Goal: Task Accomplishment & Management: Manage account settings

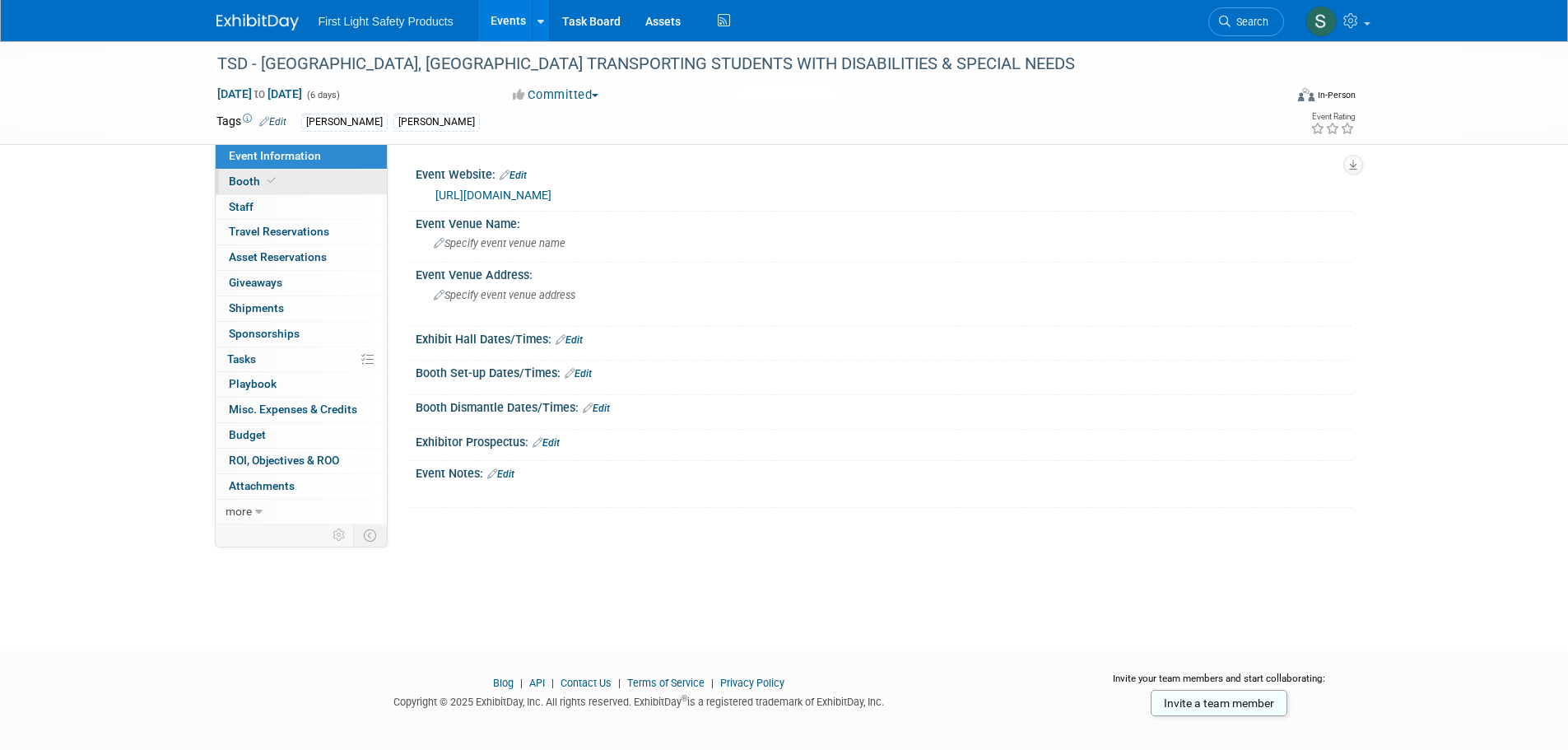
click at [287, 185] on link "Booth" at bounding box center [301, 182] width 171 height 25
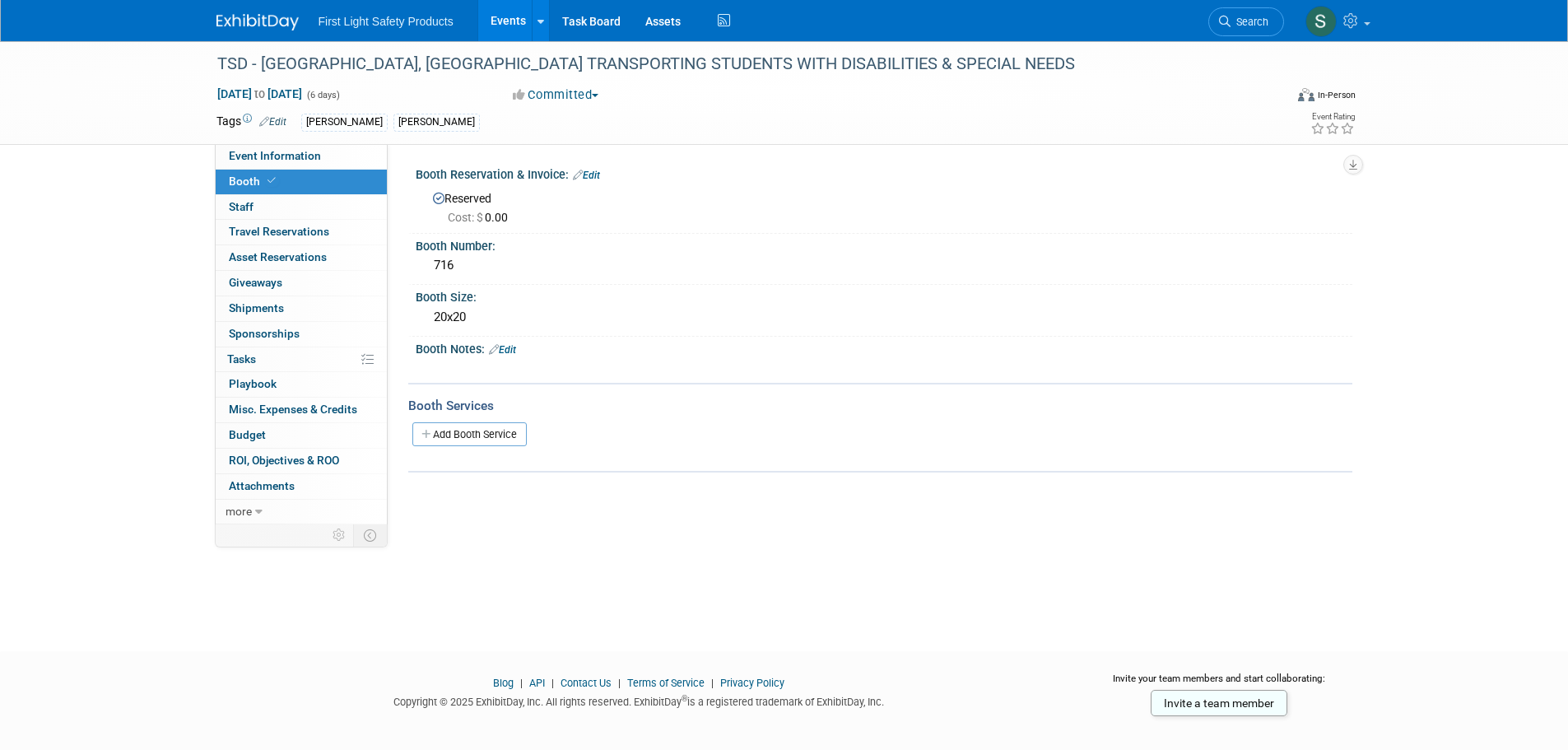
click at [567, 219] on div "Cost: $ 0.00" at bounding box center [893, 217] width 892 height 16
click at [530, 215] on div "Cost: $ 0.00" at bounding box center [893, 217] width 892 height 16
click at [518, 215] on div "Cost: $ 0.00" at bounding box center [893, 217] width 892 height 16
click at [593, 175] on link "Edit" at bounding box center [586, 176] width 27 height 11
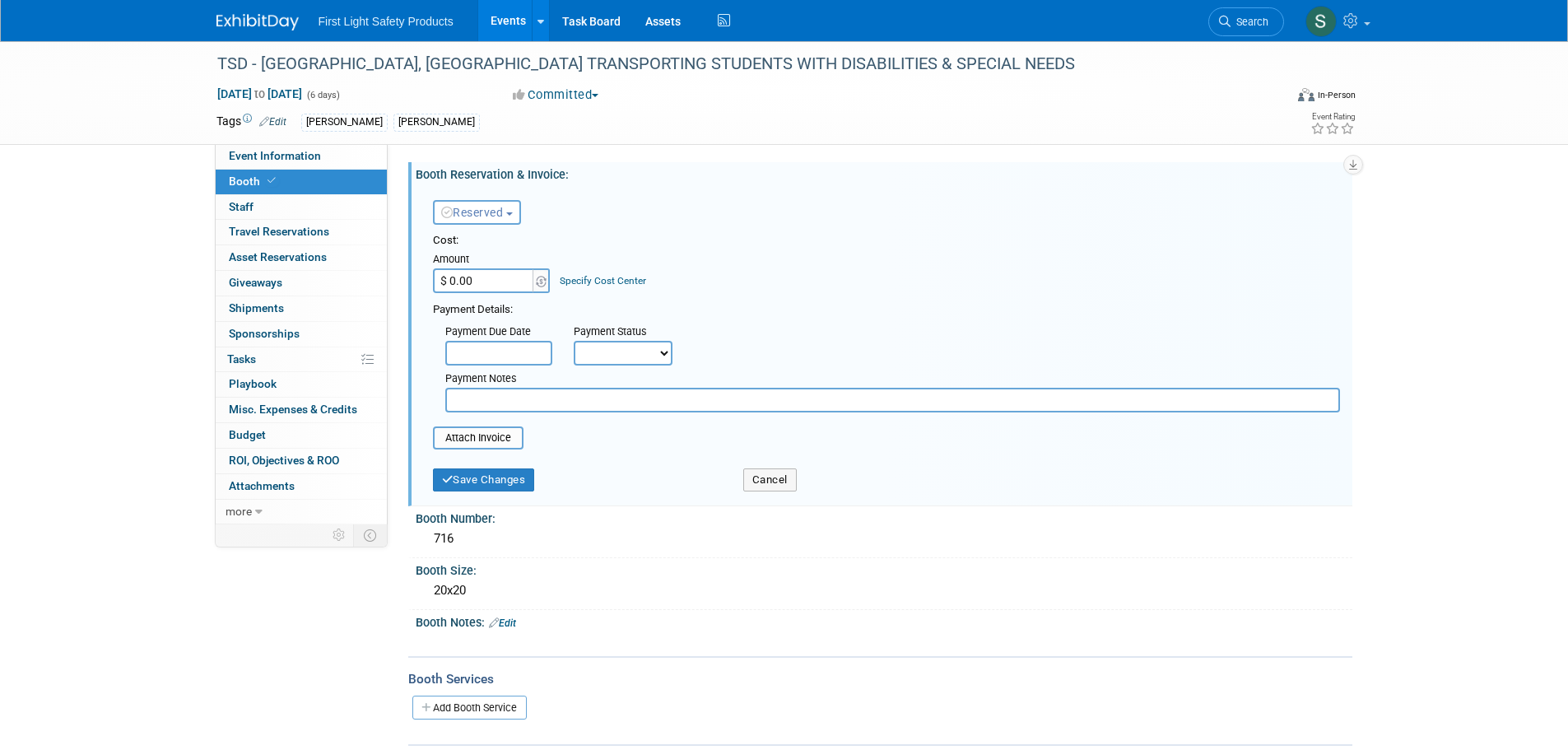
click at [600, 358] on select "Not Paid Yet Partially Paid Paid in Full" at bounding box center [622, 353] width 98 height 25
select select "3"
click at [574, 341] on select "Not Paid Yet Partially Paid Paid in Full" at bounding box center [622, 353] width 98 height 25
click at [505, 361] on body "First Light Safety Products Events Add Event Bulk Upload Events Shareable Event…" at bounding box center [784, 375] width 1568 height 750
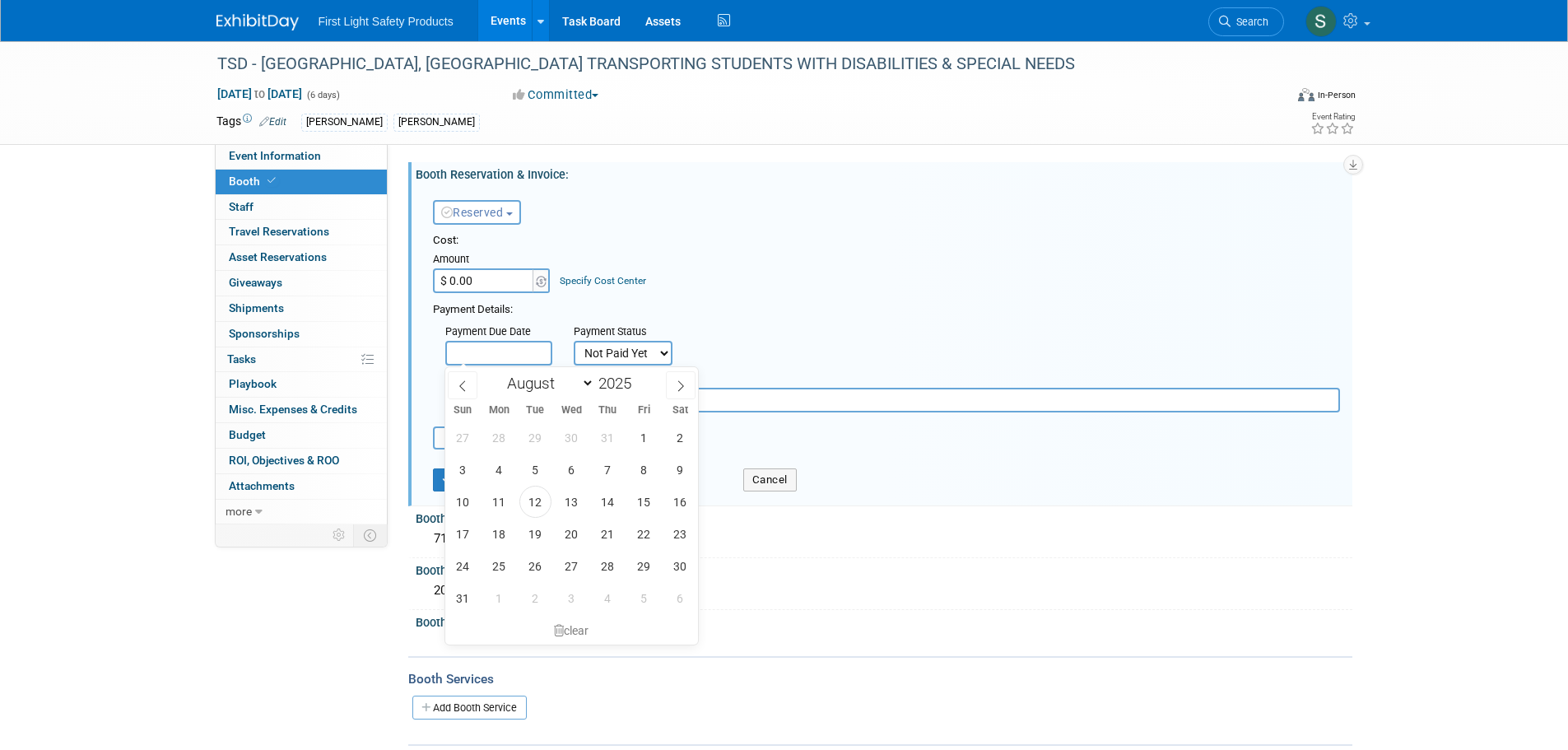
click at [481, 219] on button "Reserved" at bounding box center [477, 213] width 88 height 25
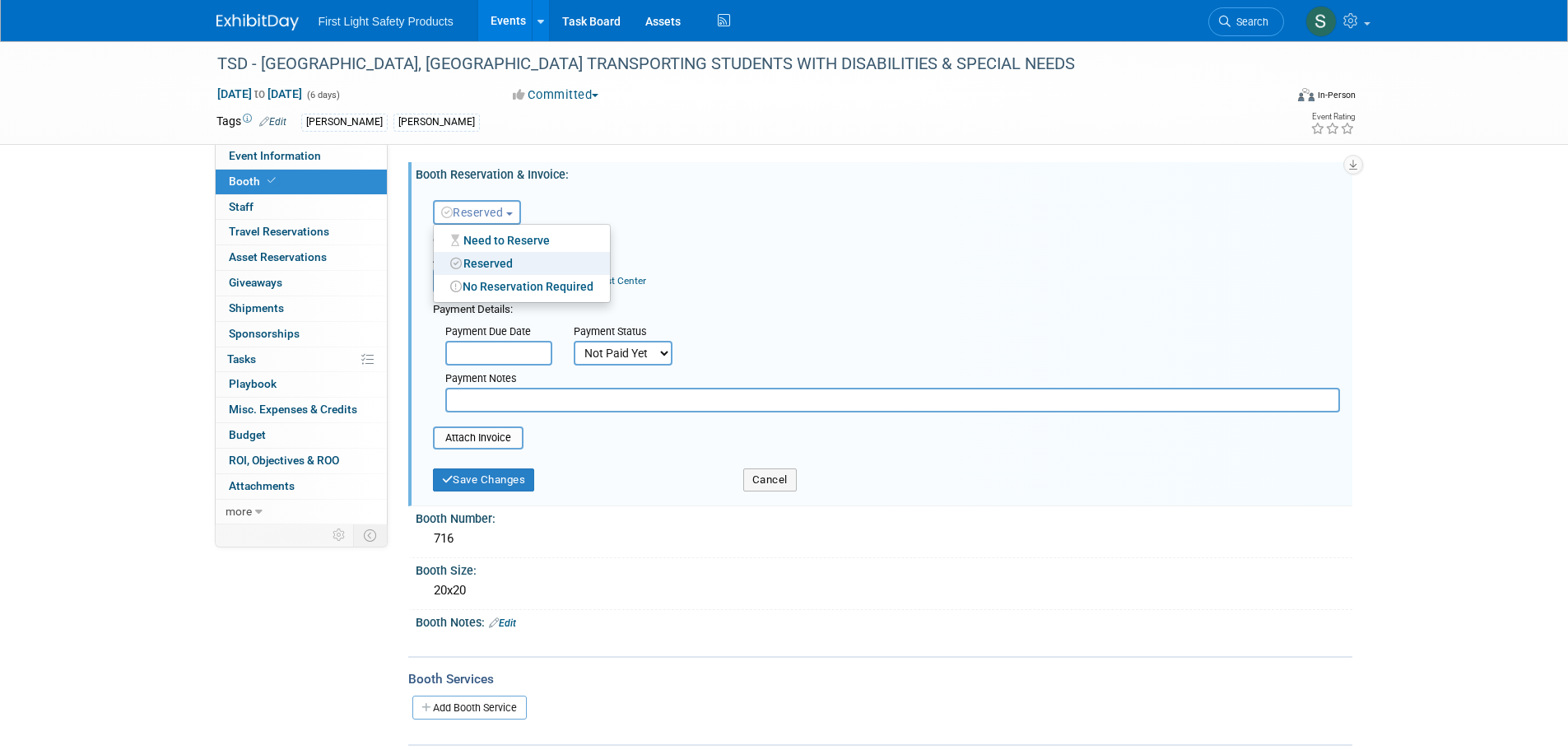
click at [679, 245] on div "Cost:" at bounding box center [887, 240] width 907 height 15
click at [496, 276] on input "$ 0.00" at bounding box center [485, 281] width 103 height 25
type input "$ 9,575.00"
click at [786, 281] on div "Cost: Amount $ 9,575.00 Specify Cost Center Cost Center -- Not Specified --" at bounding box center [887, 262] width 907 height 60
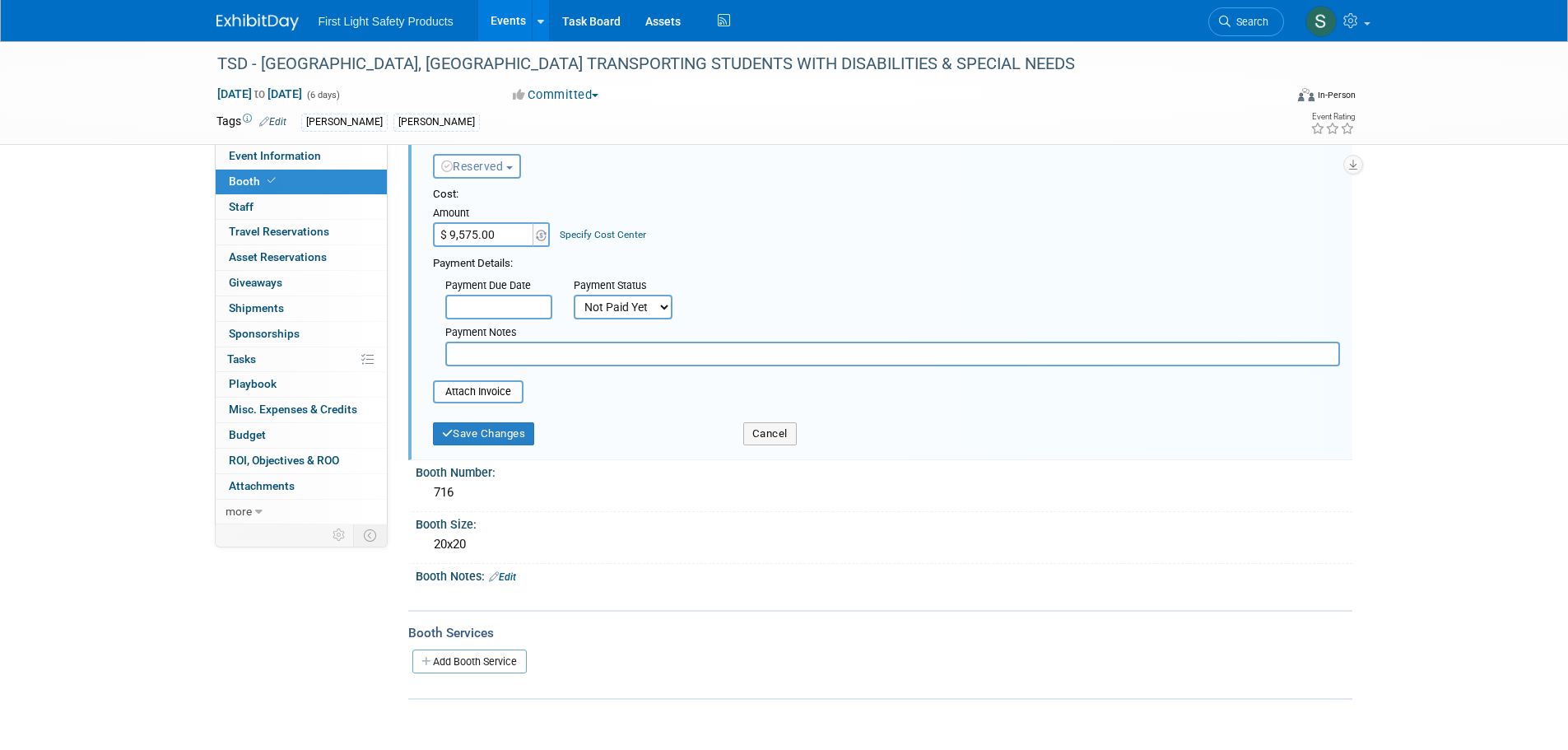
scroll to position [82, 0]
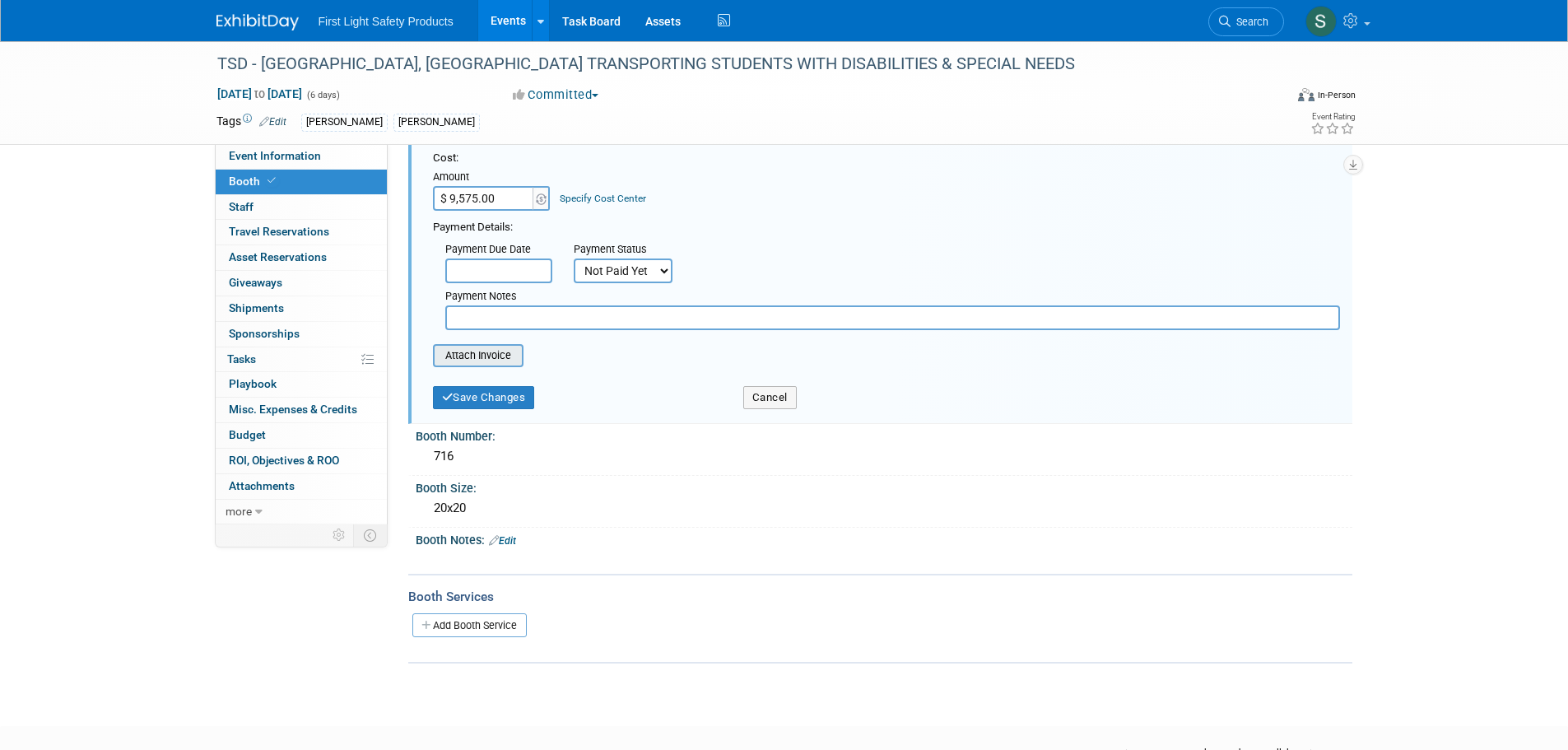
click at [513, 359] on input "file" at bounding box center [423, 355] width 196 height 20
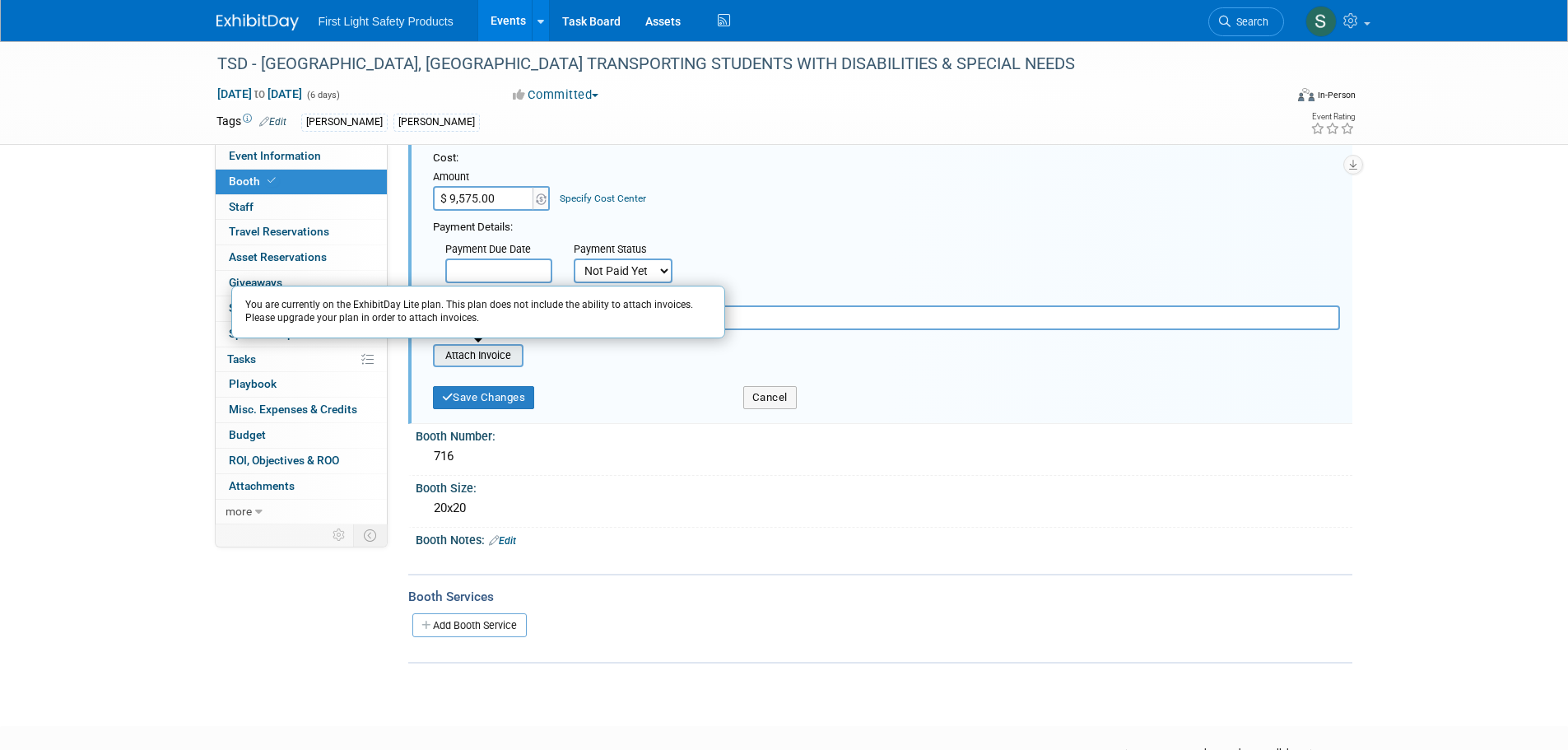
click at [474, 360] on input "file" at bounding box center [423, 355] width 196 height 20
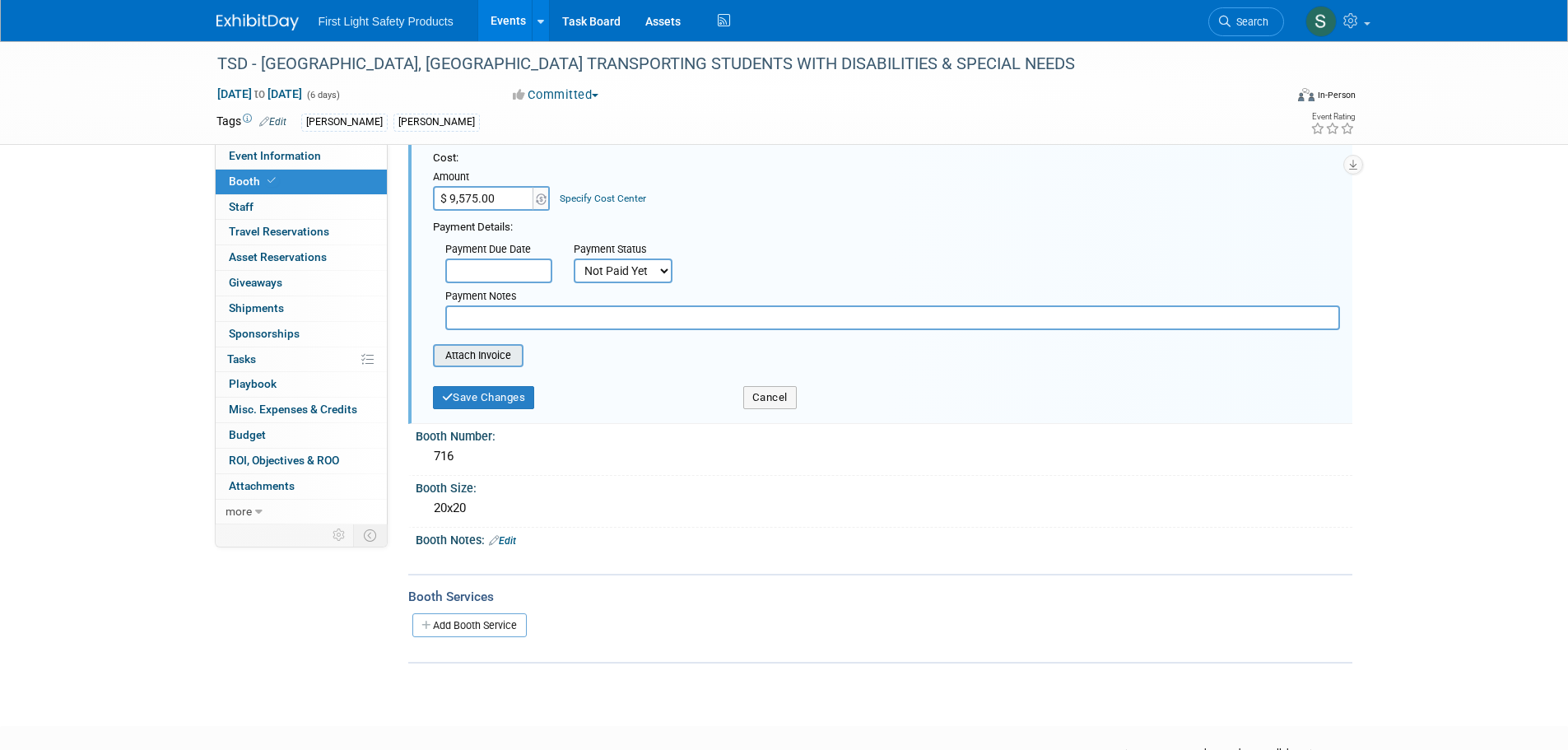
click at [487, 352] on input "file" at bounding box center [423, 355] width 196 height 20
click at [619, 403] on div "Save Changes" at bounding box center [575, 391] width 310 height 33
click at [638, 521] on div "20x20" at bounding box center [883, 508] width 911 height 26
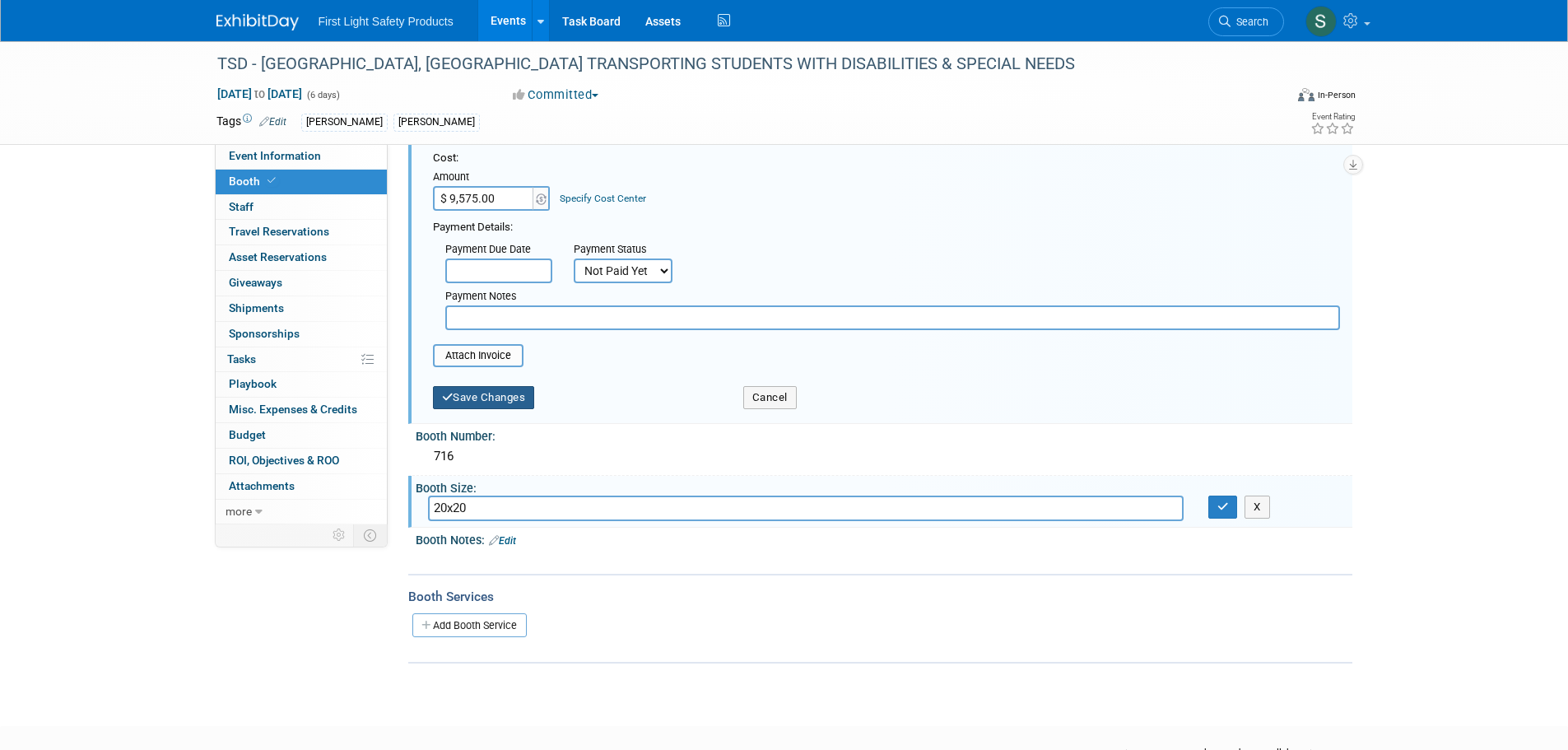
click at [495, 403] on button "Save Changes" at bounding box center [484, 397] width 102 height 23
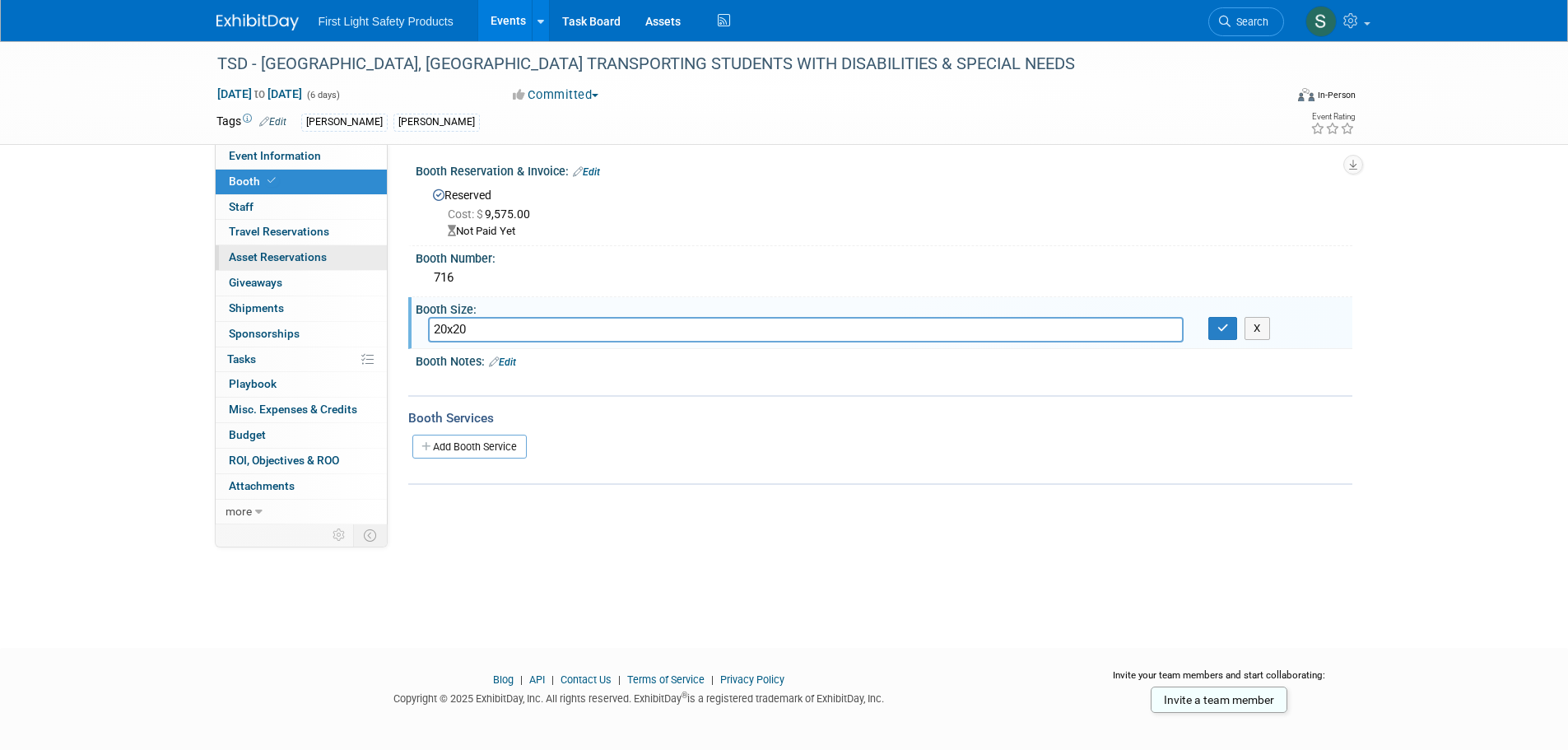
scroll to position [0, 0]
click at [267, 19] on img at bounding box center [258, 22] width 82 height 16
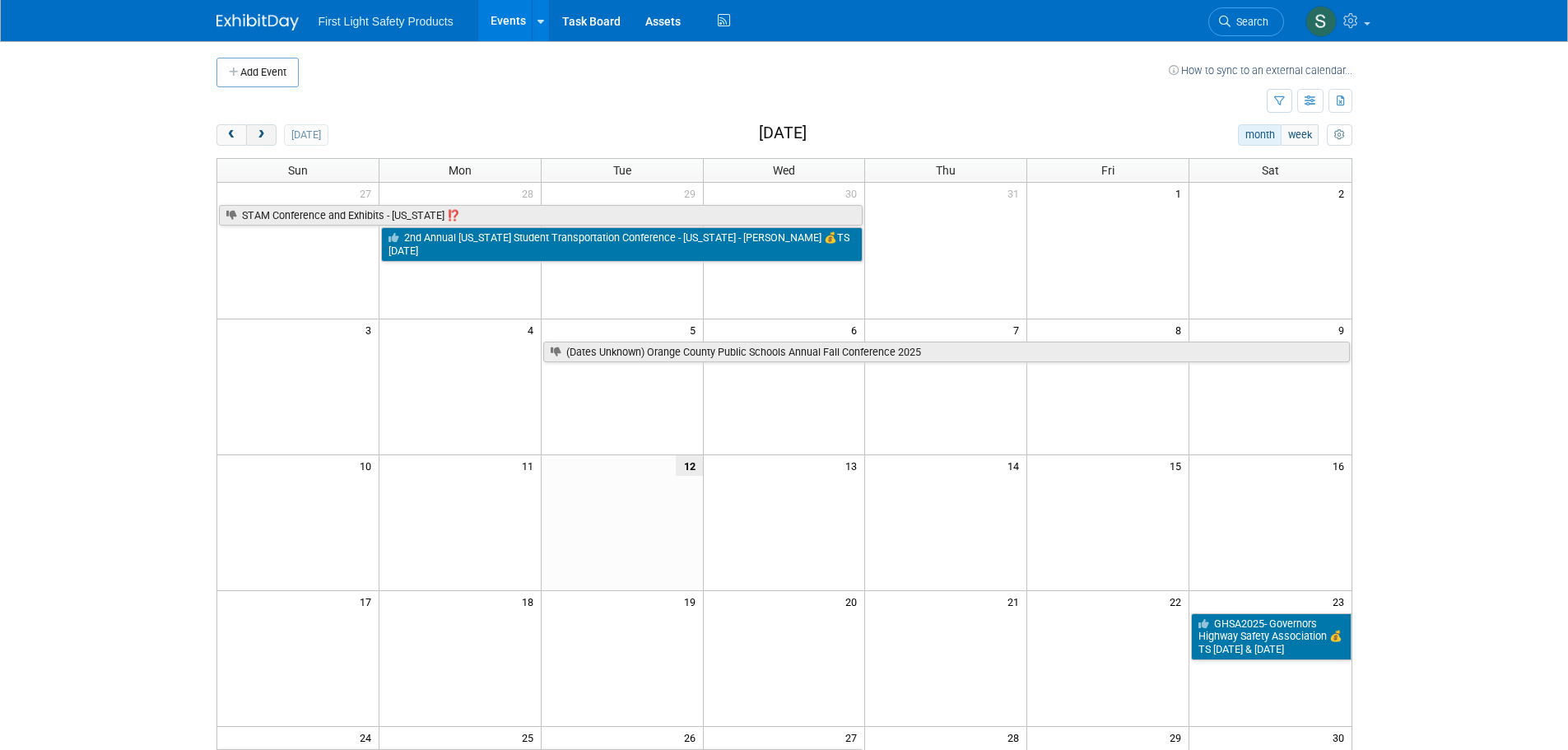
click at [256, 131] on span "next" at bounding box center [261, 135] width 12 height 10
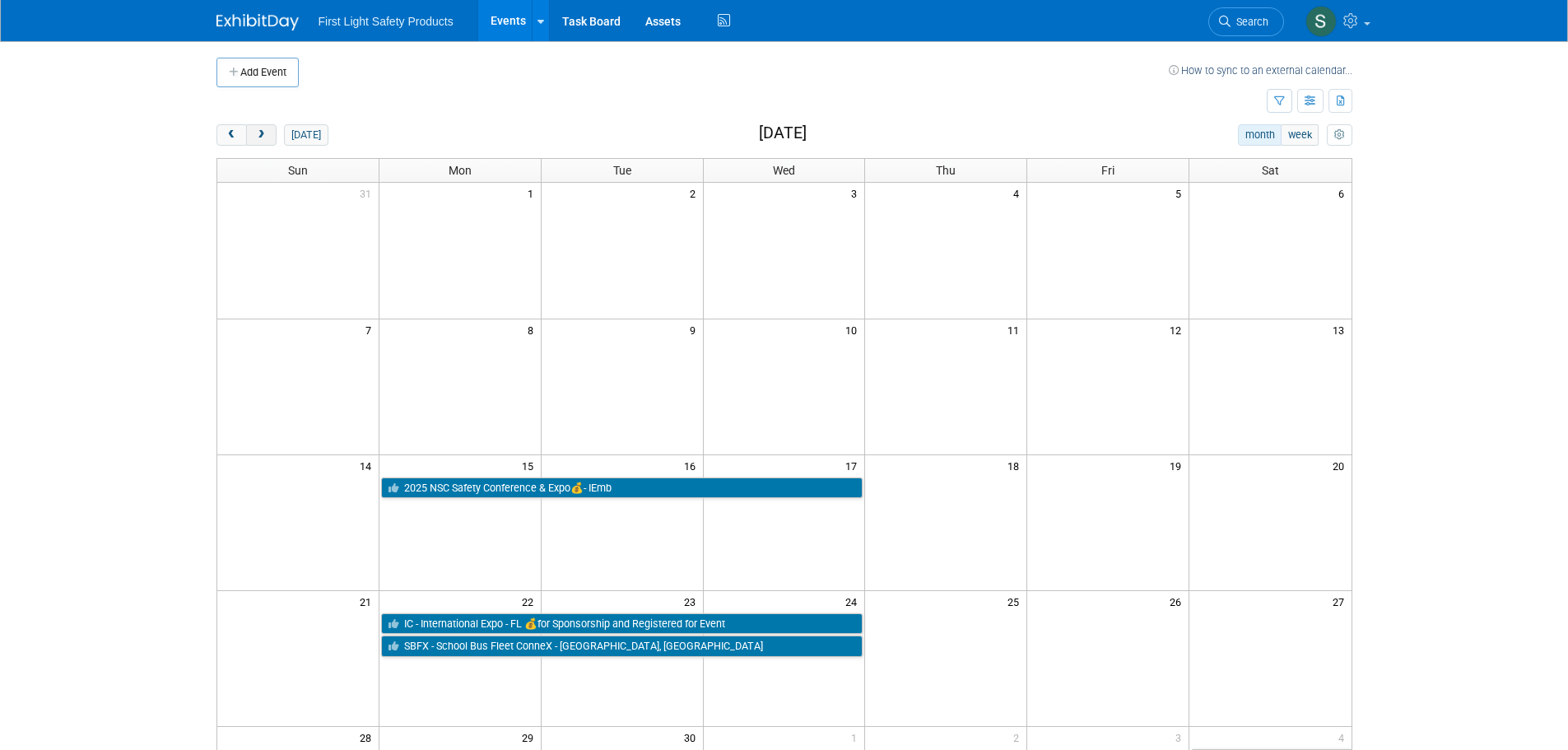
click at [261, 140] on button "next" at bounding box center [261, 135] width 31 height 21
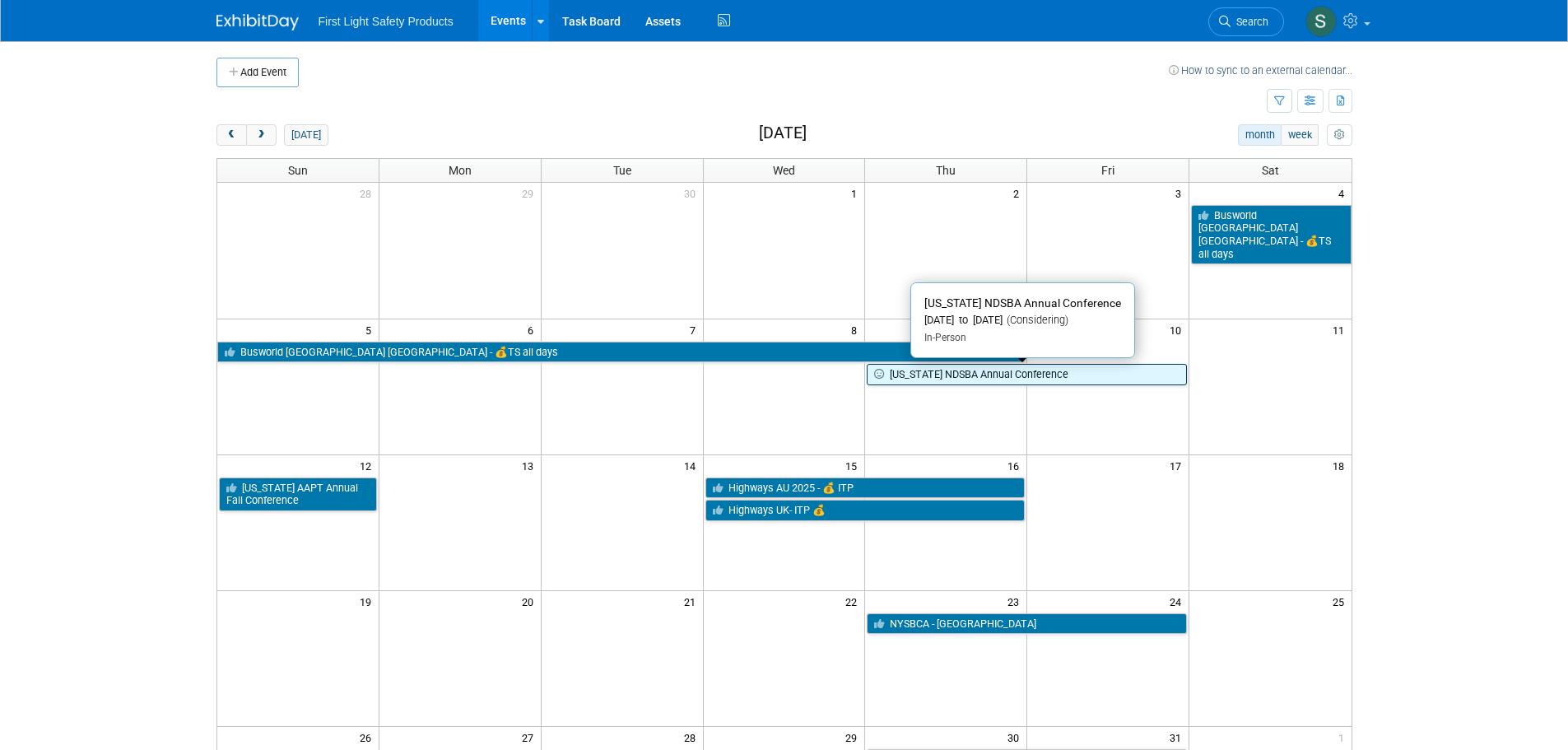
click at [990, 369] on link "[US_STATE] NDSBA Annual Conference" at bounding box center [1026, 374] width 320 height 21
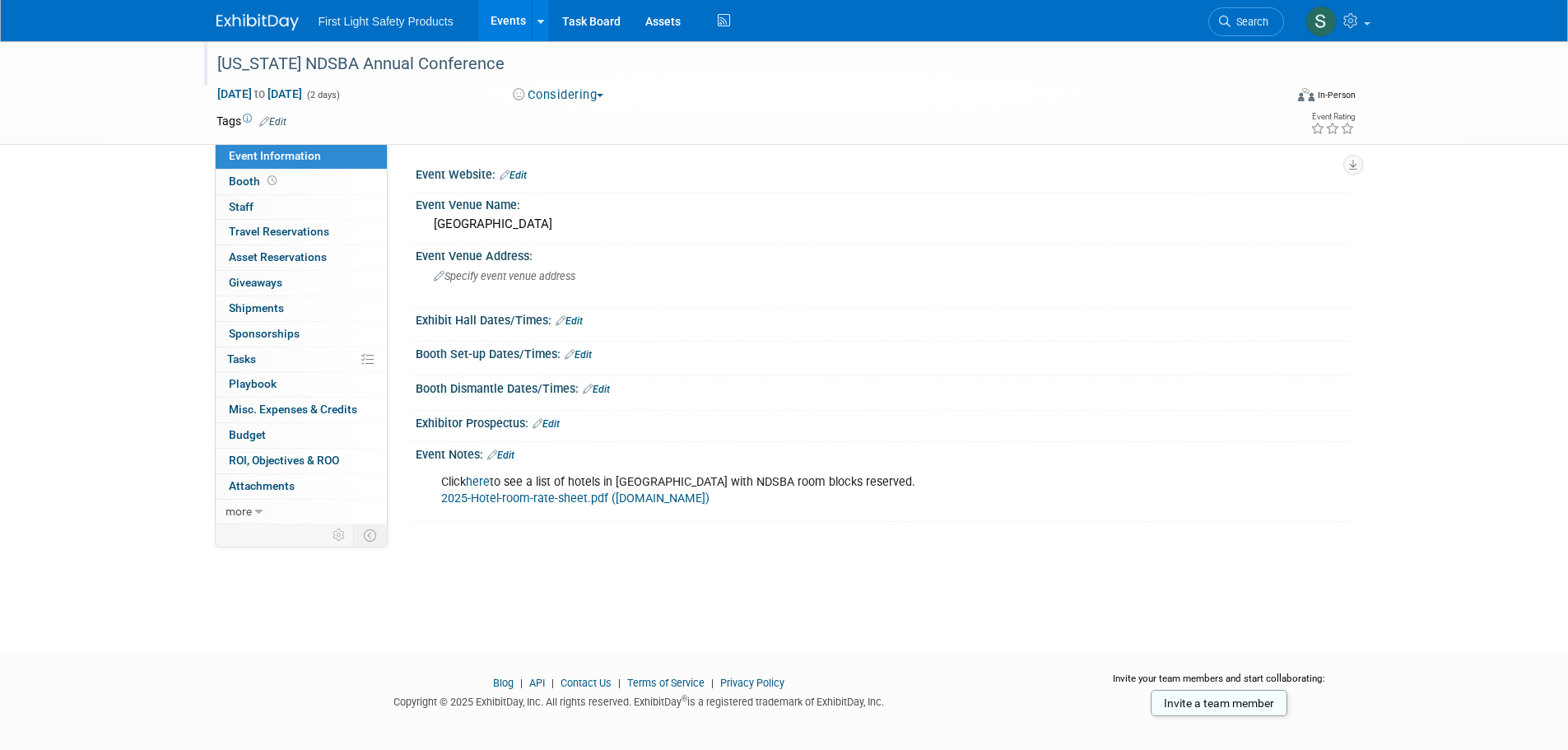
drag, startPoint x: 519, startPoint y: 62, endPoint x: 227, endPoint y: 82, distance: 292.7
click at [215, 65] on div "[US_STATE] NDSBA Annual Conference" at bounding box center [736, 64] width 1048 height 30
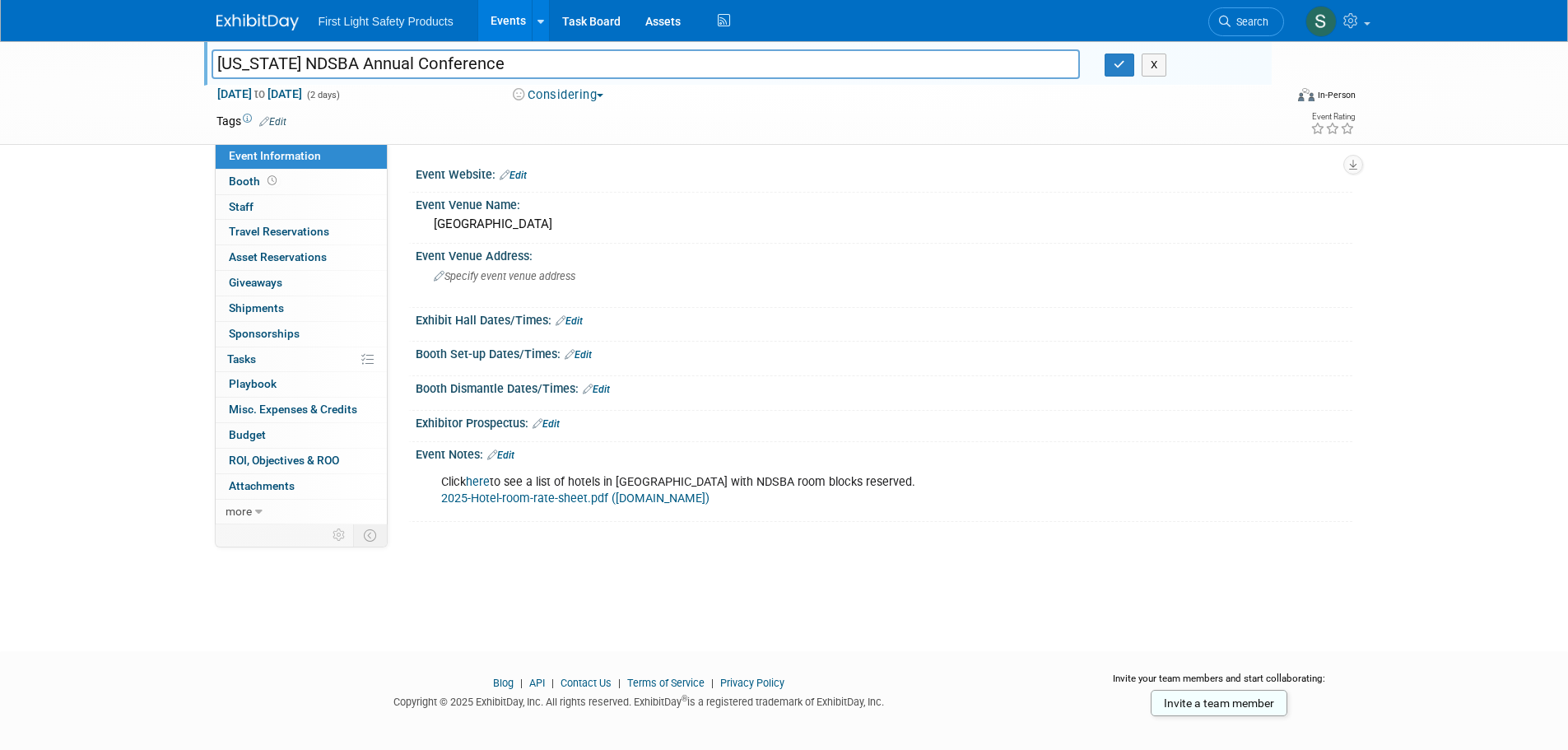
drag, startPoint x: 399, startPoint y: 68, endPoint x: 203, endPoint y: 55, distance: 196.4
click at [203, 55] on div "[US_STATE] NDSBA Annual Conference" at bounding box center [646, 66] width 893 height 25
drag, startPoint x: 564, startPoint y: 223, endPoint x: 433, endPoint y: 230, distance: 131.2
click at [433, 230] on div "Bismarck Event Center" at bounding box center [883, 224] width 911 height 26
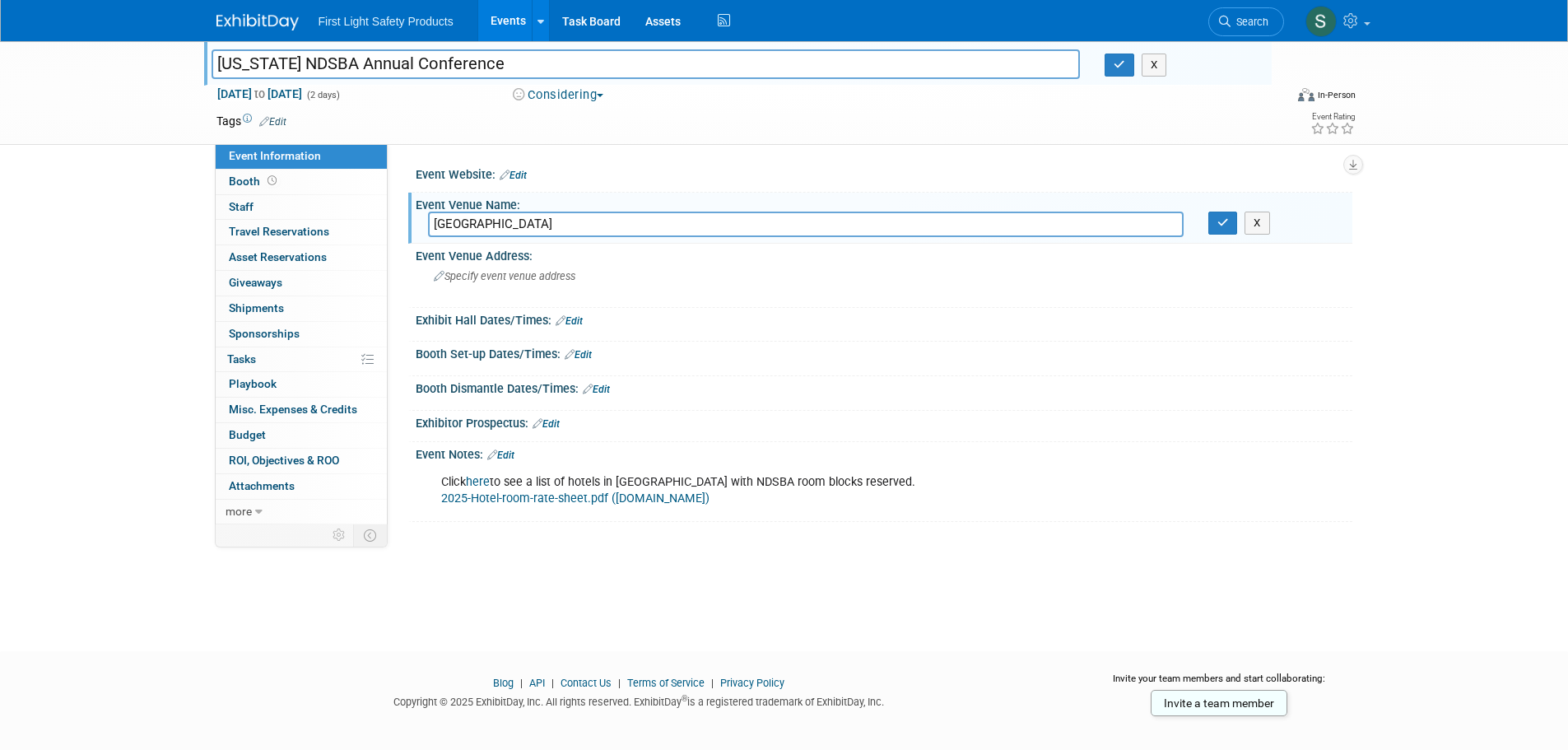
drag, startPoint x: 561, startPoint y: 222, endPoint x: 430, endPoint y: 226, distance: 131.1
click at [430, 226] on input "Bismarck Event Center" at bounding box center [805, 224] width 756 height 26
click at [742, 365] on div at bounding box center [883, 367] width 911 height 4
click at [724, 486] on div "Click here to see a list of hotels in Bismarck with NDSBA room blocks reserved.…" at bounding box center [800, 490] width 742 height 50
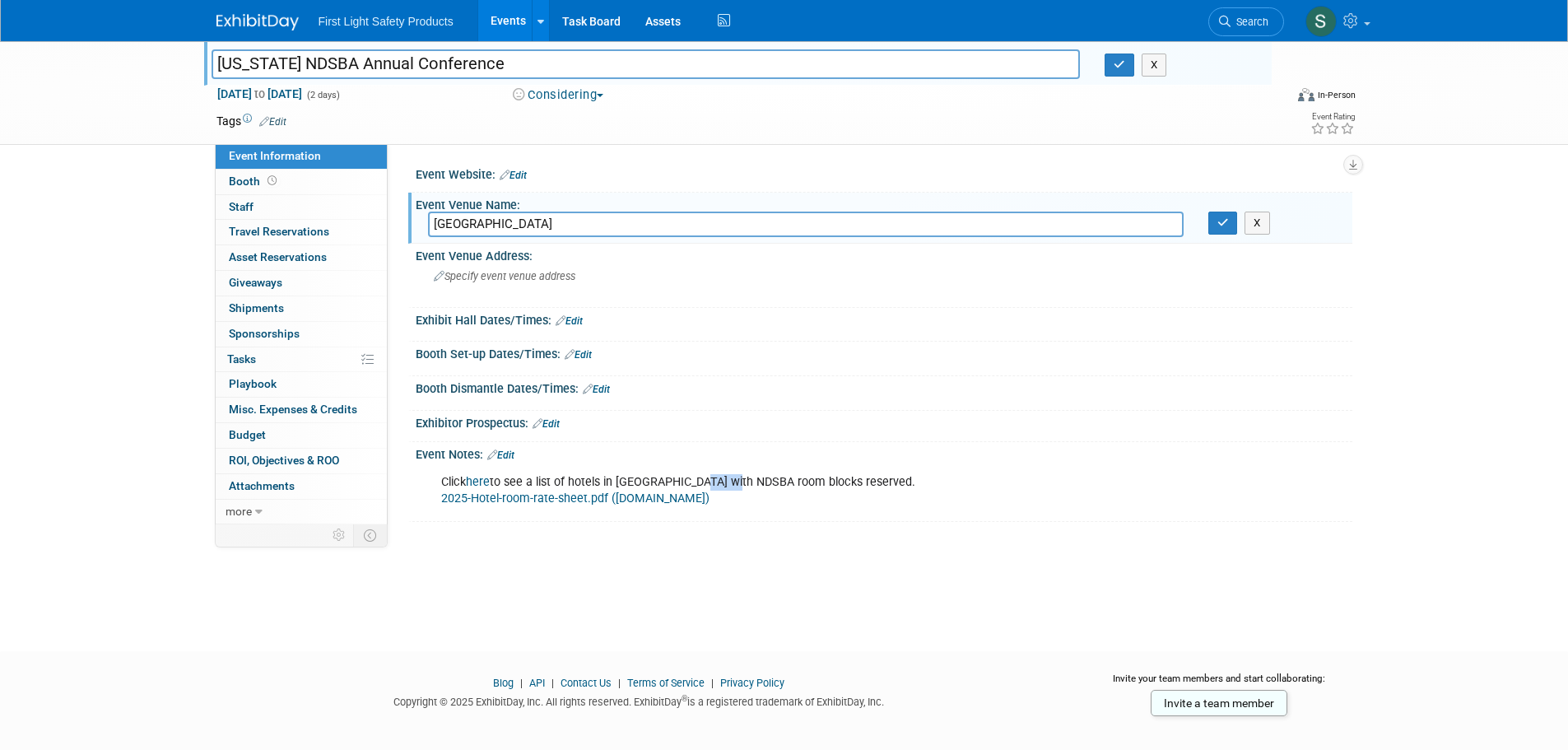
copy div "NDSBA"
click at [747, 512] on div "Click here to see a list of hotels in Bismarck with NDSBA room blocks reserved.…" at bounding box center [800, 490] width 742 height 50
click at [710, 481] on div "Click here to see a list of hotels in Bismarck with NDSBA room blocks reserved.…" at bounding box center [800, 490] width 742 height 50
copy div "NDSBA"
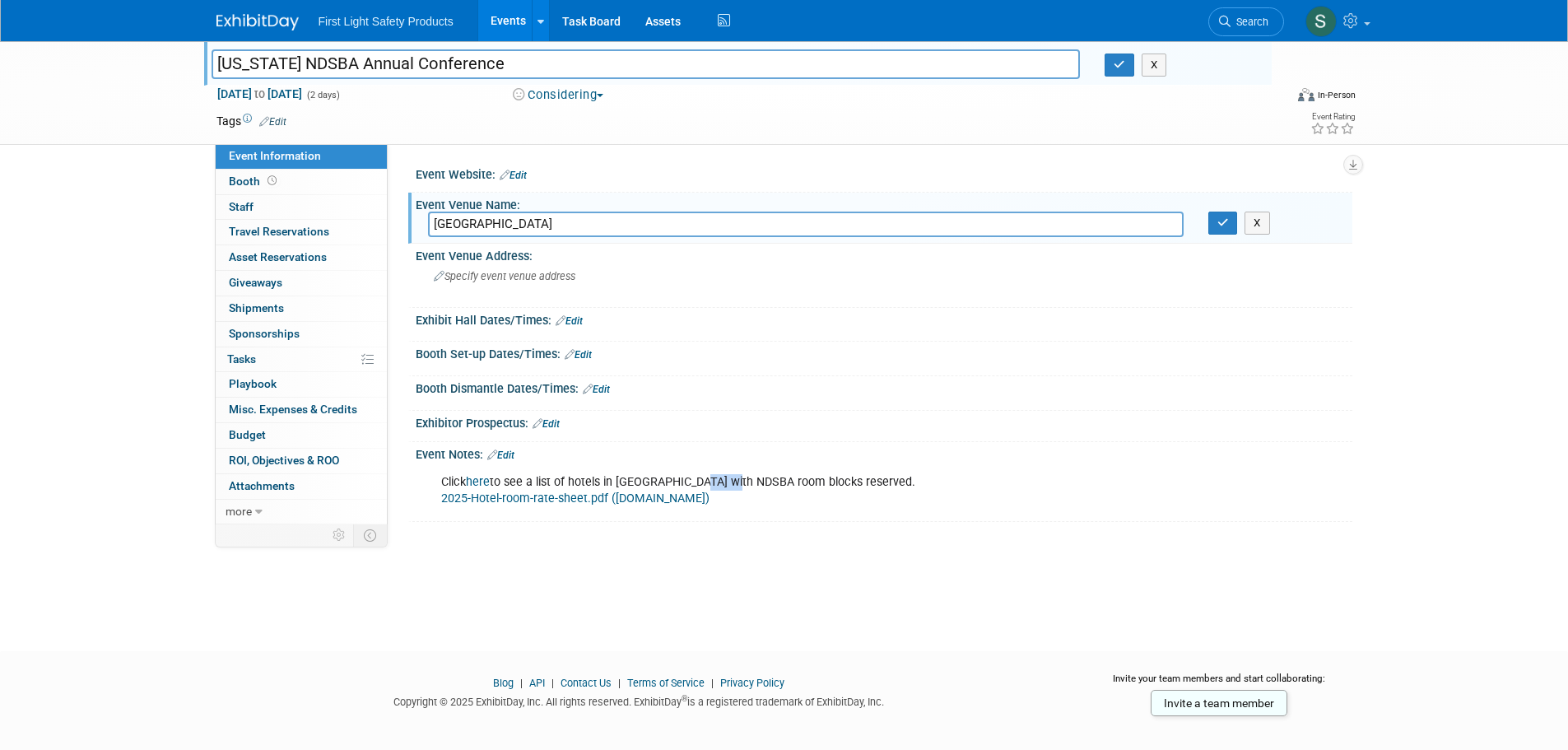
click at [1248, 379] on div "Booth Dismantle Dates/Times: Edit" at bounding box center [883, 386] width 936 height 21
click at [1202, 223] on div "X" at bounding box center [1274, 223] width 157 height 23
click at [1215, 224] on button "button" at bounding box center [1223, 223] width 30 height 23
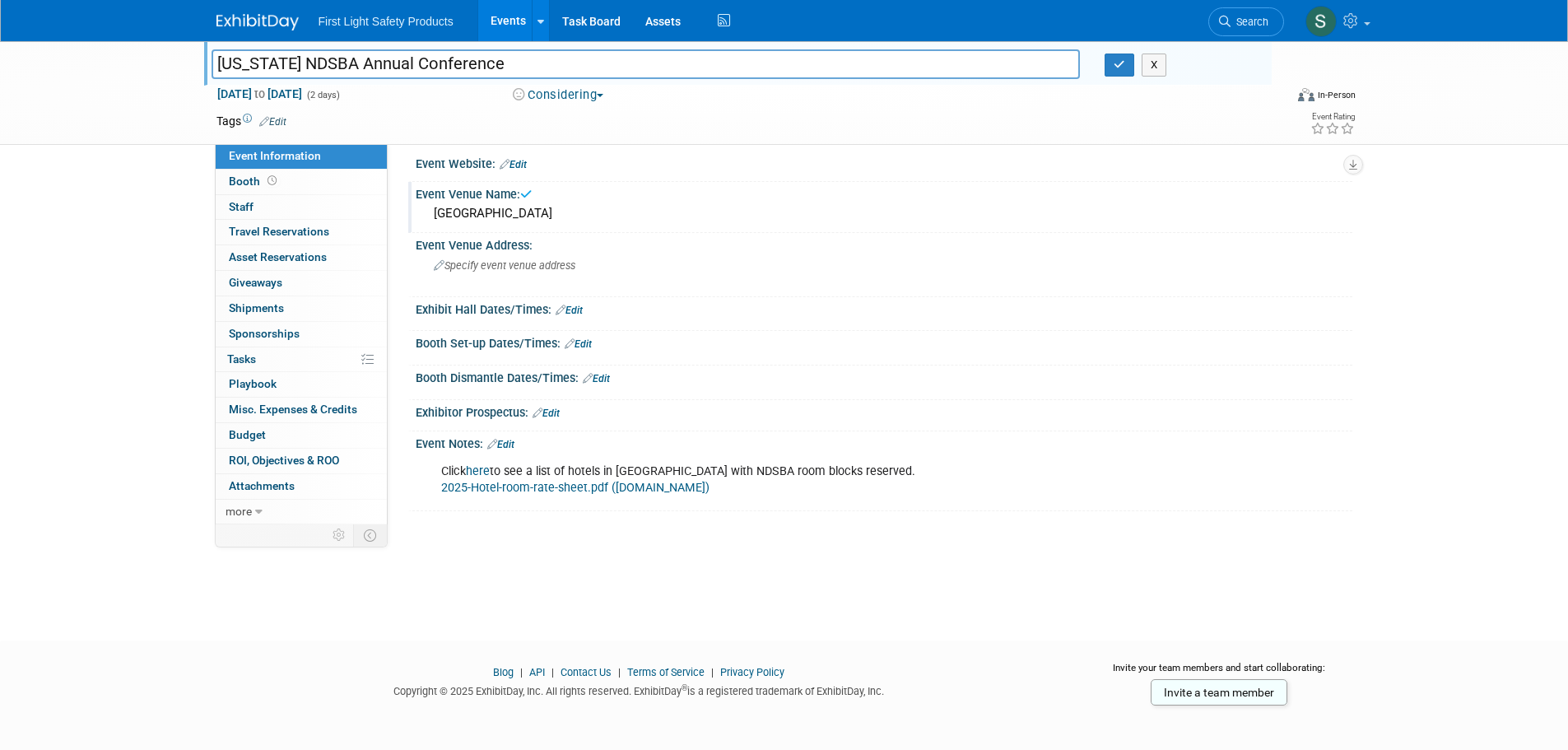
scroll to position [16, 0]
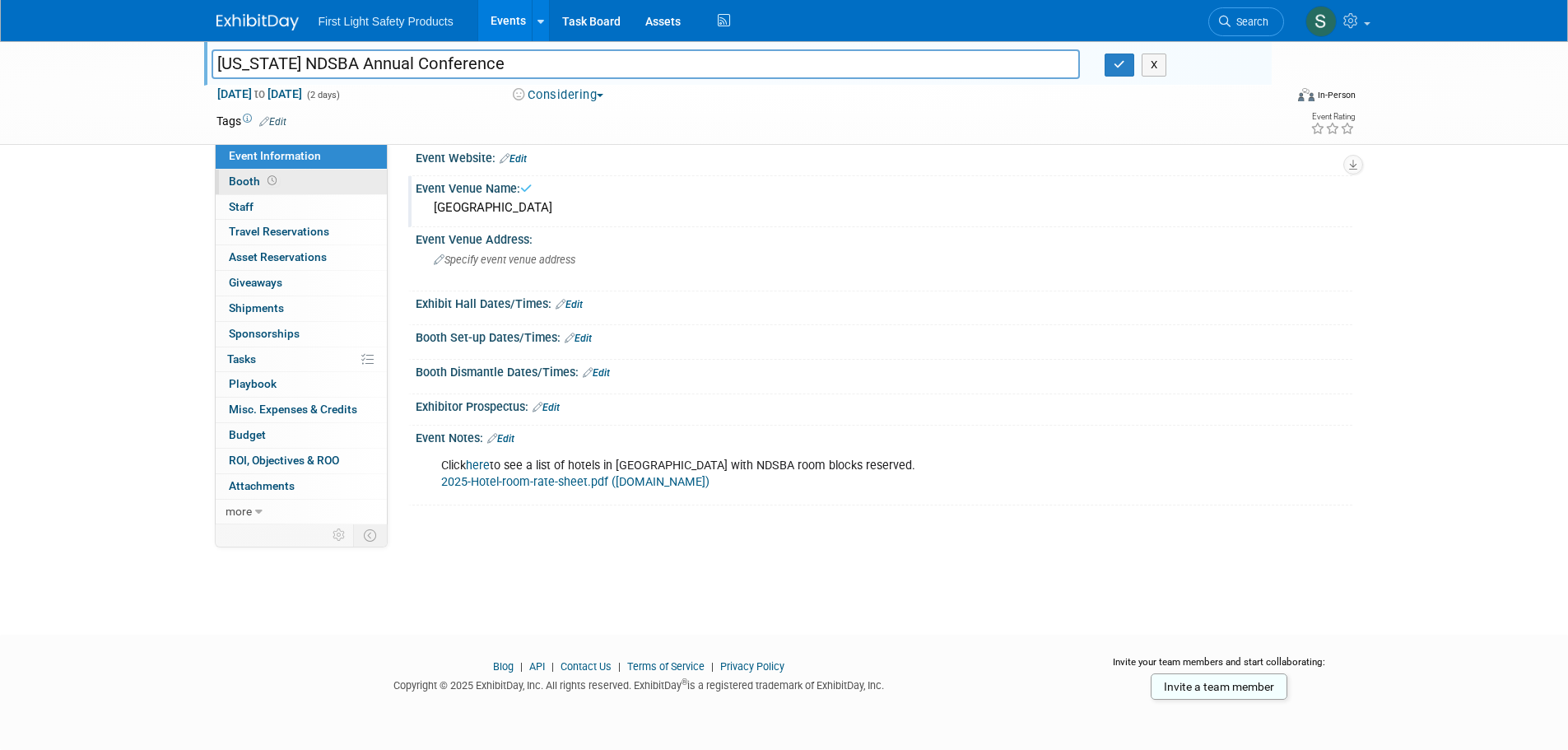
click at [285, 184] on link "Booth" at bounding box center [301, 182] width 171 height 25
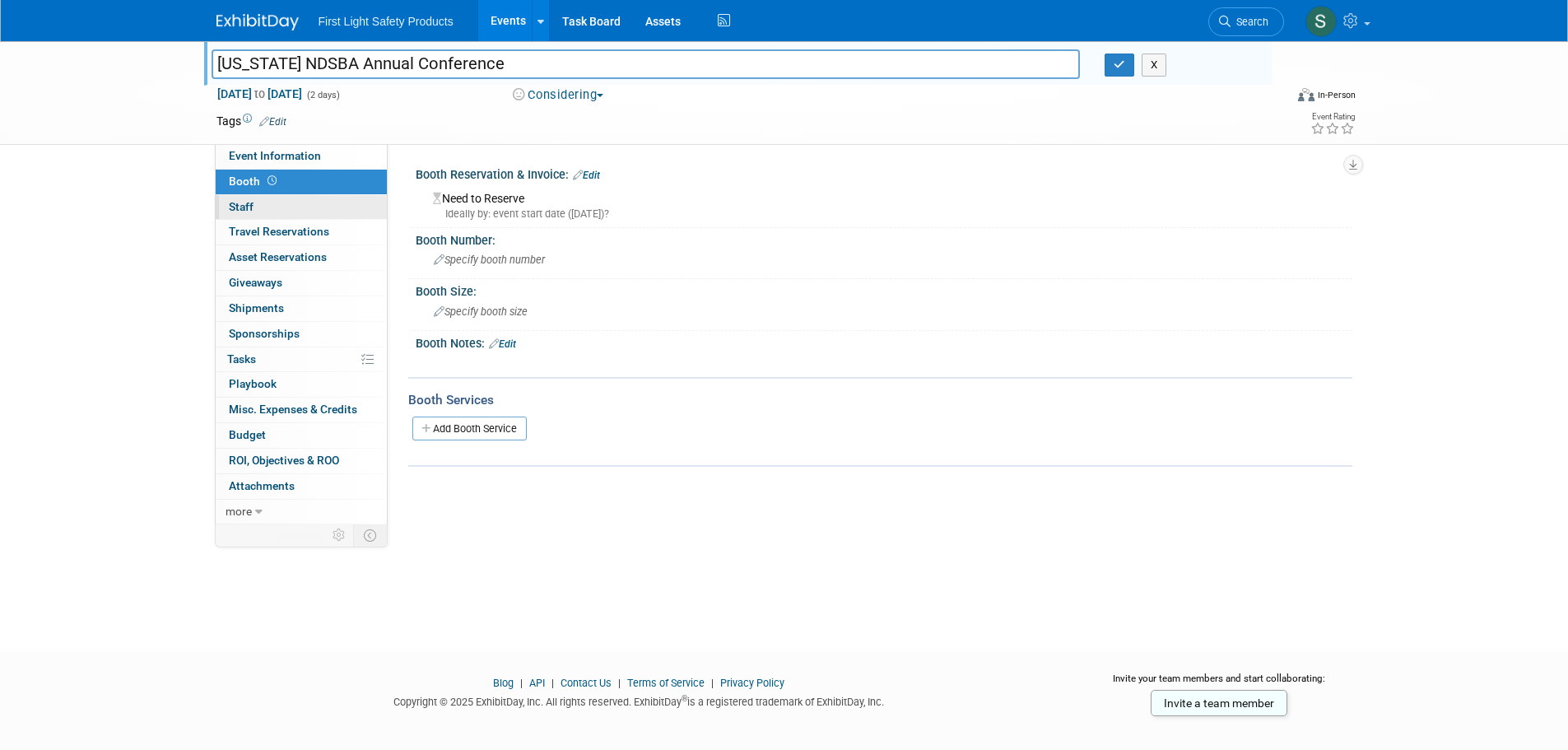
click at [313, 212] on link "0 Staff 0" at bounding box center [301, 207] width 171 height 25
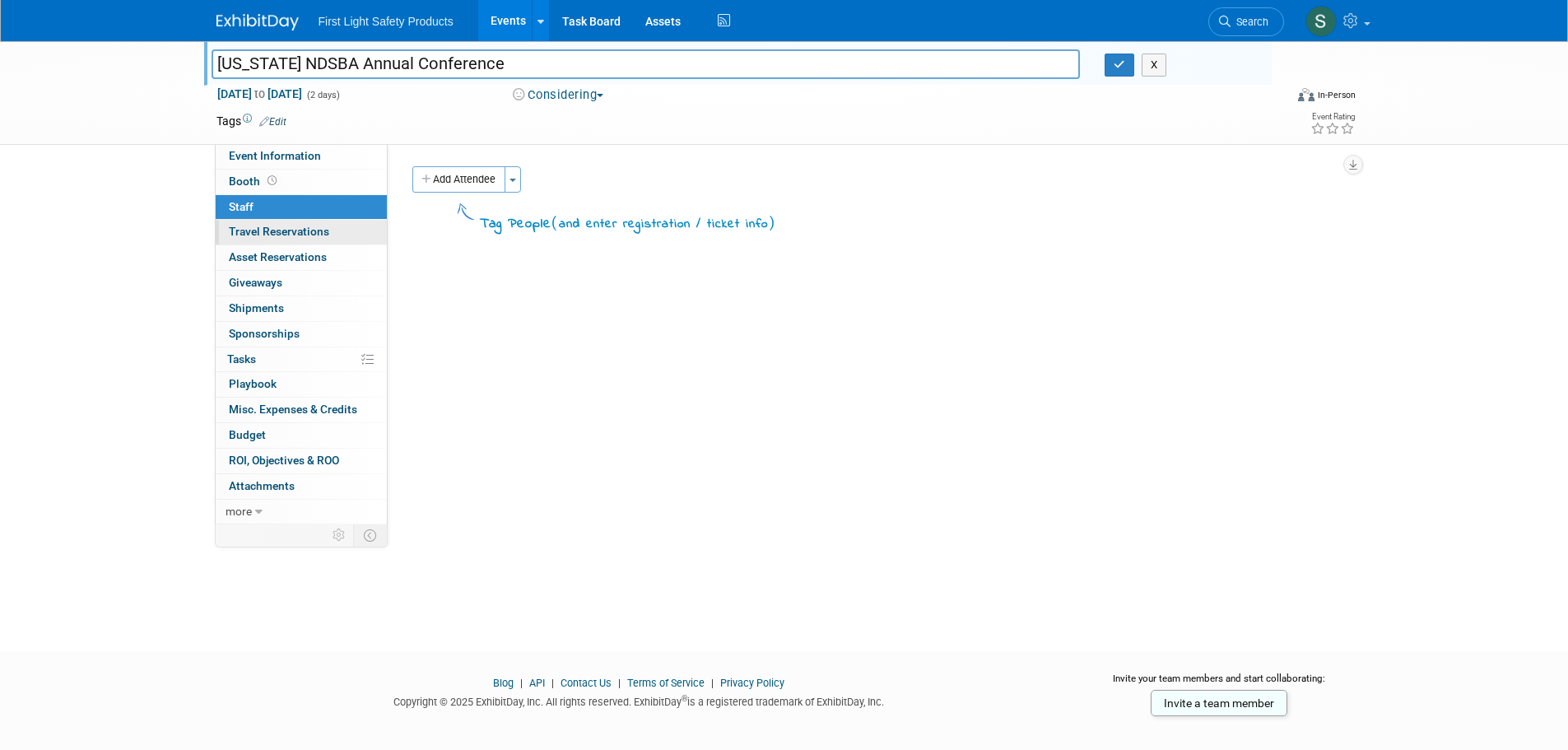
click at [281, 234] on span "Travel Reservations 0" at bounding box center [279, 231] width 100 height 13
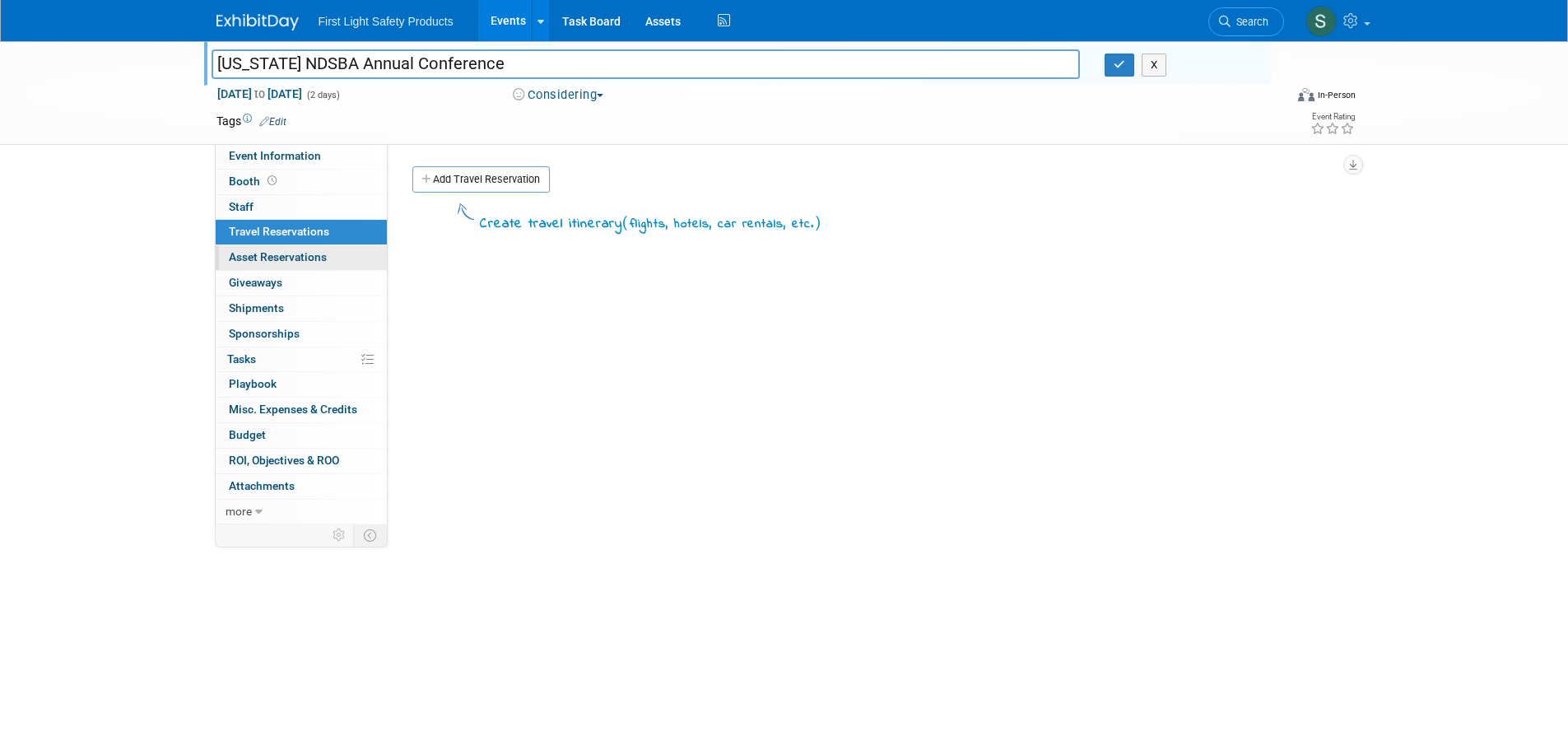
click at [286, 250] on span "Asset Reservations 0" at bounding box center [278, 257] width 98 height 13
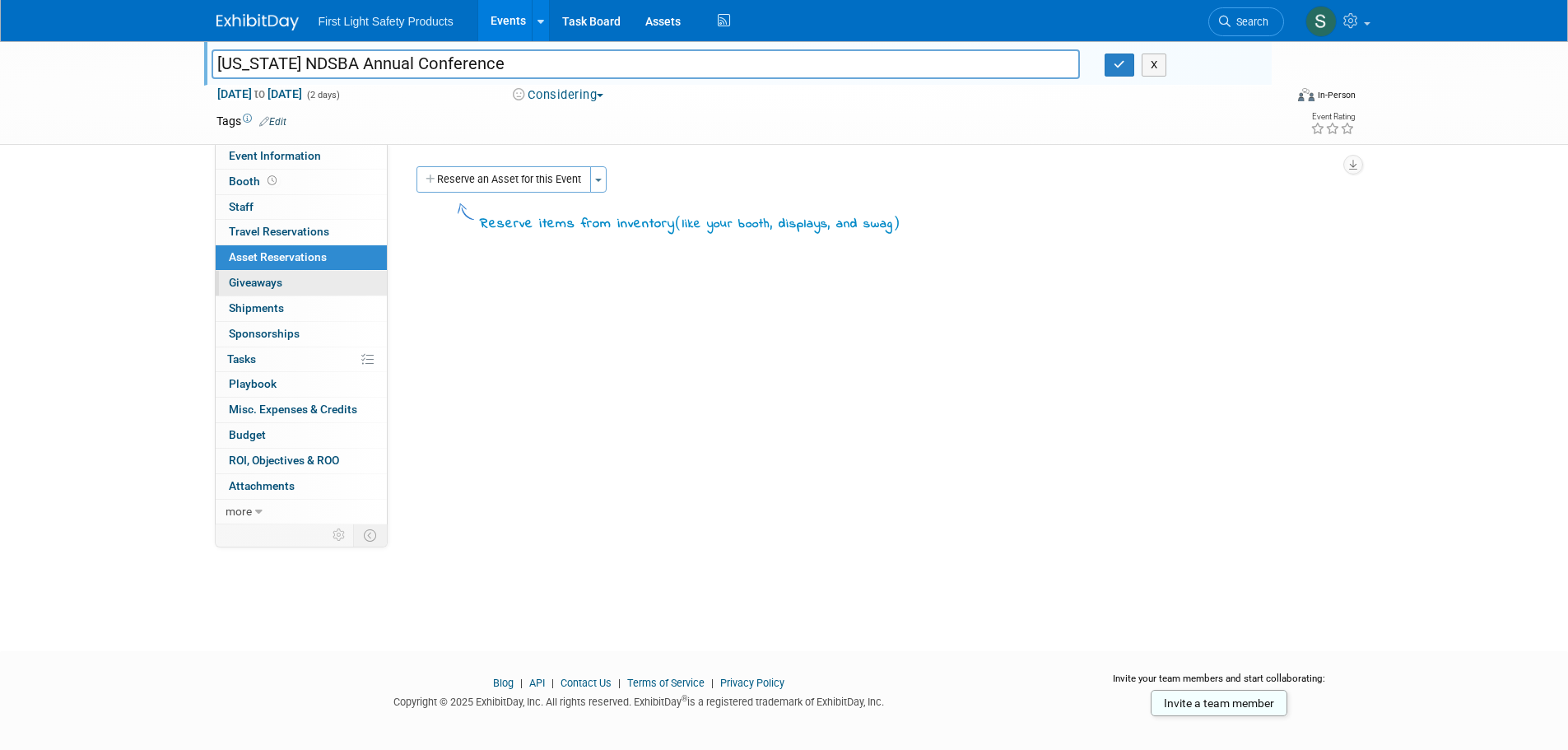
click at [290, 283] on link "0 Giveaways 0" at bounding box center [301, 283] width 171 height 25
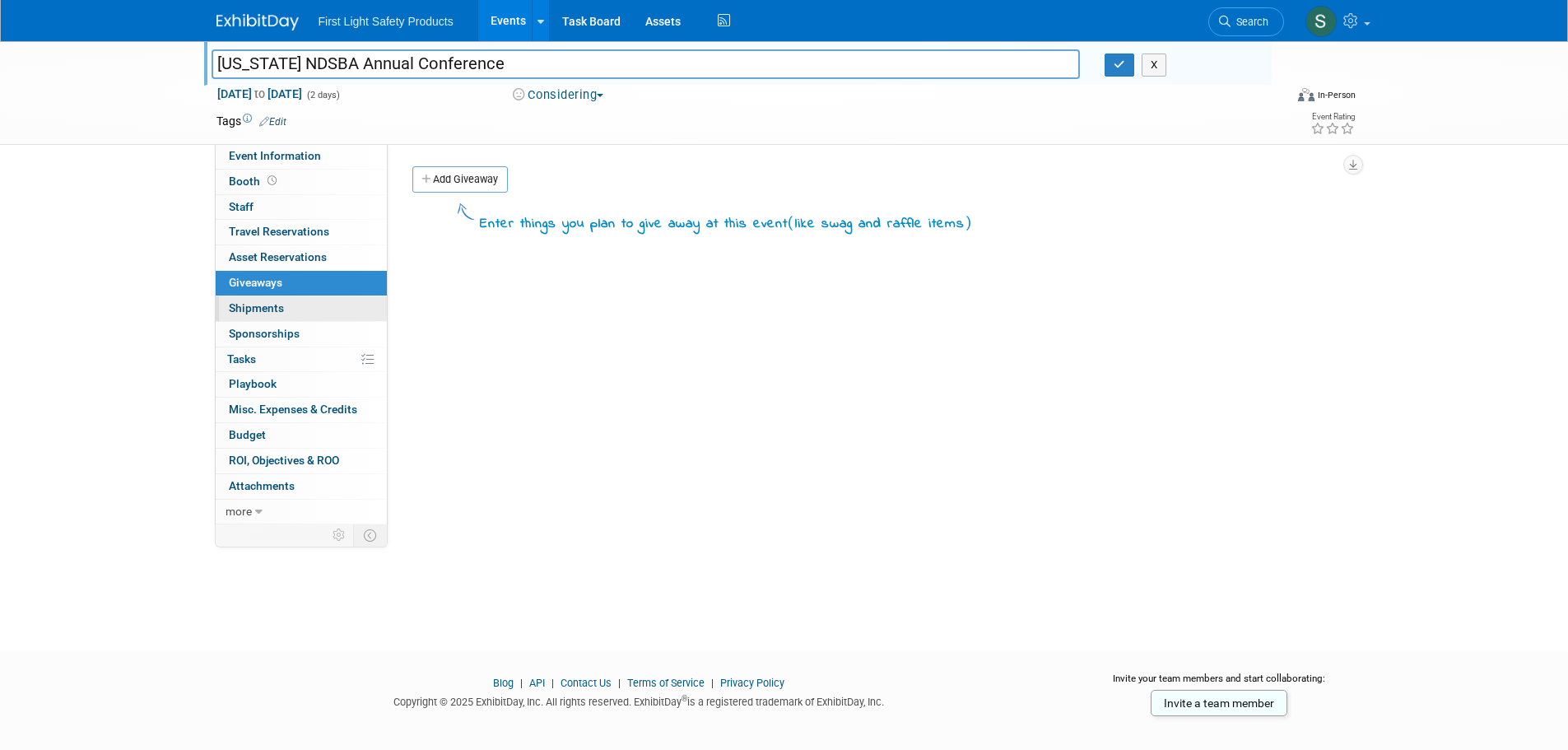
click at [274, 296] on link "0 Shipments 0" at bounding box center [301, 308] width 171 height 25
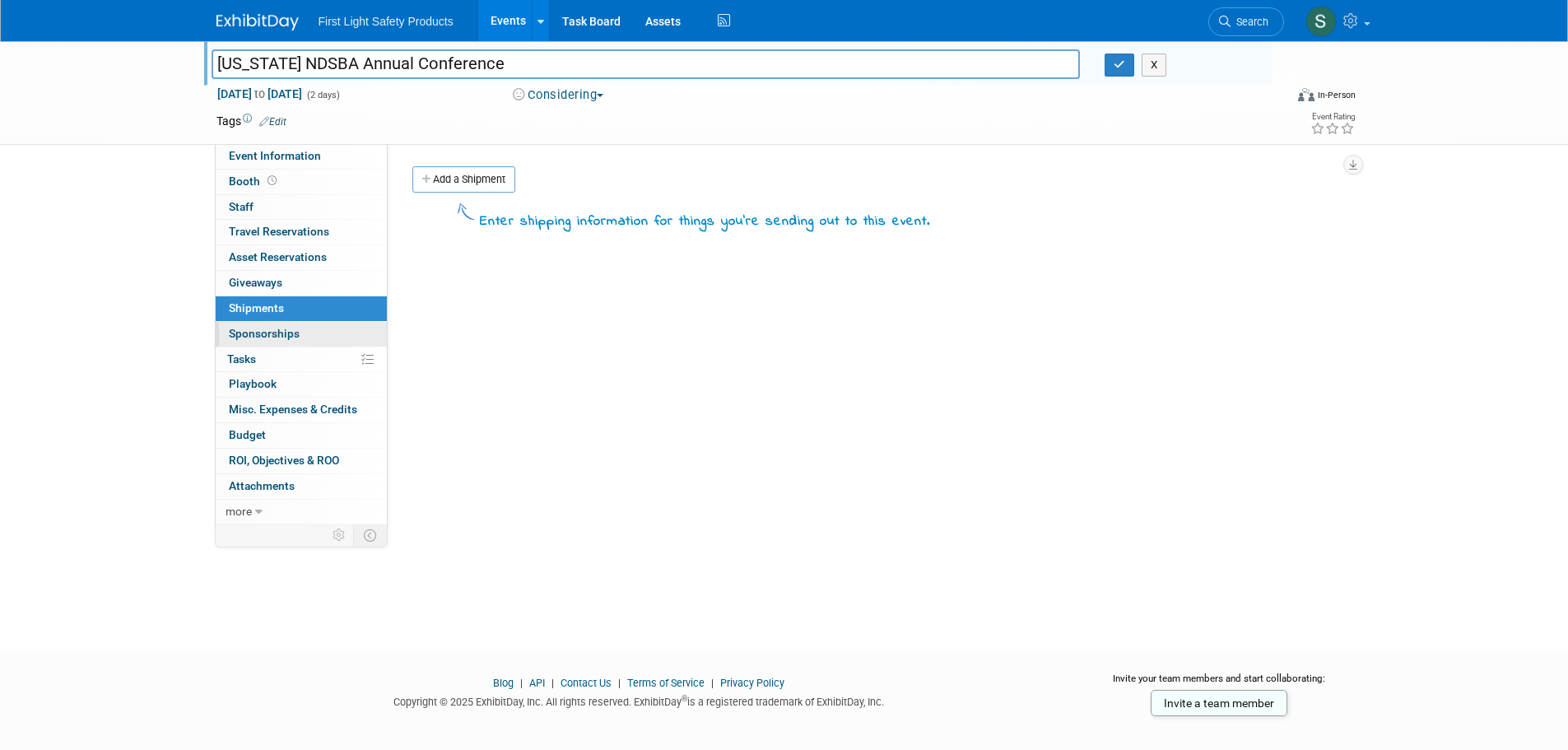
click at [279, 333] on span "Sponsorships 0" at bounding box center [264, 333] width 71 height 13
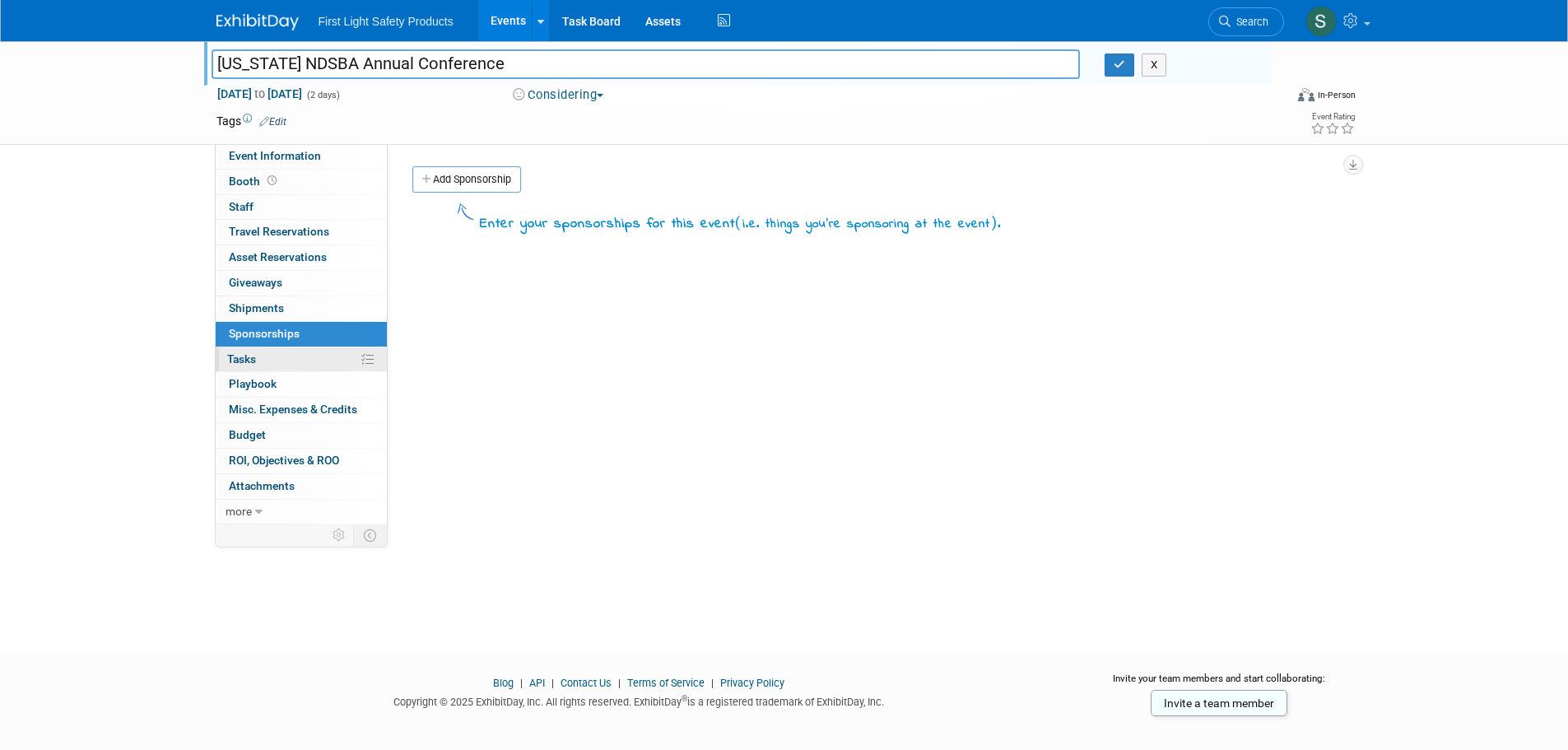
click at [288, 356] on link "0% Tasks 0%" at bounding box center [301, 360] width 171 height 25
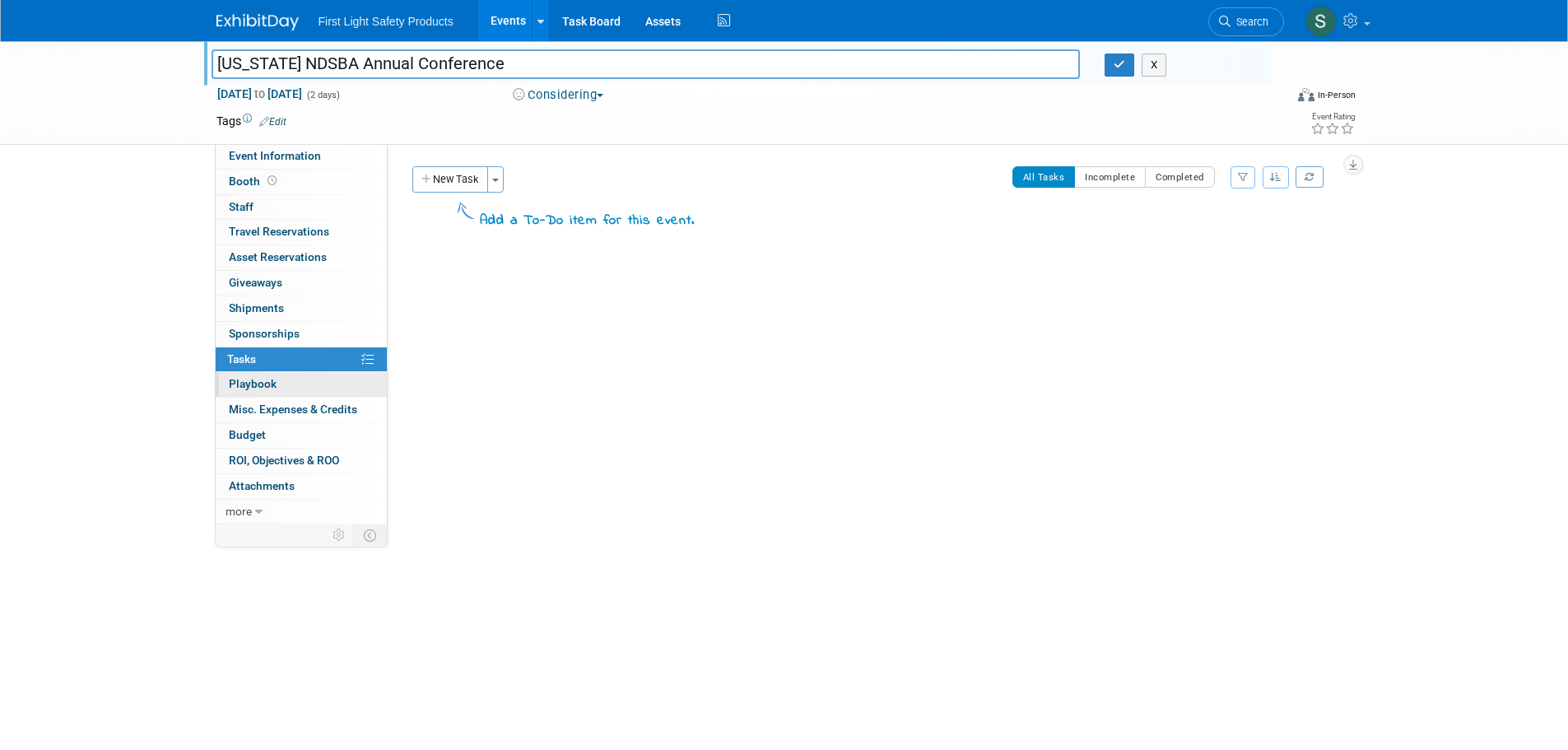
click at [278, 372] on link "0 Playbook 0" at bounding box center [301, 385] width 171 height 25
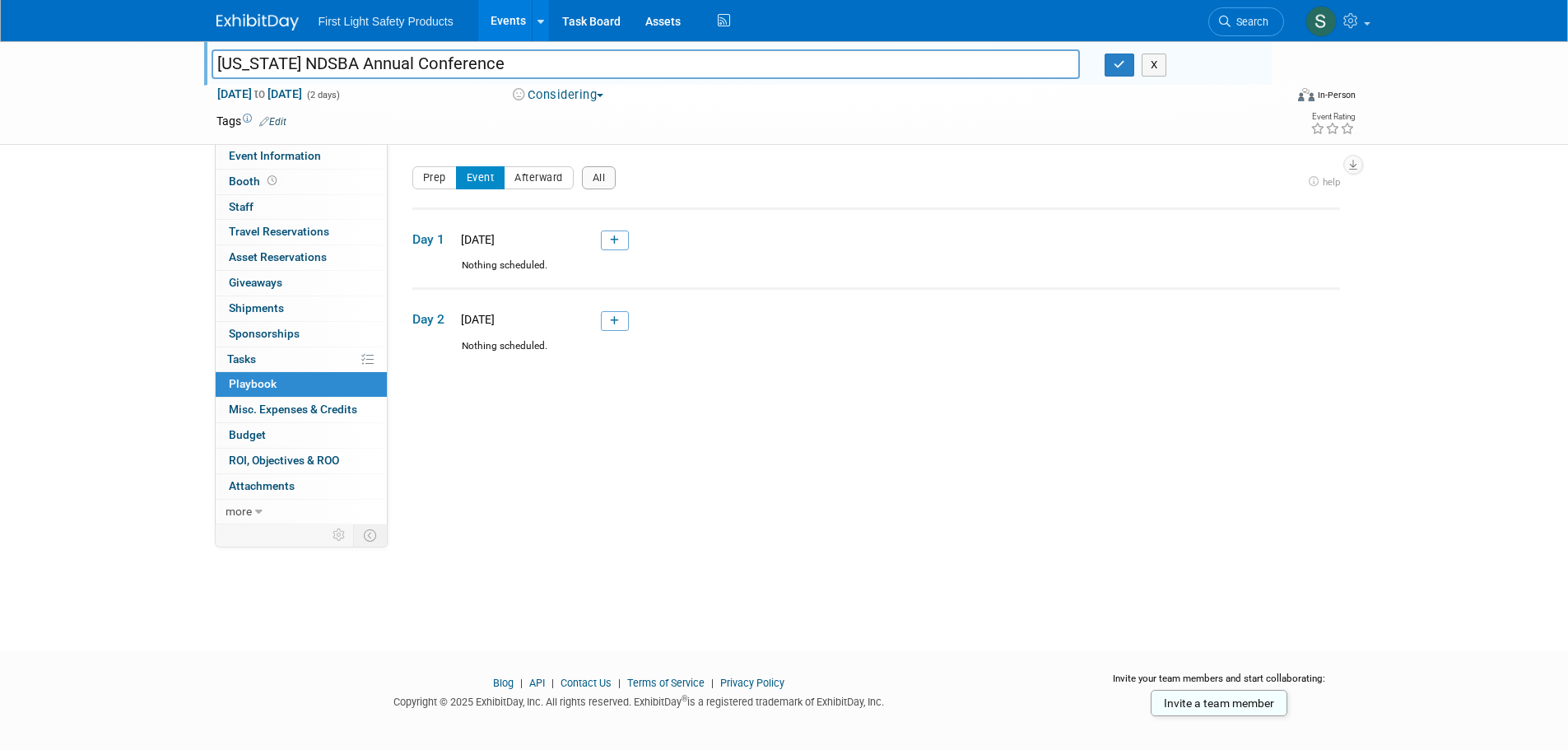
click at [291, 405] on span "Misc. Expenses & Credits 0" at bounding box center [293, 409] width 129 height 13
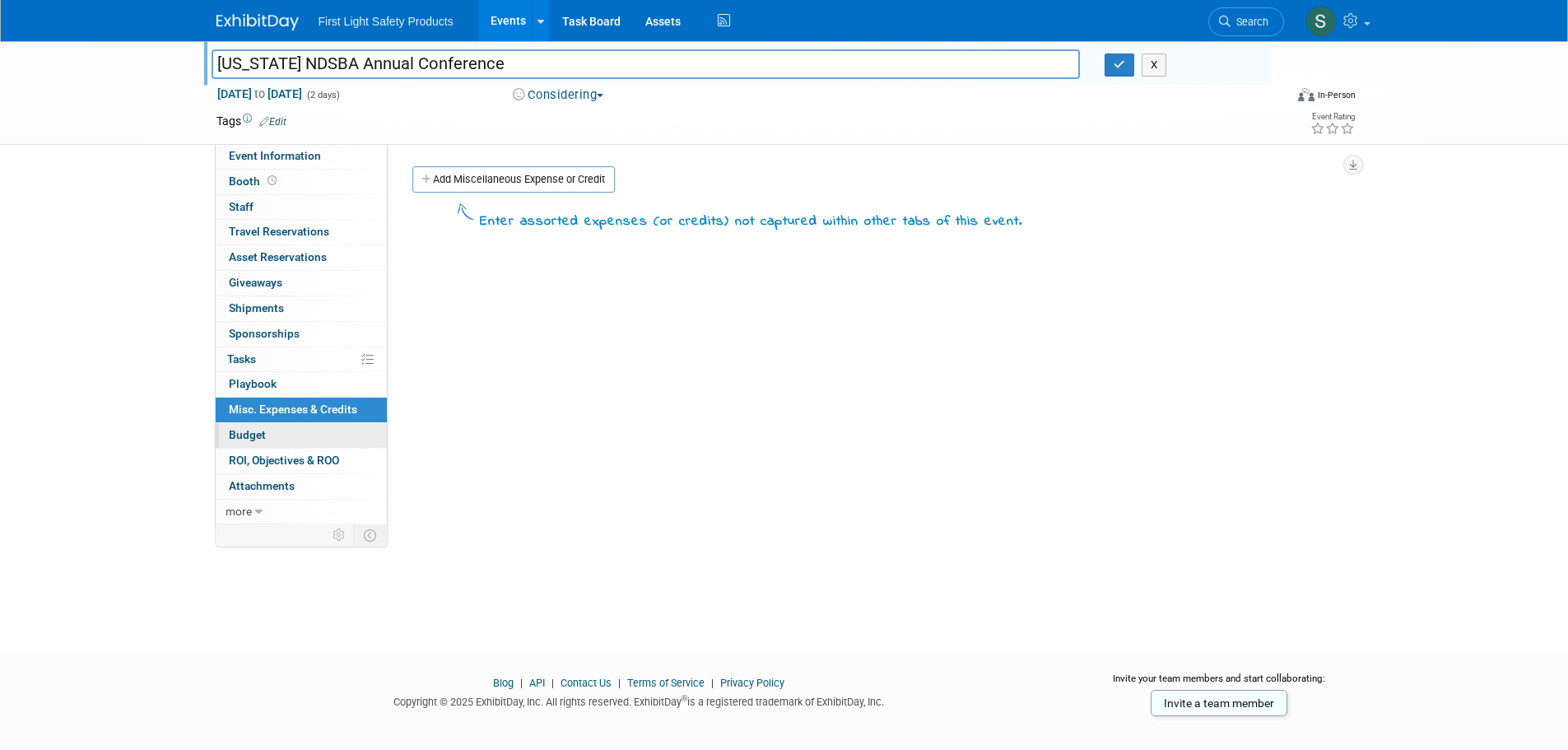
click at [276, 439] on link "Budget" at bounding box center [301, 435] width 171 height 25
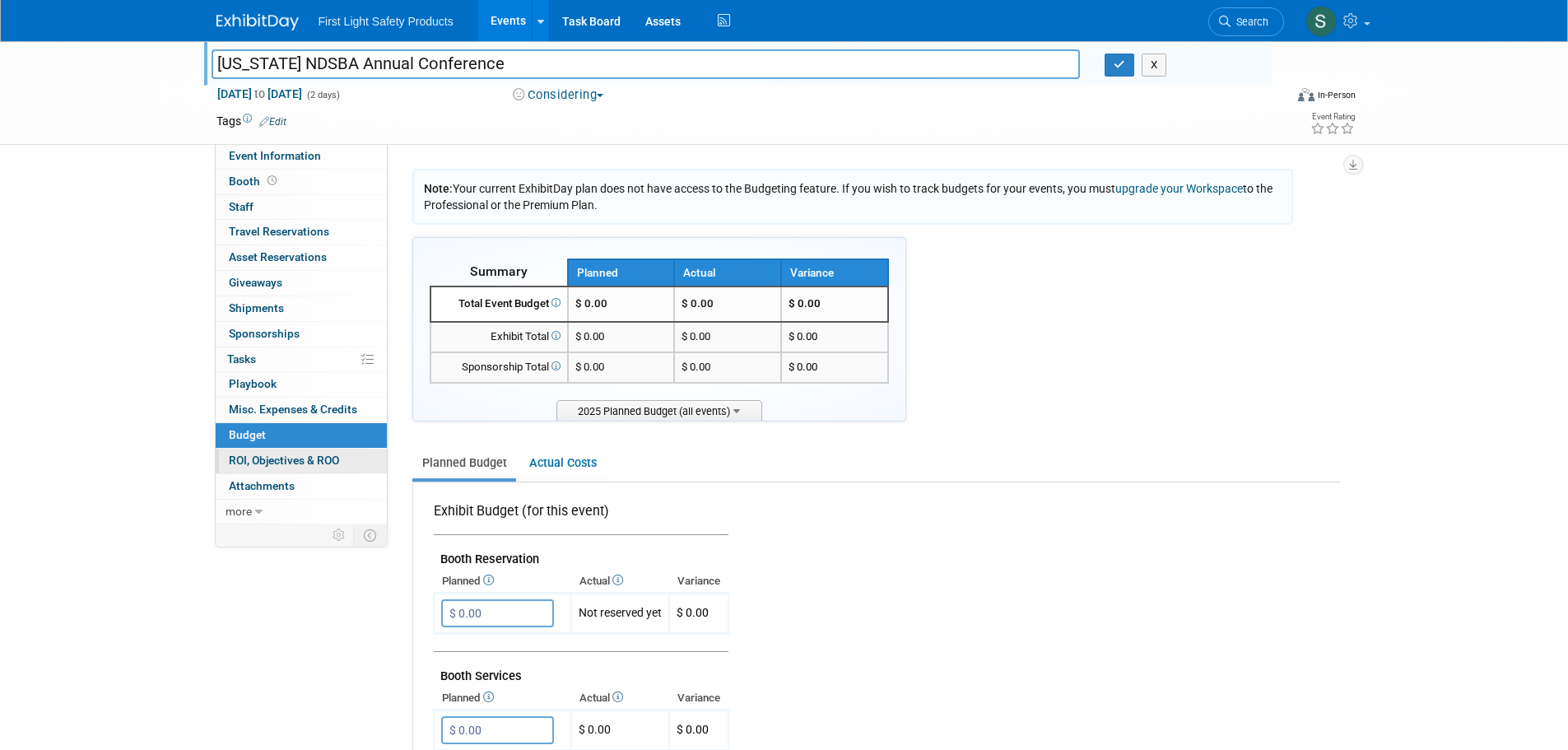
click at [292, 464] on span "ROI, Objectives & ROO 0" at bounding box center [284, 460] width 111 height 13
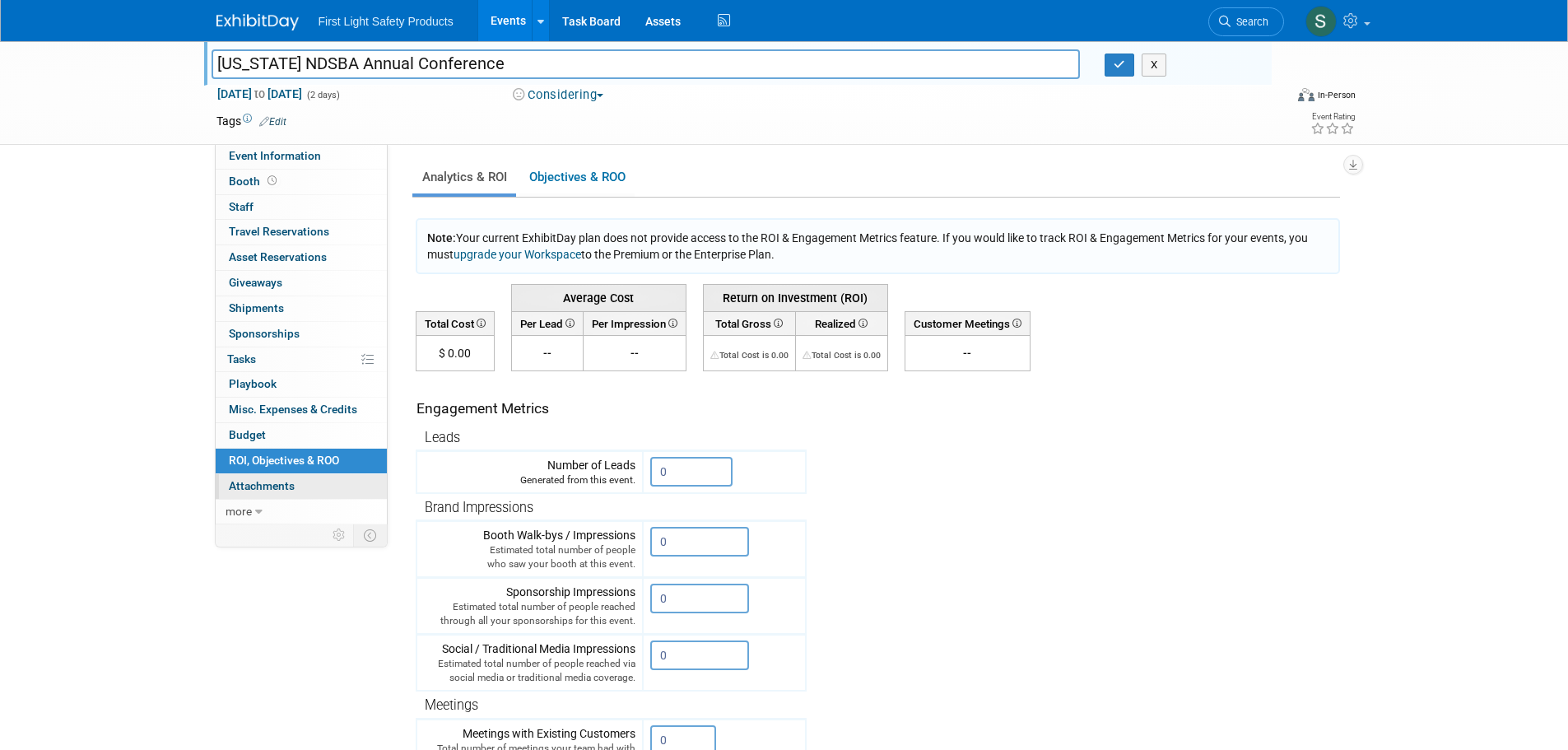
click at [280, 474] on link "0 Attachments 0" at bounding box center [301, 487] width 171 height 25
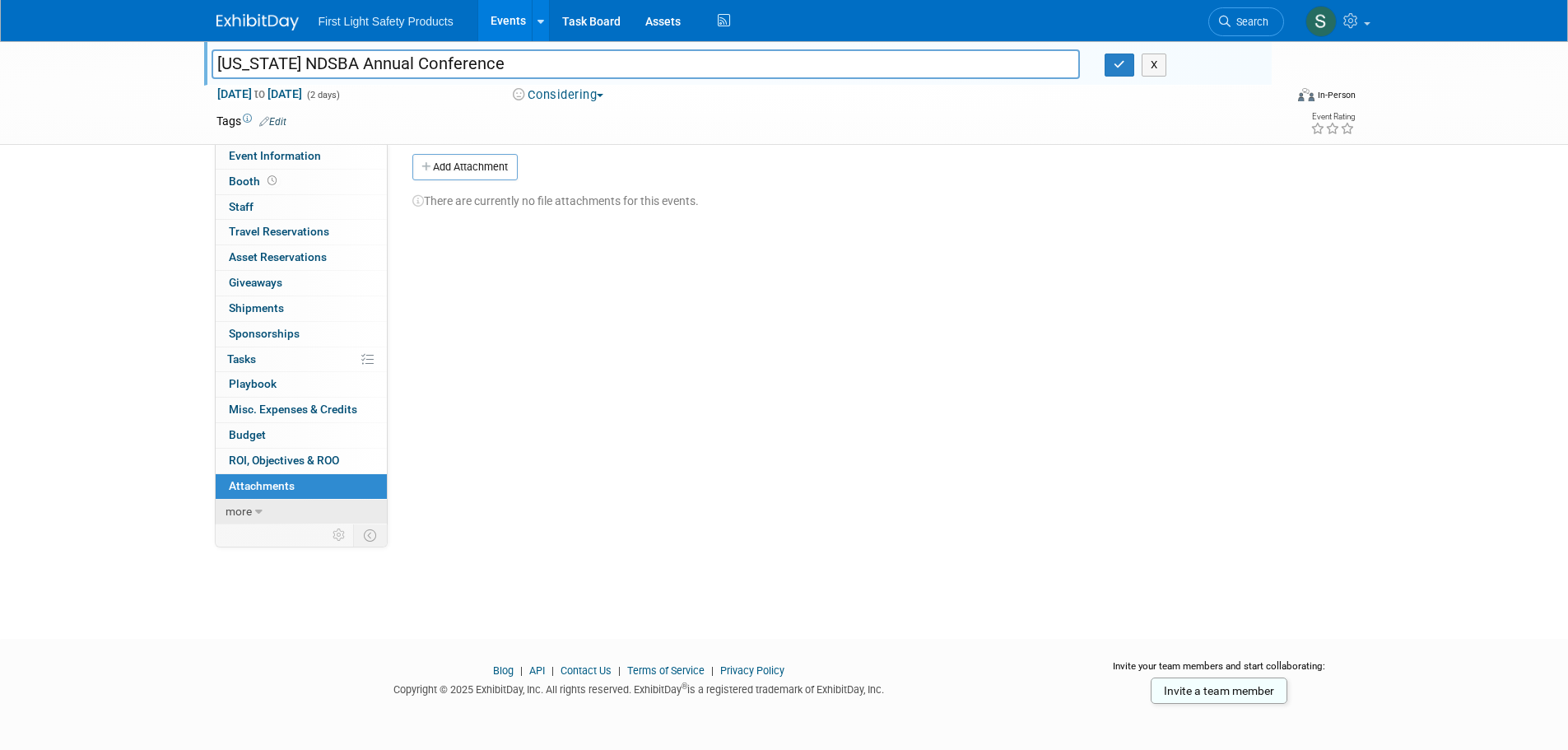
scroll to position [16, 0]
click at [240, 510] on span "more" at bounding box center [239, 511] width 27 height 13
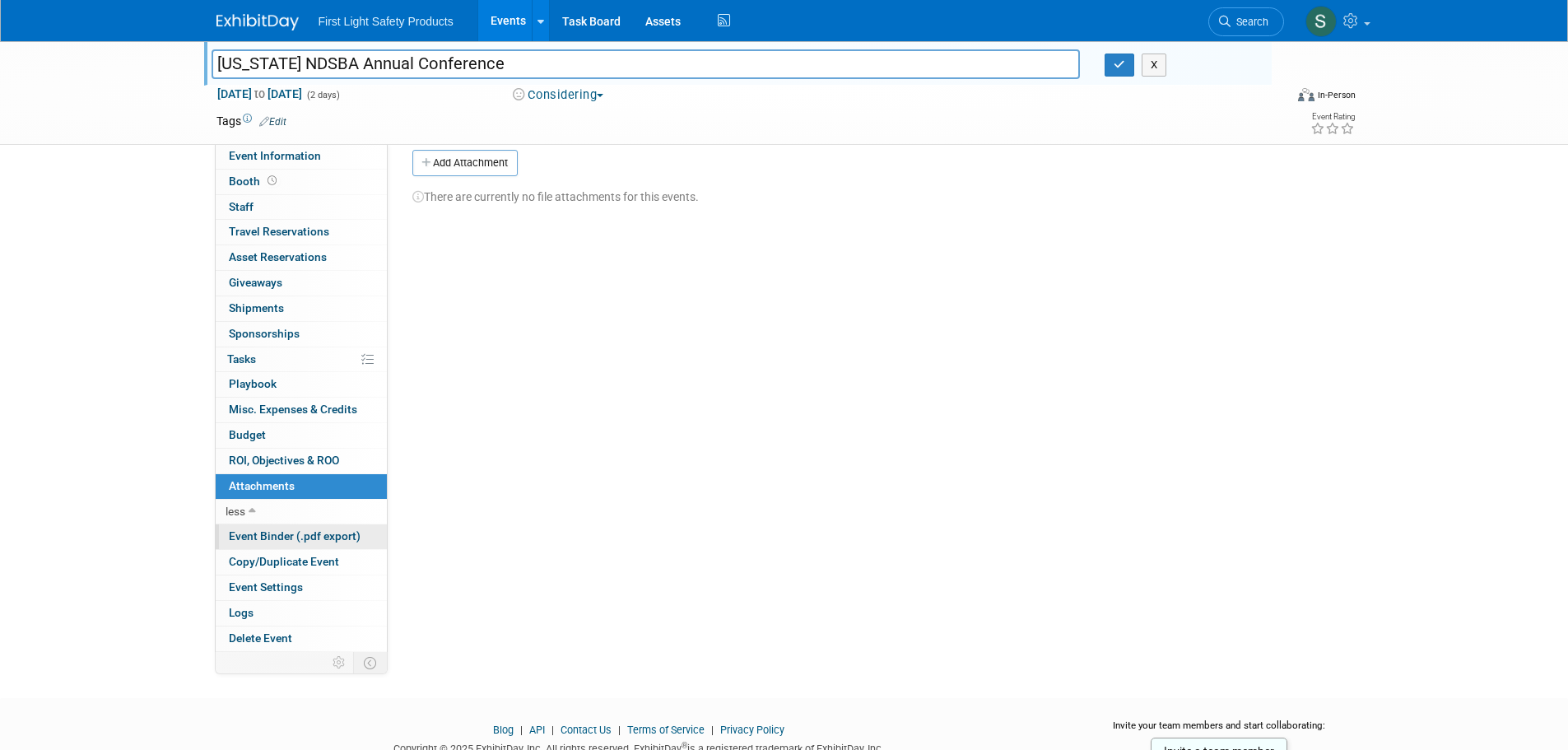
click at [259, 541] on span "Event Binder (.pdf export)" at bounding box center [295, 535] width 132 height 13
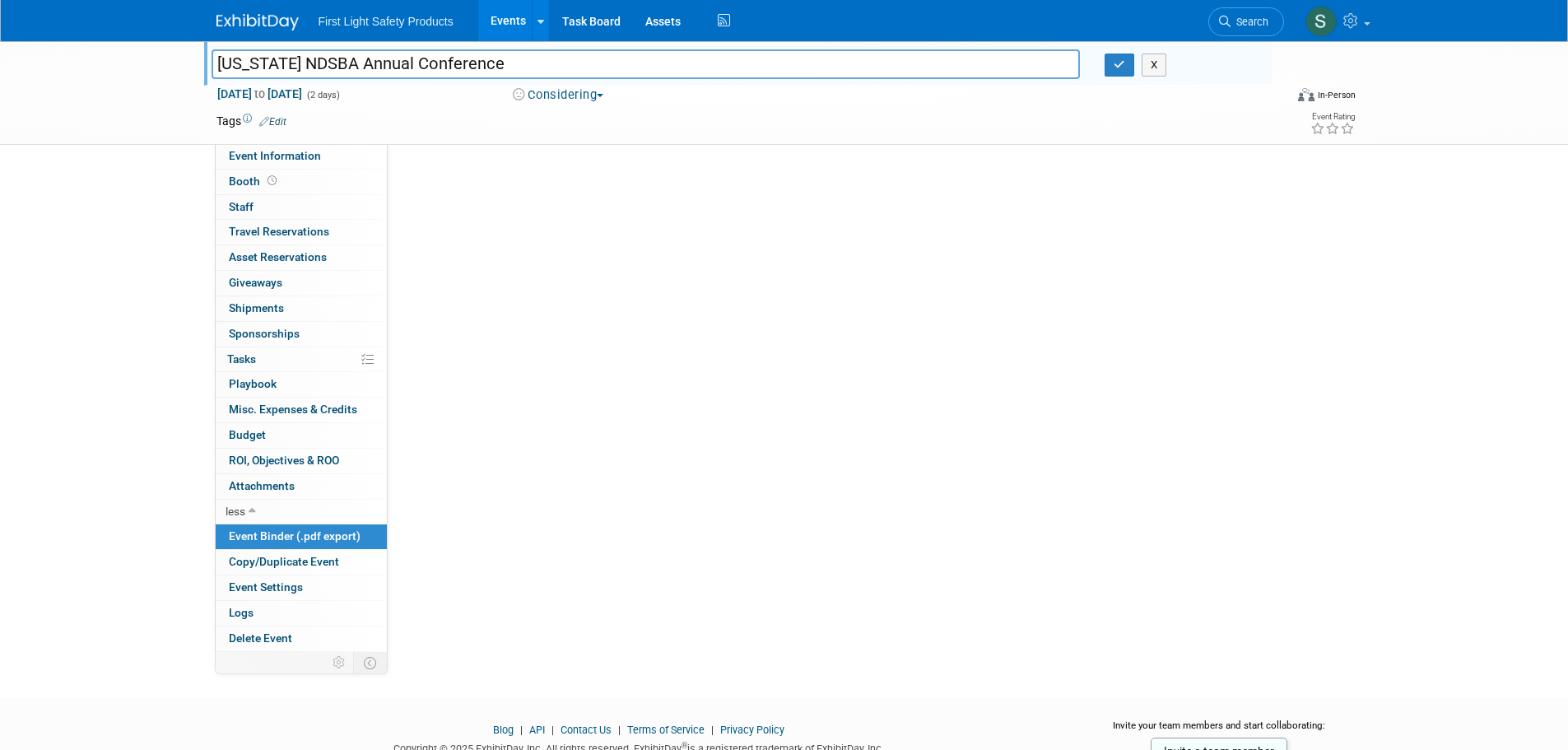
scroll to position [0, 0]
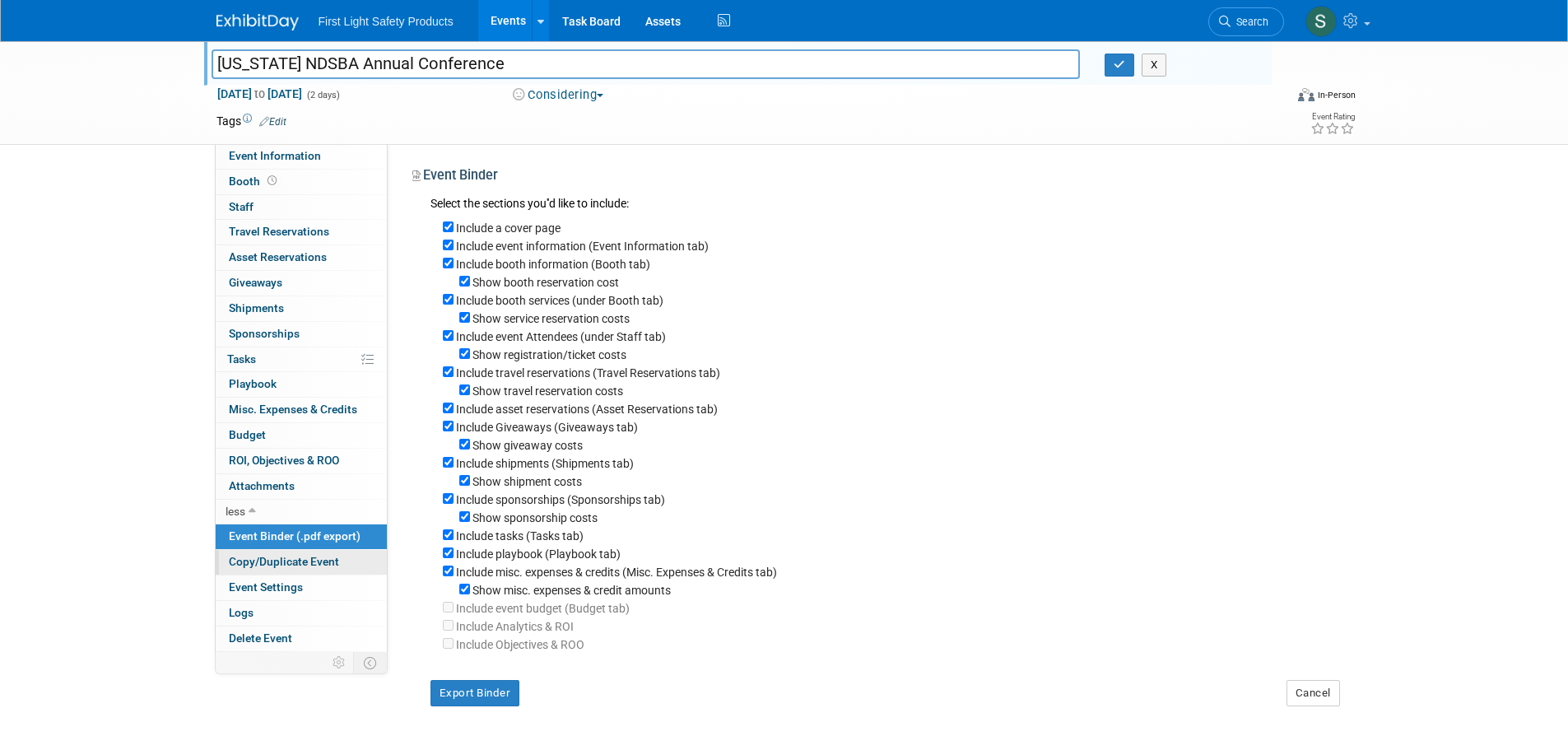
click at [261, 553] on link "Copy/Duplicate Event" at bounding box center [301, 562] width 171 height 25
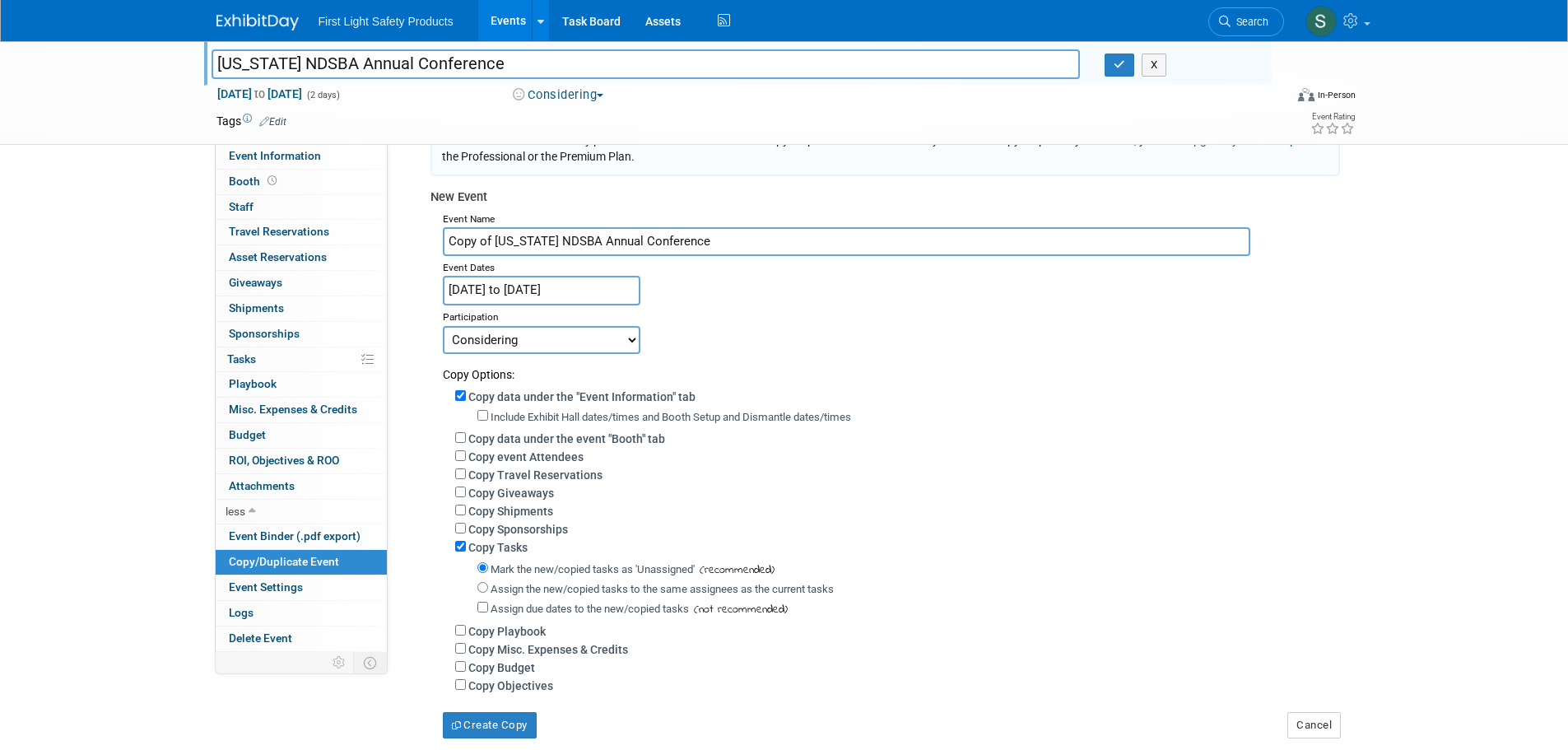
scroll to position [257, 0]
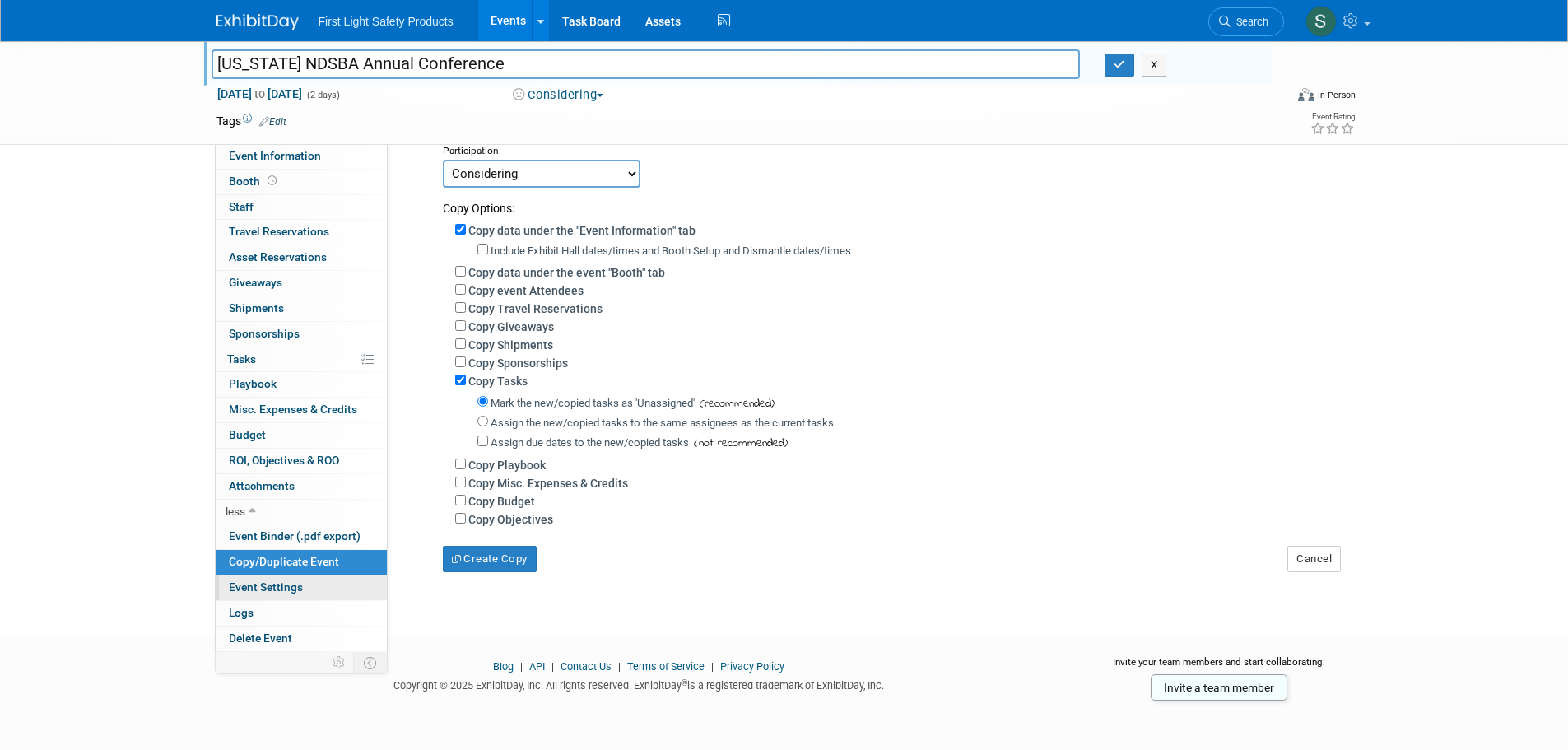
click at [293, 590] on span "Event Settings" at bounding box center [266, 587] width 74 height 13
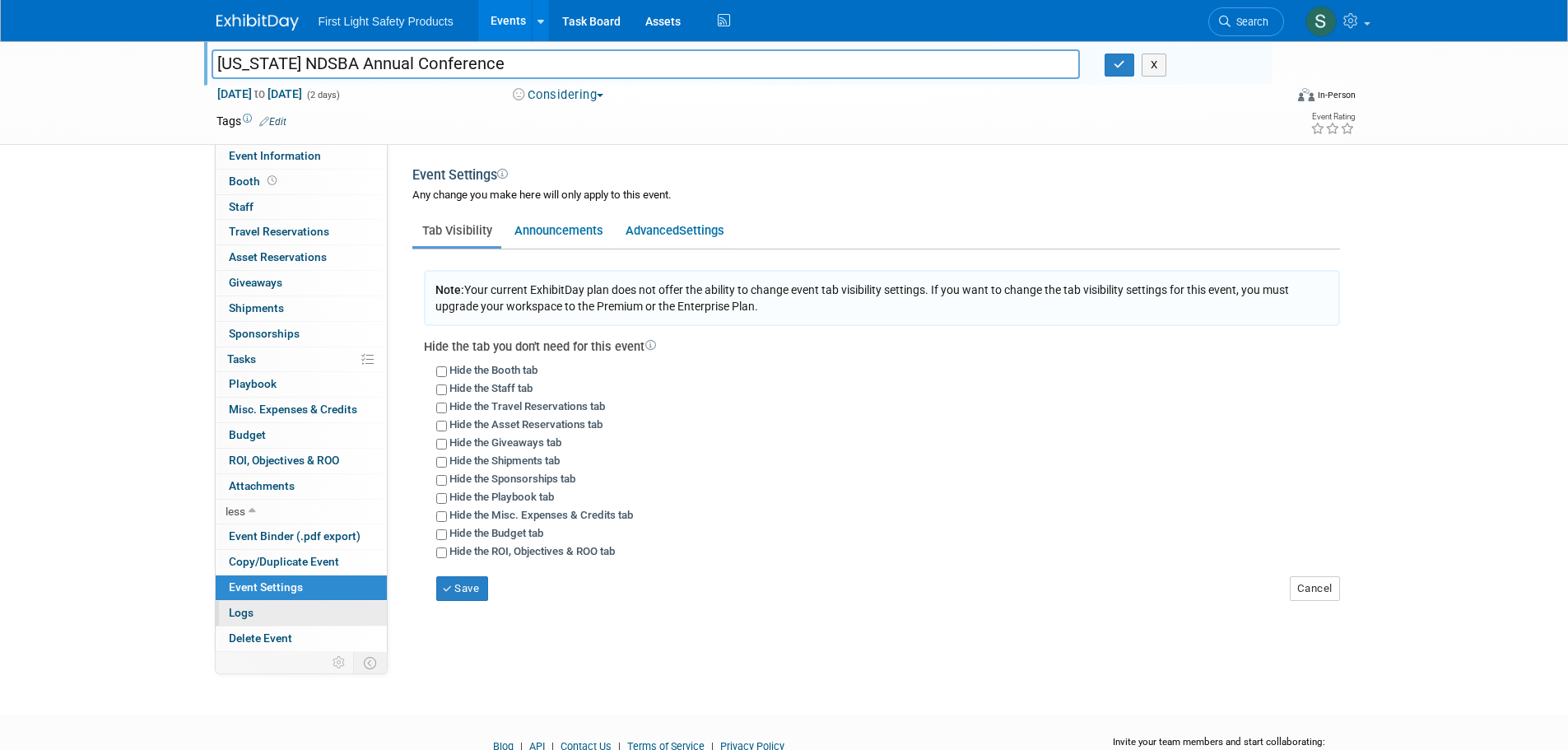
click at [277, 610] on link "Logs" at bounding box center [301, 613] width 171 height 25
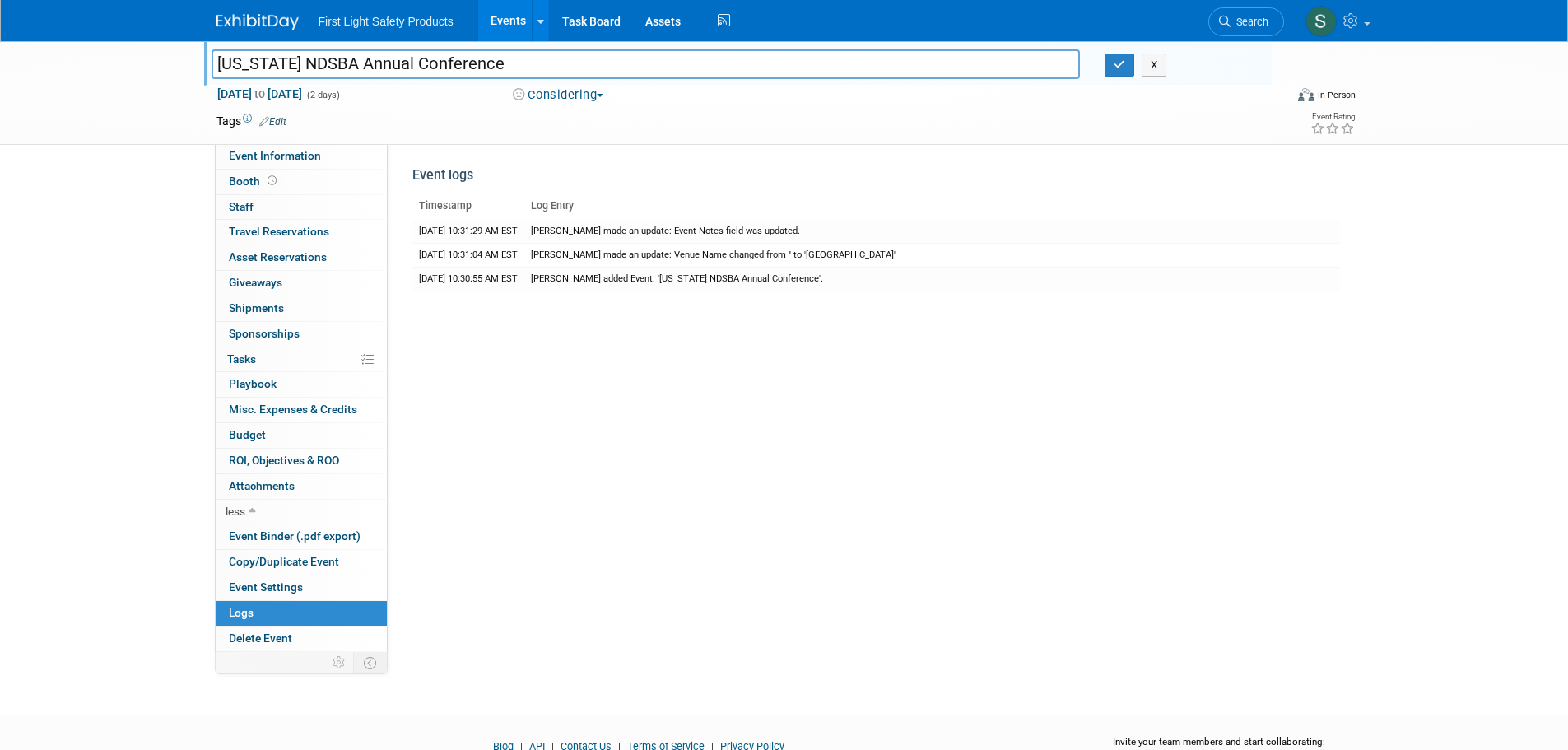
click at [826, 459] on div "Event Website: Edit Event Venue Name: Bismarck Event Center Event Venue Address…" at bounding box center [869, 398] width 965 height 508
drag, startPoint x: 801, startPoint y: 446, endPoint x: 775, endPoint y: 445, distance: 26.0
click at [800, 446] on div "Event Website: Edit Event Venue Name: Bismarck Event Center Event Venue Address…" at bounding box center [869, 398] width 965 height 508
click at [1119, 71] on button "button" at bounding box center [1119, 65] width 30 height 23
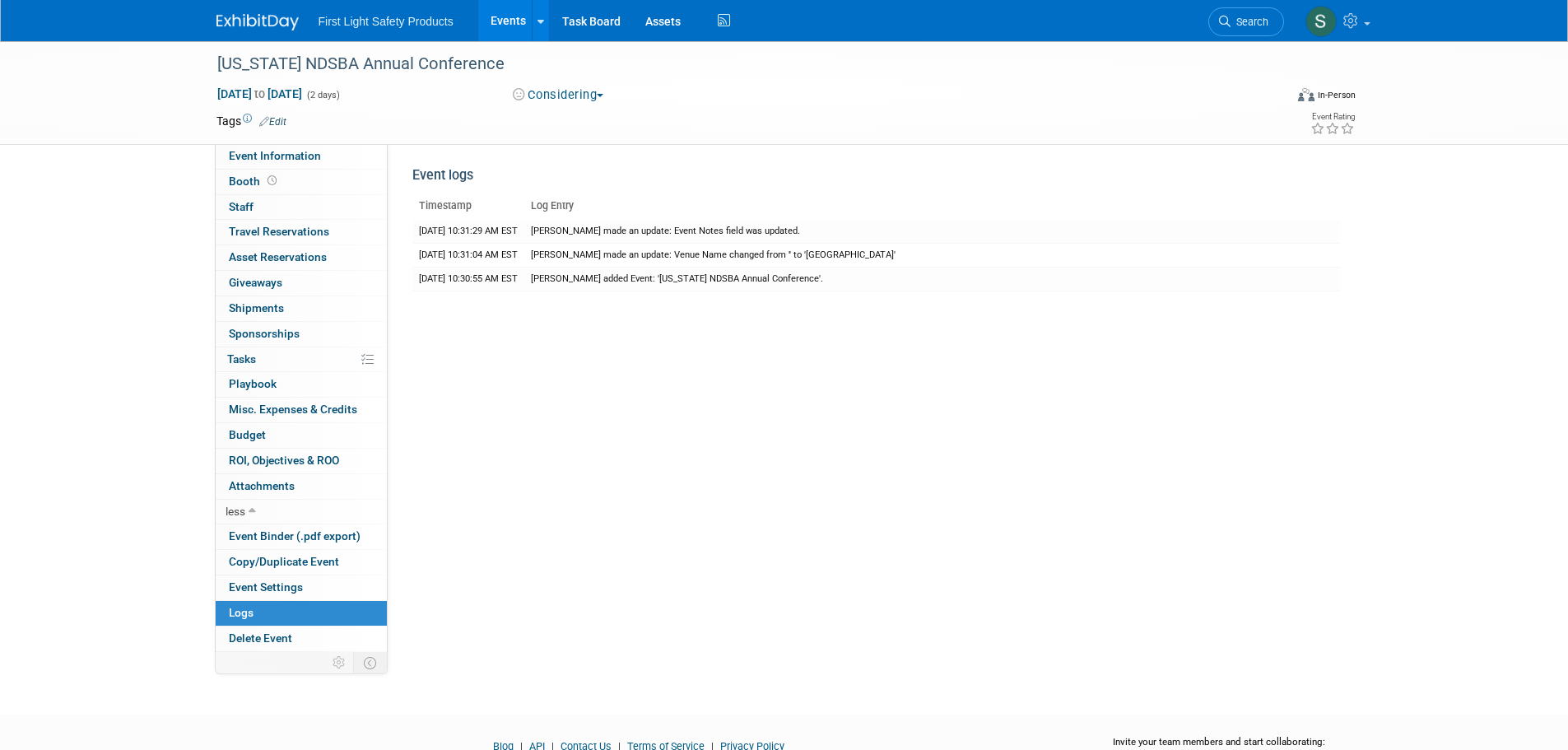
click at [641, 373] on div "Event Website: Edit Event Venue Name: Bismarck Event Center Event Venue Address…" at bounding box center [869, 398] width 965 height 508
click at [283, 146] on link "Event Information" at bounding box center [301, 156] width 171 height 25
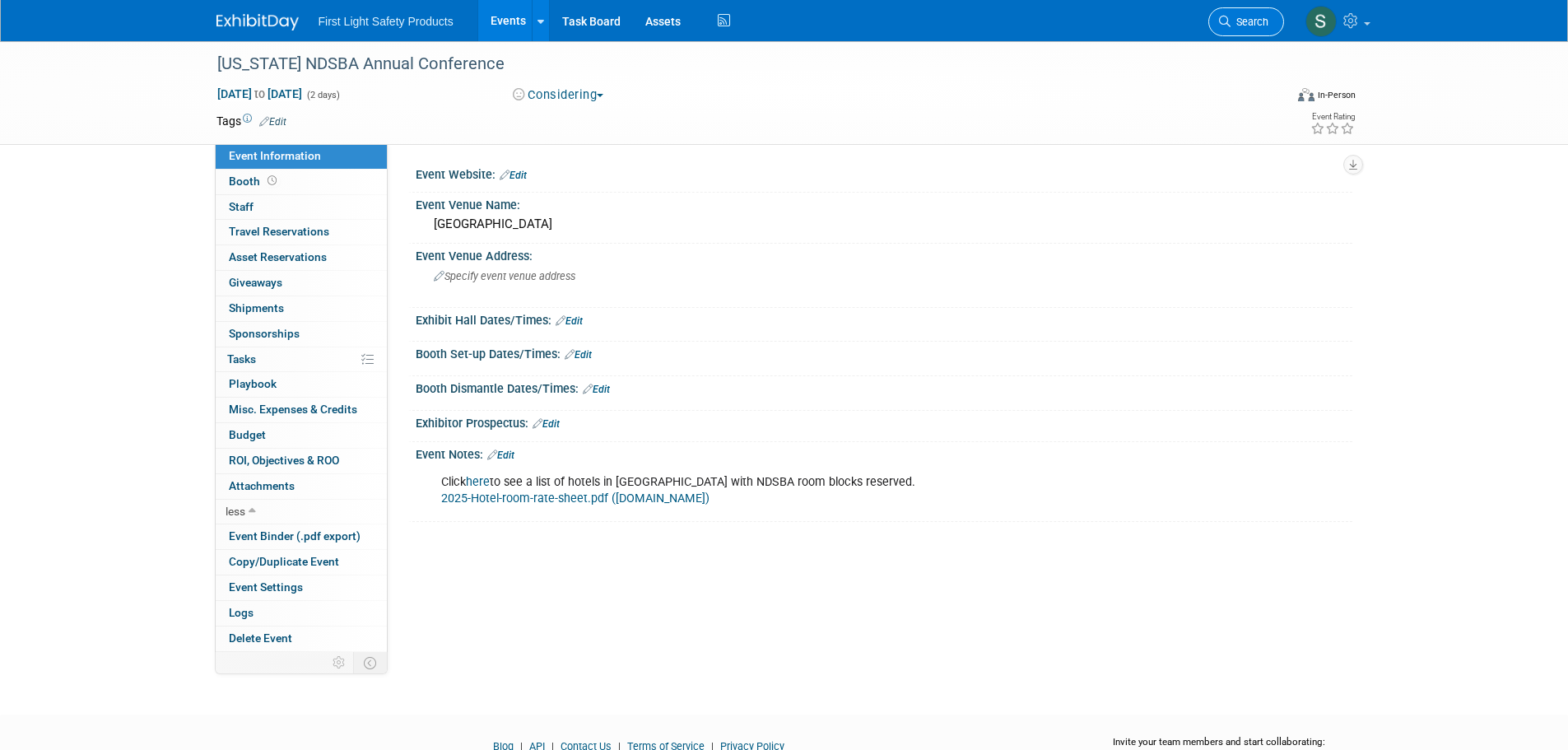
click at [1225, 17] on icon at bounding box center [1224, 21] width 11 height 11
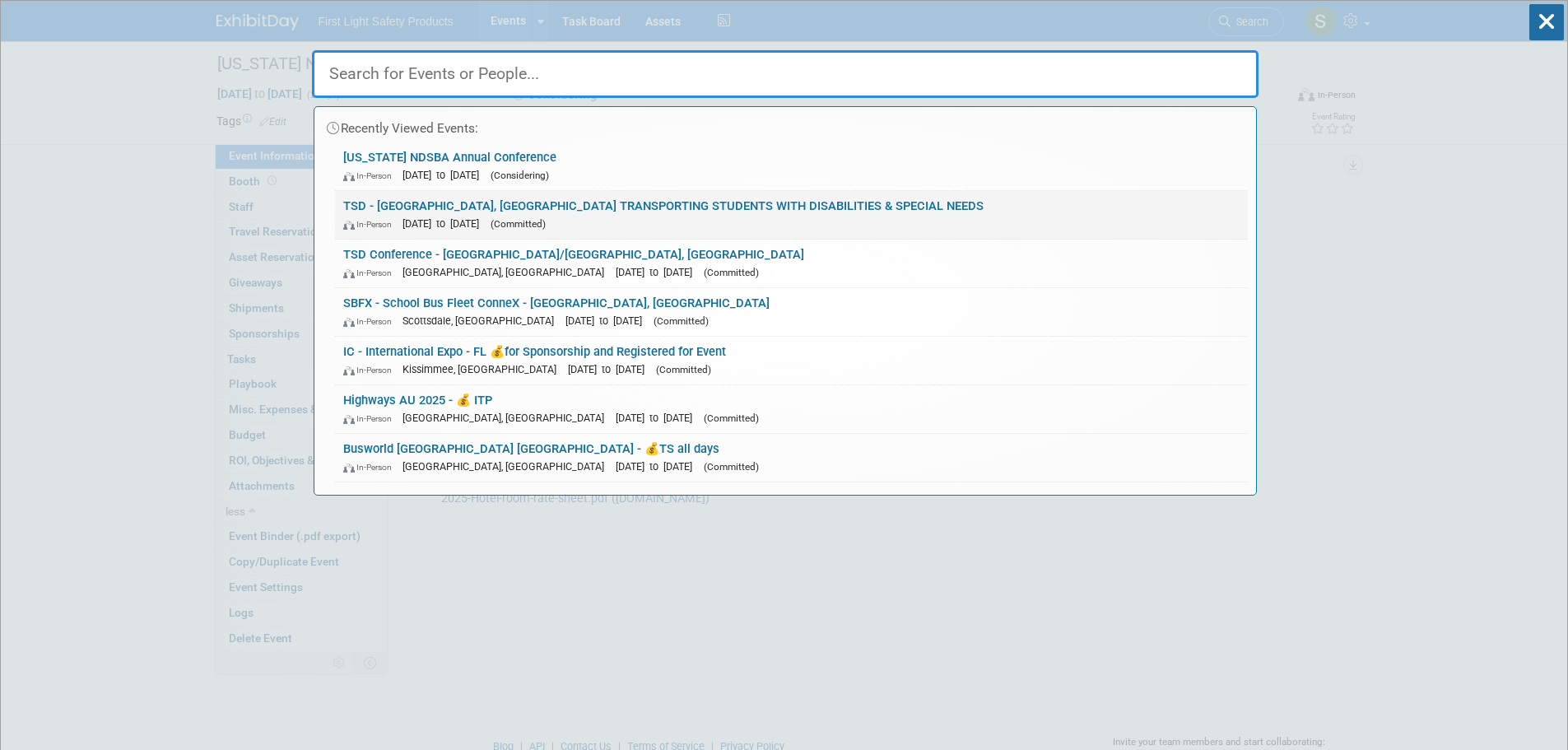
click at [483, 219] on span "[DATE] to [DATE]" at bounding box center [445, 223] width 85 height 12
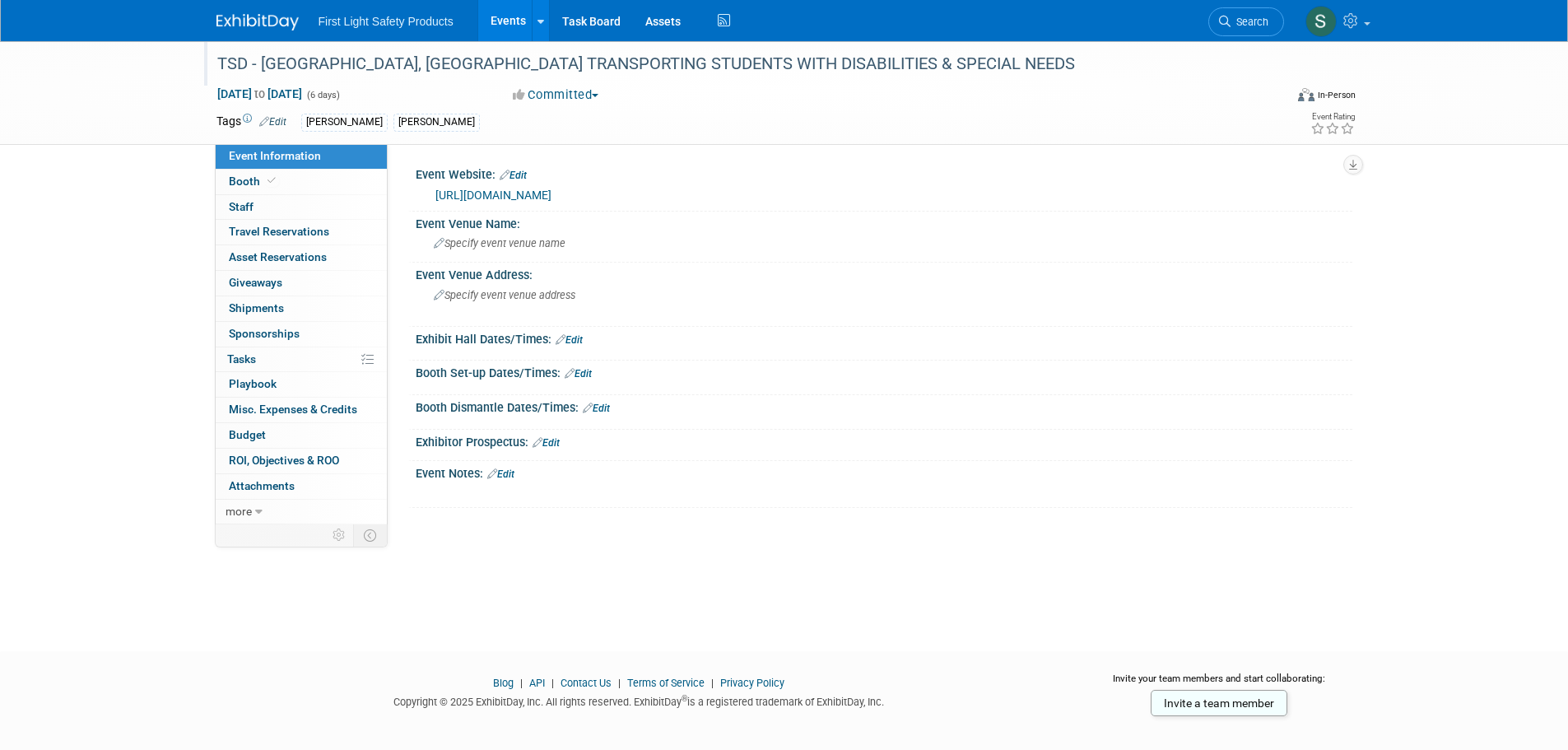
click at [462, 48] on div at bounding box center [742, 48] width 1060 height 14
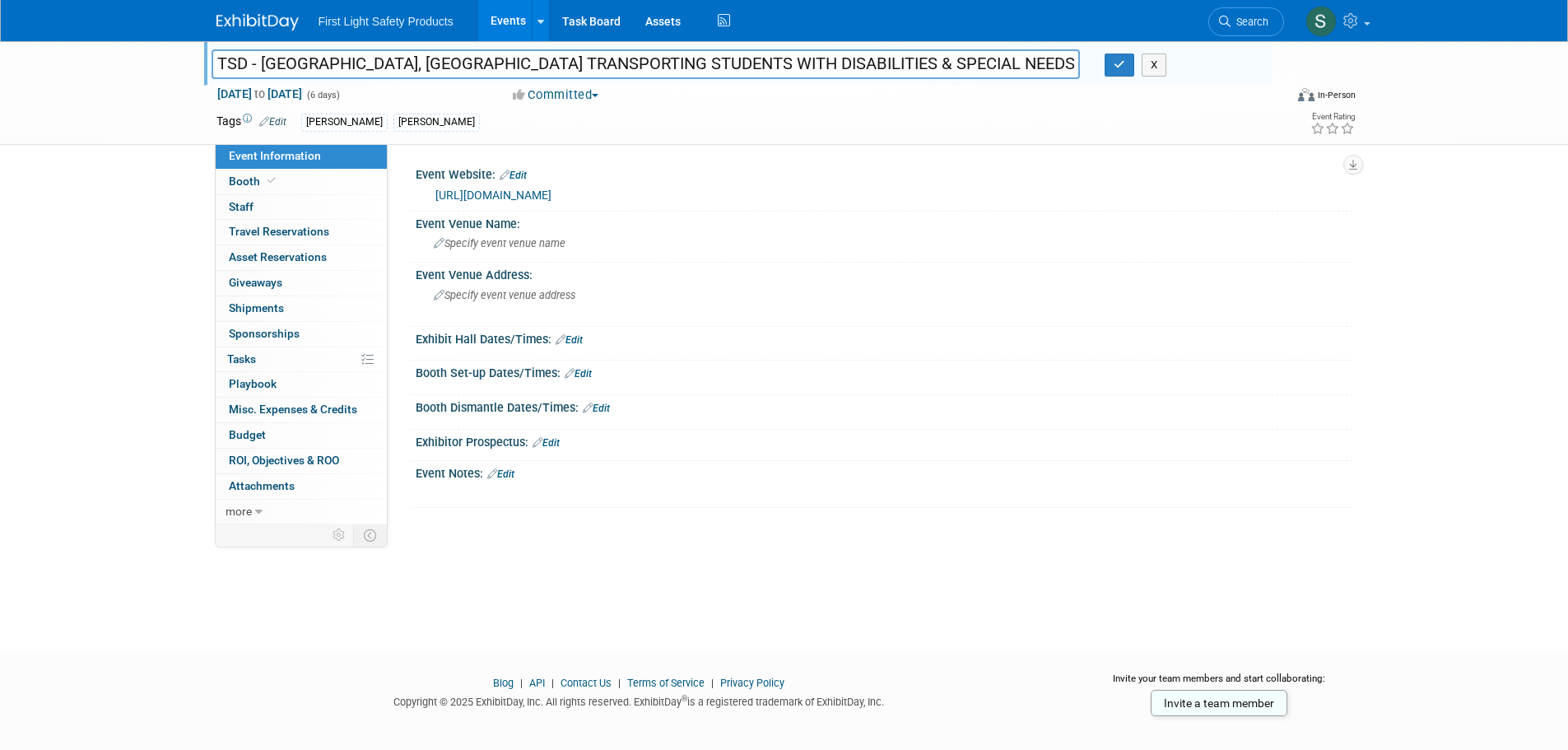
drag, startPoint x: 314, startPoint y: 58, endPoint x: 342, endPoint y: 63, distance: 28.4
click at [342, 63] on input "TSD - [GEOGRAPHIC_DATA], [GEOGRAPHIC_DATA] TRANSPORTING STUDENTS WITH DISABILIT…" at bounding box center [646, 64] width 869 height 29
click at [345, 63] on input "TSD - [GEOGRAPHIC_DATA], [GEOGRAPHIC_DATA] TRANSPORTING STUDENTS WITH DISABILIT…" at bounding box center [646, 64] width 869 height 29
drag, startPoint x: 340, startPoint y: 62, endPoint x: 828, endPoint y: 63, distance: 488.0
click at [828, 63] on input "TSD - [GEOGRAPHIC_DATA], [GEOGRAPHIC_DATA] TRANSPORTING STUDENTS WITH DISABILIT…" at bounding box center [646, 64] width 869 height 29
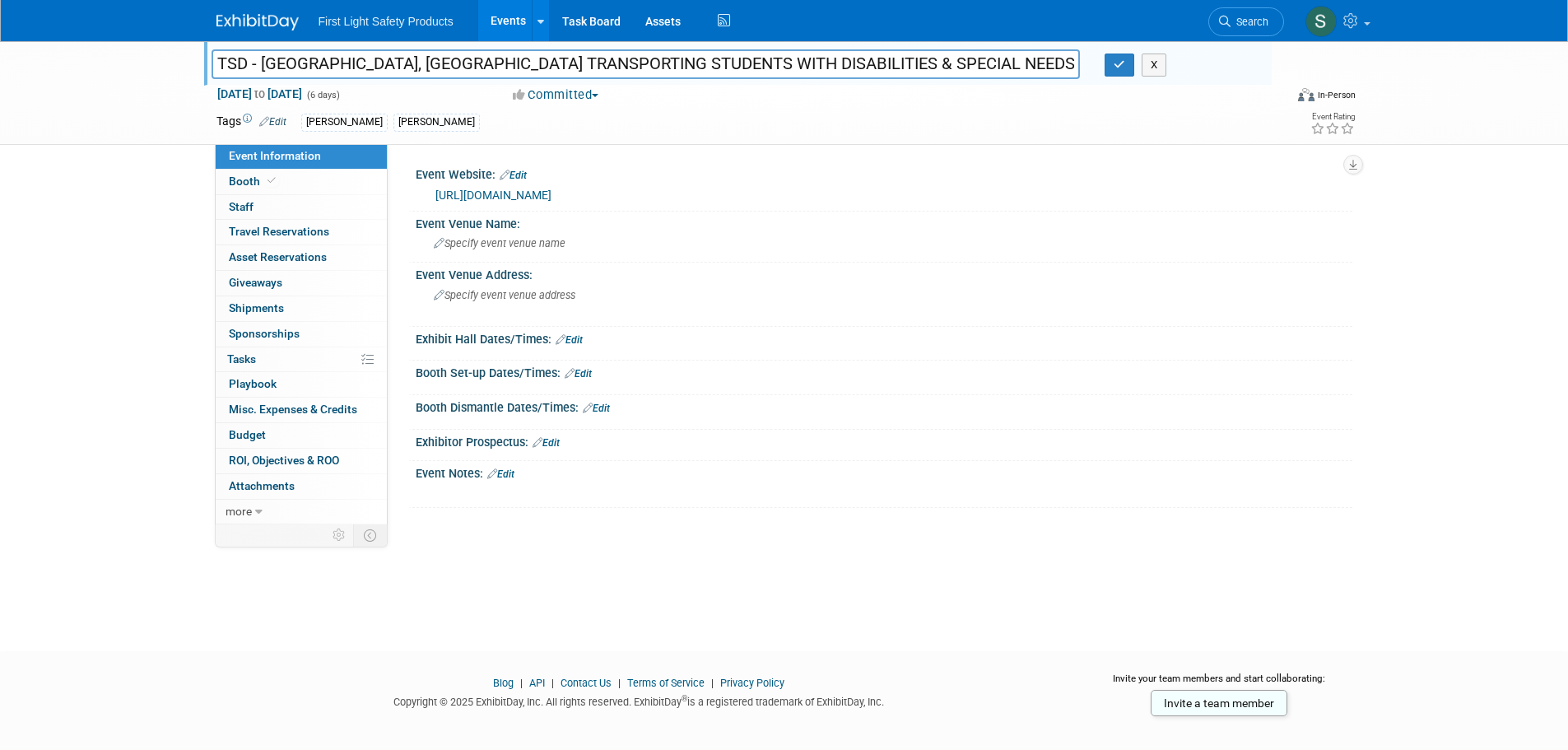
click at [778, 364] on div "Booth Set-up Dates/Times: Edit" at bounding box center [883, 371] width 936 height 21
click at [1100, 63] on div "X" at bounding box center [1181, 65] width 178 height 23
click at [1111, 68] on button "button" at bounding box center [1119, 65] width 30 height 23
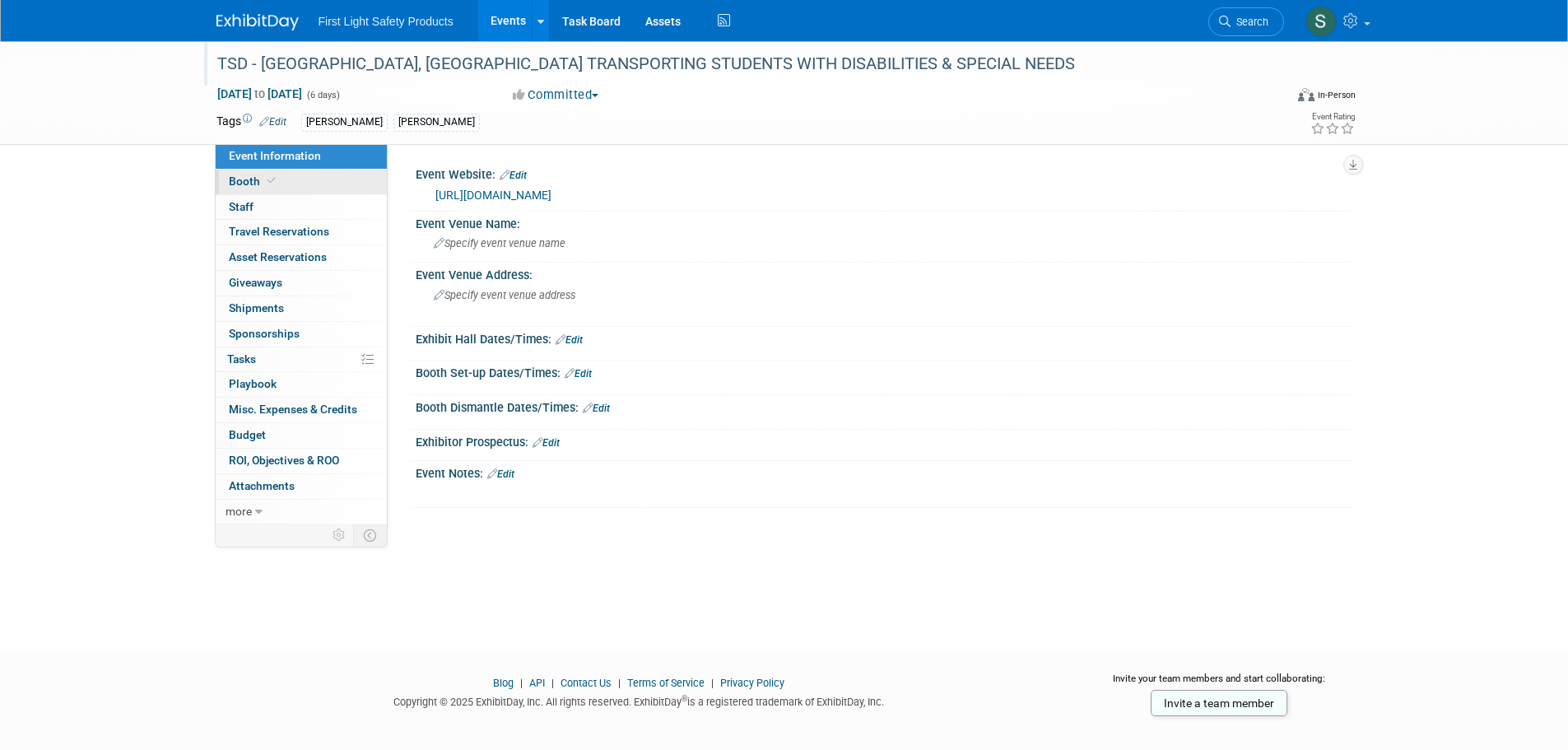
click at [323, 184] on link "Booth" at bounding box center [301, 182] width 171 height 25
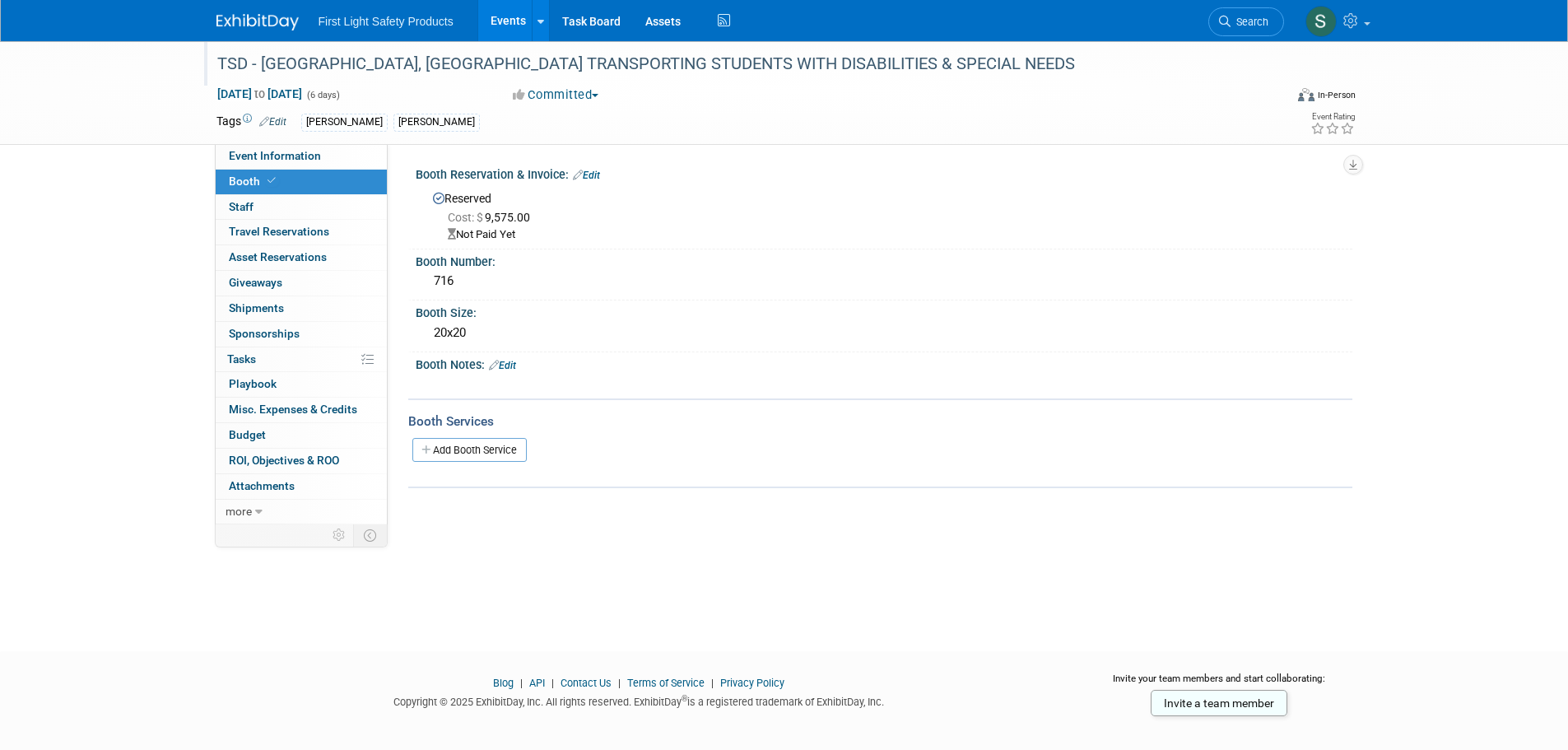
click at [585, 170] on link "Edit" at bounding box center [586, 176] width 27 height 11
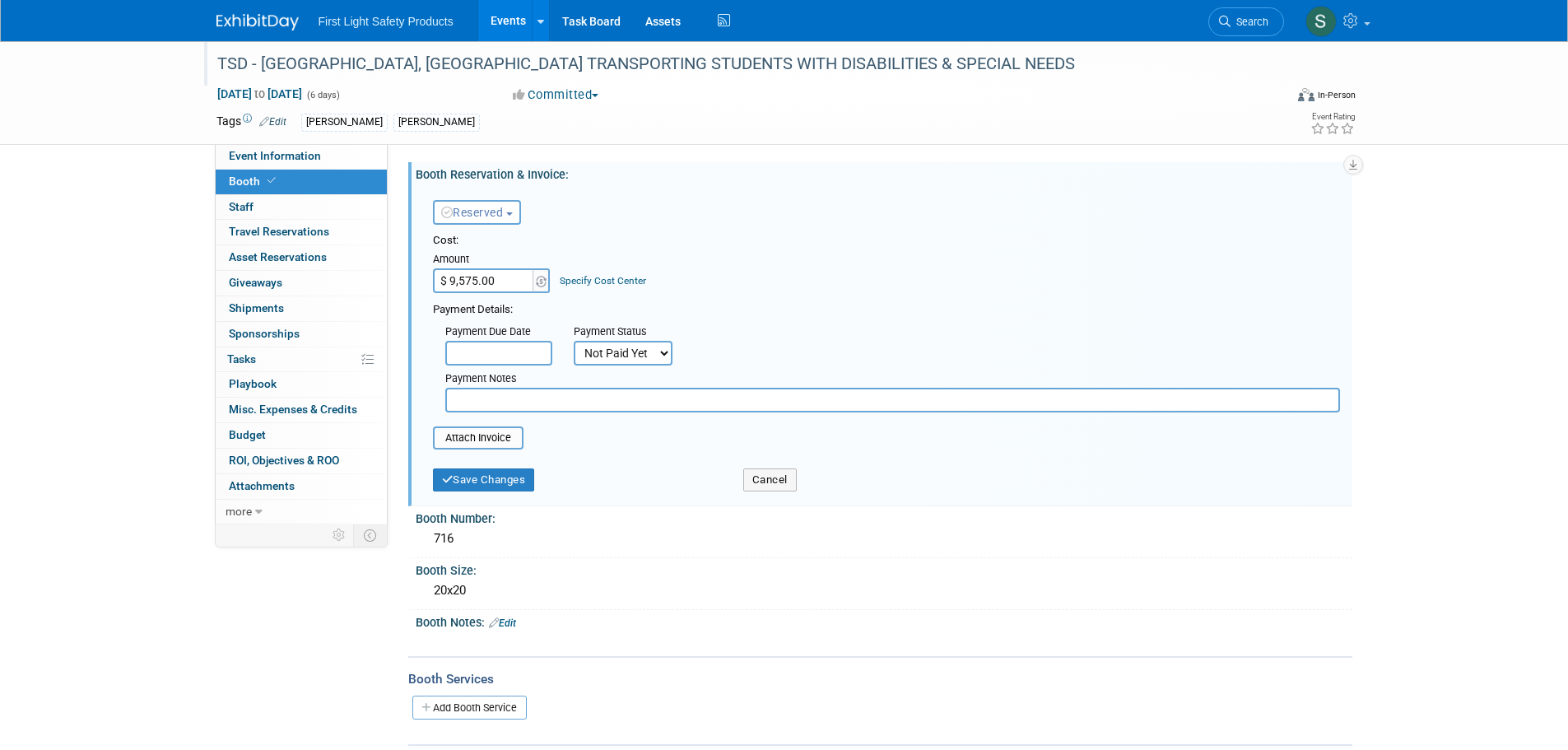
click at [515, 358] on body "First Light Safety Products Events Add Event Bulk Upload Events Shareable Event…" at bounding box center [784, 375] width 1568 height 750
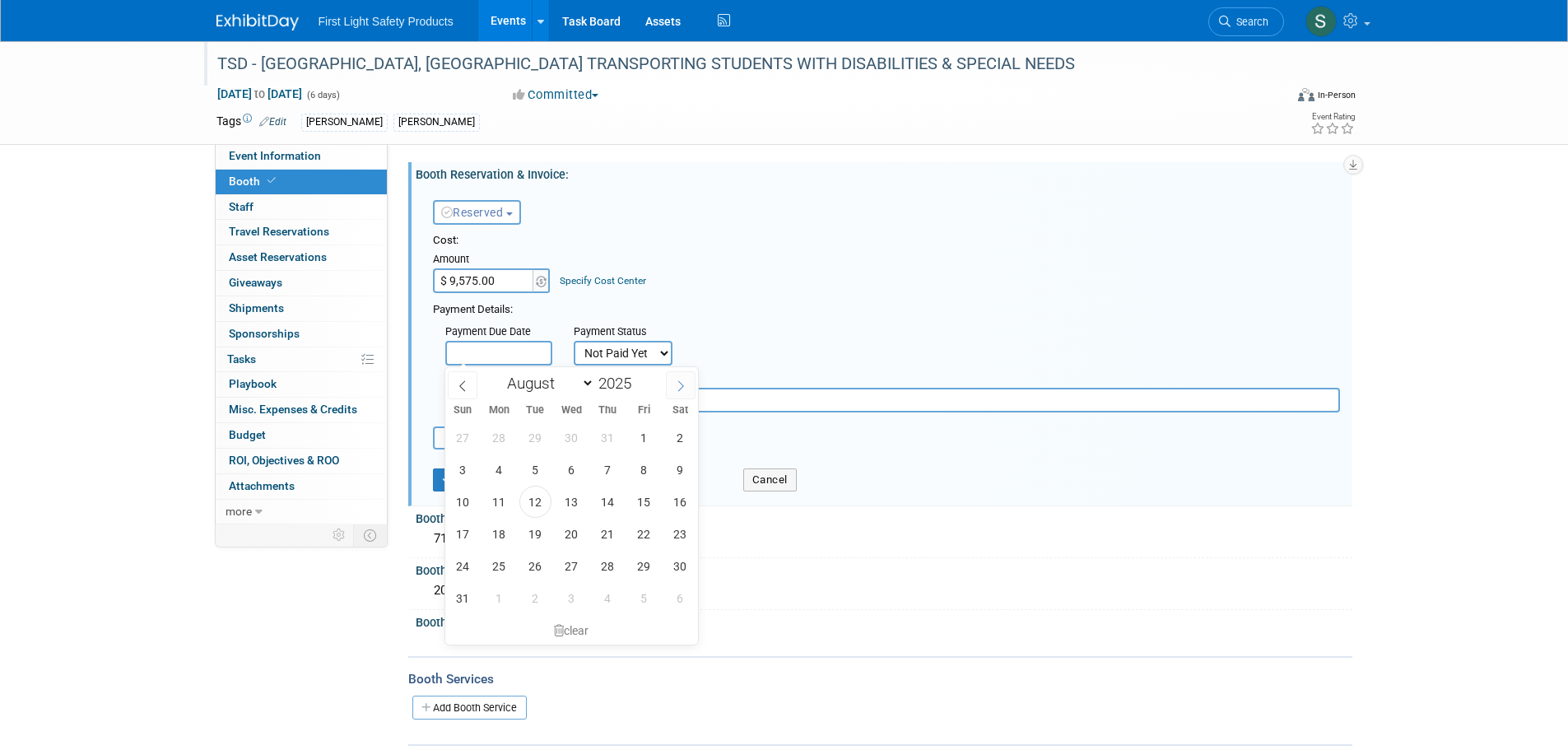
click at [679, 381] on icon at bounding box center [680, 385] width 11 height 11
select select "8"
click at [651, 475] on span "12" at bounding box center [644, 469] width 32 height 32
type input "Sep 12, 2025"
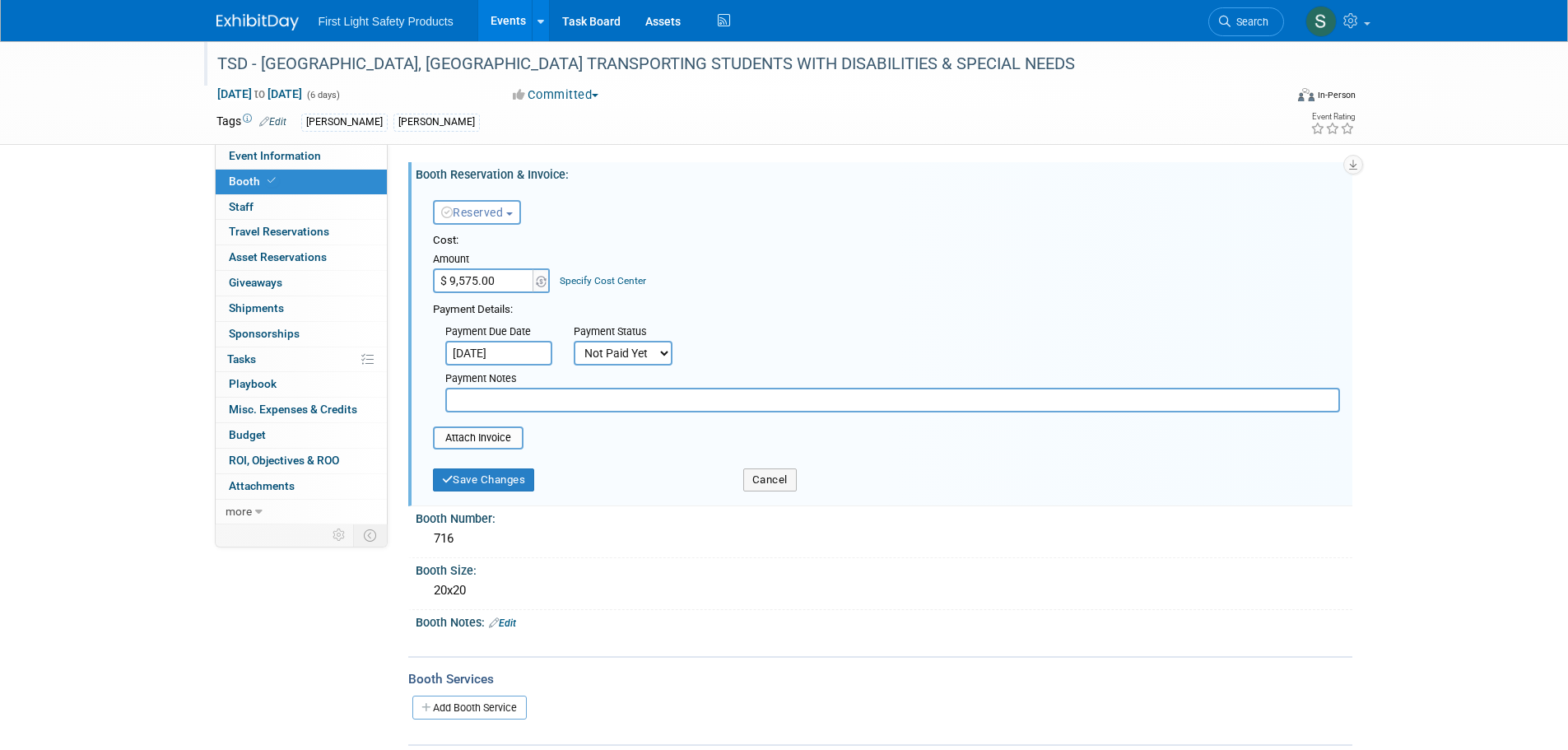
click at [609, 400] on input "text" at bounding box center [891, 400] width 894 height 25
click at [452, 402] on input "Forwarded to Accounting for wire payment-" at bounding box center [891, 400] width 894 height 25
click at [769, 404] on input "08/12/25- Forwarded to Accounting for wire payment-" at bounding box center [891, 400] width 894 height 25
drag, startPoint x: 949, startPoint y: 399, endPoint x: 887, endPoint y: 410, distance: 63.0
click at [887, 410] on input "08/12/25- Forwarded to Accounting for wire payment- as per Noelia payment will …" at bounding box center [891, 400] width 894 height 25
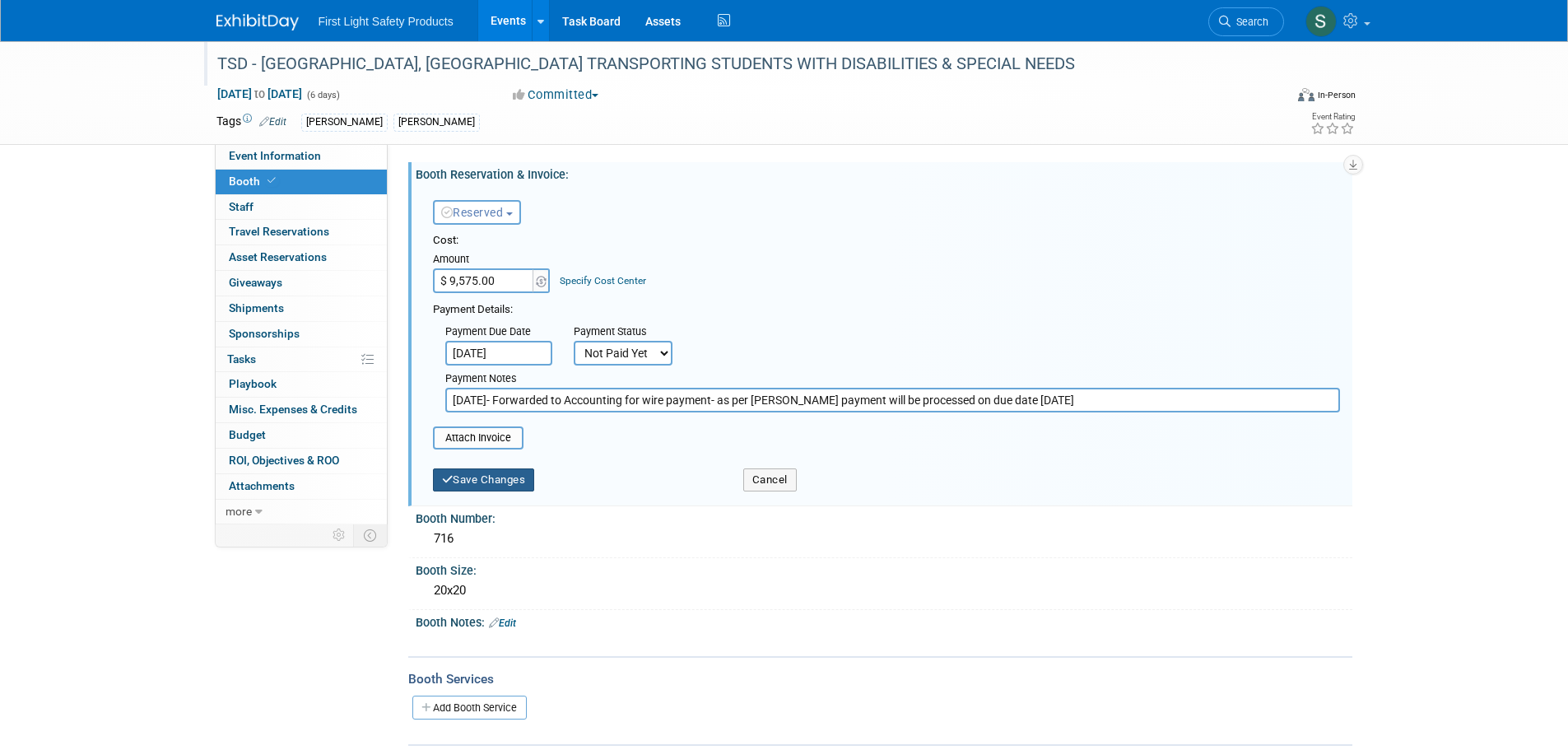
type input "08/12/25- Forwarded to Accounting for wire payment- as per Noelia payment will …"
click at [508, 486] on button "Save Changes" at bounding box center [484, 480] width 102 height 23
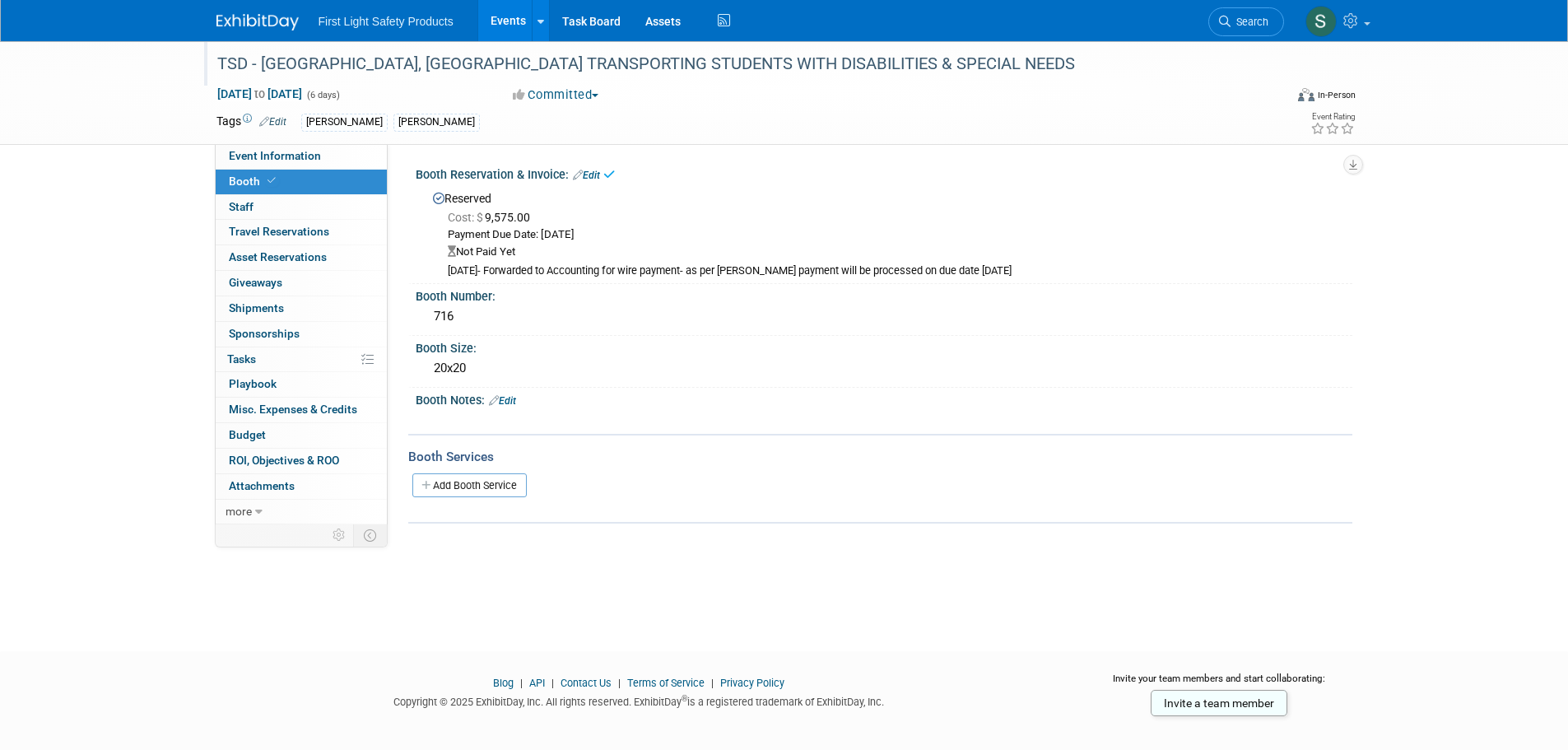
click at [833, 391] on div "Booth Notes: Edit" at bounding box center [883, 398] width 936 height 21
click at [257, 26] on img at bounding box center [258, 22] width 82 height 16
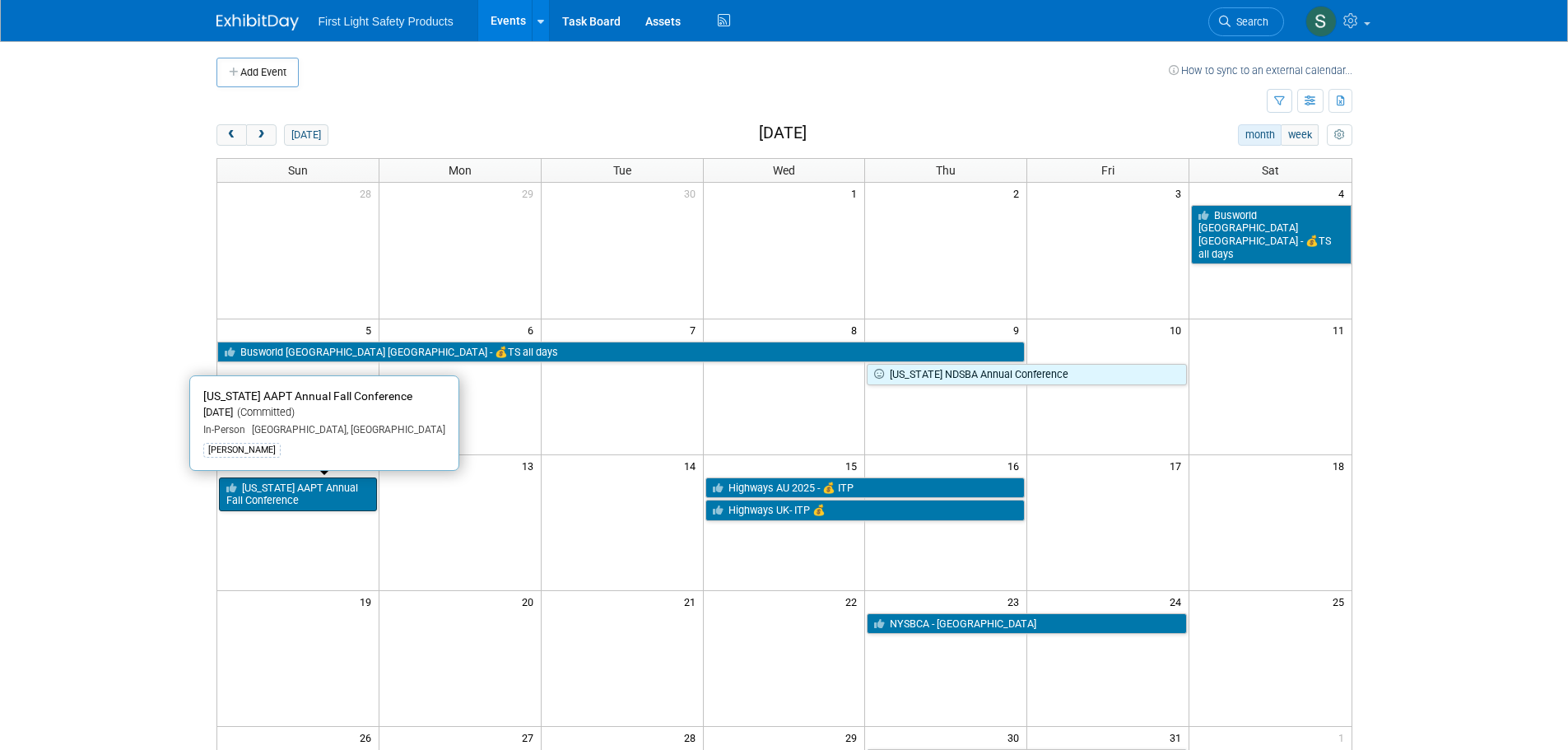
click at [314, 494] on link "[US_STATE] AAPT Annual Fall Conference" at bounding box center [298, 493] width 158 height 33
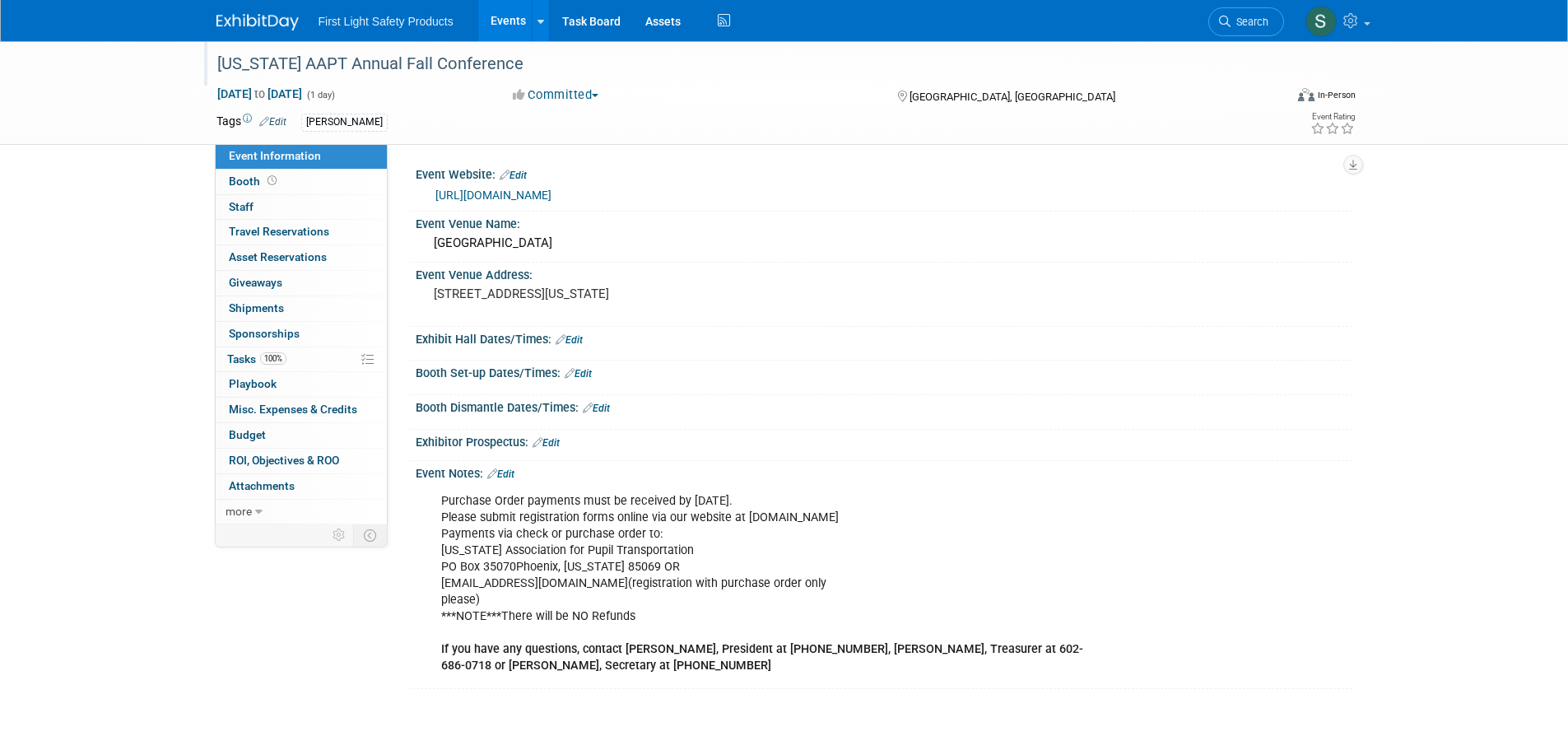
click at [511, 58] on div "[US_STATE] AAPT Annual Fall Conference" at bounding box center [736, 64] width 1048 height 30
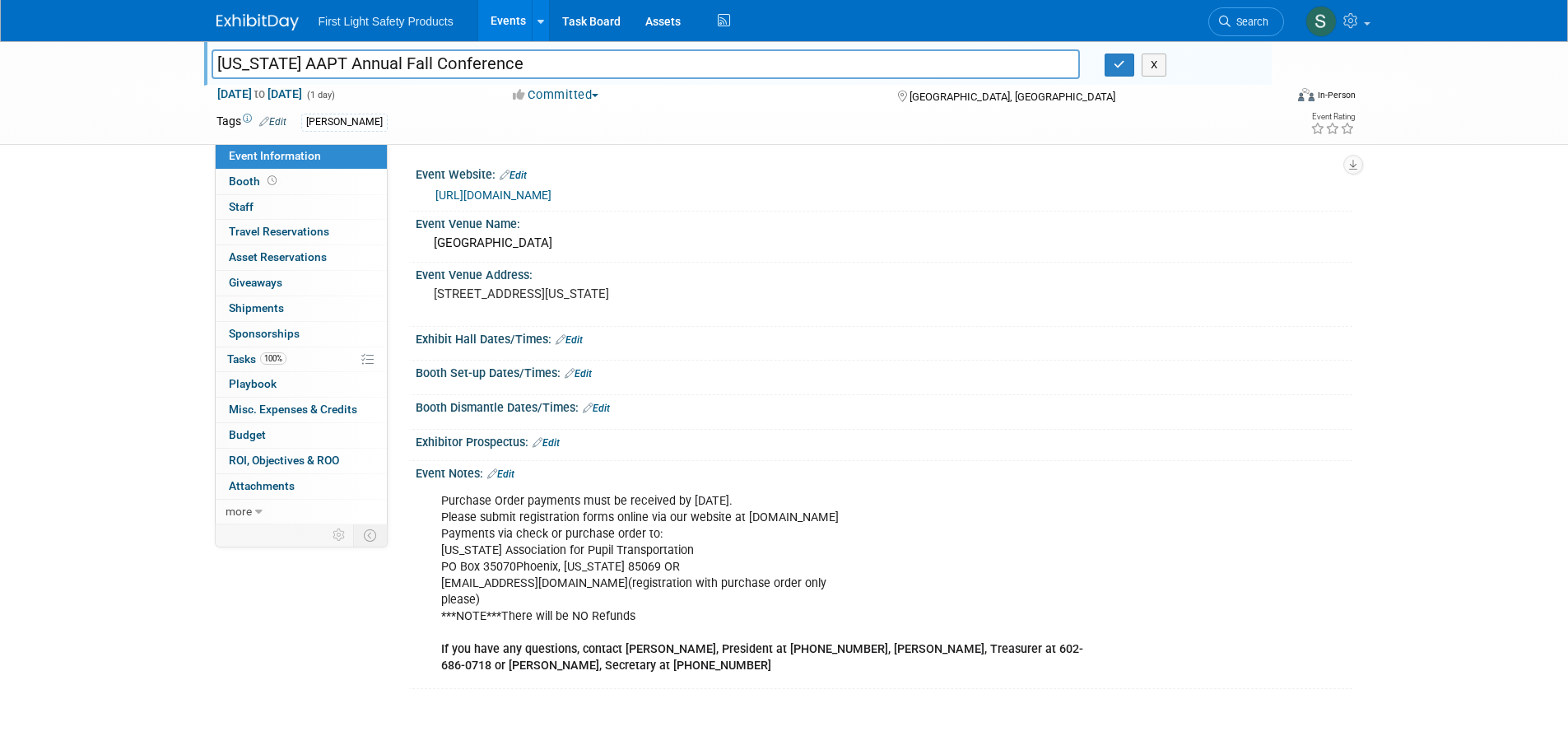
drag, startPoint x: 511, startPoint y: 58, endPoint x: 206, endPoint y: 61, distance: 305.0
click at [206, 61] on div "[US_STATE] AAPT Annual Fall Conference" at bounding box center [646, 66] width 893 height 25
drag, startPoint x: 802, startPoint y: 208, endPoint x: 776, endPoint y: 206, distance: 26.1
click at [800, 208] on div "Event Website: Edit [URL][DOMAIN_NAME]" at bounding box center [880, 187] width 944 height 50
click at [1128, 67] on button "button" at bounding box center [1119, 65] width 30 height 23
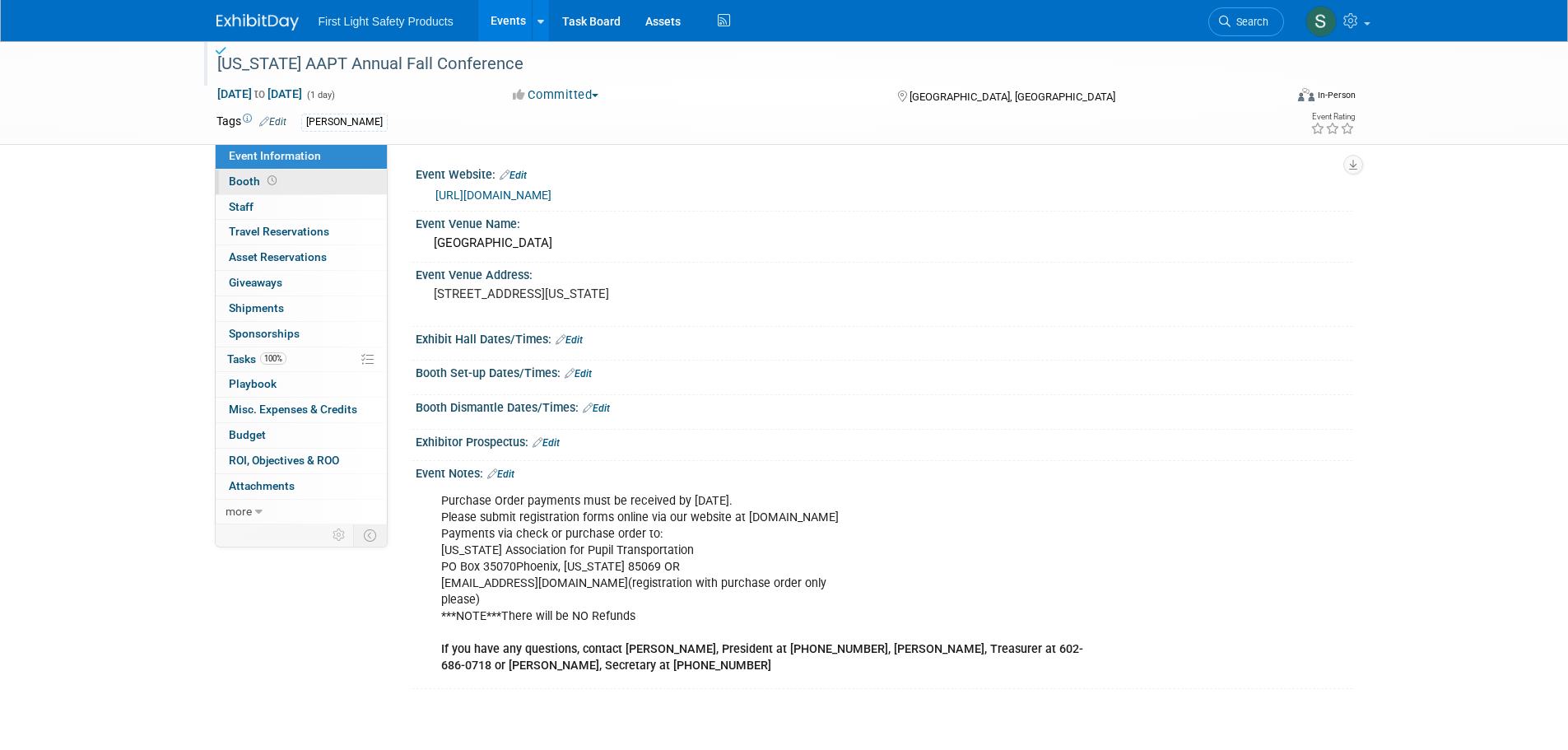
click at [303, 185] on link "Booth" at bounding box center [301, 182] width 171 height 25
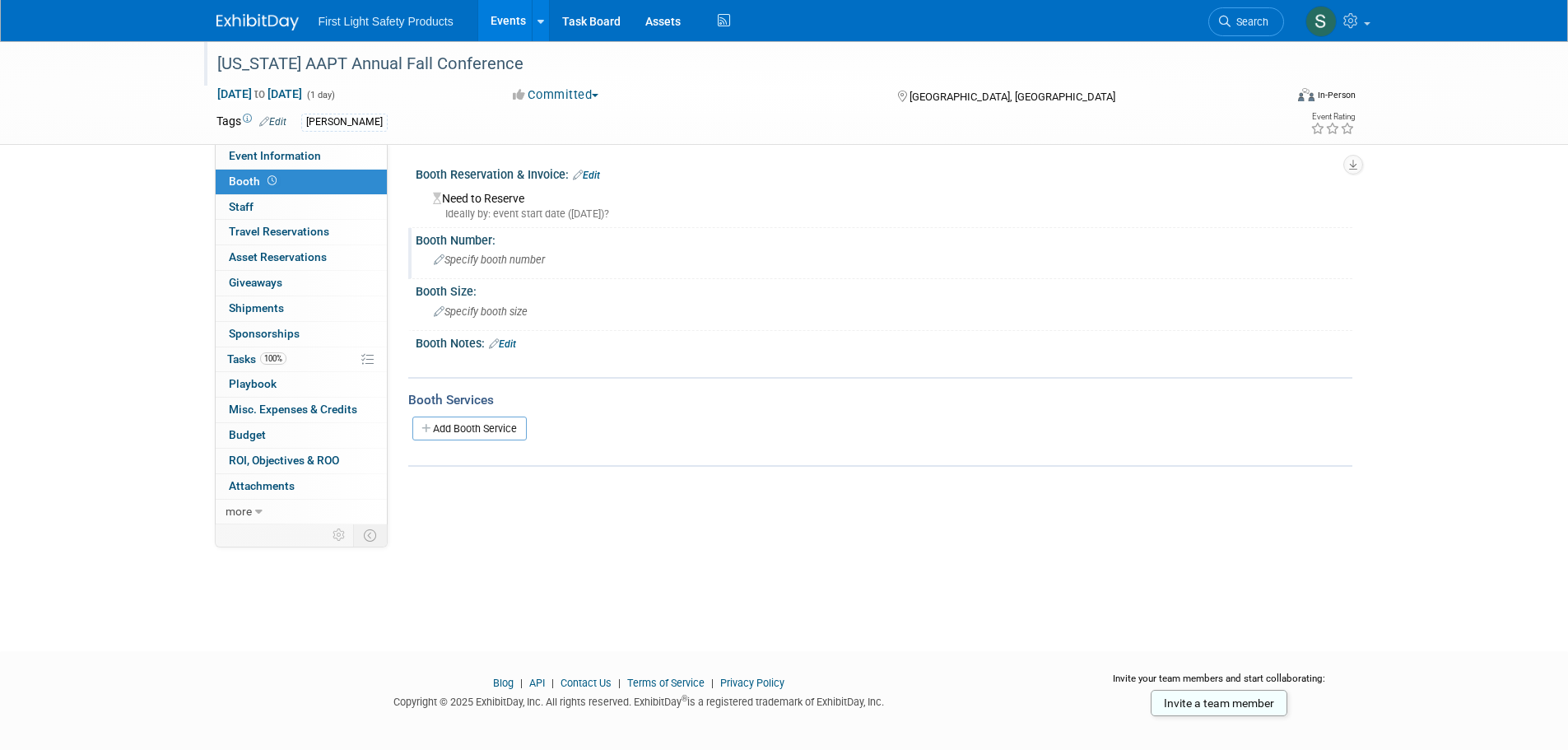
drag, startPoint x: 739, startPoint y: 275, endPoint x: 725, endPoint y: 273, distance: 14.1
click at [739, 275] on div "Booth Number: Specify booth number" at bounding box center [880, 254] width 944 height 52
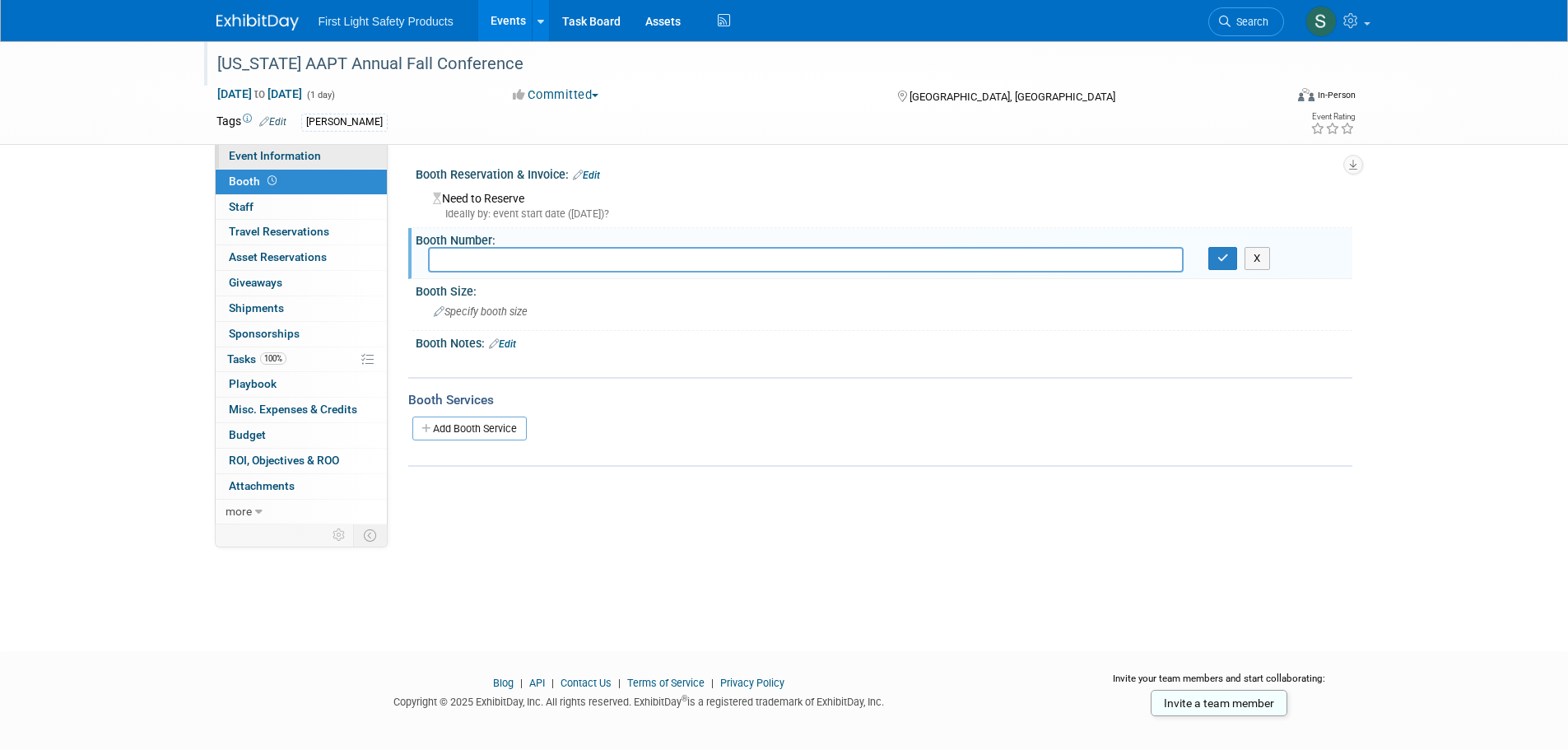
click at [292, 157] on span "Event Information" at bounding box center [275, 156] width 93 height 13
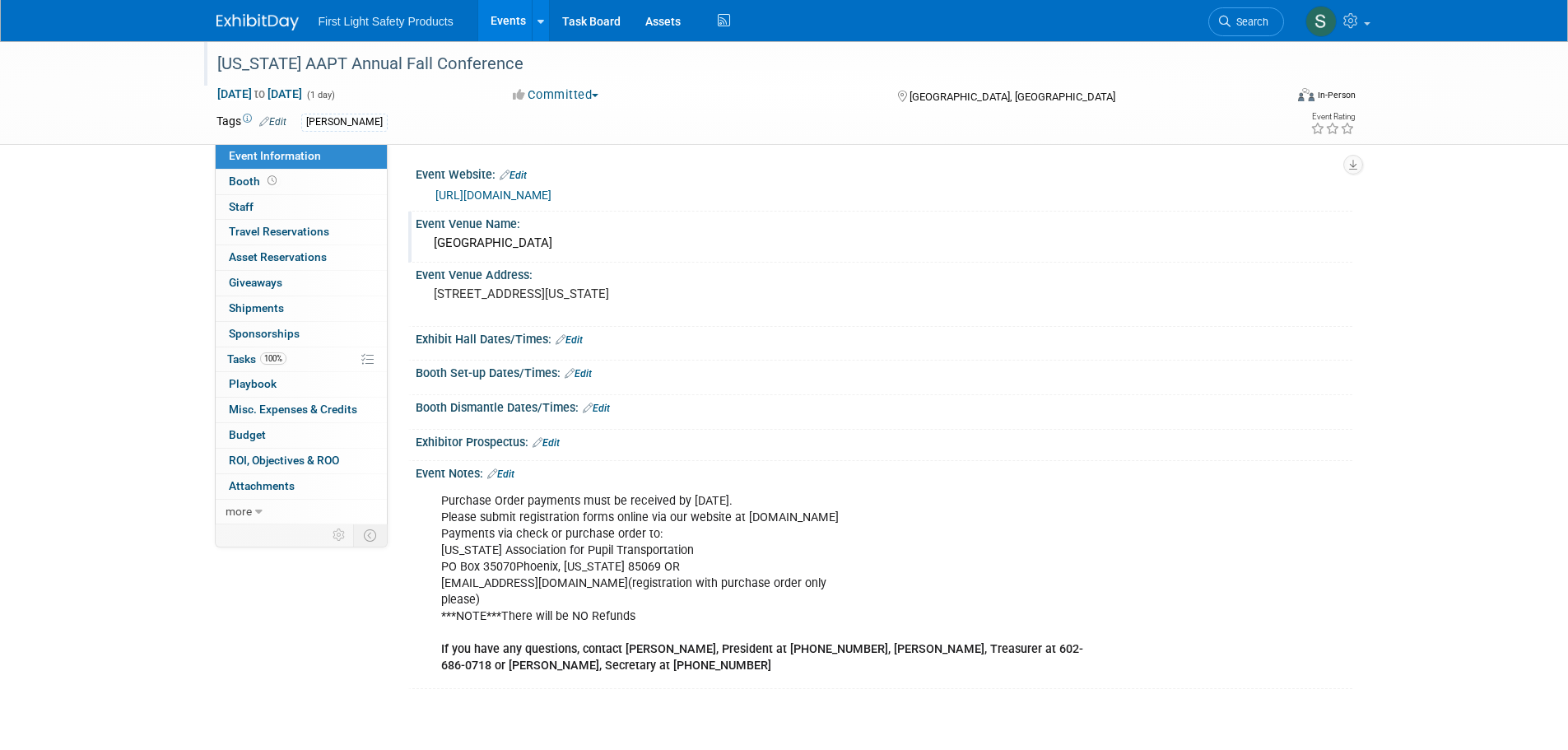
click at [600, 244] on div "[GEOGRAPHIC_DATA]" at bounding box center [883, 242] width 911 height 26
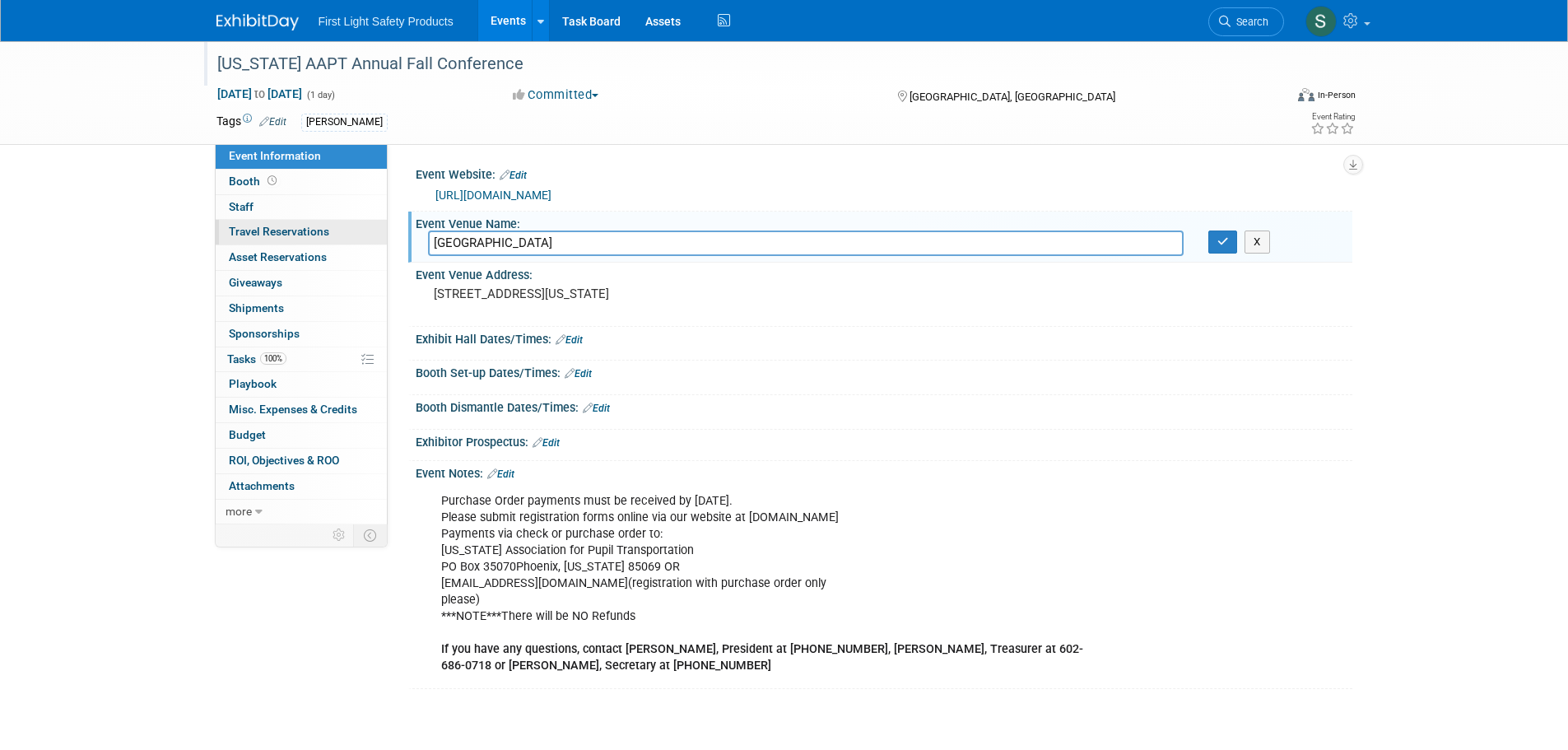
drag, startPoint x: 600, startPoint y: 244, endPoint x: 373, endPoint y: 244, distance: 227.0
click at [374, 244] on div "Event Information Event Info Booth Booth 0 Staff 0 Staff 0 Travel Reservations …" at bounding box center [784, 365] width 1160 height 648
click at [709, 352] on div at bounding box center [883, 351] width 911 height 4
drag, startPoint x: 585, startPoint y: 319, endPoint x: 421, endPoint y: 296, distance: 165.6
click at [421, 296] on div "[STREET_ADDRESS][US_STATE]" at bounding box center [610, 302] width 390 height 39
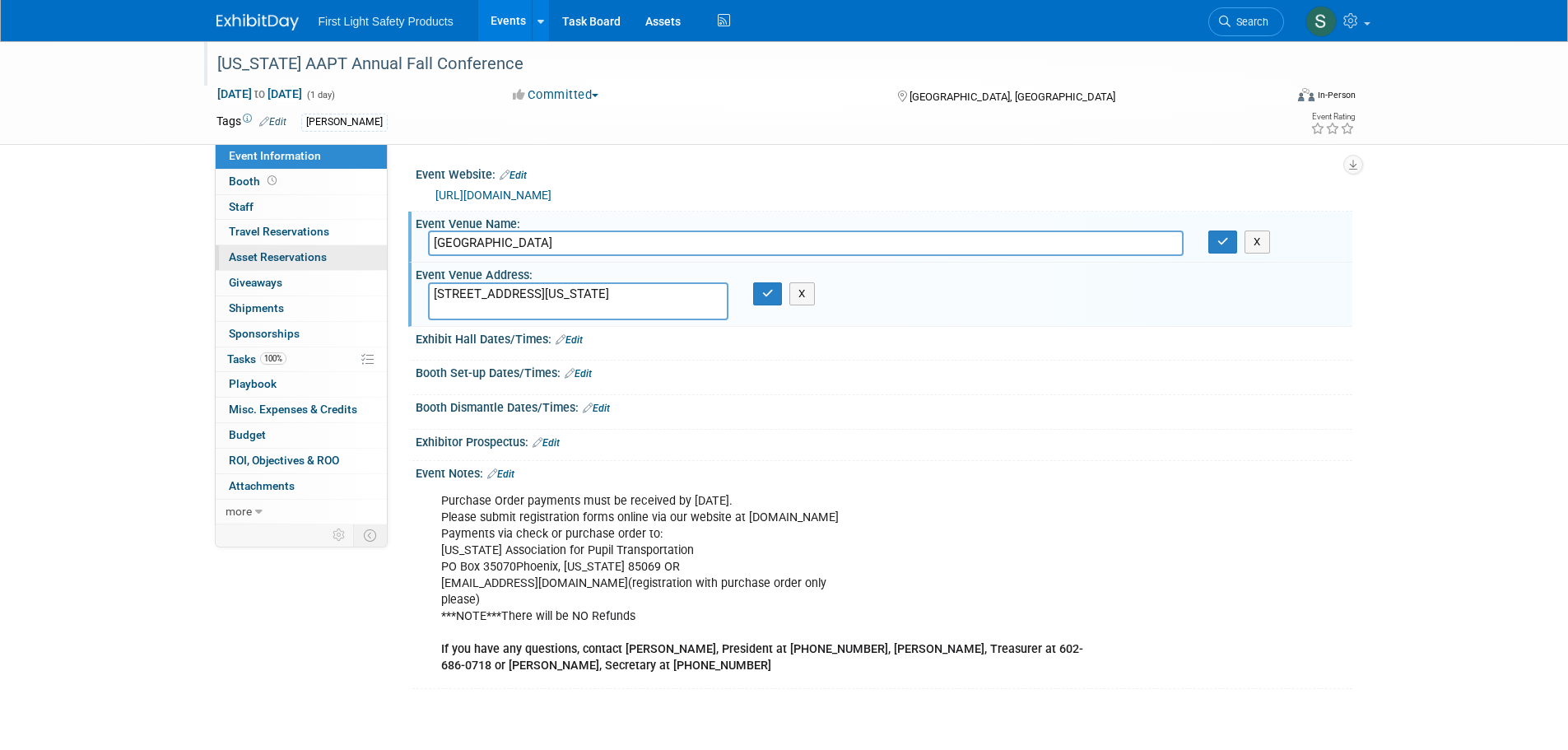
drag, startPoint x: 556, startPoint y: 320, endPoint x: 354, endPoint y: 268, distance: 208.6
click at [354, 268] on div "Event Information Event Info Booth Booth 0 Staff 0 Staff 0 Travel Reservations …" at bounding box center [784, 365] width 1160 height 648
click at [613, 242] on input "[GEOGRAPHIC_DATA]" at bounding box center [805, 242] width 756 height 26
drag, startPoint x: 613, startPoint y: 242, endPoint x: 324, endPoint y: 253, distance: 289.2
click at [324, 253] on div "Event Information Event Info Booth Booth 0 Staff 0 Staff 0 Travel Reservations …" at bounding box center [784, 365] width 1160 height 648
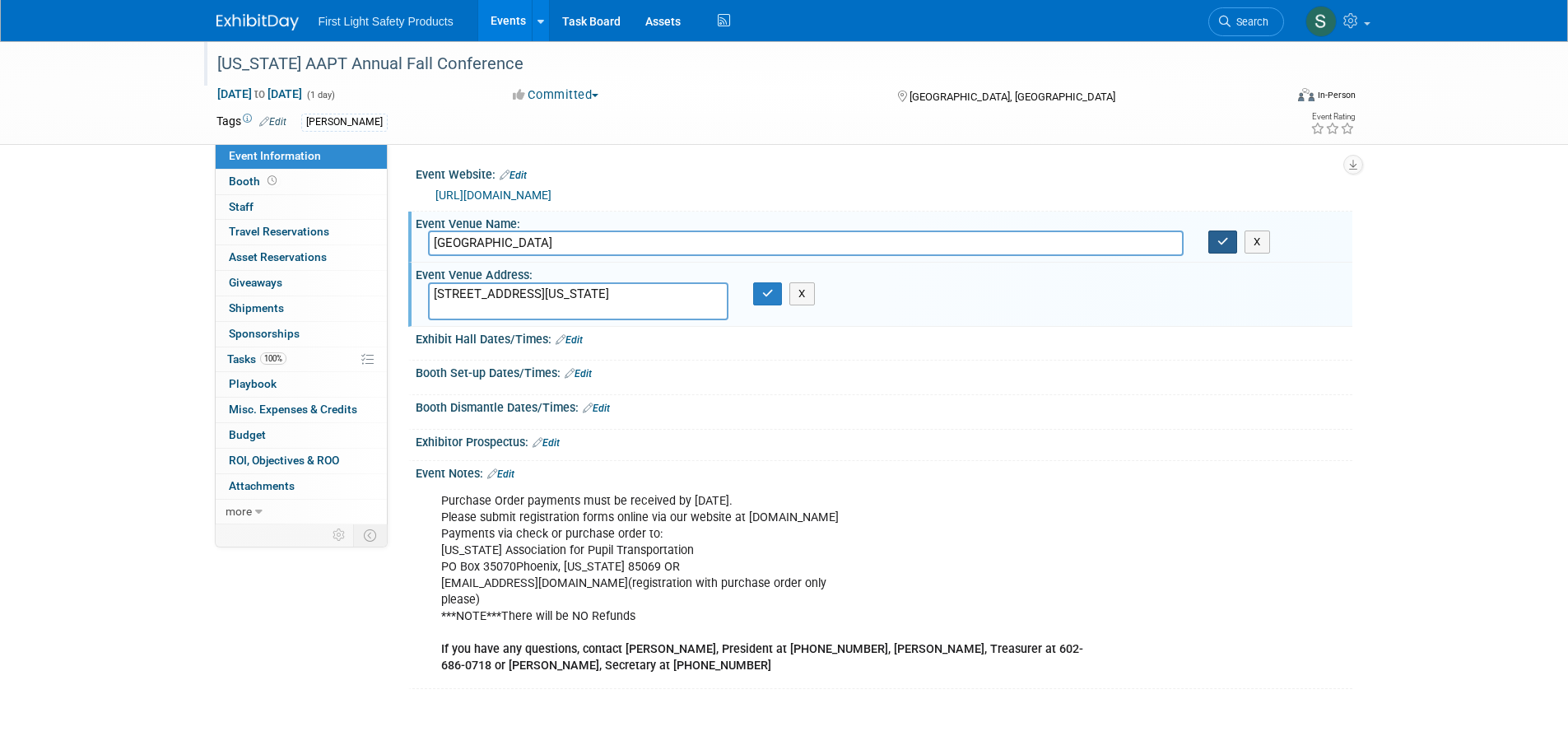
click at [1211, 248] on button "button" at bounding box center [1223, 241] width 30 height 23
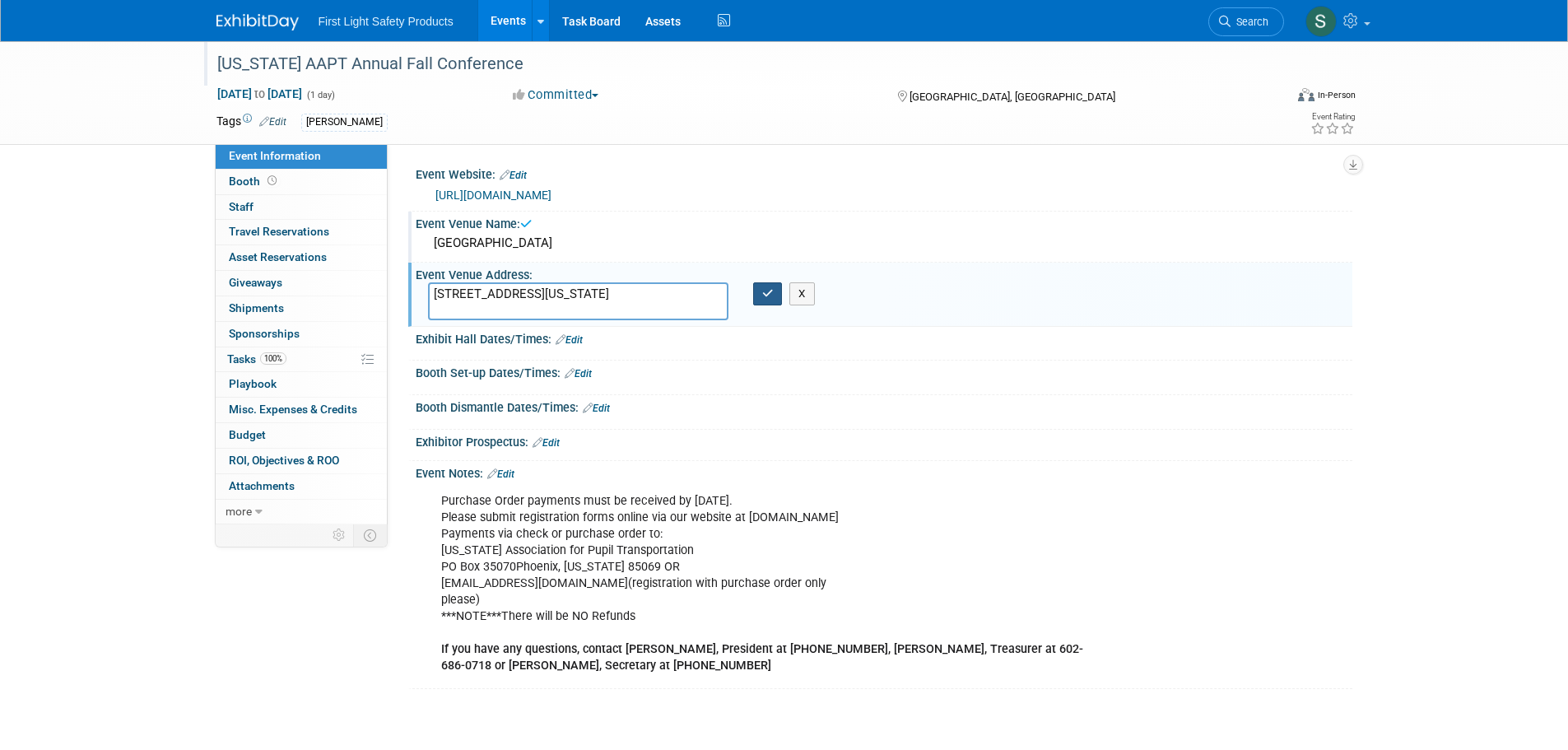
click at [763, 300] on button "button" at bounding box center [767, 294] width 30 height 23
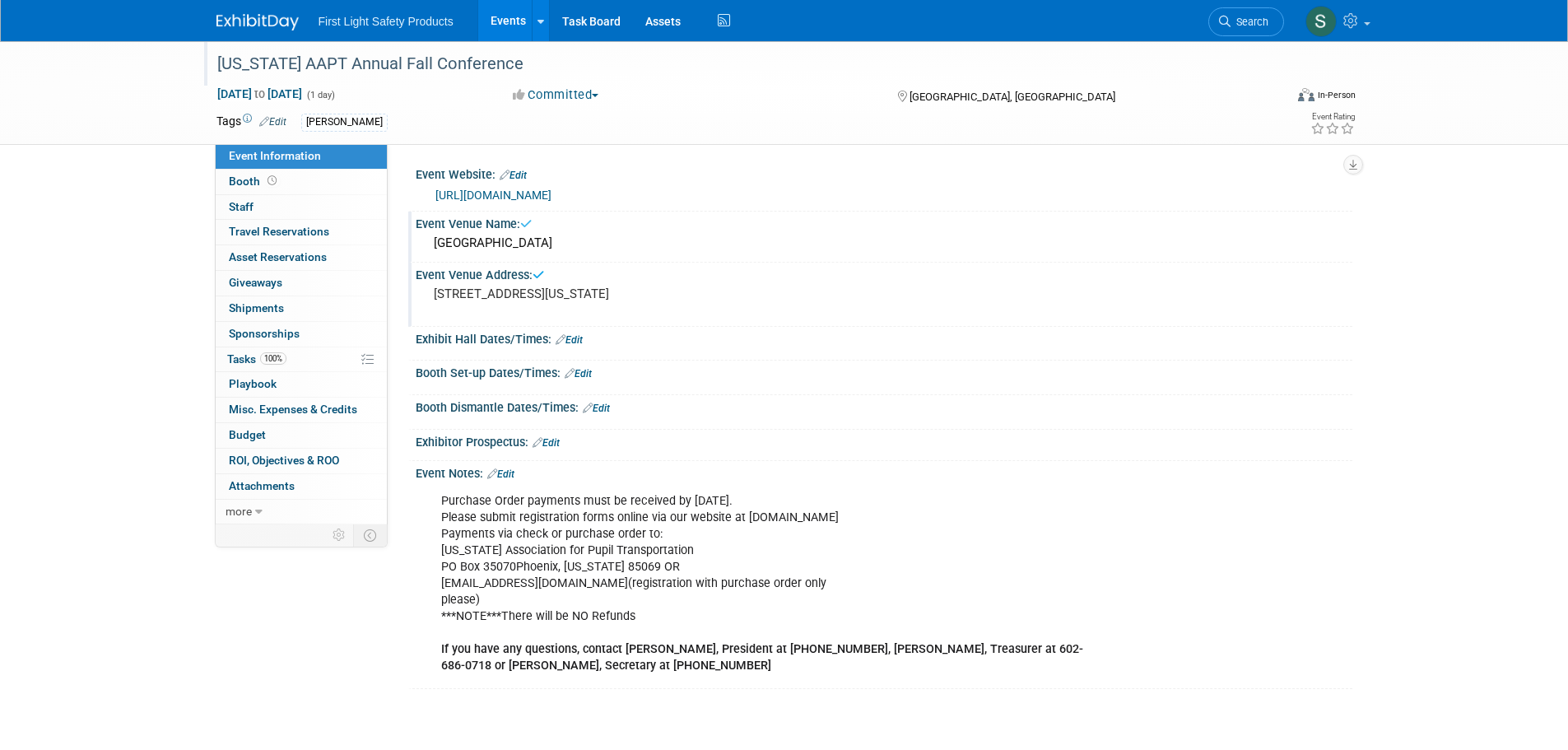
click at [516, 189] on link "[URL][DOMAIN_NAME]" at bounding box center [493, 195] width 116 height 13
click at [552, 189] on link "[URL][DOMAIN_NAME]" at bounding box center [493, 195] width 116 height 13
click at [261, 510] on icon at bounding box center [259, 511] width 8 height 11
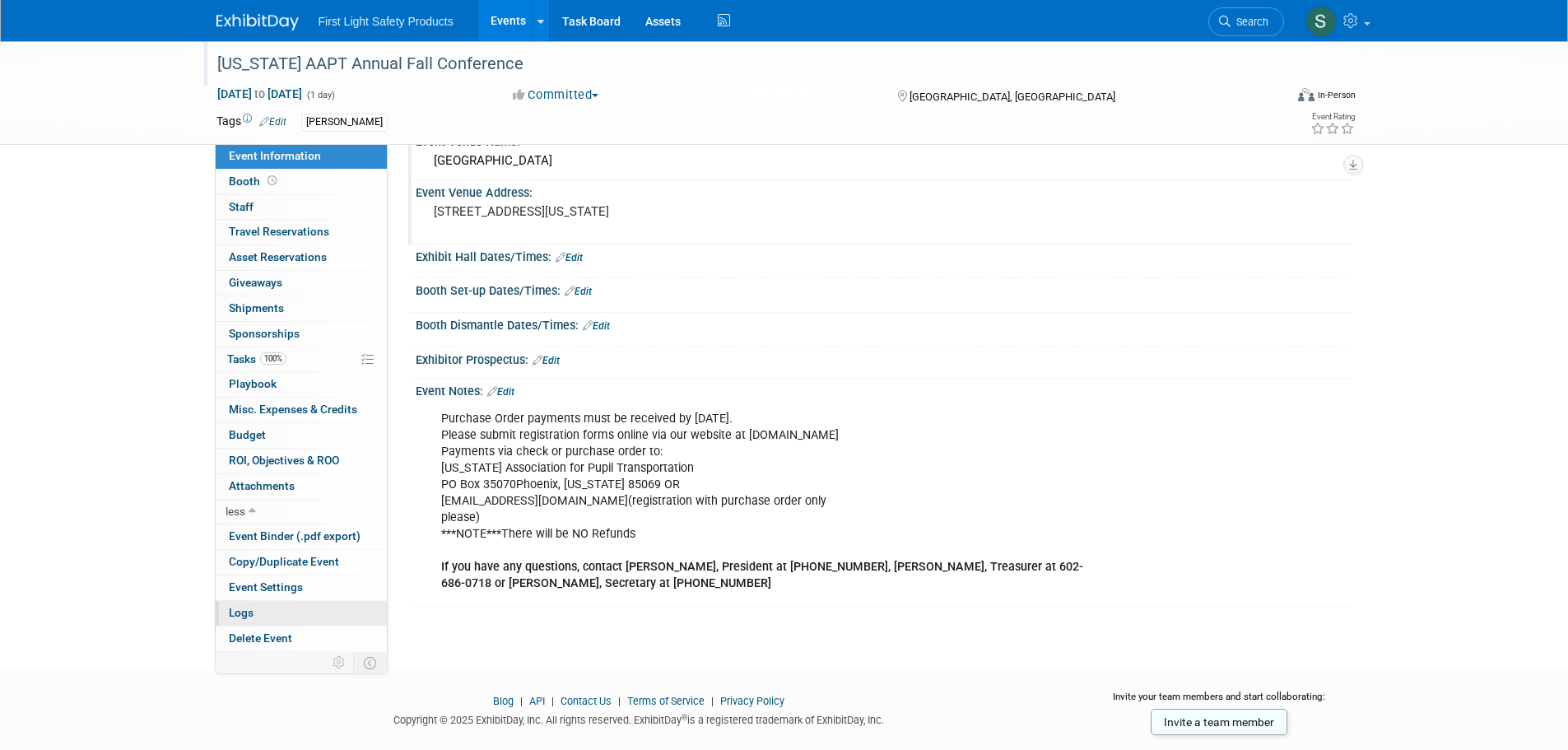
click at [275, 614] on link "Logs" at bounding box center [301, 613] width 171 height 25
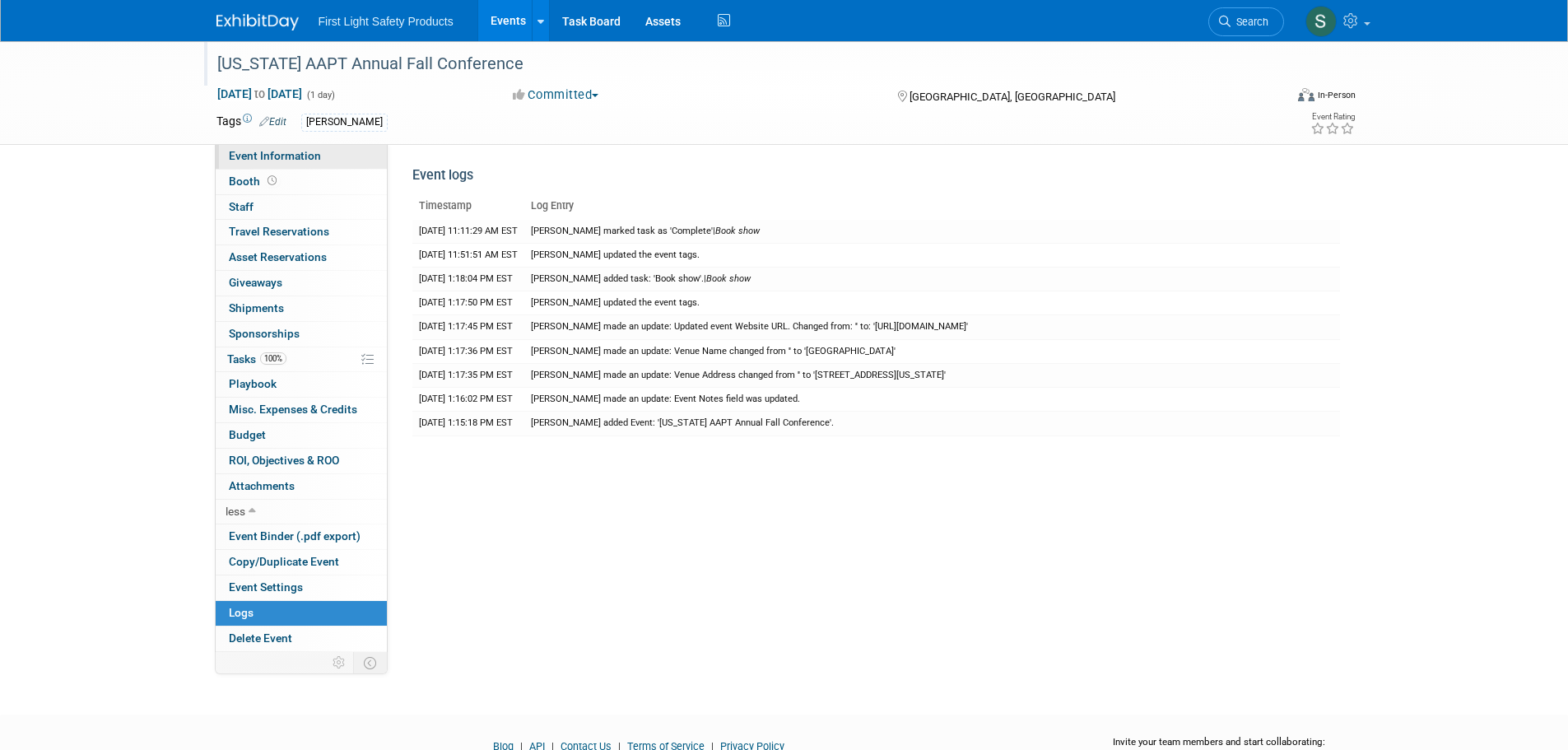
click at [290, 153] on span "Event Information" at bounding box center [275, 156] width 93 height 13
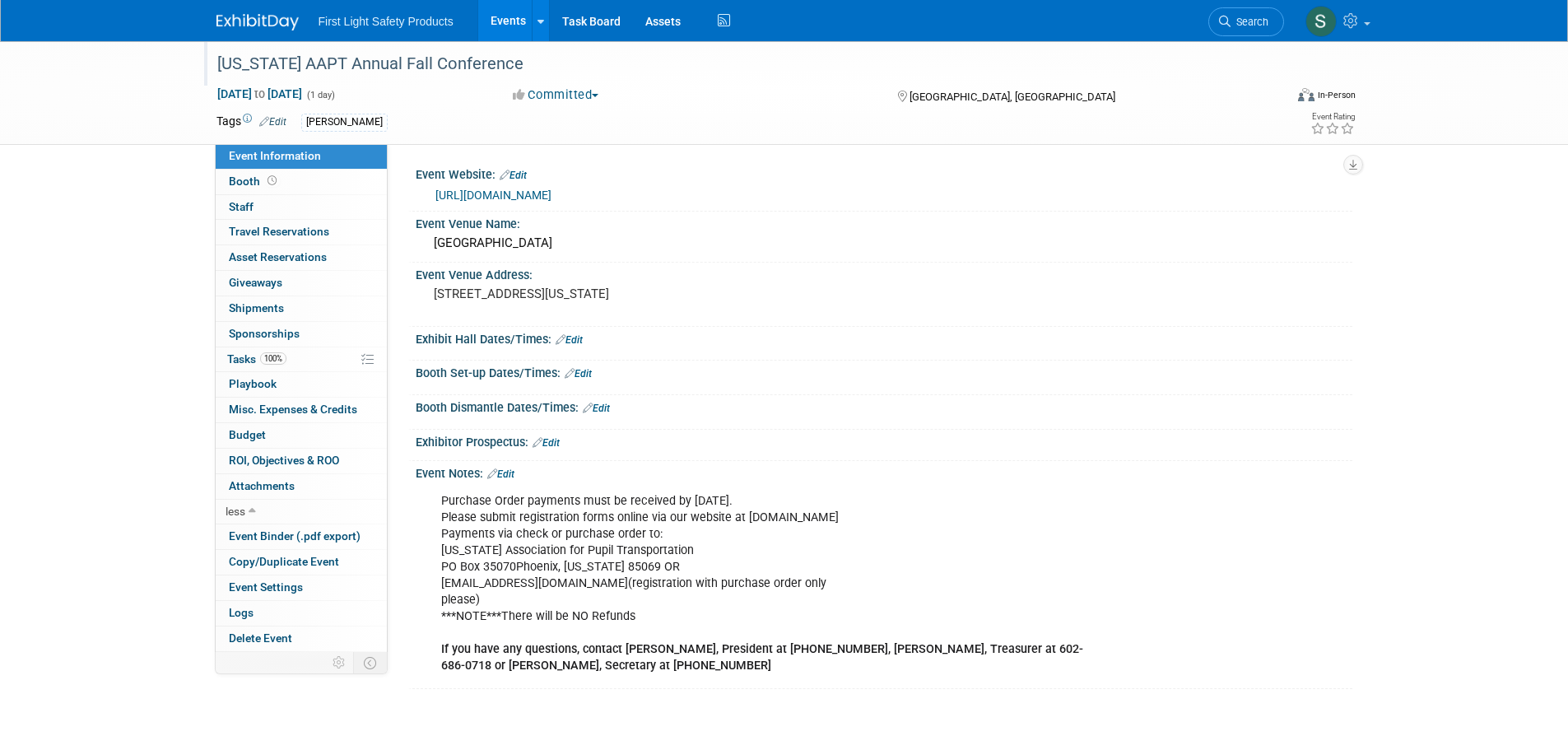
scroll to position [116, 0]
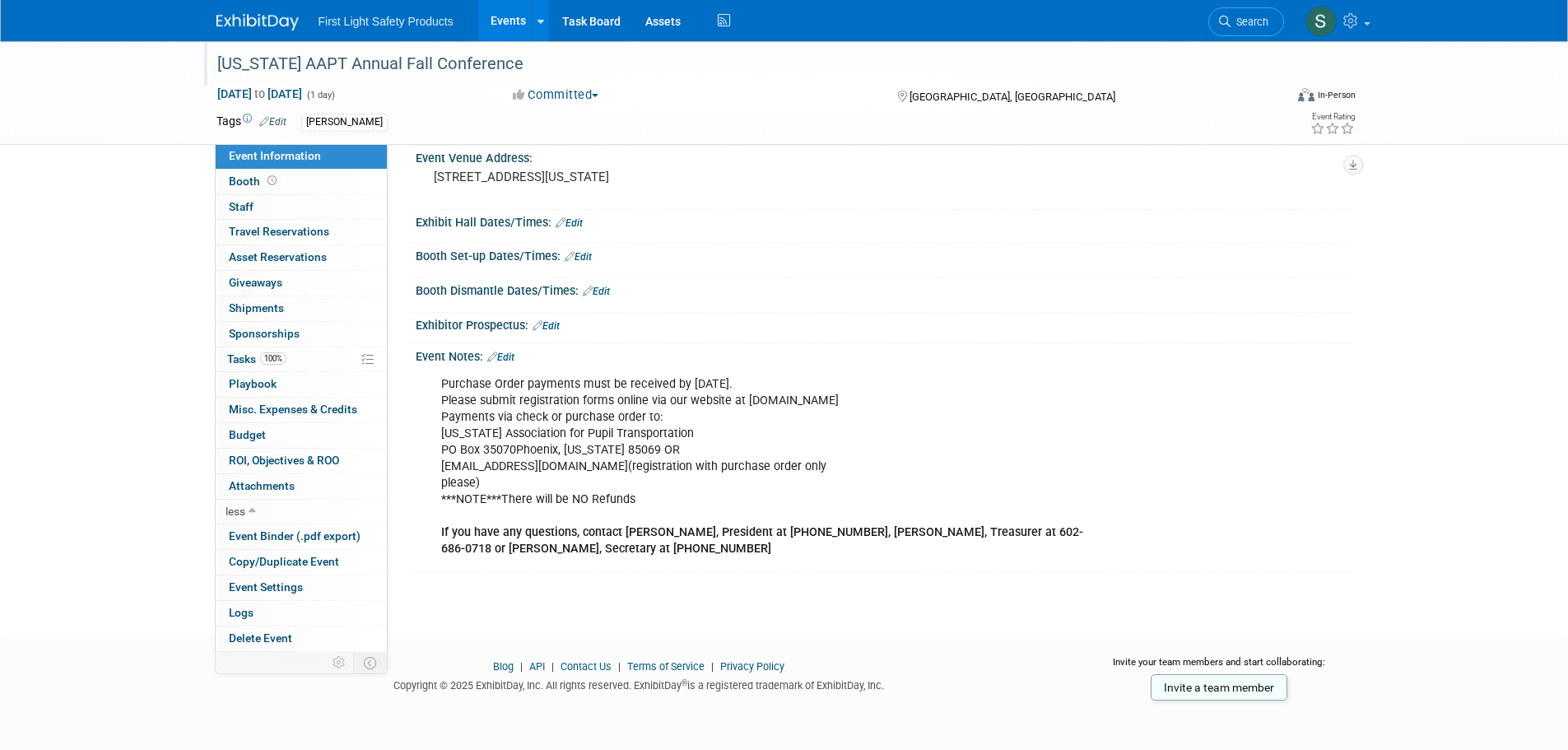
drag, startPoint x: 445, startPoint y: 381, endPoint x: 1042, endPoint y: 555, distance: 621.8
click at [1045, 553] on div "Purchase Order payments must be received by October 1, 2024. Please submit regi…" at bounding box center [800, 467] width 742 height 198
click at [823, 547] on div "Purchase Order payments must be received by October 1, 2024. Please submit regi…" at bounding box center [800, 467] width 742 height 198
drag, startPoint x: 784, startPoint y: 543, endPoint x: 443, endPoint y: 385, distance: 375.8
click at [443, 385] on div "Purchase Order payments must be received by October 1, 2024. Please submit regi…" at bounding box center [800, 467] width 742 height 198
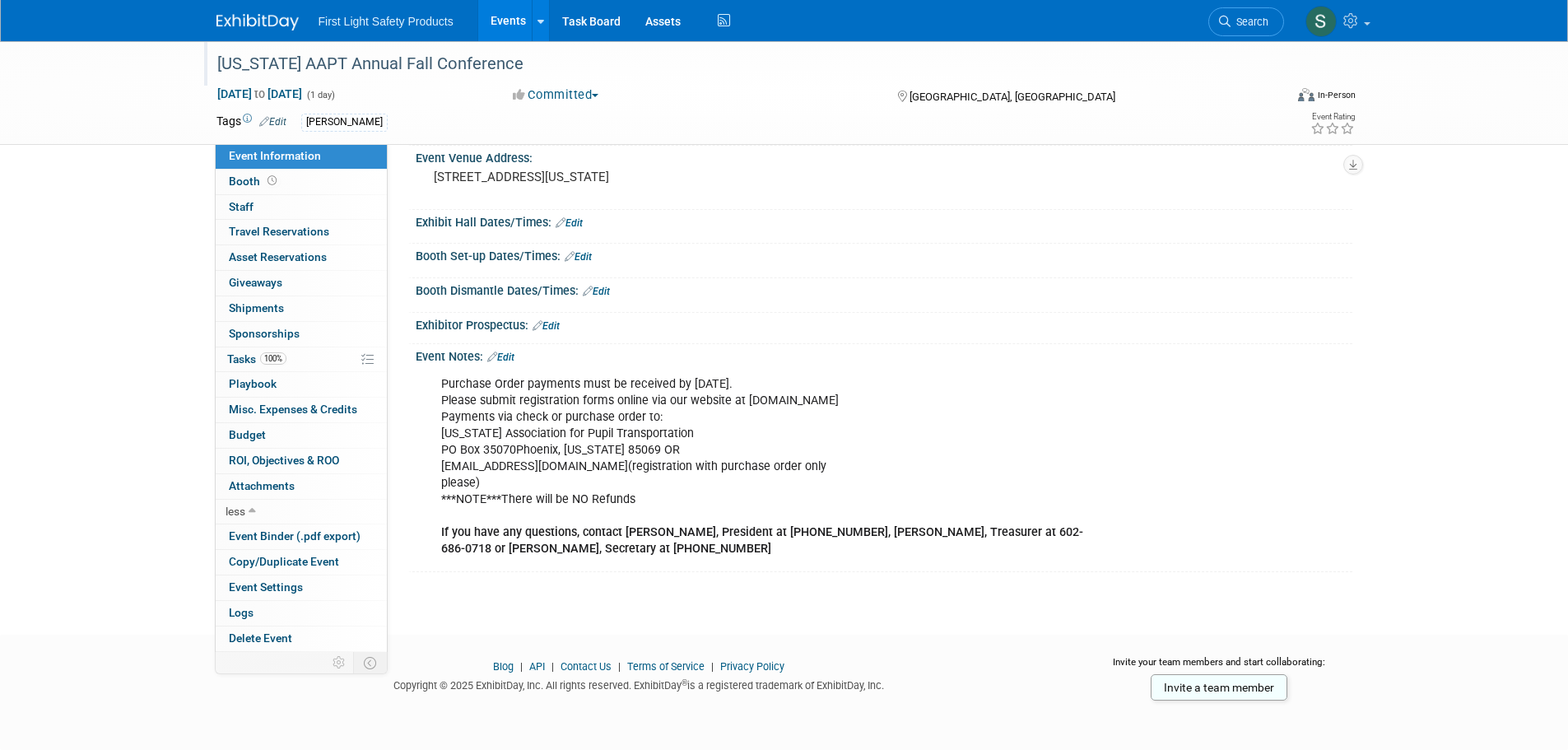
copy div "Purchase Order payments must be received by October 1, 2024. Please submit regi…"
click at [994, 296] on div "Booth Dismantle Dates/Times: Edit" at bounding box center [883, 288] width 936 height 21
click at [298, 179] on link "Booth" at bounding box center [301, 182] width 171 height 25
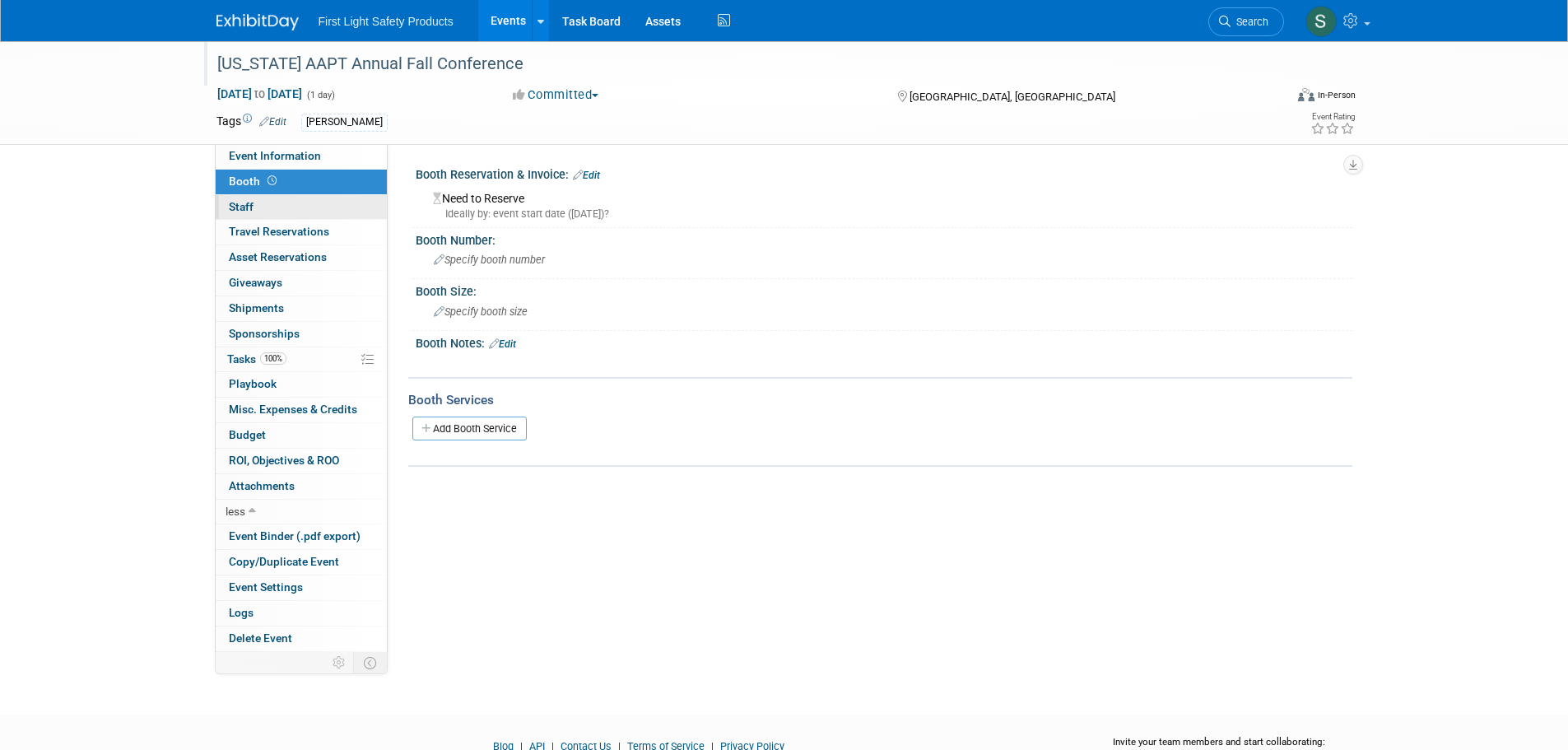
click at [287, 212] on link "0 Staff 0" at bounding box center [301, 207] width 171 height 25
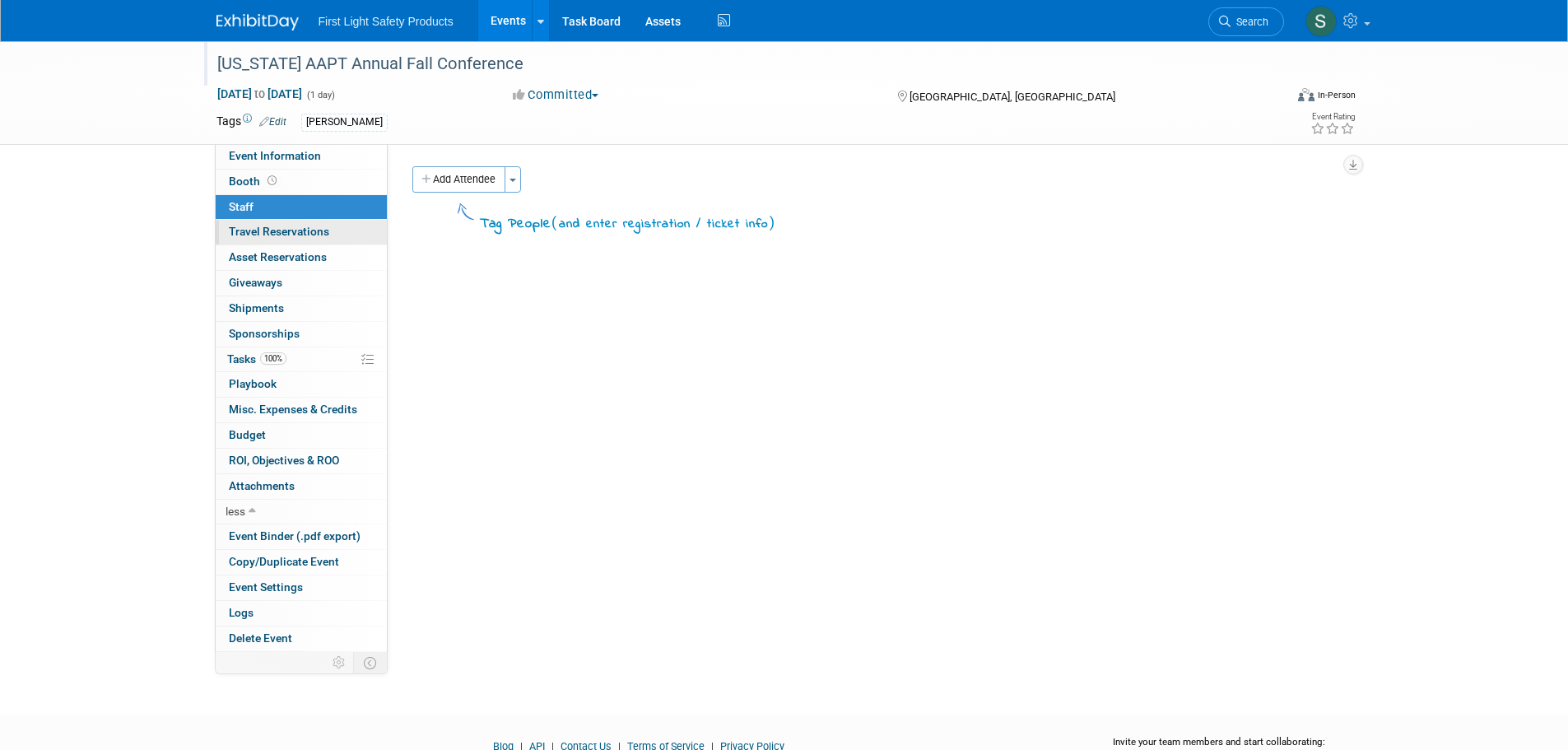
click at [292, 239] on link "0 Travel Reservations 0" at bounding box center [301, 232] width 171 height 25
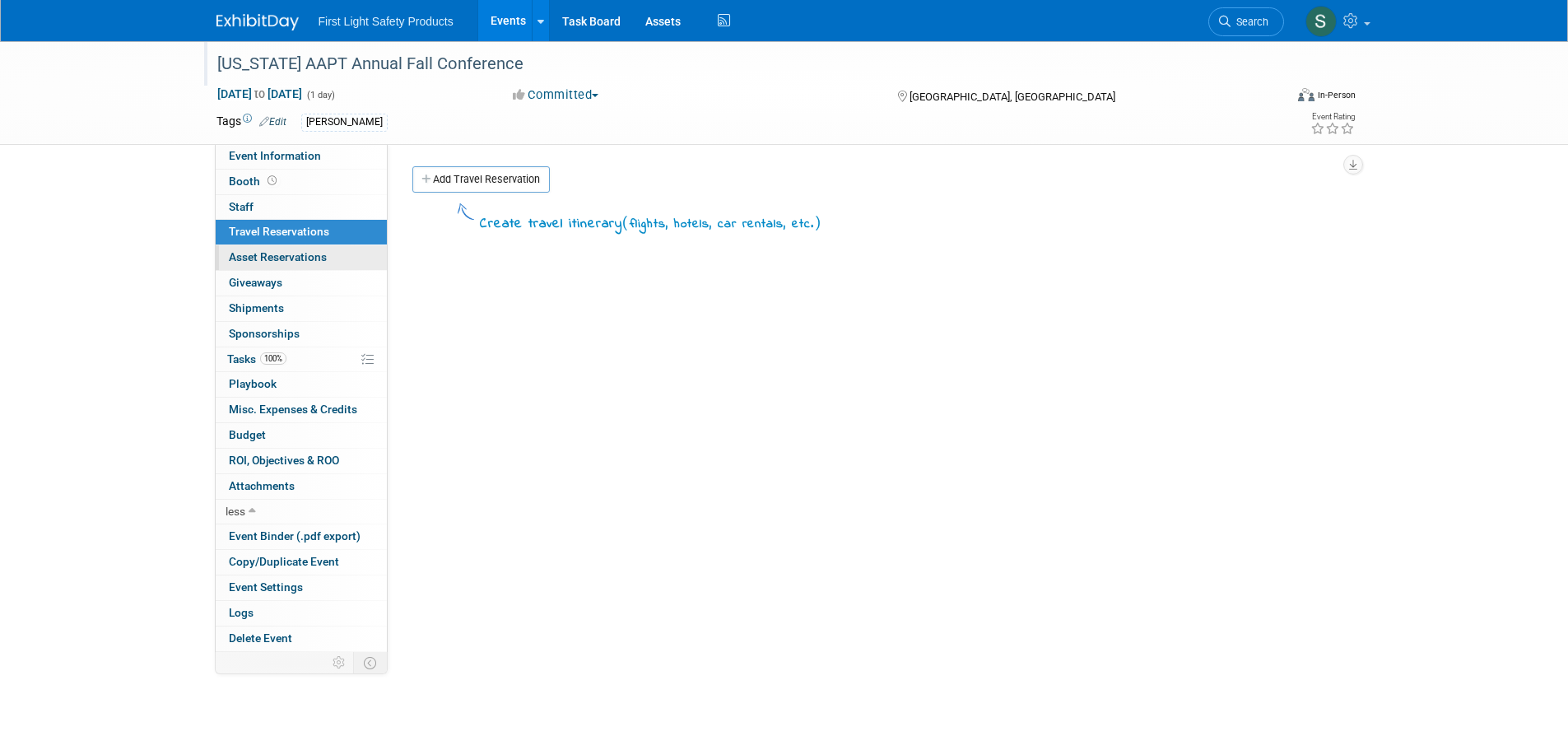
click at [297, 253] on span "Asset Reservations 0" at bounding box center [278, 257] width 98 height 13
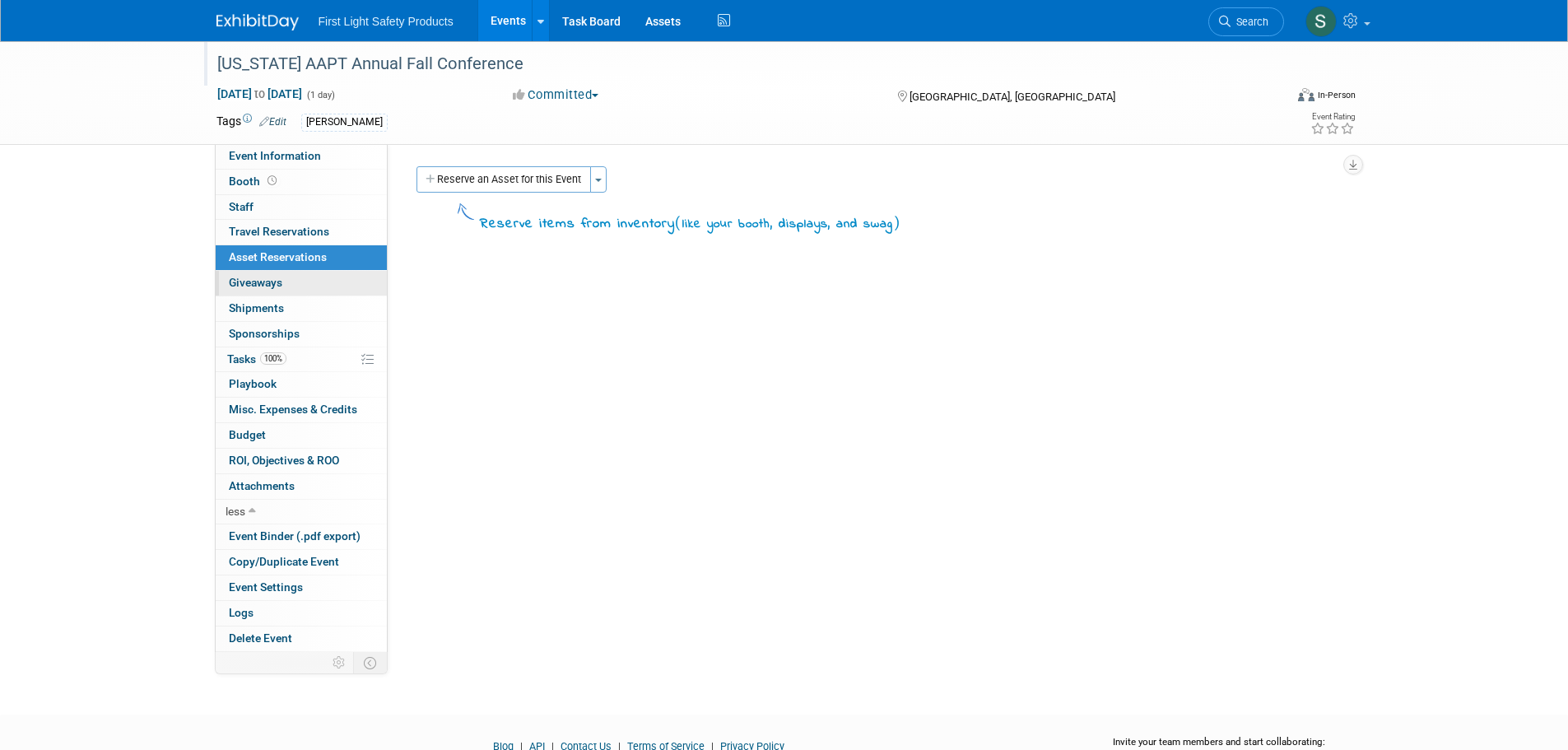
click at [297, 291] on link "0 Giveaways 0" at bounding box center [301, 283] width 171 height 25
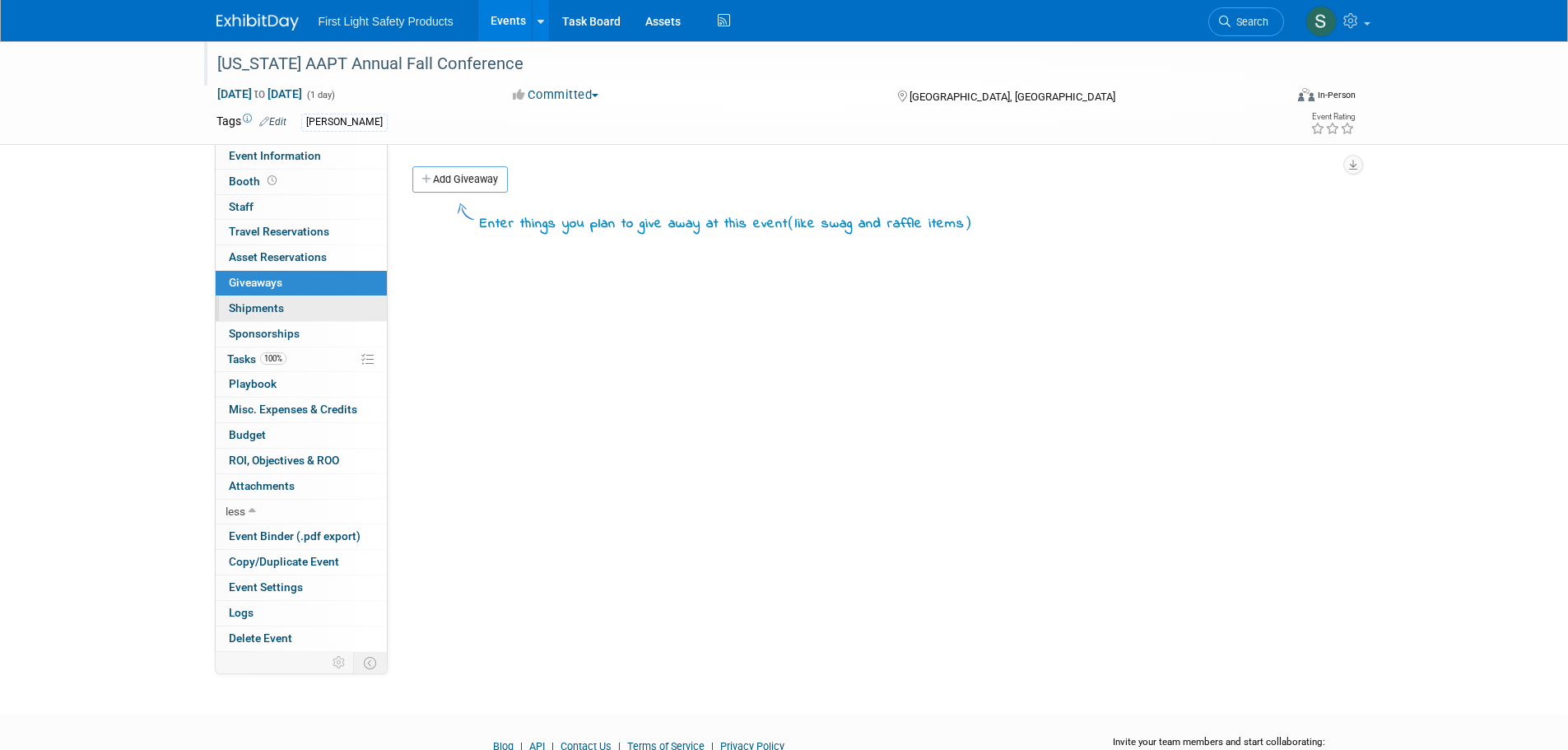
click at [295, 314] on link "0 Shipments 0" at bounding box center [301, 308] width 171 height 25
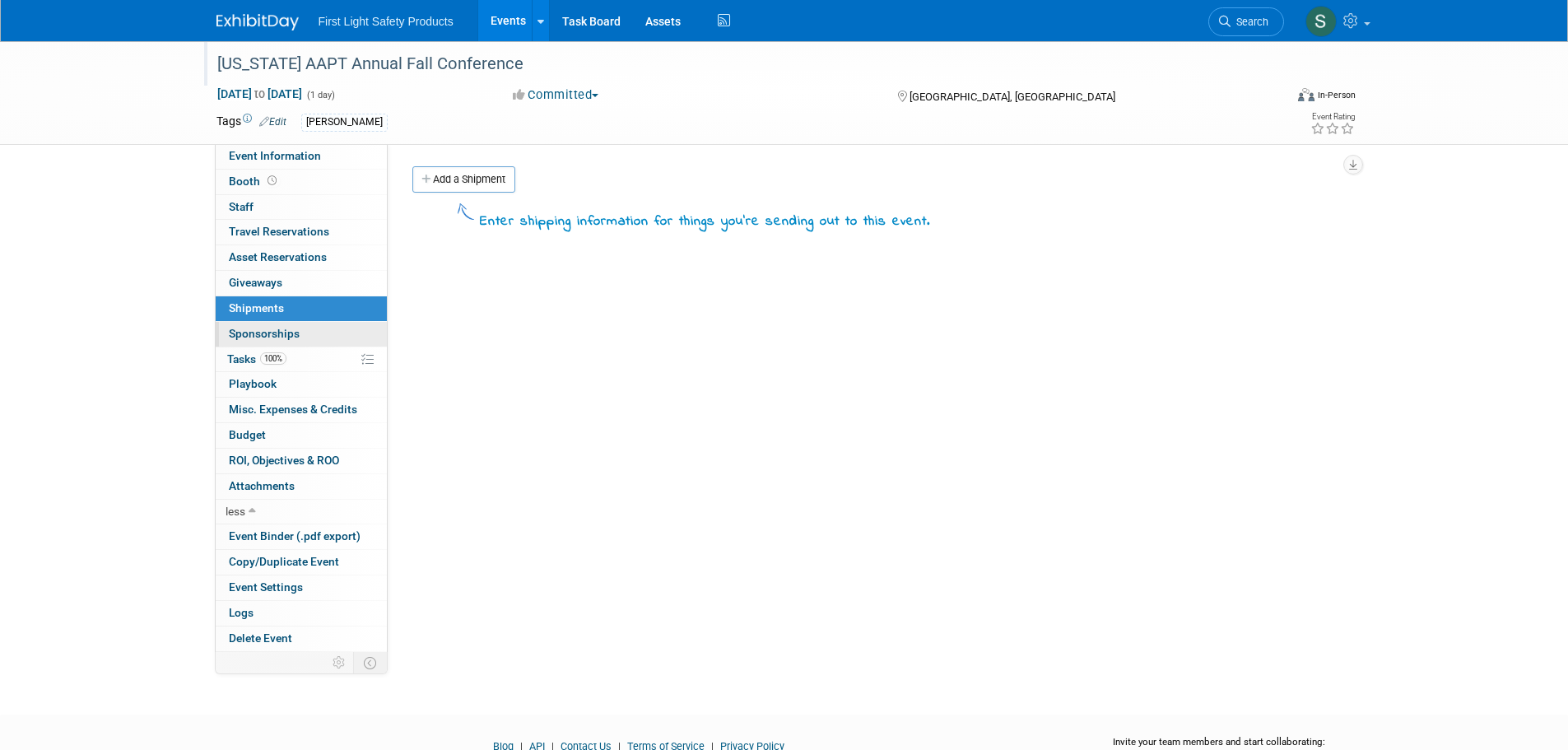
click at [297, 330] on span "Sponsorships 0" at bounding box center [264, 333] width 71 height 13
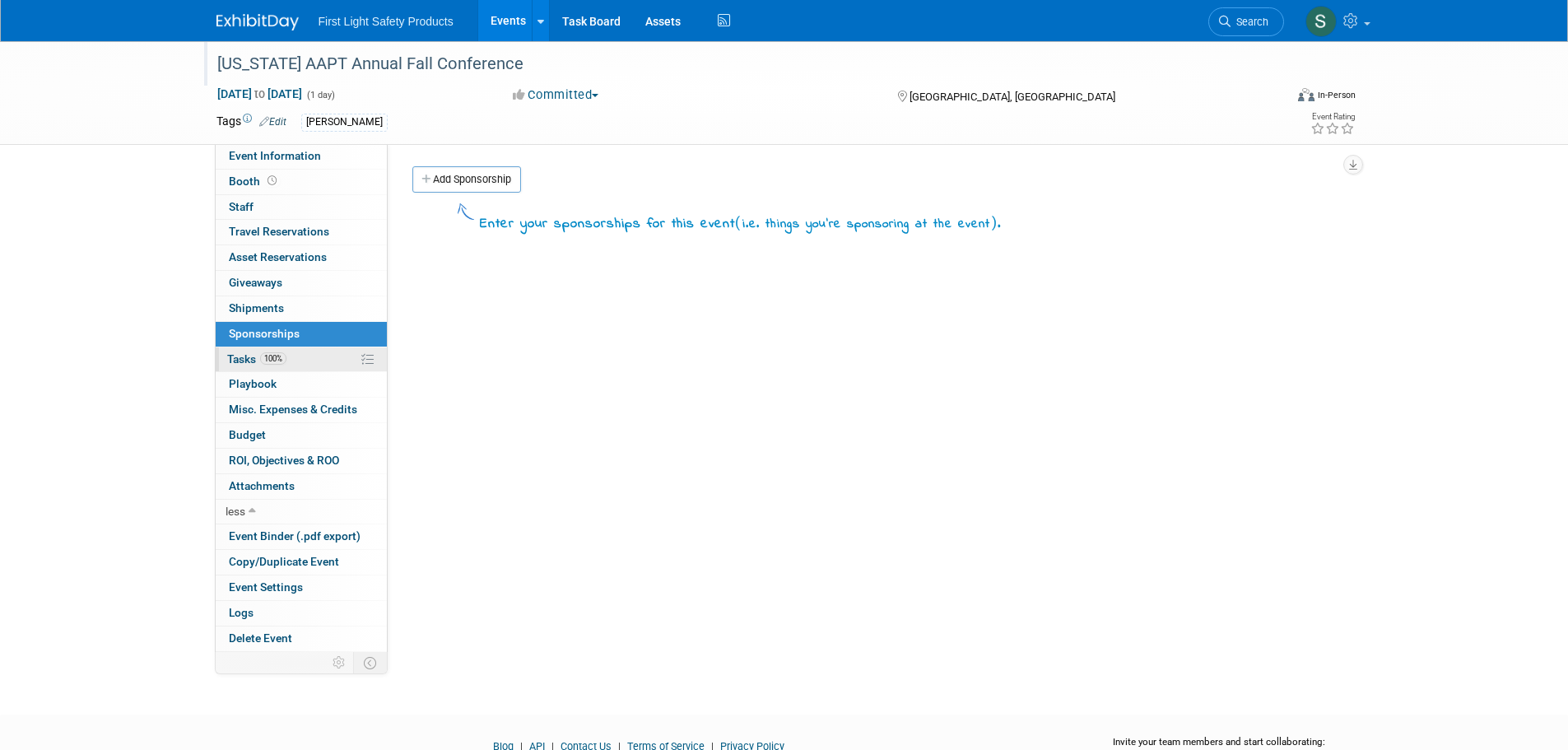
click at [312, 365] on link "100% Tasks 100%" at bounding box center [301, 360] width 171 height 25
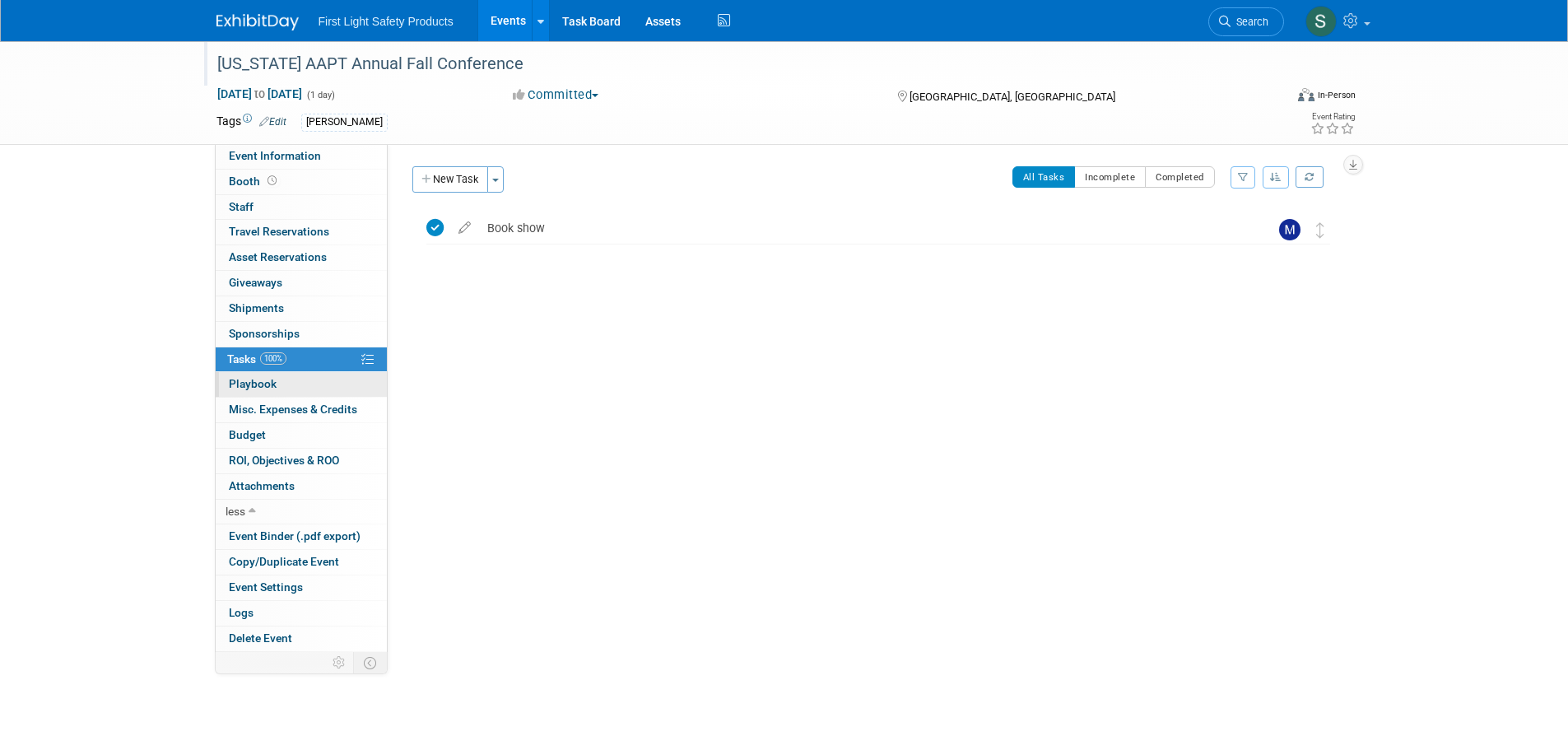
click at [269, 390] on span "Playbook 0" at bounding box center [253, 384] width 48 height 13
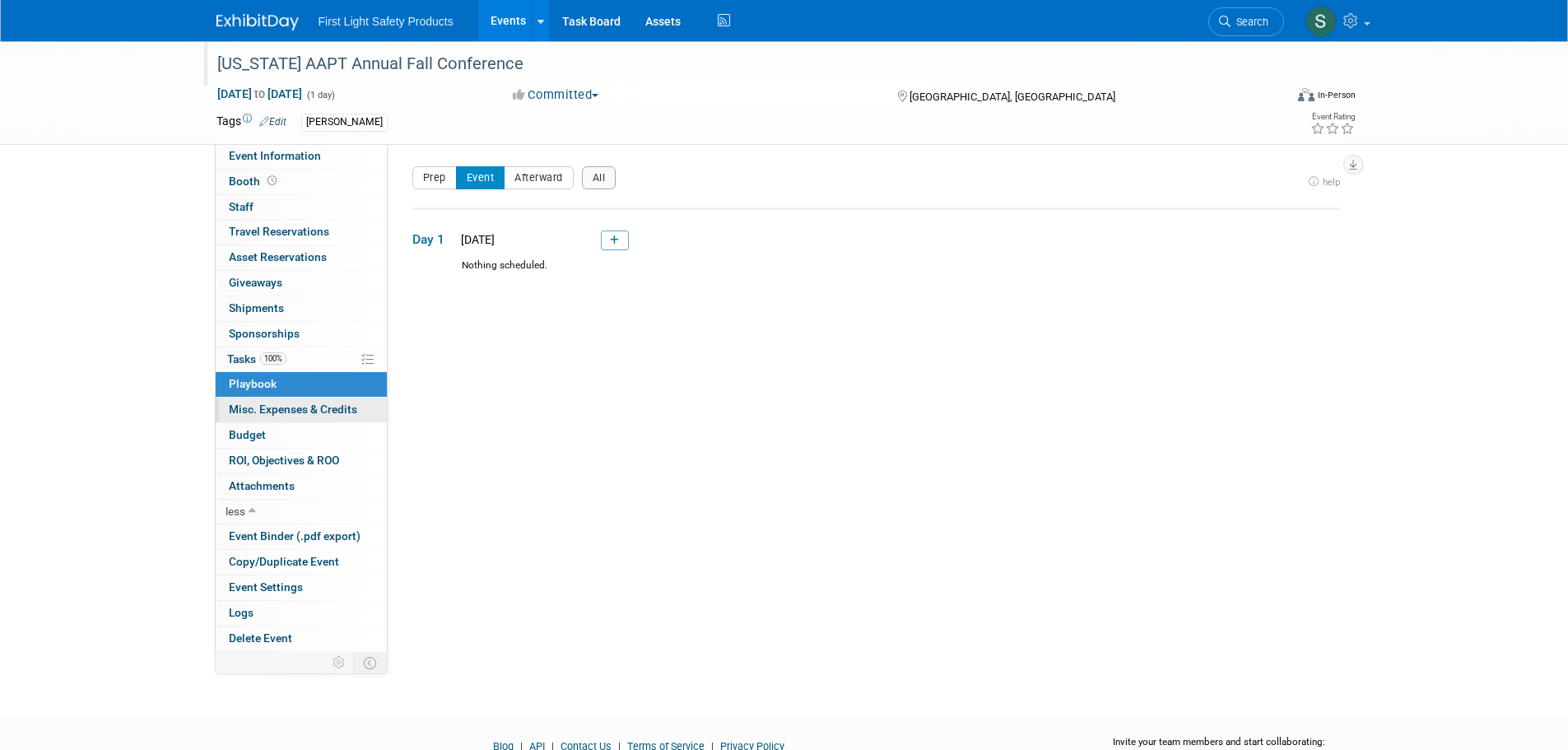
click at [302, 413] on span "Misc. Expenses & Credits 0" at bounding box center [293, 409] width 129 height 13
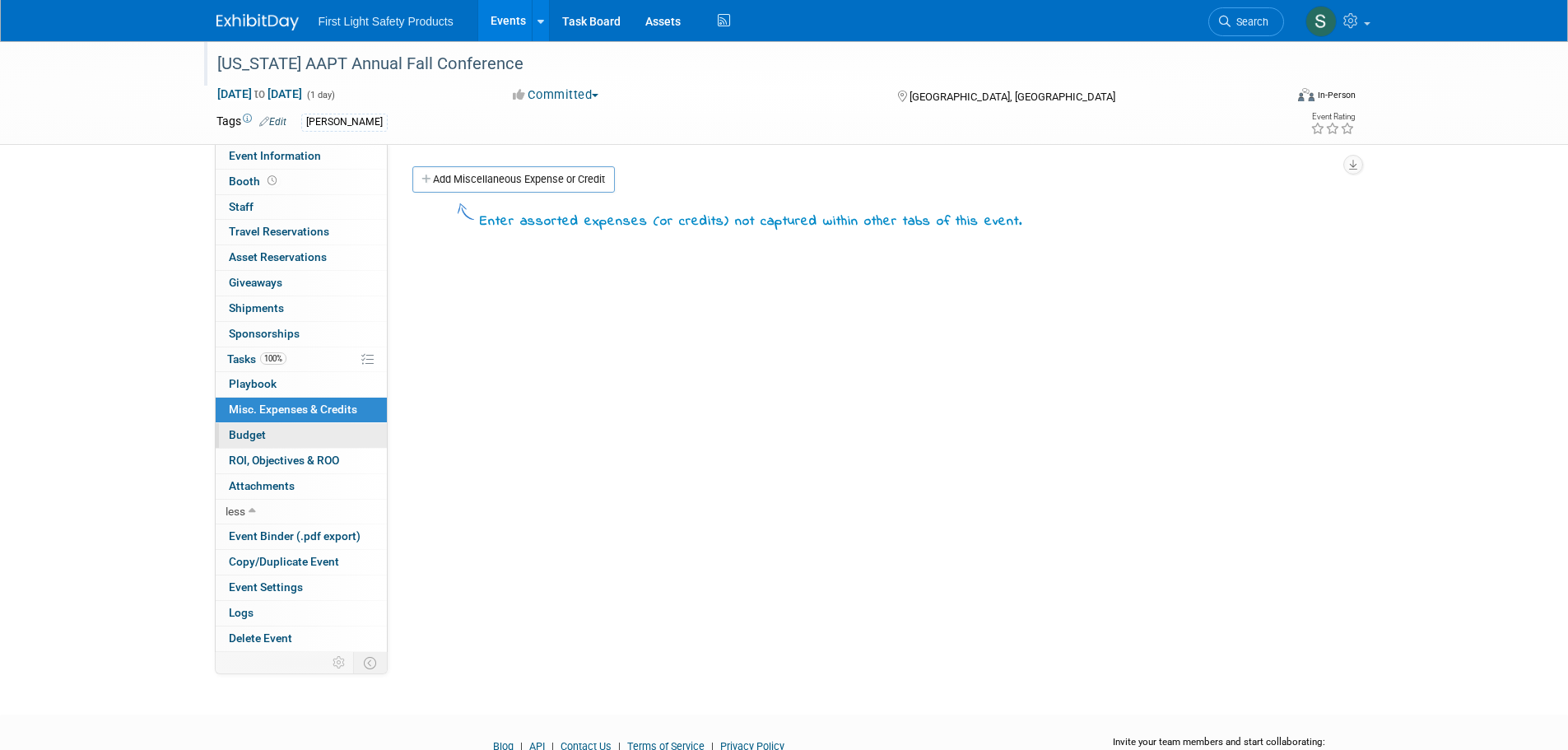
click at [297, 439] on link "Budget" at bounding box center [301, 435] width 171 height 25
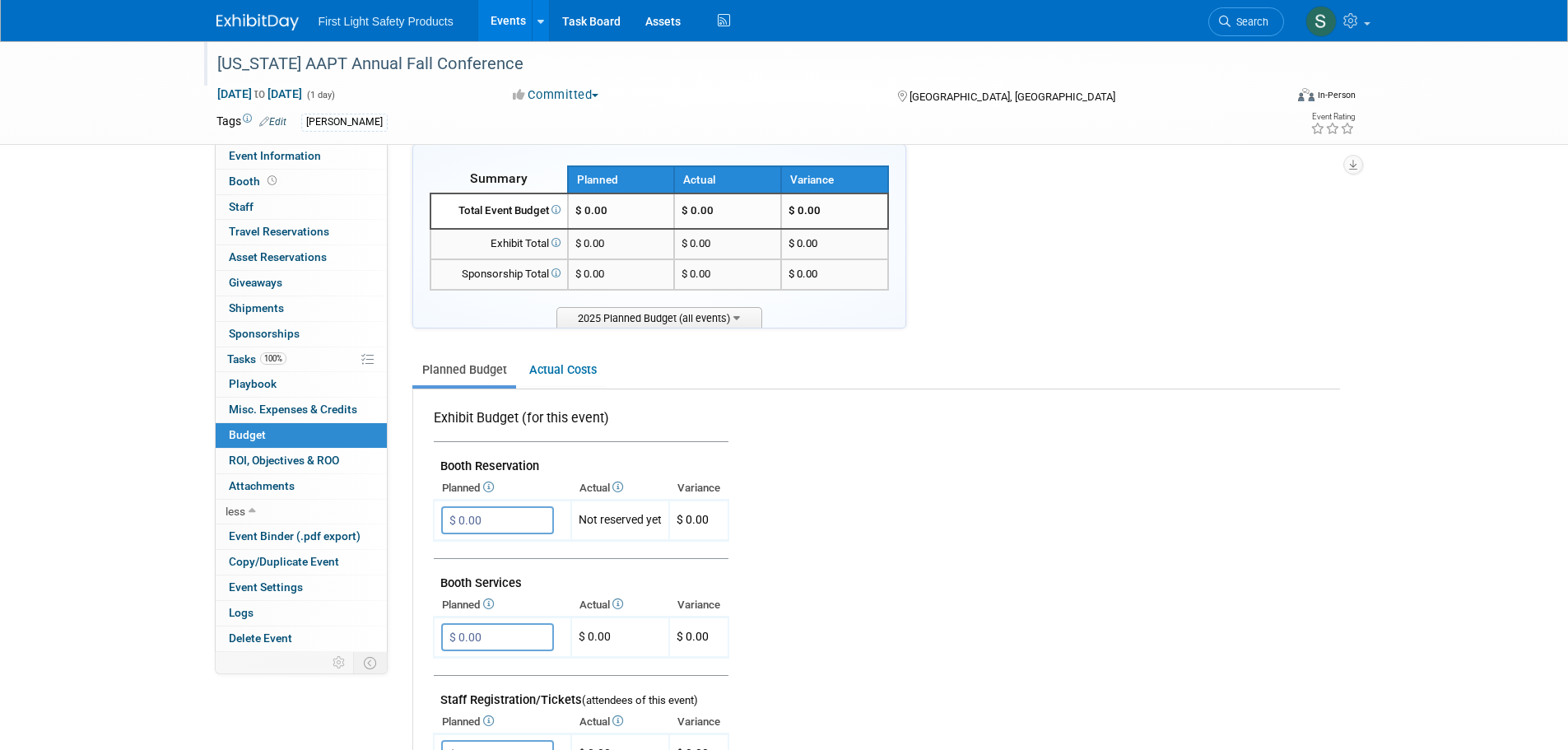
scroll to position [164, 0]
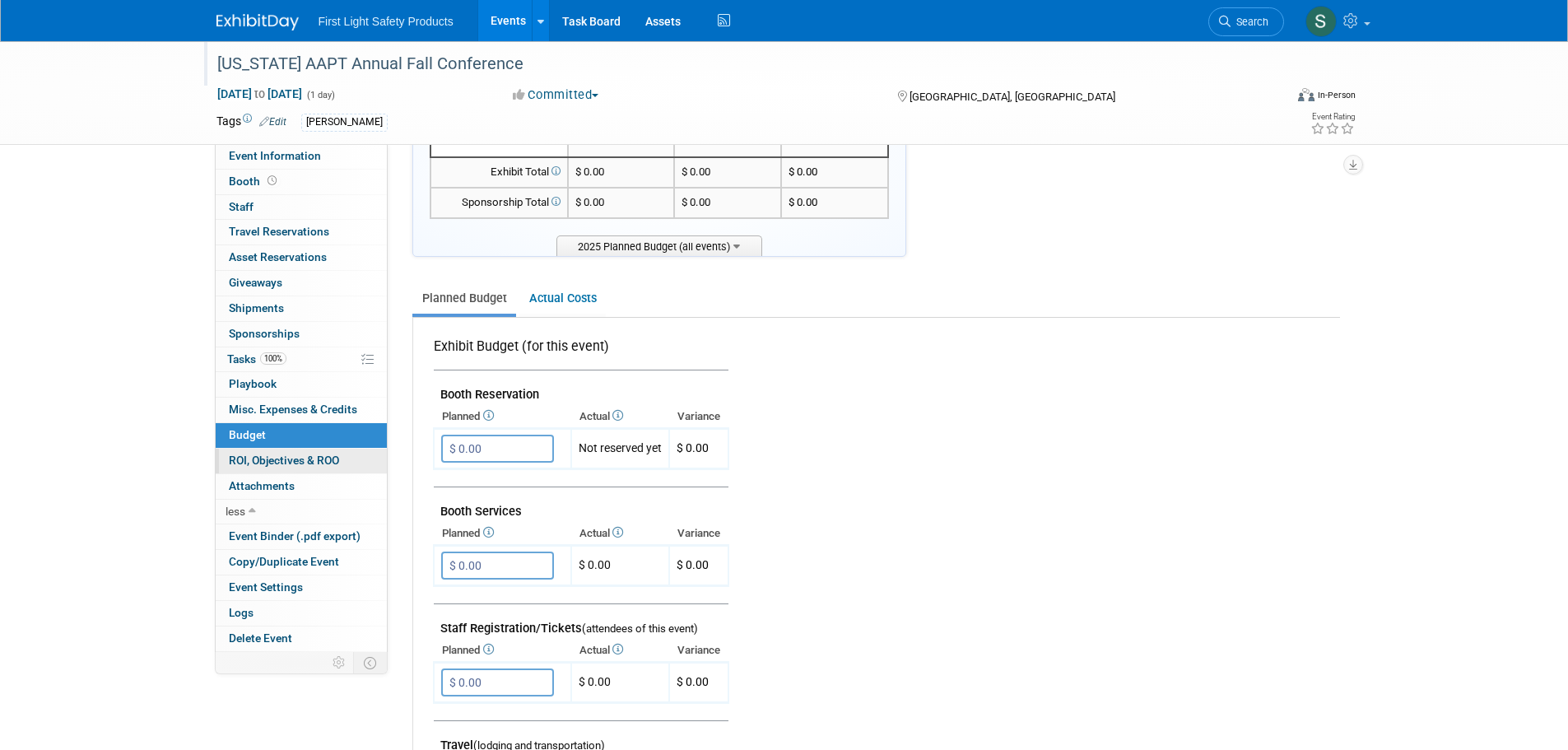
click at [313, 469] on link "0 ROI, Objectives & ROO 0" at bounding box center [301, 461] width 171 height 25
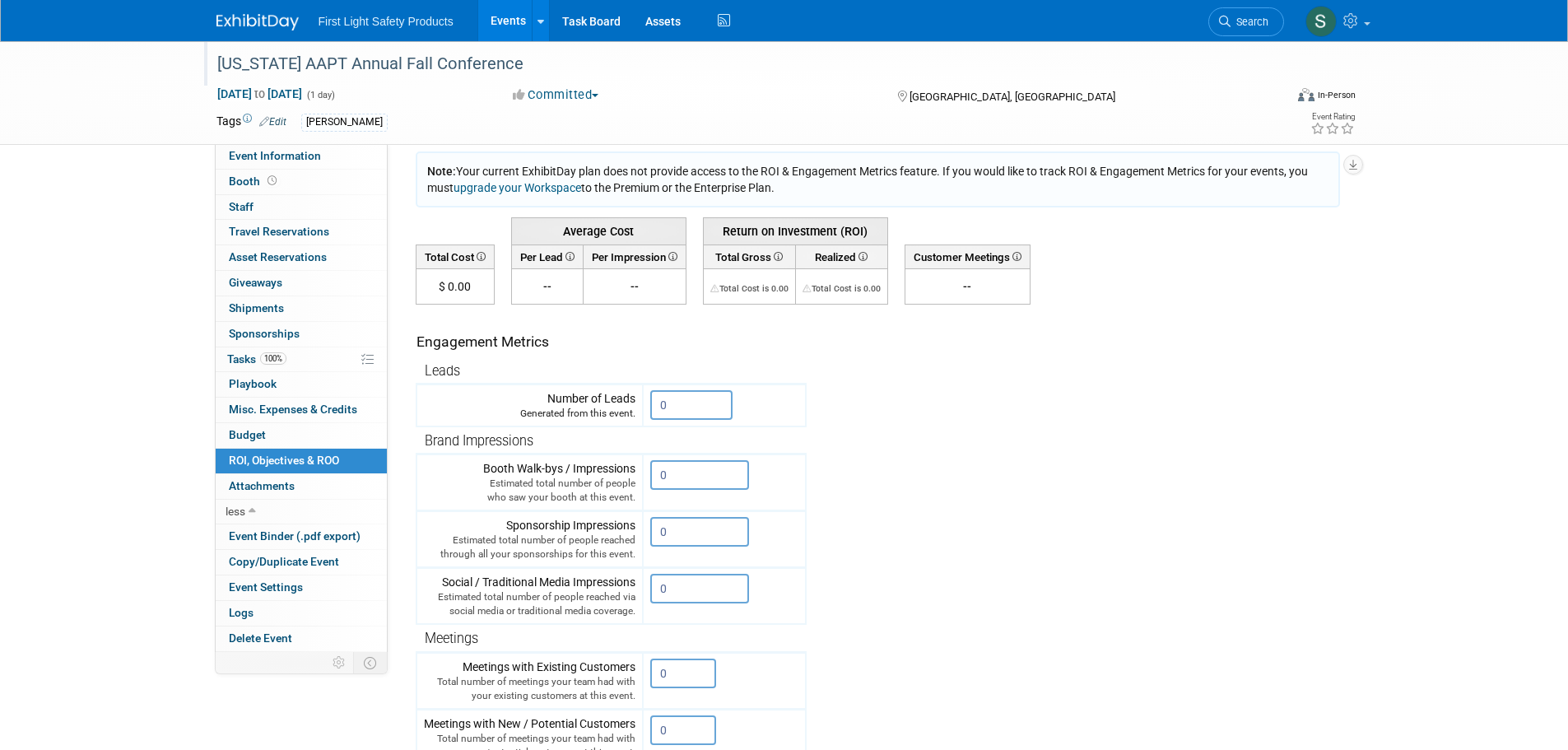
scroll to position [247, 0]
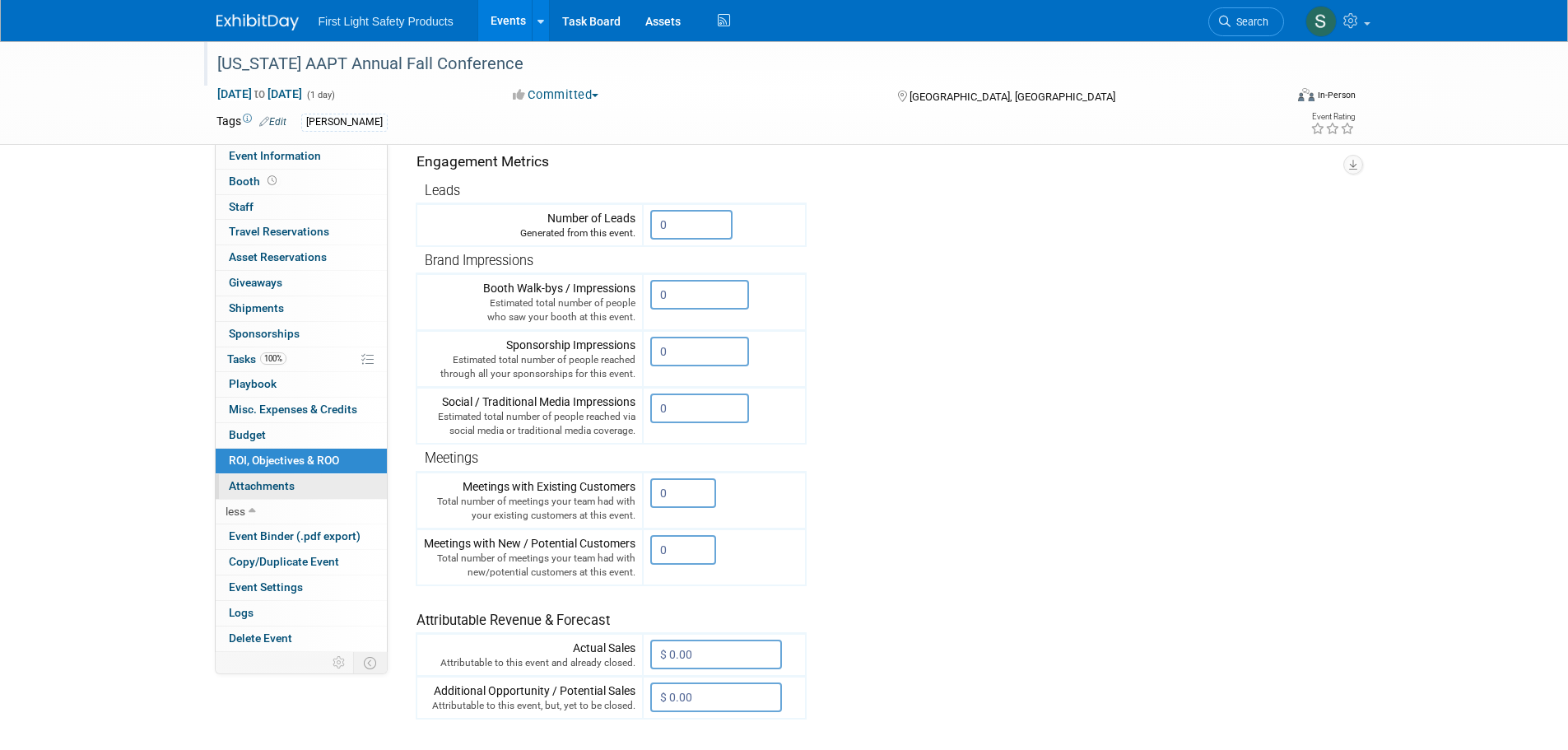
click at [281, 481] on span "Attachments 0" at bounding box center [261, 486] width 66 height 13
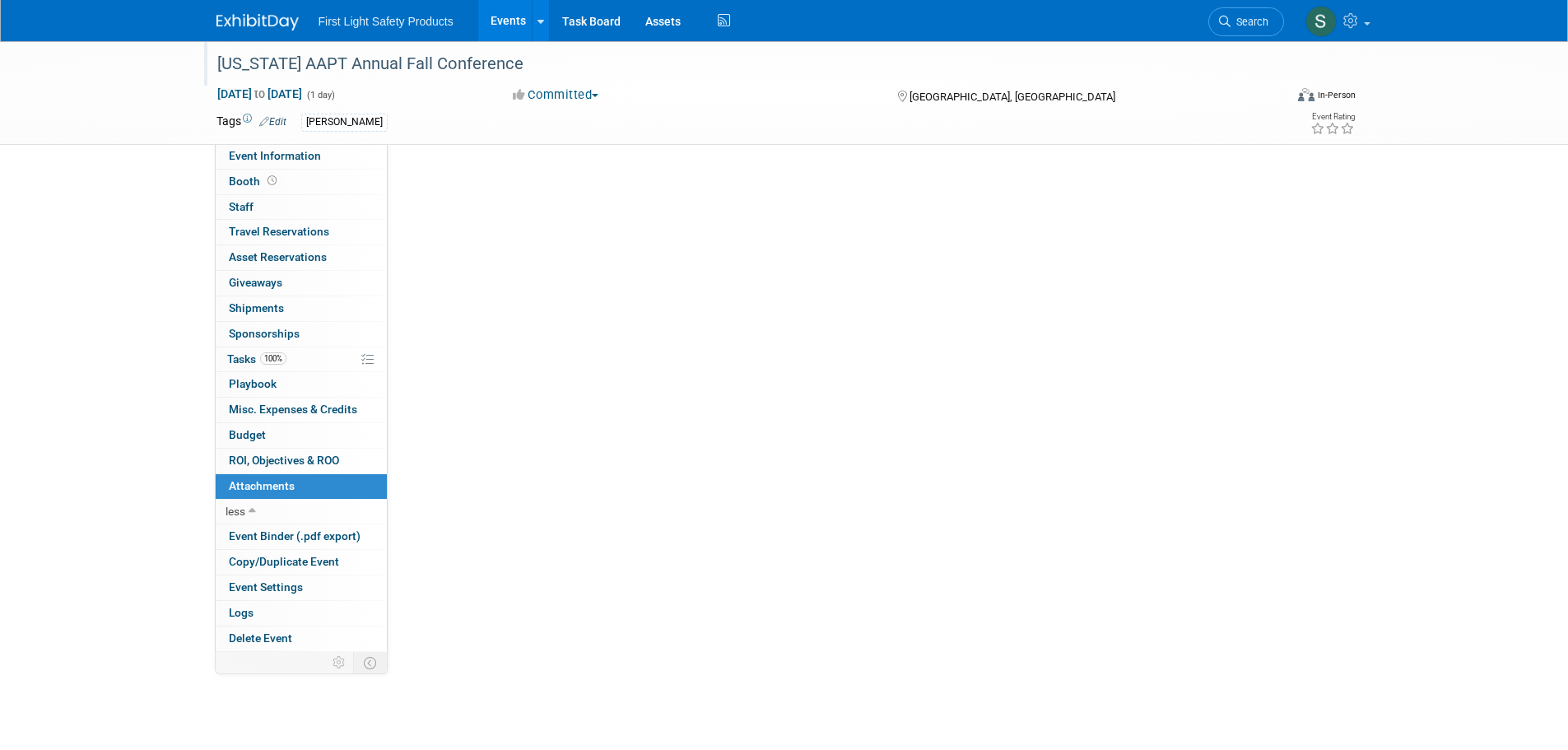
scroll to position [0, 0]
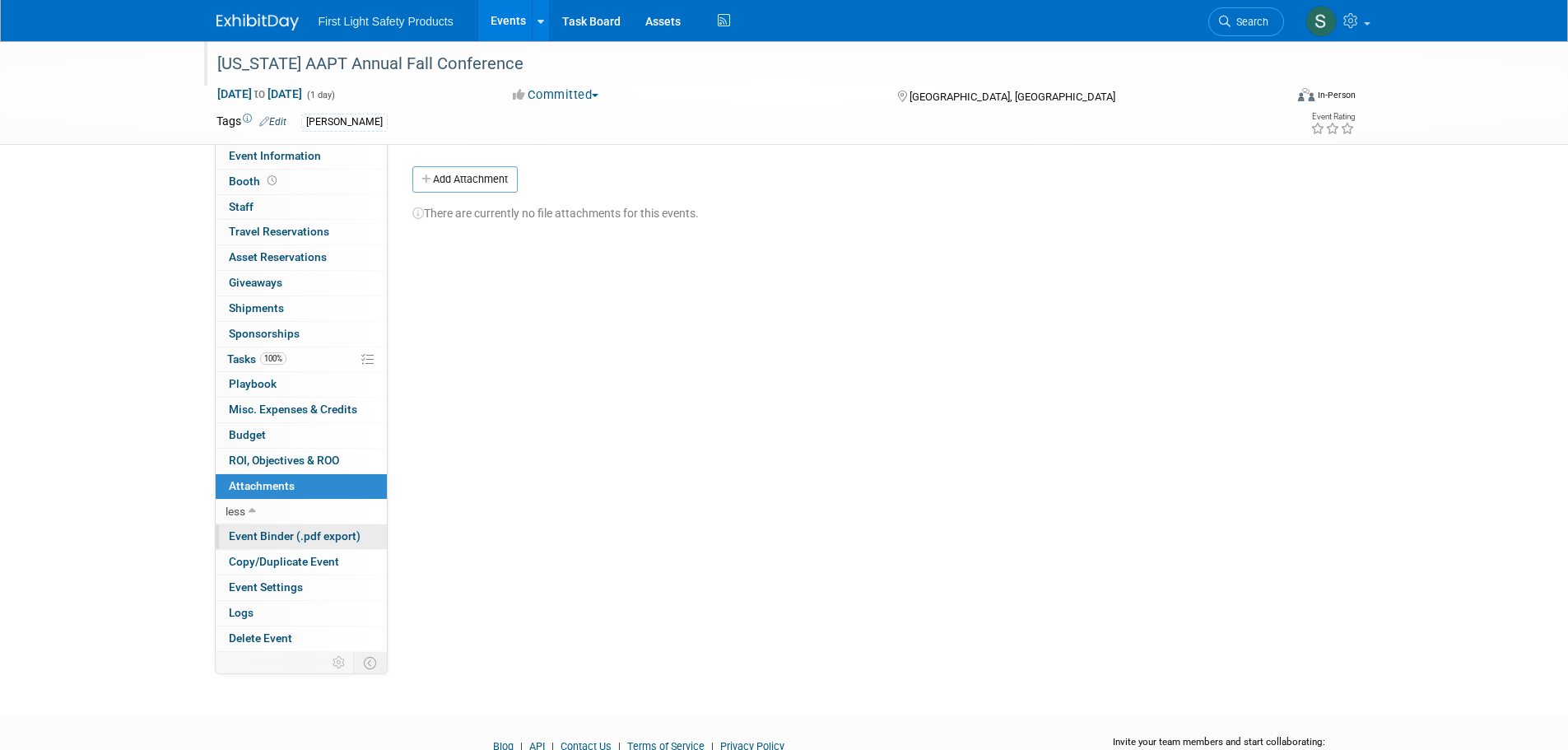
click at [283, 533] on span "Event Binder (.pdf export)" at bounding box center [295, 535] width 132 height 13
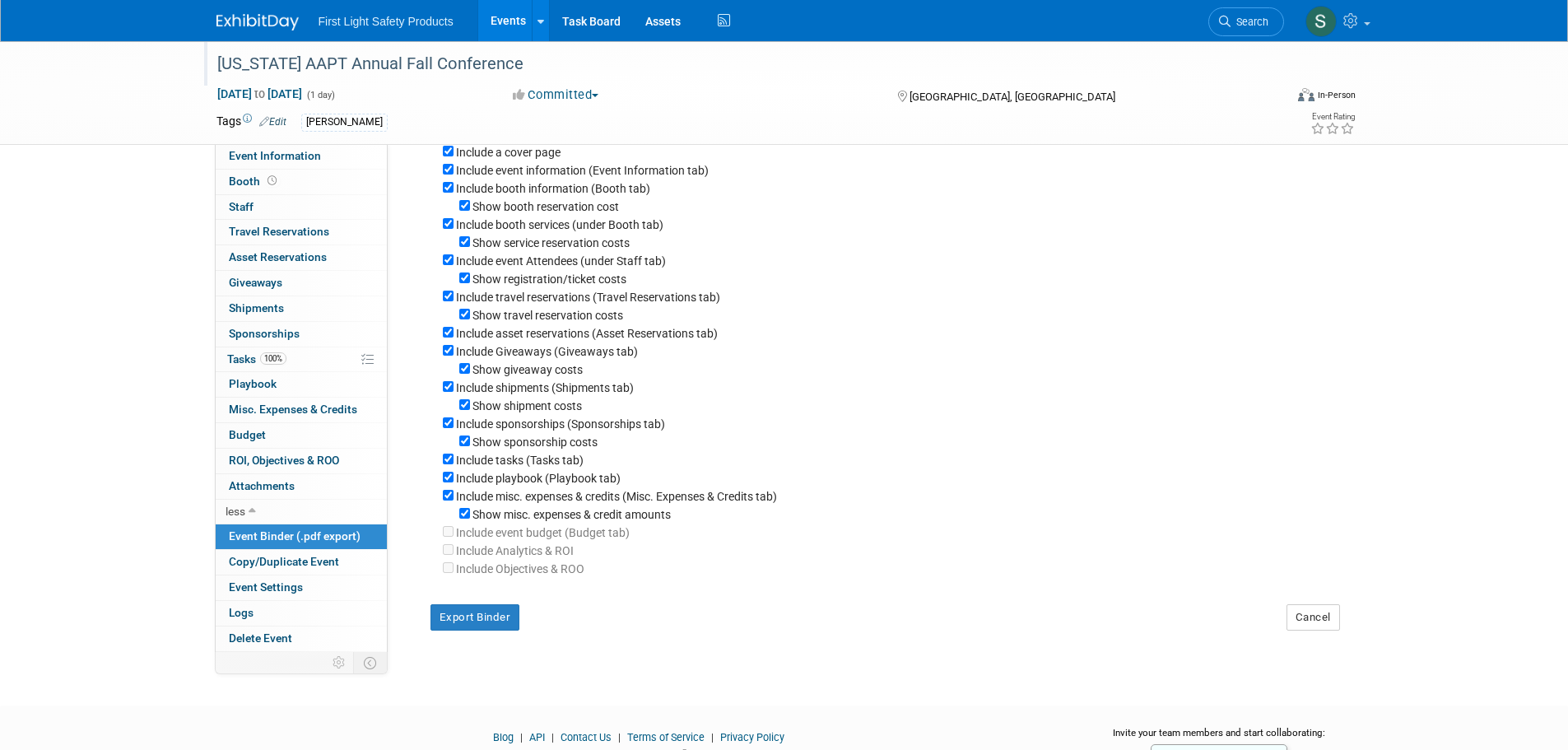
scroll to position [164, 0]
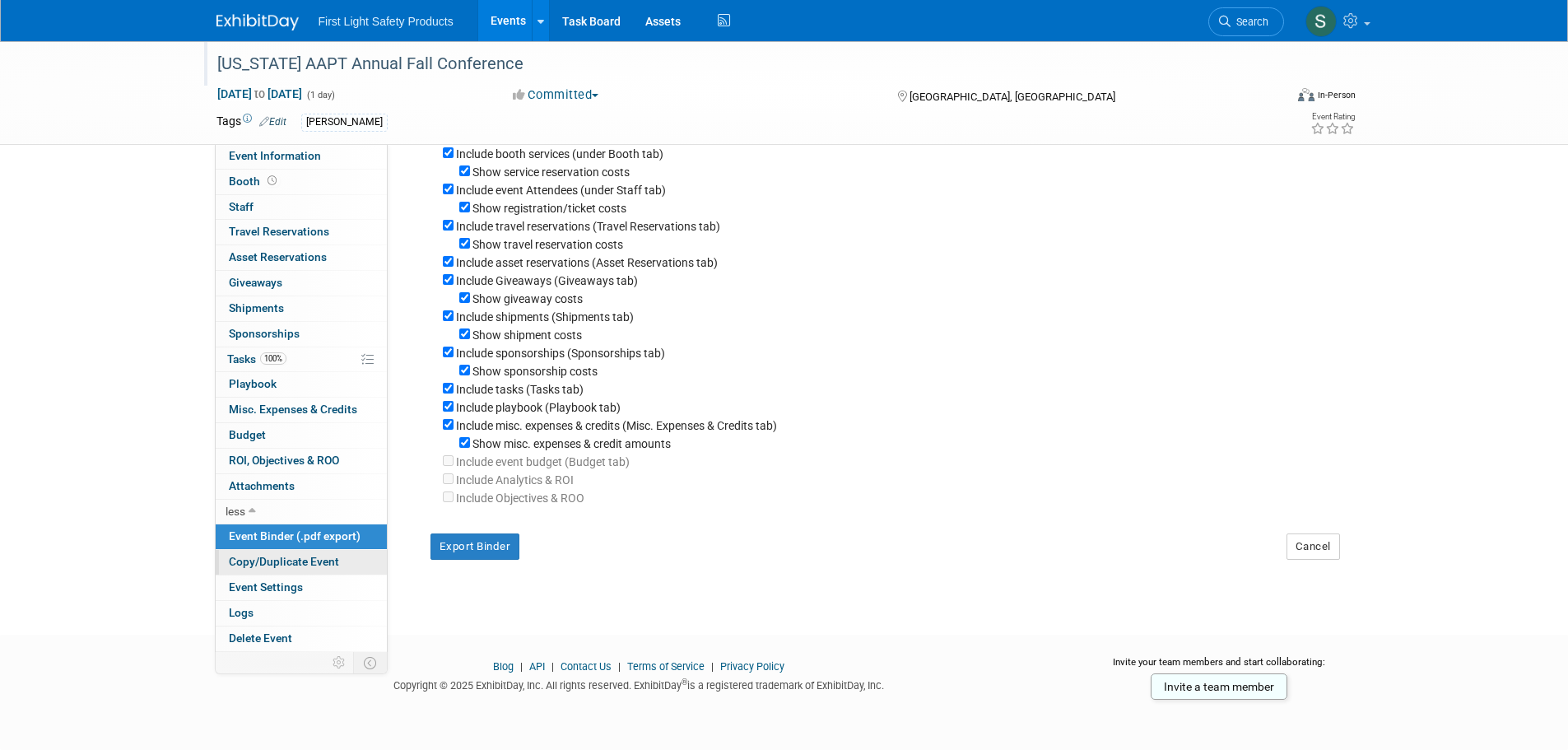
click at [288, 567] on span "Copy/Duplicate Event" at bounding box center [284, 561] width 111 height 13
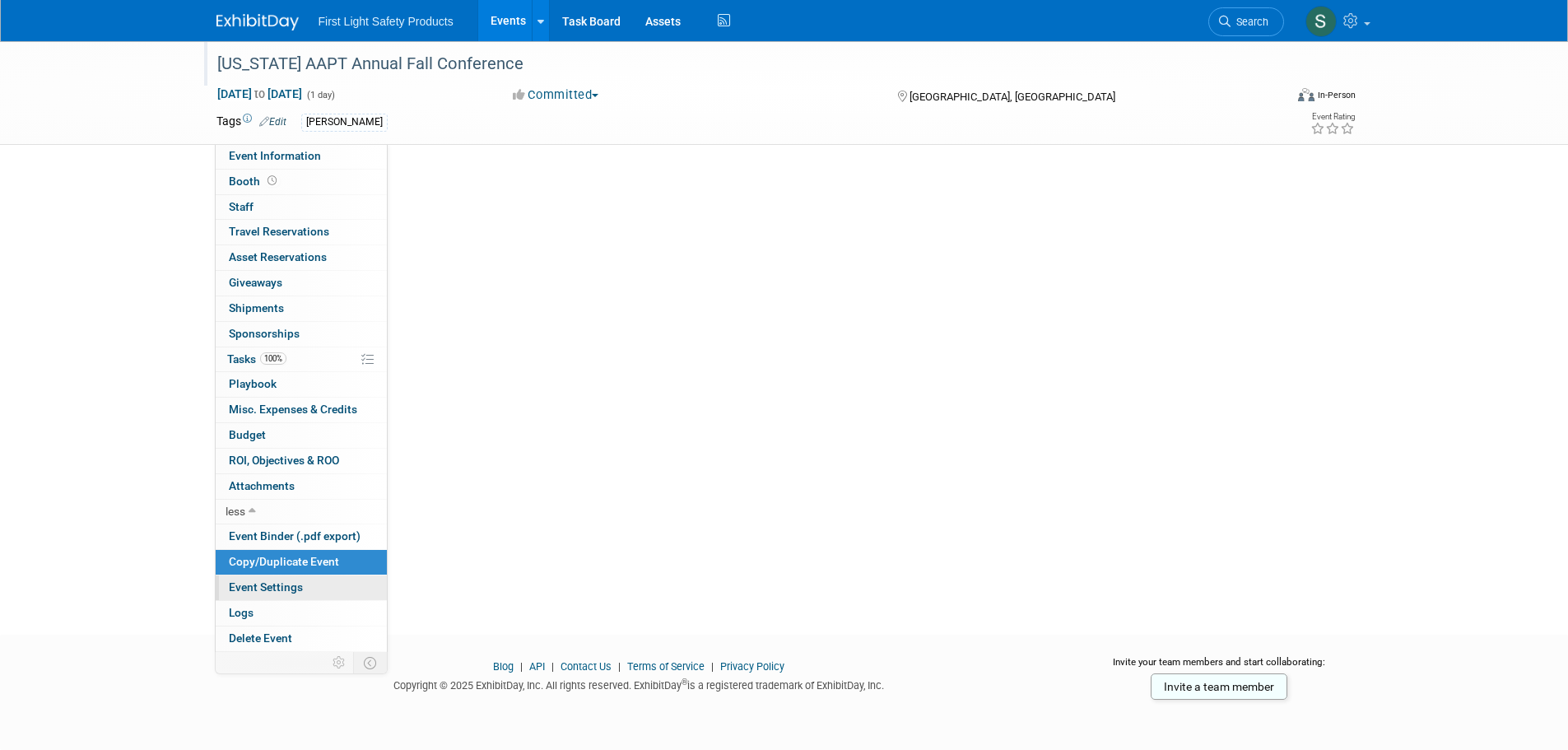
scroll to position [0, 0]
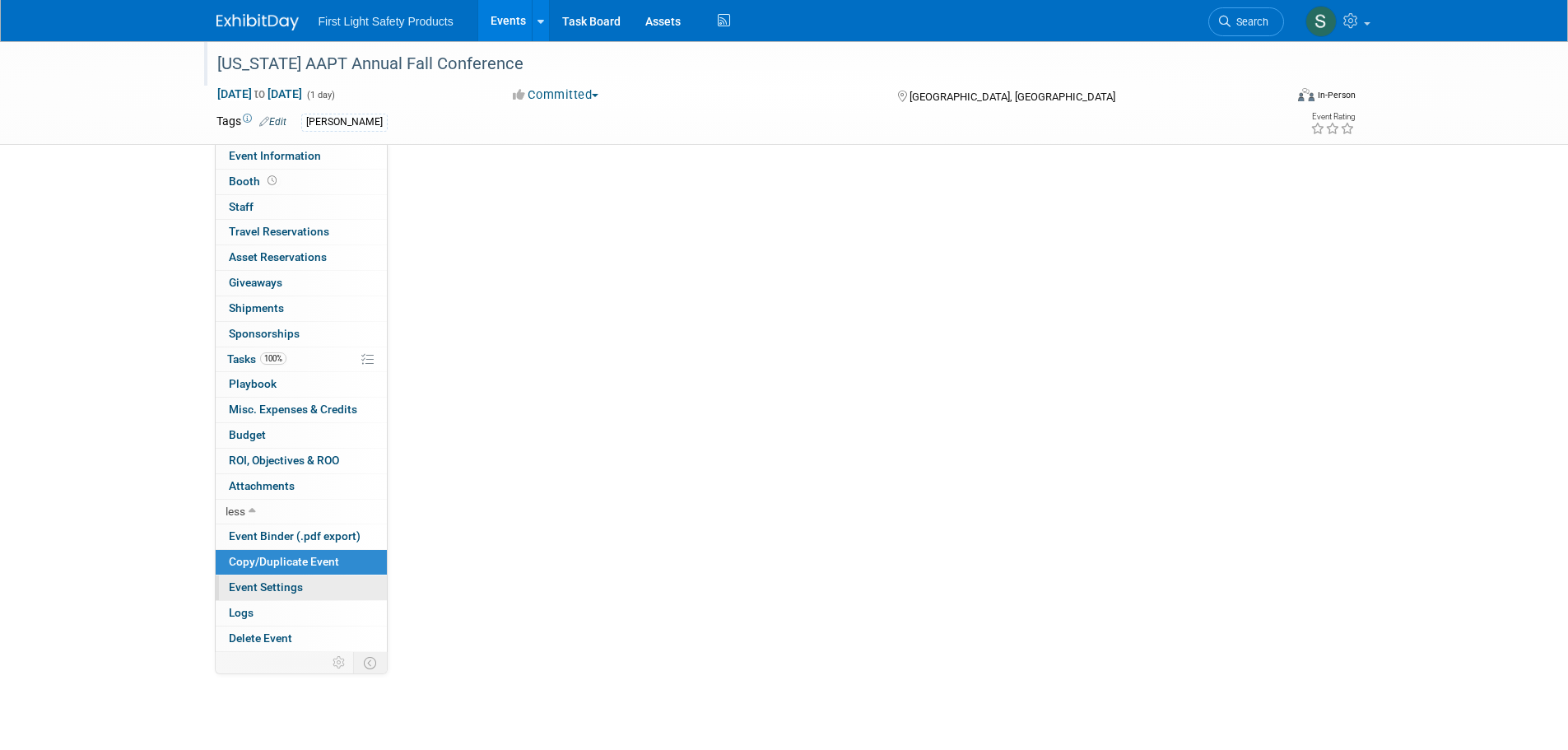
click at [281, 590] on span "Event Settings" at bounding box center [266, 587] width 74 height 13
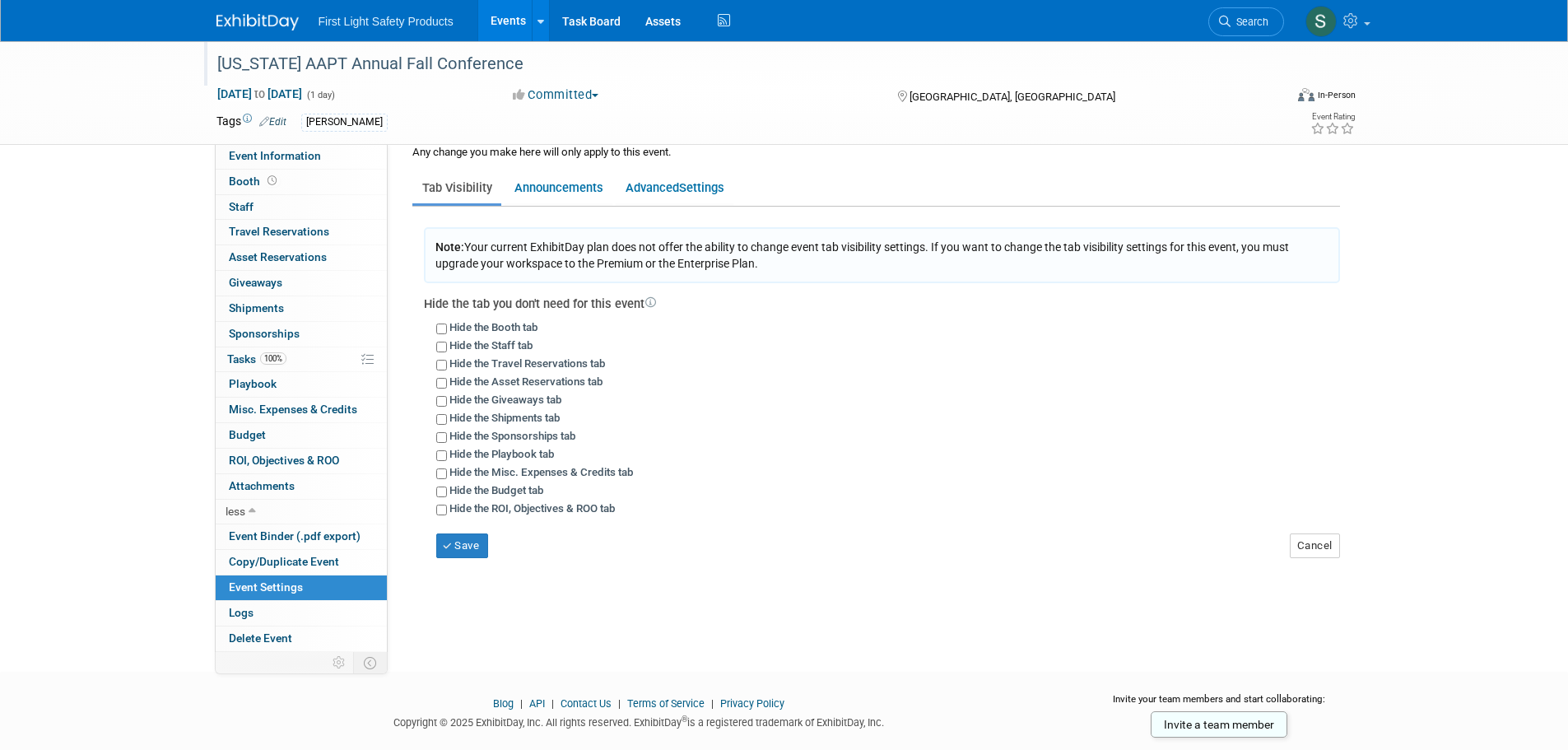
scroll to position [80, 0]
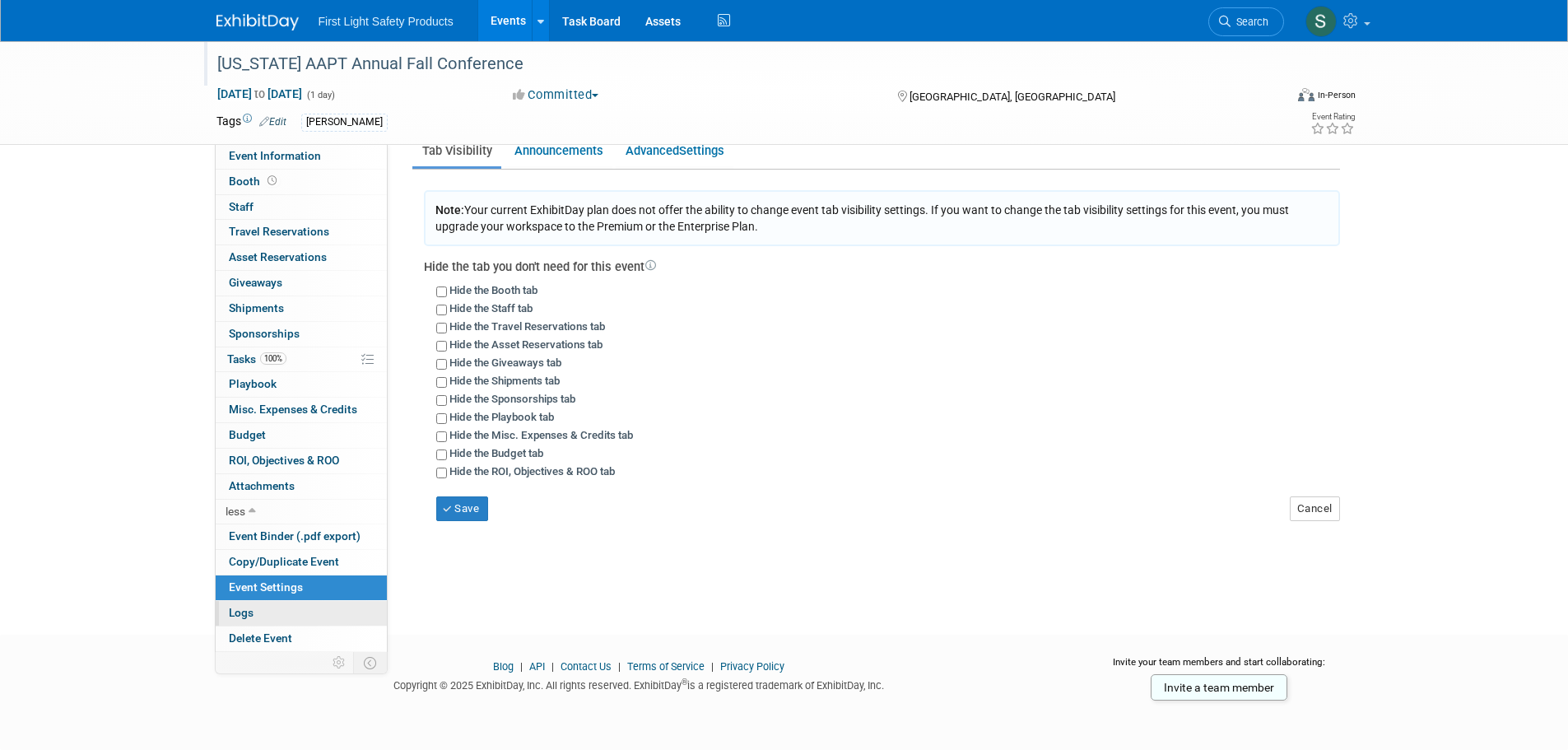
click at [269, 613] on link "Logs" at bounding box center [301, 613] width 171 height 25
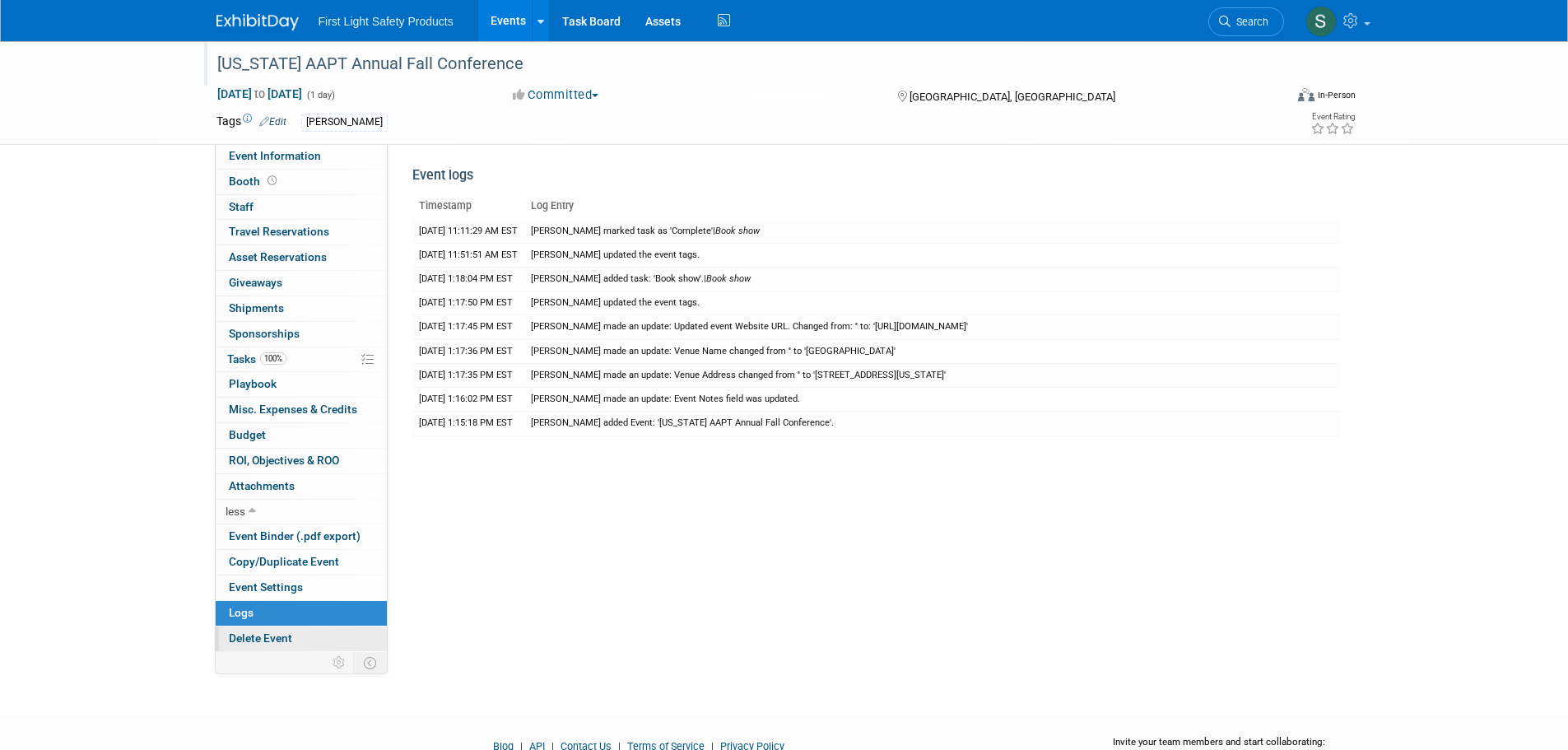
click at [260, 635] on span "Delete Event" at bounding box center [261, 637] width 63 height 13
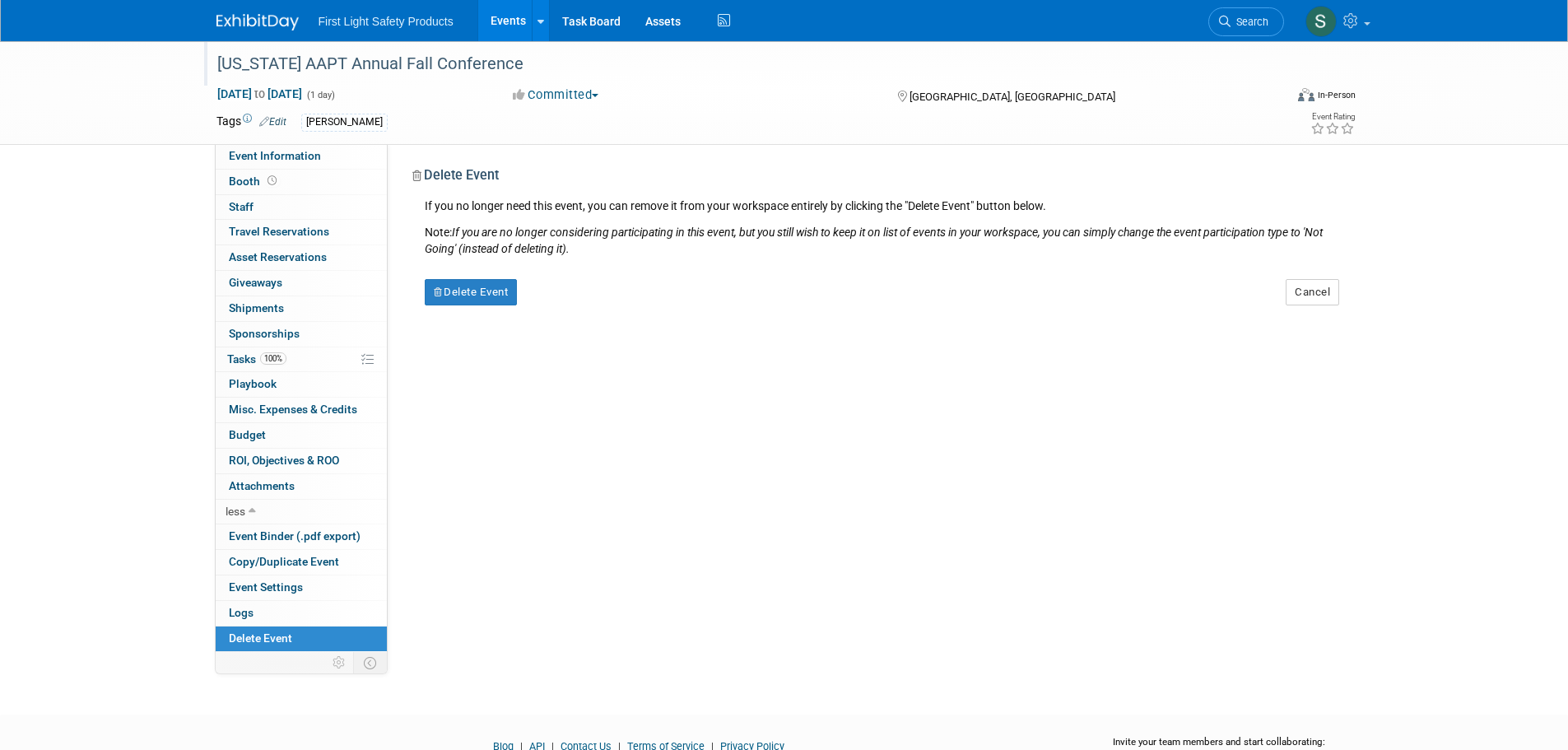
click at [489, 19] on link "Events" at bounding box center [508, 20] width 60 height 41
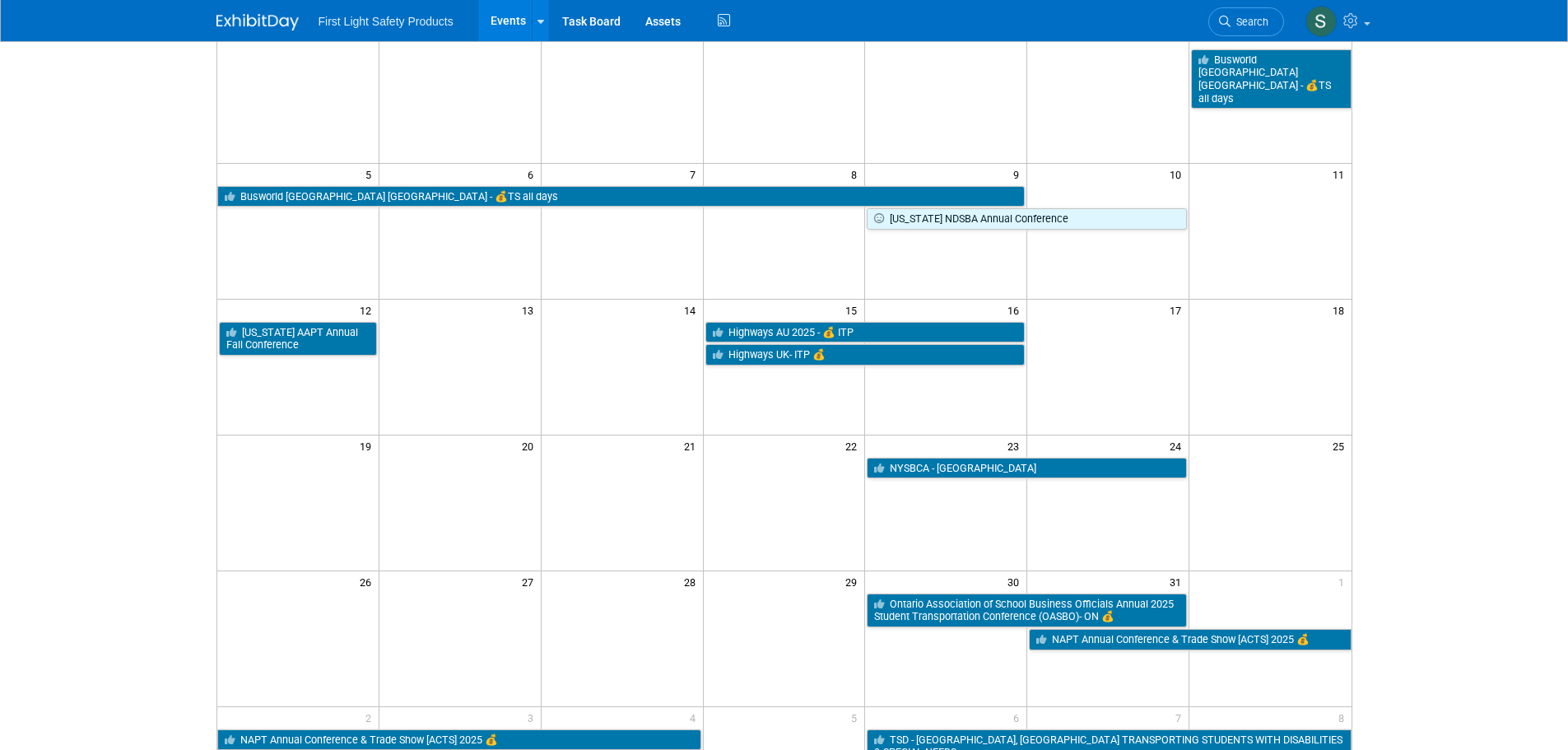
scroll to position [164, 0]
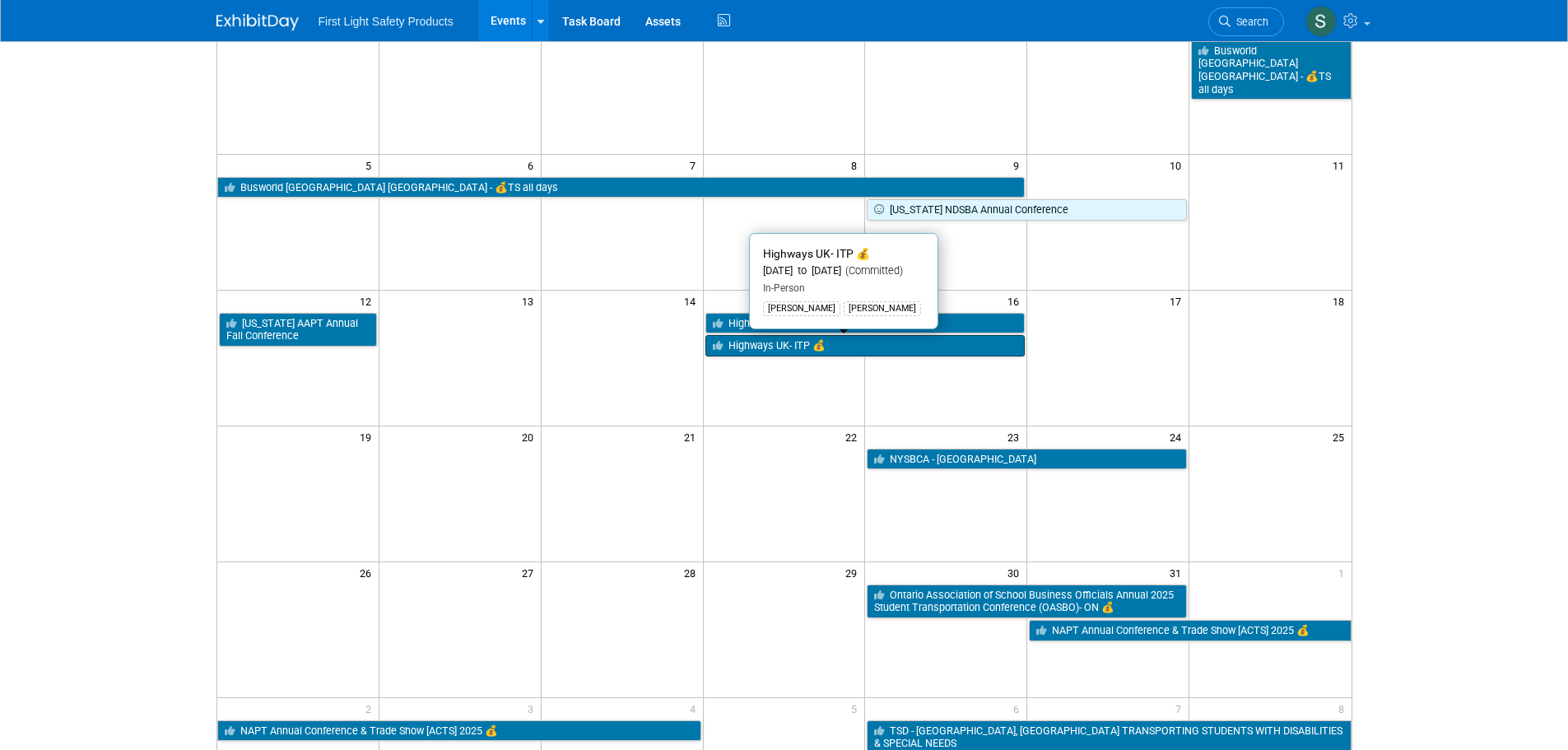
click at [771, 343] on link "Highways UK- ITP 💰" at bounding box center [865, 345] width 320 height 21
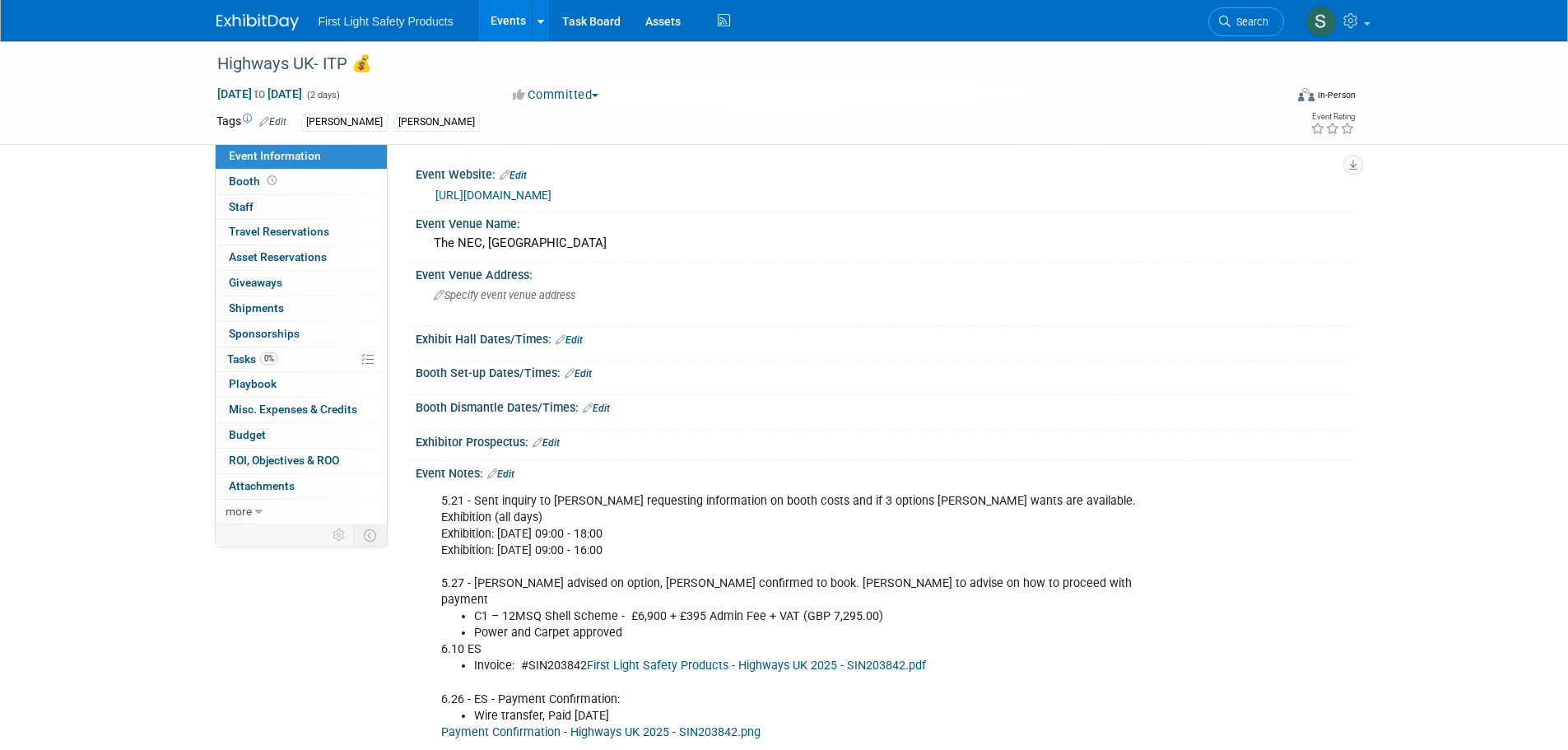
click at [892, 186] on div "[URL][DOMAIN_NAME]" at bounding box center [888, 196] width 905 height 19
click at [552, 188] on link "[URL][DOMAIN_NAME]" at bounding box center [493, 195] width 116 height 13
click at [571, 251] on div "The NEC, [GEOGRAPHIC_DATA]" at bounding box center [883, 242] width 911 height 26
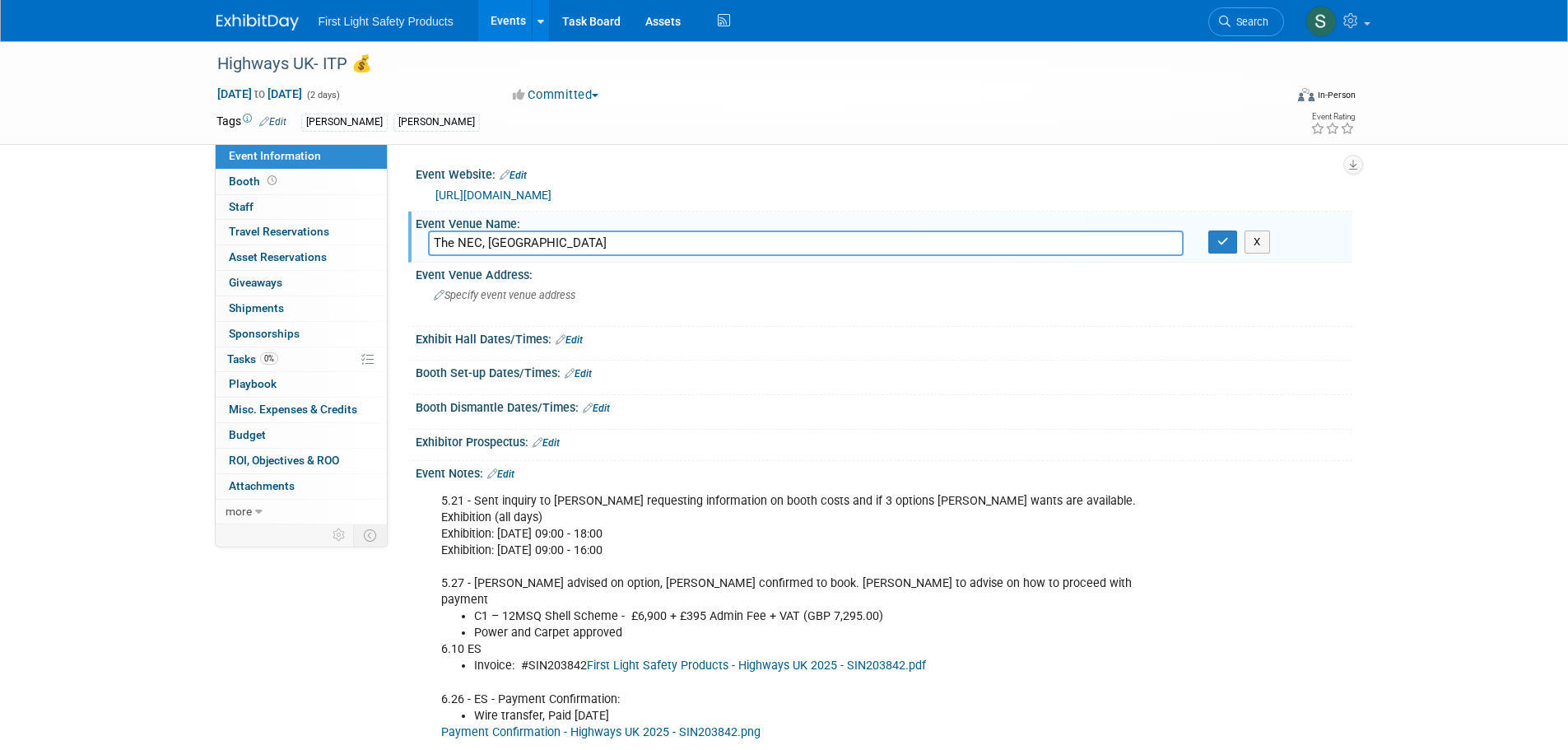
drag, startPoint x: 571, startPoint y: 251, endPoint x: 423, endPoint y: 239, distance: 148.5
click at [423, 239] on div "The NEC, [GEOGRAPHIC_DATA]" at bounding box center [805, 242] width 780 height 26
click at [838, 367] on div "Booth Set-up Dates/Times: Edit" at bounding box center [883, 371] width 936 height 21
click at [552, 194] on link "[URL][DOMAIN_NAME]" at bounding box center [493, 195] width 116 height 13
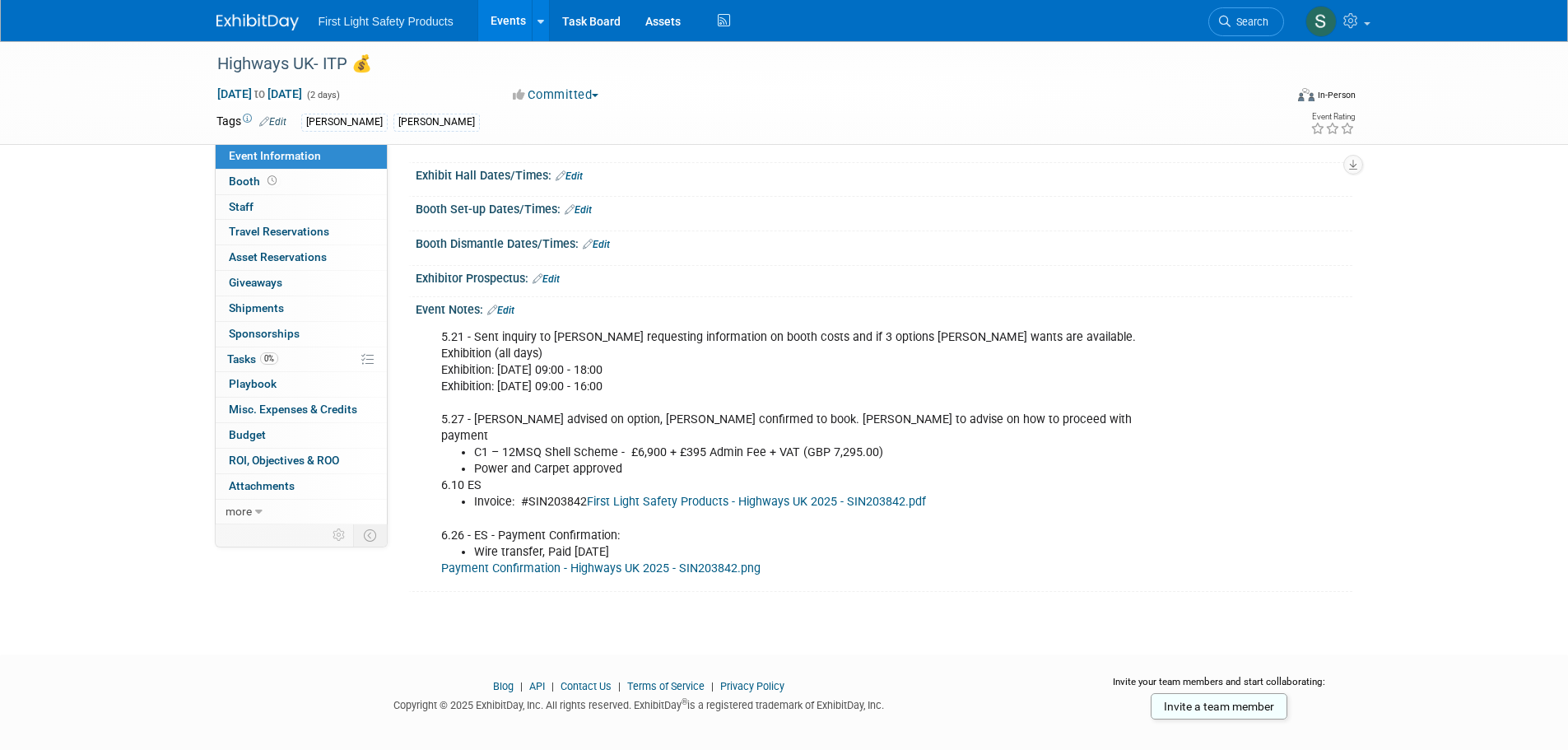
scroll to position [164, 0]
click at [303, 176] on link "Booth" at bounding box center [301, 182] width 171 height 25
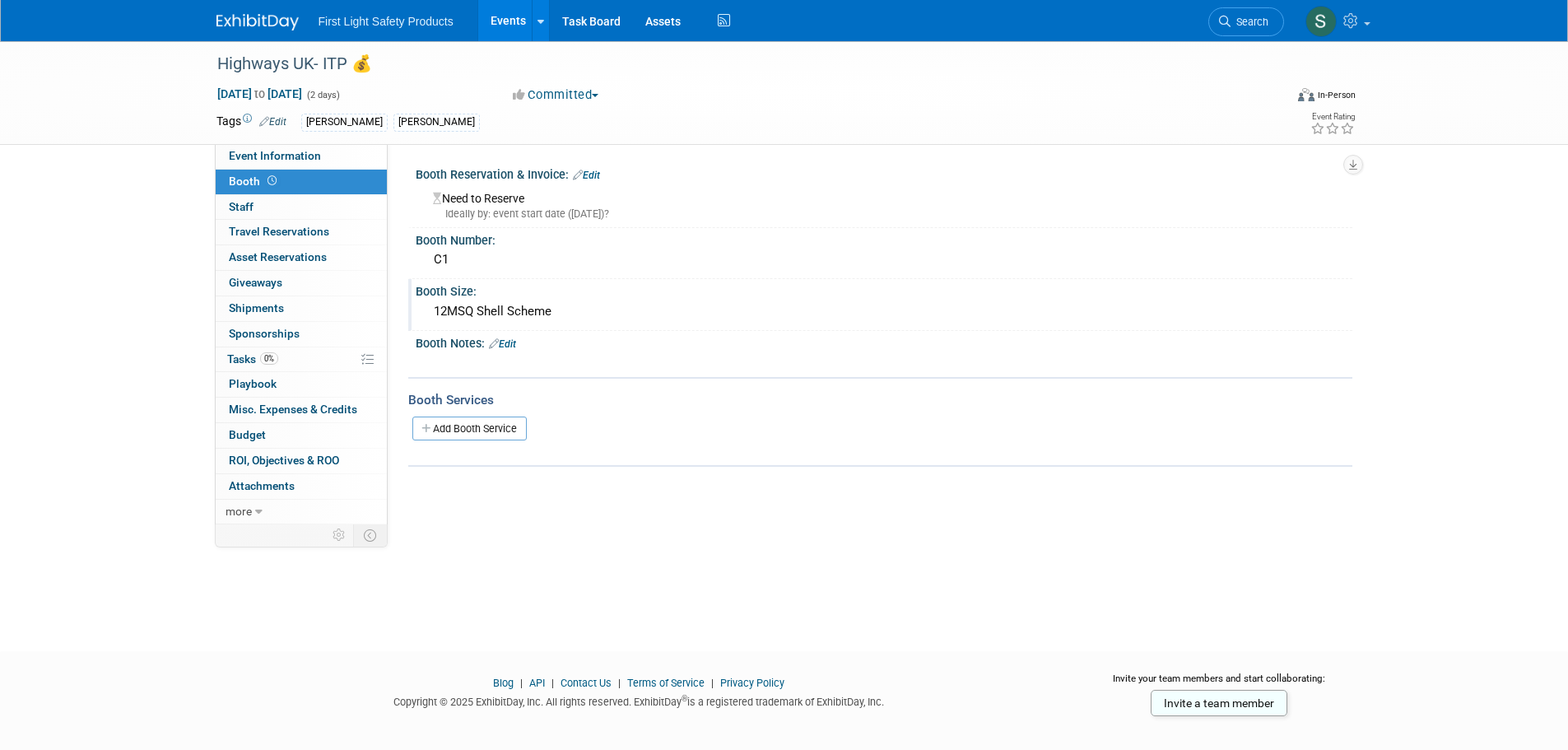
drag, startPoint x: 557, startPoint y: 316, endPoint x: 435, endPoint y: 314, distance: 122.0
click at [435, 314] on div "12MSQ Shell Scheme" at bounding box center [883, 311] width 911 height 26
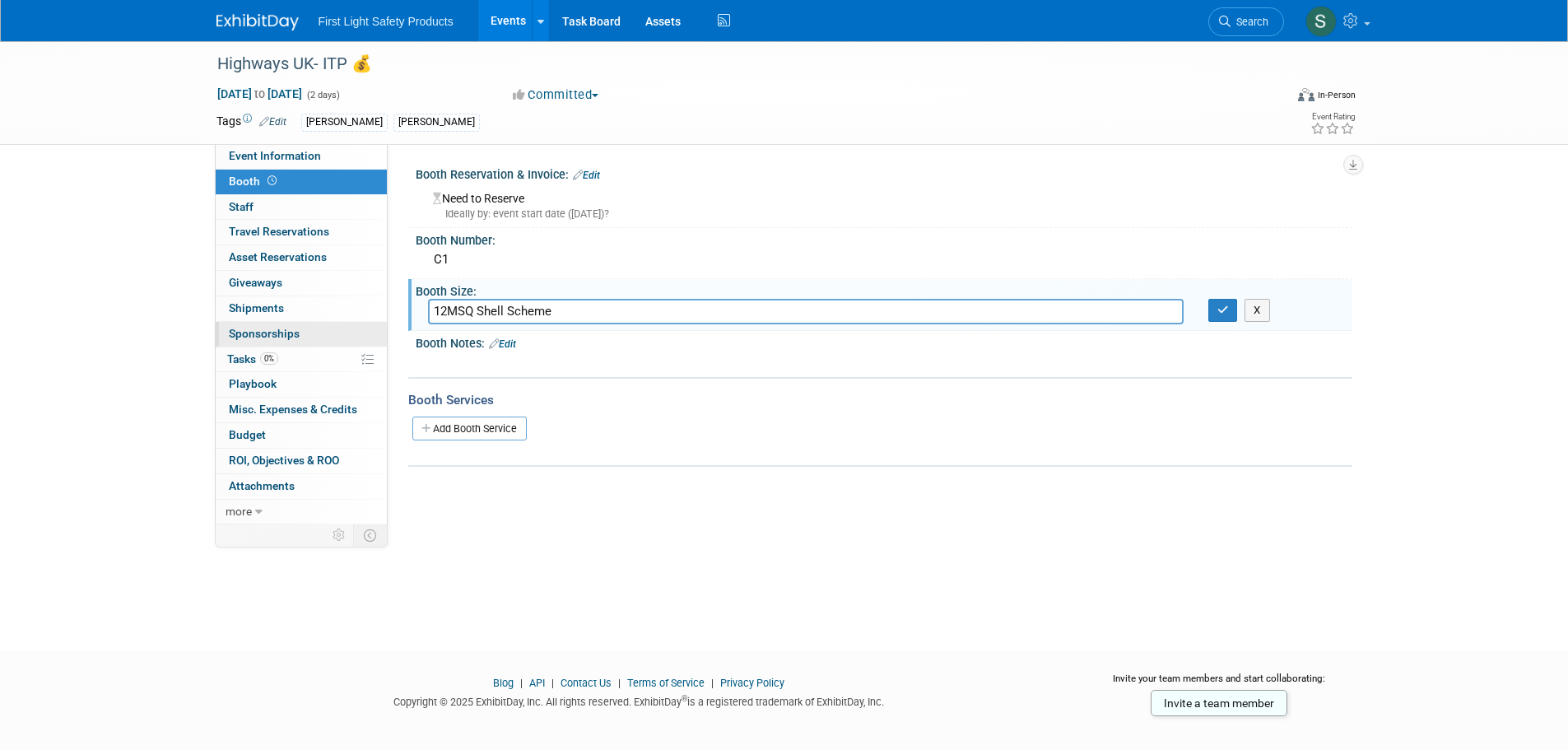
click at [273, 325] on link "0 Sponsorships 0" at bounding box center [301, 334] width 171 height 25
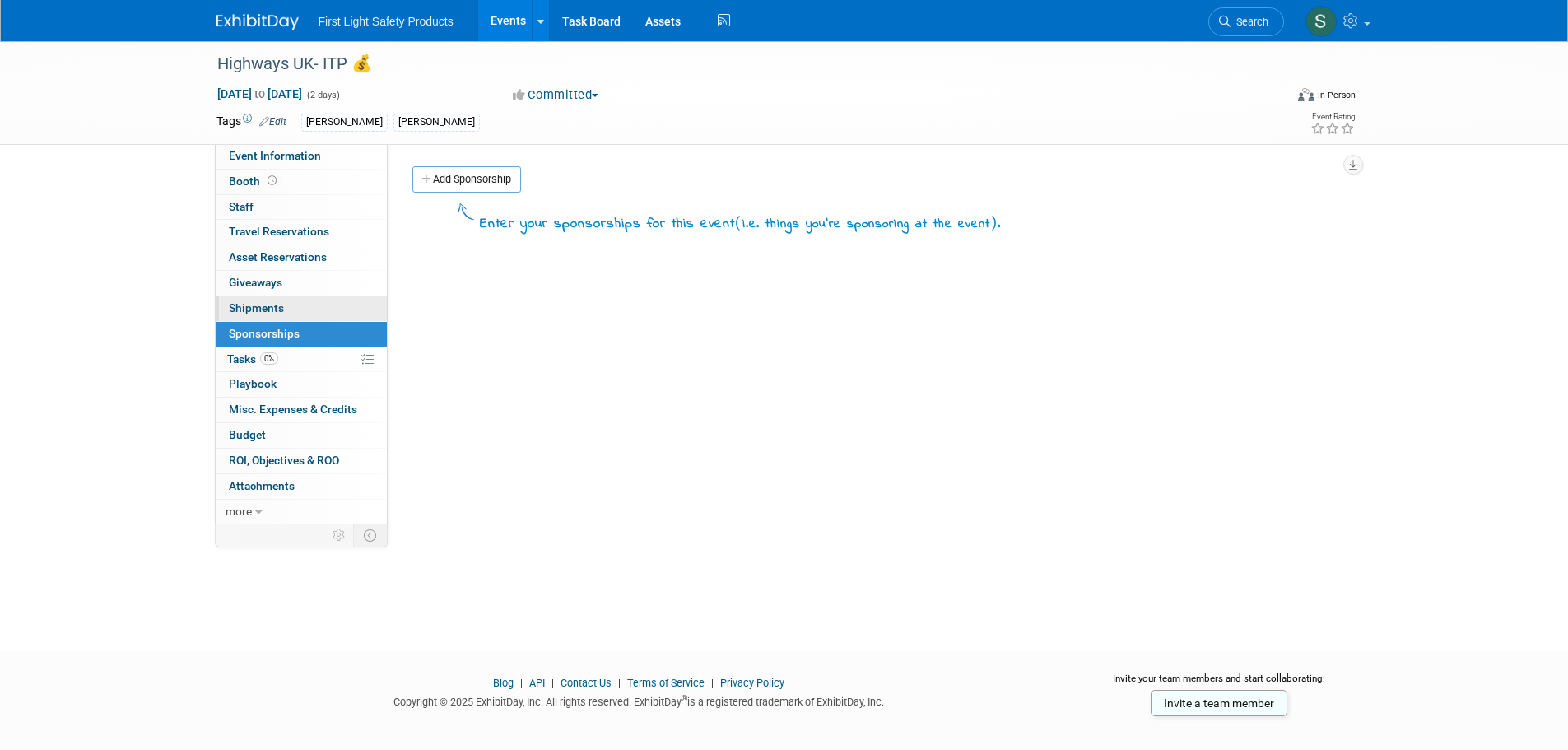
click at [283, 298] on link "0 Shipments 0" at bounding box center [301, 308] width 171 height 25
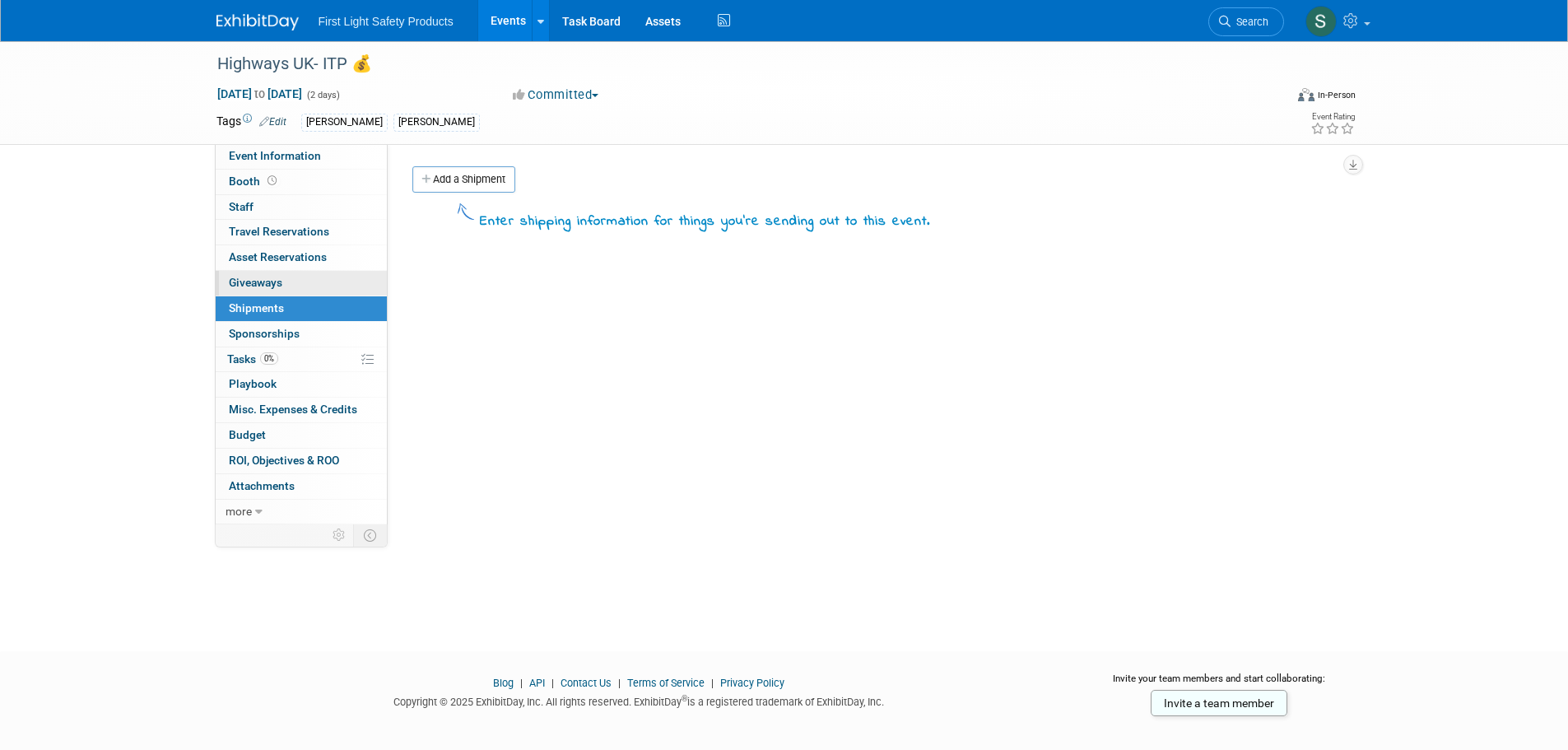
click at [286, 284] on link "0 Giveaways 0" at bounding box center [301, 283] width 171 height 25
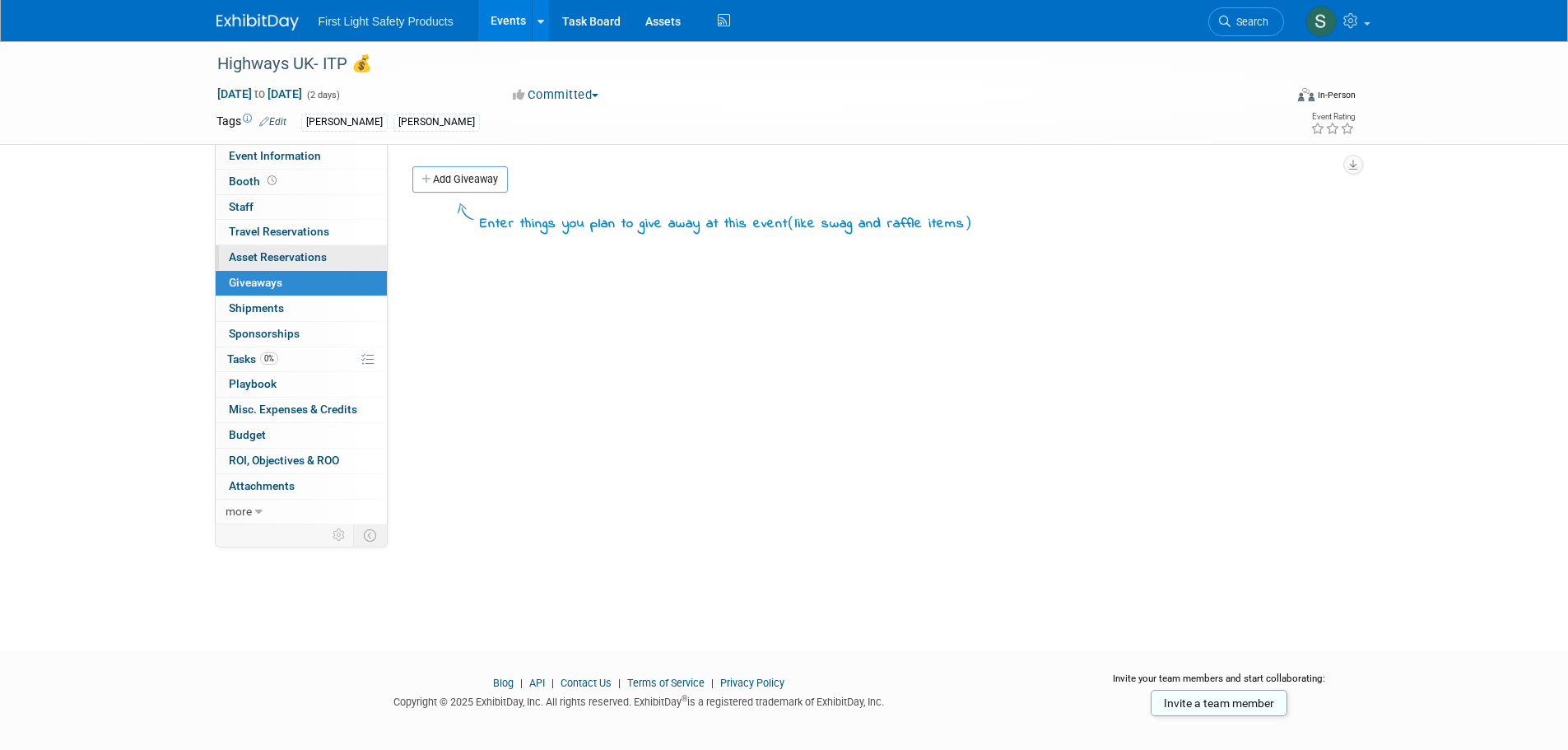
click at [287, 262] on span "Asset Reservations 0" at bounding box center [278, 257] width 98 height 13
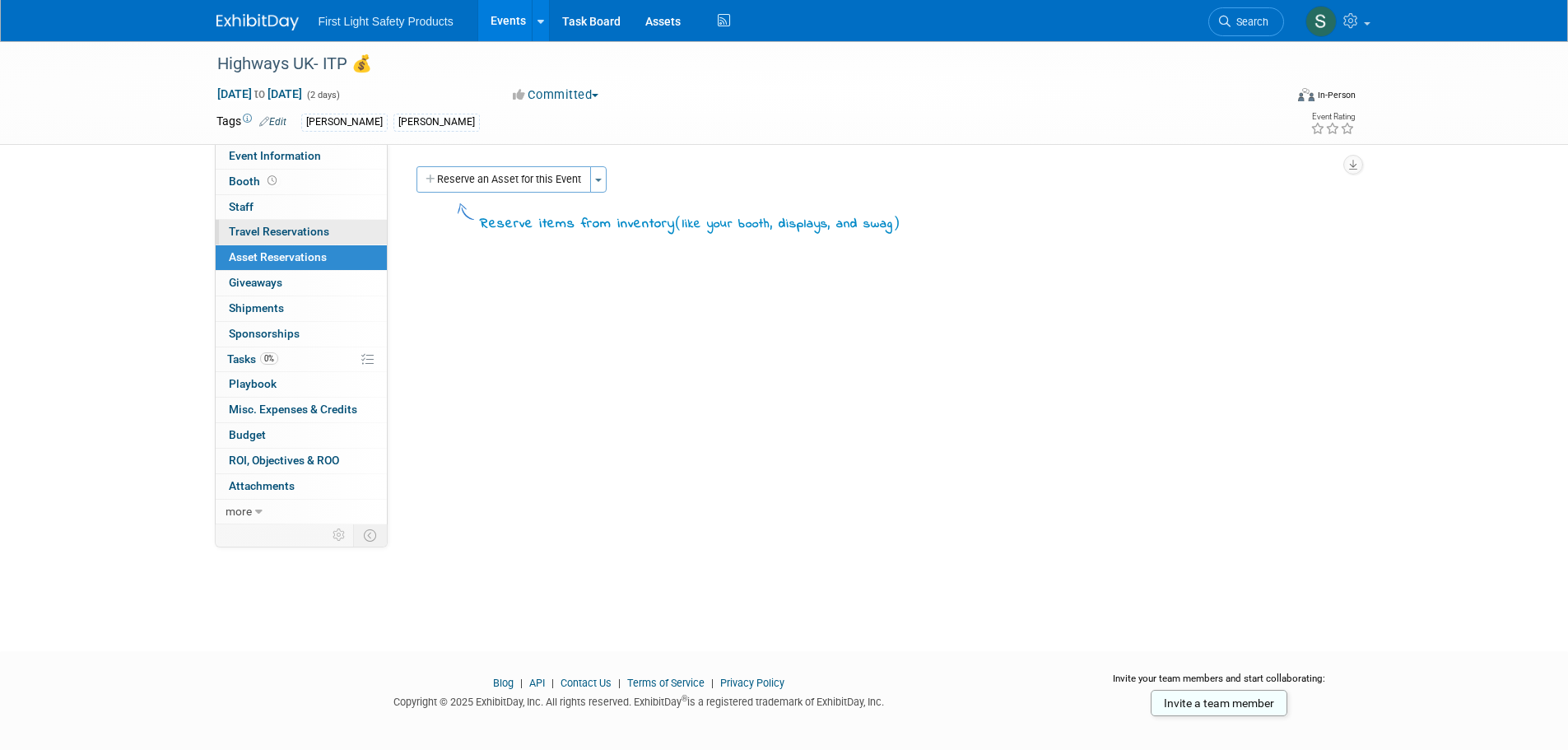
click at [315, 236] on span "Travel Reservations 0" at bounding box center [279, 231] width 100 height 13
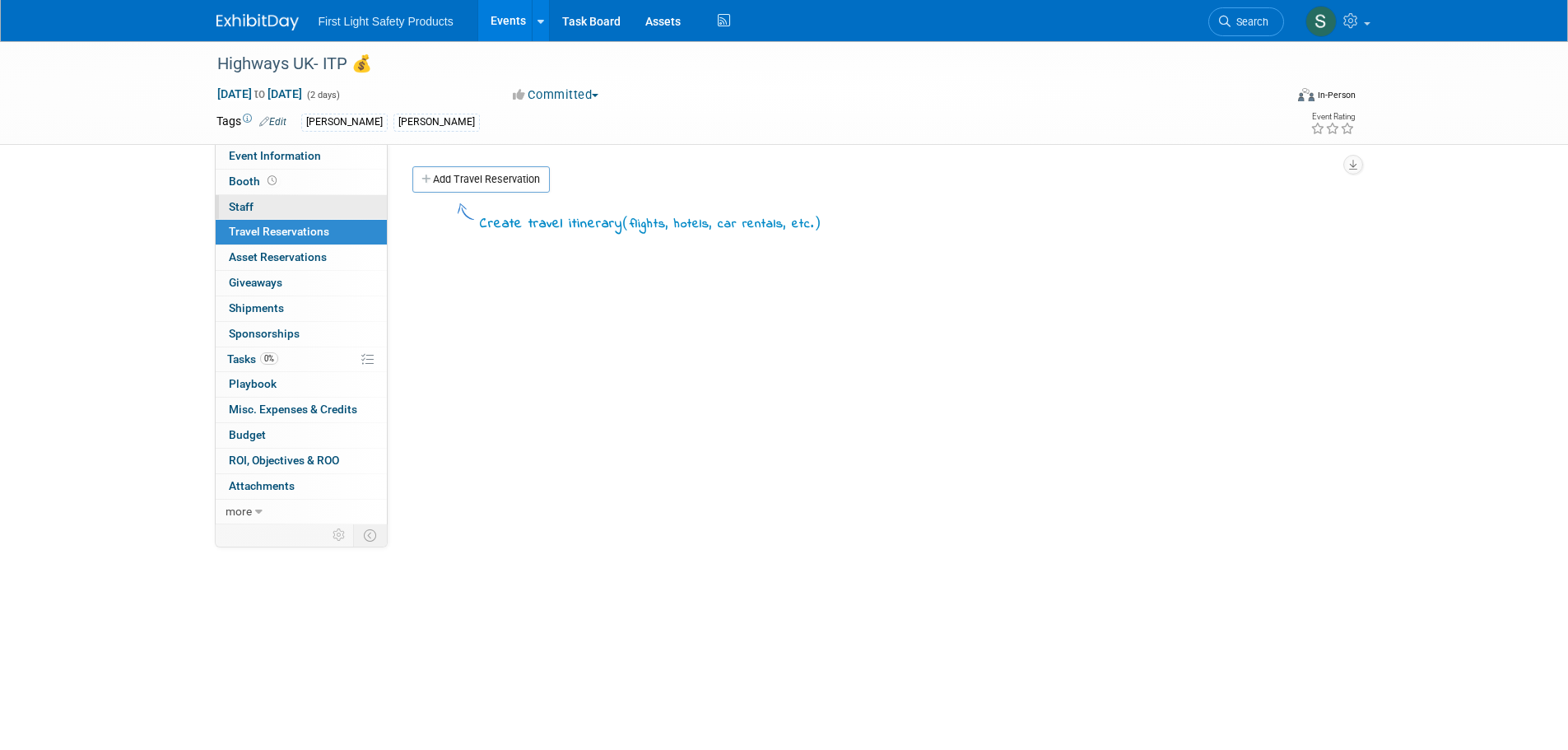
click at [308, 215] on link "0 Staff 0" at bounding box center [301, 207] width 171 height 25
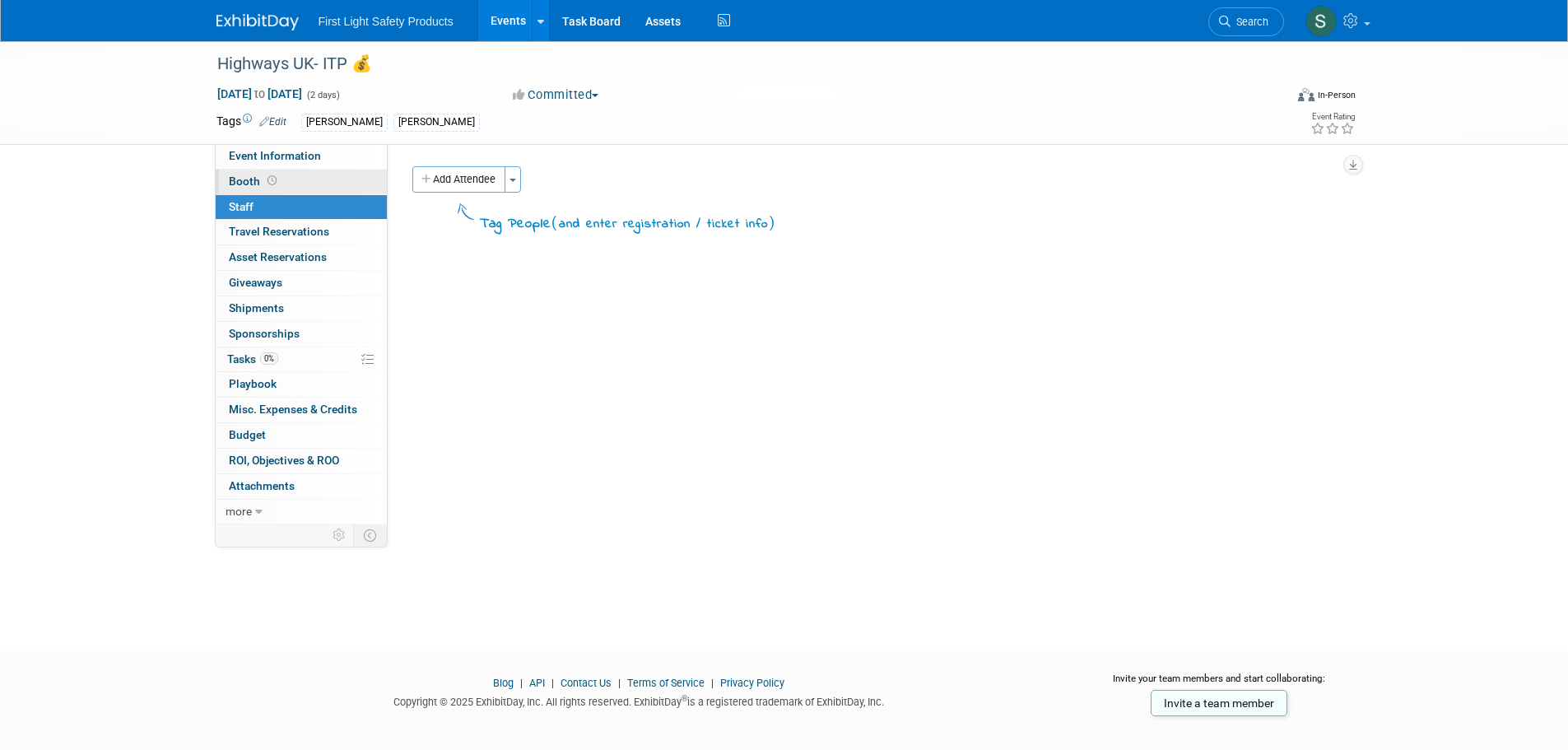
click at [309, 188] on link "Booth" at bounding box center [301, 182] width 171 height 25
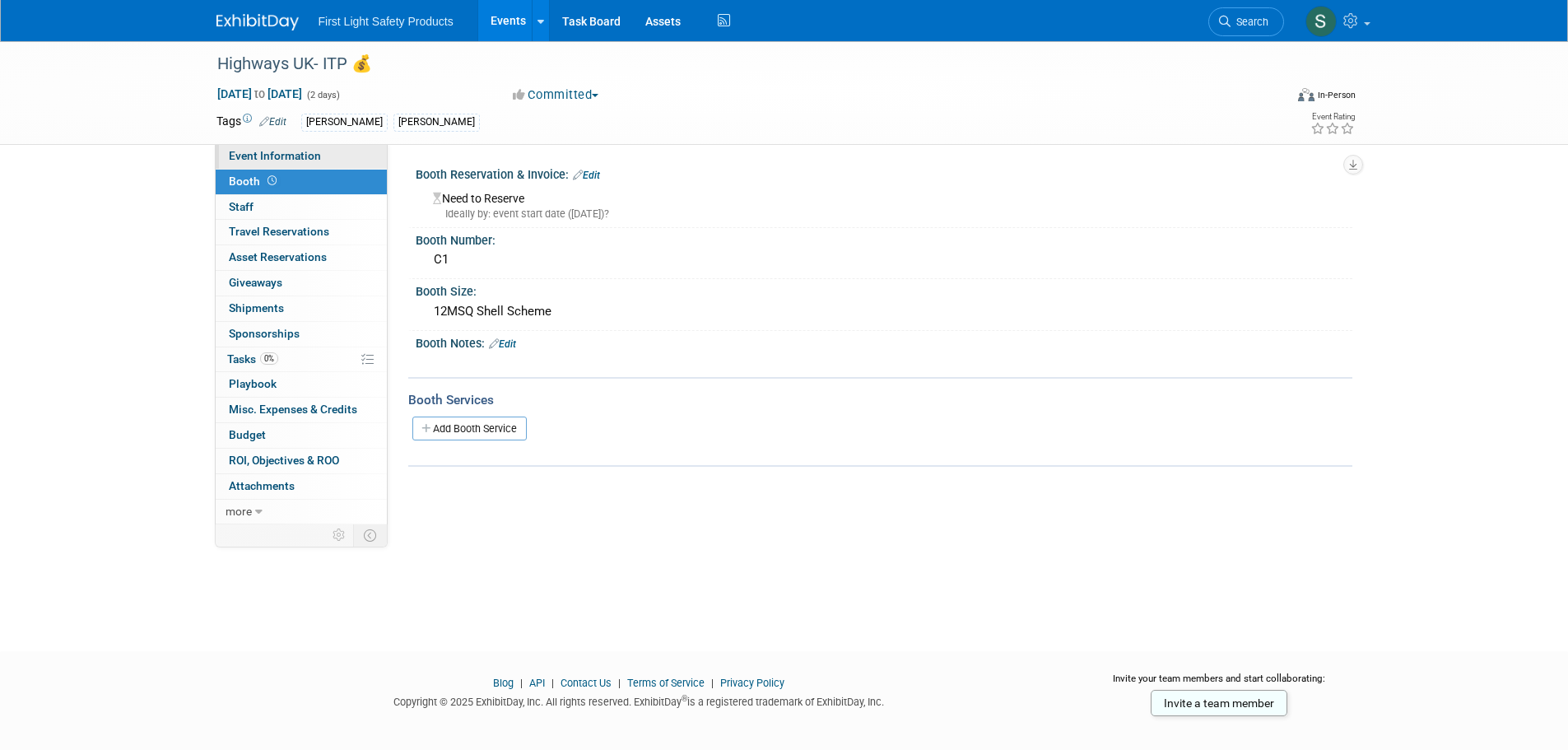
click at [305, 158] on span "Event Information" at bounding box center [275, 156] width 93 height 13
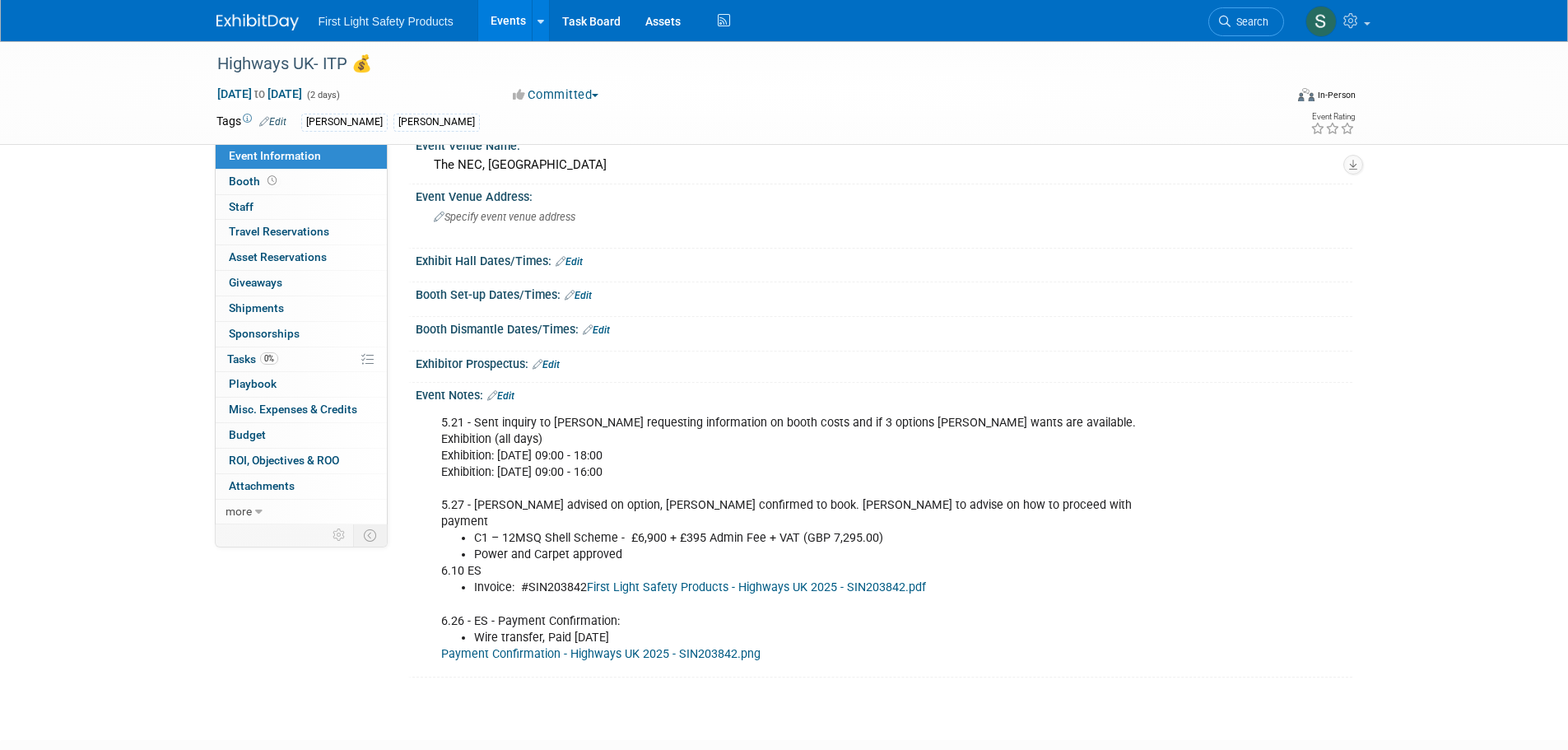
scroll to position [82, 0]
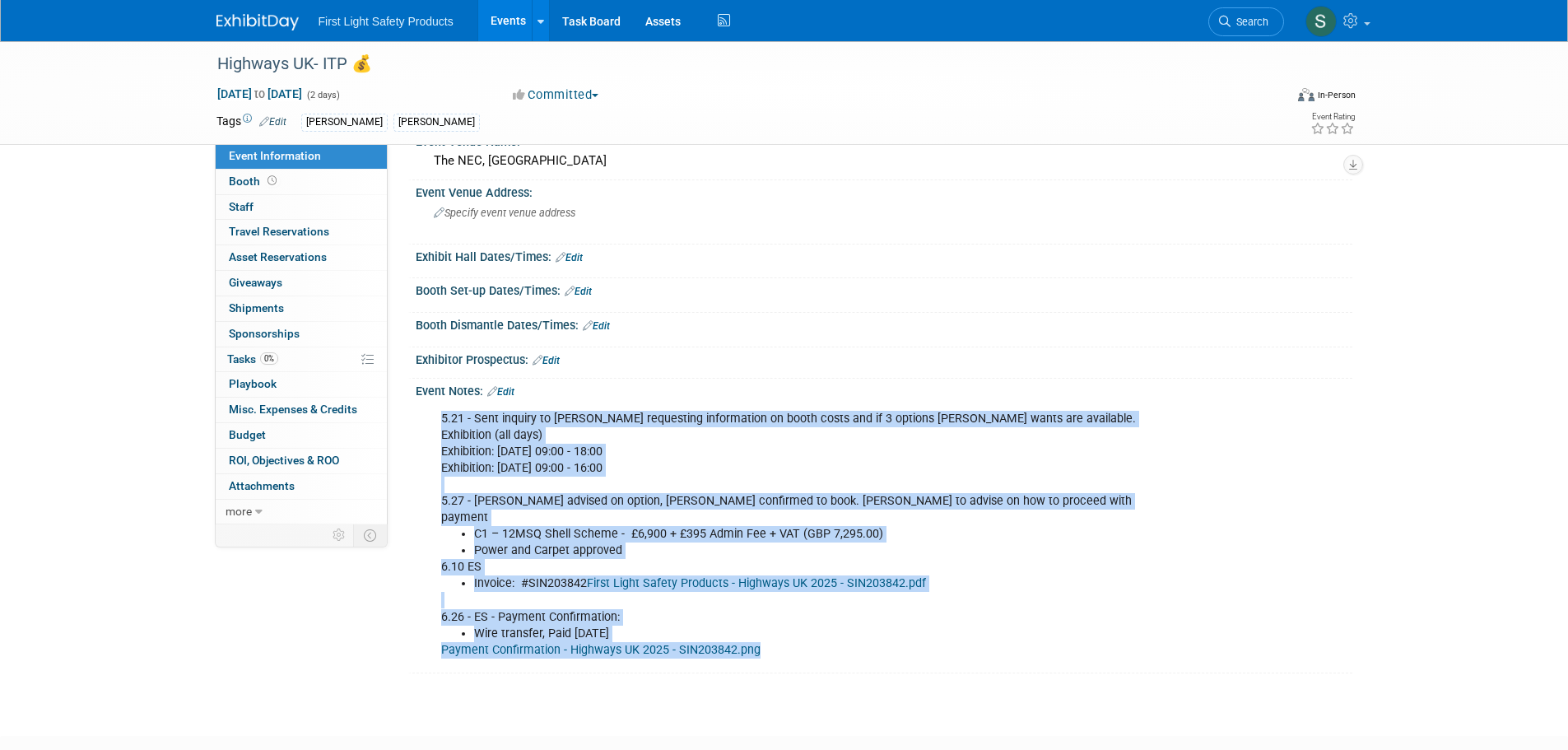
drag, startPoint x: 801, startPoint y: 632, endPoint x: 441, endPoint y: 420, distance: 417.8
click at [441, 420] on div "5.21 - Sent inquiry to Tom requesting information on booth costs and if 3 optio…" at bounding box center [800, 534] width 742 height 264
click at [909, 642] on div "5.21 - Sent inquiry to Tom requesting information on booth costs and if 3 optio…" at bounding box center [800, 534] width 742 height 264
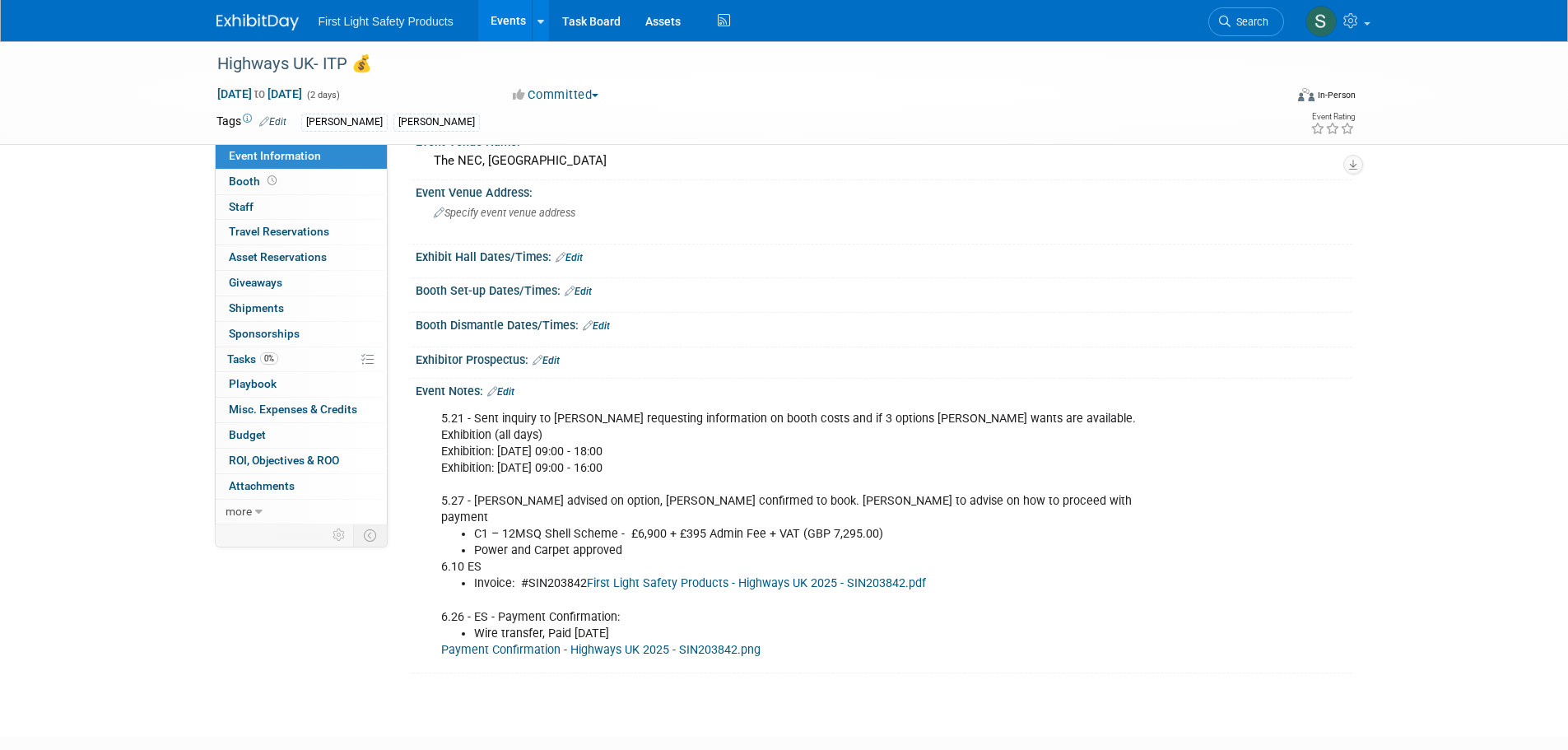
click at [808, 576] on link "First Light Safety Products - Highways UK 2025 - SIN203842.pdf" at bounding box center [756, 583] width 339 height 14
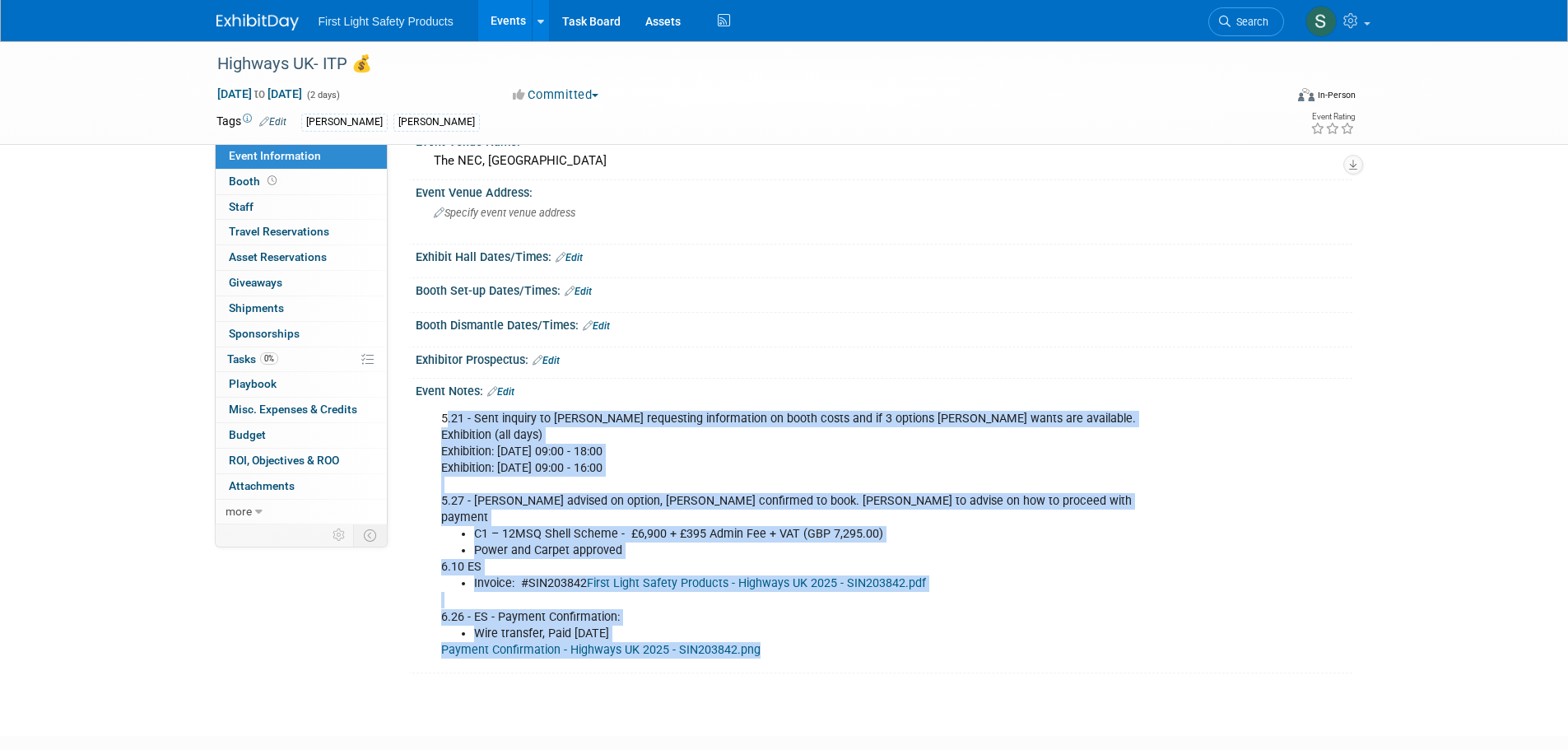
drag, startPoint x: 572, startPoint y: 582, endPoint x: 445, endPoint y: 406, distance: 217.0
click at [445, 406] on div "5.21 - Sent inquiry to Tom requesting information on booth costs and if 3 optio…" at bounding box center [800, 534] width 742 height 264
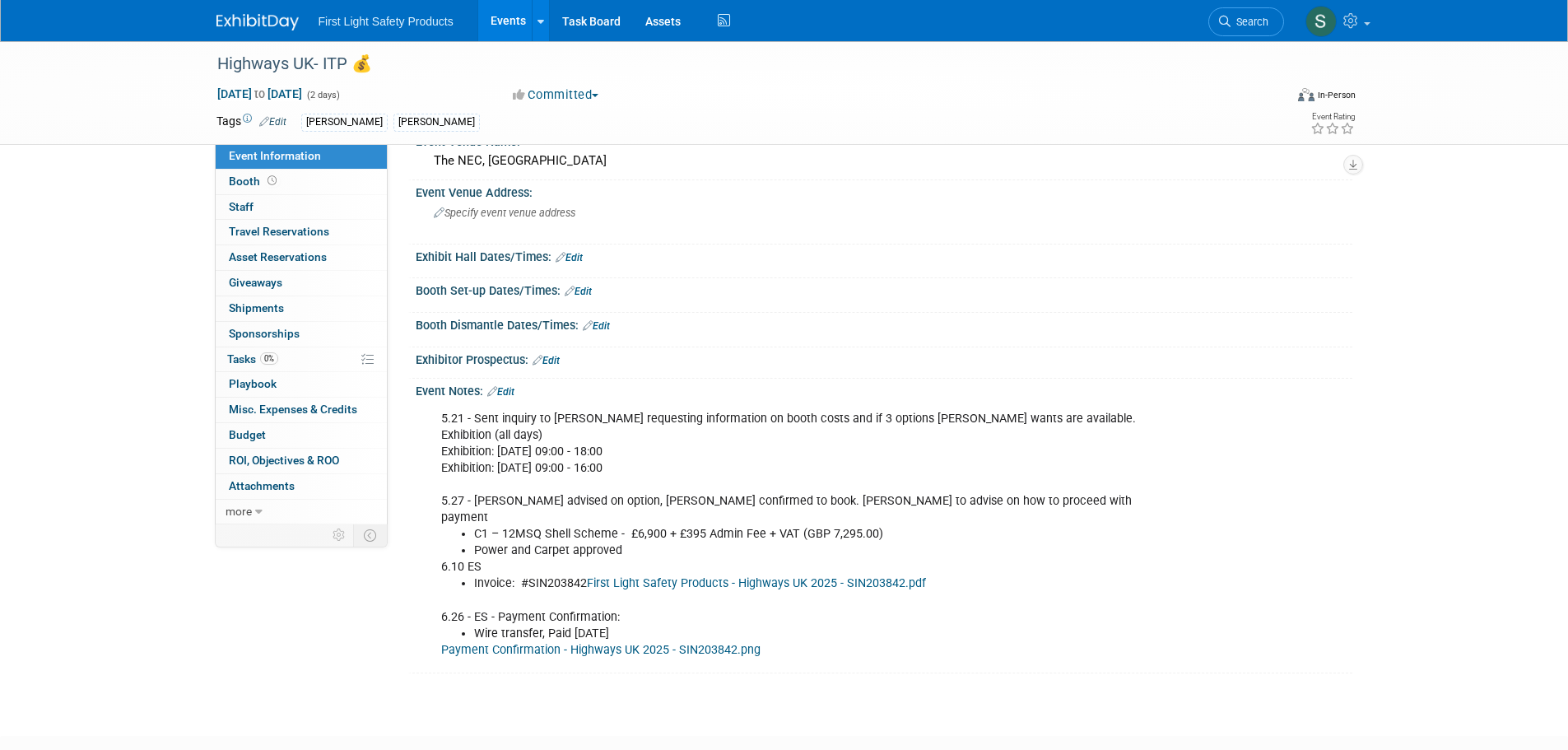
click at [513, 385] on div "Event Notes: Edit" at bounding box center [883, 389] width 936 height 21
click at [513, 390] on link "Edit" at bounding box center [500, 391] width 27 height 11
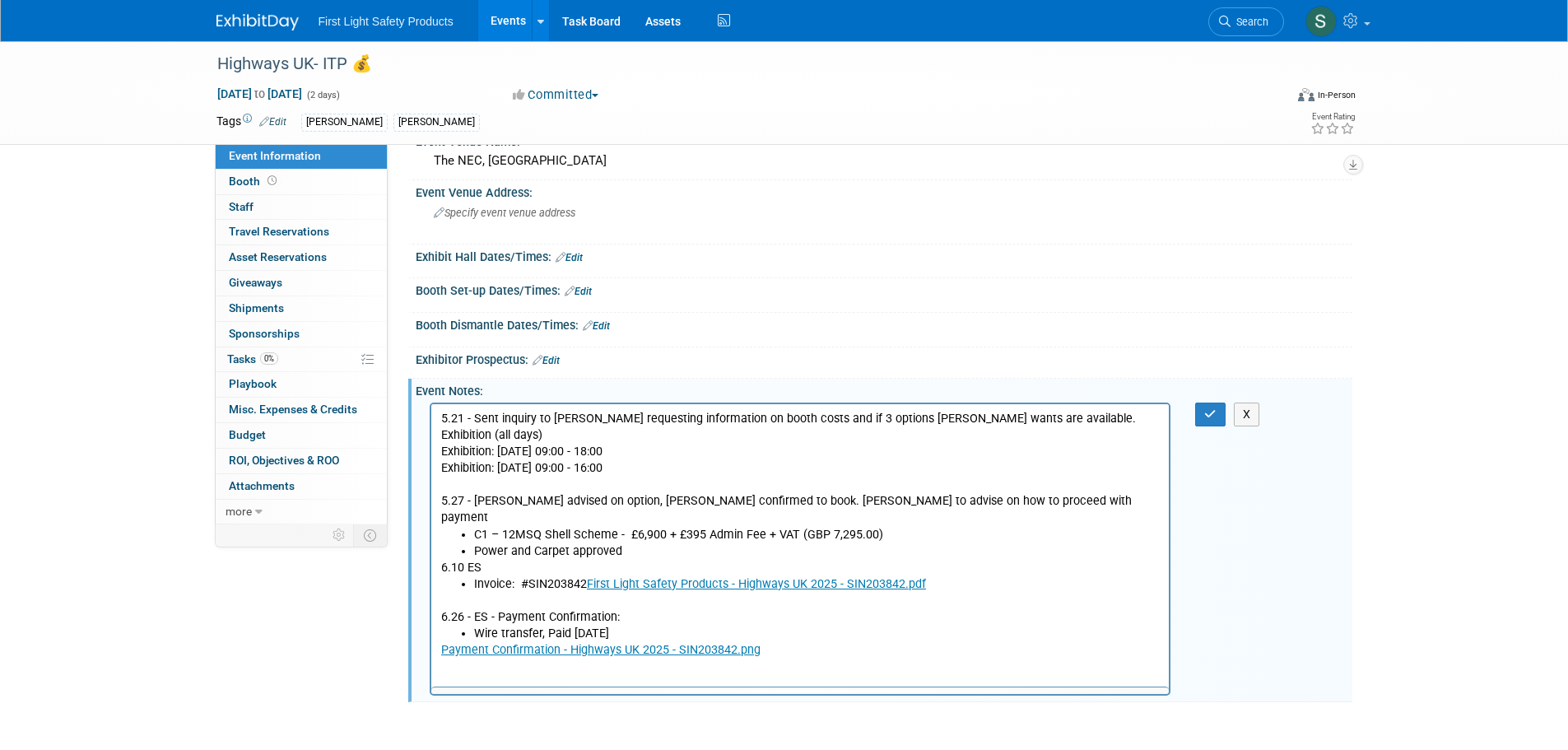
scroll to position [0, 0]
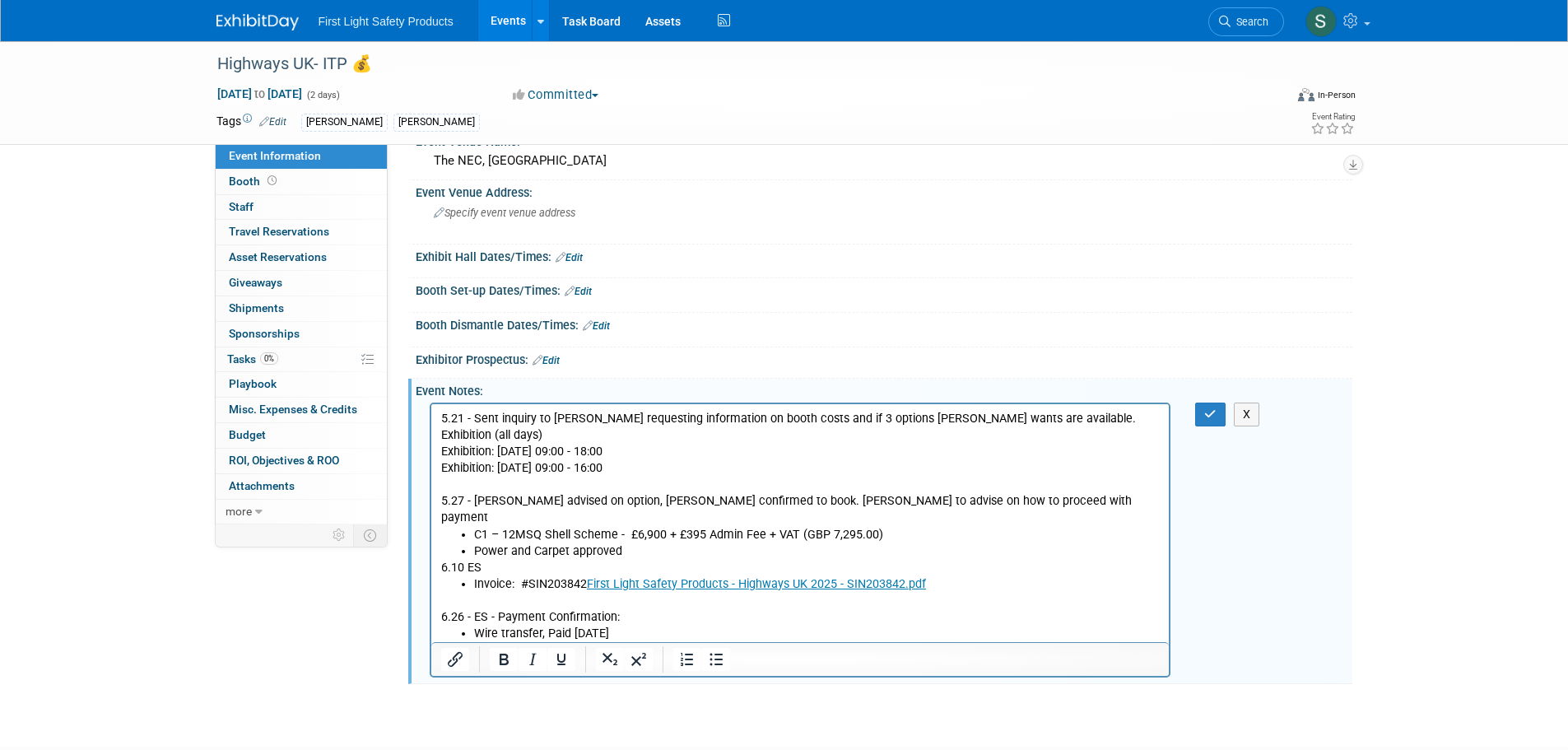
click at [700, 576] on link "First Light Safety Products - Highways UK 2025 - SIN203842.pdf" at bounding box center [755, 583] width 339 height 14
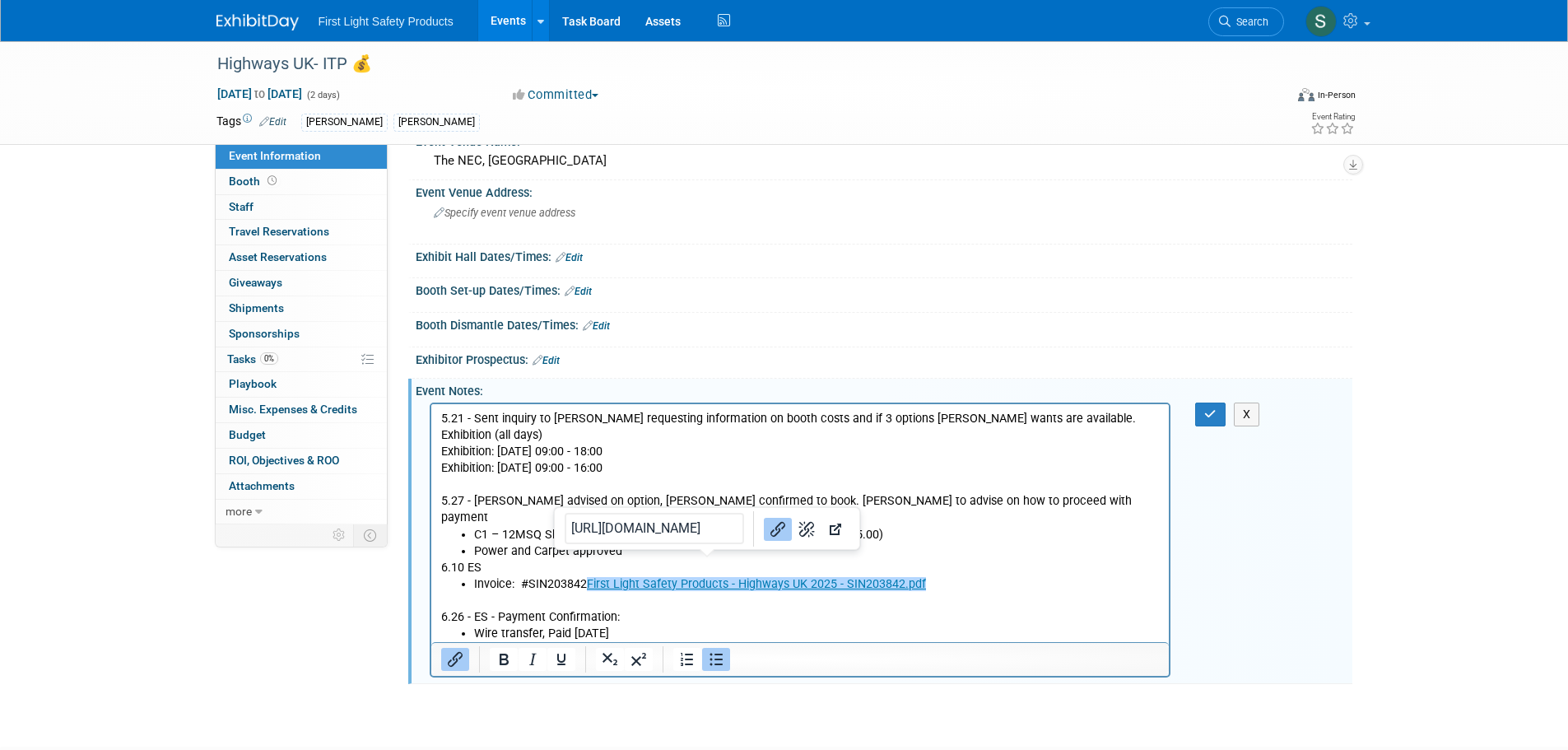
click at [707, 576] on link "First Light Safety Products - Highways UK 2025 - SIN203842.pdf" at bounding box center [755, 583] width 339 height 14
click at [698, 576] on link "First Light Safety Products - Highways UK 2025 - SIN203842.pdf" at bounding box center [755, 583] width 339 height 14
click at [635, 530] on input "https://smartrendmanufacturingroup.sharepoint.com/:b:/r/sites/FLSP-Sales/Midwes…" at bounding box center [655, 528] width 179 height 31
click at [700, 606] on p "6.26 - ES - Payment Confirmation:" at bounding box center [800, 608] width 720 height 32
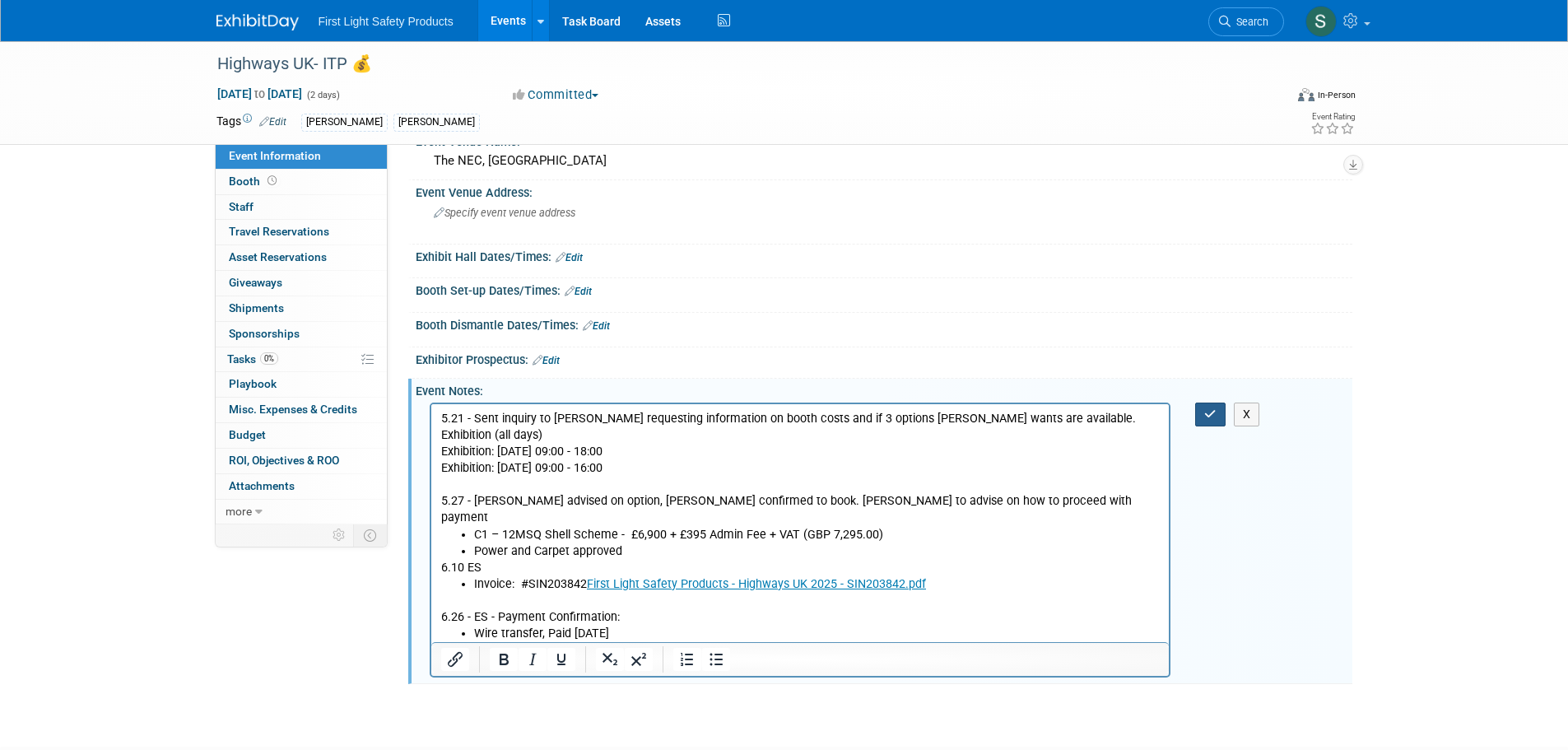
click at [1219, 418] on button "button" at bounding box center [1210, 414] width 31 height 24
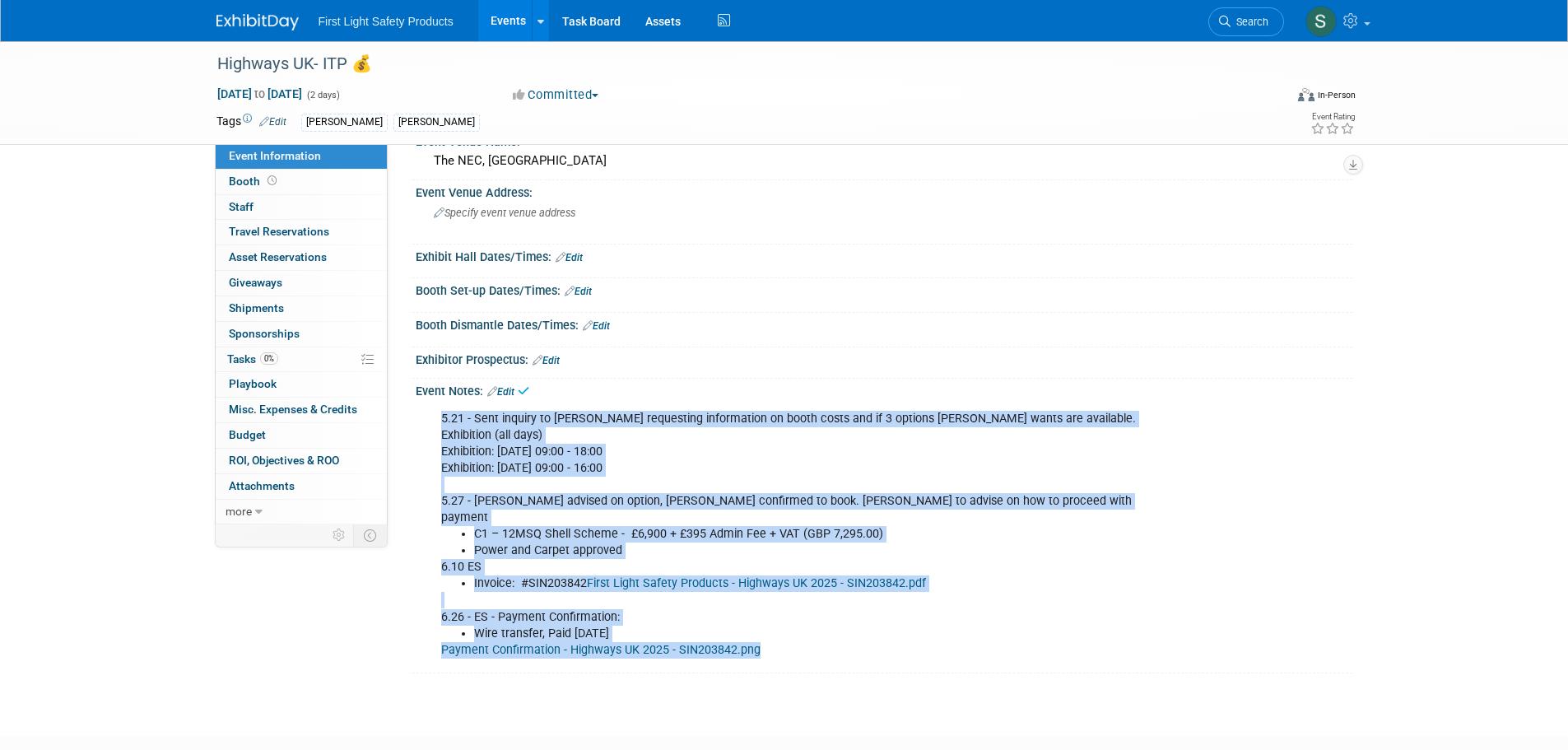
drag, startPoint x: 756, startPoint y: 635, endPoint x: 432, endPoint y: 404, distance: 397.9
click at [432, 404] on div "5.21 - Sent inquiry to Tom requesting information on booth costs and if 3 optio…" at bounding box center [800, 534] width 742 height 264
copy div "5.21 - Sent inquiry to Tom requesting information on booth costs and if 3 optio…"
click at [708, 434] on div "5.21 - Sent inquiry to Tom requesting information on booth costs and if 3 optio…" at bounding box center [800, 534] width 742 height 264
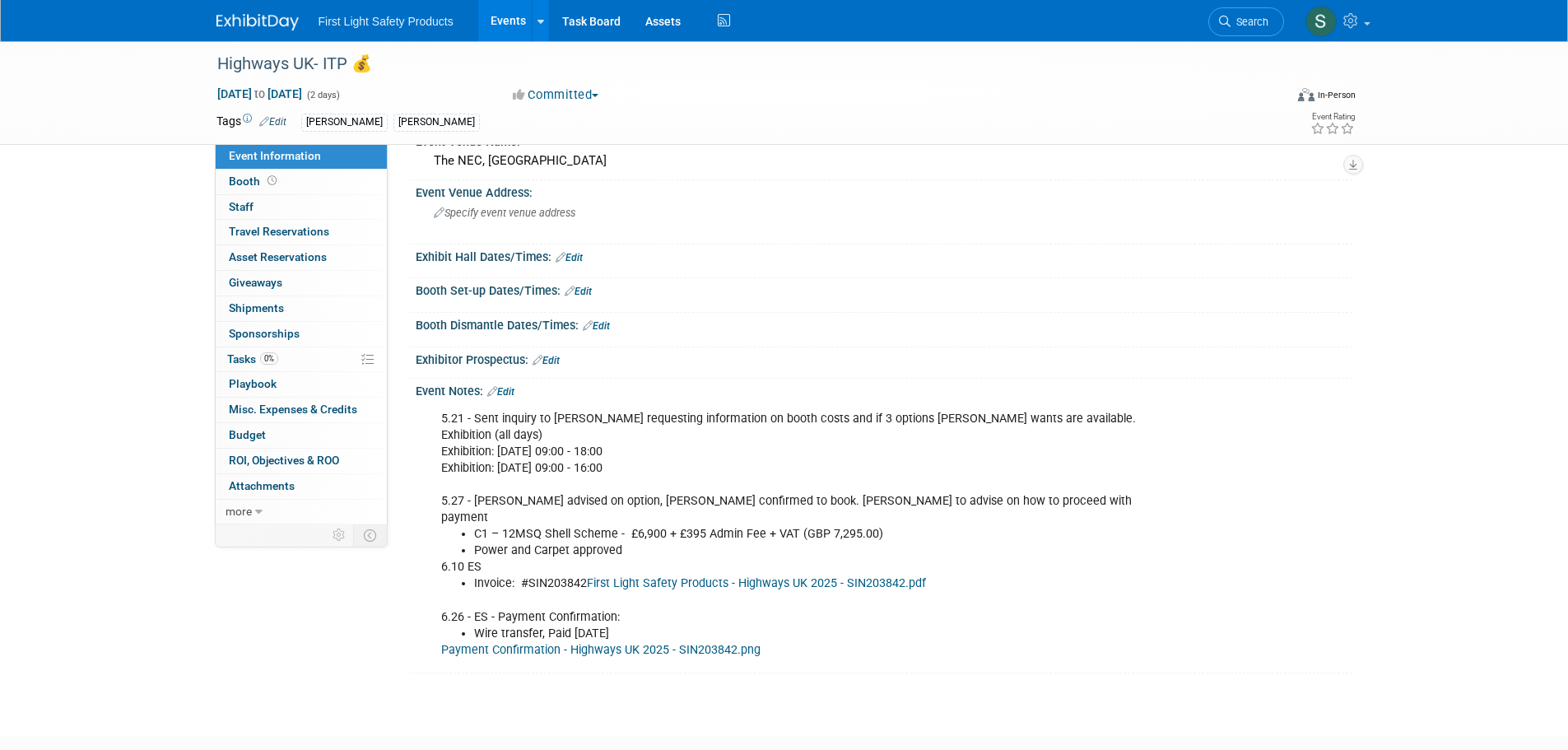
drag, startPoint x: 708, startPoint y: 468, endPoint x: 486, endPoint y: 437, distance: 224.2
click at [486, 437] on div "5.21 - Sent inquiry to Tom requesting information on booth costs and if 3 optio…" at bounding box center [800, 534] width 742 height 264
click at [655, 471] on div "5.21 - Sent inquiry to Tom requesting information on booth costs and if 3 optio…" at bounding box center [800, 534] width 742 height 264
click at [546, 575] on li "Invoice: #SIN203842 First Light Safety Products - Highways UK 2025 - SIN203842.…" at bounding box center [818, 583] width 687 height 16
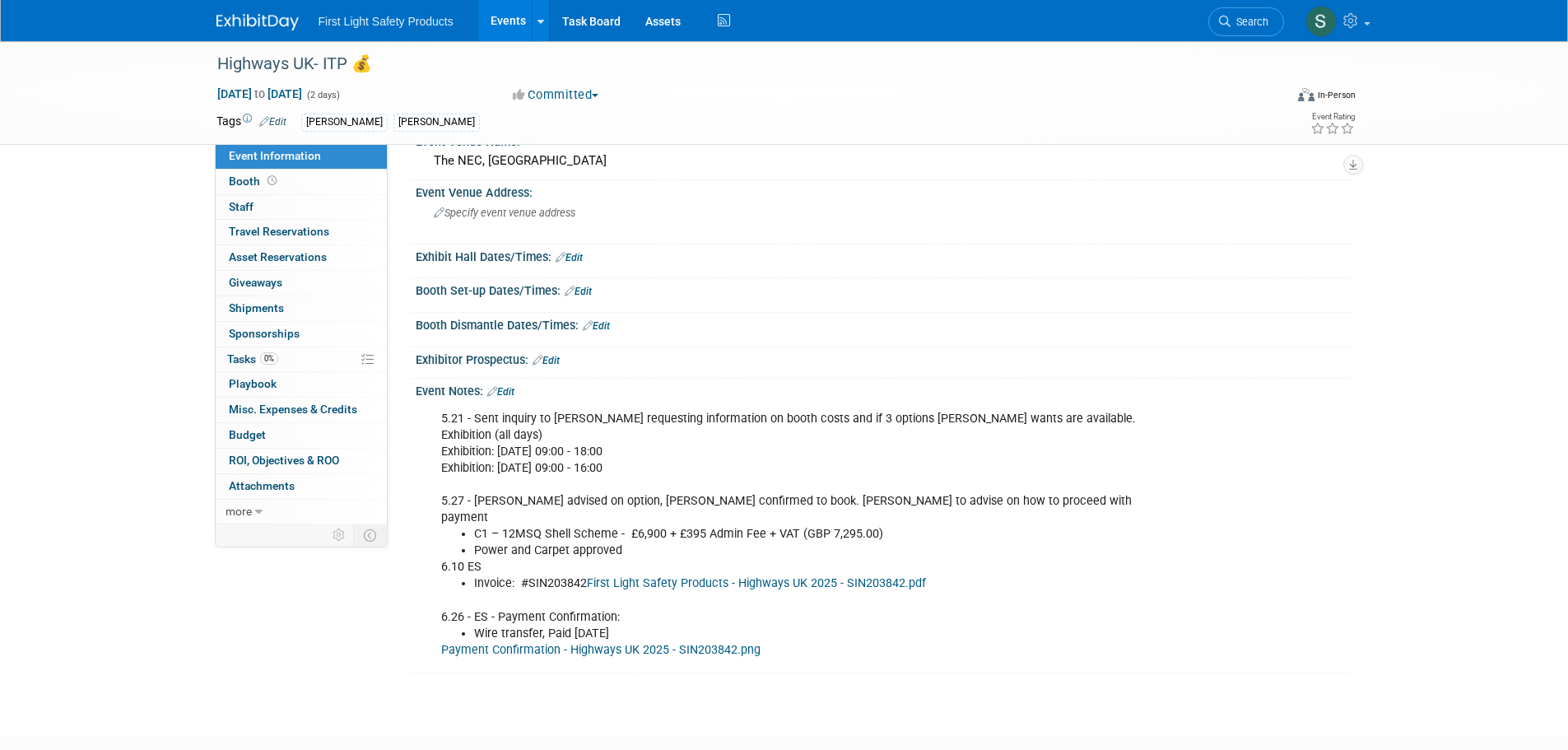
copy li "SIN203842"
click at [919, 626] on div "5.21 - Sent inquiry to Tom requesting information on booth costs and if 3 optio…" at bounding box center [800, 534] width 742 height 264
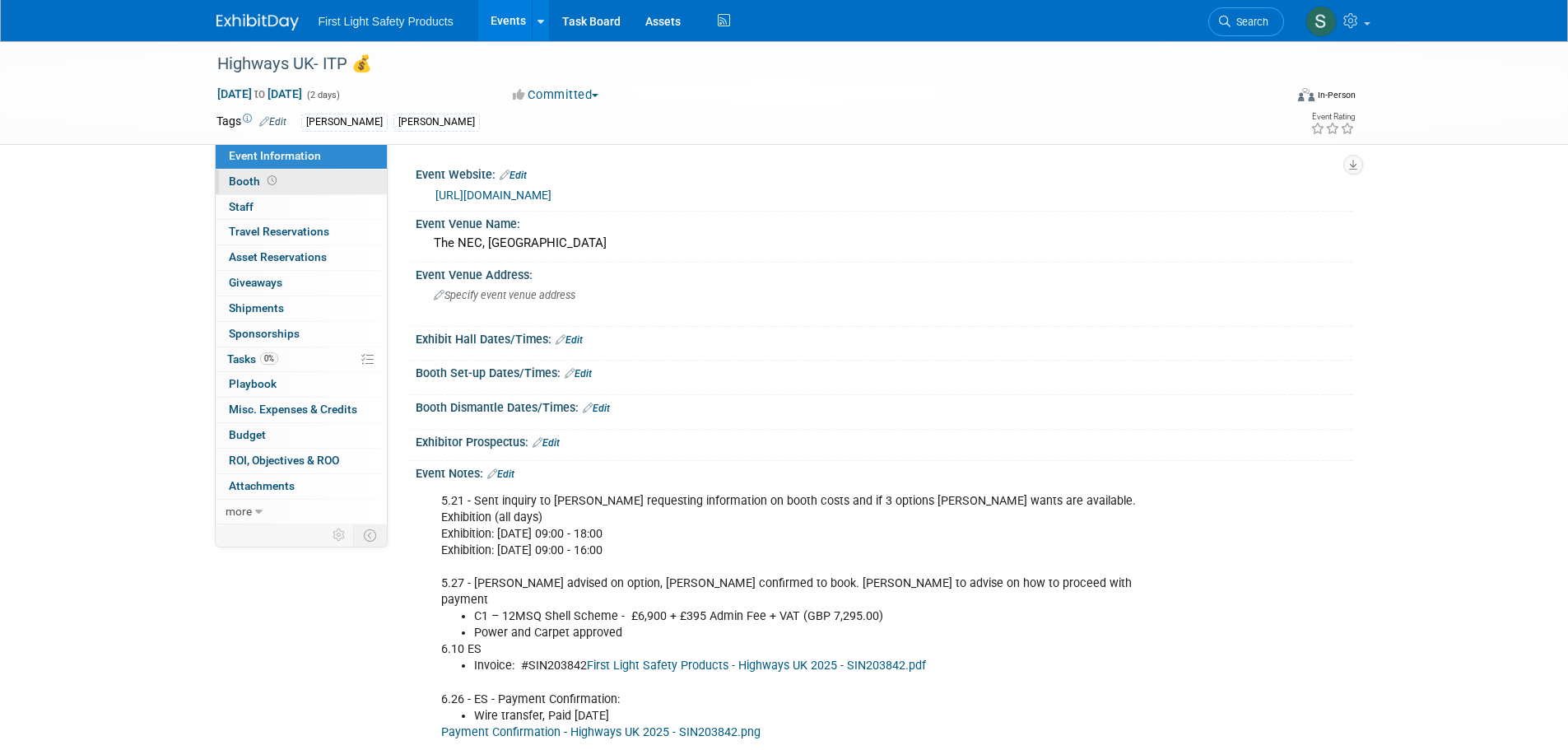
click at [296, 178] on link "Booth" at bounding box center [301, 182] width 171 height 25
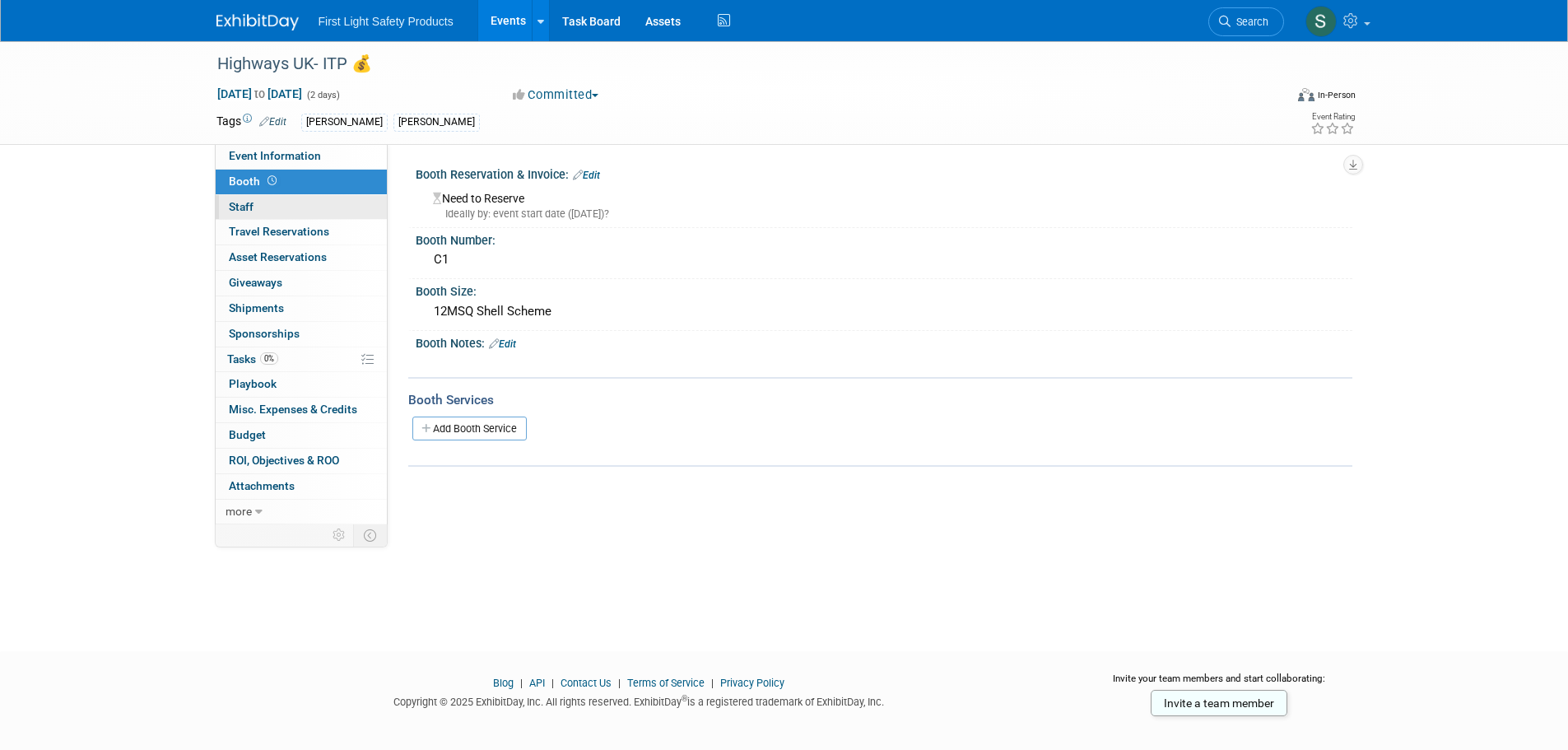
click at [302, 201] on link "0 Staff 0" at bounding box center [301, 207] width 171 height 25
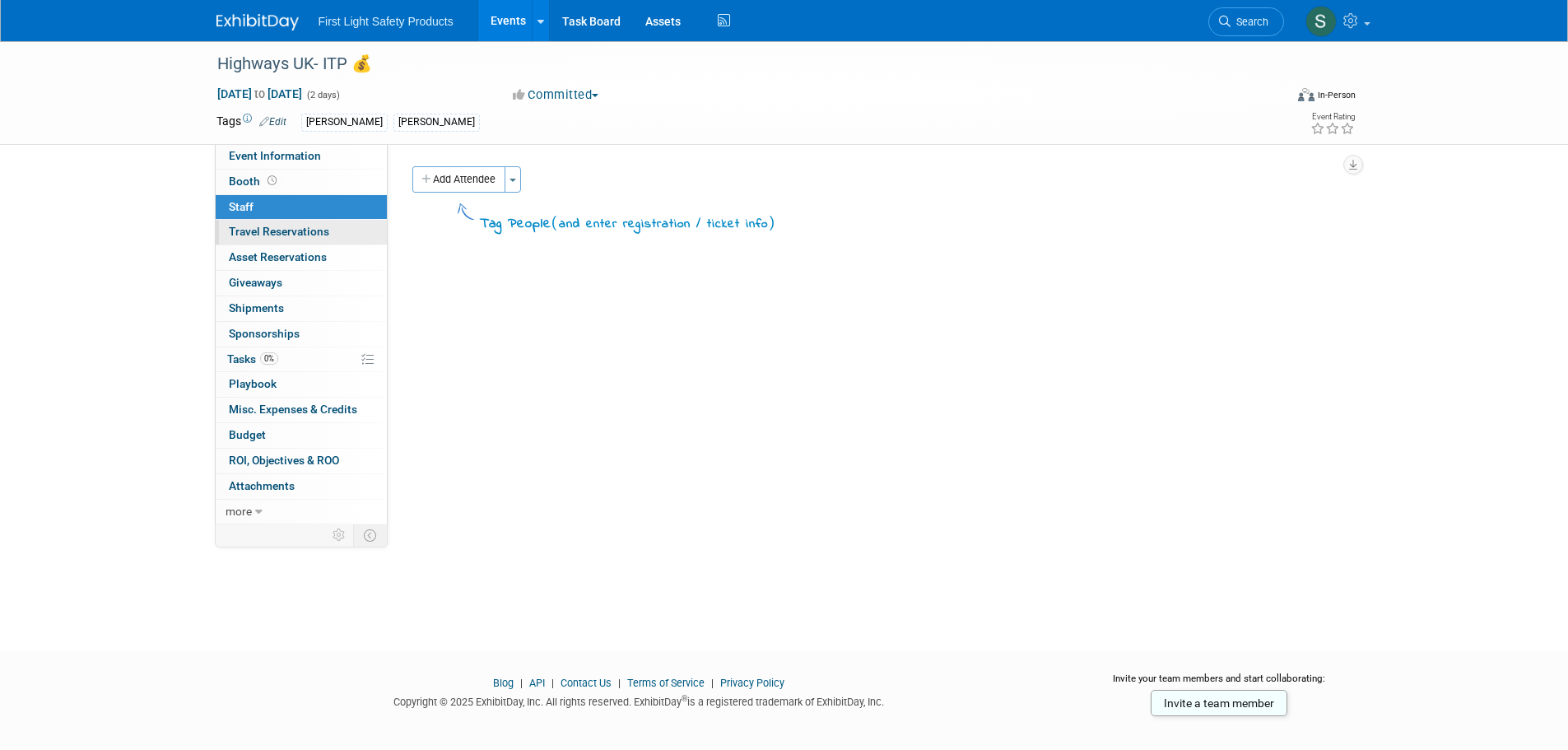
click at [322, 235] on span "Travel Reservations 0" at bounding box center [279, 231] width 100 height 13
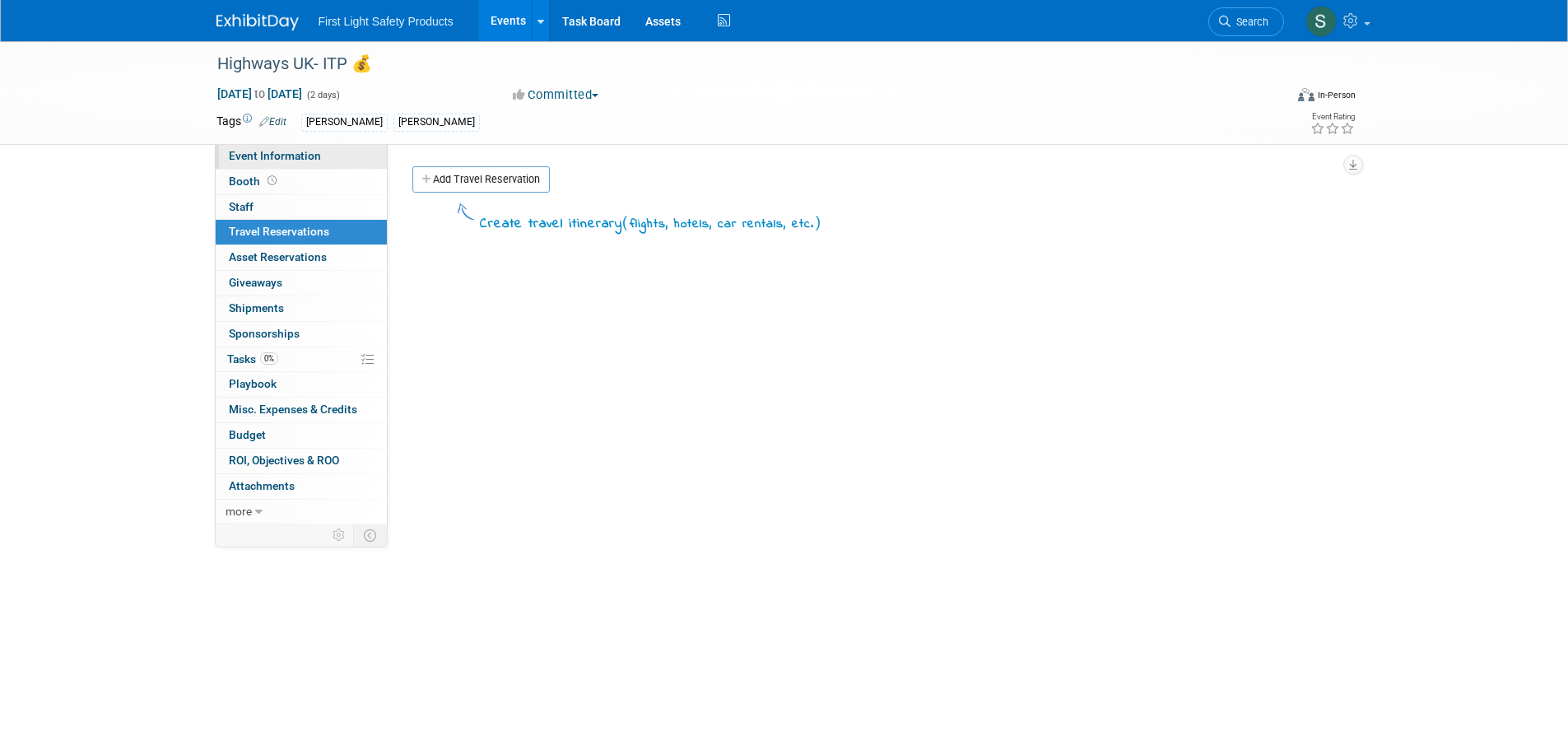
click at [296, 154] on span "Event Information" at bounding box center [275, 156] width 93 height 13
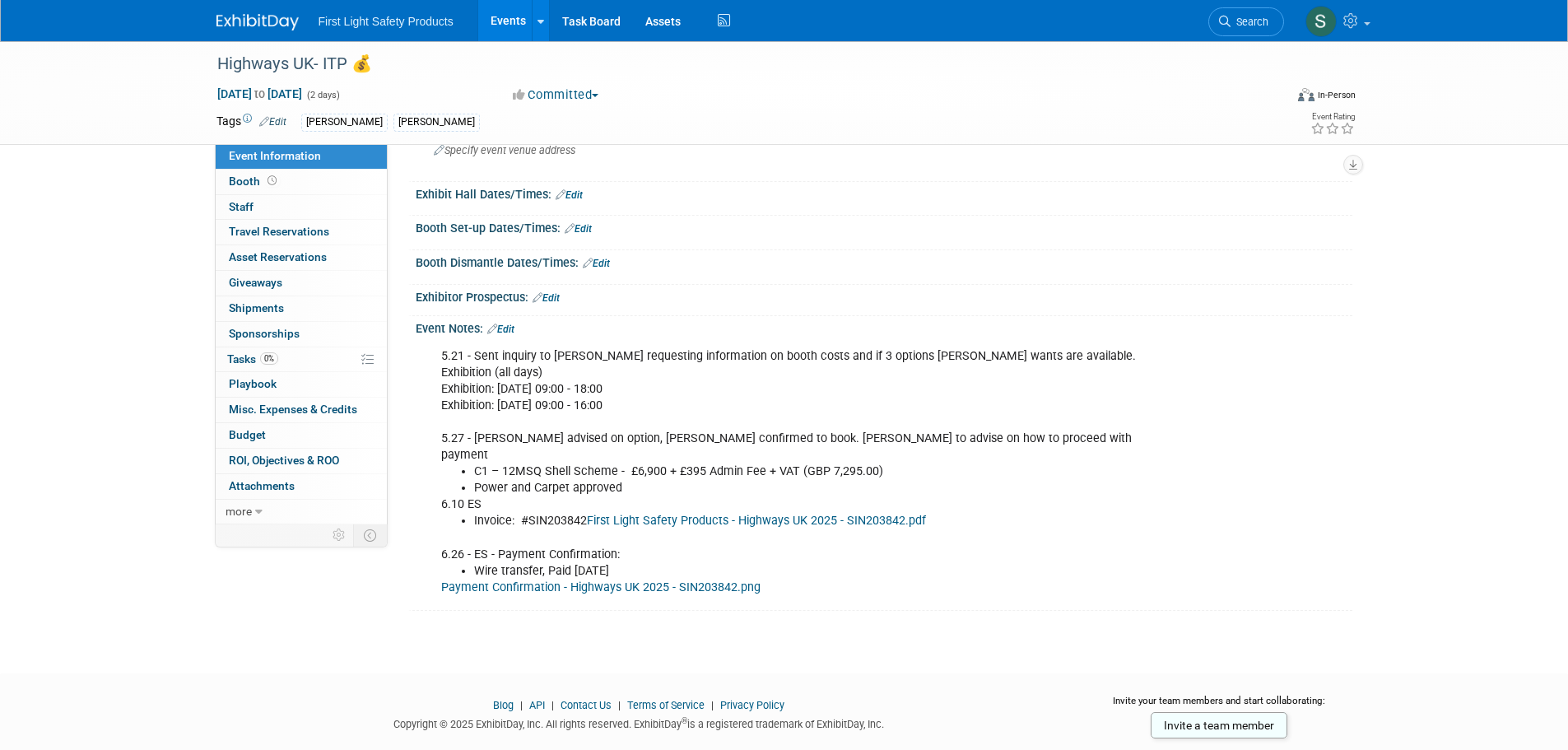
scroll to position [164, 0]
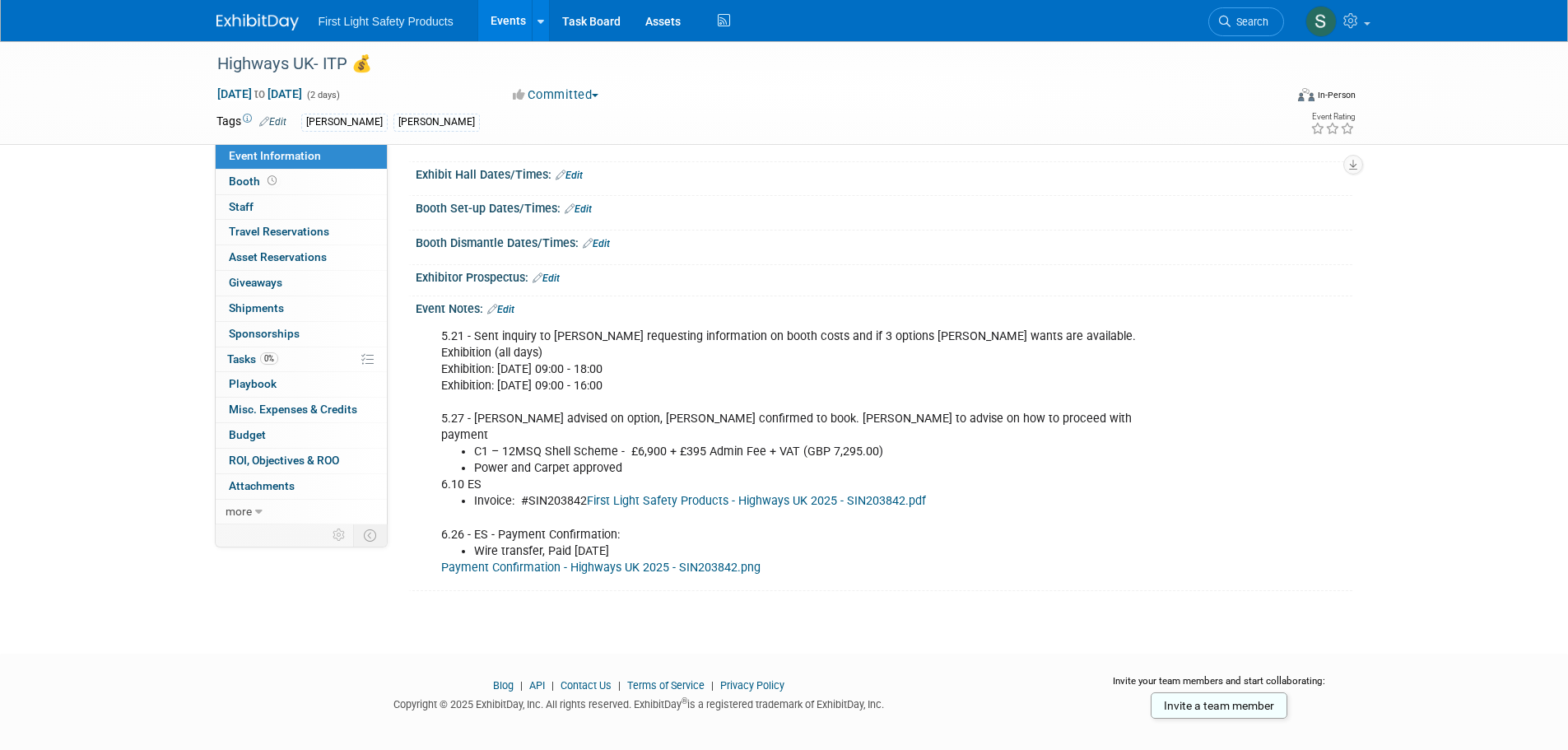
click at [533, 493] on li "Invoice: #SIN203842 First Light Safety Products - Highways UK 2025 - SIN203842.…" at bounding box center [818, 501] width 687 height 16
copy li "SIN203842"
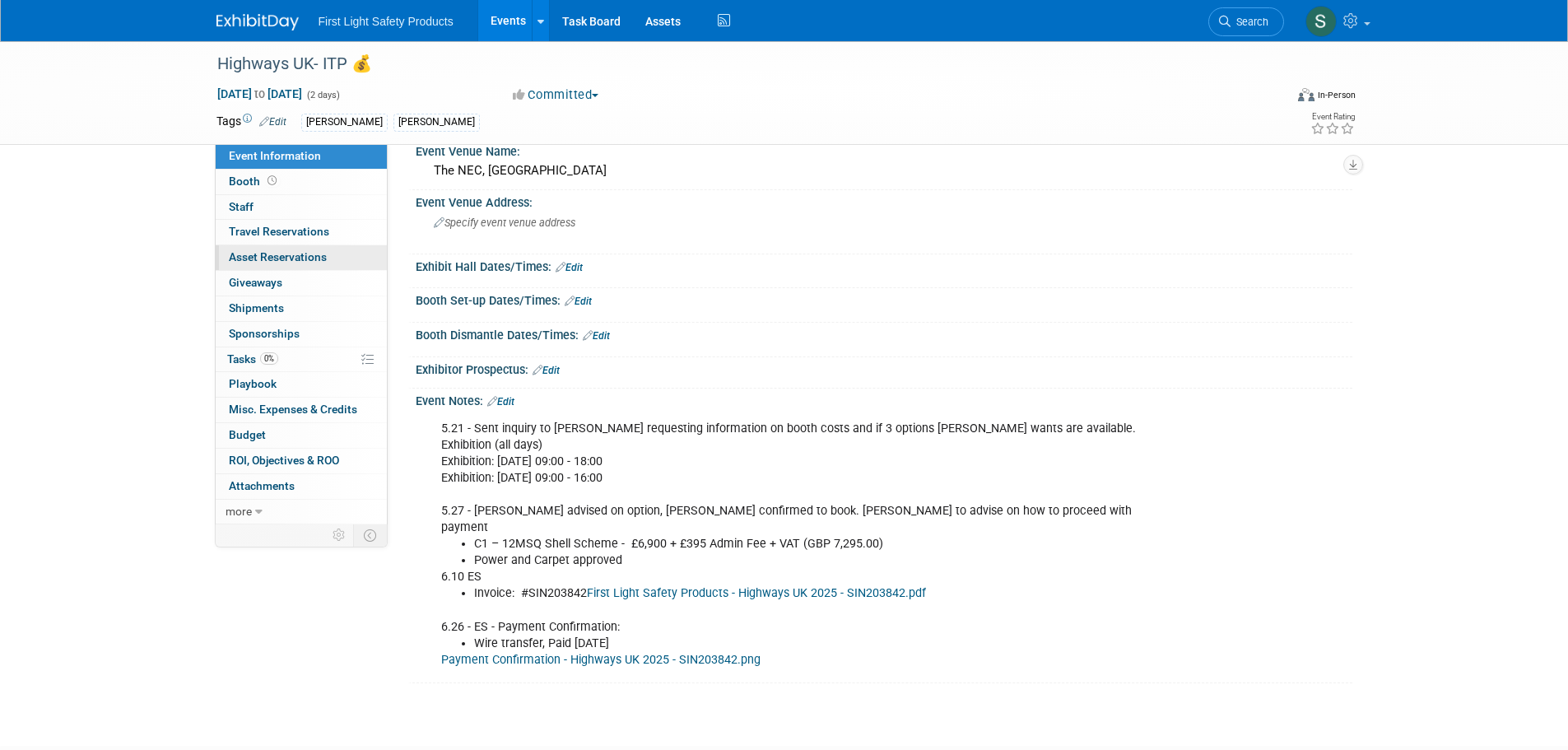
scroll to position [0, 0]
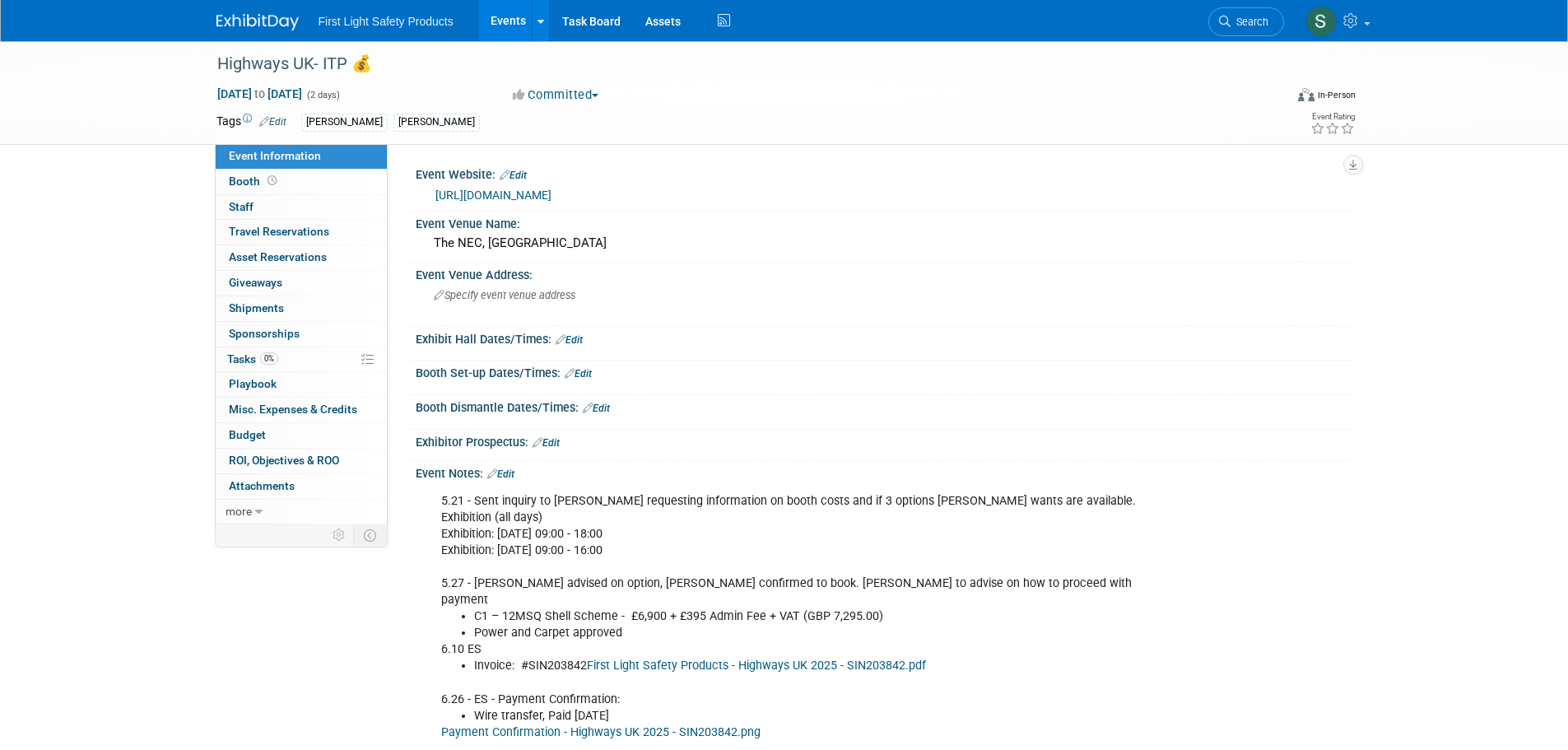
click at [280, 14] on img at bounding box center [258, 22] width 82 height 16
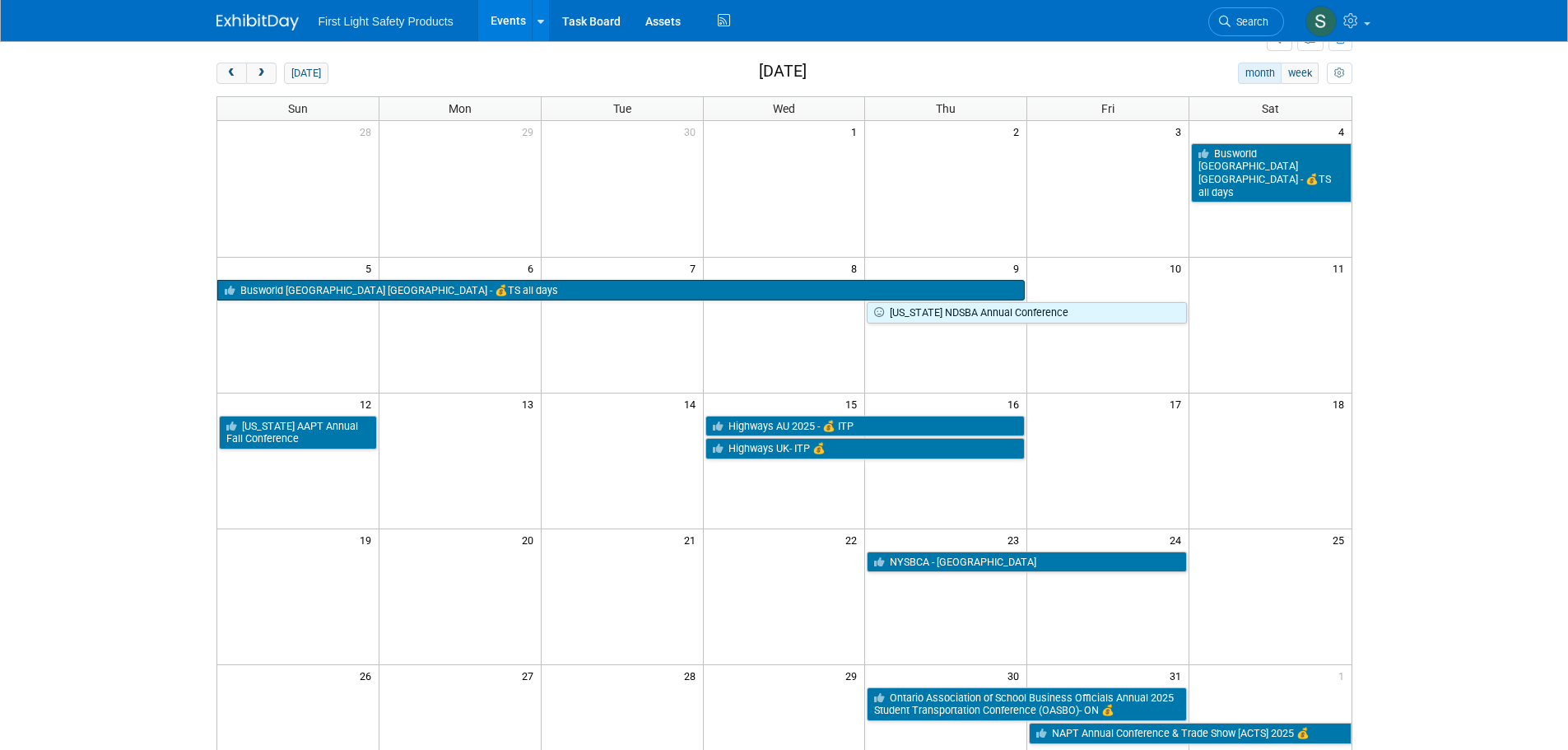
scroll to position [164, 0]
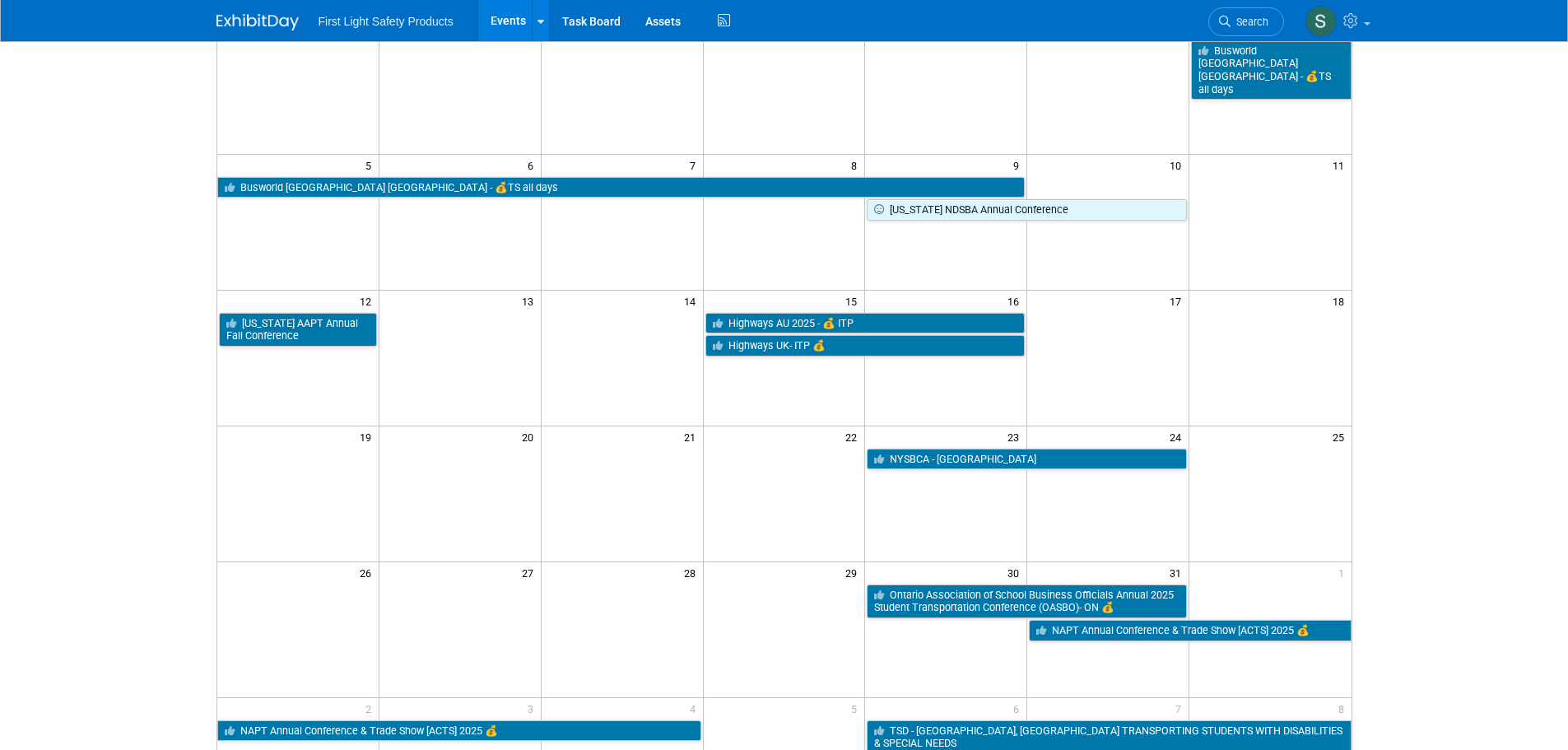
click at [814, 469] on td at bounding box center [784, 458] width 162 height 23
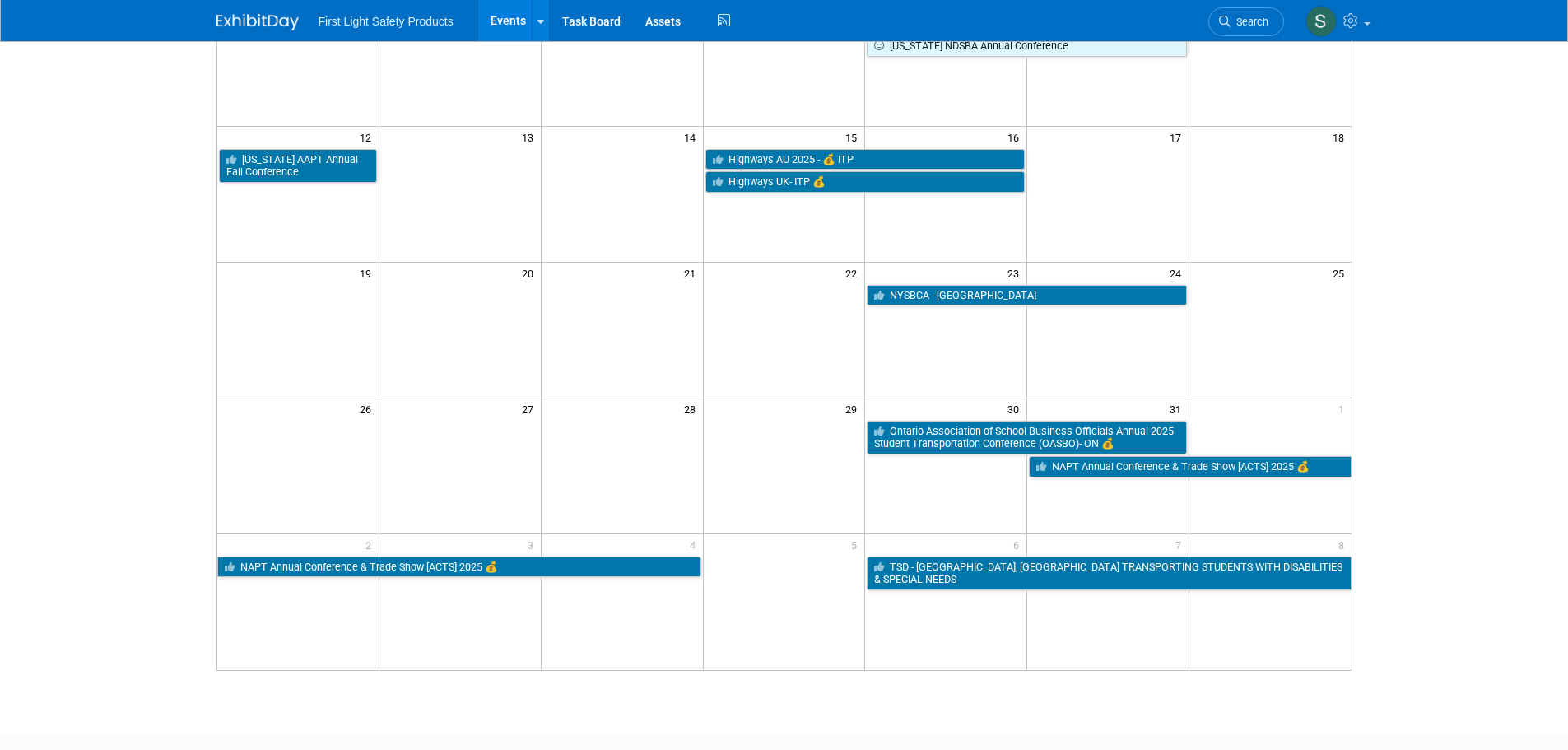
scroll to position [329, 0]
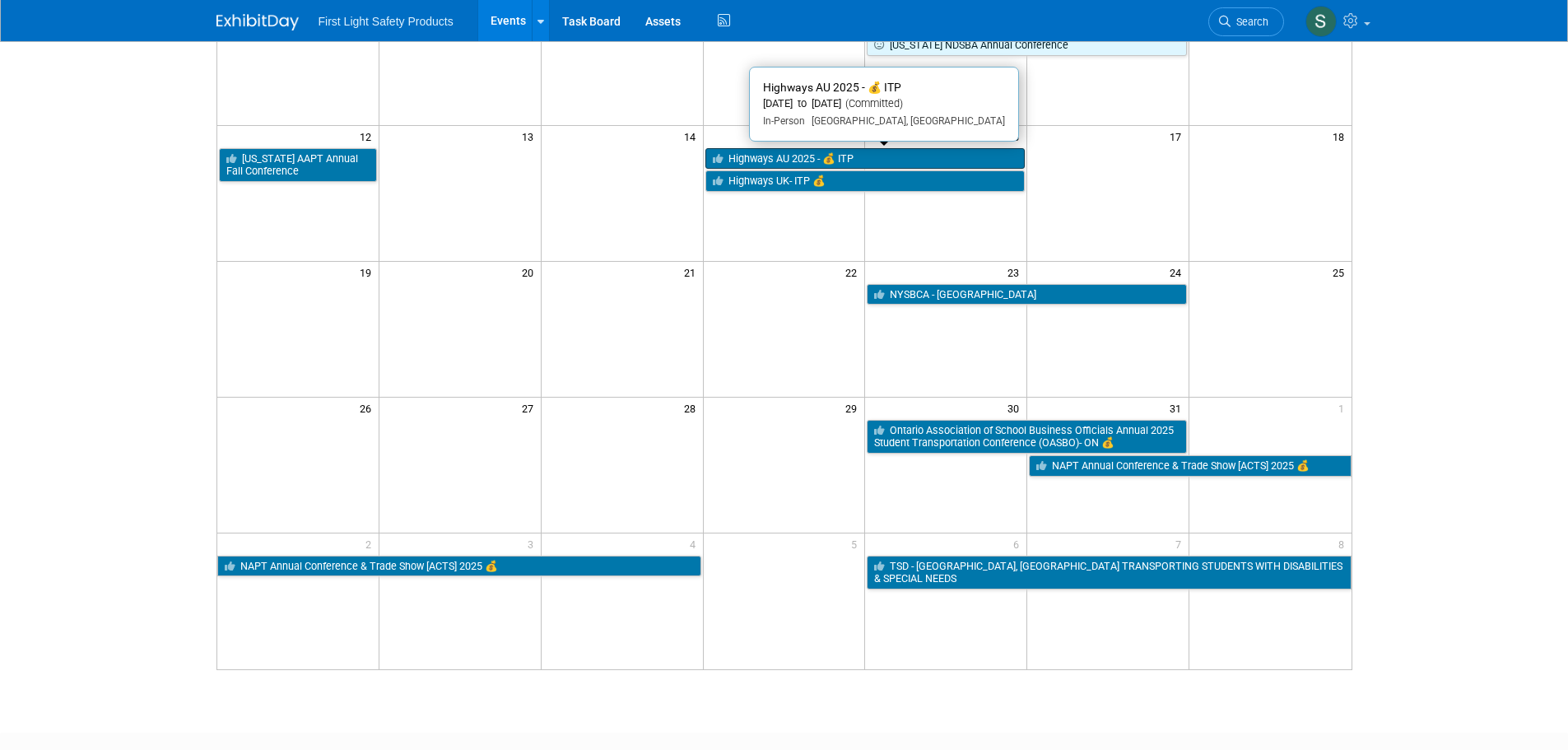
click at [756, 157] on link "Highways AU 2025 - 💰 ITP" at bounding box center [865, 158] width 320 height 21
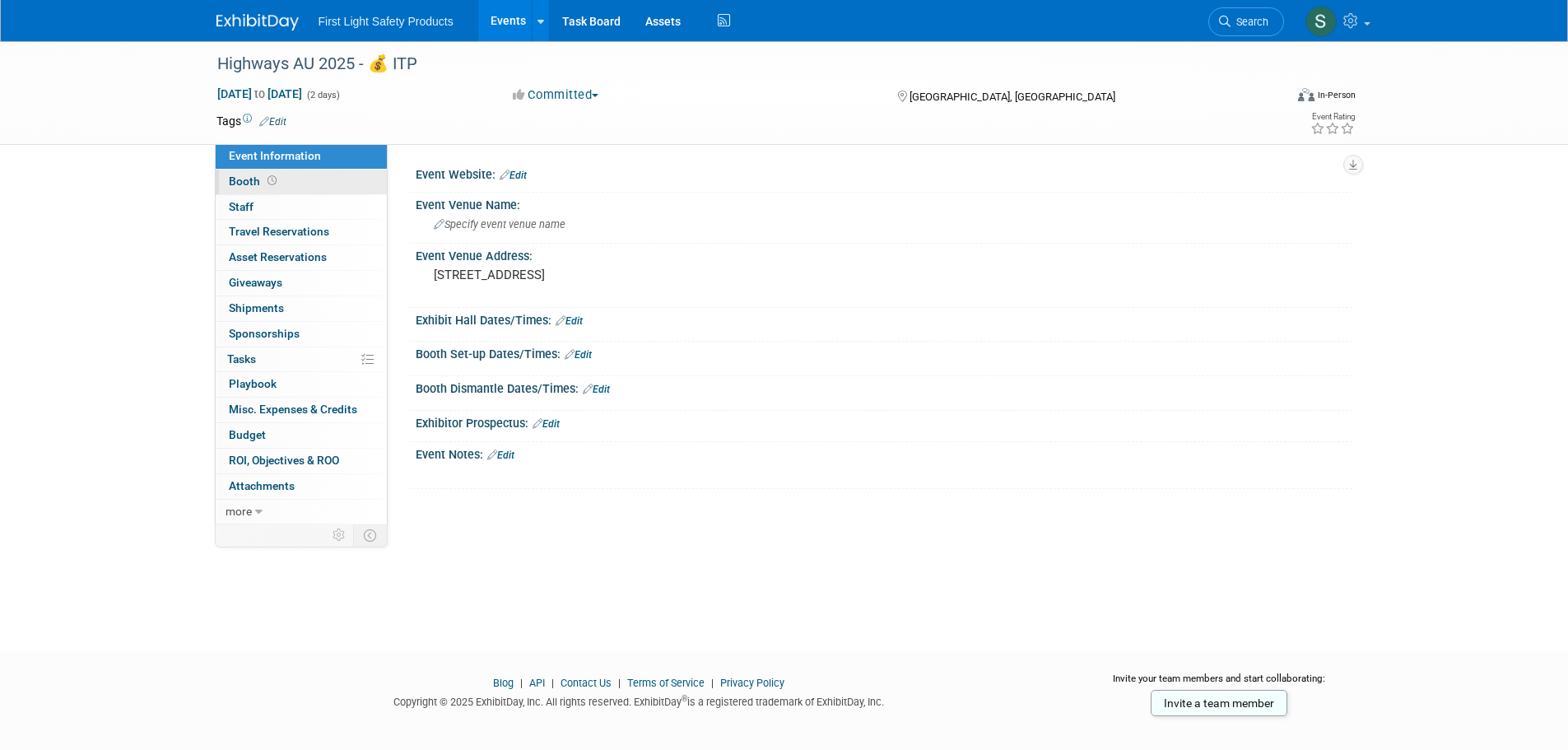
click at [296, 186] on link "Booth" at bounding box center [301, 182] width 171 height 25
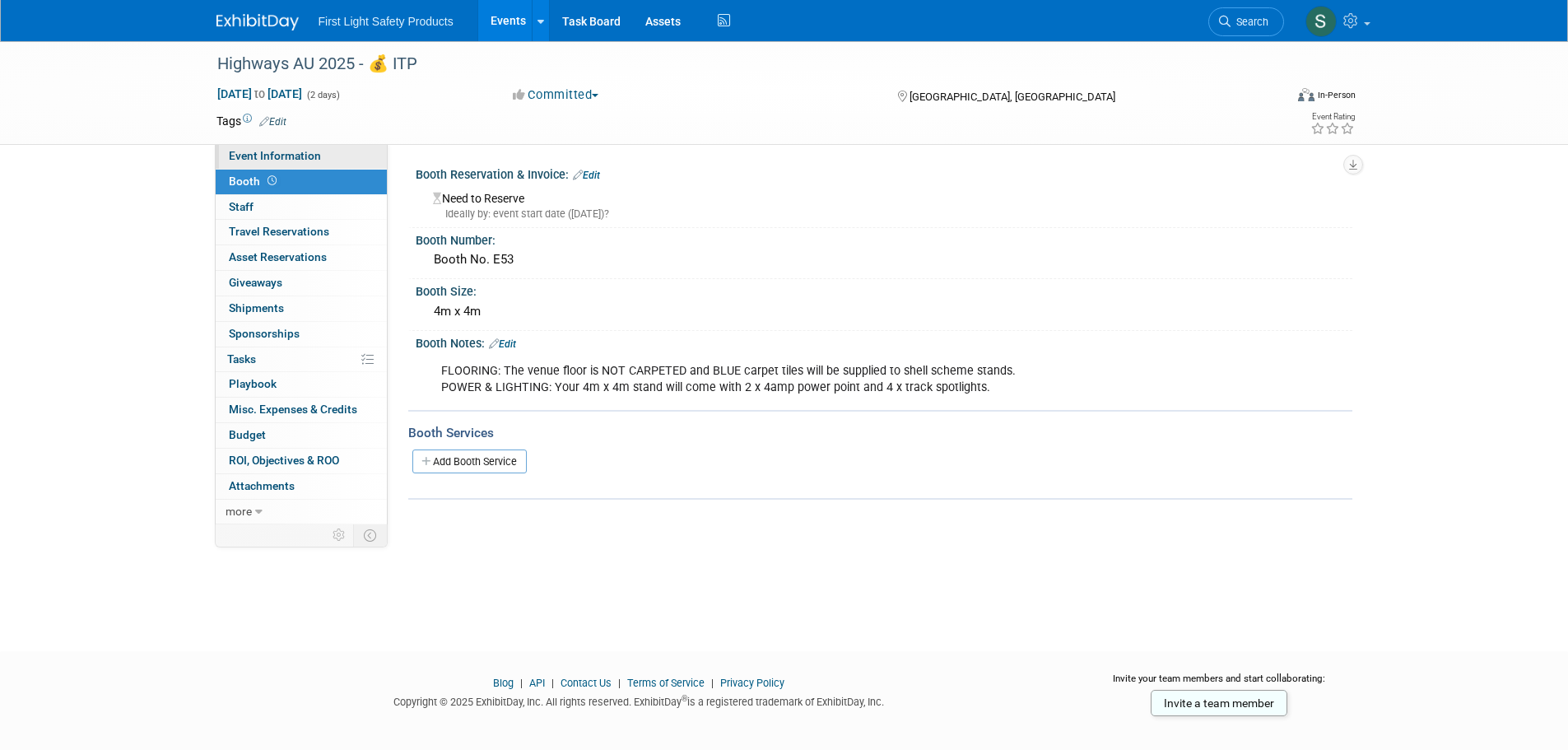
click at [321, 154] on link "Event Information" at bounding box center [301, 156] width 171 height 25
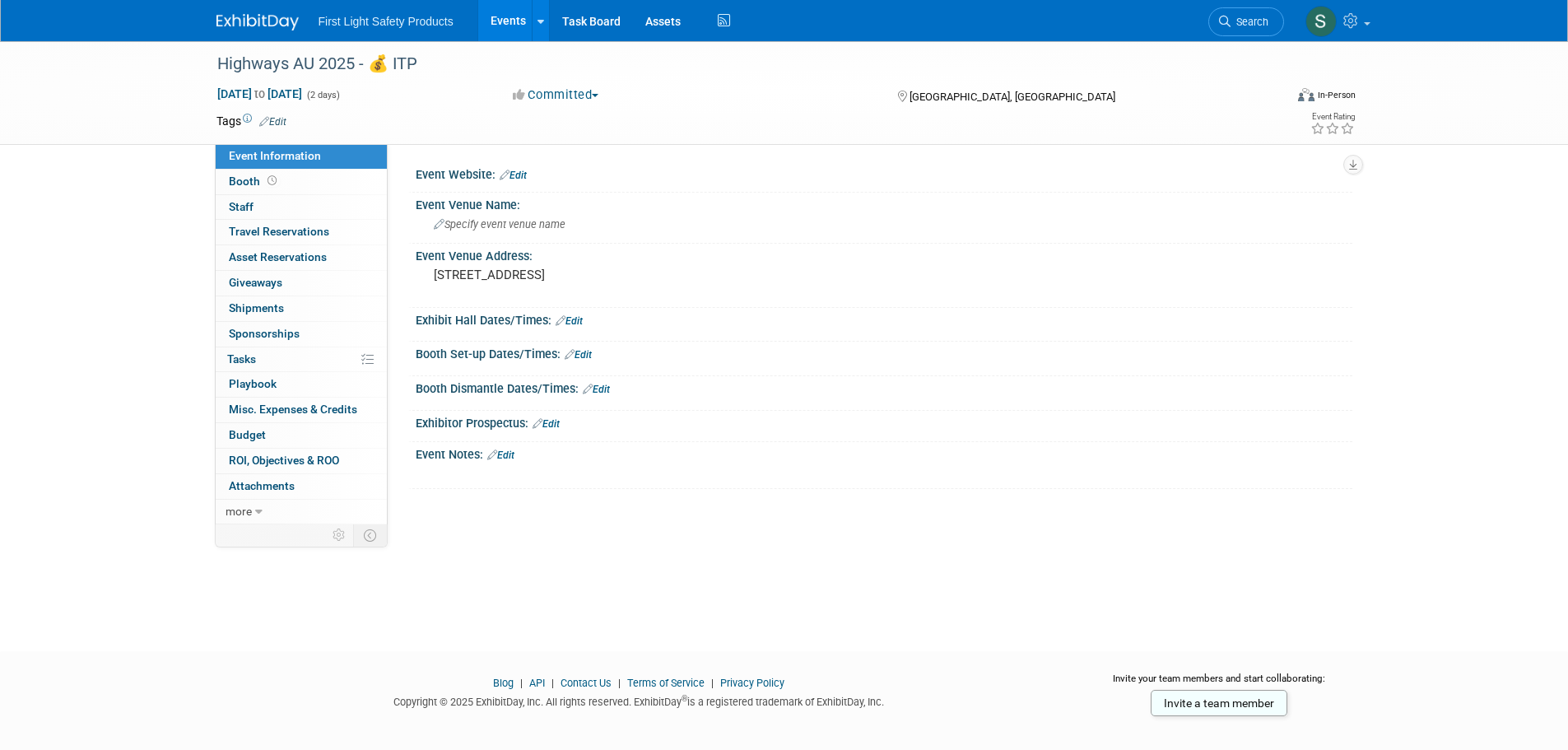
click at [471, 180] on div "Event Website: Edit" at bounding box center [883, 173] width 936 height 21
click at [610, 269] on pre "[STREET_ADDRESS]" at bounding box center [610, 275] width 354 height 15
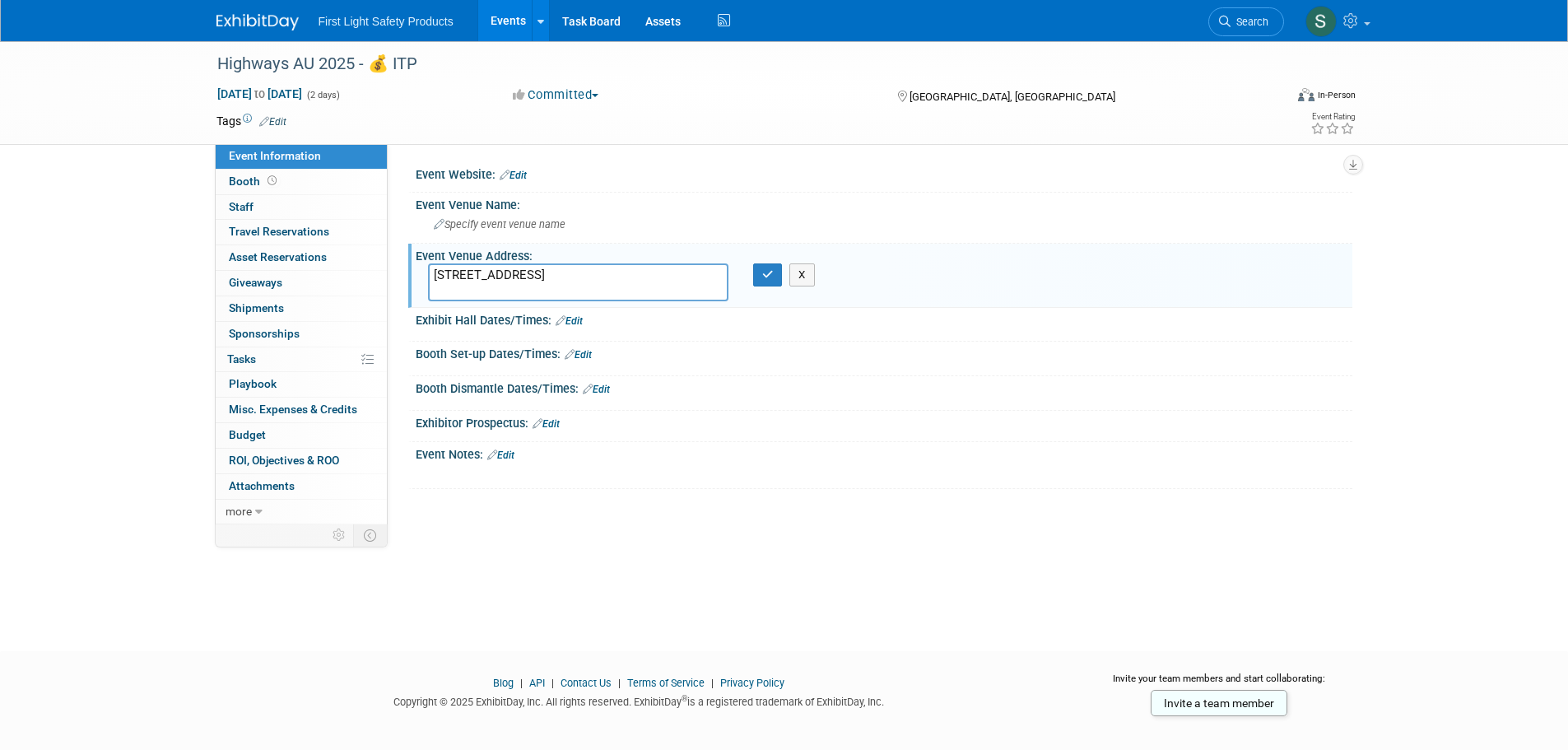
drag, startPoint x: 621, startPoint y: 273, endPoint x: 419, endPoint y: 275, distance: 202.0
click at [419, 275] on div "[STREET_ADDRESS]" at bounding box center [577, 282] width 325 height 38
click at [330, 180] on link "Booth" at bounding box center [301, 182] width 171 height 25
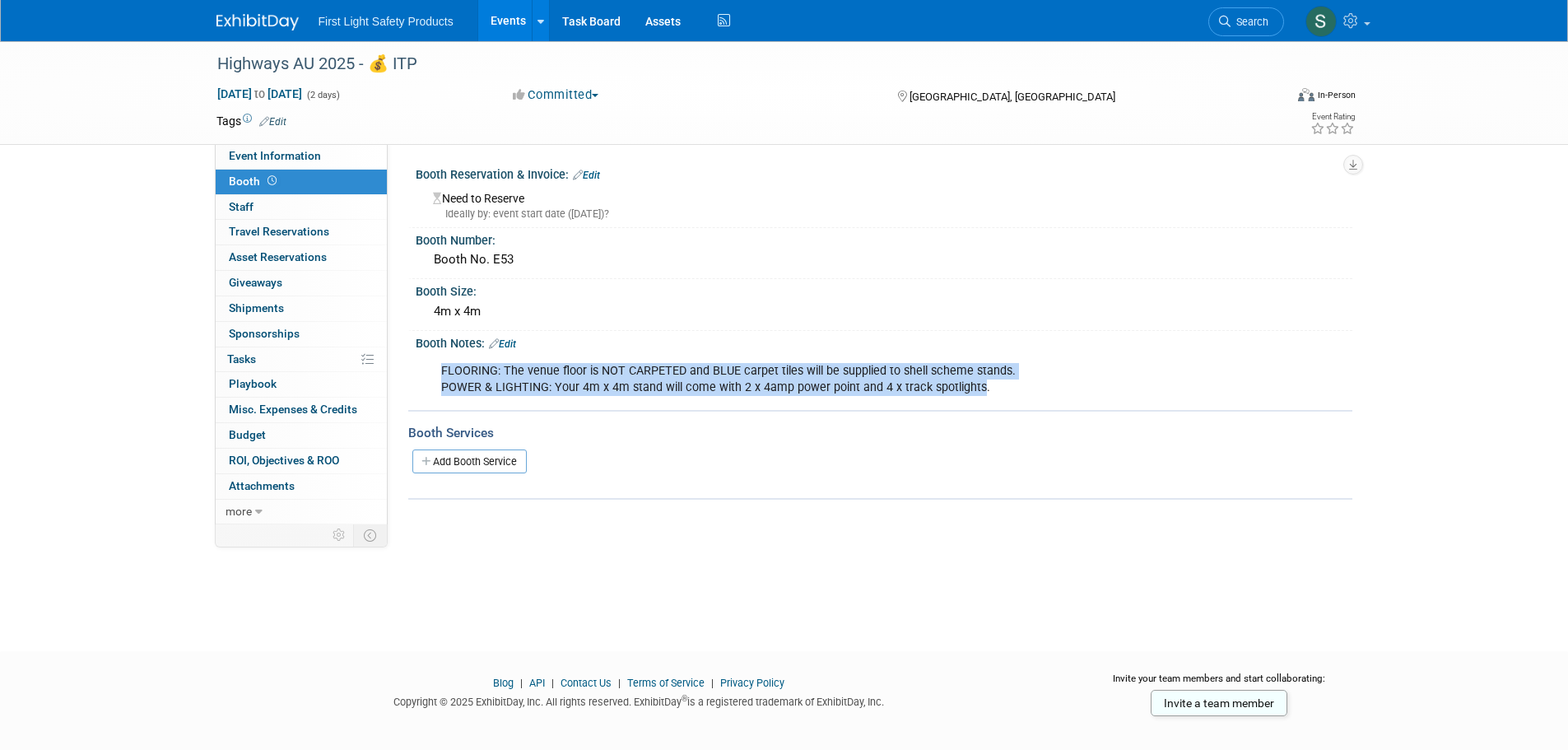
drag, startPoint x: 977, startPoint y: 390, endPoint x: 440, endPoint y: 371, distance: 537.3
click at [440, 371] on div "FLOORING: The venue floor is NOT CARPETED and BLUE carpet tiles will be supplie…" at bounding box center [800, 380] width 742 height 50
copy div "FLOORING: The venue floor is NOT CARPETED and BLUE carpet tiles will be supplie…"
click at [308, 213] on link "0 Staff 0" at bounding box center [301, 207] width 171 height 25
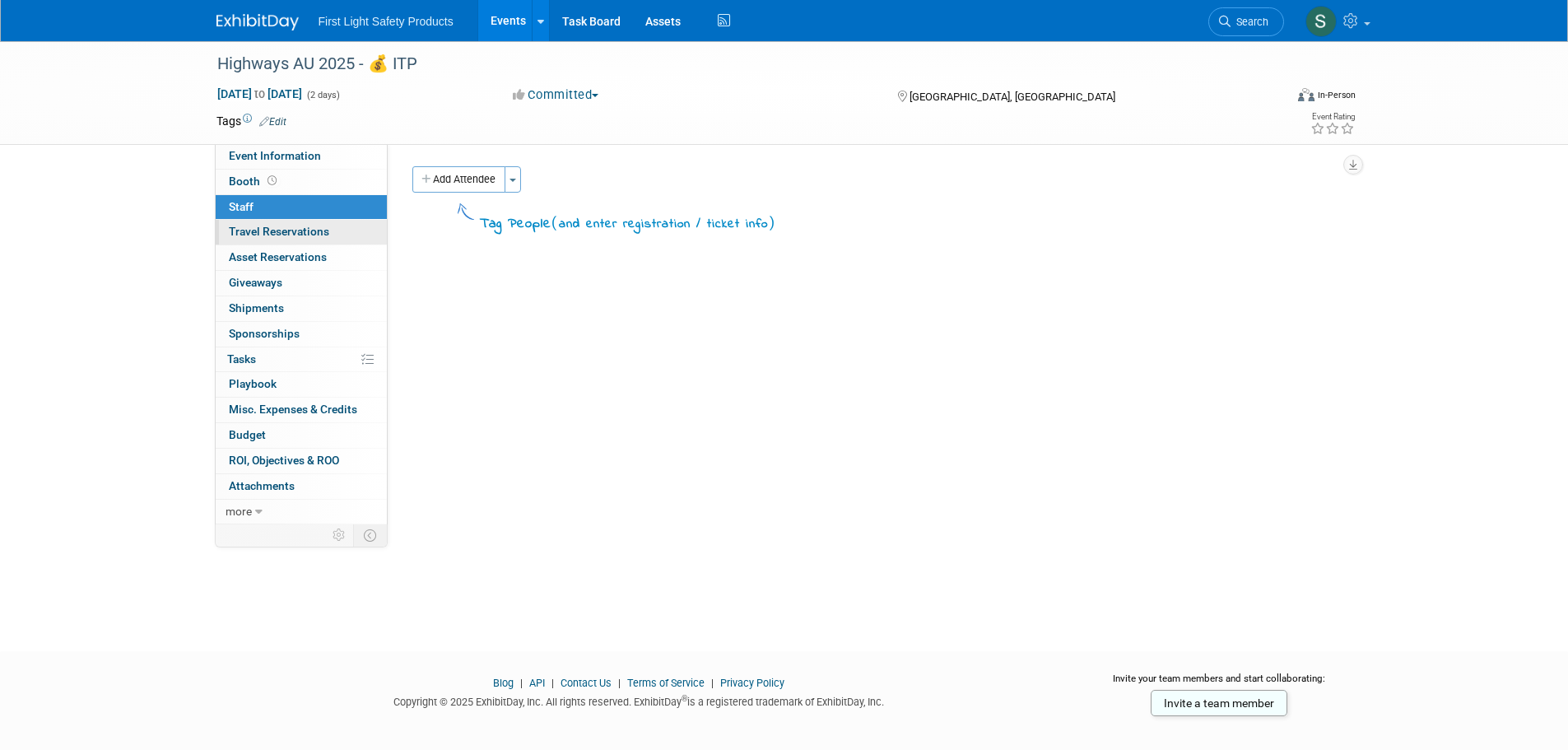
click at [284, 236] on span "Travel Reservations 0" at bounding box center [279, 231] width 100 height 13
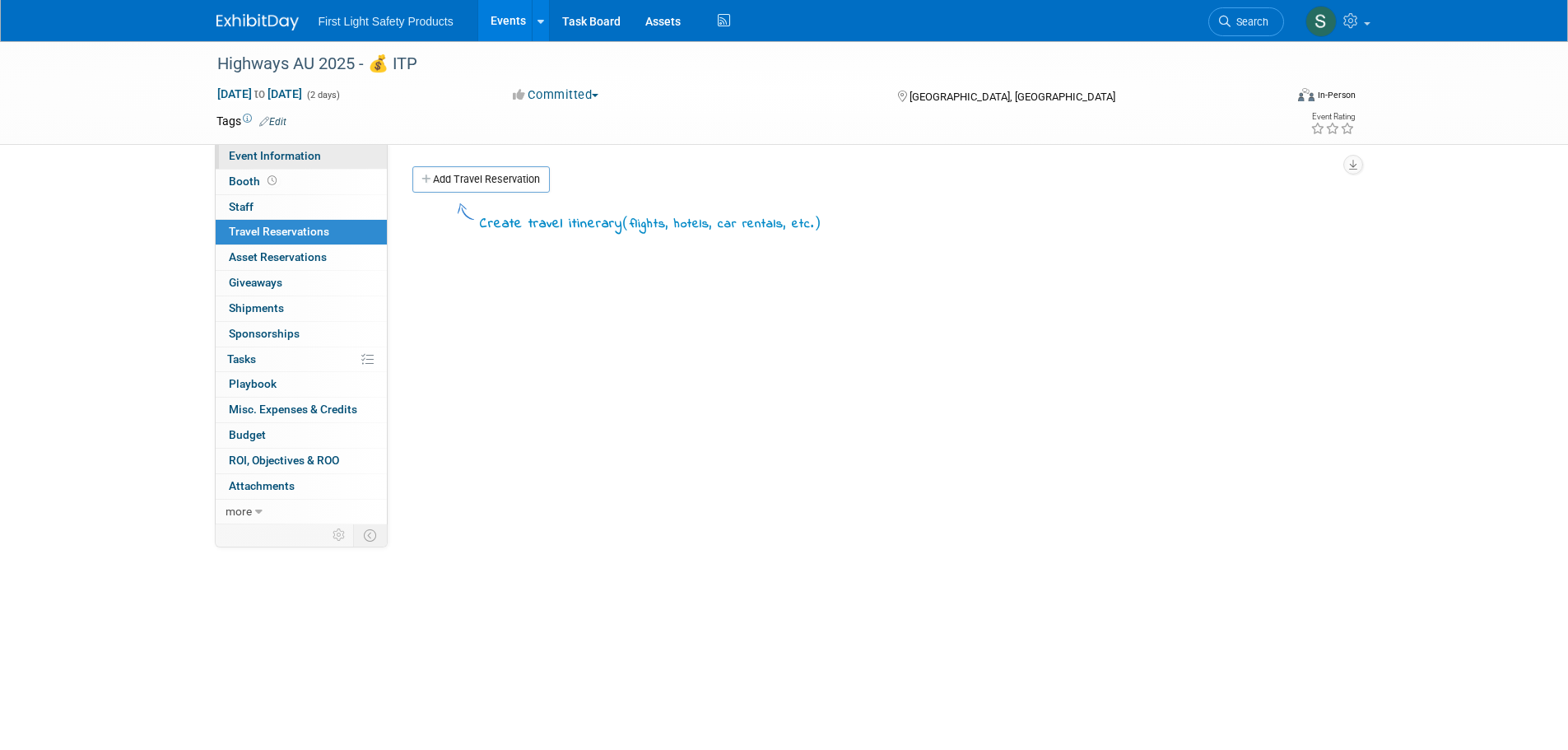
click at [296, 160] on span "Event Information" at bounding box center [275, 156] width 93 height 13
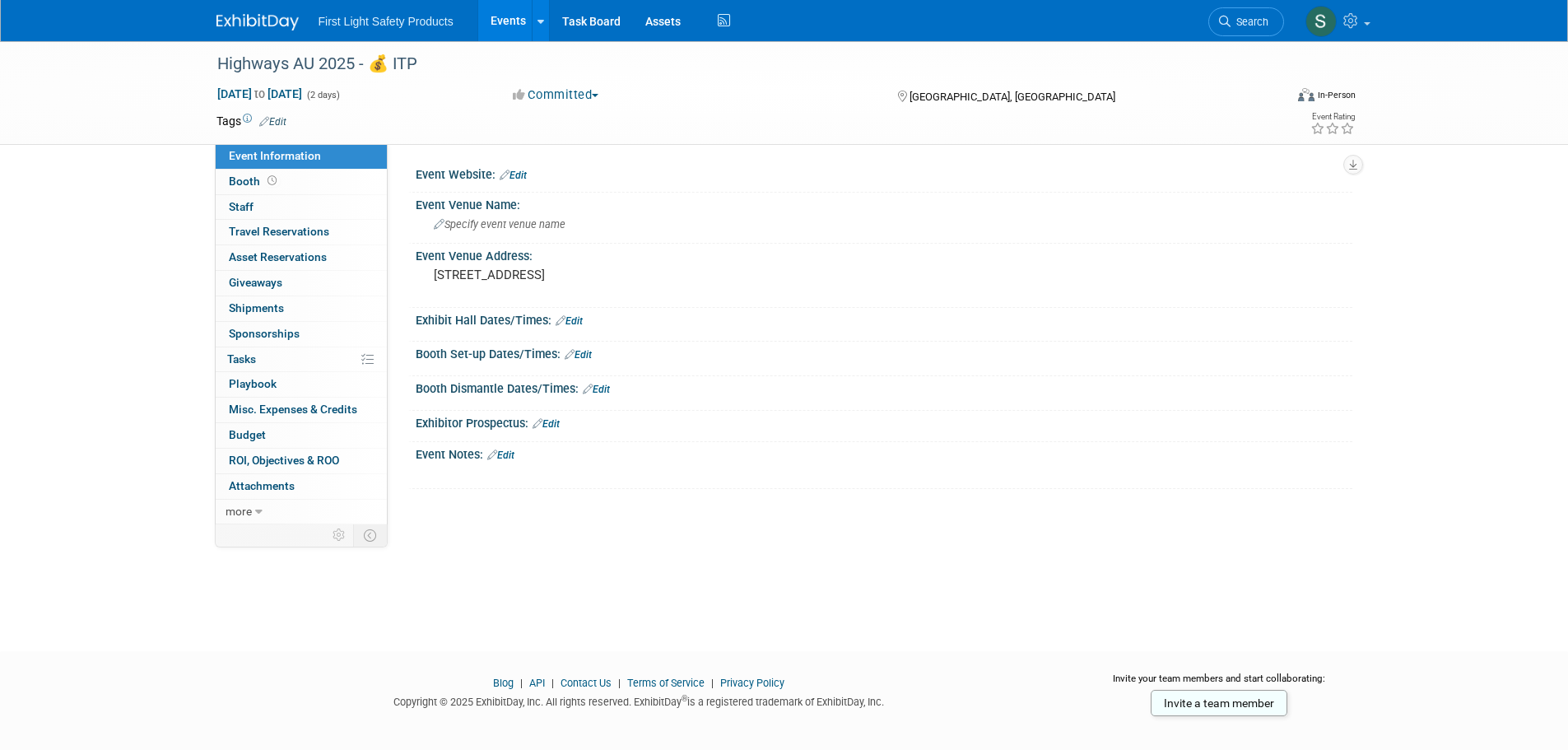
click at [490, 19] on link "Events" at bounding box center [508, 20] width 60 height 41
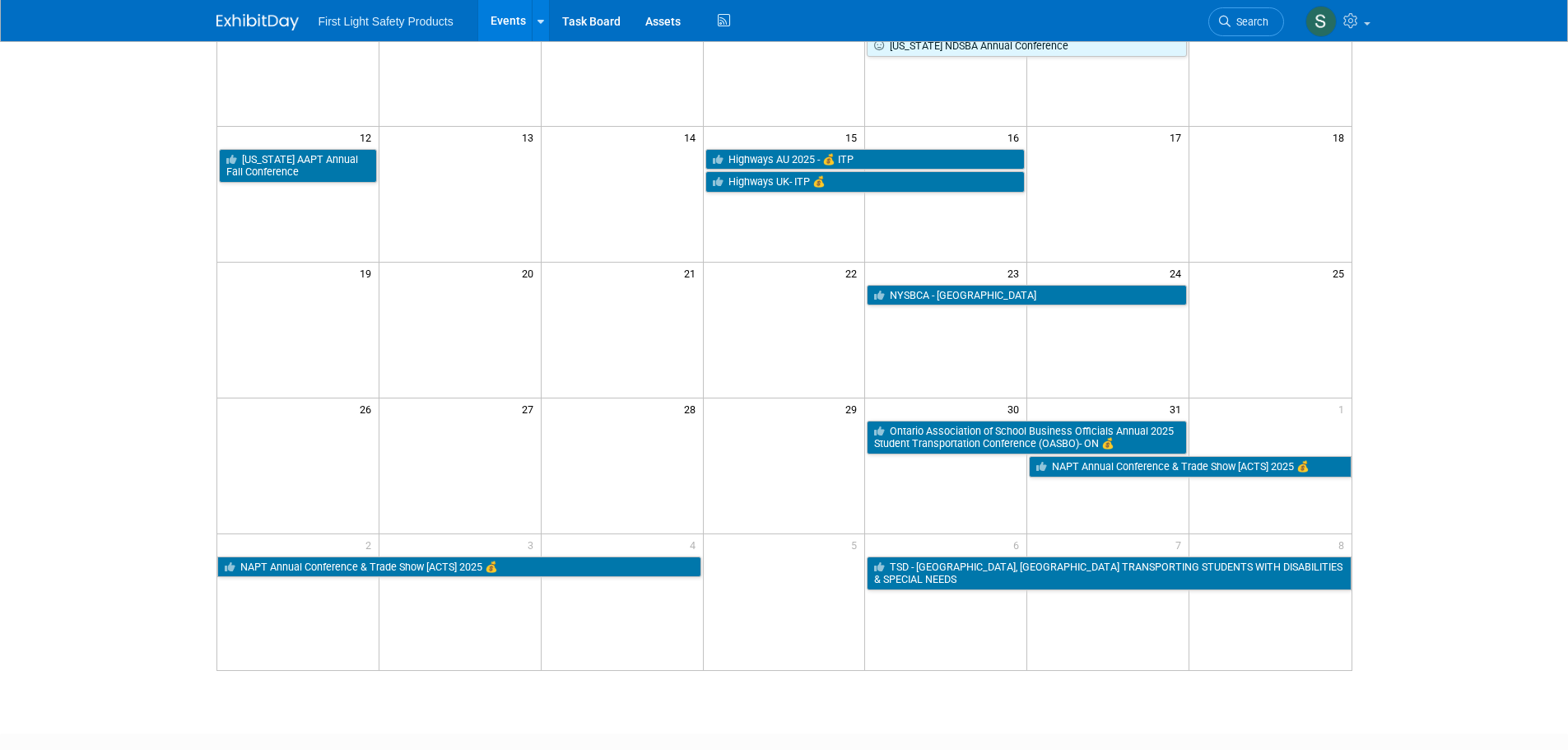
scroll to position [329, 0]
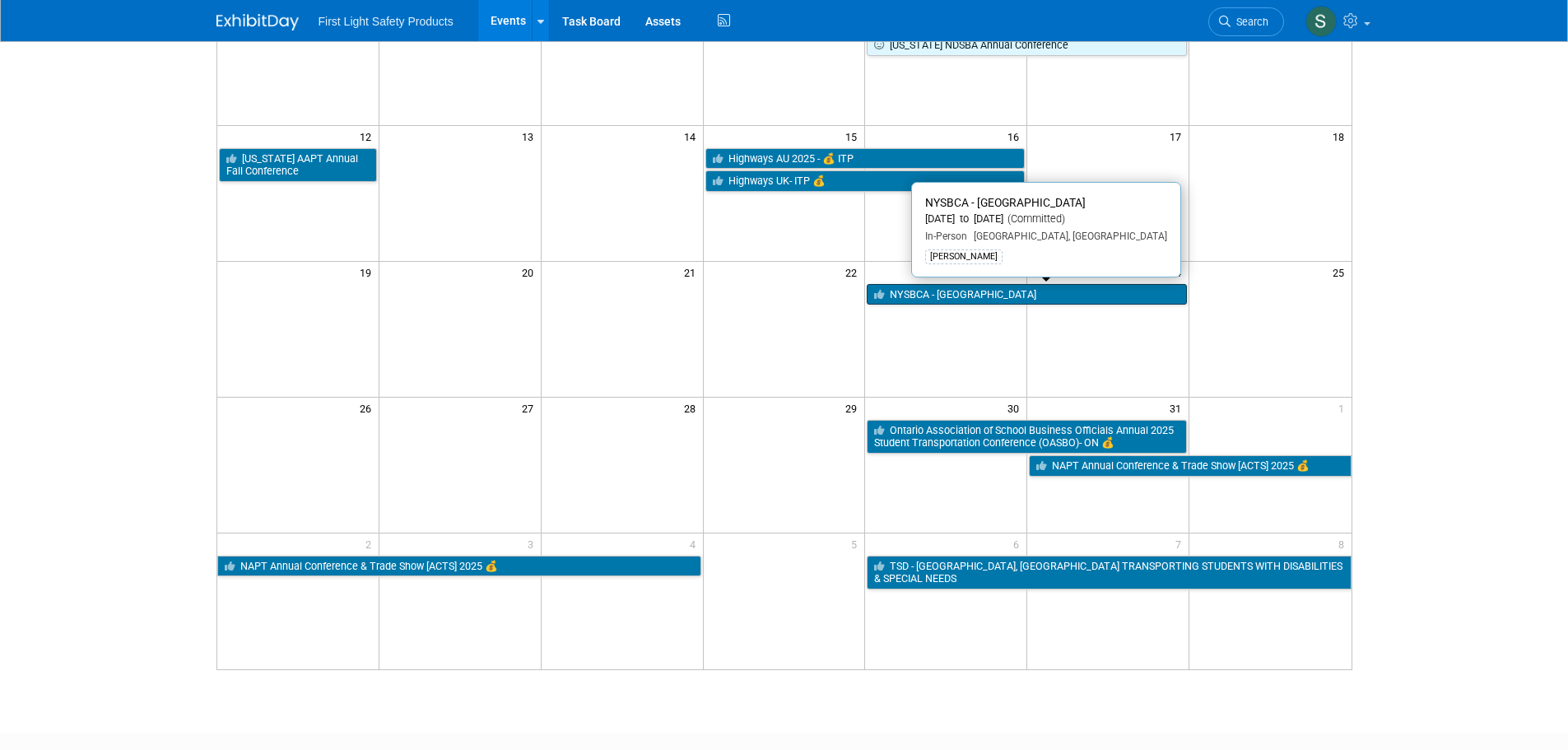
click at [916, 291] on link "NYSBCA - [GEOGRAPHIC_DATA]" at bounding box center [1026, 294] width 320 height 21
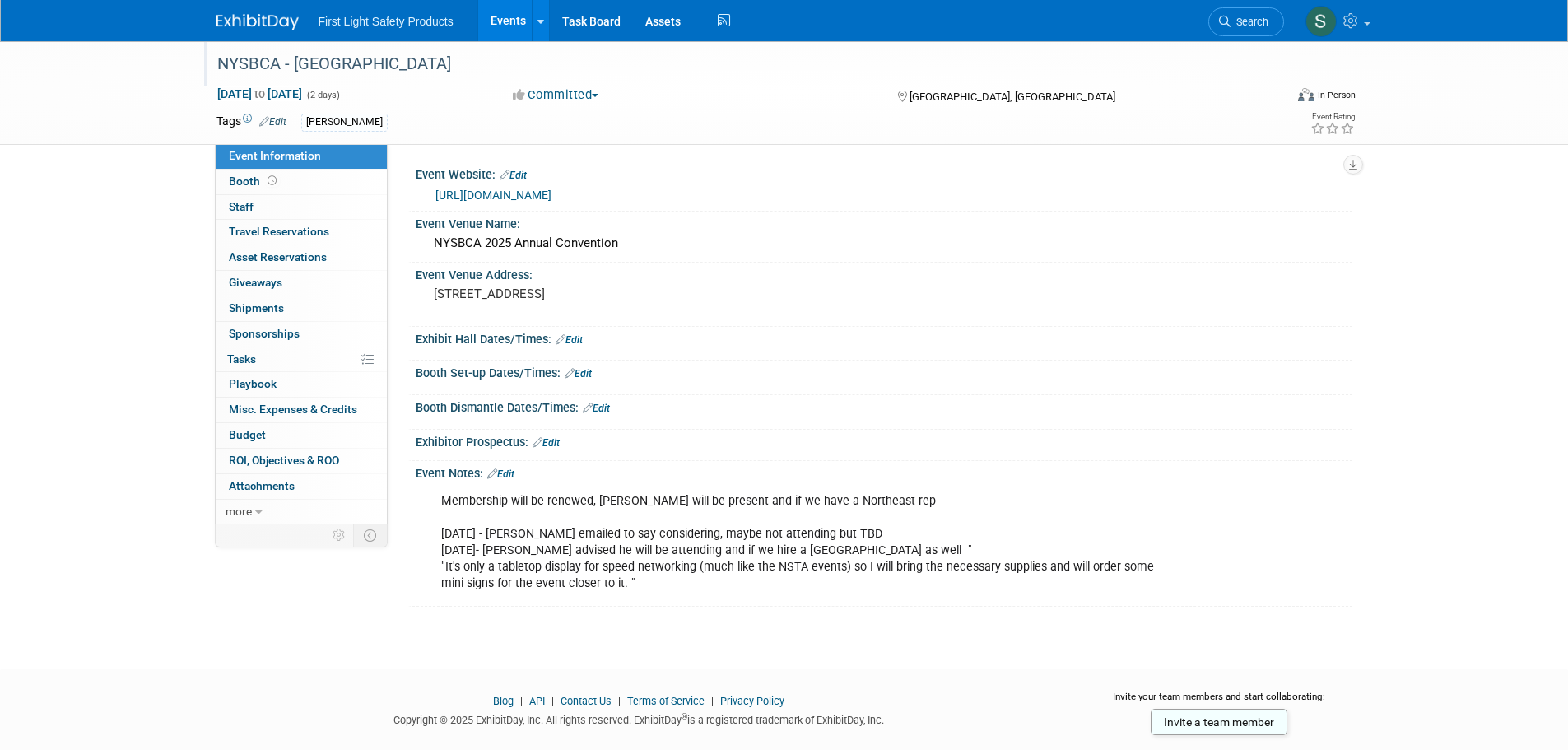
click at [296, 63] on div "NYSBCA - [GEOGRAPHIC_DATA]" at bounding box center [736, 64] width 1048 height 30
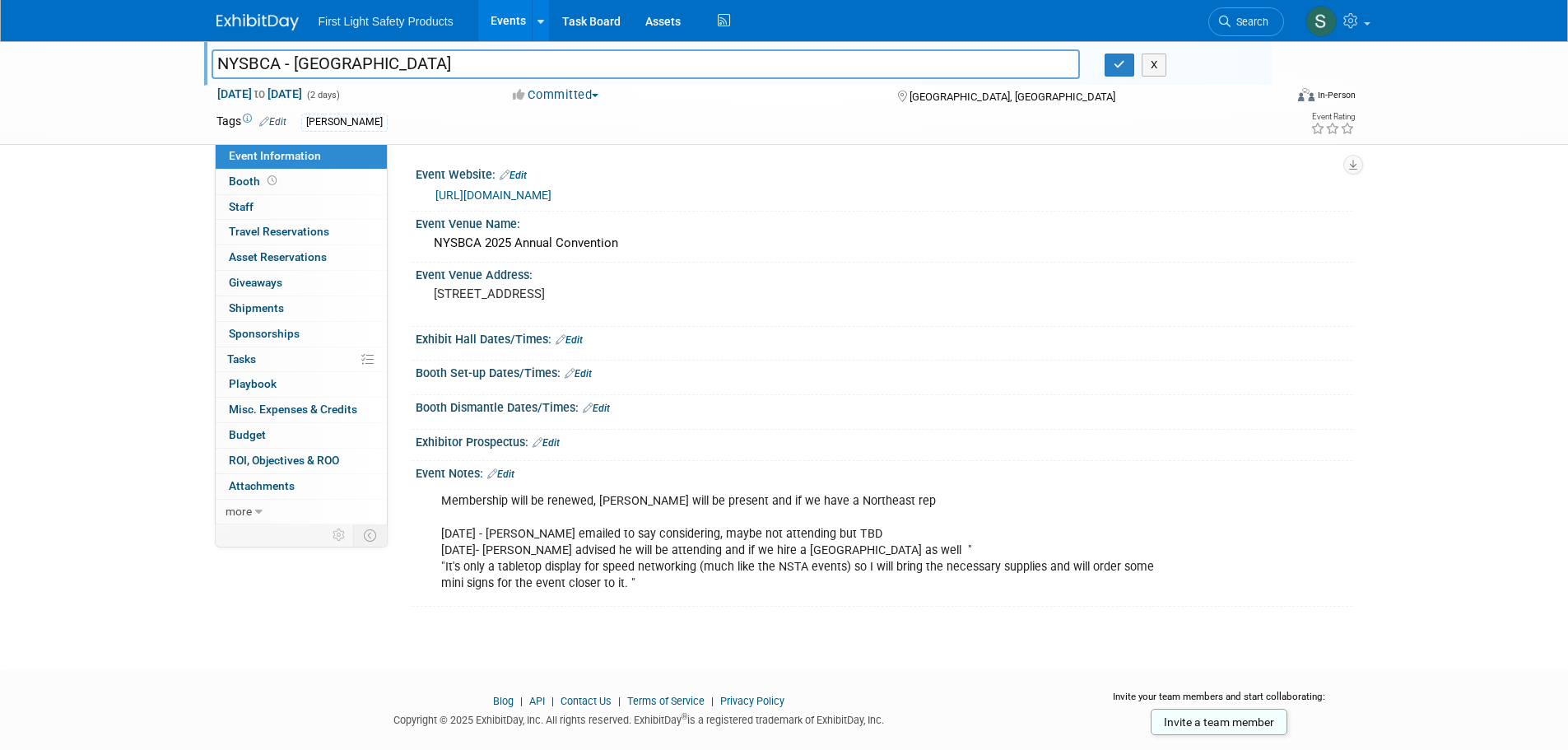
drag, startPoint x: 277, startPoint y: 63, endPoint x: 198, endPoint y: 71, distance: 79.4
click at [198, 71] on div "NYSBCA - NY NYSBCA - NY X Oct 23, 2025 to Oct 24, 2025 (2 days) Oct 23, 2025 to…" at bounding box center [784, 93] width 1568 height 104
click at [667, 194] on div "https://www.nysbca.com/event-5978485" at bounding box center [888, 196] width 905 height 19
click at [650, 196] on div "https://www.nysbca.com/event-5978485" at bounding box center [888, 196] width 905 height 19
click at [552, 196] on link "https://www.nysbca.com/event-5978485" at bounding box center [493, 195] width 116 height 13
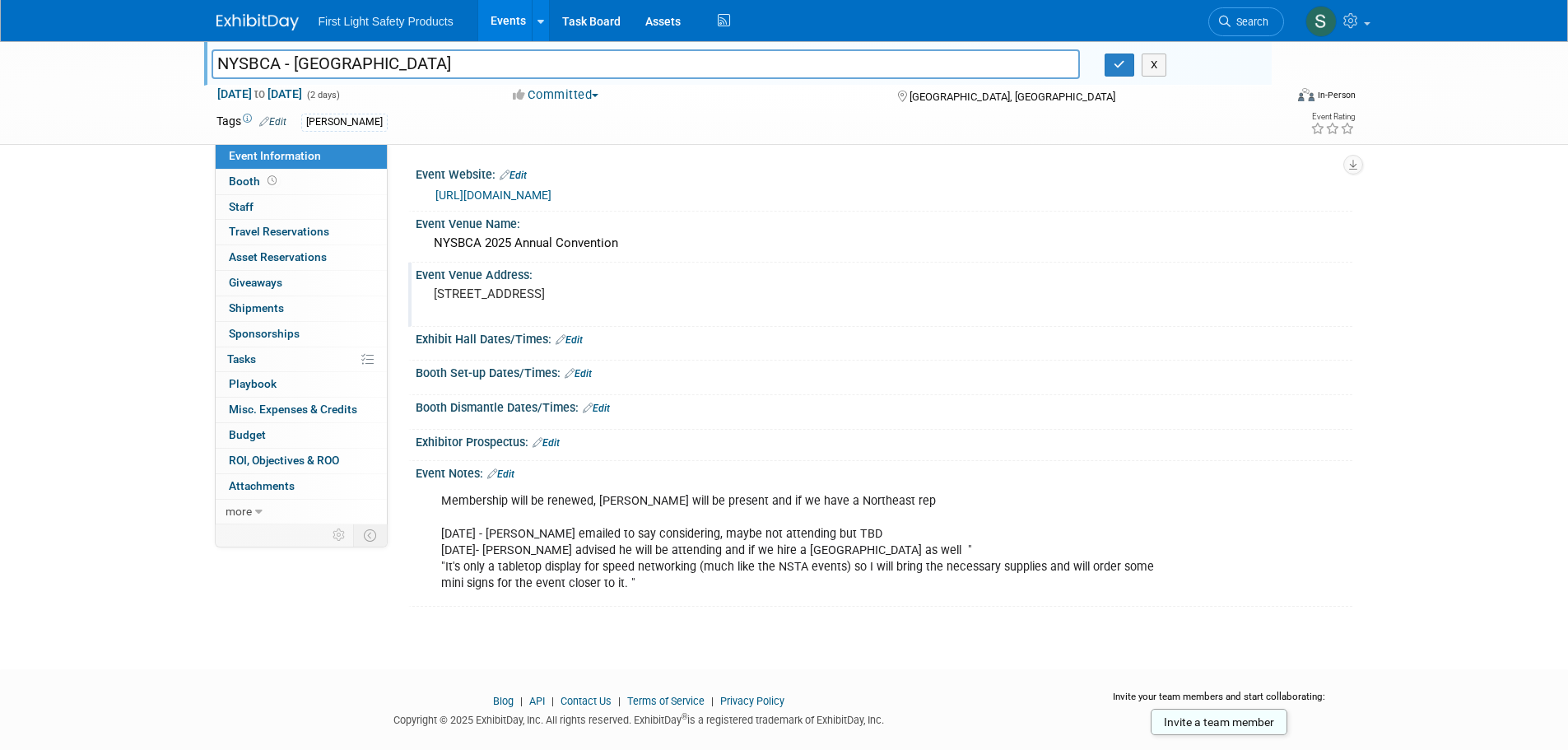
click at [1140, 311] on div "Event Venue Address: 534 Broadway, Saratoga Springs, NY 12866" at bounding box center [880, 294] width 944 height 63
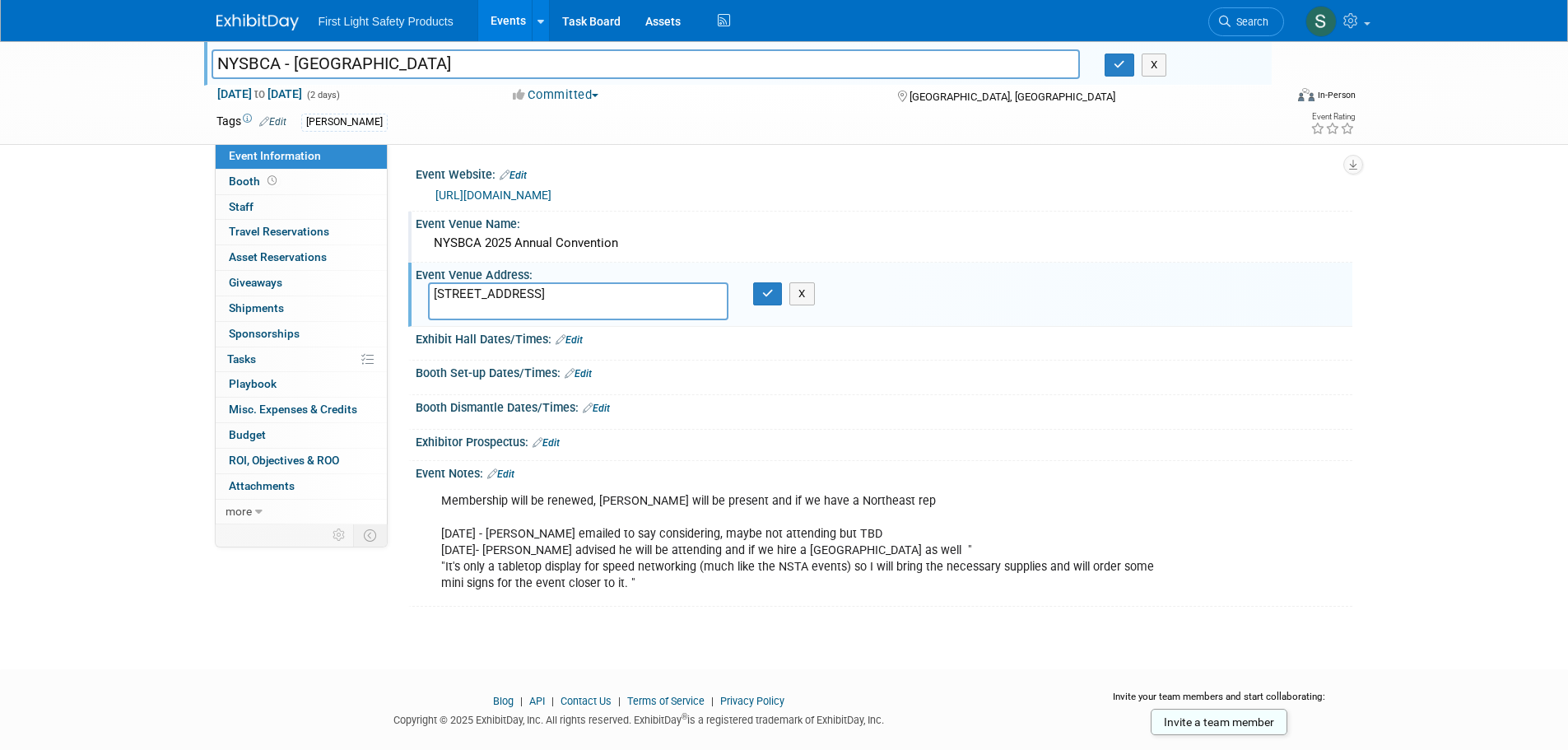
click at [565, 247] on div "NYSBCA 2025 Annual Convention" at bounding box center [883, 242] width 911 height 26
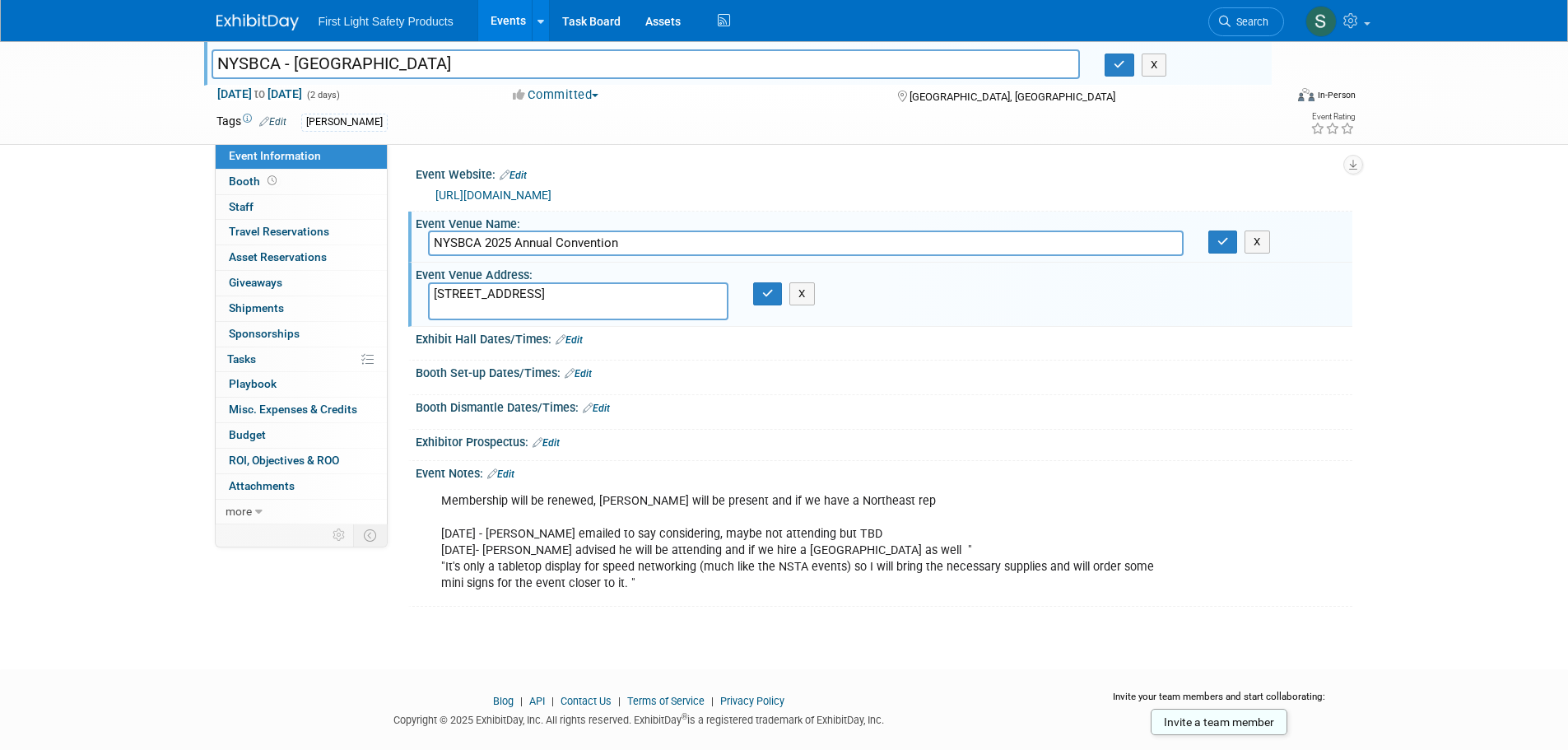
drag, startPoint x: 636, startPoint y: 237, endPoint x: 392, endPoint y: 249, distance: 244.3
click at [392, 249] on div "Event Website: Edit https://www.nysbca.com/event-5978485 Event Venue Name: NYSB…" at bounding box center [869, 334] width 965 height 380
drag, startPoint x: 663, startPoint y: 294, endPoint x: 436, endPoint y: 294, distance: 227.0
click at [436, 294] on textarea "534 Broadway, Saratoga Springs, NY 12866" at bounding box center [577, 302] width 301 height 38
click at [630, 600] on div "Membership will be renewed, Brett will be present and if we have a Northeast re…" at bounding box center [883, 541] width 936 height 121
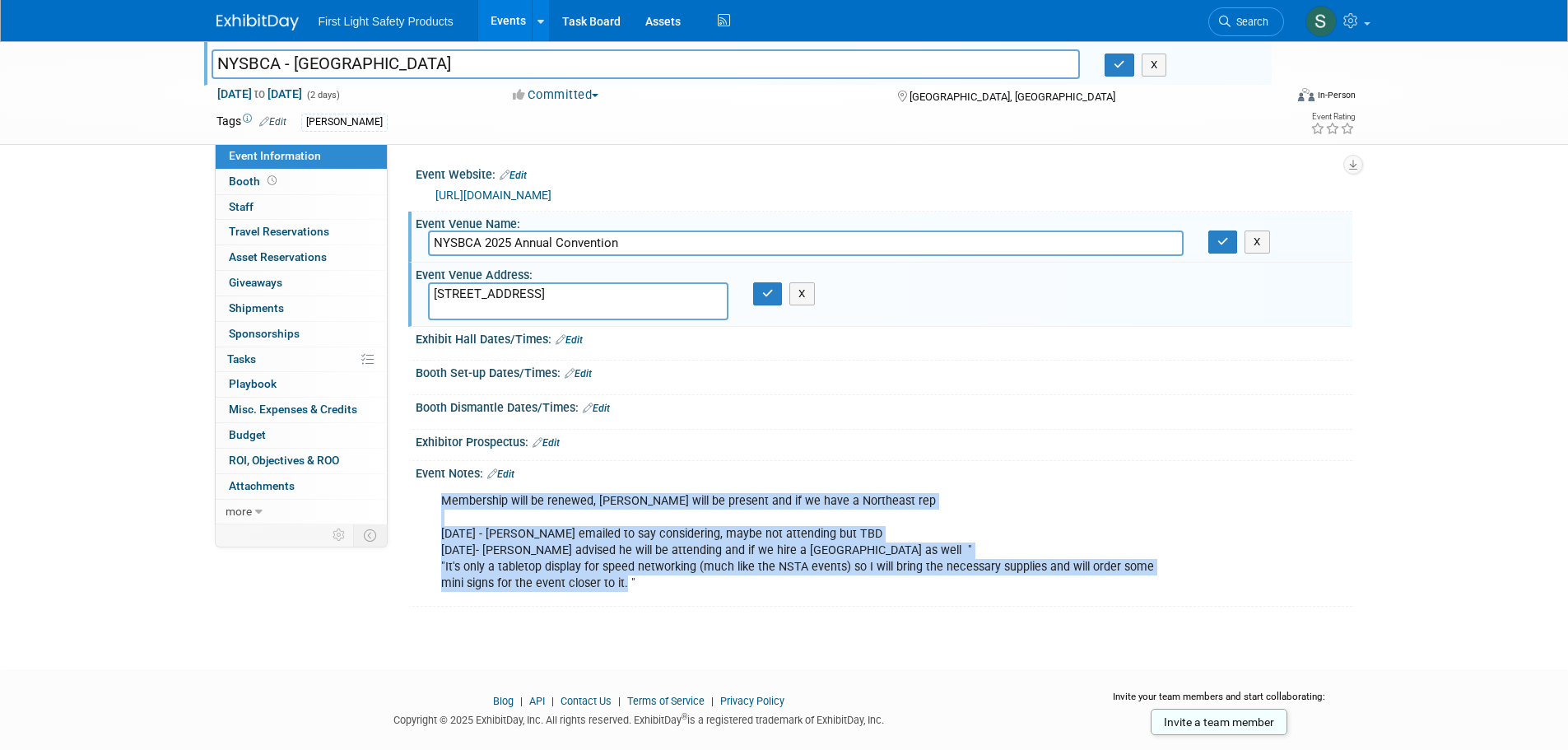
drag, startPoint x: 623, startPoint y: 591, endPoint x: 426, endPoint y: 501, distance: 216.6
click at [426, 501] on div "Membership will be renewed, Brett will be present and if we have a Northeast re…" at bounding box center [883, 541] width 936 height 121
copy div "Membership will be renewed, Brett will be present and if we have a Northeast re…"
click at [296, 189] on link "Booth" at bounding box center [301, 182] width 171 height 25
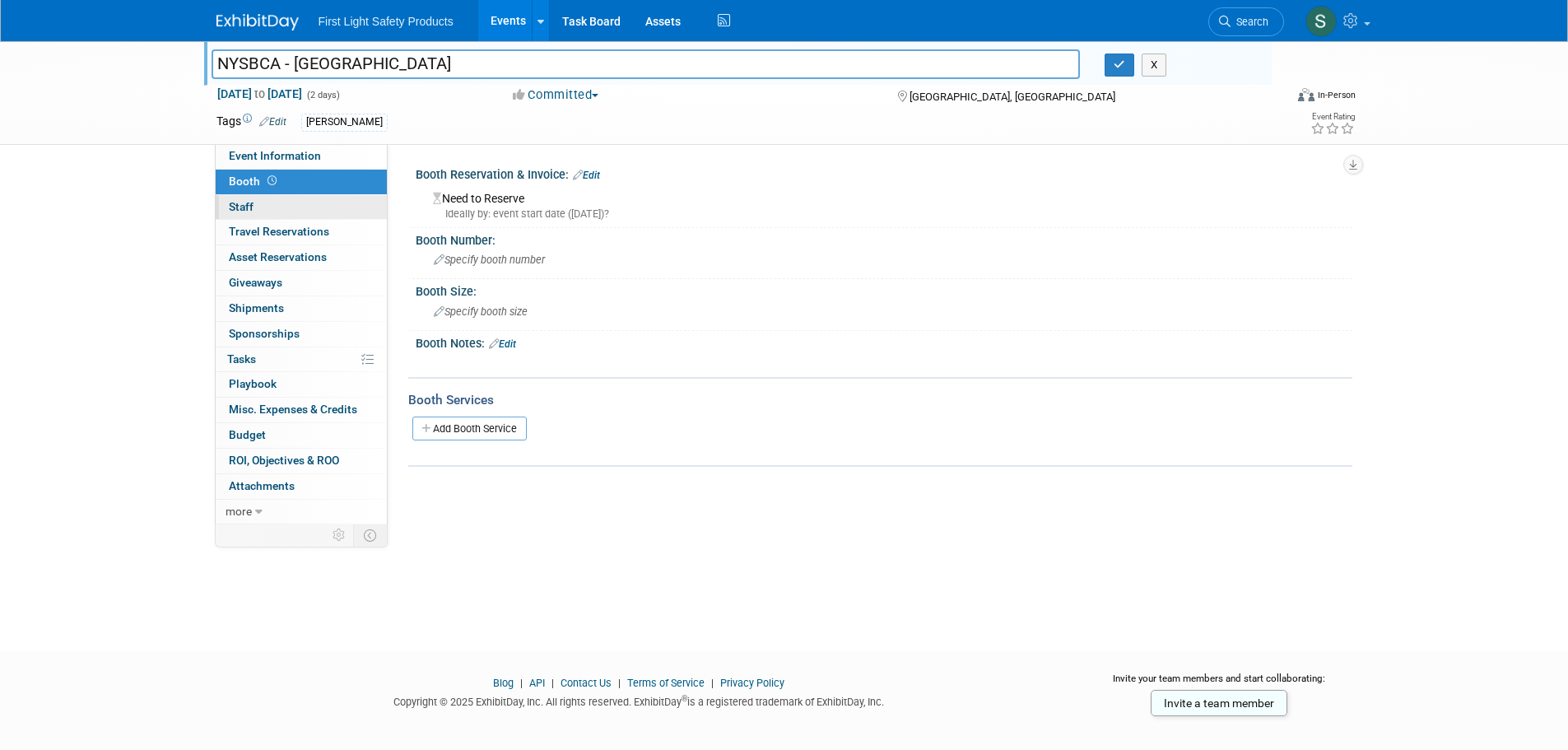
click at [307, 200] on link "0 Staff 0" at bounding box center [301, 207] width 171 height 25
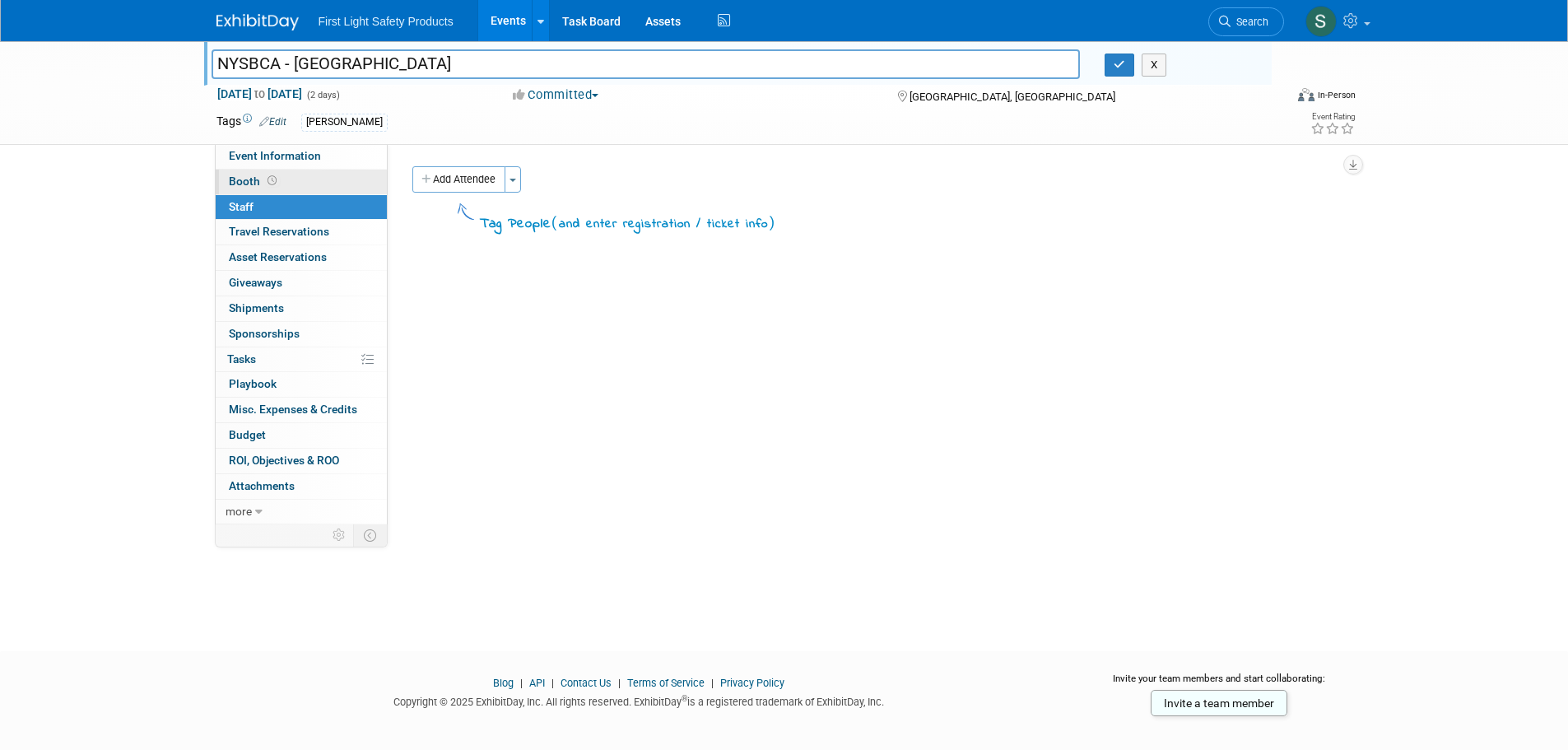
click at [303, 172] on link "Booth" at bounding box center [301, 182] width 171 height 25
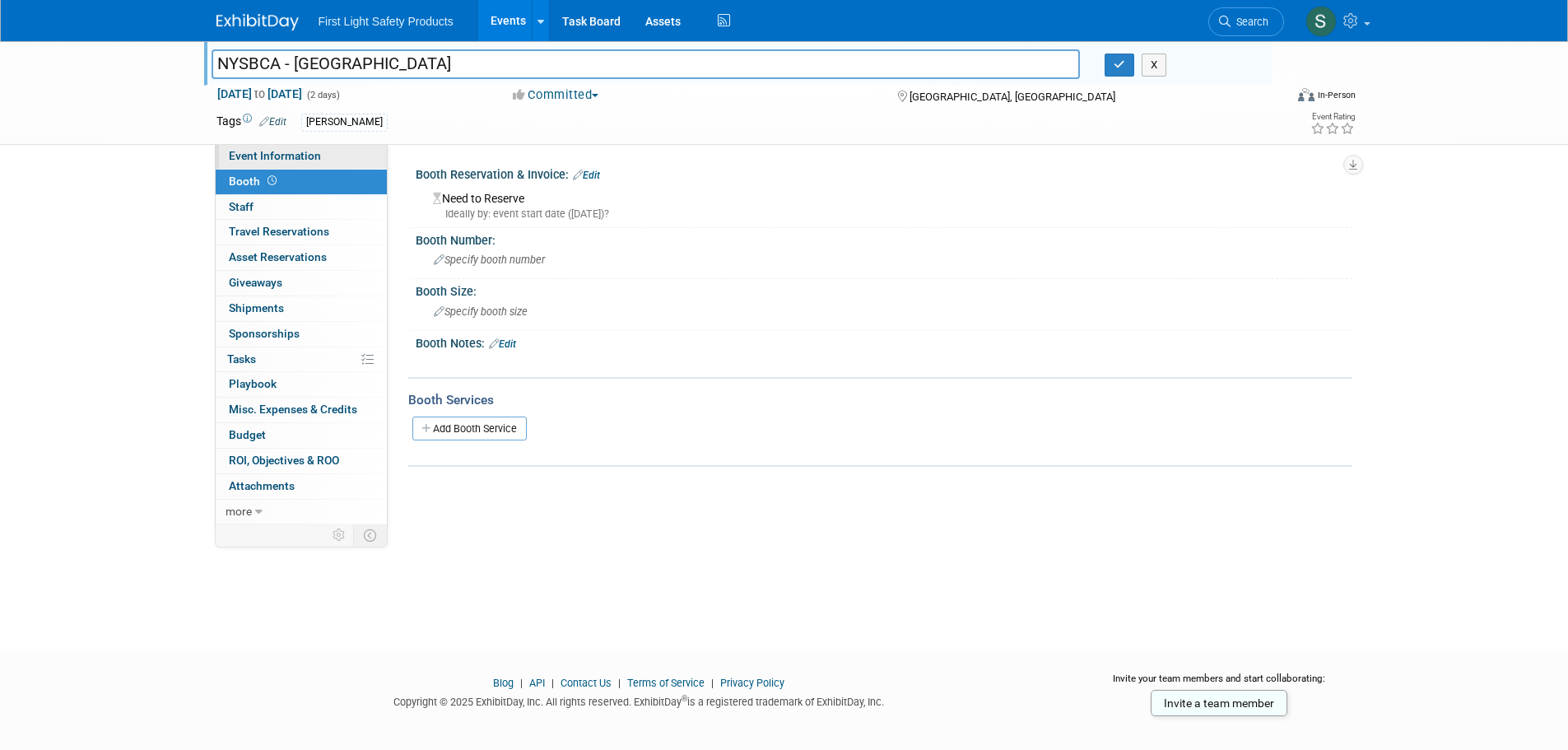
click at [303, 161] on span "Event Information" at bounding box center [275, 156] width 93 height 13
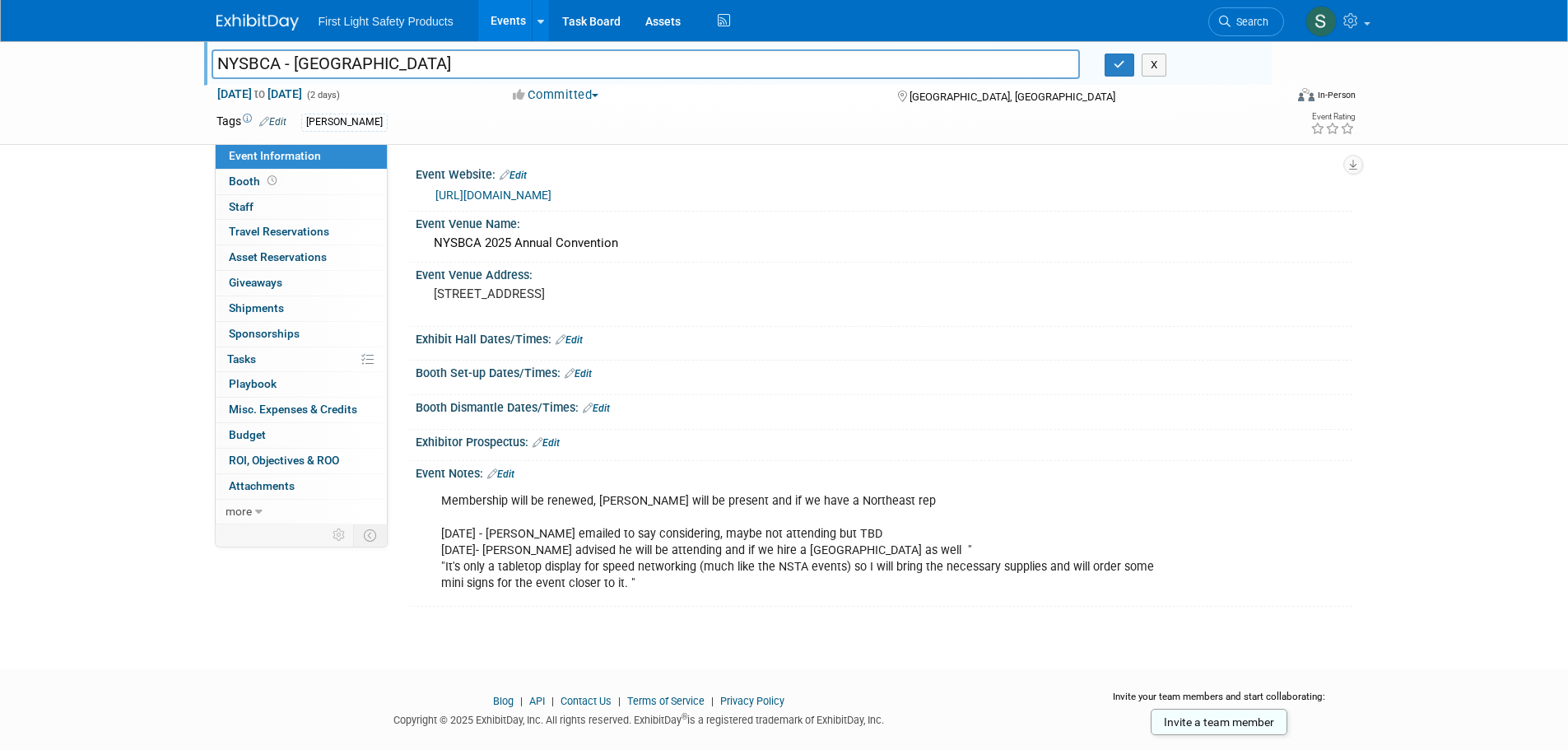
click at [538, 198] on link "https://www.nysbca.com/event-5978485" at bounding box center [493, 195] width 116 height 13
click at [493, 21] on link "Events" at bounding box center [508, 20] width 60 height 41
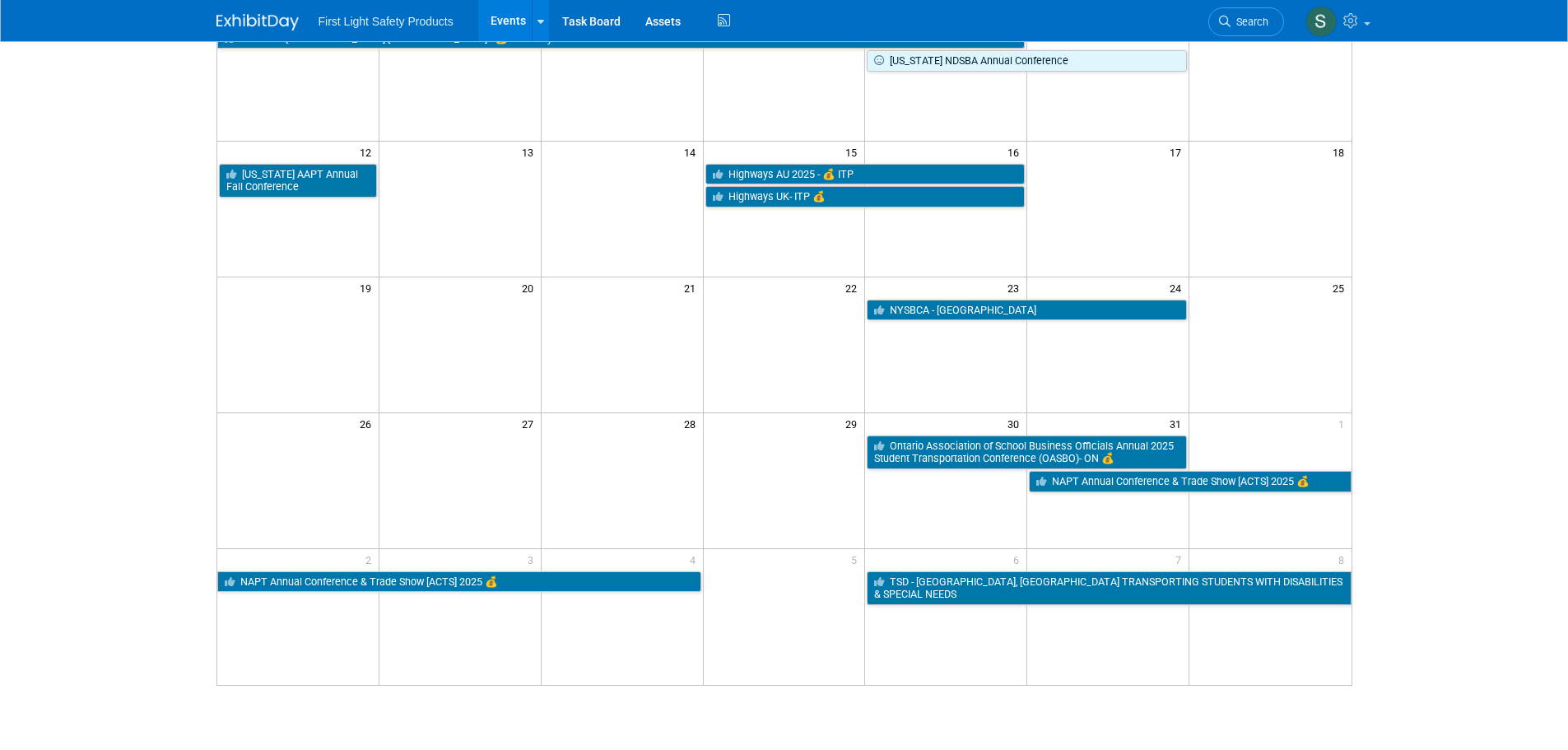
scroll to position [329, 0]
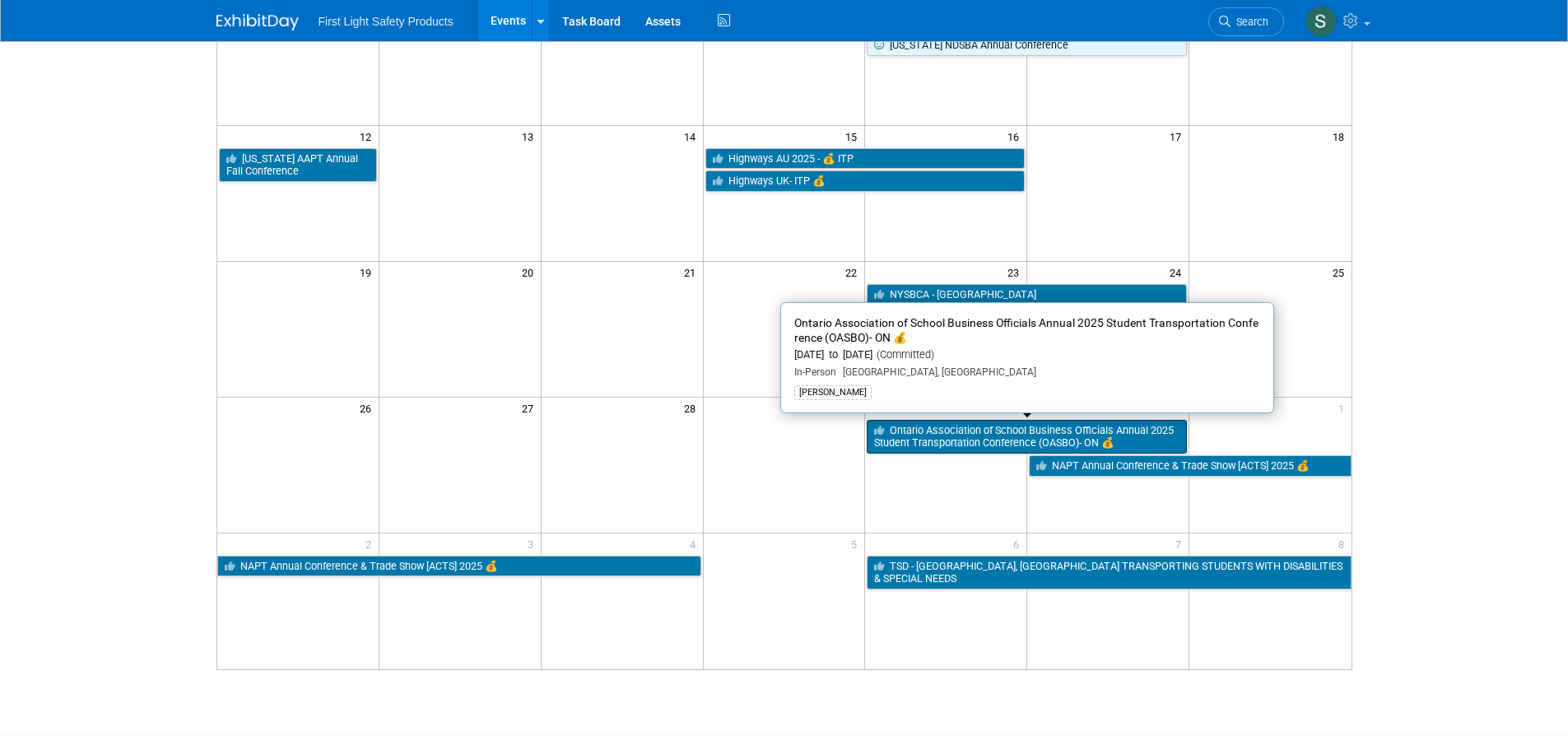
click at [920, 432] on link "Ontario Association of School Business Officials Annual 2025 Student Transporta…" at bounding box center [1026, 436] width 320 height 33
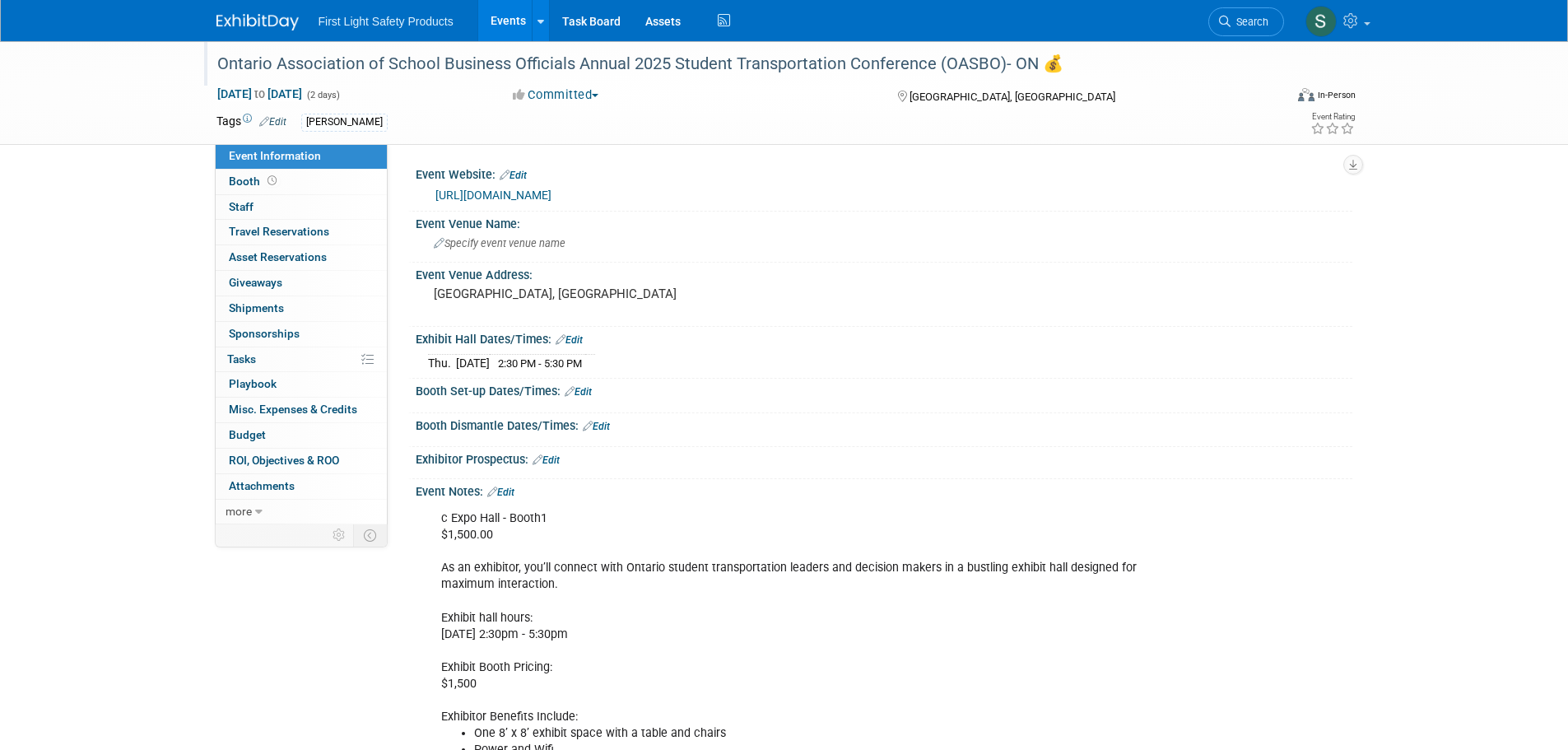
click at [556, 71] on div "Ontario Association of School Business Officials Annual 2025 Student Transporta…" at bounding box center [736, 64] width 1048 height 30
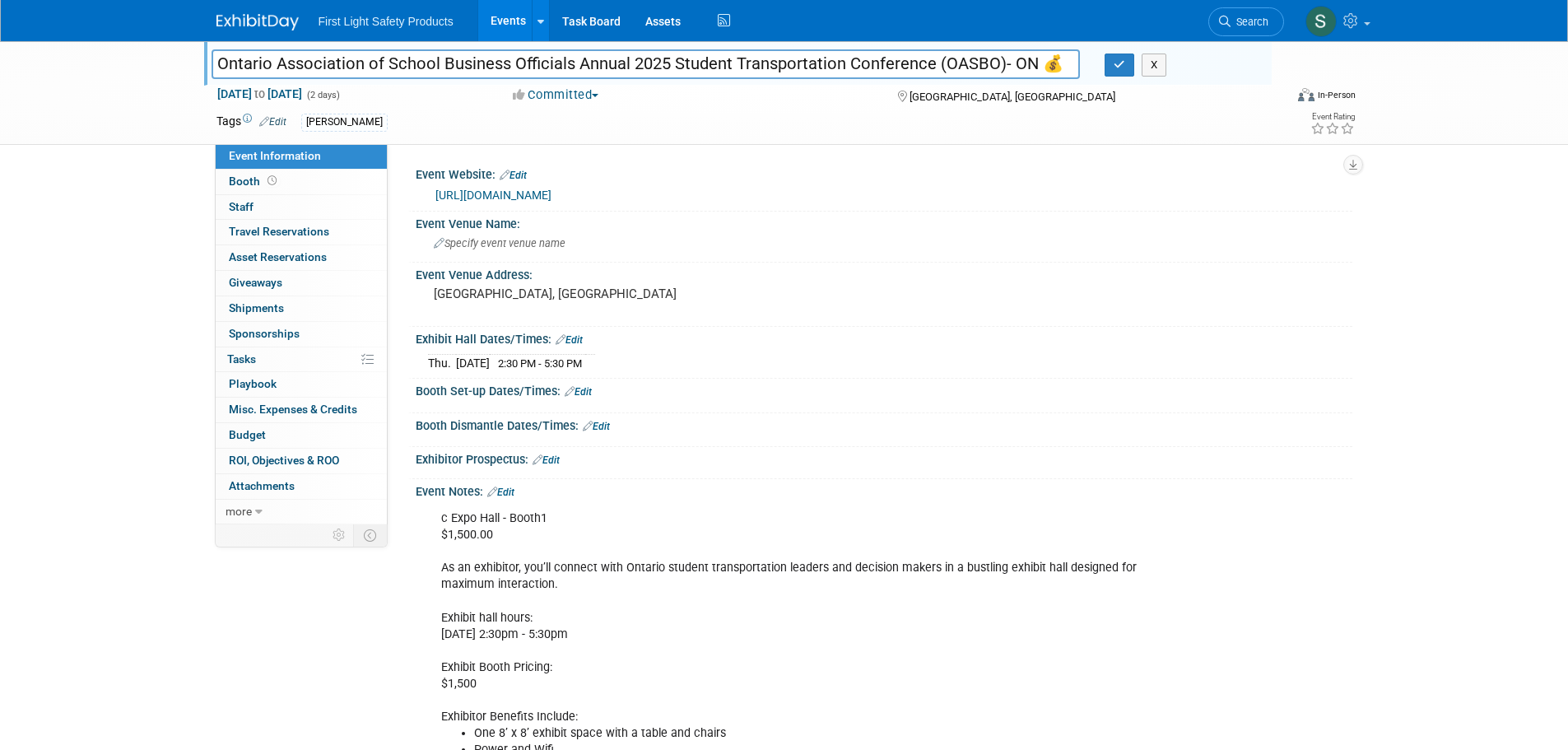
drag, startPoint x: 1002, startPoint y: 64, endPoint x: 219, endPoint y: 82, distance: 783.2
click at [219, 82] on div "Ontario Association of School Business Officials Annual 2025 Student Transporta…" at bounding box center [738, 63] width 1067 height 45
click at [1005, 64] on input "Ontario Association of School Business Officials Annual 2025 Student Transporta…" at bounding box center [646, 64] width 869 height 29
drag, startPoint x: 1003, startPoint y: 64, endPoint x: 993, endPoint y: 65, distance: 10.0
click at [993, 65] on input "Ontario Association of School Business Officials Annual 2025 Student Transporta…" at bounding box center [646, 64] width 869 height 29
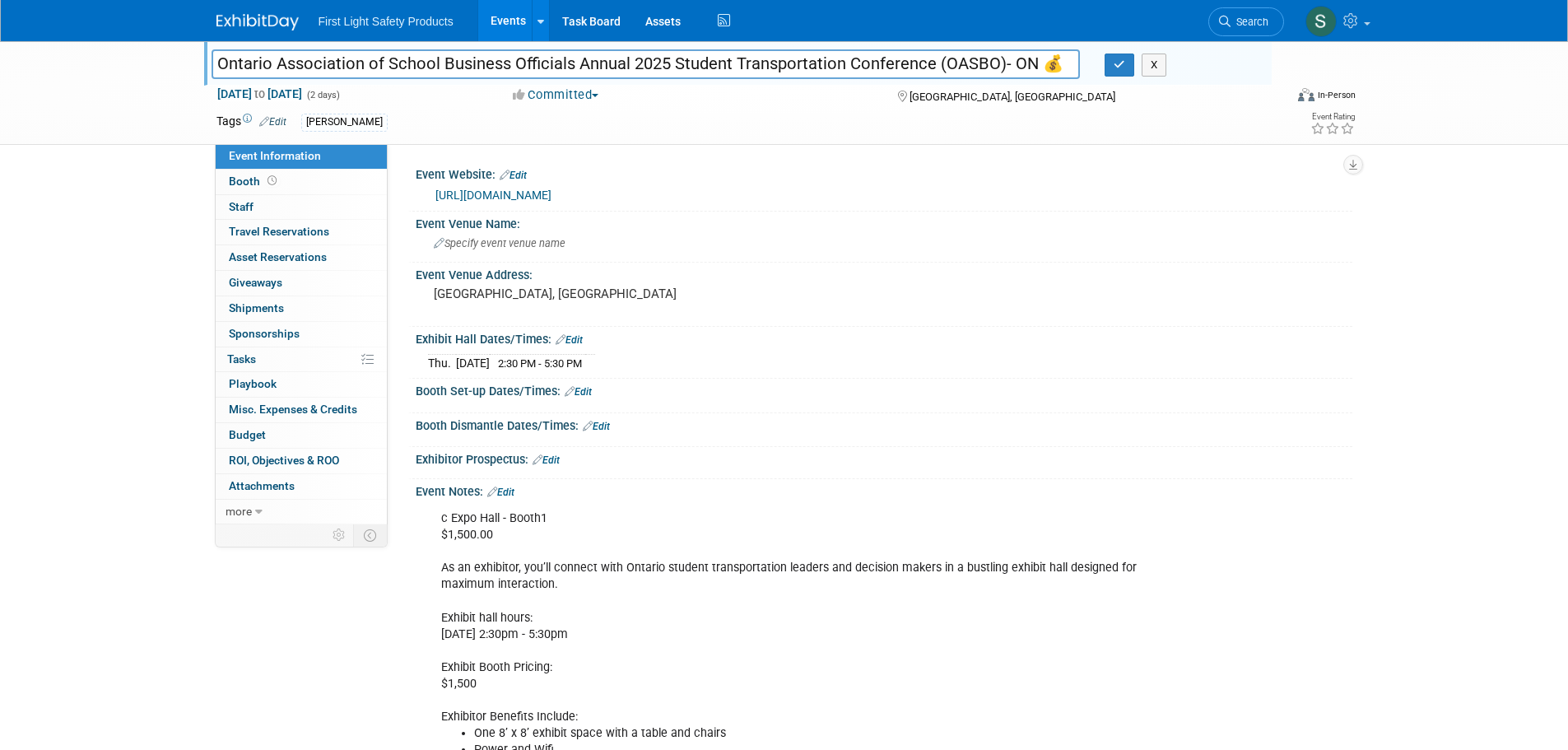
click at [995, 65] on input "Ontario Association of School Business Officials Annual 2025 Student Transporta…" at bounding box center [646, 64] width 869 height 29
drag, startPoint x: 999, startPoint y: 65, endPoint x: 195, endPoint y: 60, distance: 804.0
click at [200, 62] on div "Ontario Association of School Business Officials Annual 2025 Student Transporta…" at bounding box center [646, 66] width 893 height 25
click at [552, 189] on link "[URL][DOMAIN_NAME]" at bounding box center [493, 195] width 116 height 13
click at [818, 191] on div "[URL][DOMAIN_NAME]" at bounding box center [888, 196] width 905 height 19
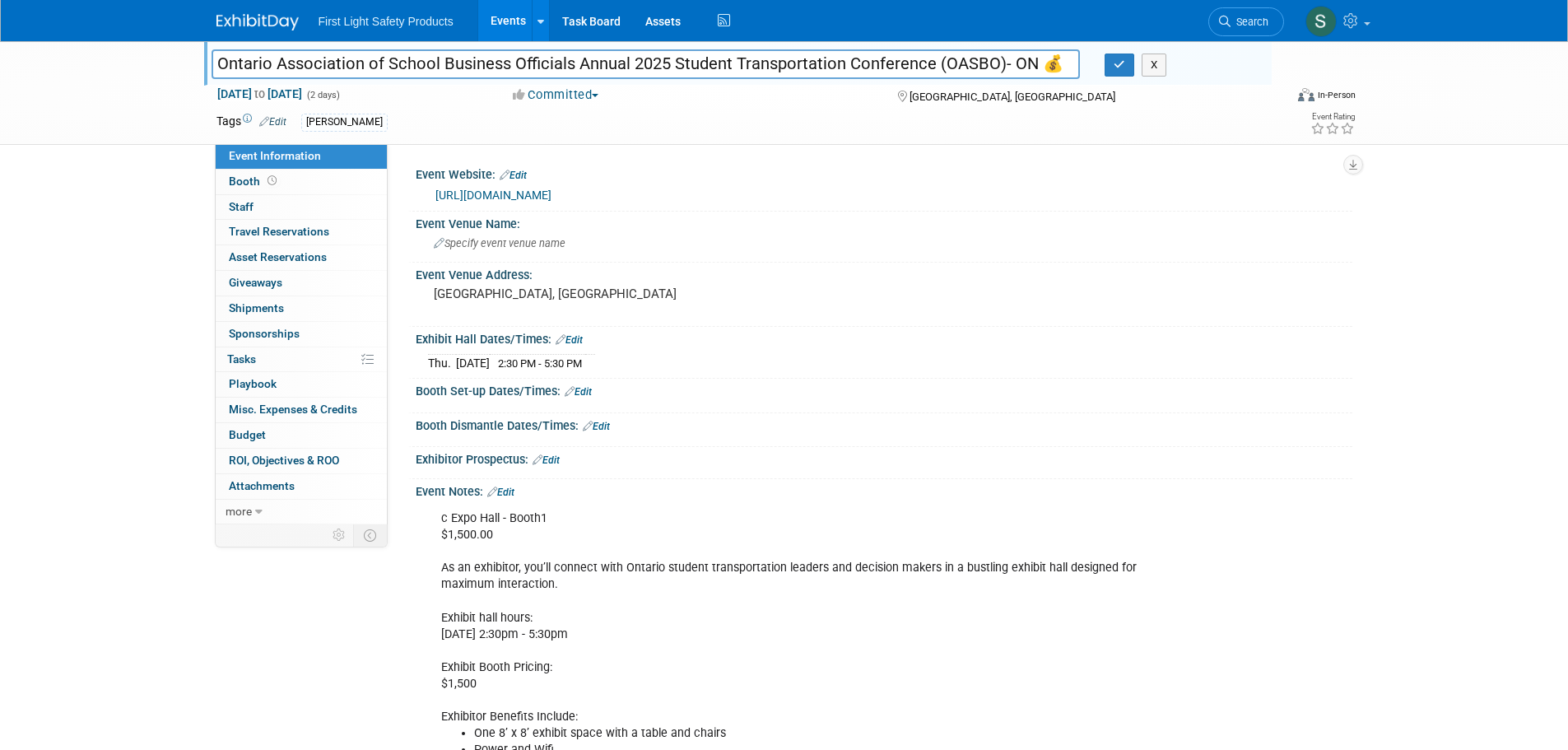
click at [520, 177] on link "Edit" at bounding box center [512, 176] width 27 height 11
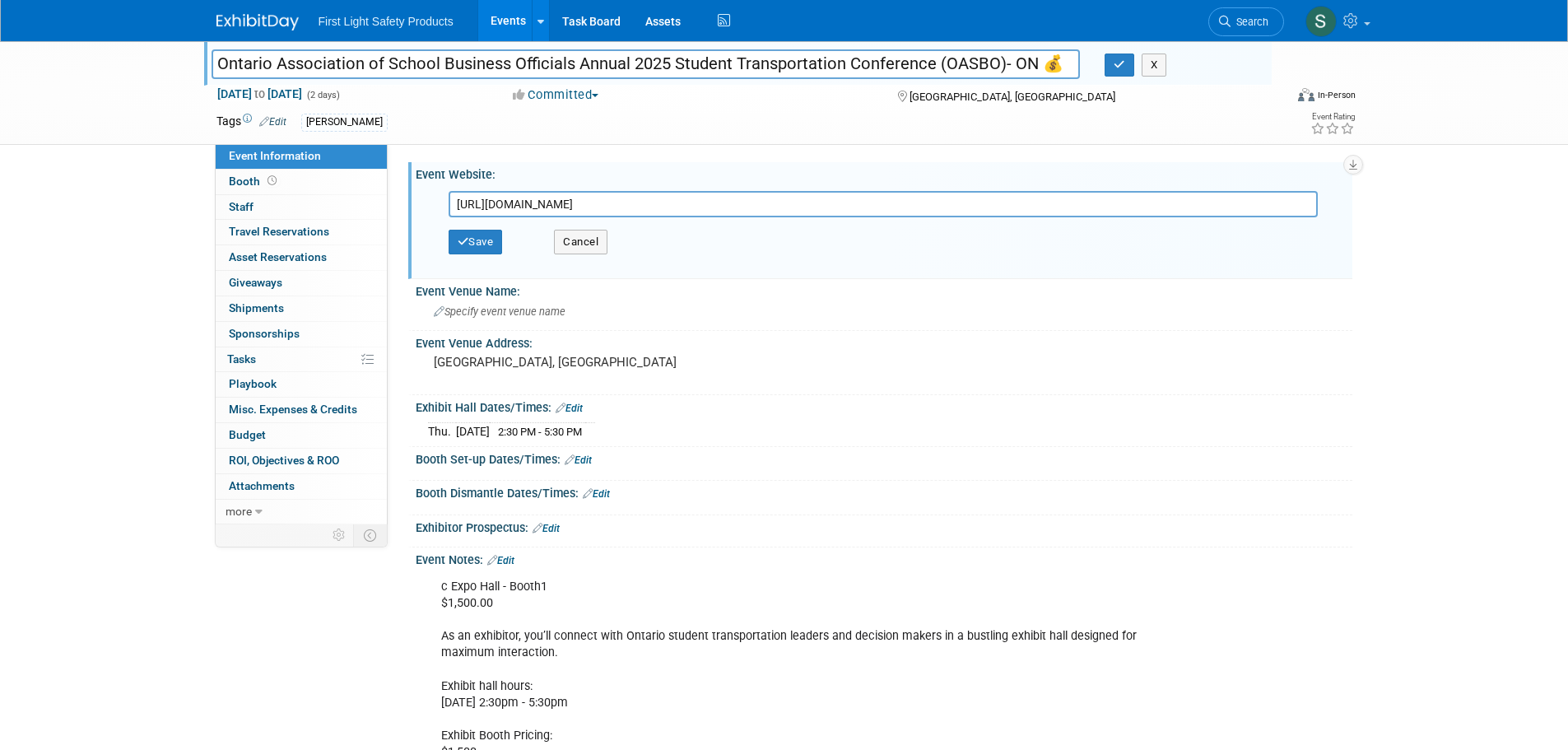
drag, startPoint x: 825, startPoint y: 202, endPoint x: 201, endPoint y: 225, distance: 624.4
click at [194, 235] on div "Ontario Association of School Business Officials Annual 2025 Student Transporta…" at bounding box center [784, 490] width 1568 height 899
click at [485, 242] on button "Save" at bounding box center [475, 242] width 54 height 25
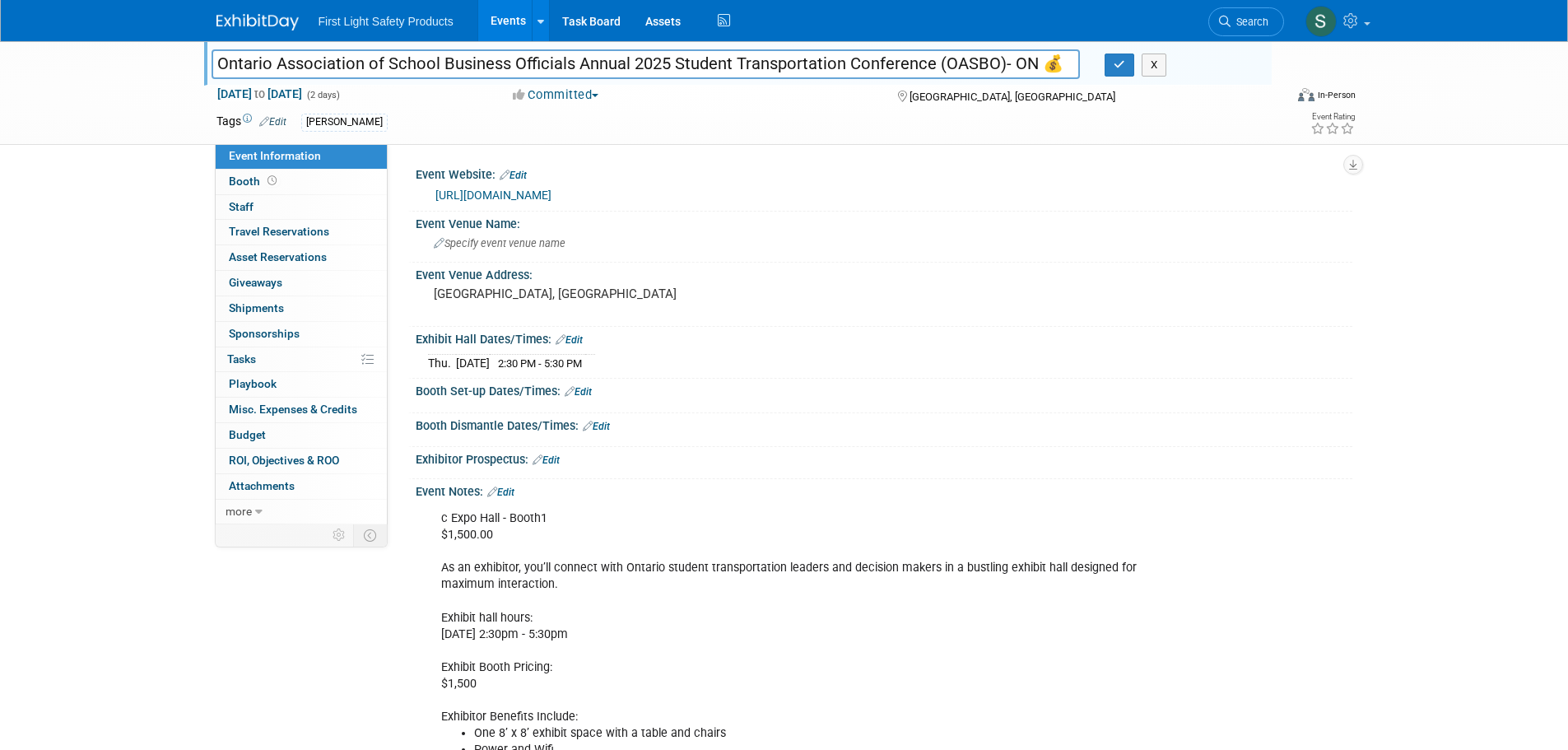
click at [712, 474] on div "Exhibitor Prospectus: Edit" at bounding box center [880, 463] width 944 height 32
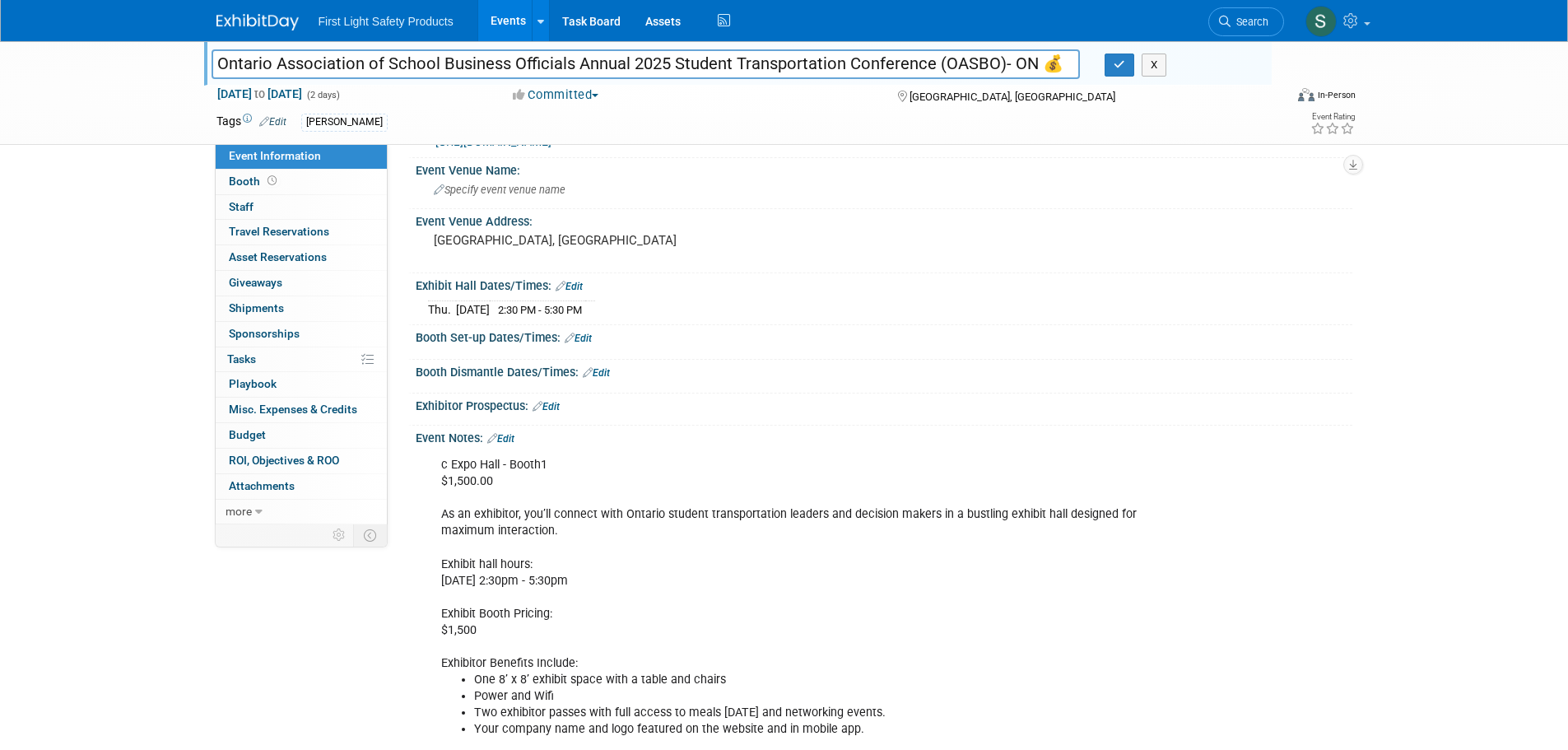
scroll to position [82, 0]
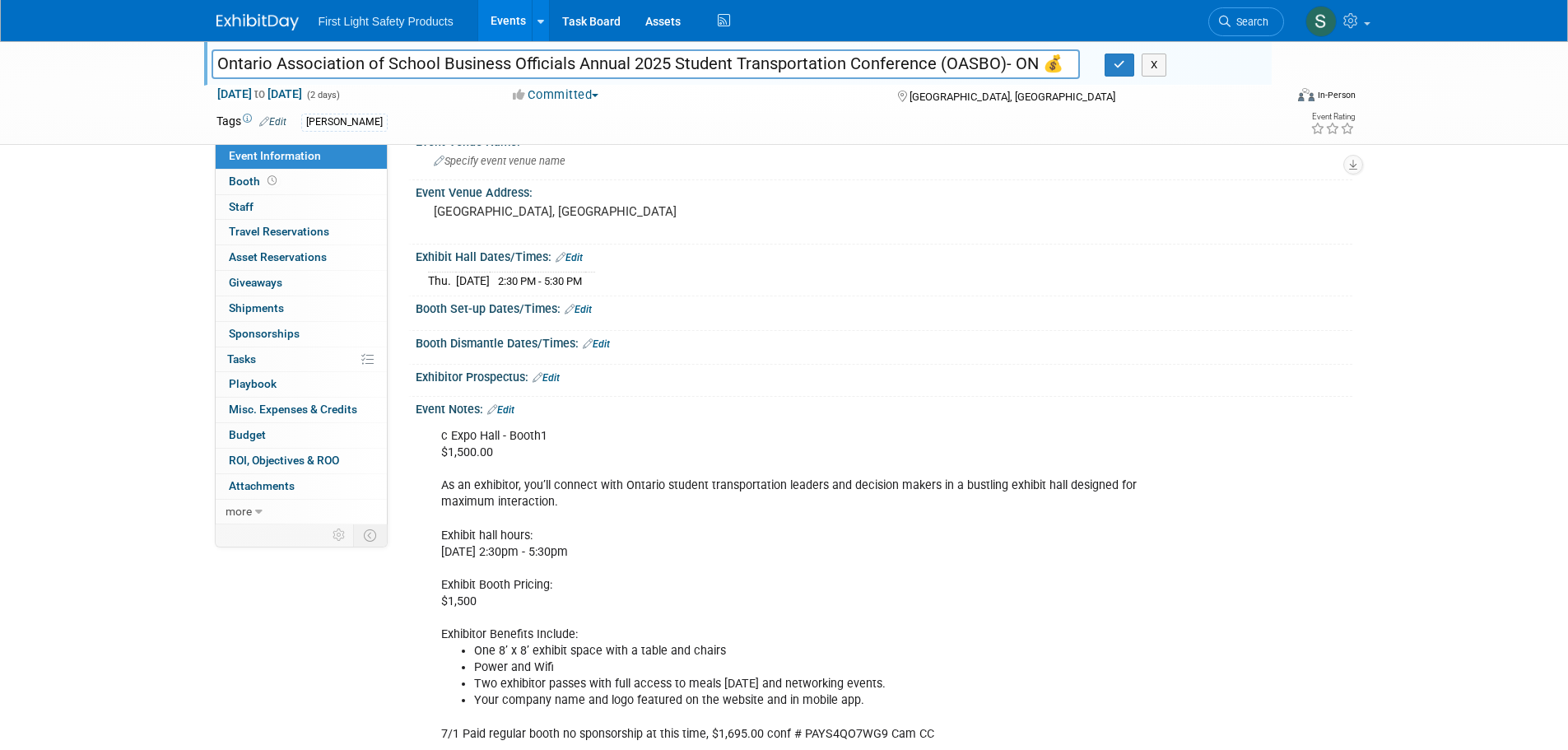
click at [892, 433] on div "c Expo Hall - Booth1 $1,500.00 As an exhibitor, you’ll connect with Ontario stu…" at bounding box center [800, 585] width 742 height 330
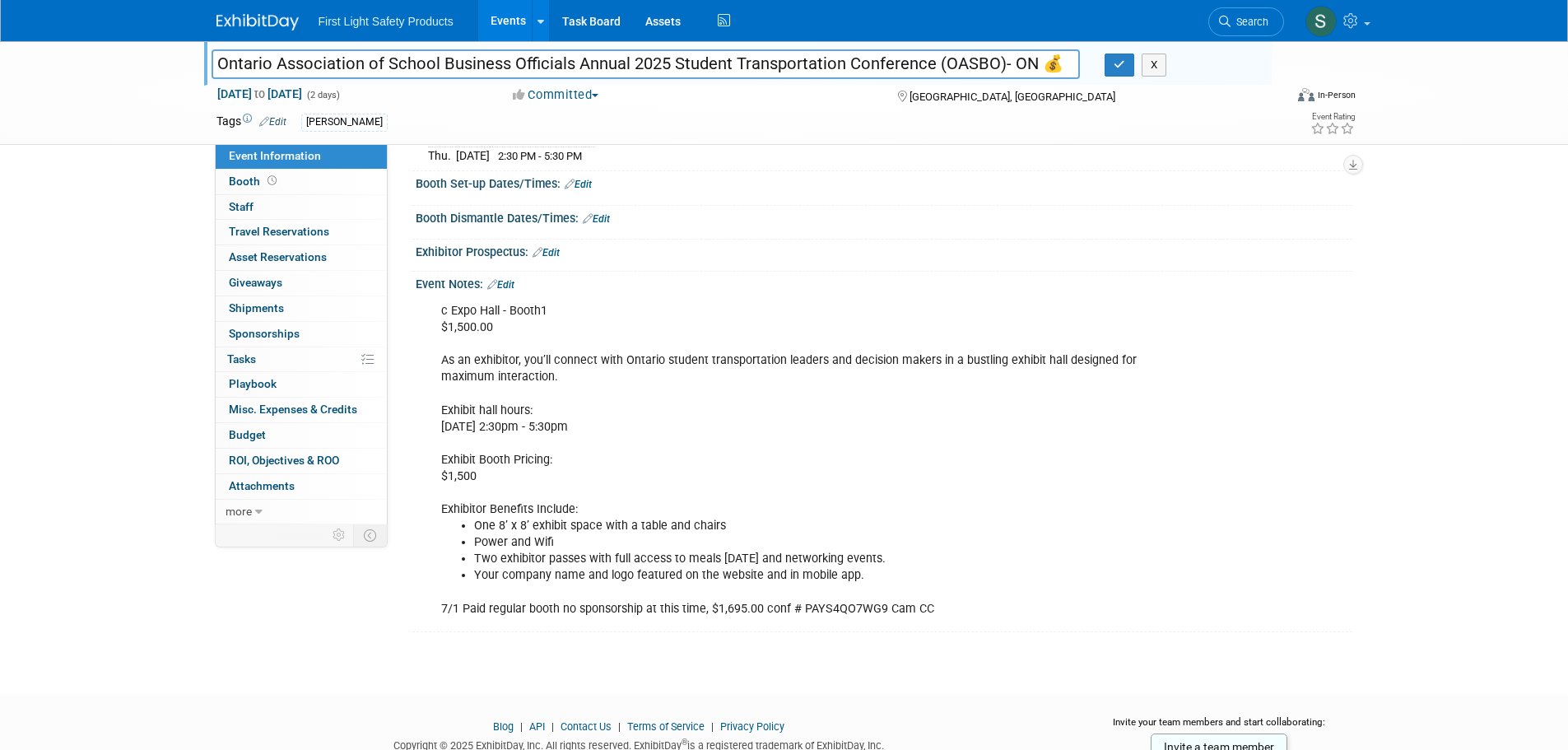
scroll to position [247, 0]
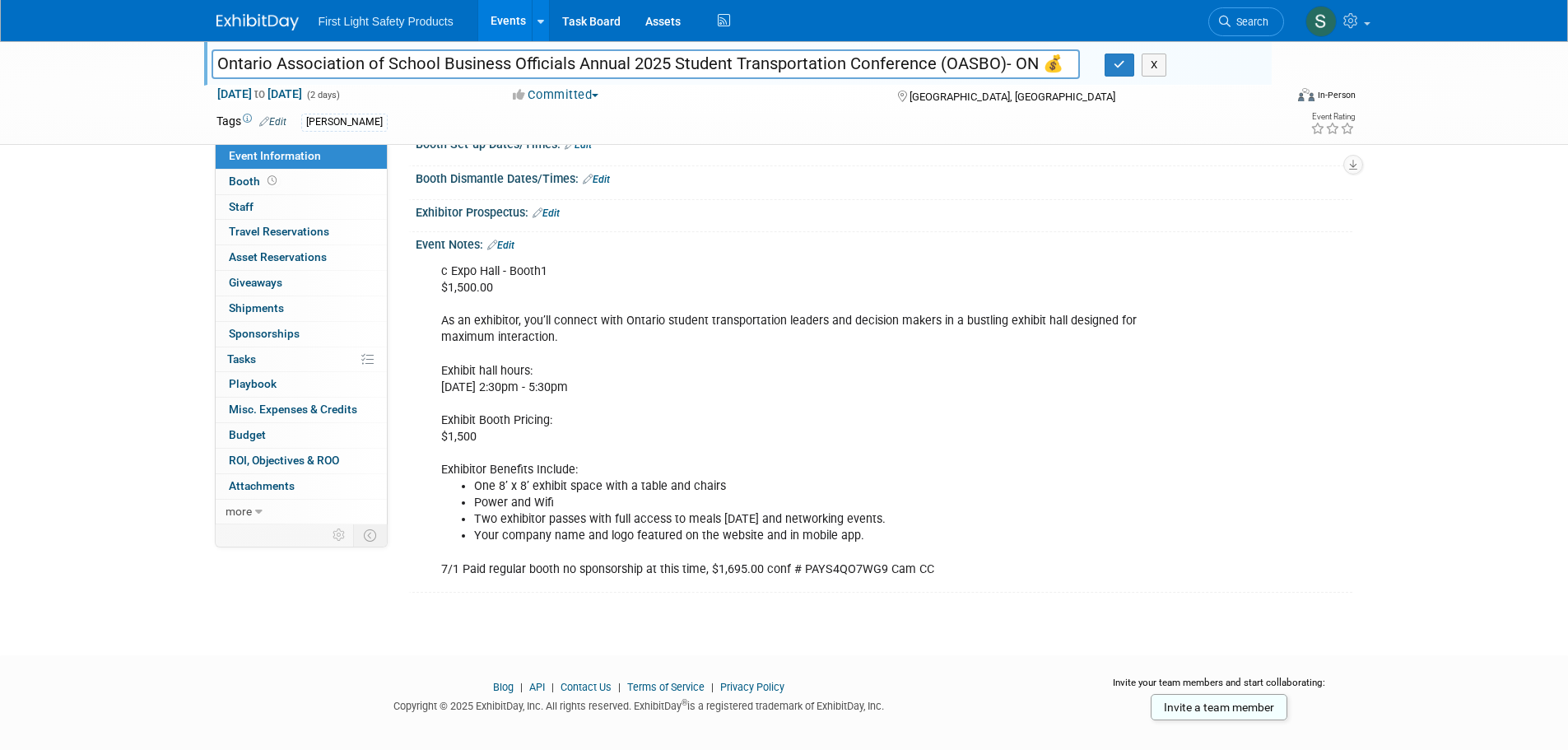
click at [690, 546] on div "c Expo Hall - Booth1 $1,500.00 As an exhibitor, you’ll connect with Ontario stu…" at bounding box center [800, 420] width 742 height 330
click at [699, 531] on li "Your company name and logo featured on the website and in mobile app." at bounding box center [818, 535] width 687 height 16
click at [740, 548] on div "c Expo Hall - Booth1 $1,500.00 As an exhibitor, you’ll connect with Ontario stu…" at bounding box center [800, 420] width 742 height 330
click at [816, 583] on div "c Expo Hall - Booth1 $1,500.00 As an exhibitor, you’ll connect with Ontario stu…" at bounding box center [800, 420] width 742 height 330
drag, startPoint x: 928, startPoint y: 569, endPoint x: 440, endPoint y: 572, distance: 488.0
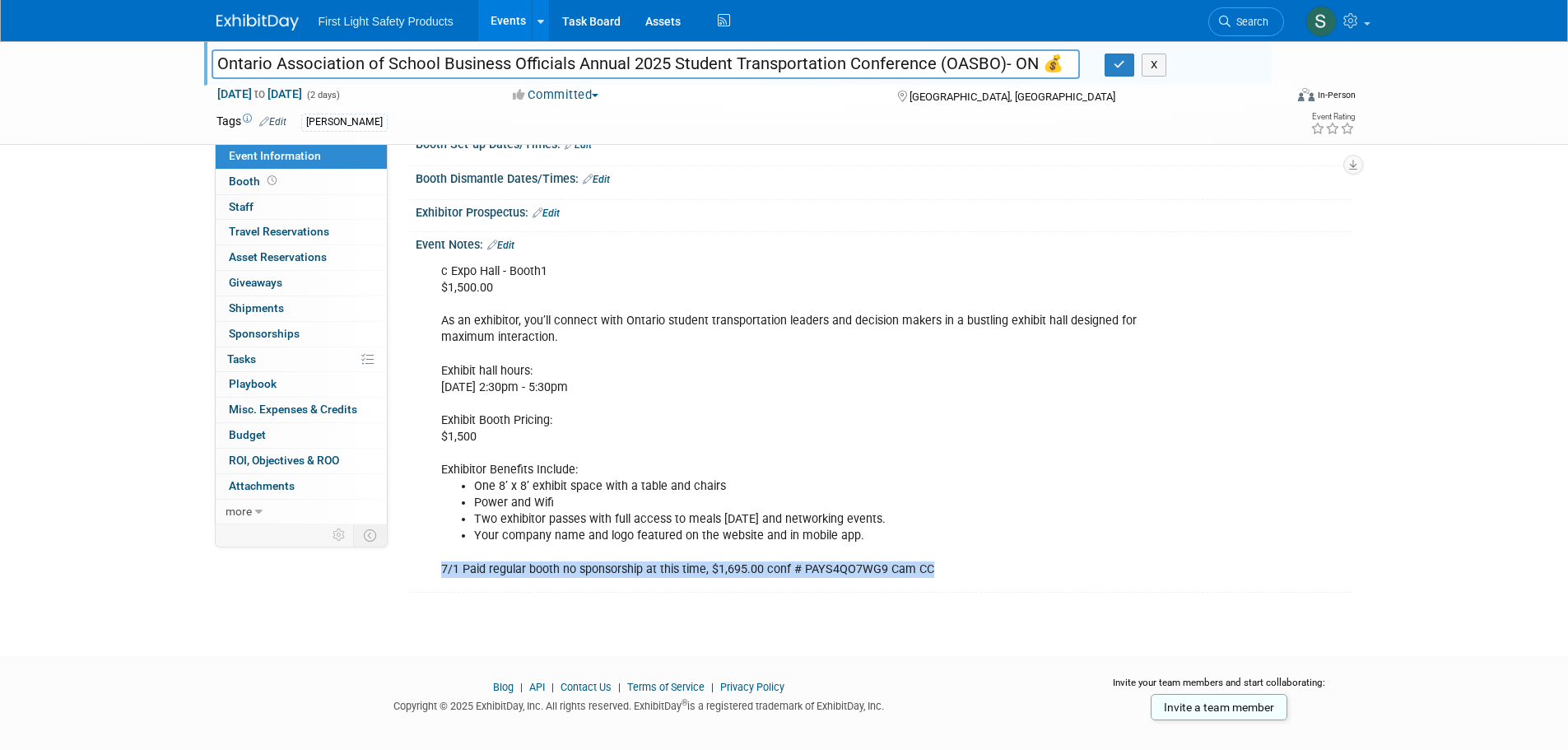
click at [440, 572] on div "c Expo Hall - Booth1 $1,500.00 As an exhibitor, you’ll connect with Ontario stu…" at bounding box center [800, 420] width 742 height 330
copy div "7/1 Paid regular booth no sponsorship at this time, $1,695.00 conf # PAYS4QO7WG…"
click at [763, 451] on div "c Expo Hall - Booth1 $1,500.00 As an exhibitor, you’ll connect with Ontario stu…" at bounding box center [800, 420] width 742 height 330
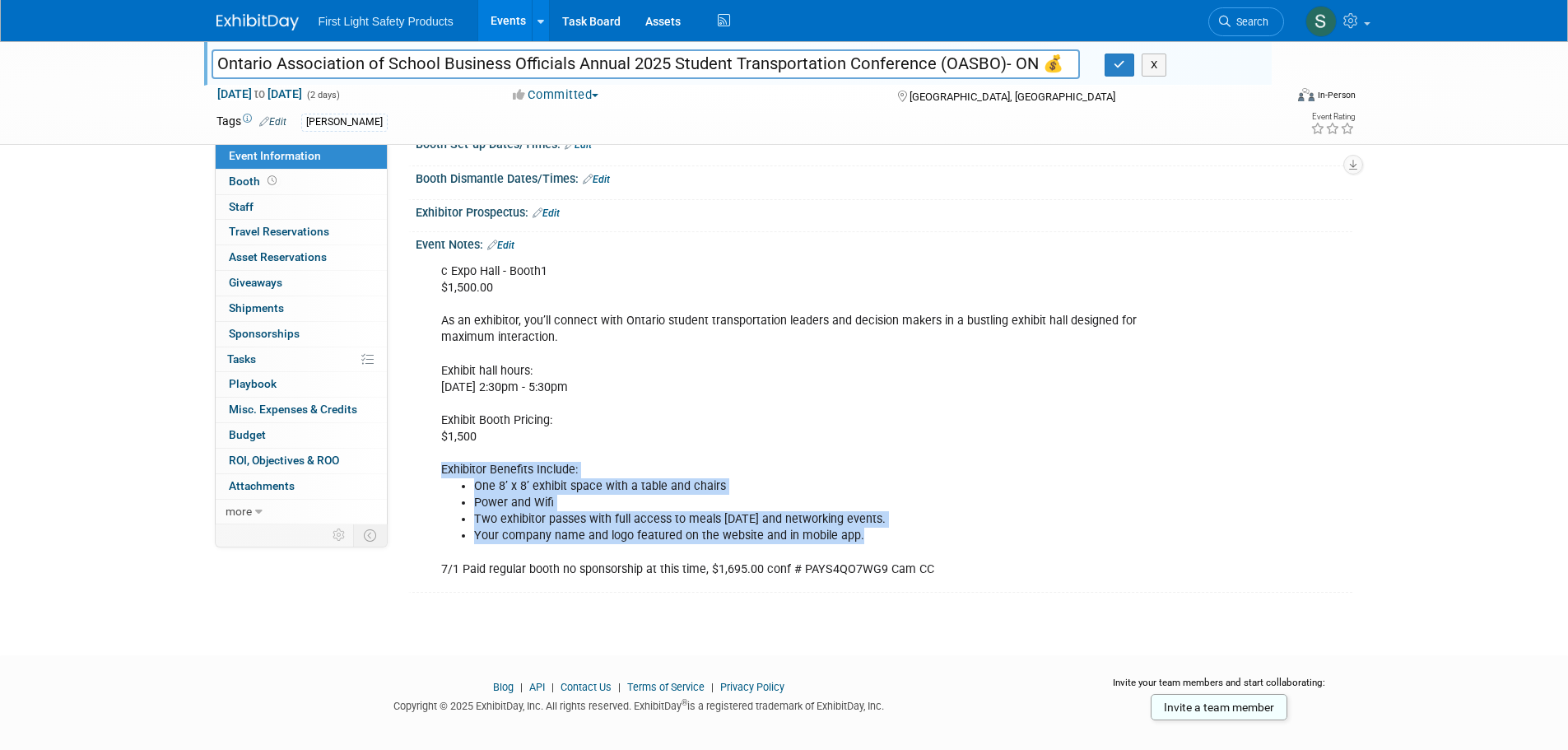
drag, startPoint x: 864, startPoint y: 540, endPoint x: 439, endPoint y: 474, distance: 430.1
click at [439, 474] on div "c Expo Hall - Booth1 $1,500.00 As an exhibitor, you’ll connect with Ontario stu…" at bounding box center [800, 420] width 742 height 330
copy div "Exhibitor Benefits Include: One 8’ x 8’ exhibit space with a table and chairs P…"
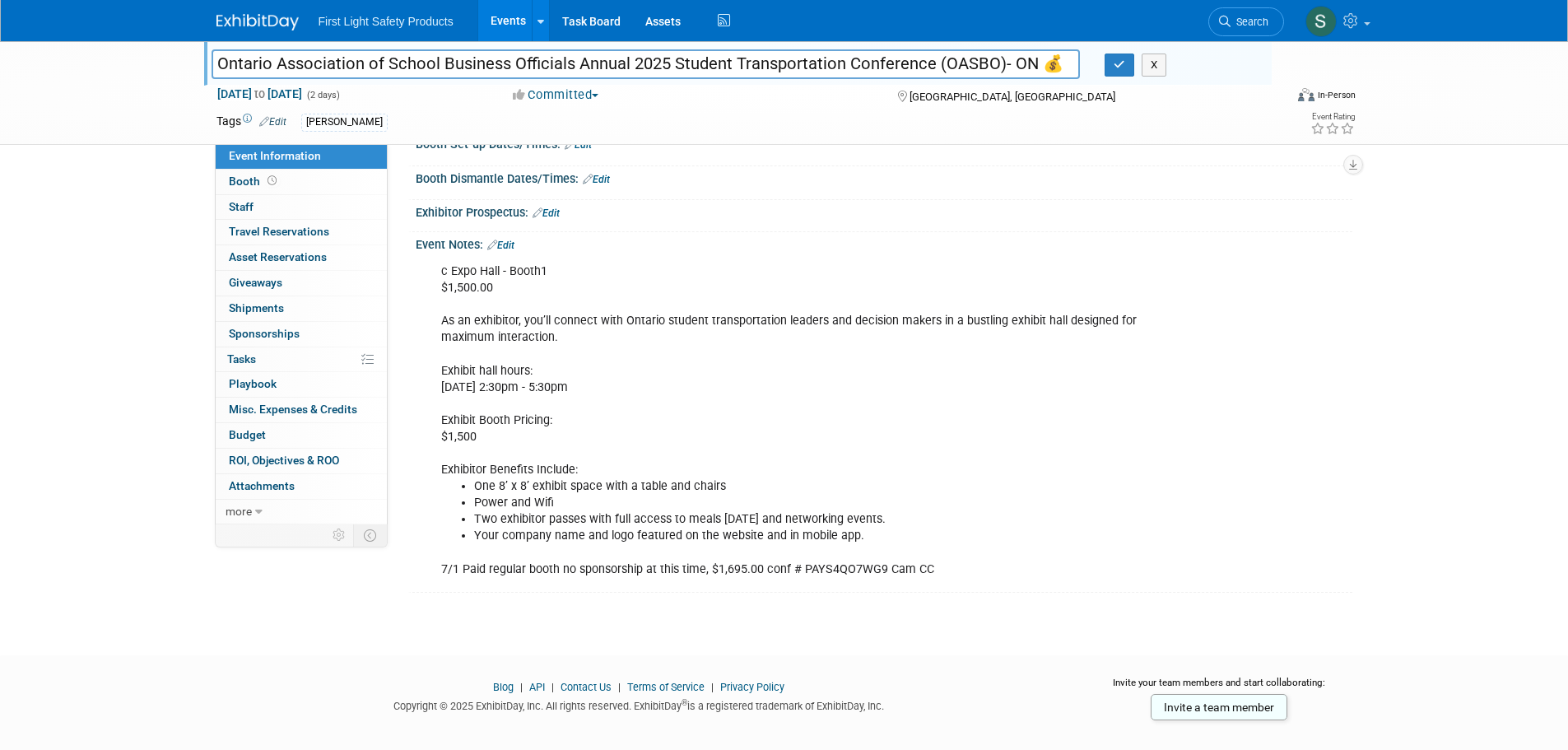
click at [868, 374] on div "c Expo Hall - Booth1 $1,500.00 As an exhibitor, you’ll connect with Ontario stu…" at bounding box center [800, 420] width 742 height 330
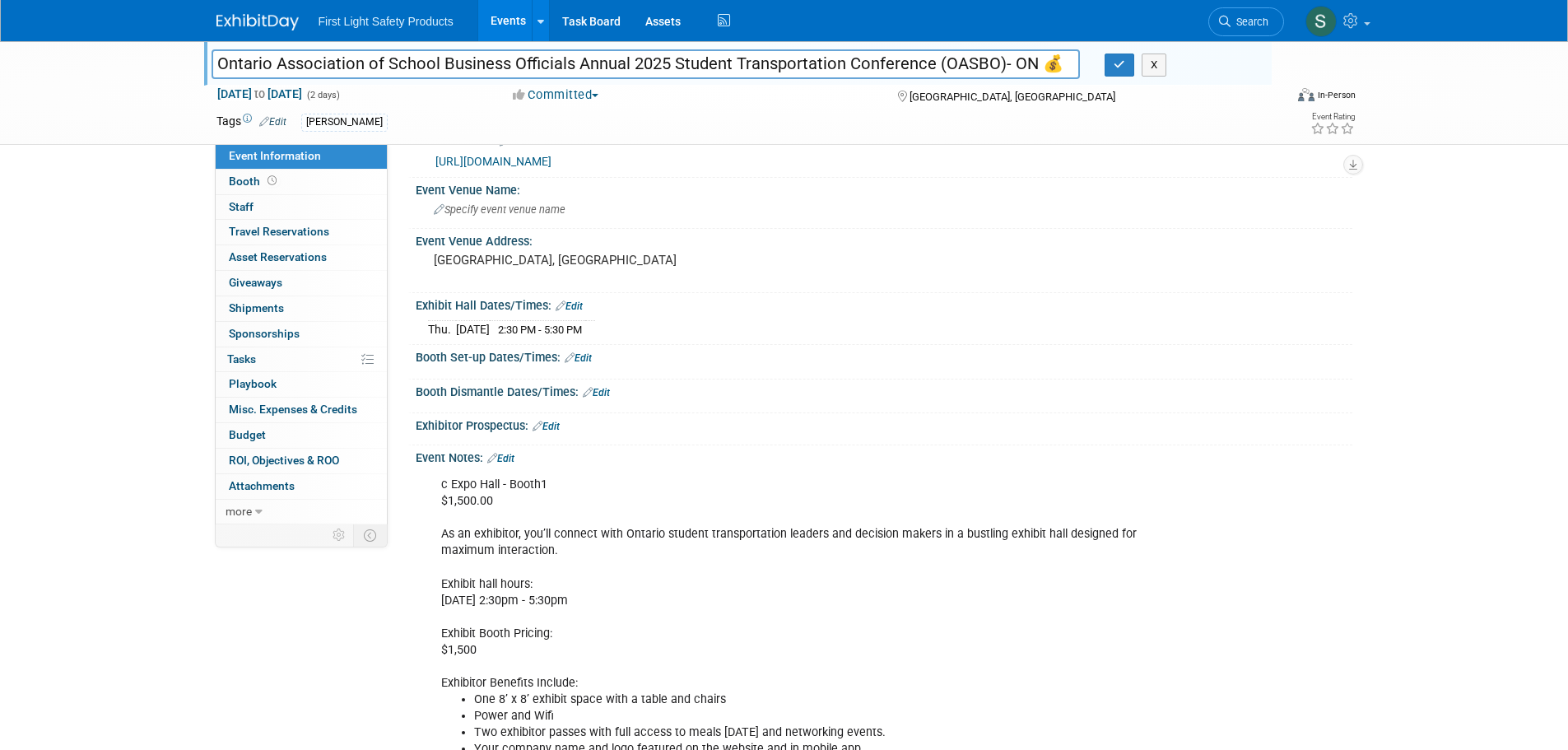
scroll to position [0, 0]
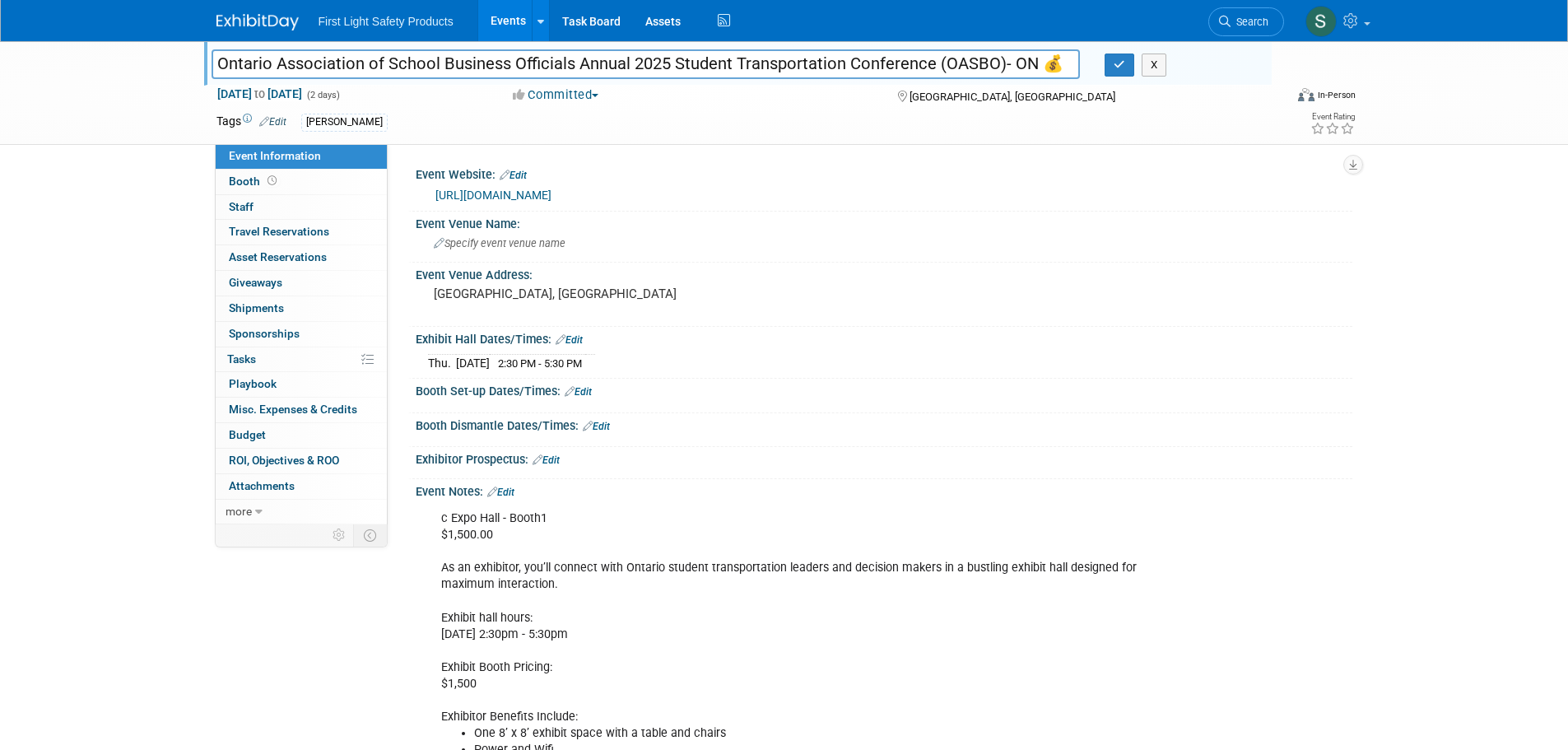
click at [496, 26] on link "Events" at bounding box center [508, 20] width 60 height 41
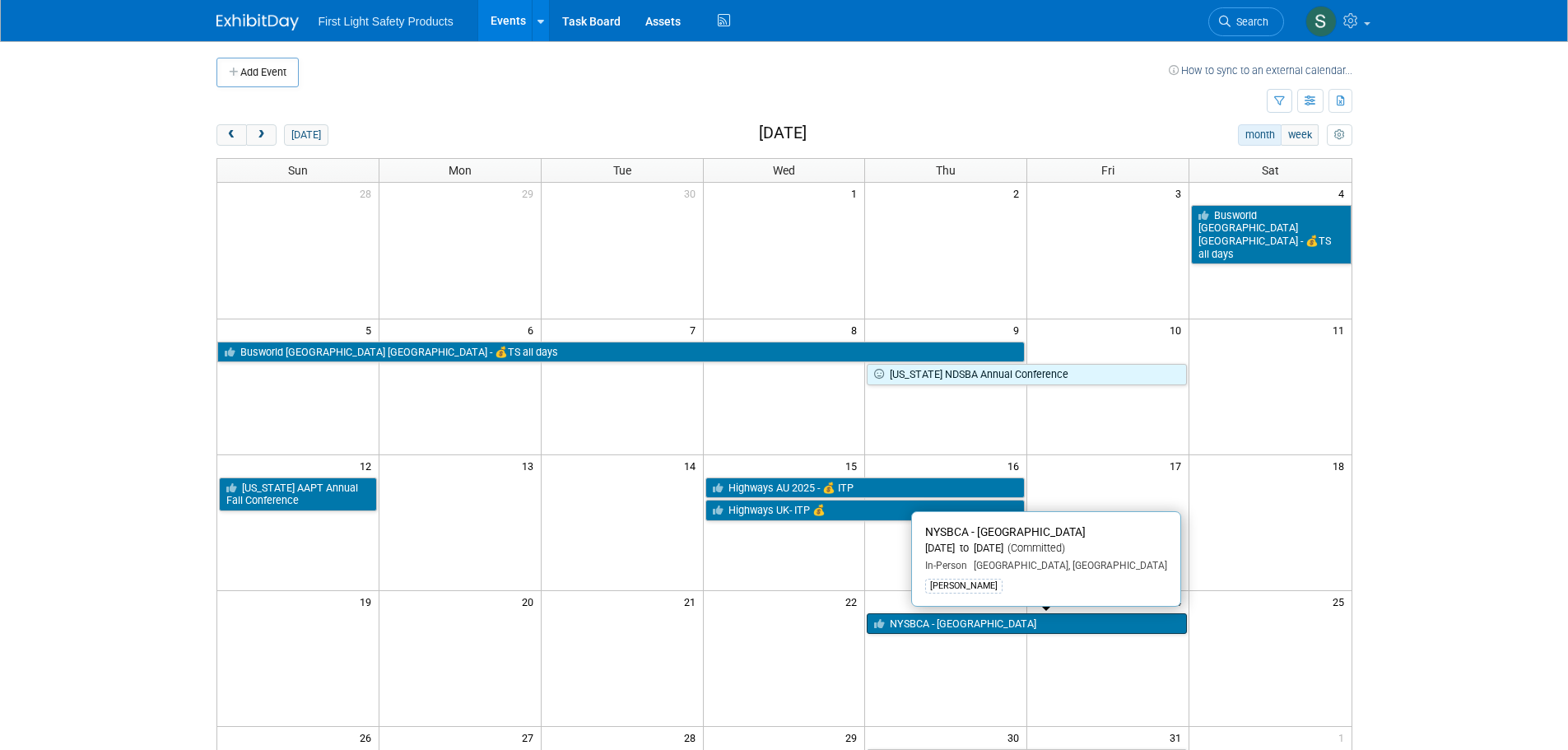
click at [919, 625] on link "NYSBCA - [GEOGRAPHIC_DATA]" at bounding box center [1026, 623] width 320 height 21
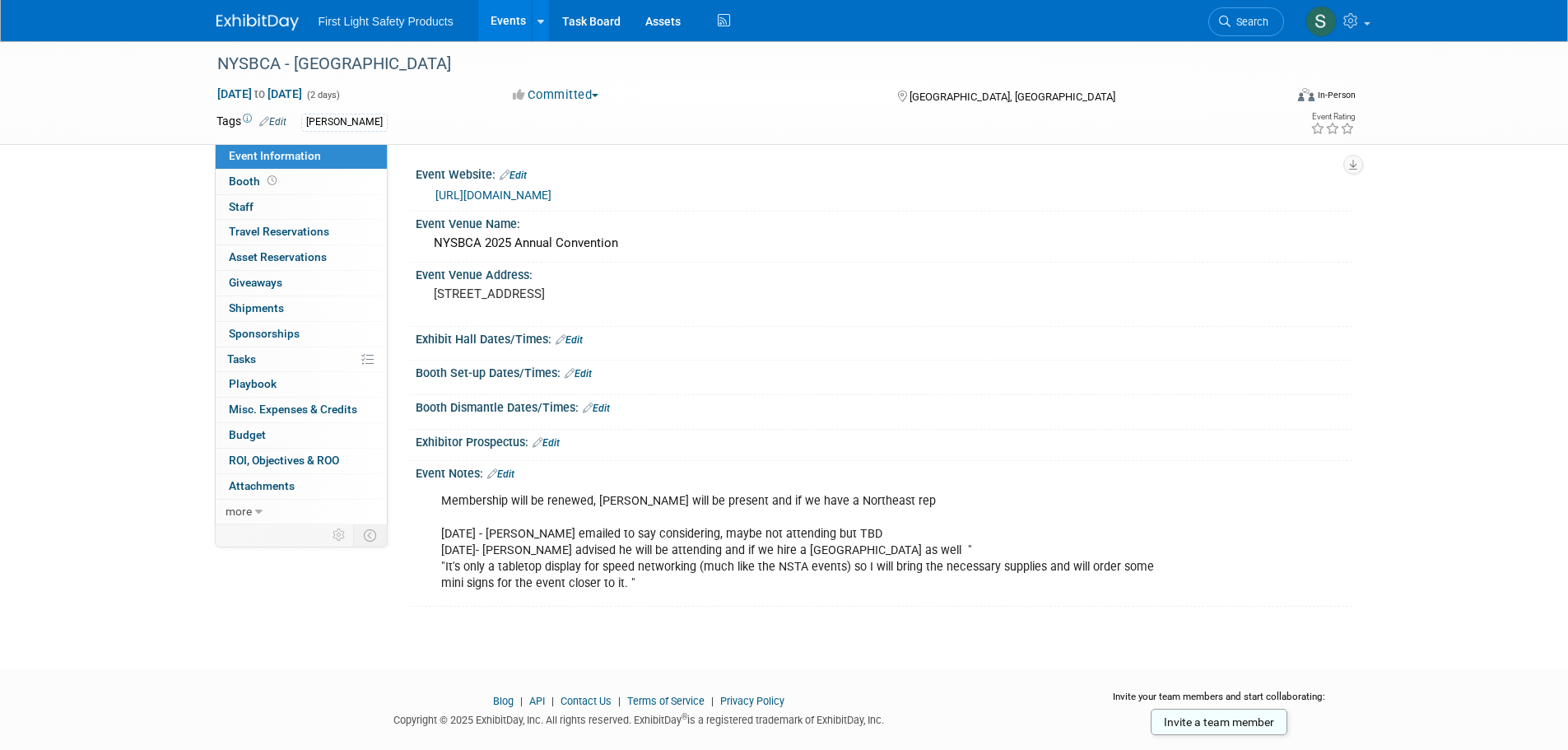
click at [507, 30] on link "Events" at bounding box center [508, 20] width 60 height 41
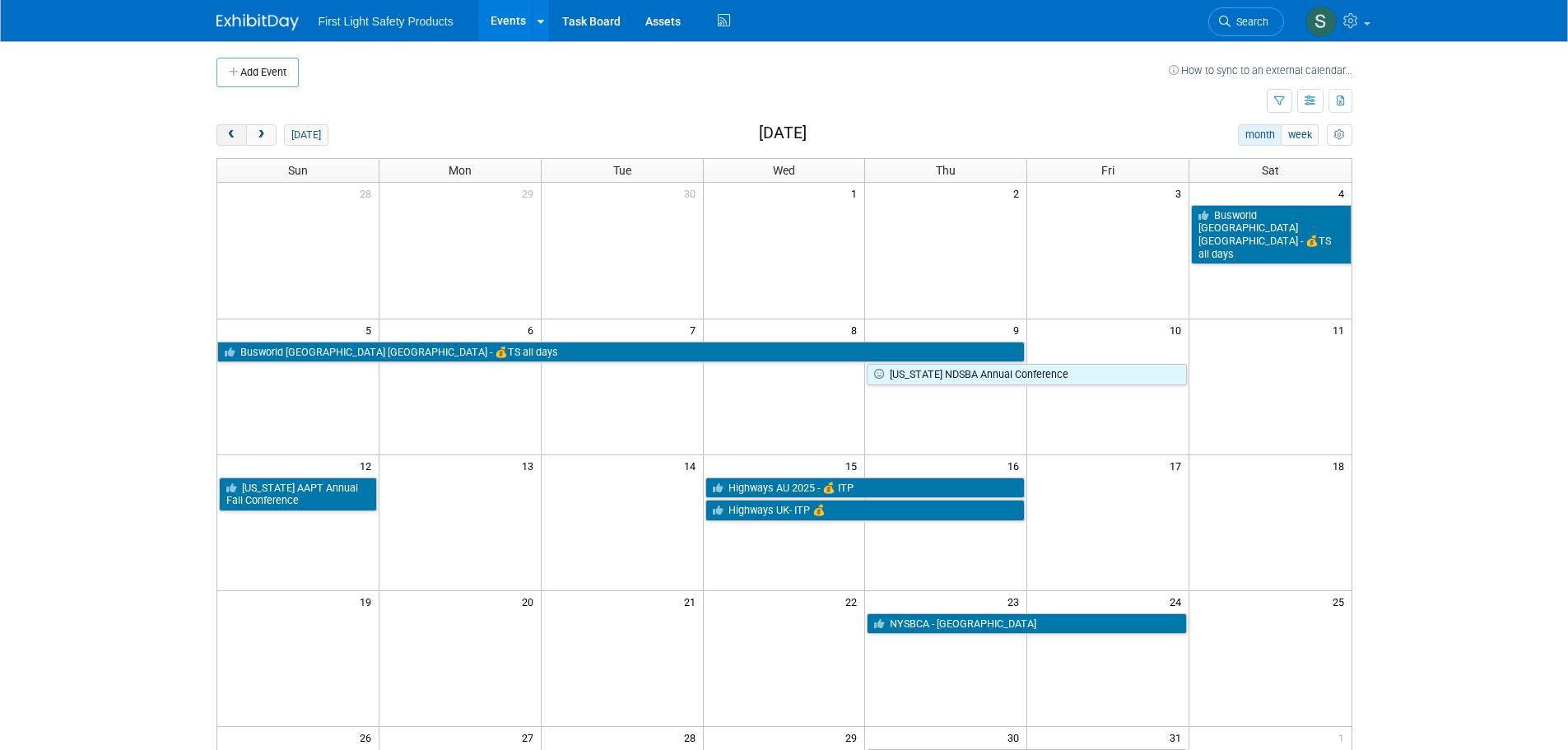
click at [224, 138] on button "prev" at bounding box center [232, 135] width 31 height 21
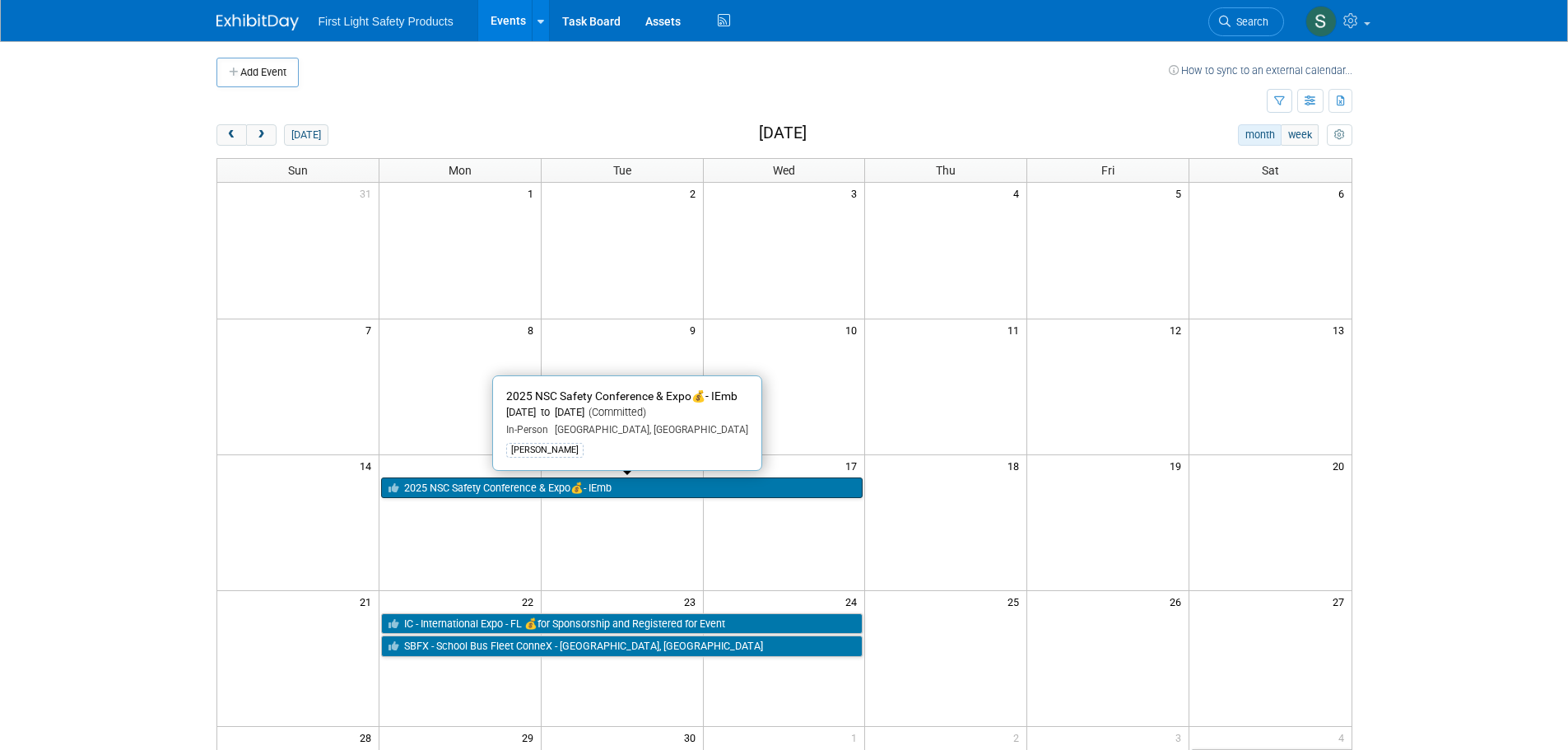
click at [665, 492] on link "2025 NSC Safety Conference & Expo💰- IEmb" at bounding box center [621, 488] width 482 height 21
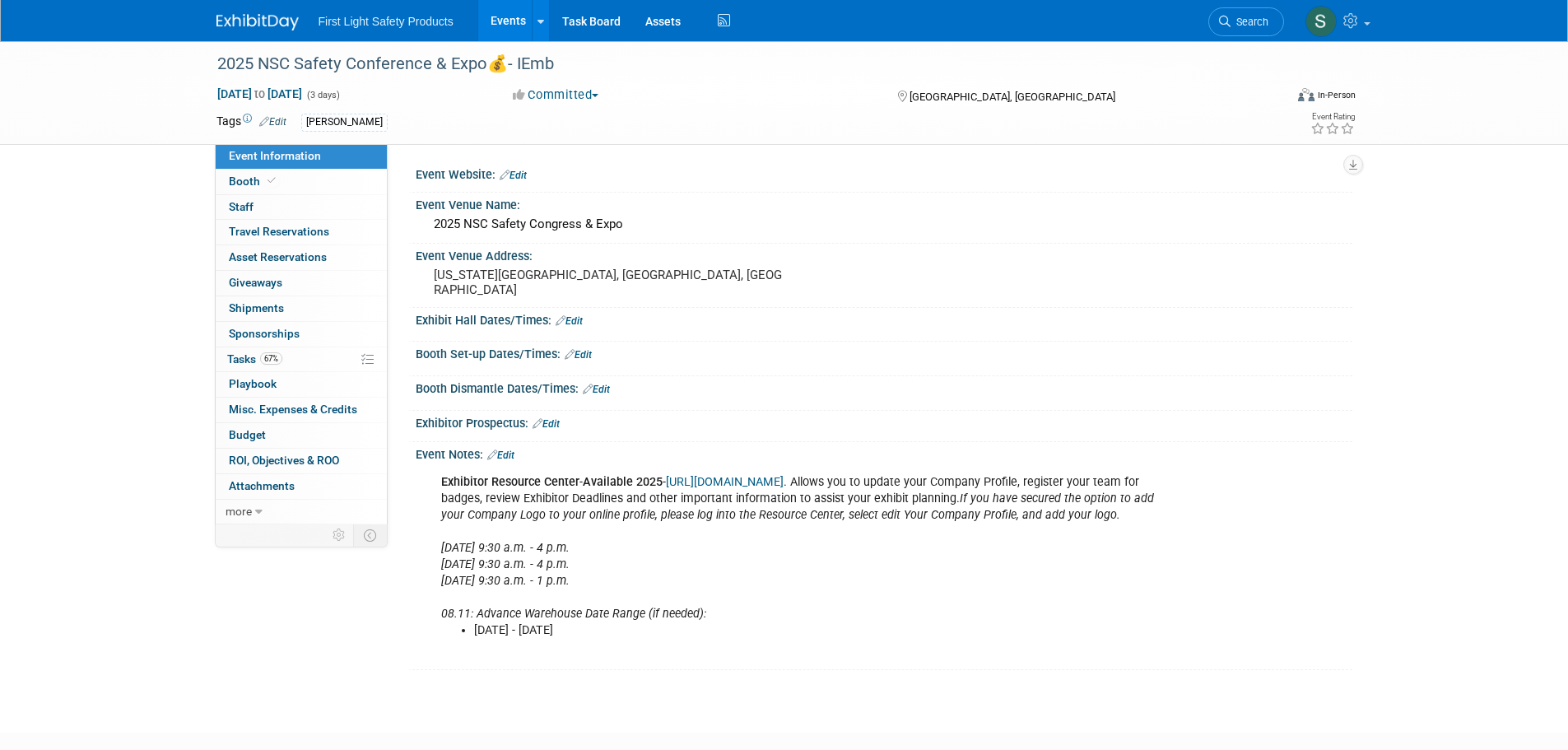
drag, startPoint x: 510, startPoint y: 21, endPoint x: 494, endPoint y: 33, distance: 20.0
click at [508, 21] on link "Events" at bounding box center [508, 20] width 60 height 41
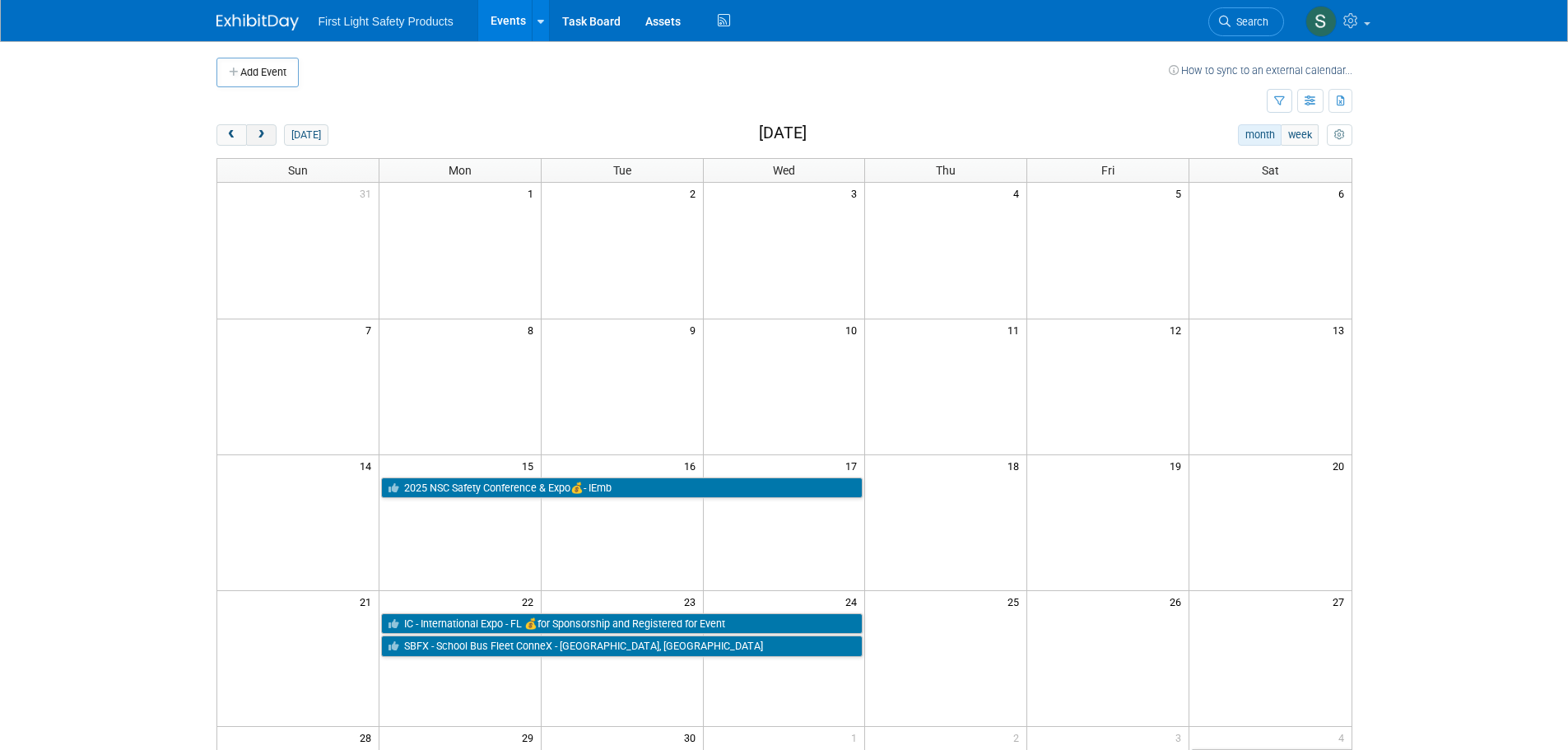
click at [261, 135] on span "next" at bounding box center [261, 135] width 12 height 10
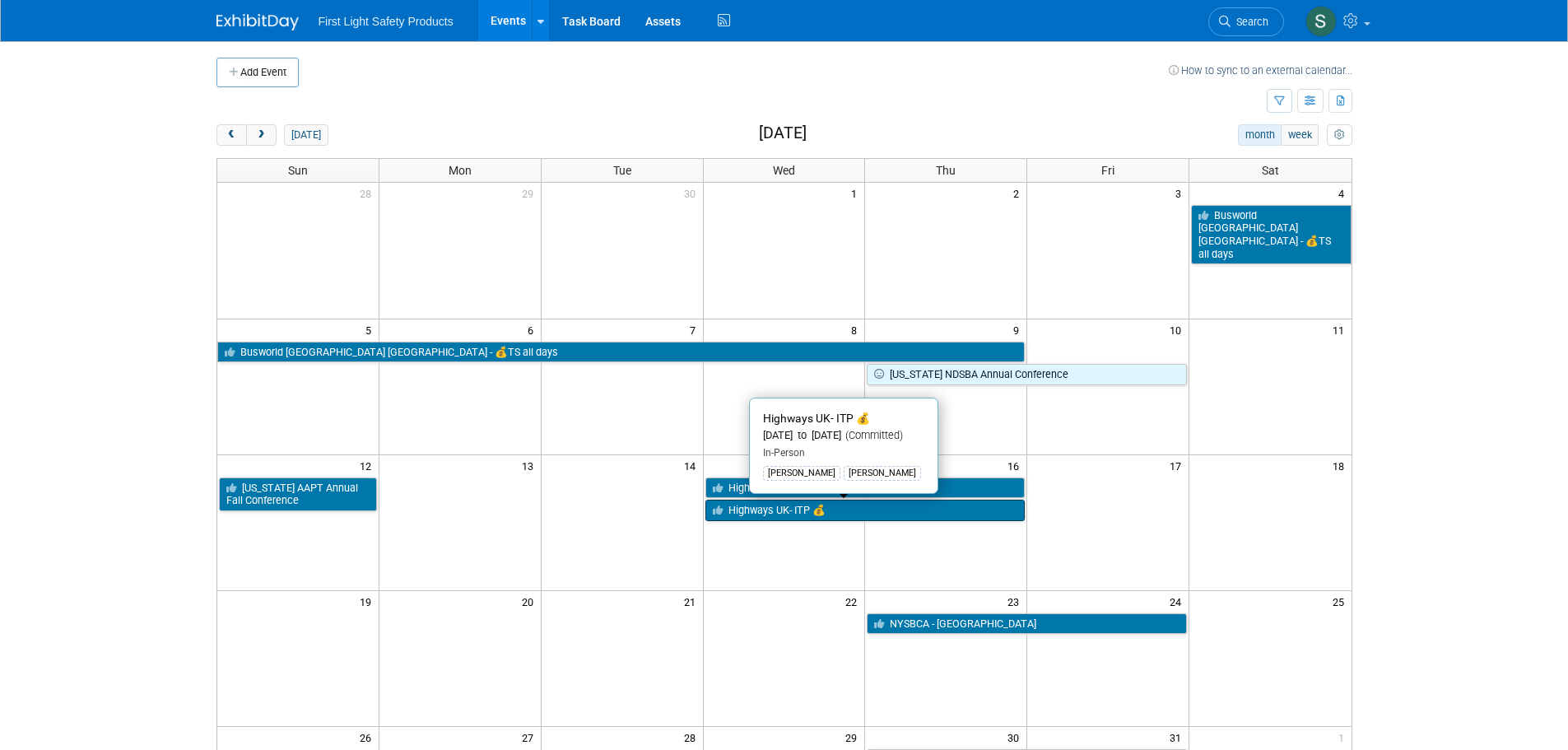
click at [763, 509] on link "Highways UK- ITP 💰" at bounding box center [865, 510] width 320 height 21
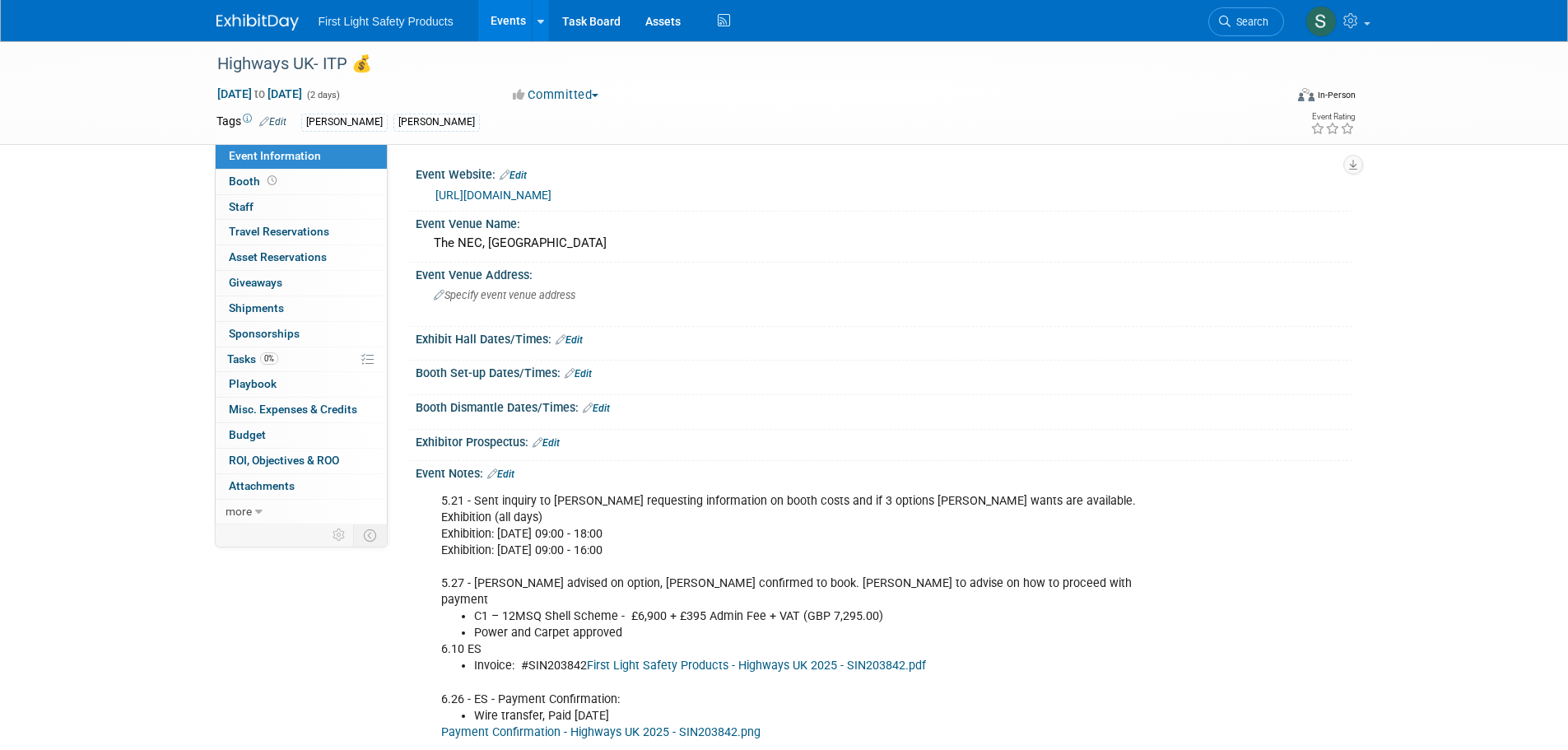
click at [510, 27] on link "Events" at bounding box center [508, 20] width 60 height 41
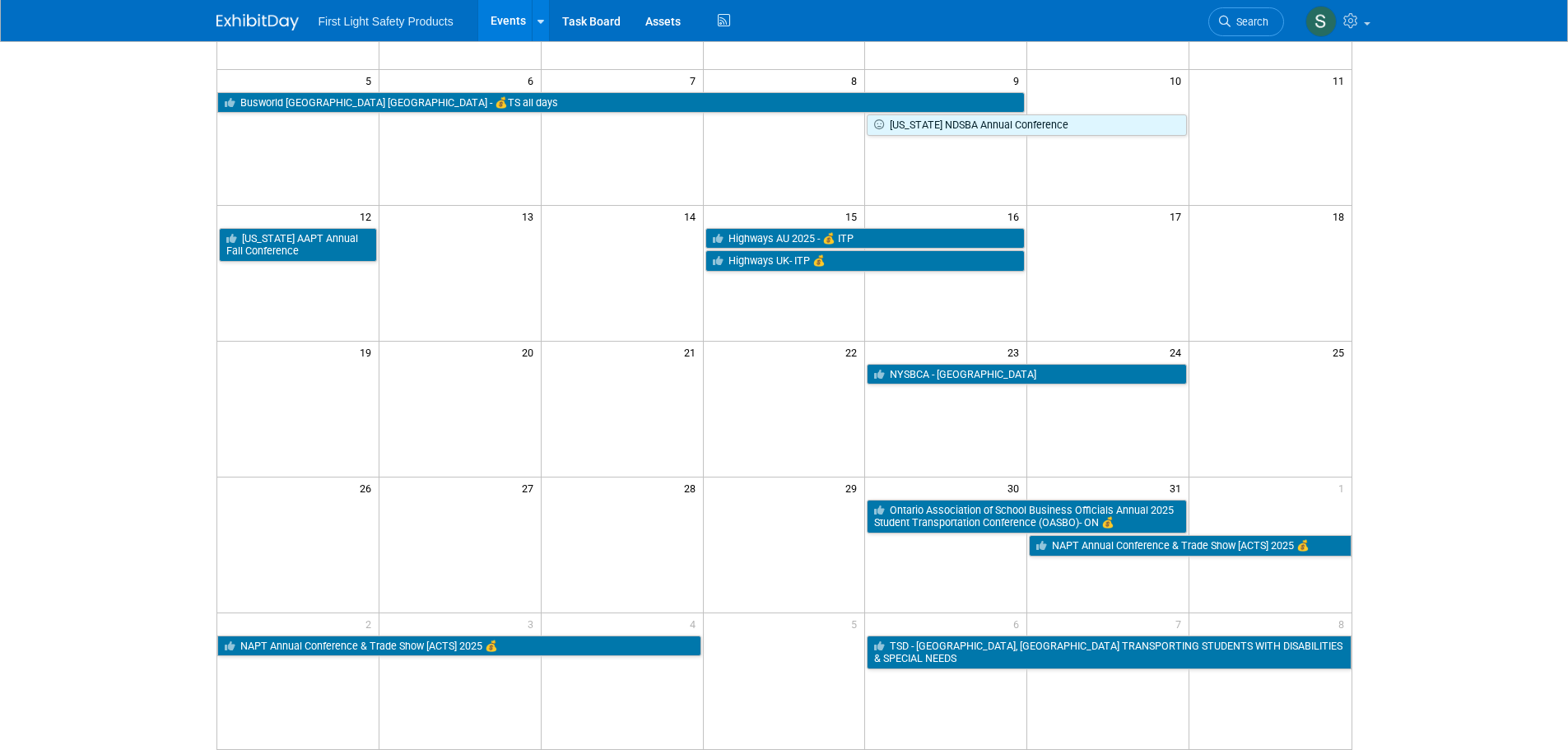
scroll to position [329, 0]
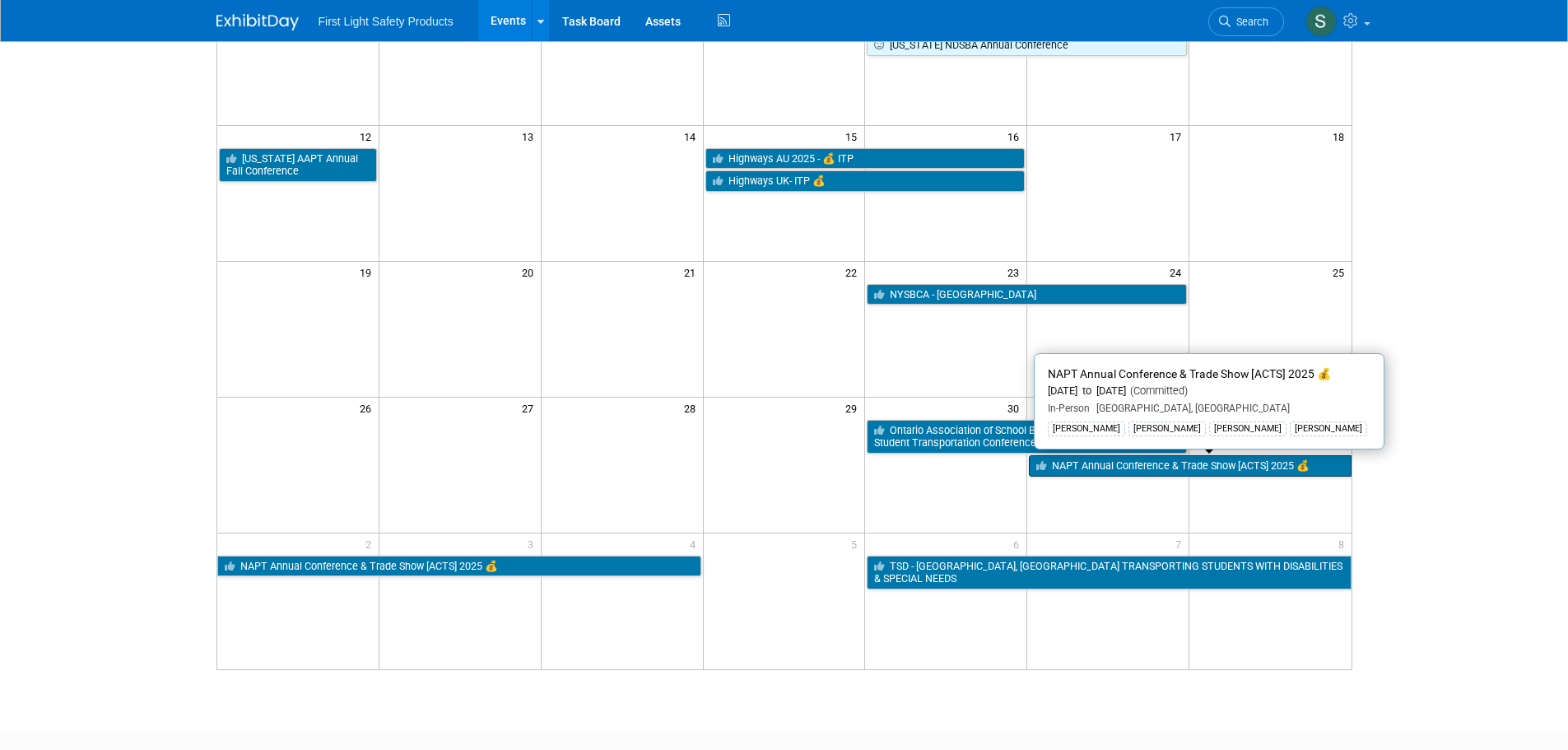
click at [1084, 465] on link "NAPT Annual Conference & Trade Show [ACTS] 2025 💰" at bounding box center [1189, 466] width 322 height 21
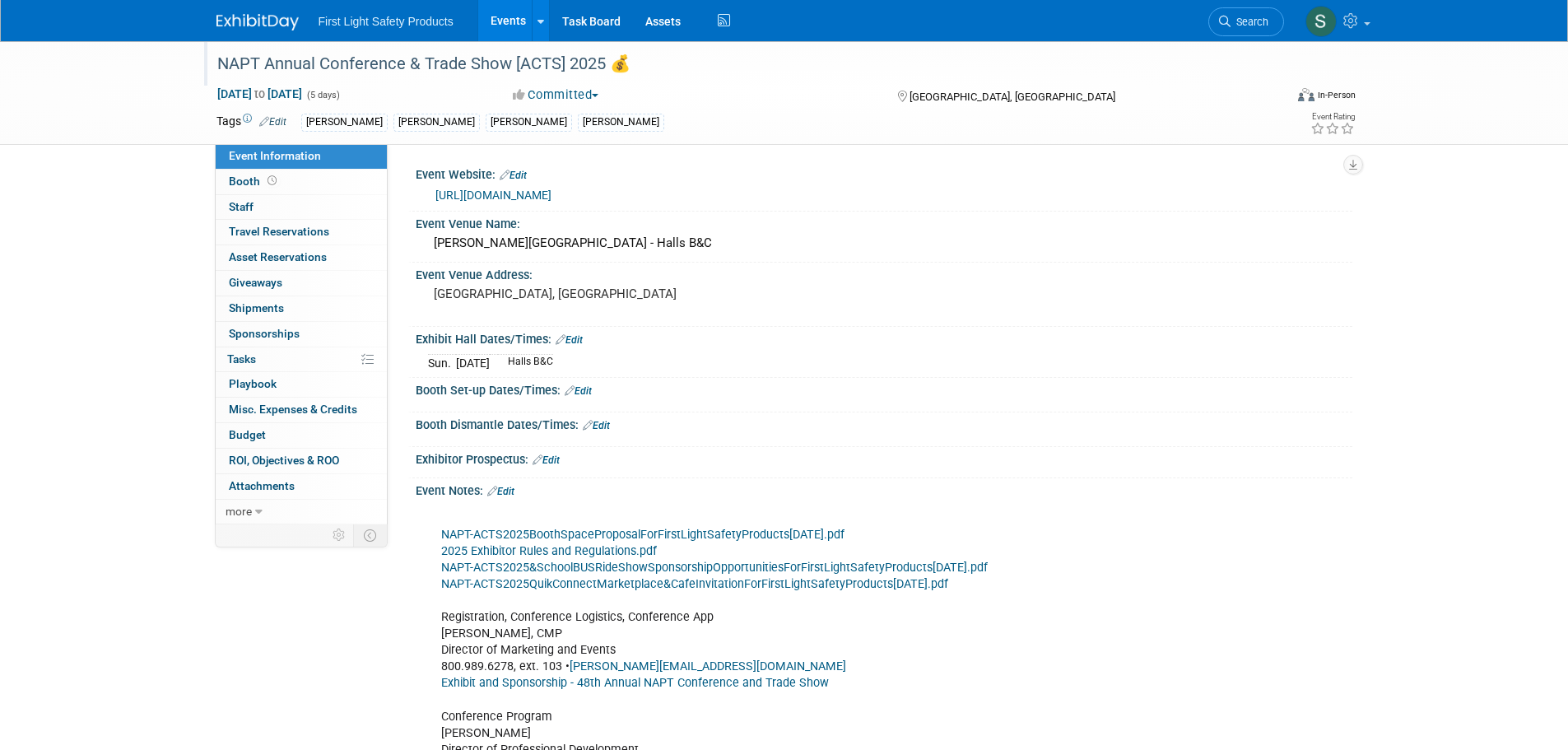
click at [414, 66] on div "NAPT Annual Conference & Trade Show [ACTS] 2025 💰" at bounding box center [736, 64] width 1048 height 30
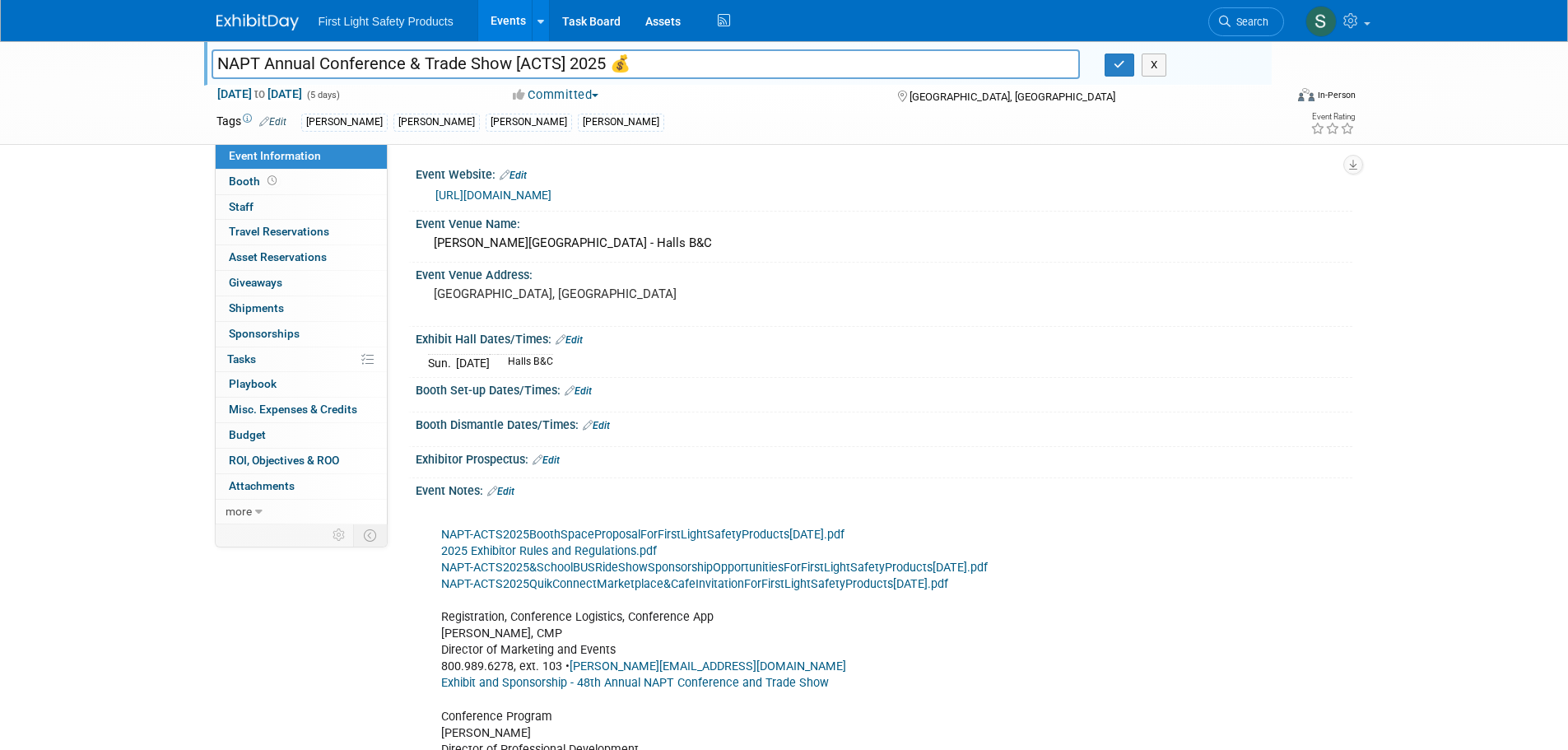
click at [560, 65] on input "NAPT Annual Conference & Trade Show [ACTS] 2025 💰" at bounding box center [646, 64] width 869 height 29
drag, startPoint x: 601, startPoint y: 60, endPoint x: 164, endPoint y: 77, distance: 437.3
click at [159, 76] on div "NAPT Annual Conference & Trade Show [ACTS] 2025 💰 NAPT Annual Conference & Trad…" at bounding box center [784, 93] width 1568 height 104
click at [552, 194] on link "[URL][DOMAIN_NAME]" at bounding box center [493, 195] width 116 height 13
click at [645, 246] on div "[PERSON_NAME][GEOGRAPHIC_DATA] - Halls B&C" at bounding box center [883, 242] width 911 height 26
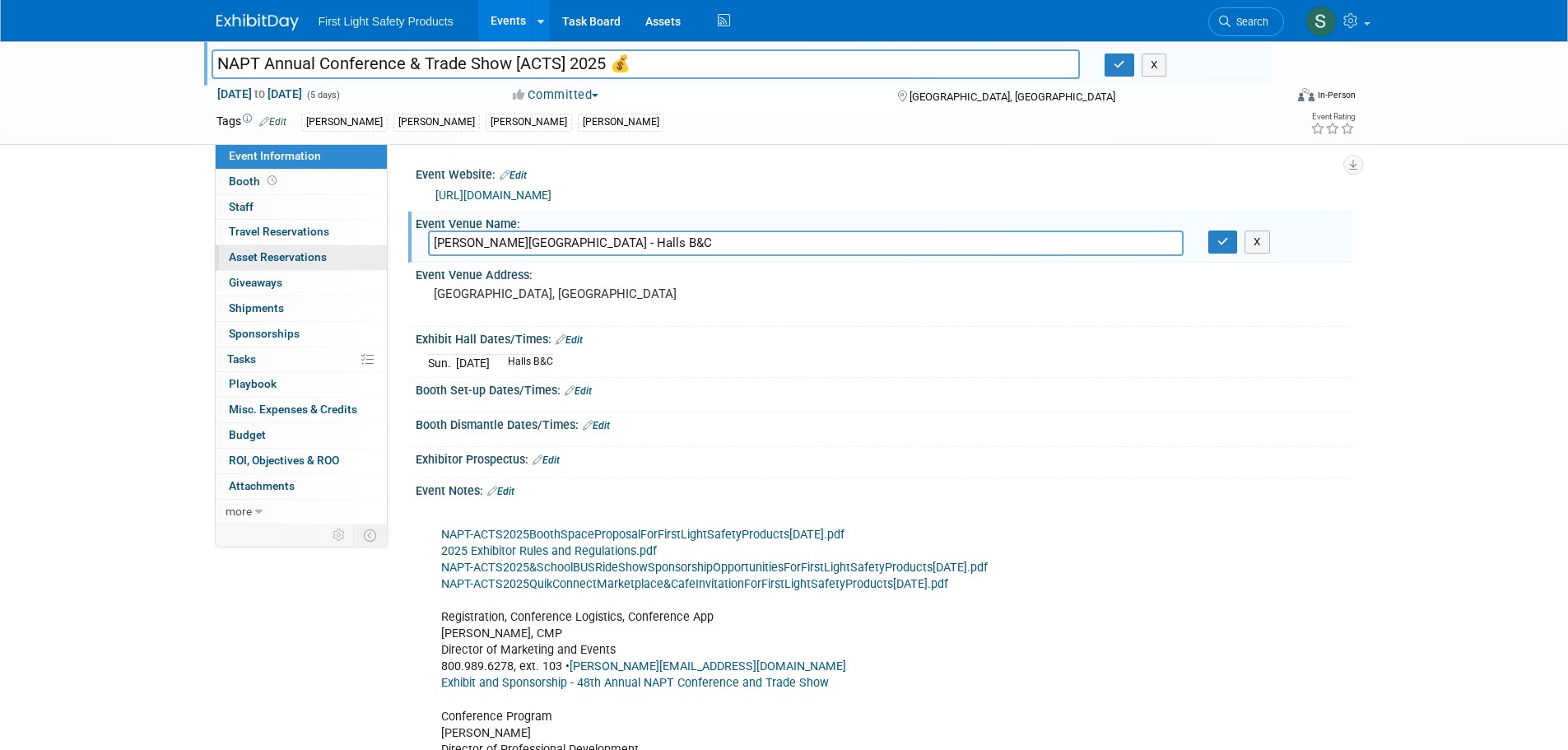
drag, startPoint x: 607, startPoint y: 252, endPoint x: 301, endPoint y: 262, distance: 306.2
click at [302, 261] on div "Event Information Event Info Booth Booth 0 Staff 0 Staff 0 Travel Reservations …" at bounding box center [784, 630] width 1160 height 1177
click at [558, 289] on pre "[GEOGRAPHIC_DATA], [GEOGRAPHIC_DATA]" at bounding box center [610, 294] width 354 height 15
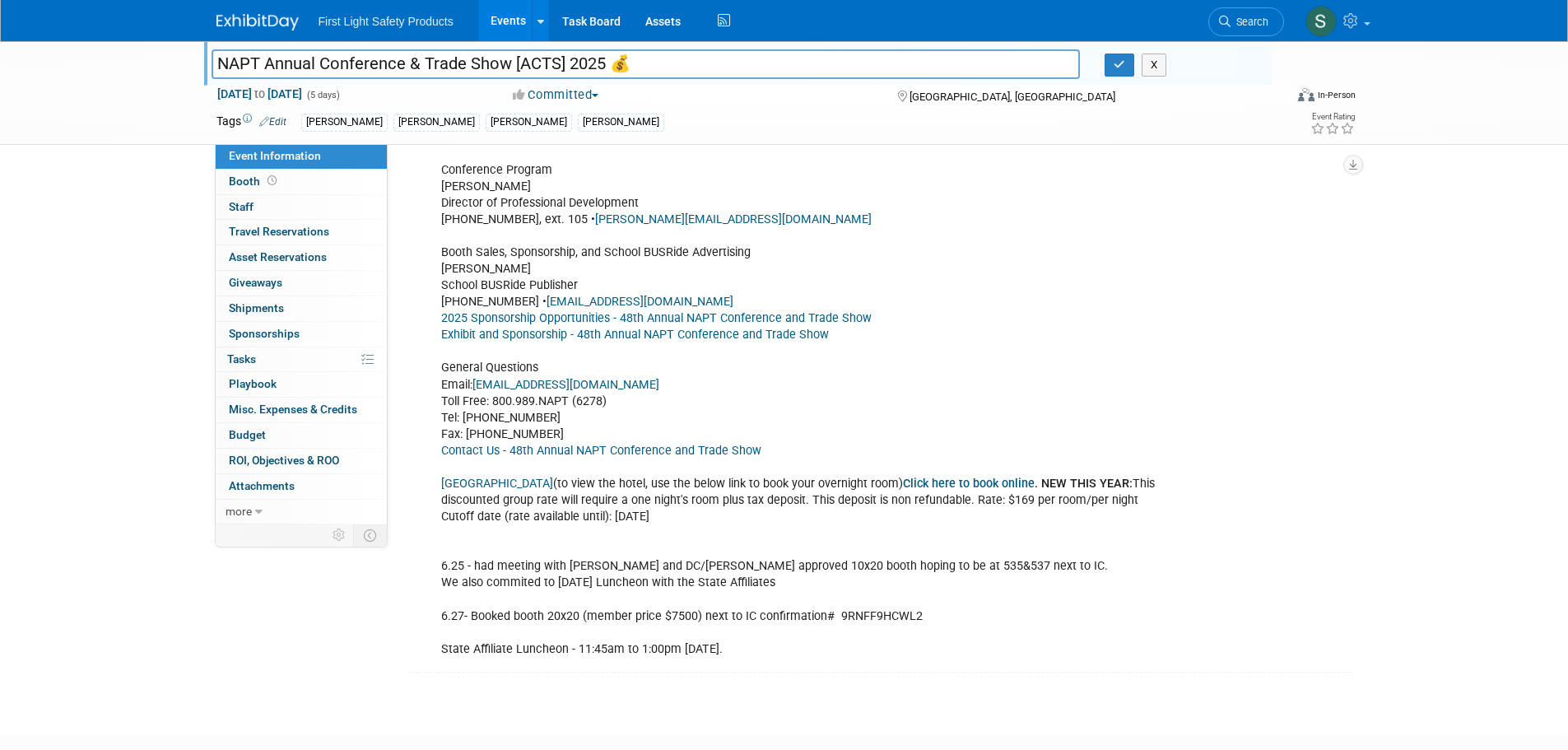
scroll to position [576, 0]
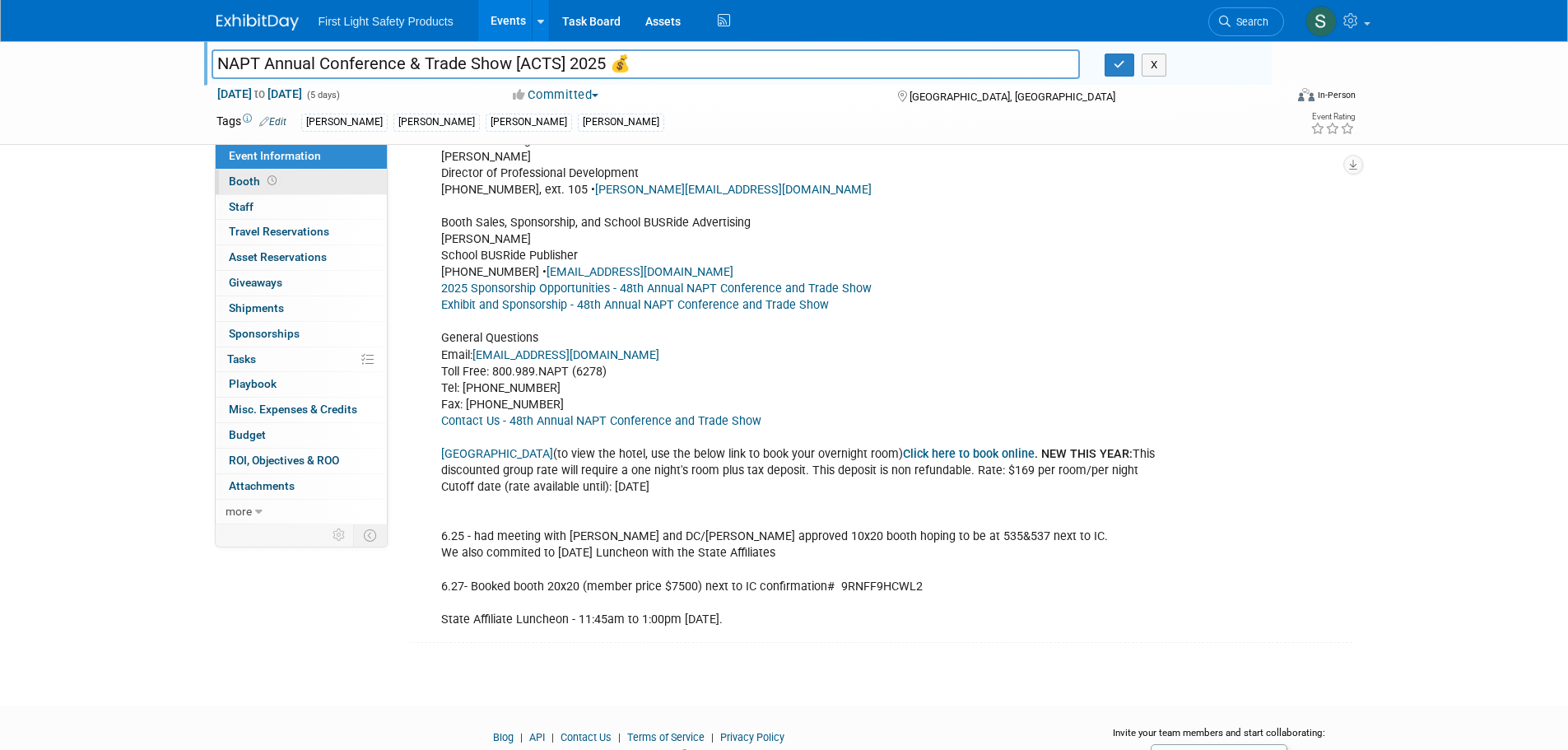
click at [334, 177] on link "Booth" at bounding box center [301, 182] width 171 height 25
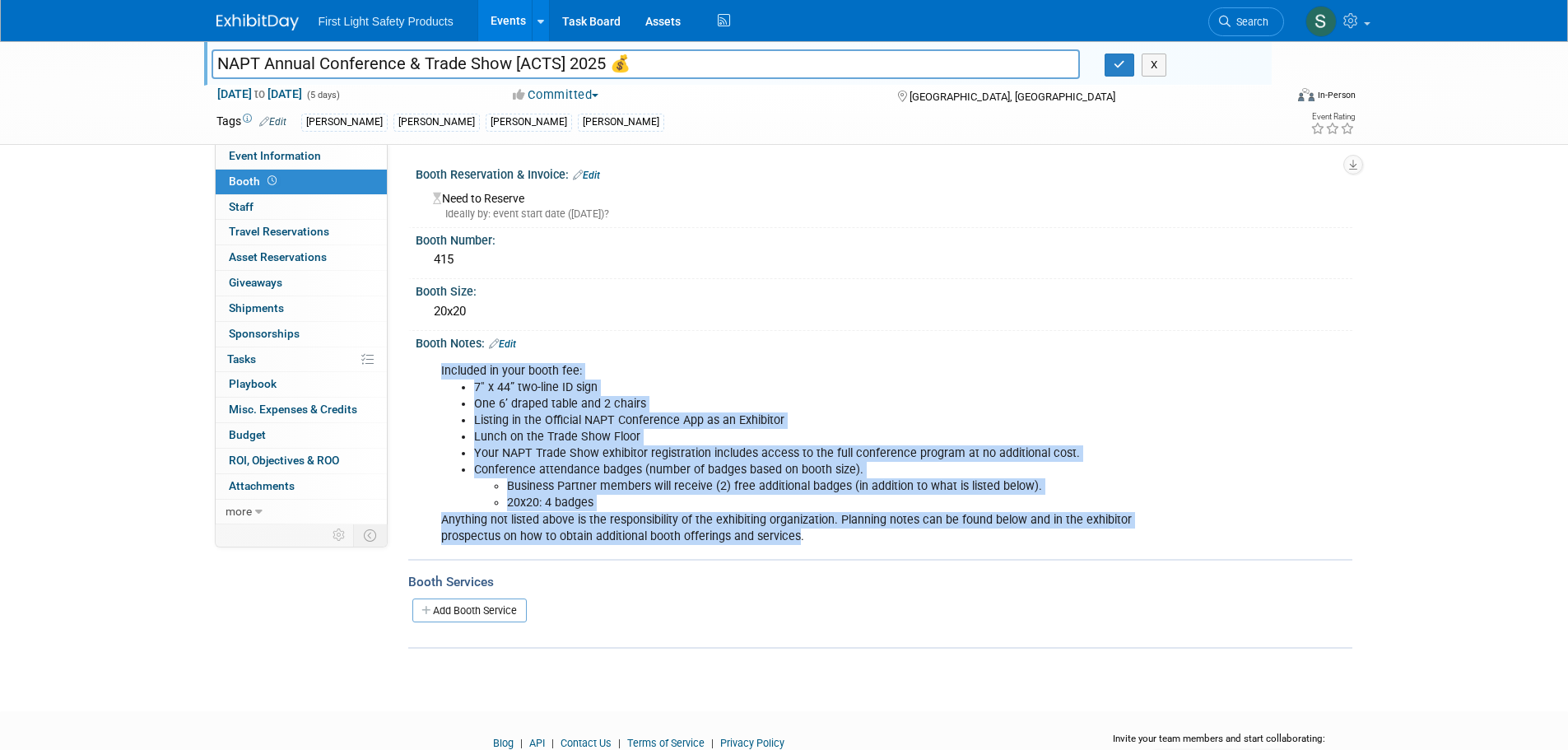
drag, startPoint x: 798, startPoint y: 534, endPoint x: 435, endPoint y: 367, distance: 399.6
click at [435, 367] on div "Included in your booth fee: 7" x 44” two-line ID sign One 6’ draped table and 2…" at bounding box center [800, 454] width 742 height 198
copy div "Included in your booth fee: 7" x 44” two-line ID sign One 6’ draped table and 2…"
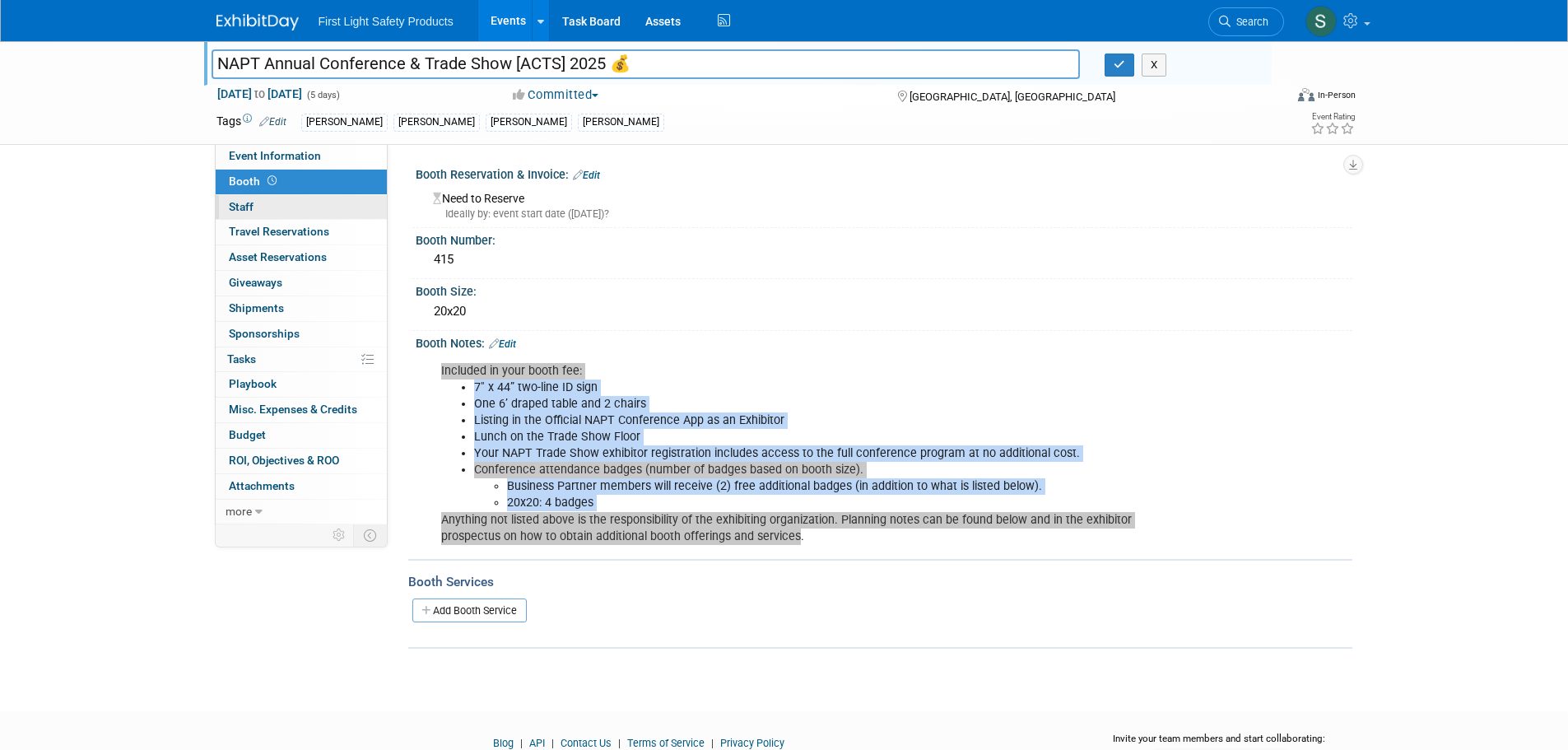
click at [252, 208] on span "Staff 0" at bounding box center [241, 207] width 25 height 13
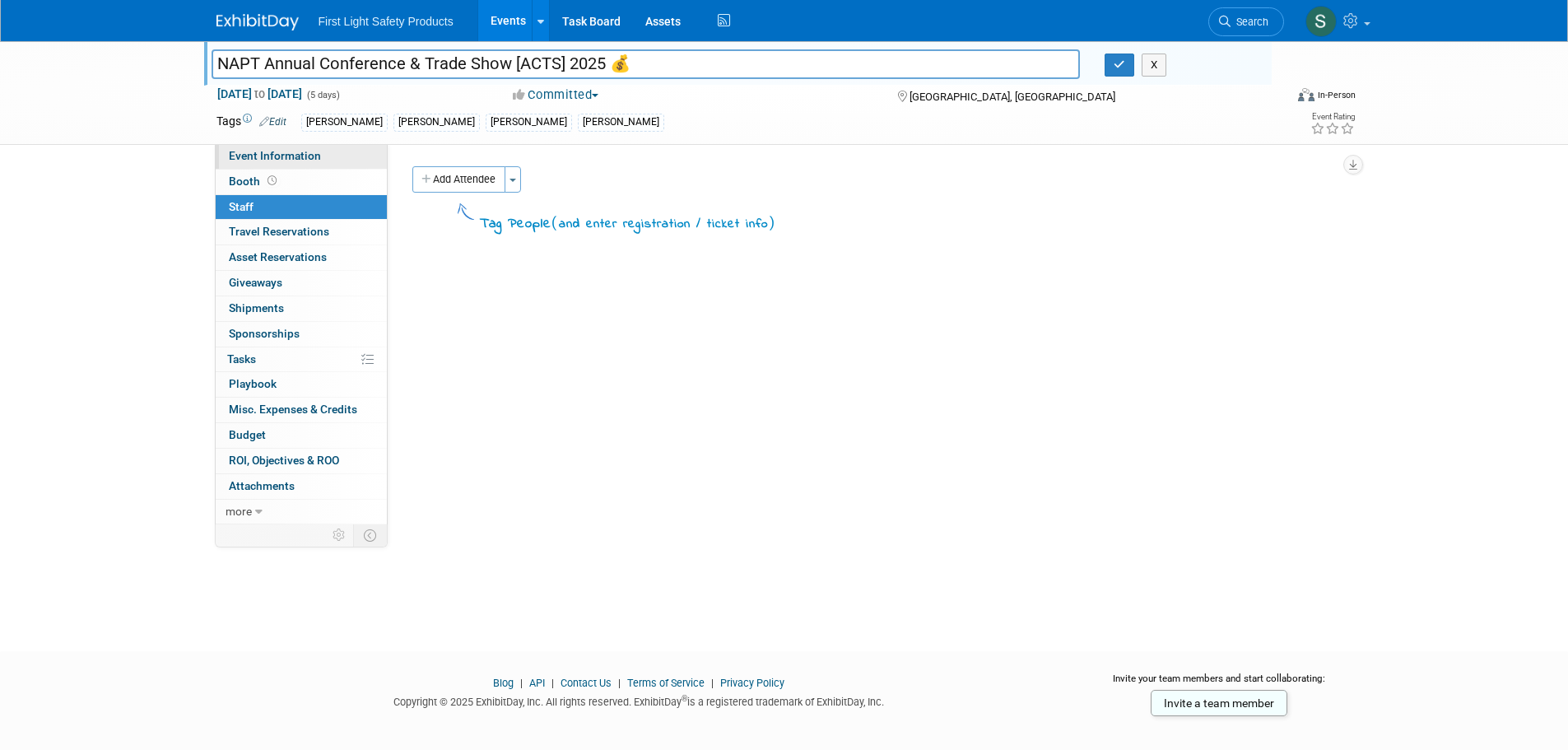
click at [300, 158] on span "Event Information" at bounding box center [275, 156] width 93 height 13
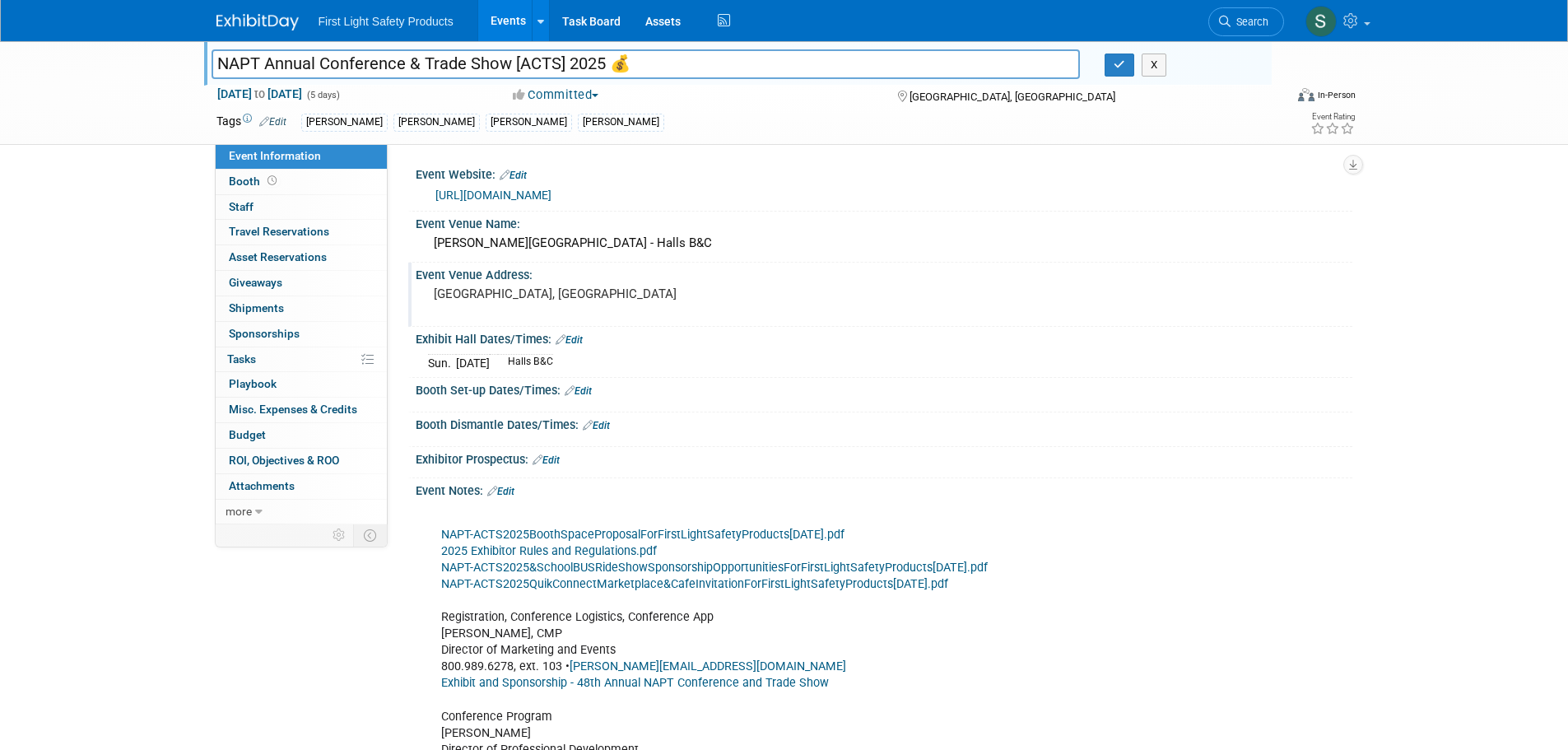
click at [539, 300] on pre "[GEOGRAPHIC_DATA], [GEOGRAPHIC_DATA]" at bounding box center [610, 294] width 354 height 15
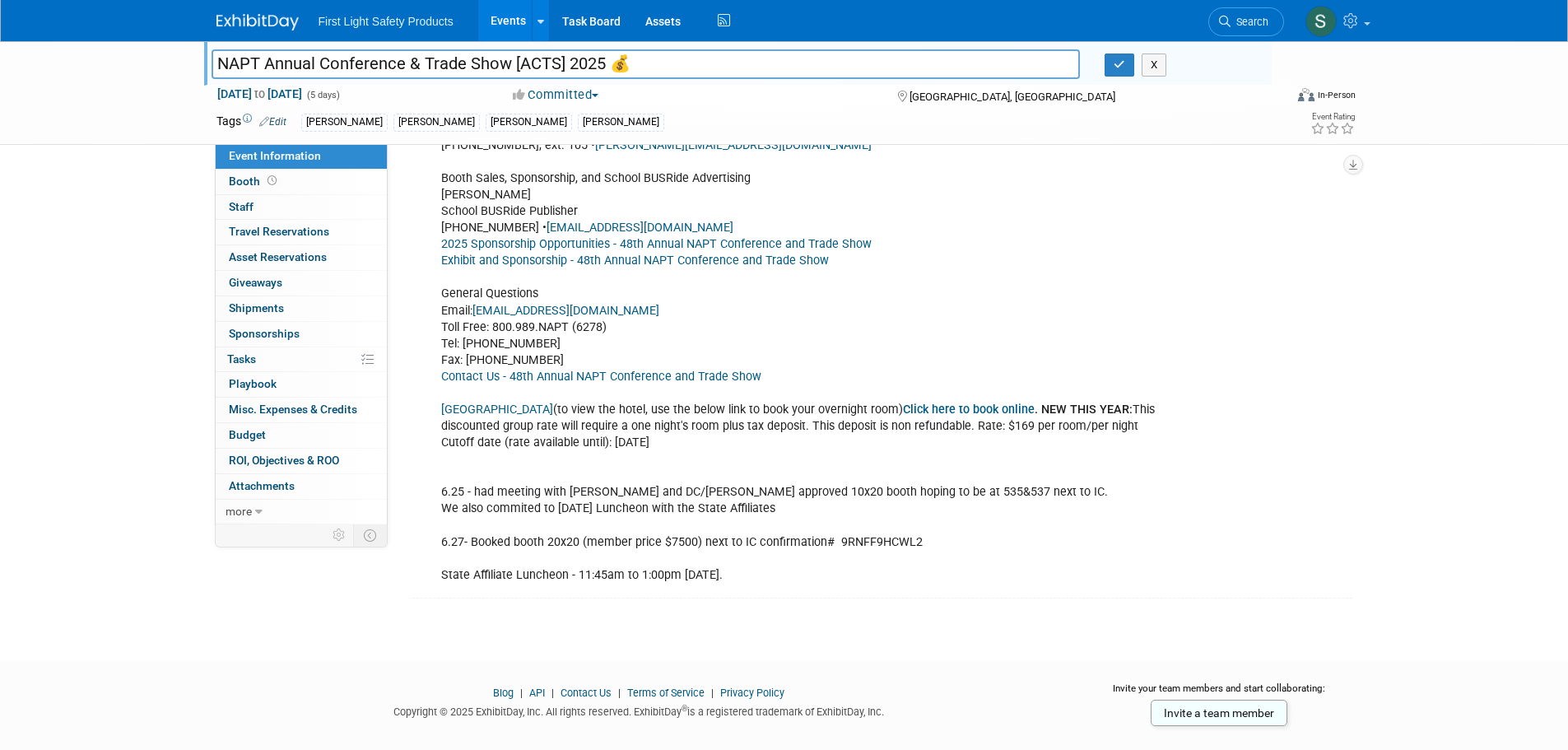
scroll to position [647, 0]
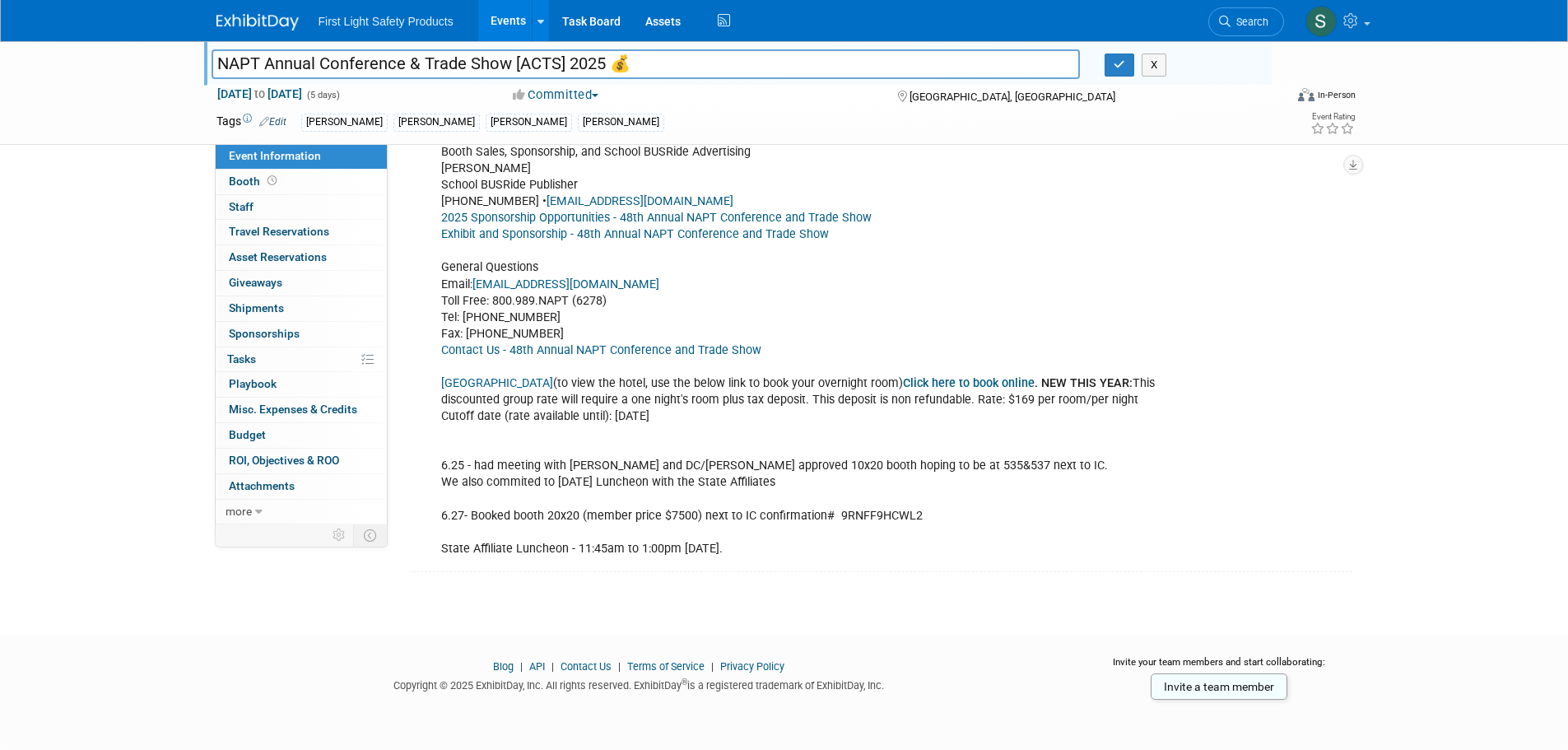
drag, startPoint x: 791, startPoint y: 543, endPoint x: 443, endPoint y: 556, distance: 348.2
click at [443, 556] on div "NAPT-ACTS2025BoothSpaceProposalForFirstLightSafetyProducts[DATE].pdf 2025 Exhib…" at bounding box center [800, 210] width 742 height 710
copy div "State Affiliate Luncheon - 11:45am to 1:00pm [DATE]."
click at [1066, 512] on div "NAPT-ACTS2025BoothSpaceProposalForFirstLightSafetyProducts[DATE].pdf 2025 Exhib…" at bounding box center [800, 210] width 742 height 710
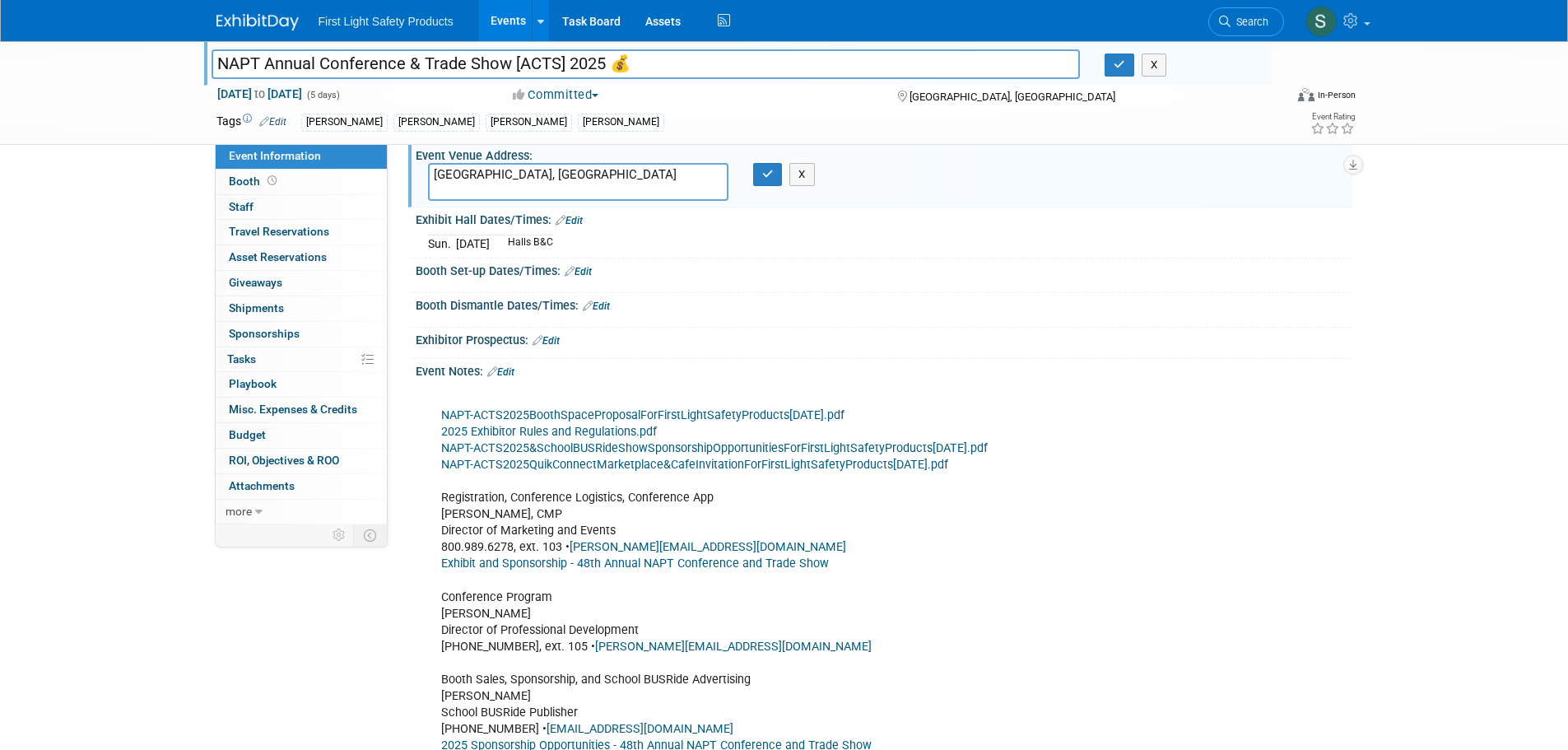
scroll to position [0, 0]
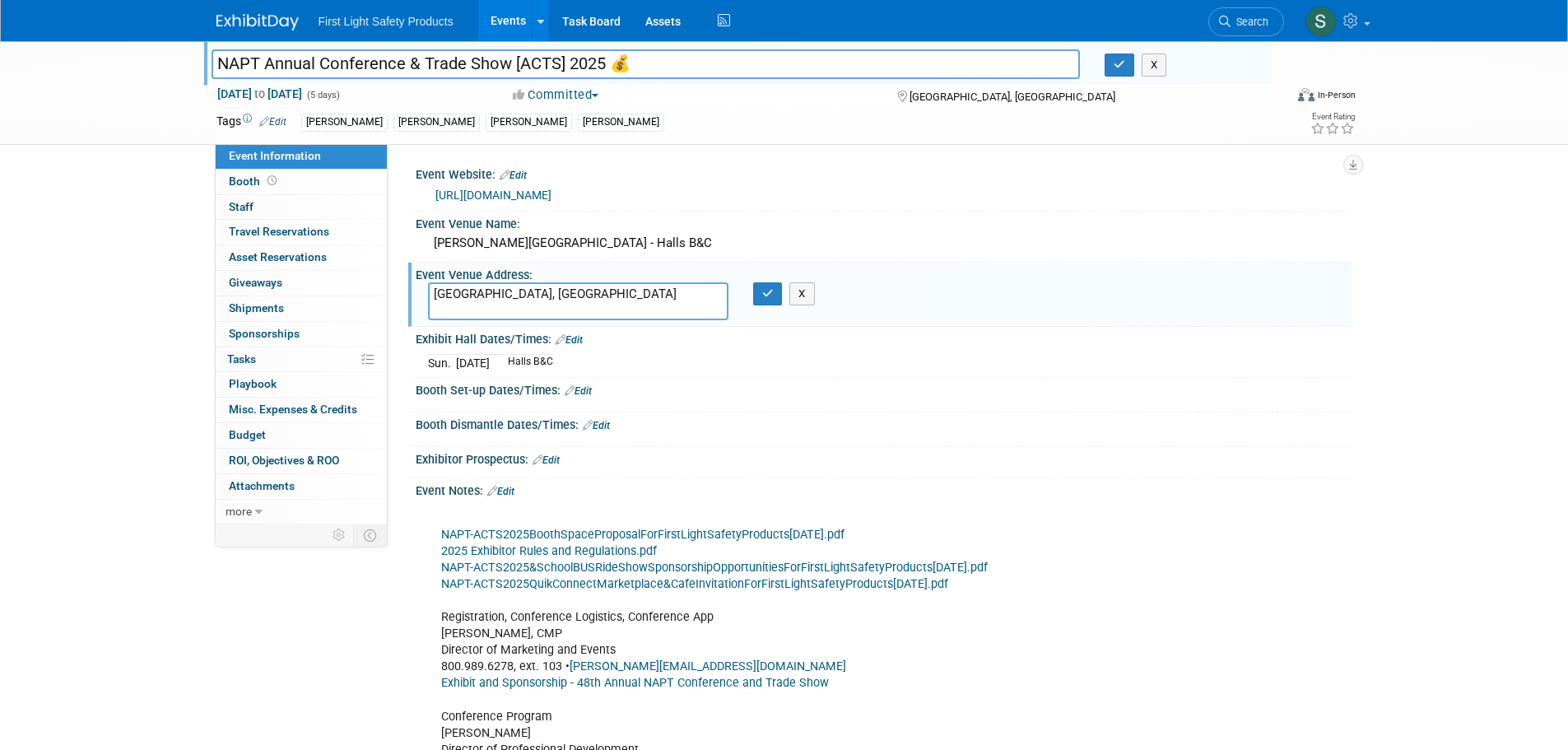
click at [1000, 414] on div "Booth Dismantle Dates/Times: Edit" at bounding box center [883, 423] width 936 height 21
click at [496, 15] on link "Events" at bounding box center [508, 20] width 60 height 41
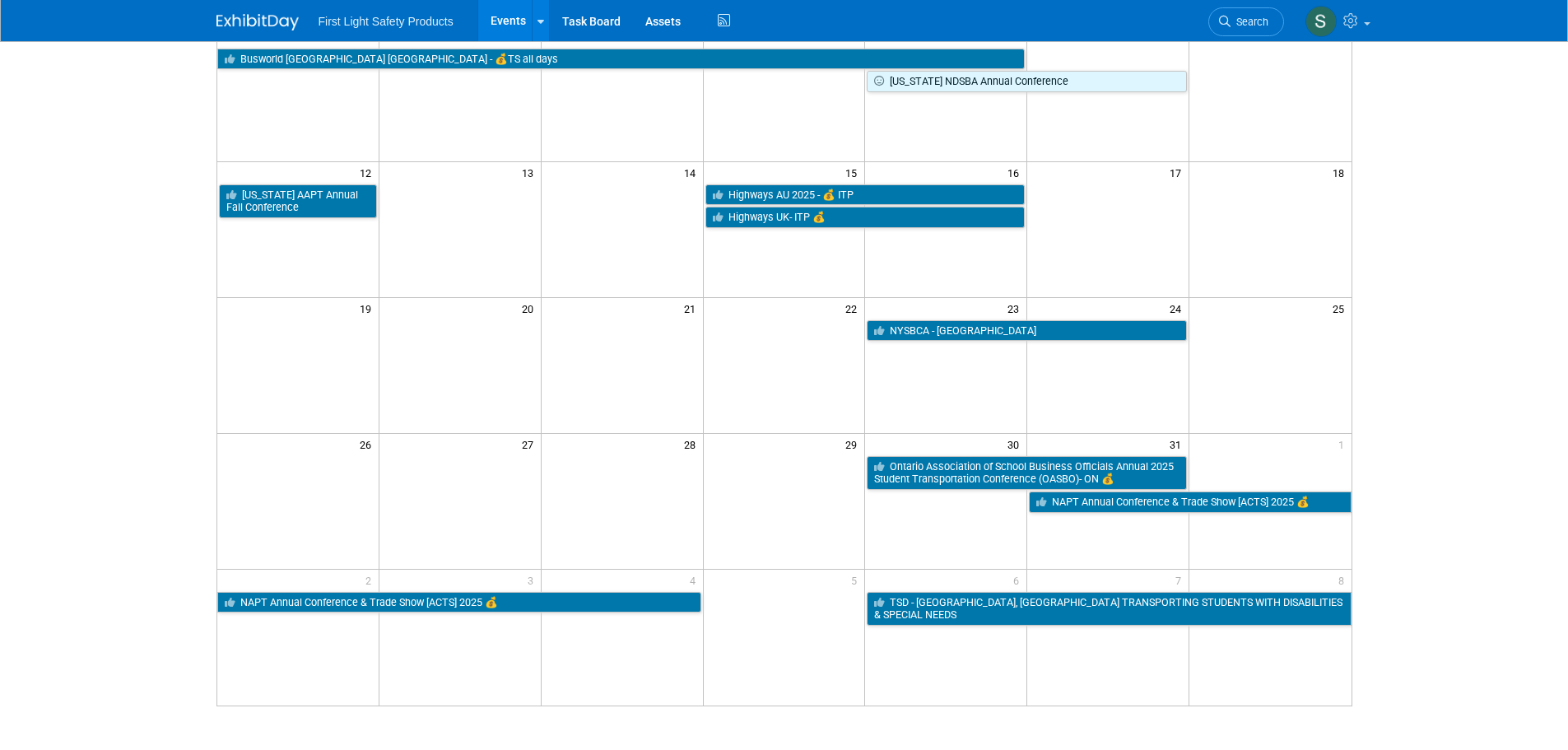
scroll to position [329, 0]
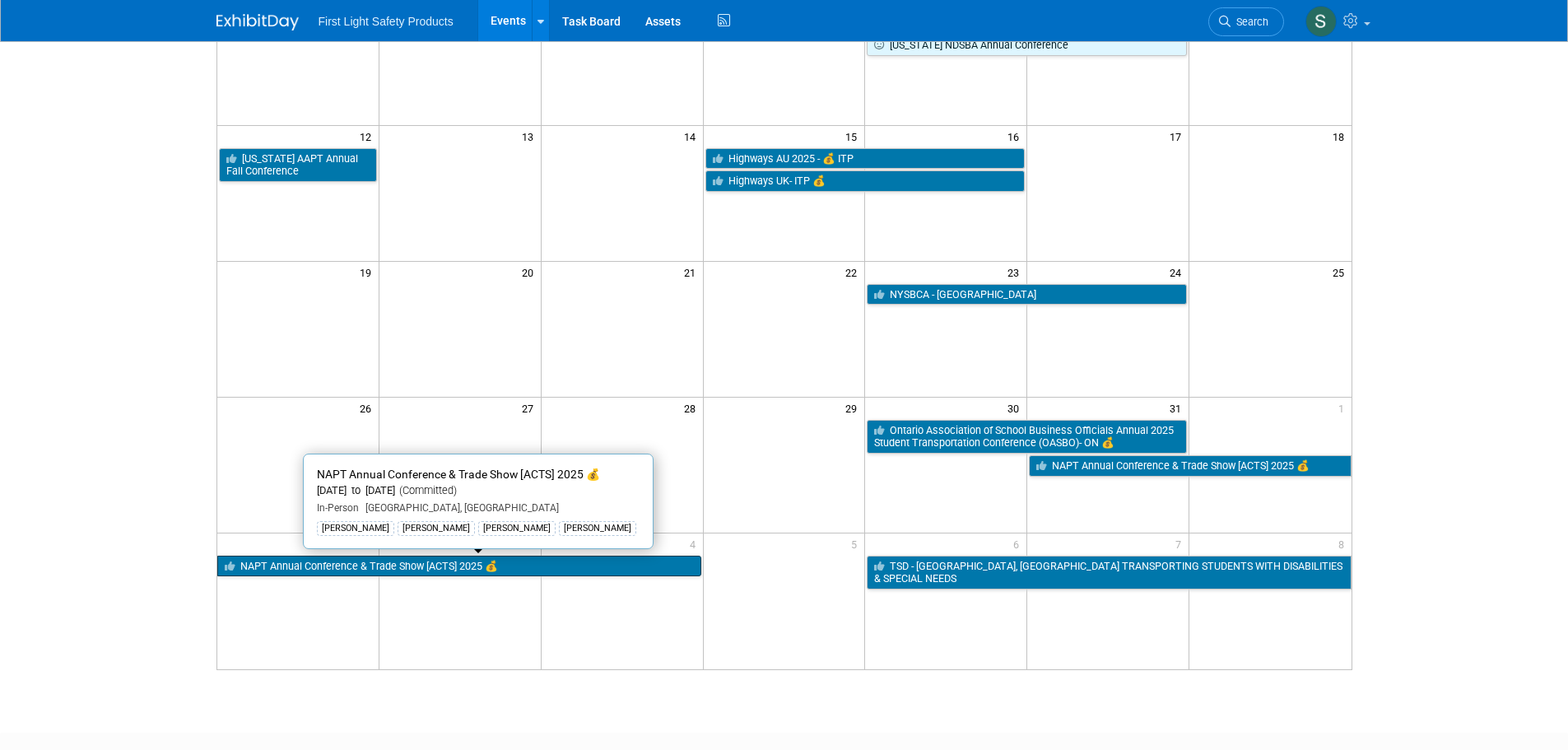
click at [481, 565] on link "NAPT Annual Conference & Trade Show [ACTS] 2025 💰" at bounding box center [459, 566] width 484 height 21
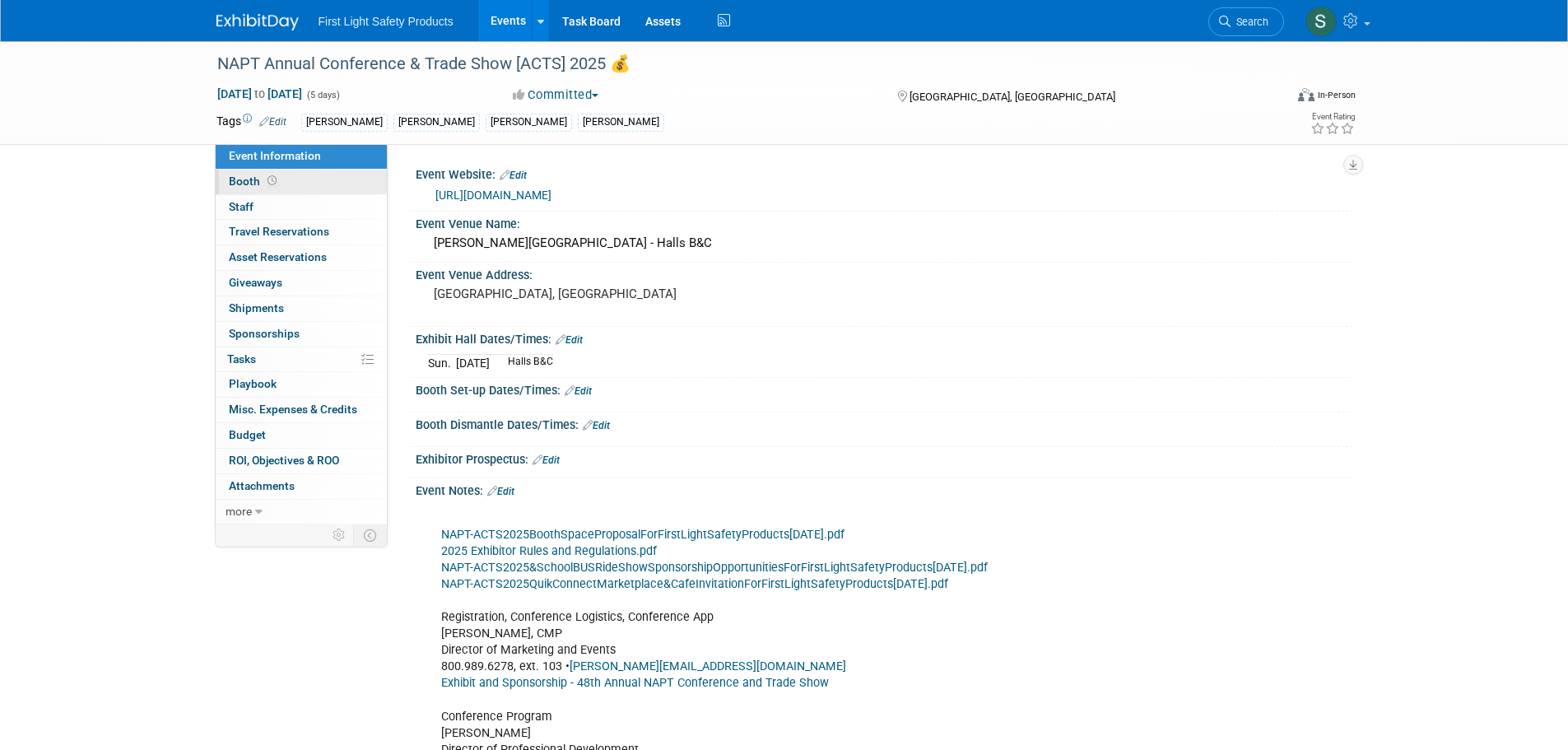
click at [338, 180] on link "Booth" at bounding box center [301, 182] width 171 height 25
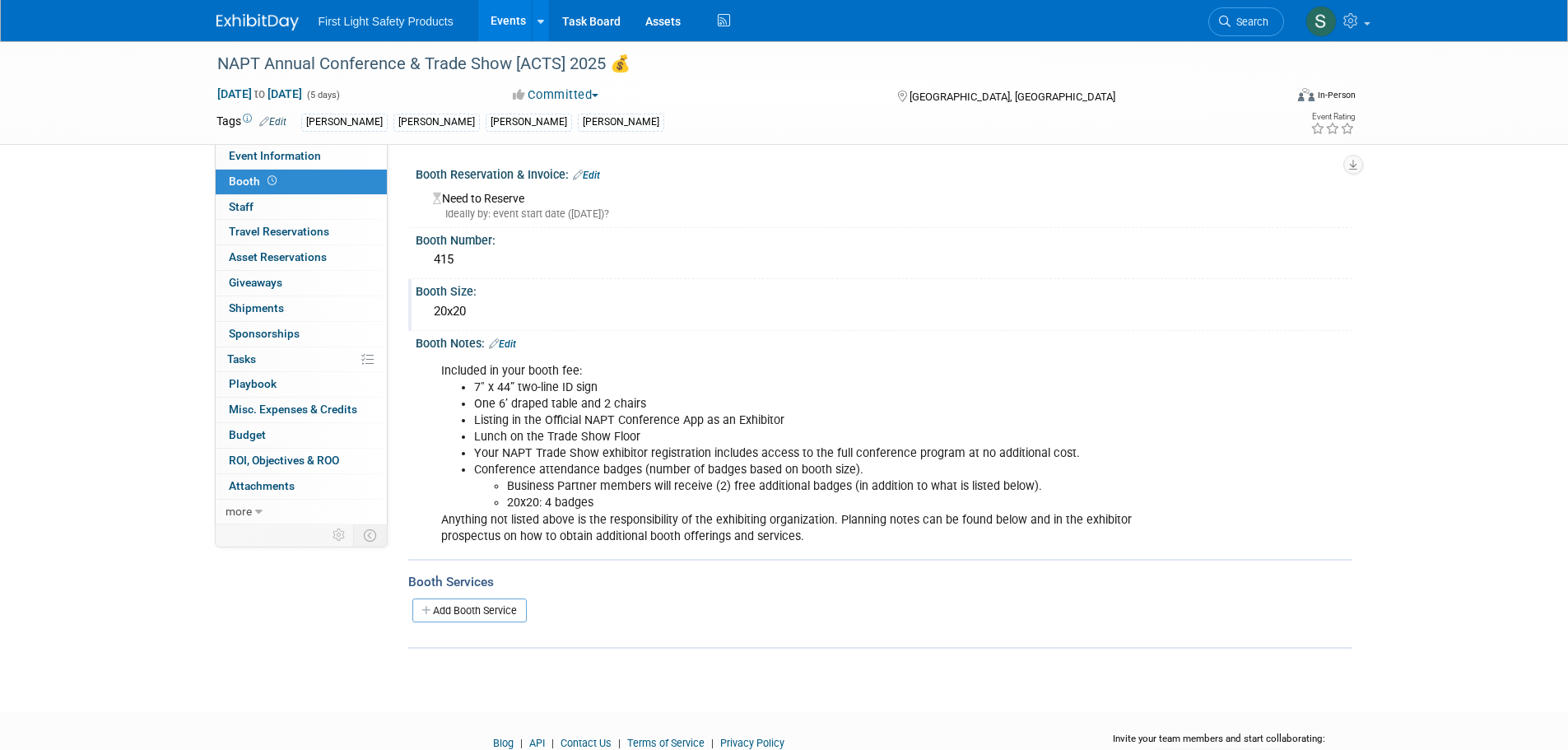
scroll to position [76, 0]
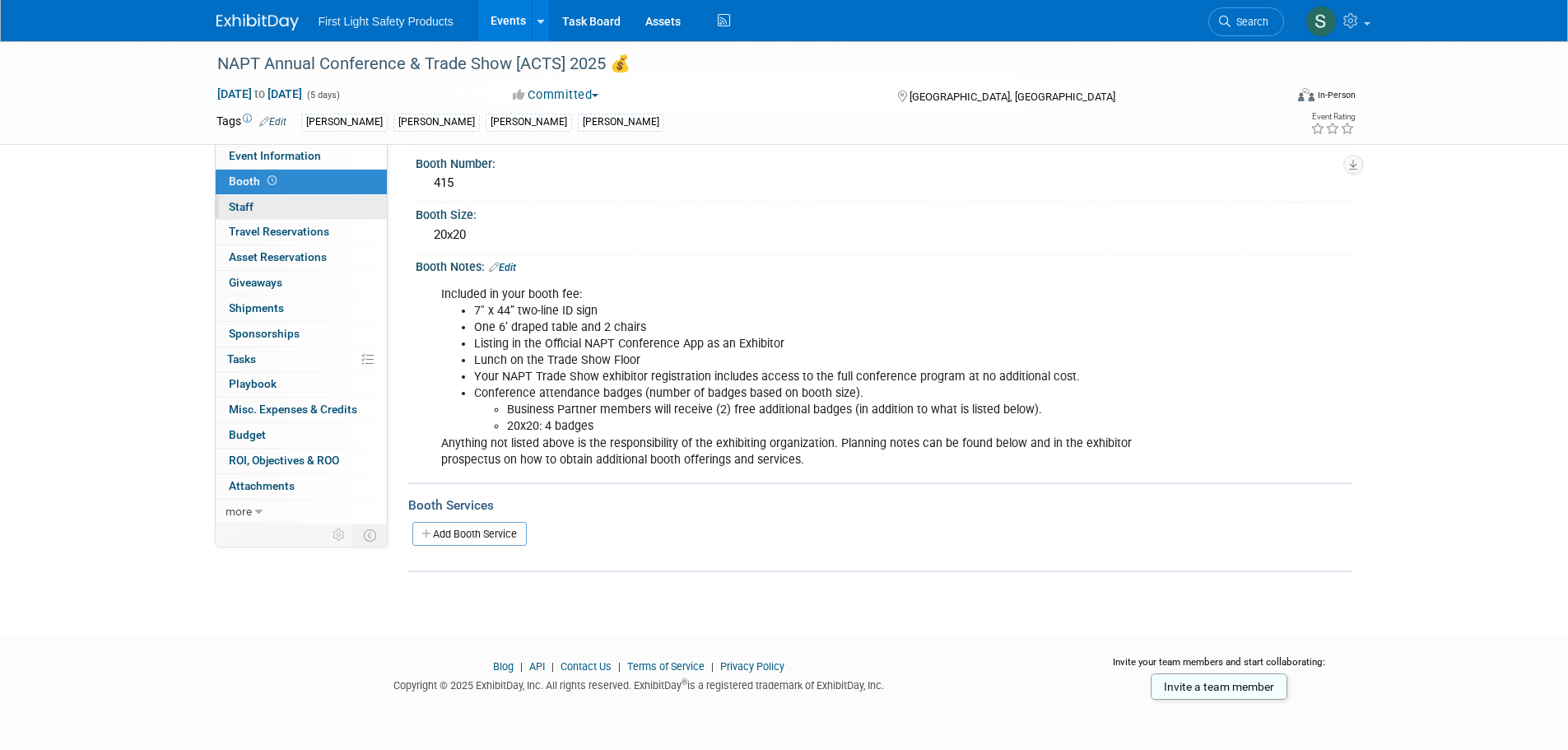
click at [273, 212] on link "0 Staff 0" at bounding box center [301, 207] width 171 height 25
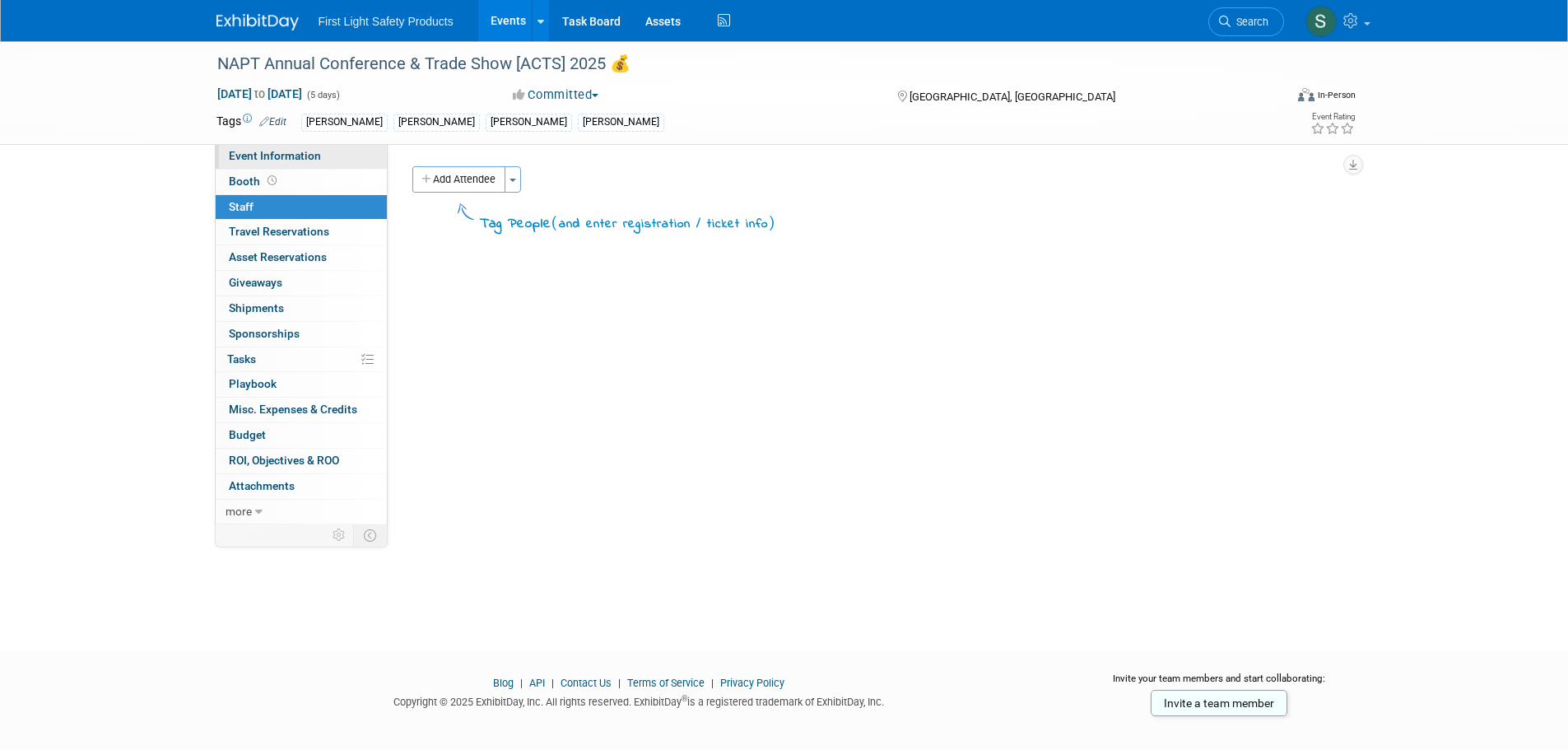
click at [302, 160] on span "Event Information" at bounding box center [275, 156] width 93 height 13
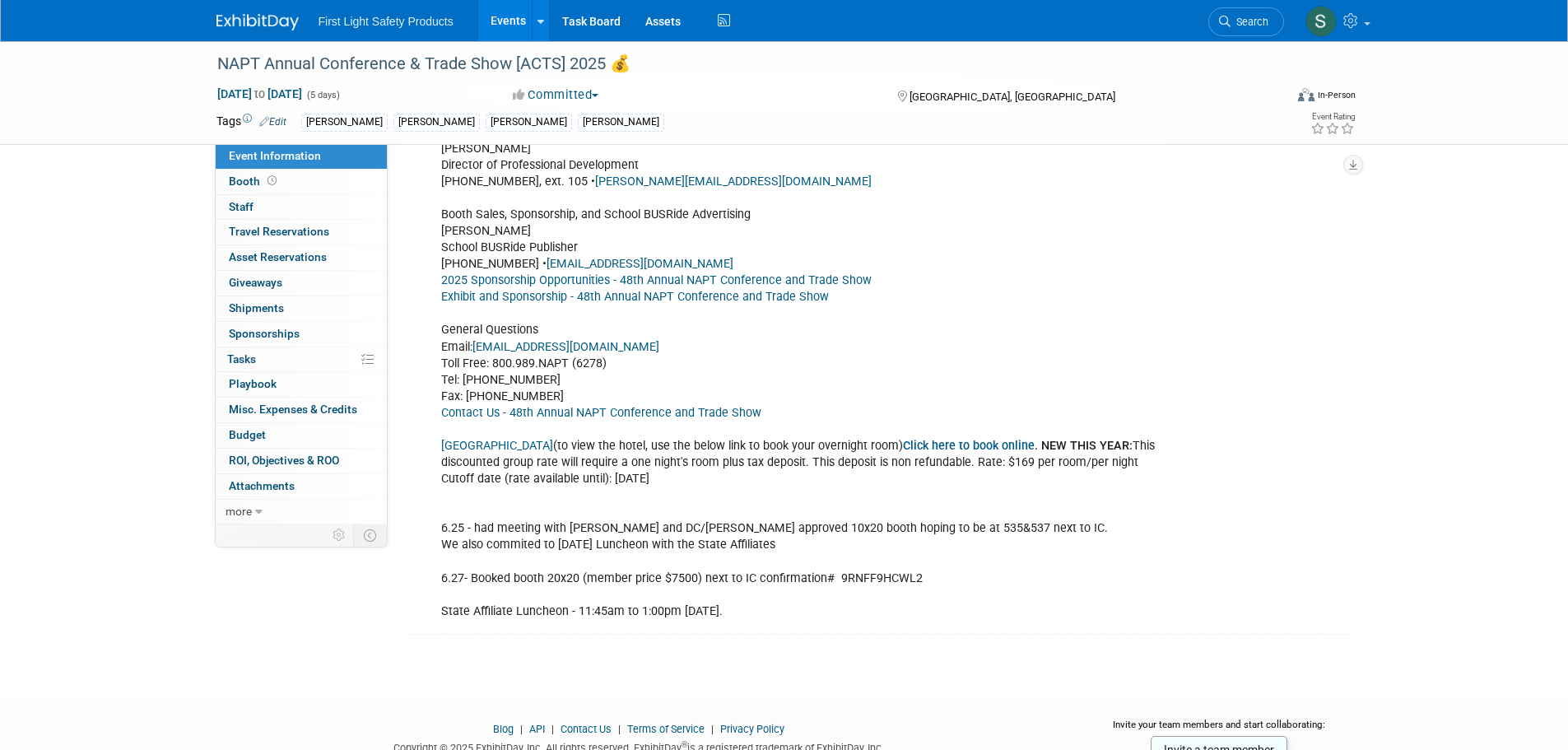
scroll to position [647, 0]
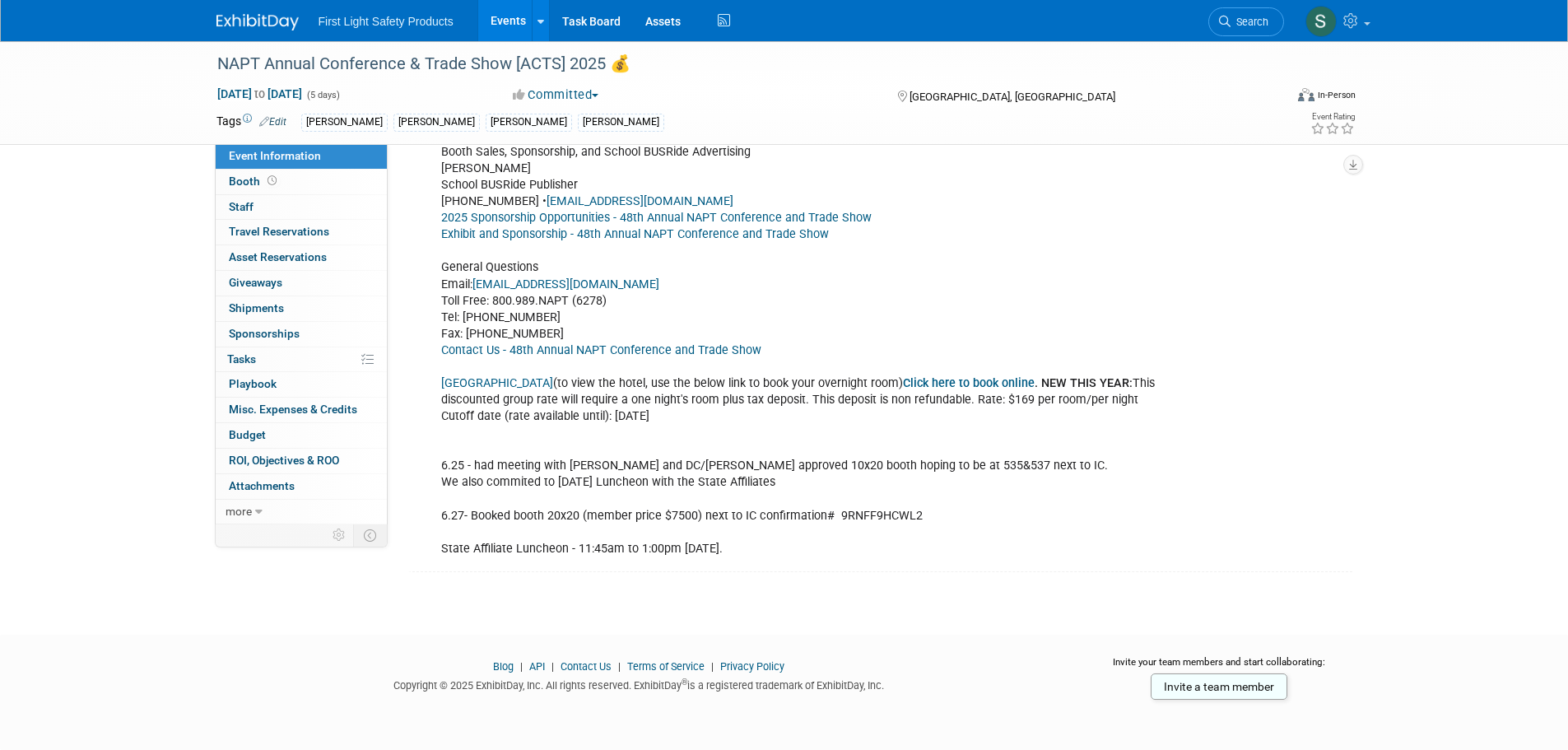
click at [860, 518] on div "NAPT-ACTS2025BoothSpaceProposalForFirstLightSafetyProducts24June2025.pdf 2025 E…" at bounding box center [800, 210] width 742 height 710
copy div "9RNFF9HCWL2"
click at [505, 25] on link "Events" at bounding box center [508, 20] width 60 height 41
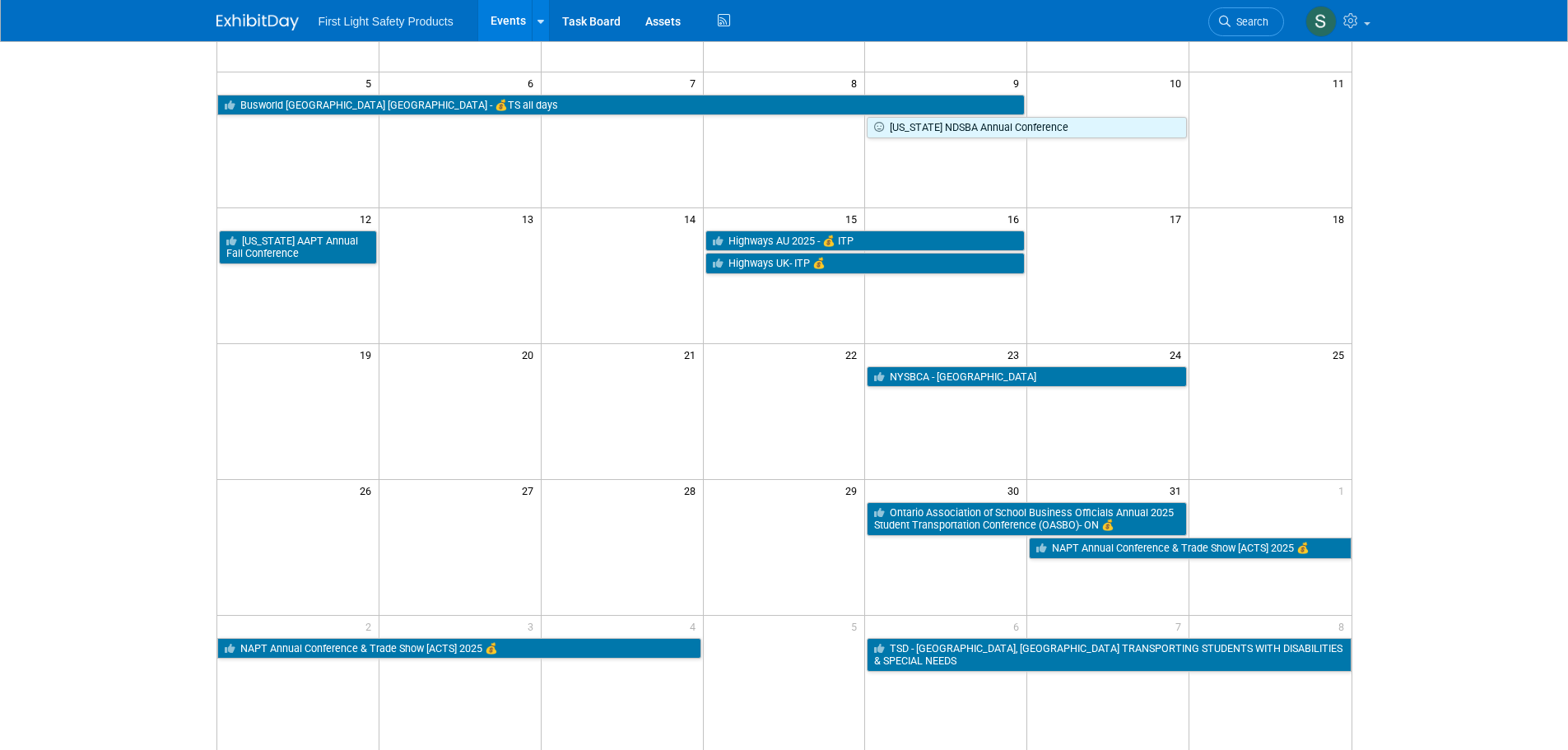
scroll to position [411, 0]
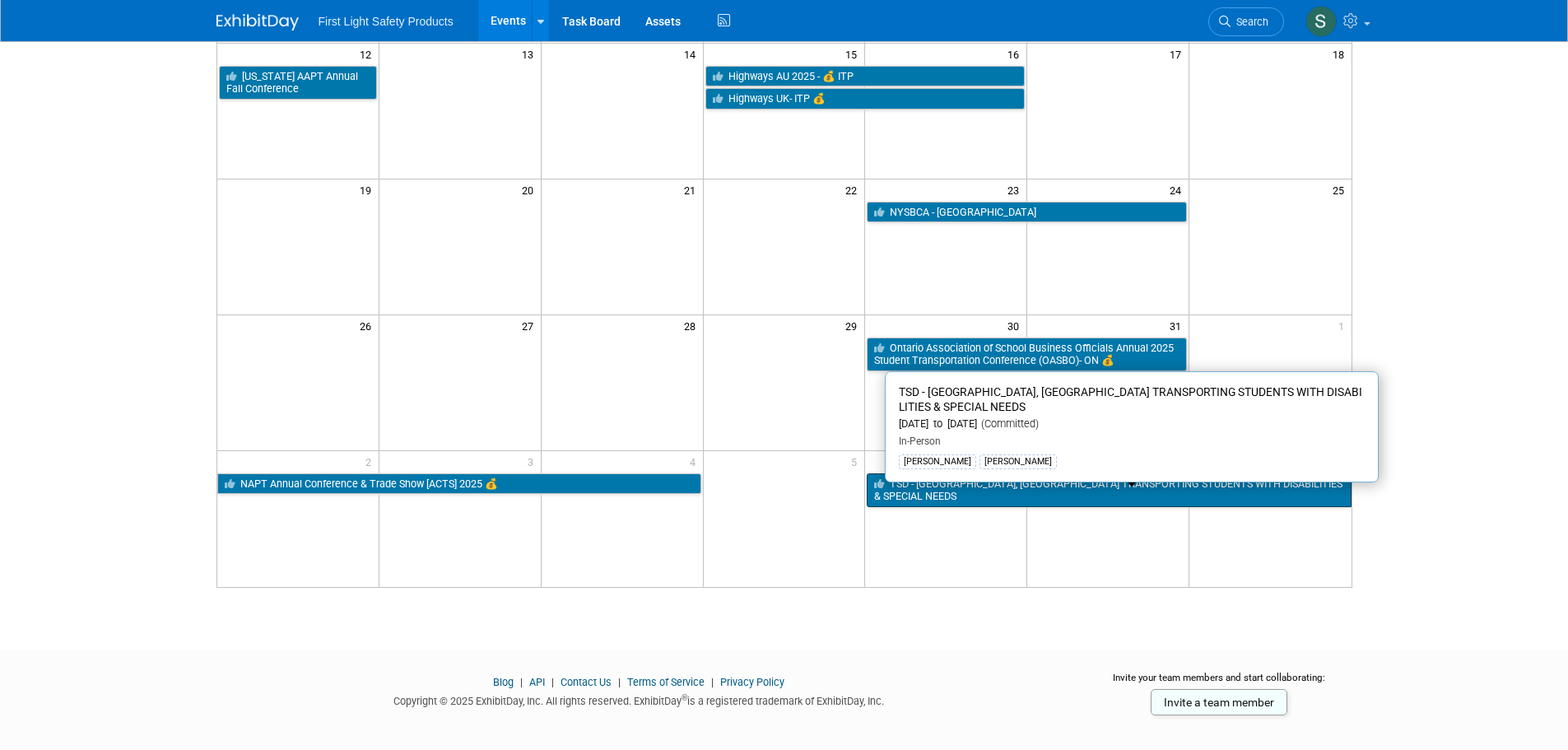
click at [943, 488] on link "TSD - [GEOGRAPHIC_DATA], [GEOGRAPHIC_DATA] TRANSPORTING STUDENTS WITH DISABILIT…" at bounding box center [1108, 490] width 484 height 33
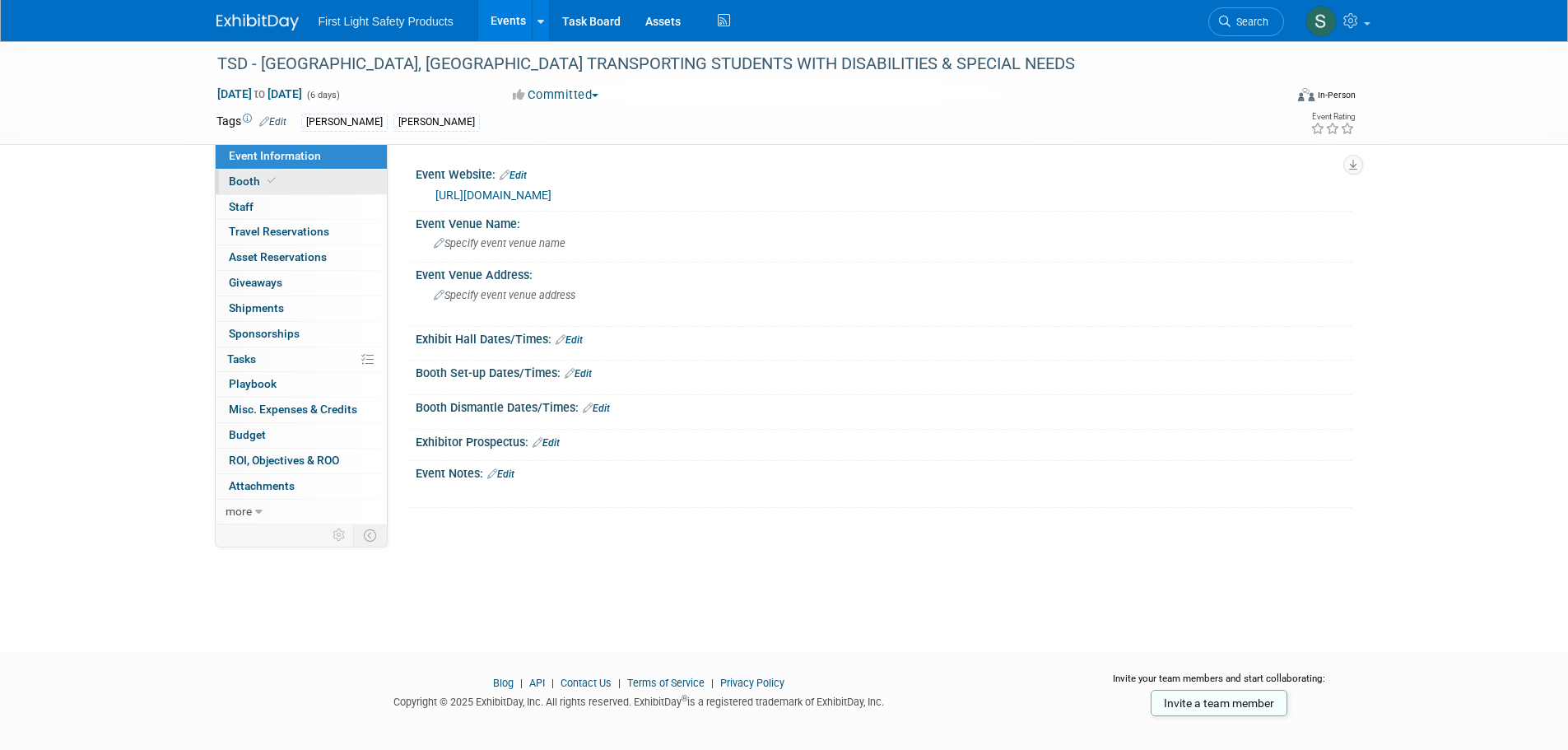
click at [290, 187] on link "Booth" at bounding box center [301, 182] width 171 height 25
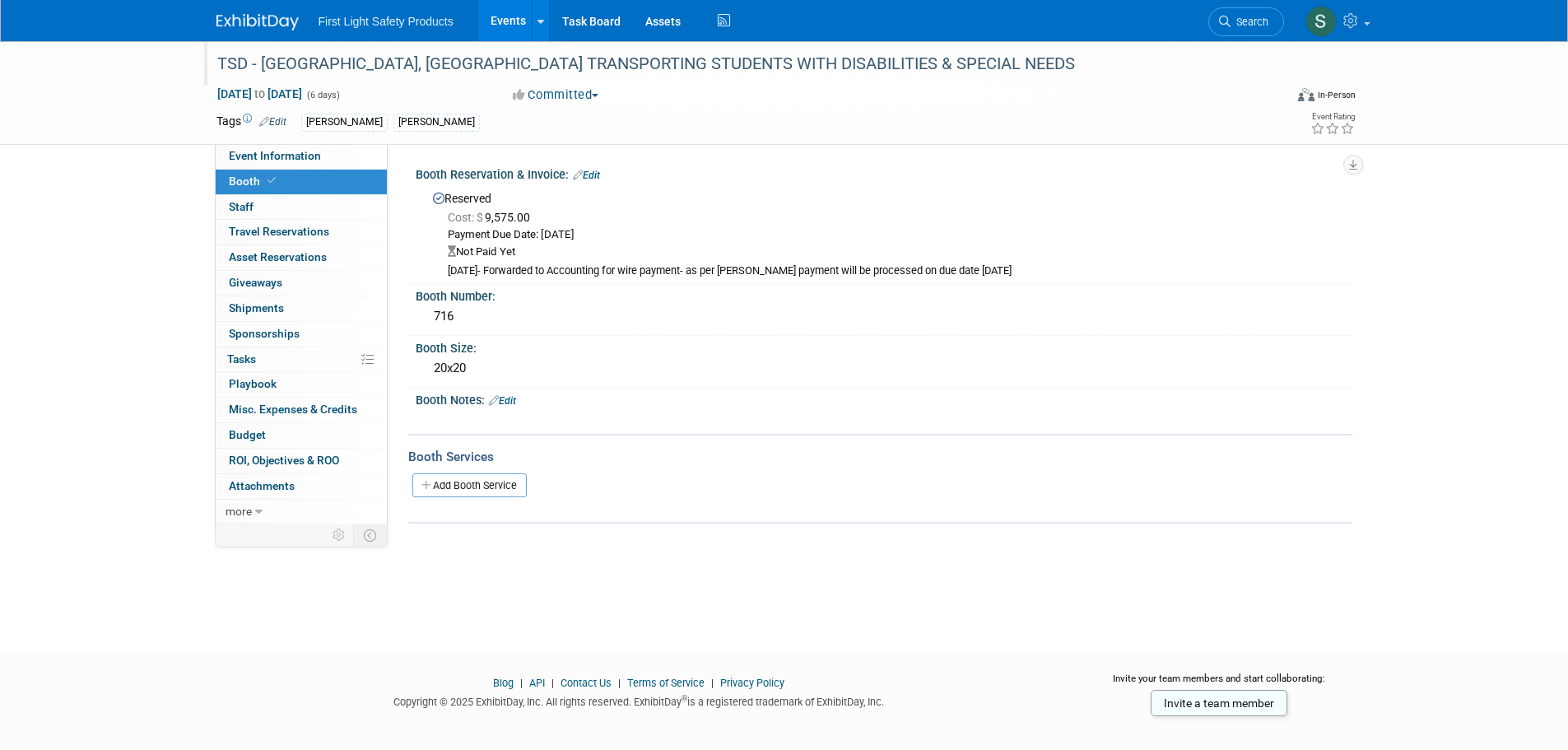
click at [661, 43] on div at bounding box center [742, 48] width 1060 height 14
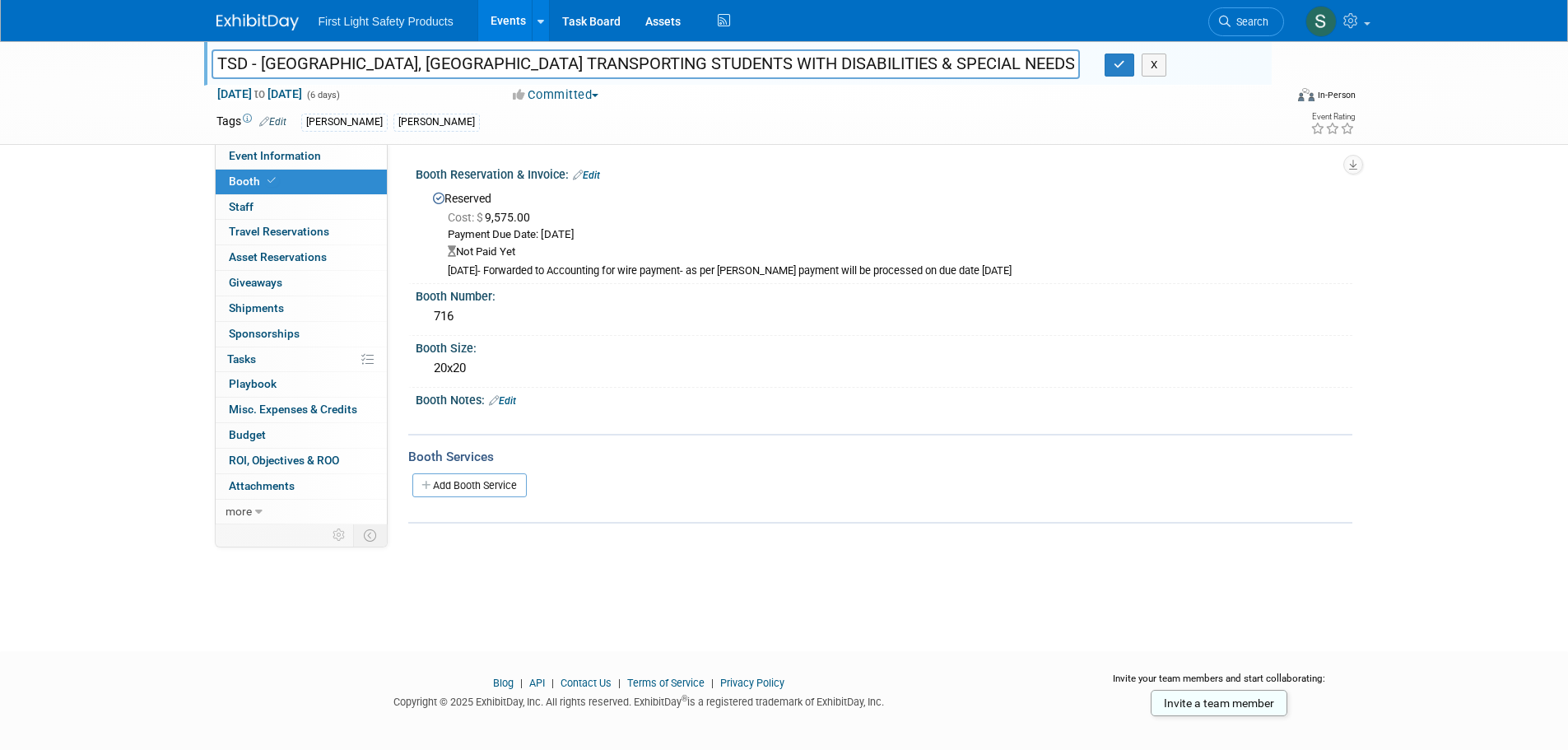
drag, startPoint x: 563, startPoint y: 63, endPoint x: 337, endPoint y: 70, distance: 226.1
click at [337, 70] on input "TSD - [GEOGRAPHIC_DATA], [GEOGRAPHIC_DATA] TRANSPORTING STUDENTS WITH DISABILIT…" at bounding box center [646, 64] width 869 height 29
click at [267, 155] on span "Event Information" at bounding box center [275, 156] width 93 height 13
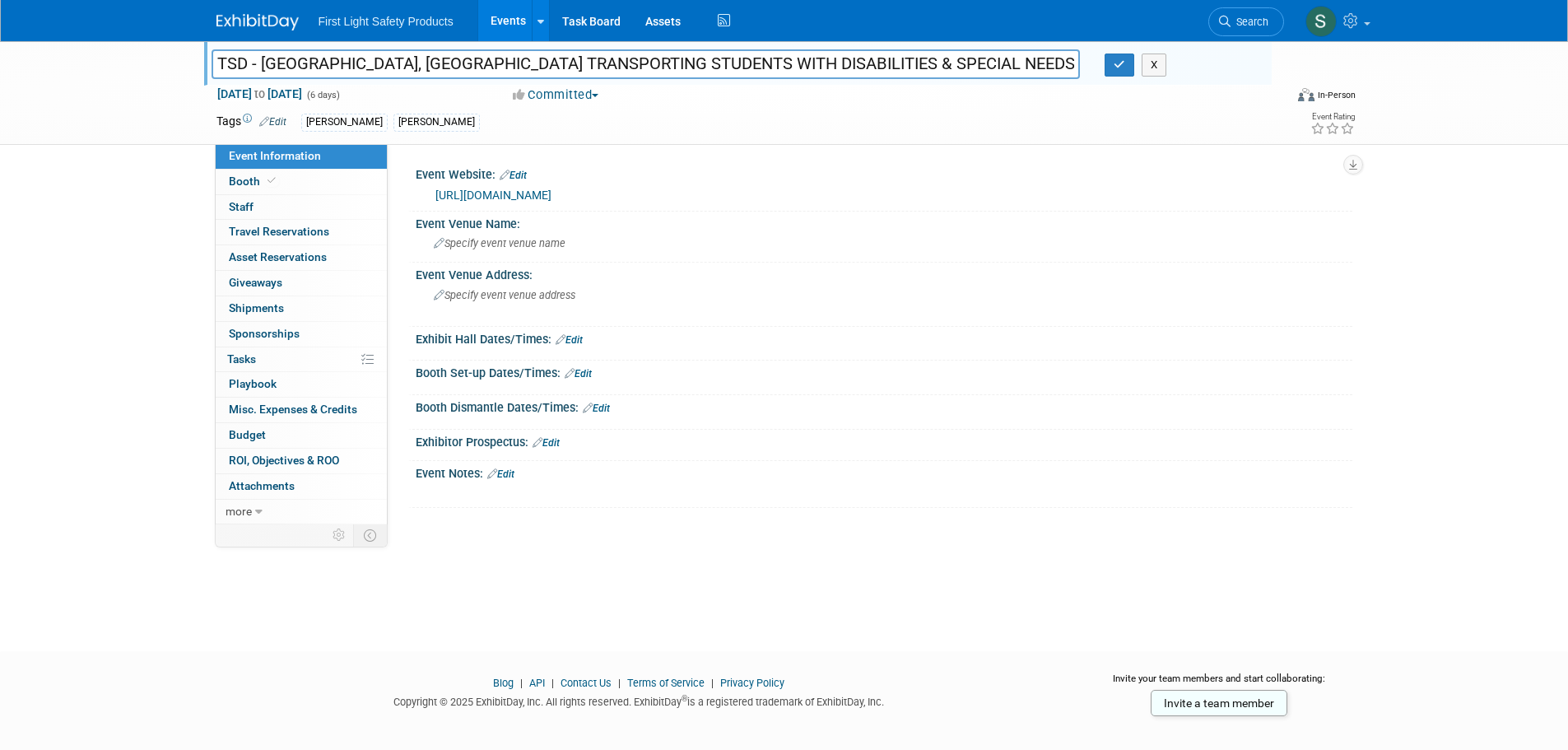
drag, startPoint x: 617, startPoint y: 188, endPoint x: 435, endPoint y: 197, distance: 182.2
click at [435, 197] on div "[URL][DOMAIN_NAME]" at bounding box center [888, 196] width 905 height 19
copy link "[URL][DOMAIN_NAME]"
click at [349, 181] on link "Booth" at bounding box center [301, 182] width 171 height 25
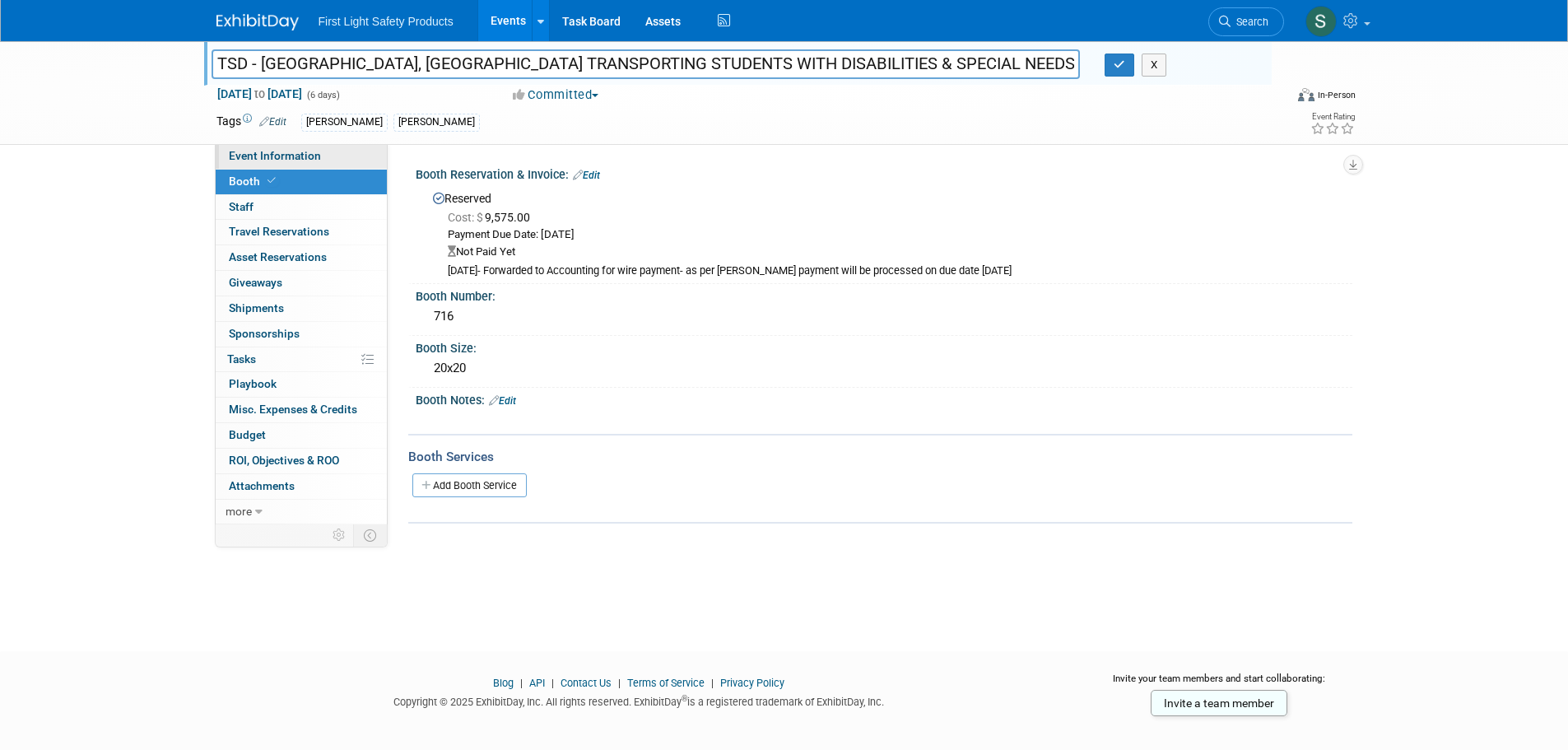
click at [292, 163] on link "Event Information" at bounding box center [301, 156] width 171 height 25
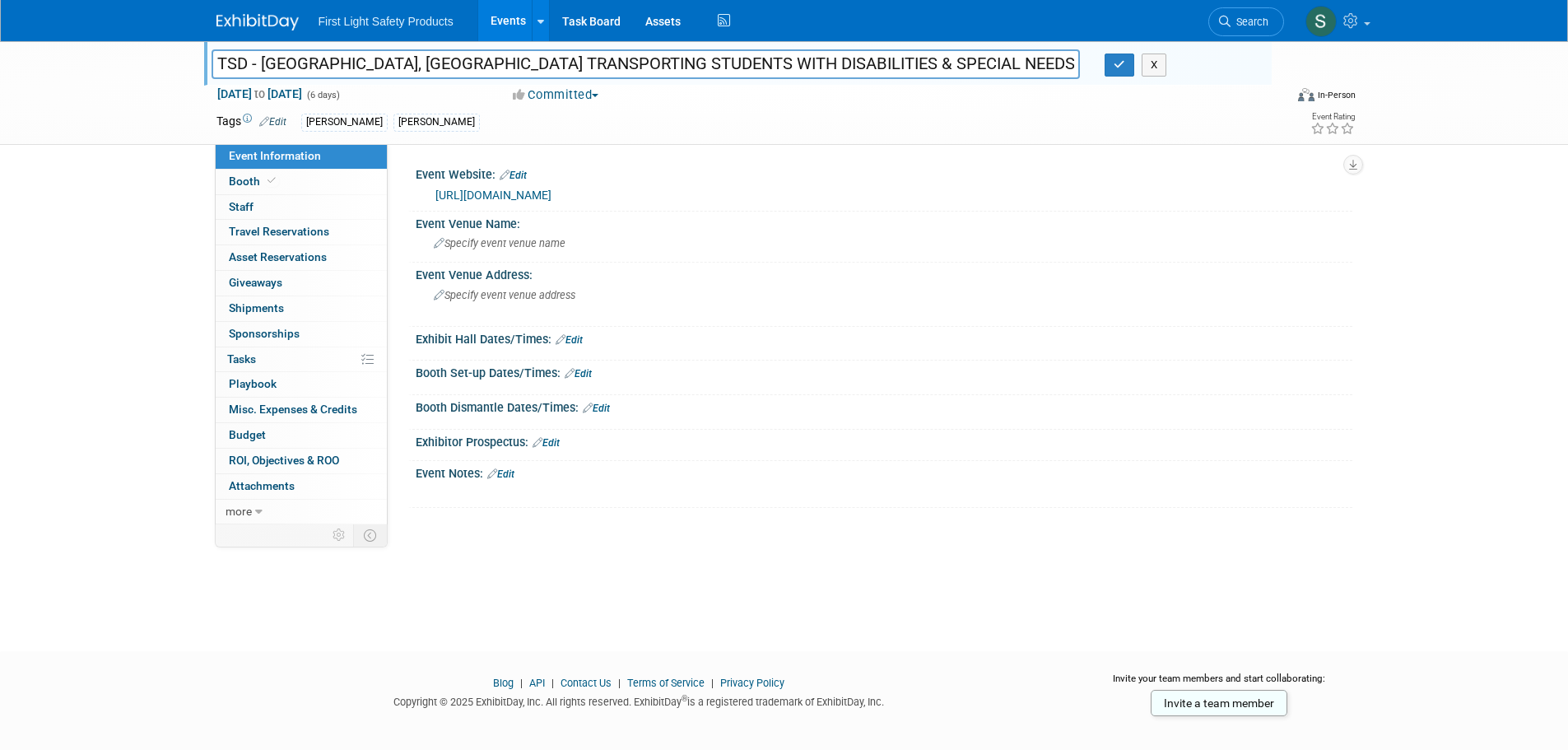
click at [487, 195] on link "[URL][DOMAIN_NAME]" at bounding box center [493, 195] width 116 height 13
click at [251, 172] on link "Booth" at bounding box center [301, 182] width 171 height 25
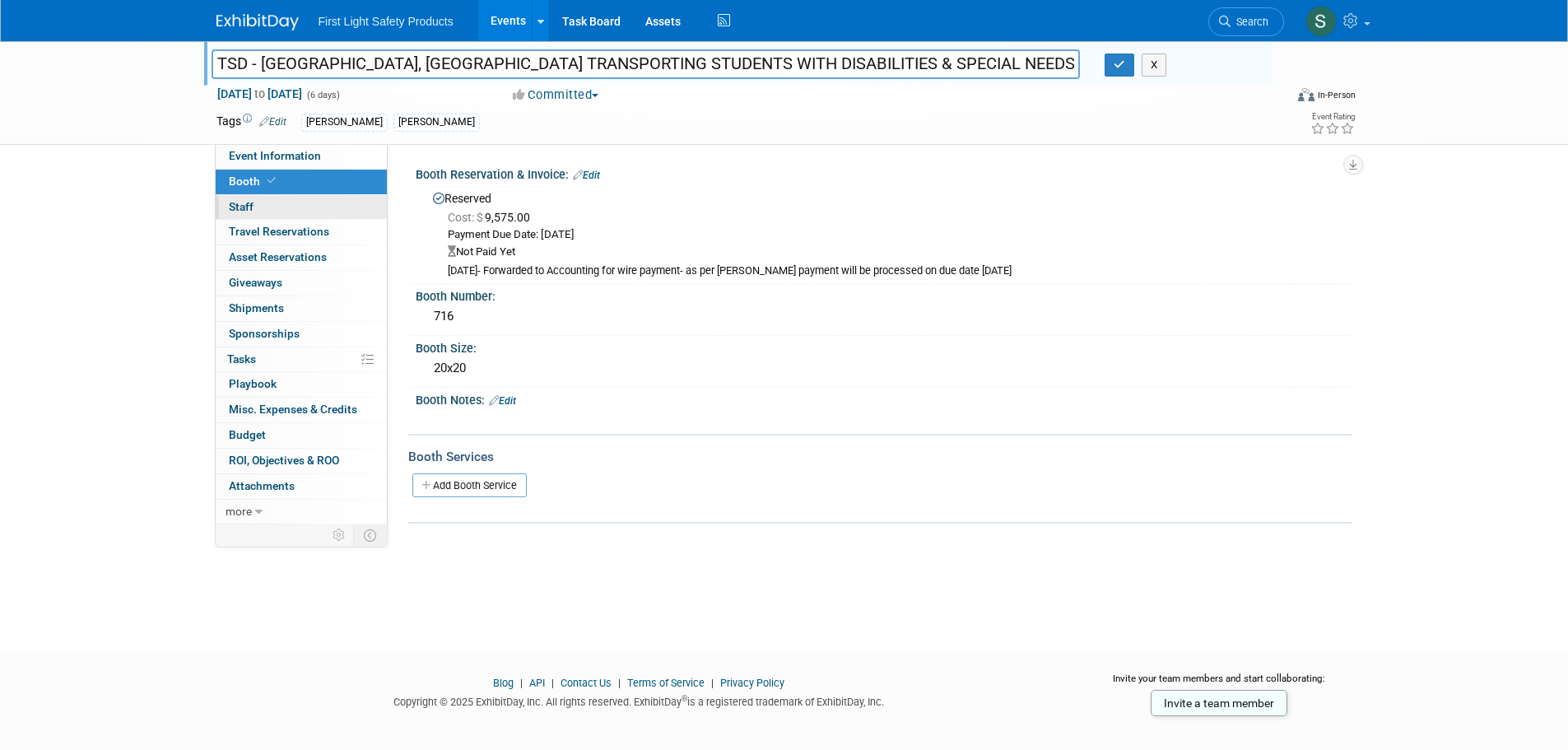
click at [260, 205] on link "0 Staff 0" at bounding box center [301, 207] width 171 height 25
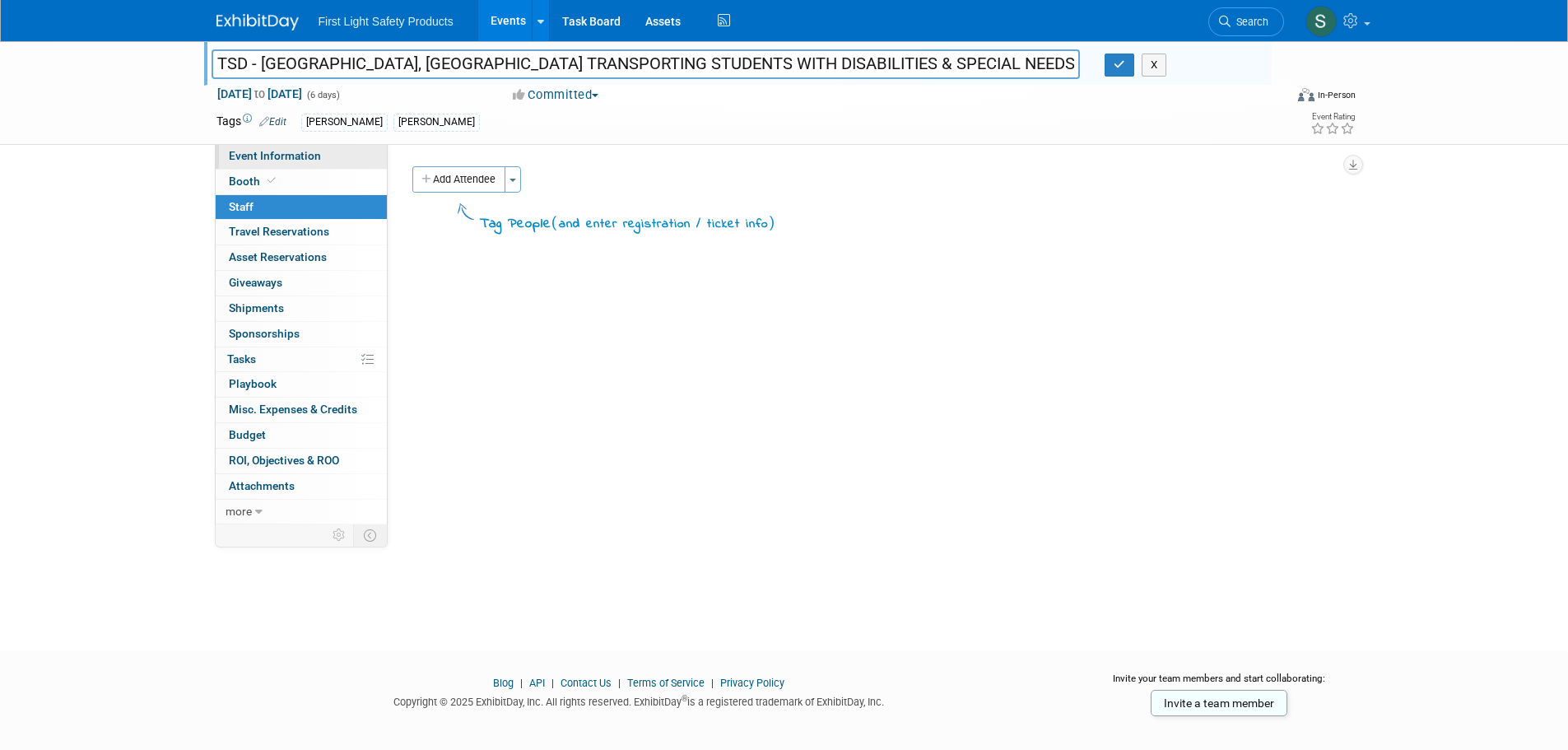
click at [278, 155] on span "Event Information" at bounding box center [275, 156] width 93 height 13
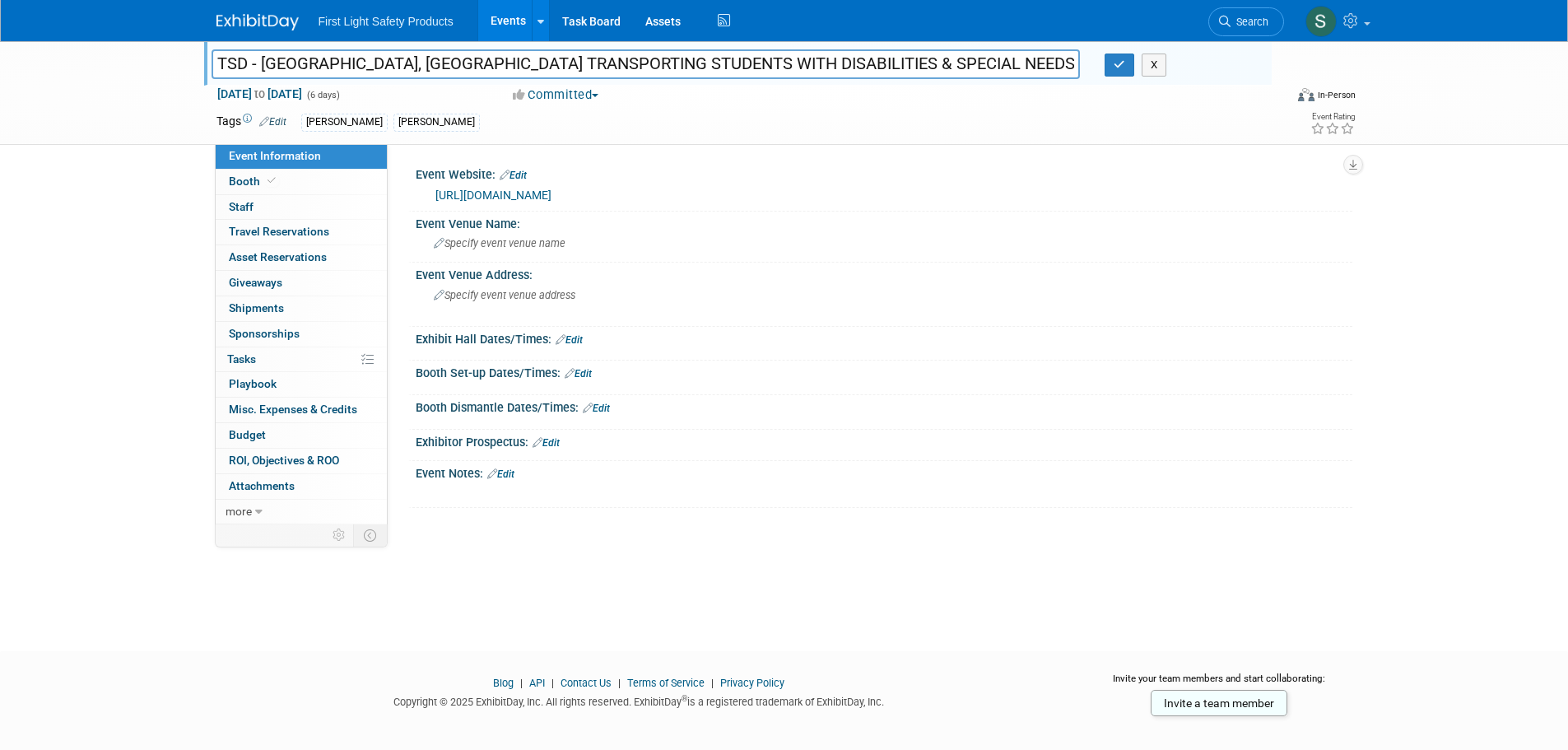
click at [576, 342] on link "Edit" at bounding box center [569, 340] width 27 height 11
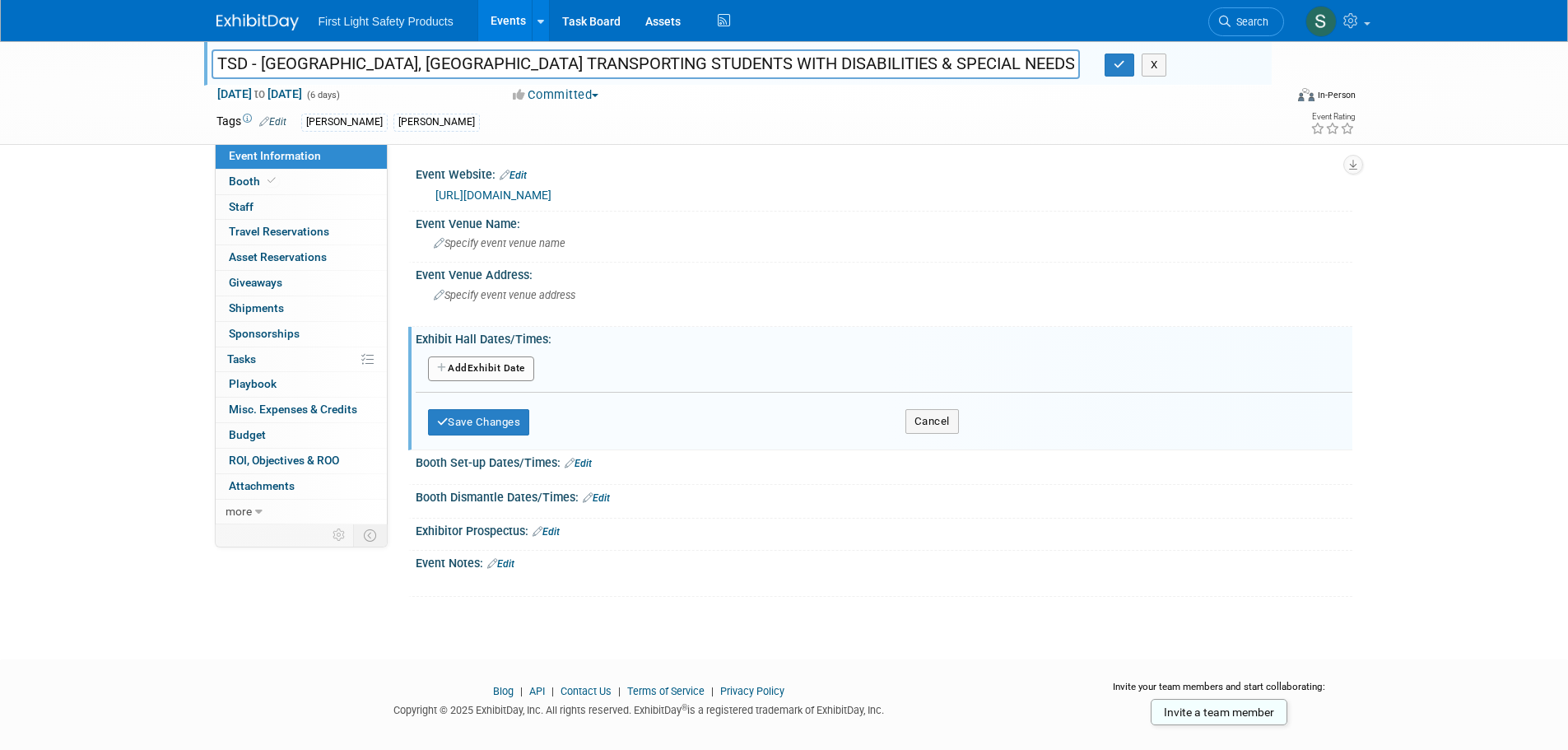
click at [484, 380] on button "Add Another Exhibit Date" at bounding box center [480, 368] width 106 height 25
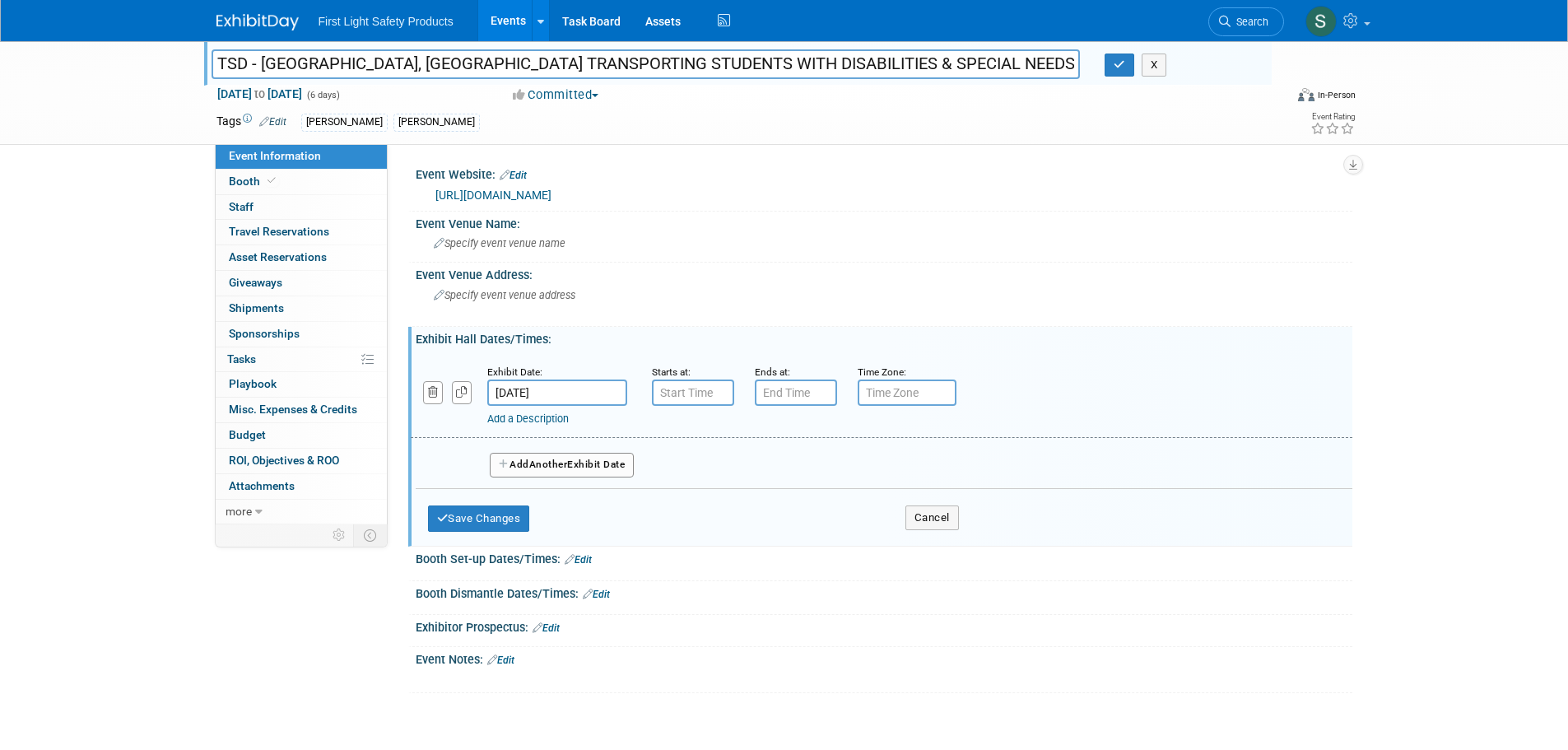
type input "7:00 AM"
click at [676, 397] on input "7:00 AM" at bounding box center [693, 393] width 82 height 27
click at [520, 392] on input "[DATE]" at bounding box center [556, 393] width 140 height 27
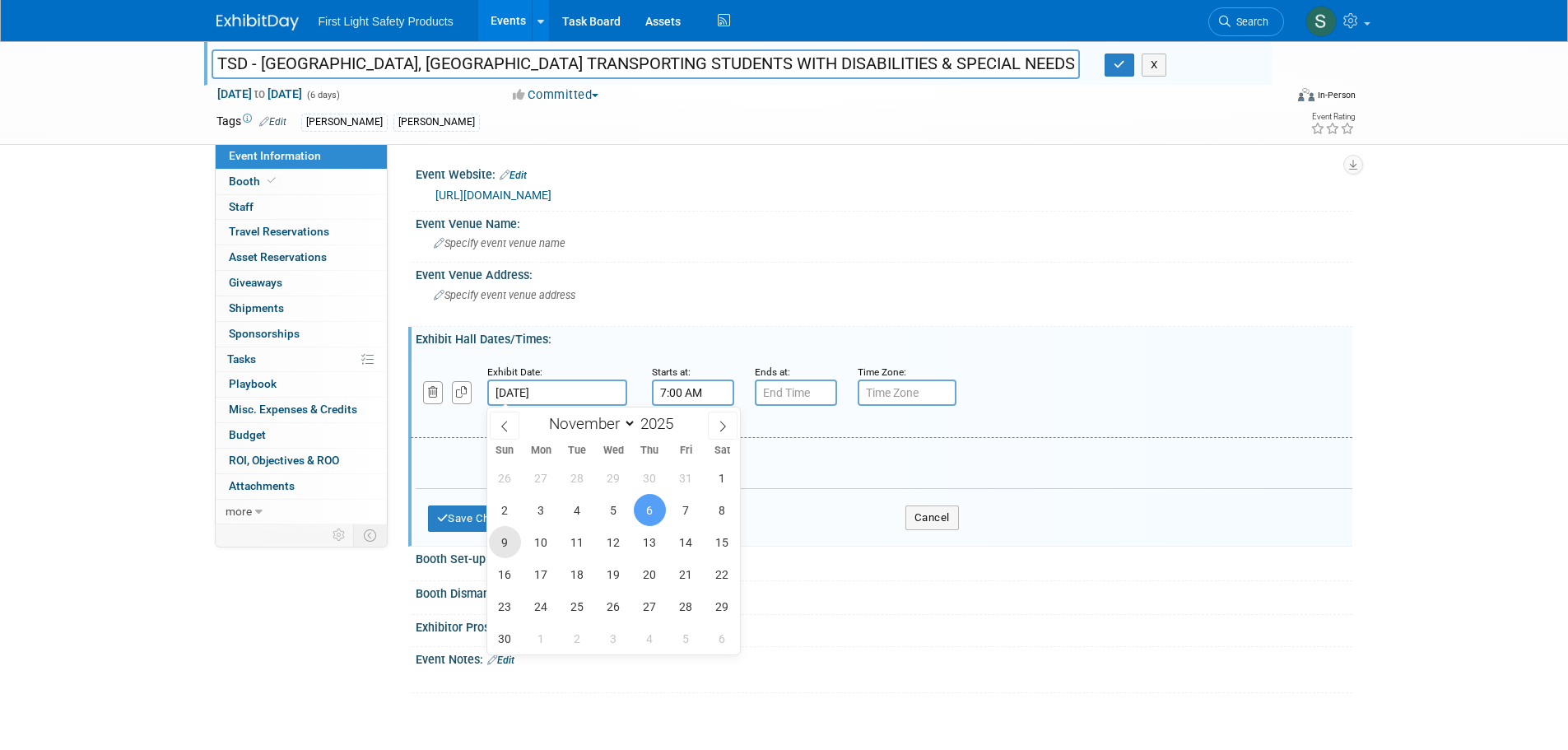
click at [502, 541] on span "9" at bounding box center [505, 542] width 32 height 32
type input "[DATE]"
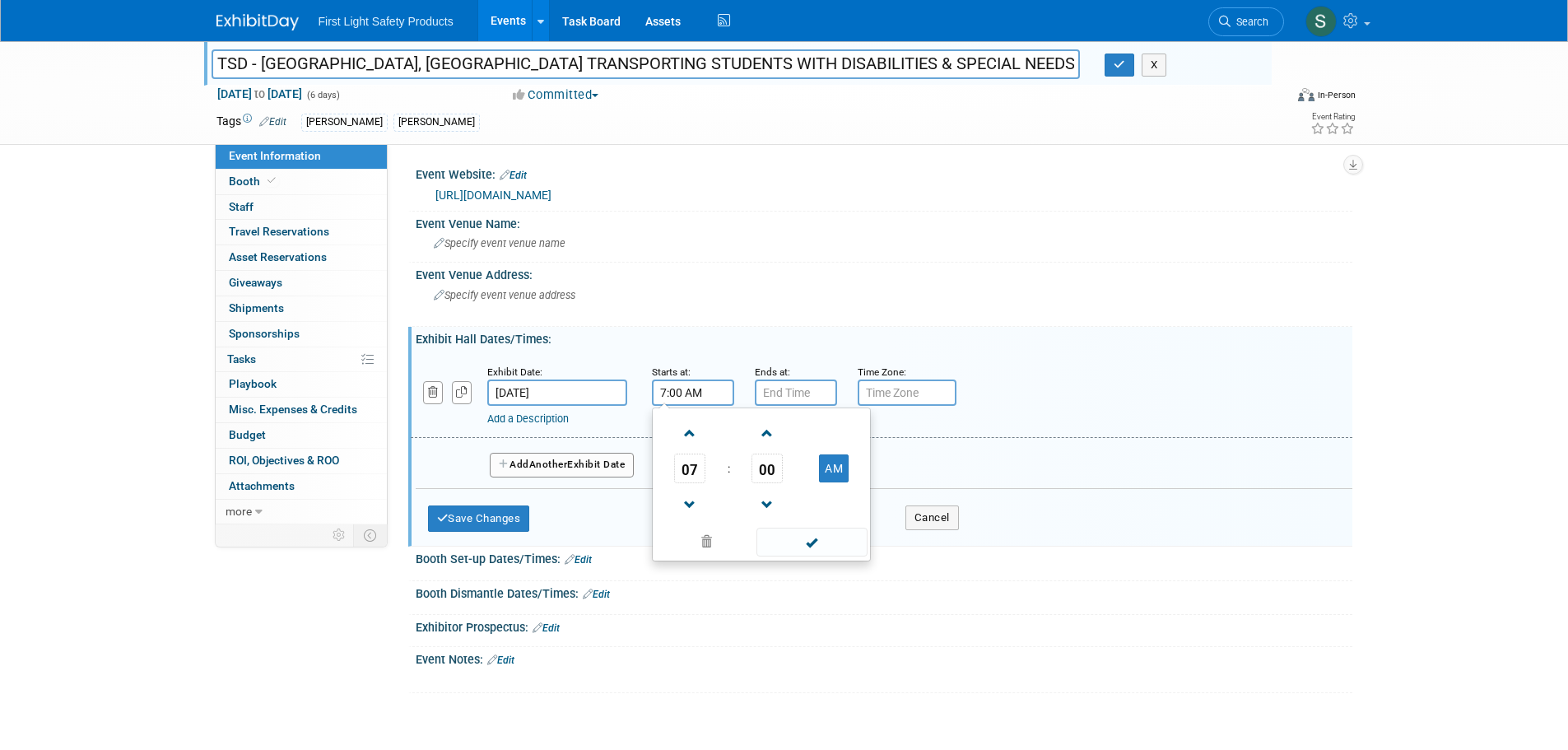
click at [723, 396] on input "7:00 AM" at bounding box center [693, 393] width 82 height 27
click at [840, 467] on button "AM" at bounding box center [833, 468] width 30 height 28
click at [693, 467] on span "07" at bounding box center [689, 468] width 31 height 30
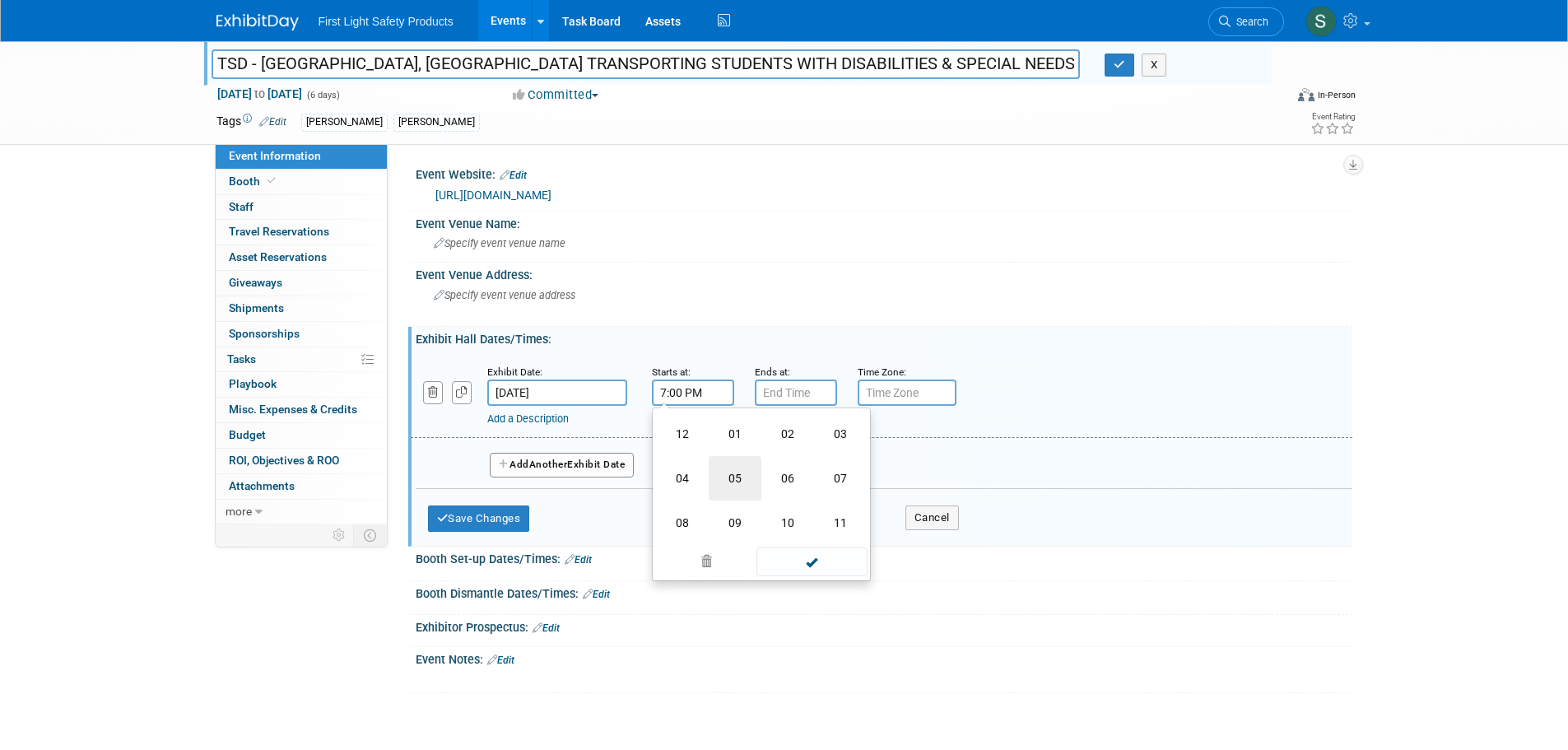
click at [743, 488] on td "05" at bounding box center [734, 478] width 52 height 45
click at [762, 468] on span "00" at bounding box center [766, 468] width 31 height 30
click at [775, 482] on td "30" at bounding box center [787, 478] width 52 height 45
type input "5:30 PM"
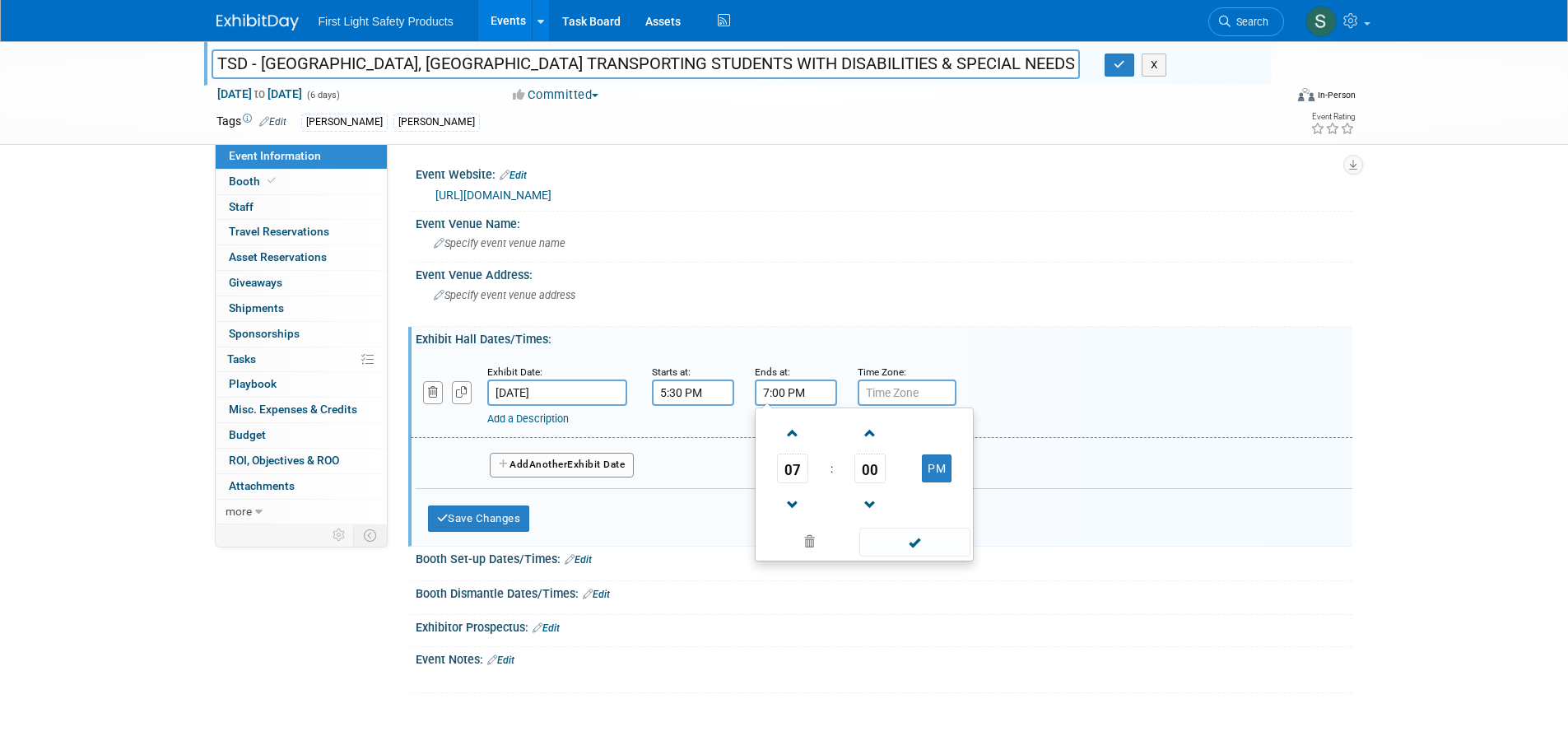
click at [792, 397] on input "7:00 PM" at bounding box center [796, 393] width 82 height 27
click at [797, 457] on span "07" at bounding box center [792, 468] width 31 height 30
click at [794, 510] on td "08" at bounding box center [784, 522] width 52 height 45
type input "8:00 PM"
click at [935, 385] on input "text" at bounding box center [906, 393] width 98 height 27
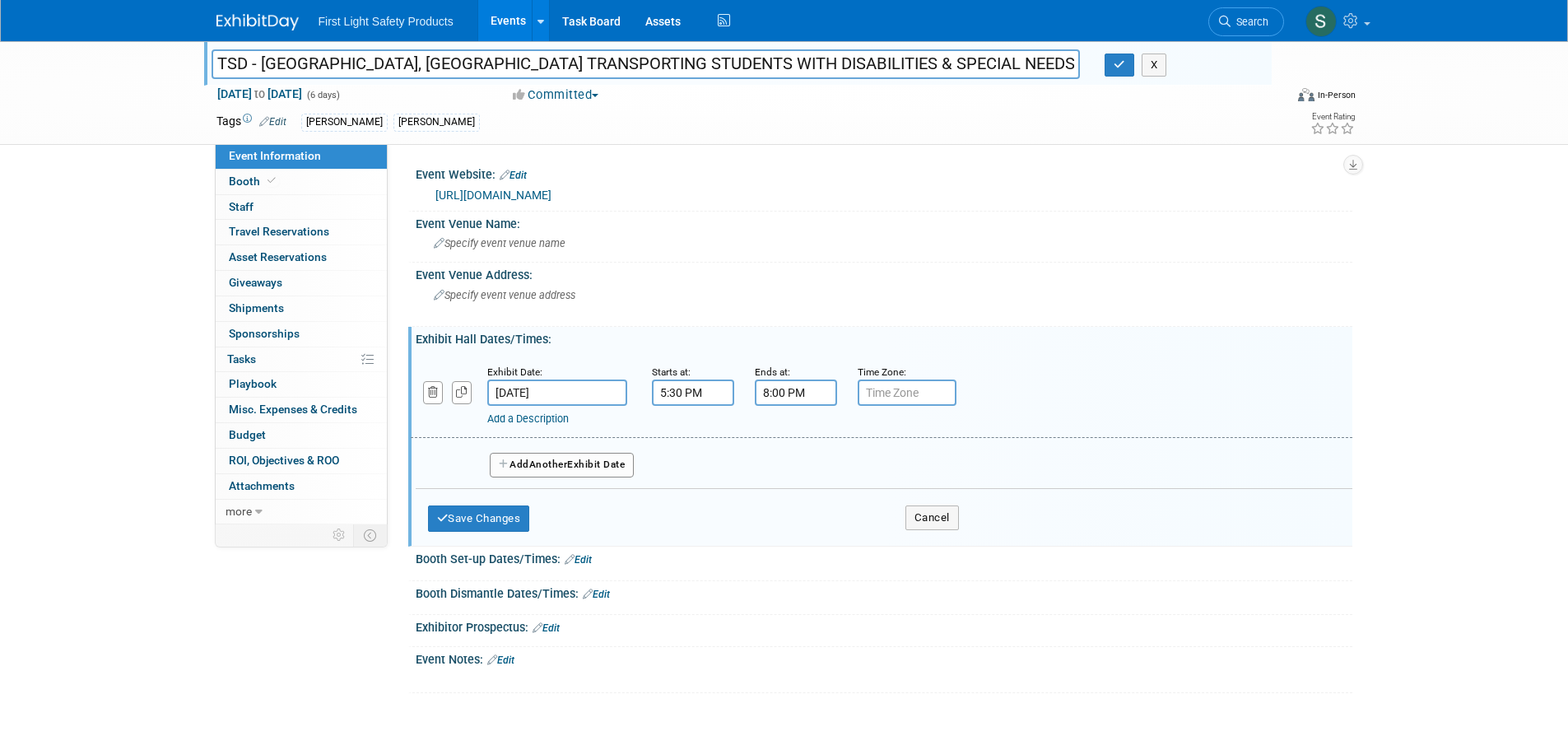
click at [918, 397] on input "text" at bounding box center [906, 393] width 98 height 27
click at [810, 327] on div "Exhibit Hall Dates/Times: Edit" at bounding box center [883, 337] width 936 height 21
click at [474, 511] on button "Save Changes" at bounding box center [478, 518] width 102 height 27
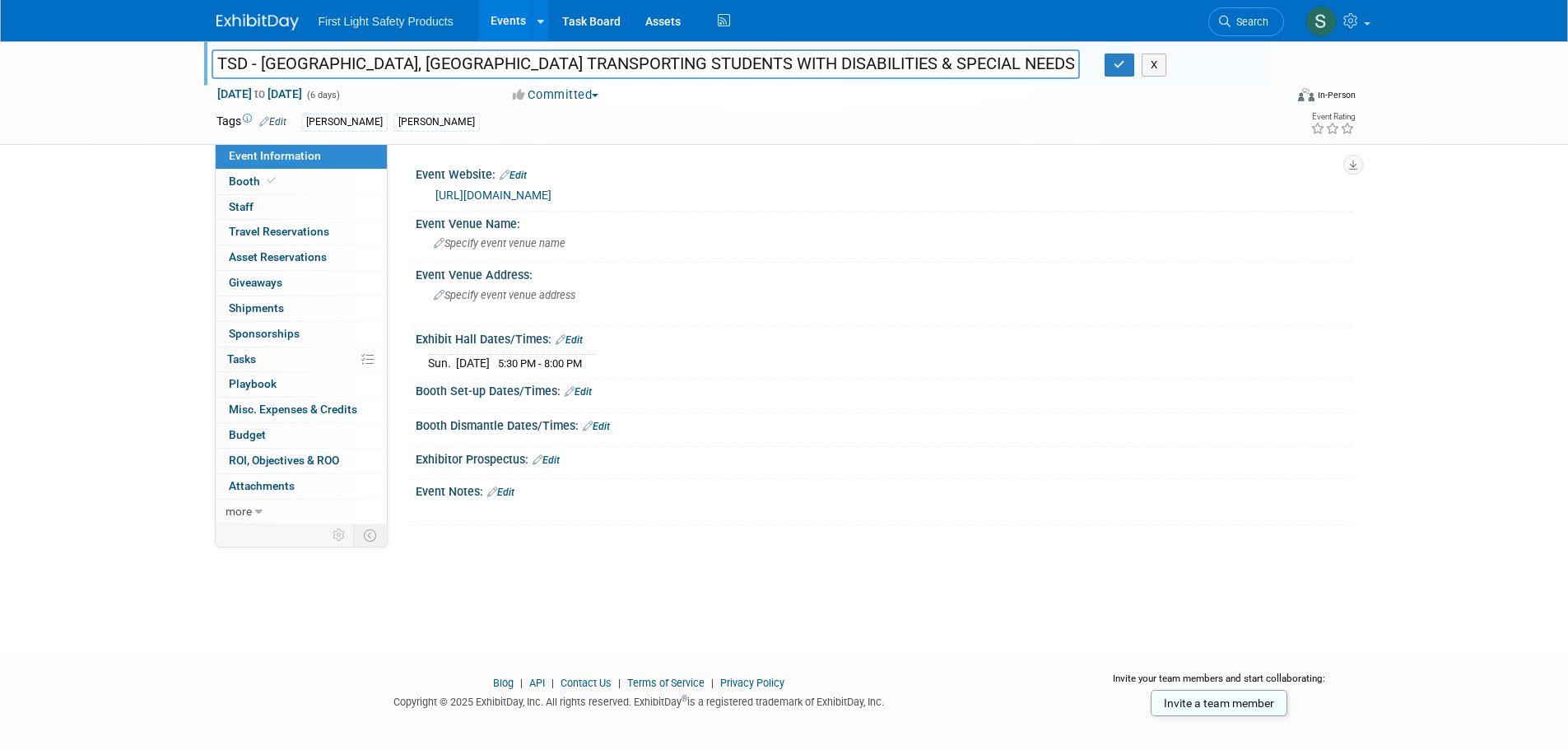
click at [569, 343] on link "Edit" at bounding box center [569, 340] width 27 height 11
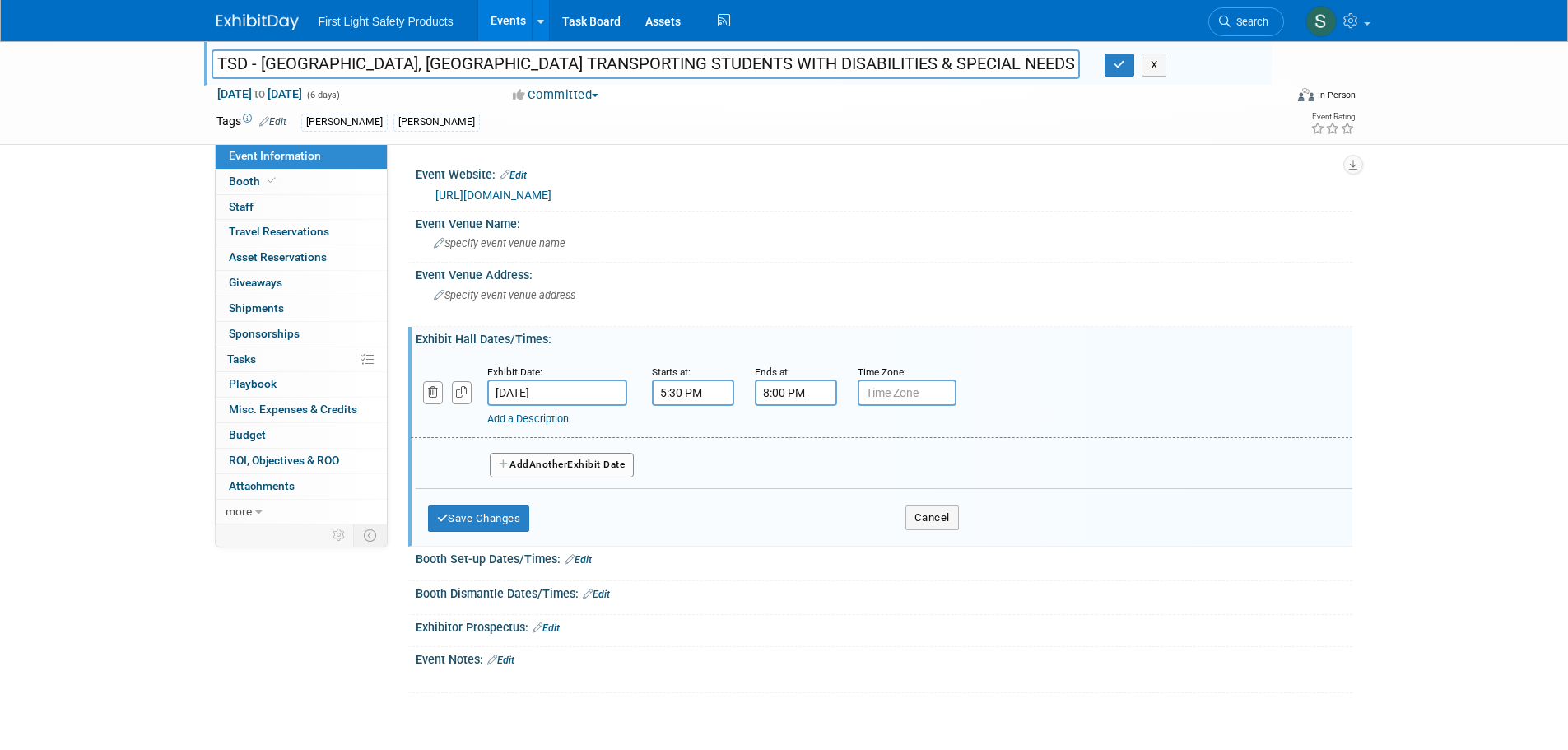
click at [521, 411] on div "Add a Description" at bounding box center [838, 419] width 703 height 15
click at [521, 416] on link "Add a Description" at bounding box center [527, 418] width 81 height 12
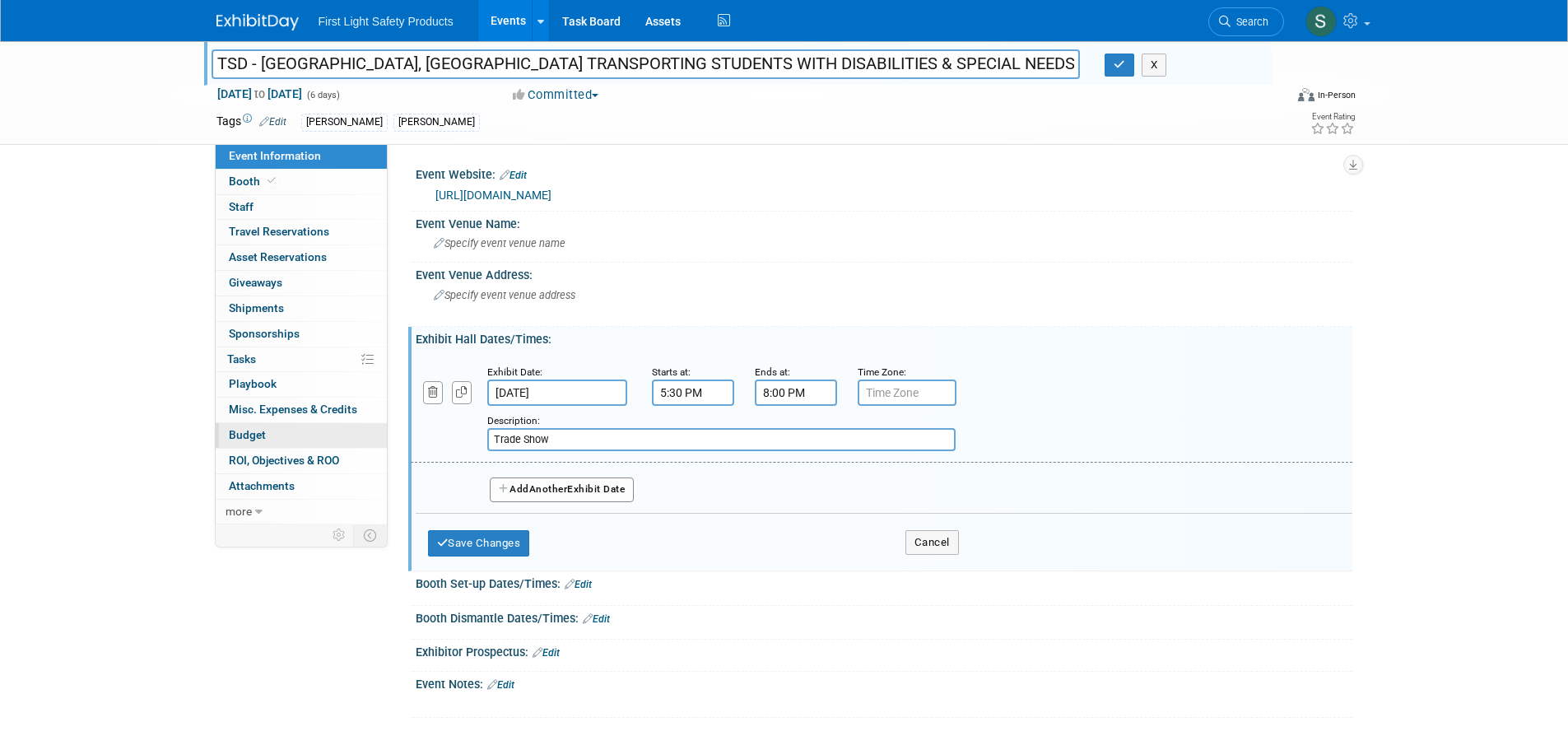
drag, startPoint x: 561, startPoint y: 432, endPoint x: 379, endPoint y: 435, distance: 182.0
click at [379, 435] on div "Event Information Event Info Booth Booth 0 Staff 0 Staff 0 Travel Reservations …" at bounding box center [784, 379] width 1160 height 677
paste input "+ Tailgate Reception & Dinner"
type input "Trade Show + Tailgate Reception & Dinner"
click at [481, 541] on button "Save Changes" at bounding box center [478, 543] width 102 height 27
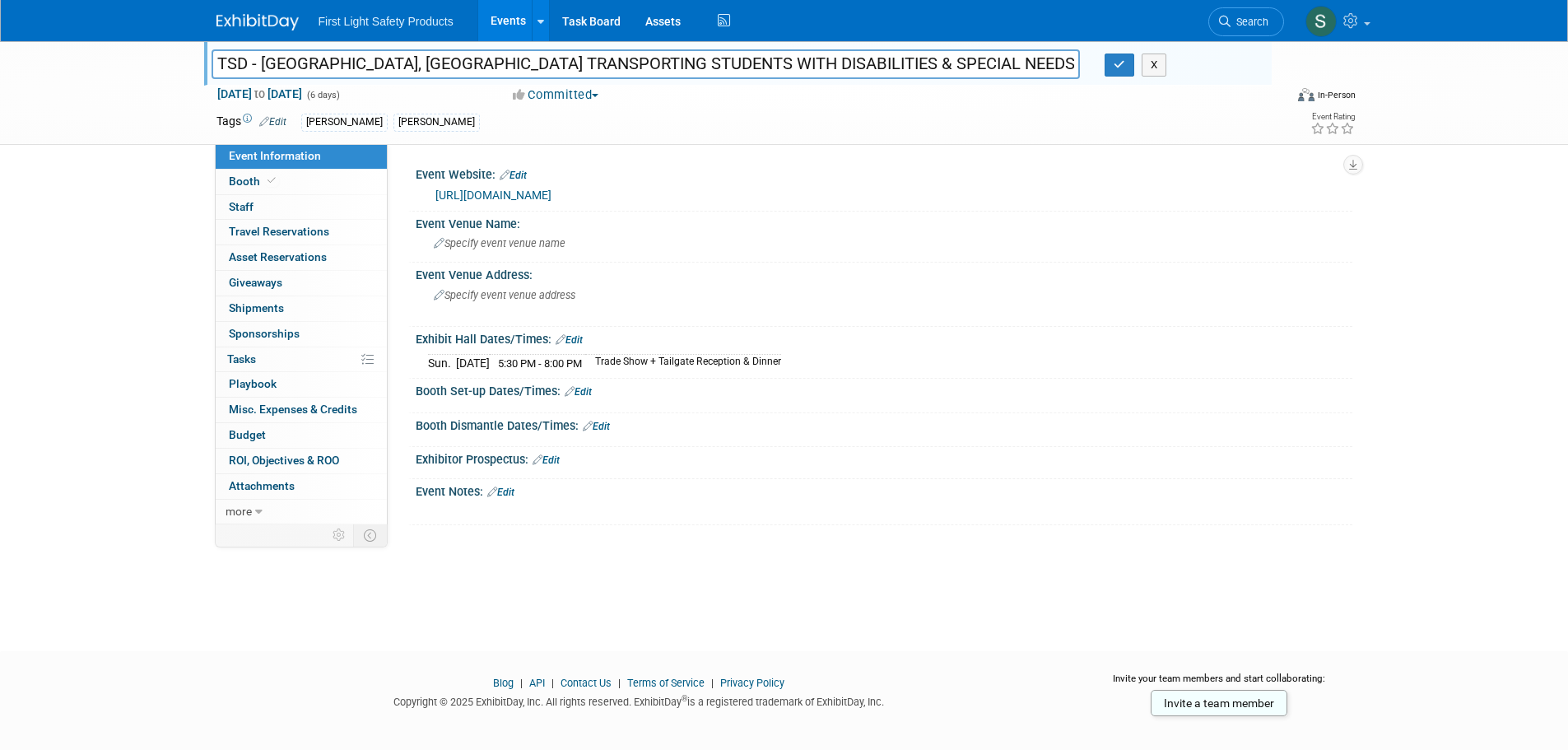
click at [819, 365] on div "Sun. Nov 9, 2025 5:30 PM - 8:00 PM Trade Show + Tailgate Reception & Dinner" at bounding box center [883, 360] width 911 height 22
click at [774, 359] on td "Trade Show + Tailgate Reception & Dinner" at bounding box center [682, 364] width 196 height 17
drag, startPoint x: 812, startPoint y: 365, endPoint x: 680, endPoint y: 366, distance: 132.0
click at [680, 366] on div "Sun. Nov 9, 2025 5:30 PM - 8:00 PM Trade Show + Tailgate Reception & Dinner" at bounding box center [883, 360] width 911 height 22
copy table "Sun. Nov 9, 2025 5:30 PM - 8:00 PM Trade Show"
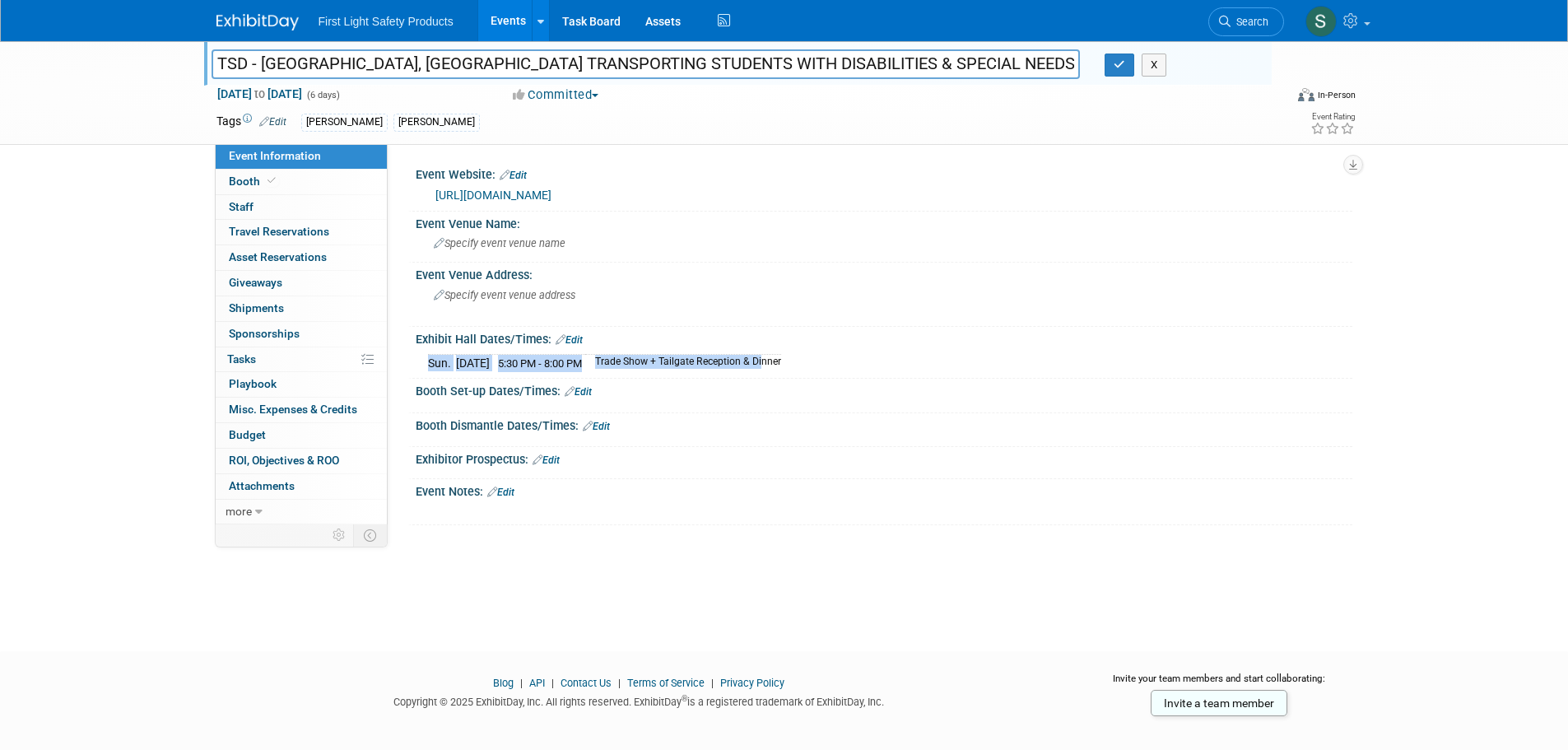
click at [570, 337] on link "Edit" at bounding box center [569, 340] width 27 height 11
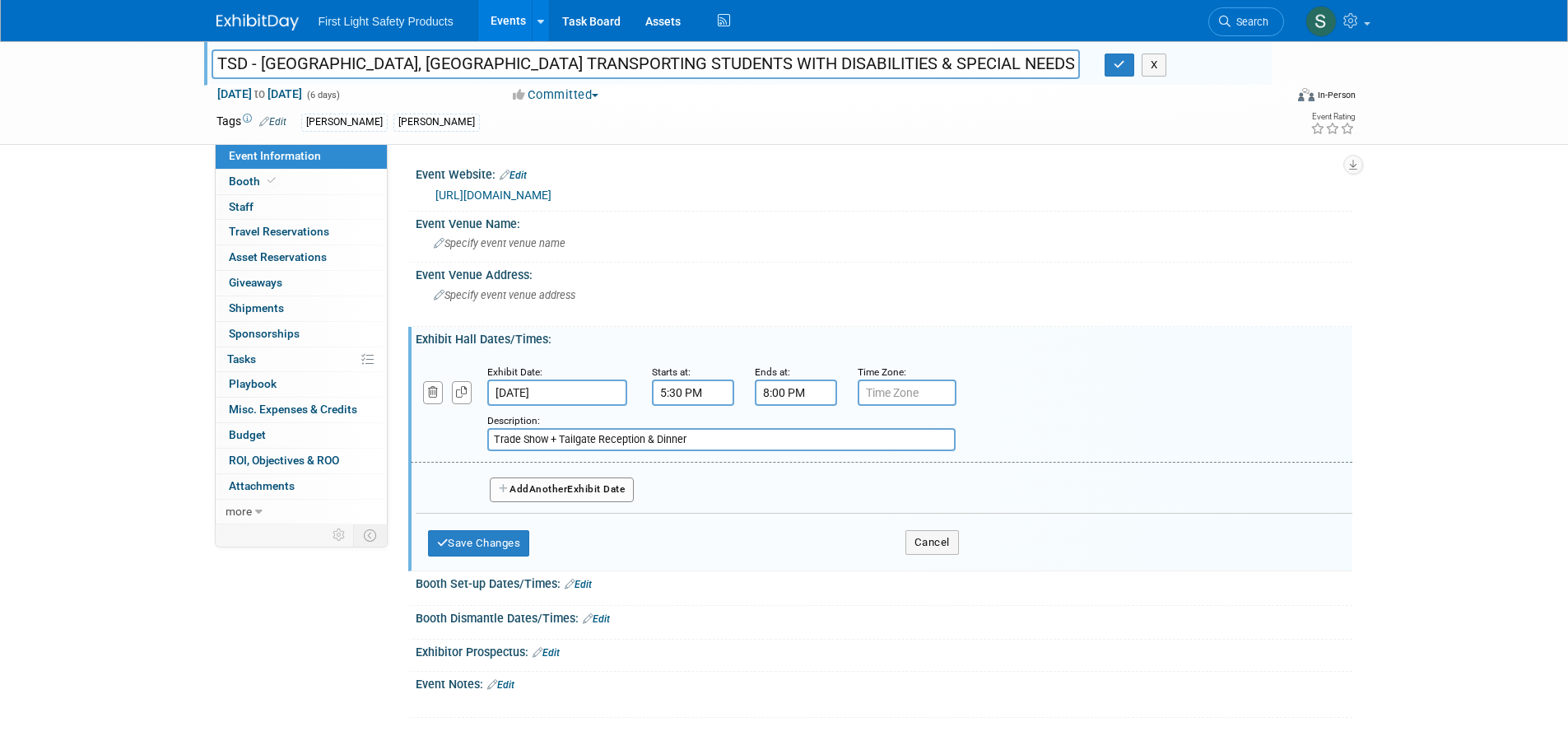
click at [520, 496] on button "Add Another Exhibit Date" at bounding box center [562, 490] width 145 height 25
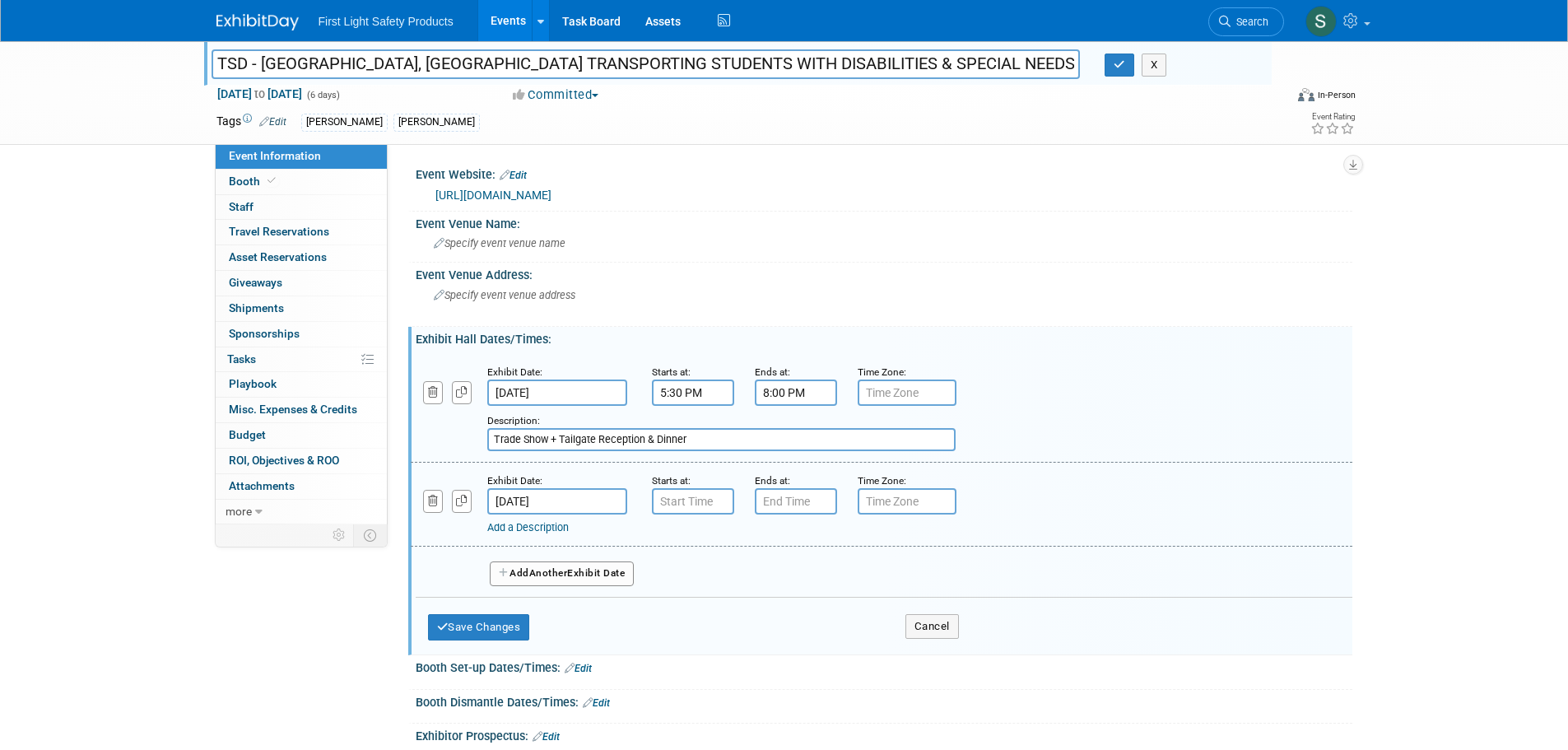
click at [565, 499] on input "Nov 10, 2025" at bounding box center [556, 501] width 140 height 27
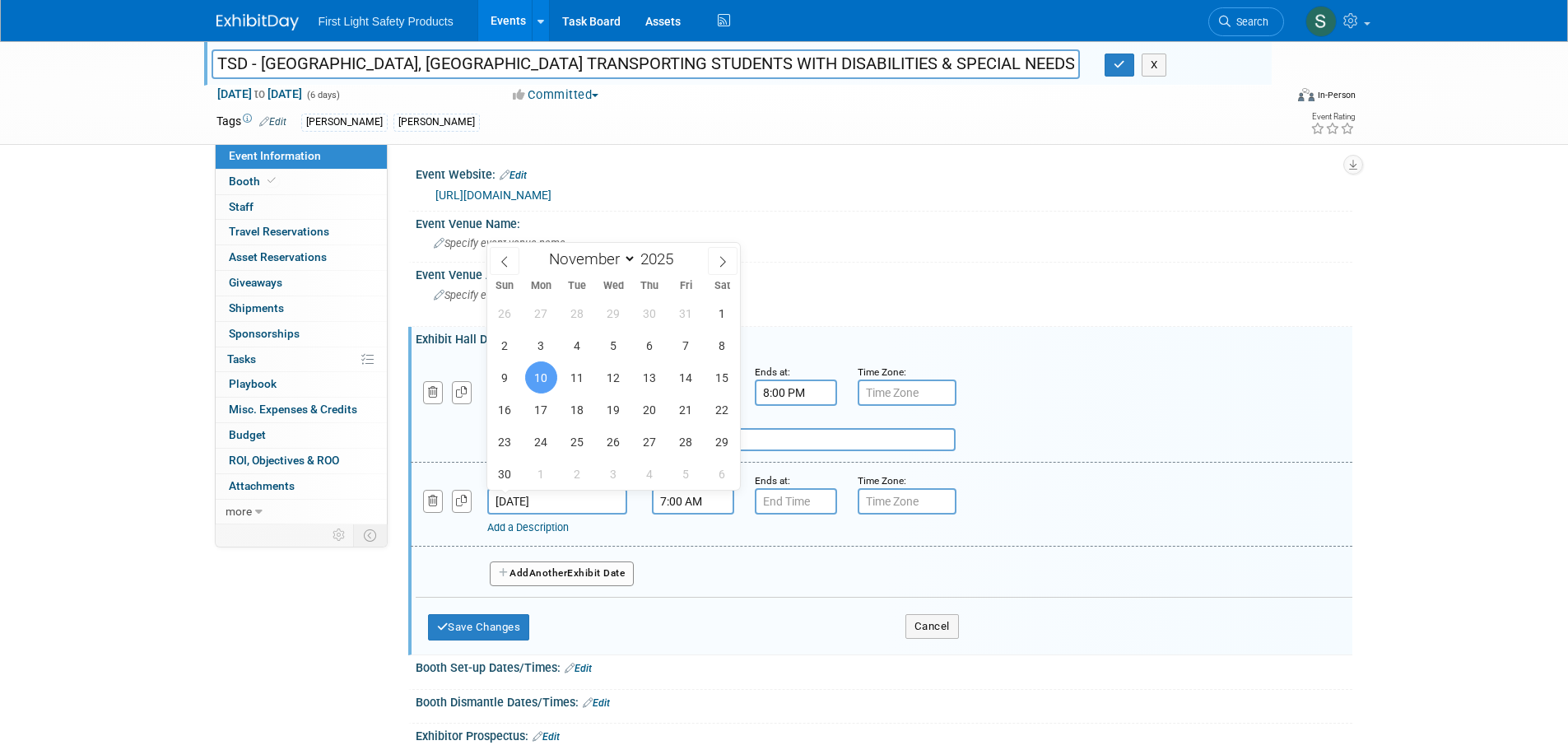
click at [660, 504] on input "7:00 AM" at bounding box center [693, 501] width 82 height 27
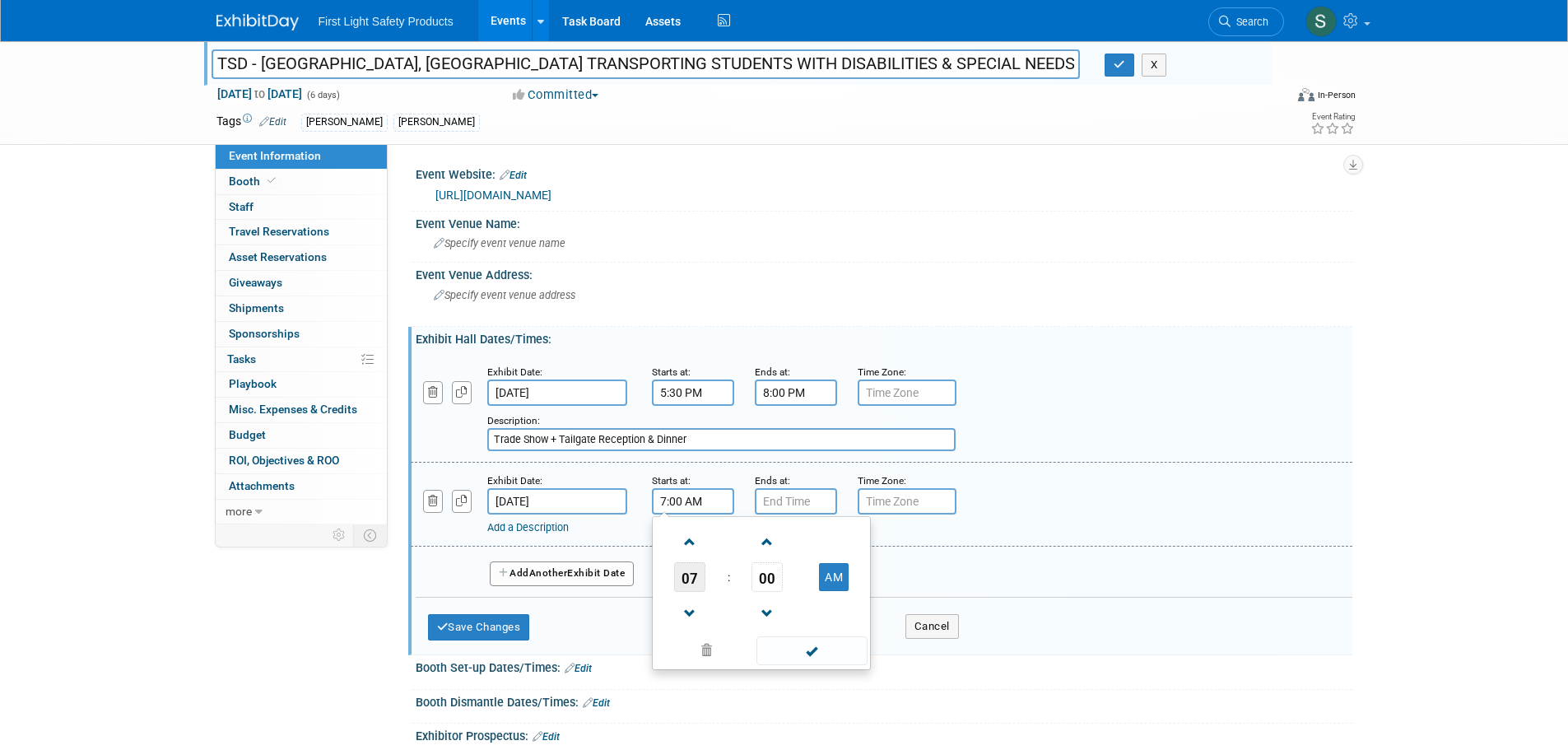
click at [686, 566] on table "07 : 00 AM" at bounding box center [761, 576] width 211 height 114
click at [686, 570] on span "07" at bounding box center [689, 576] width 31 height 30
click at [784, 623] on td "10" at bounding box center [787, 631] width 52 height 45
type input "10:00 AM"
click at [791, 513] on input "text" at bounding box center [796, 501] width 82 height 27
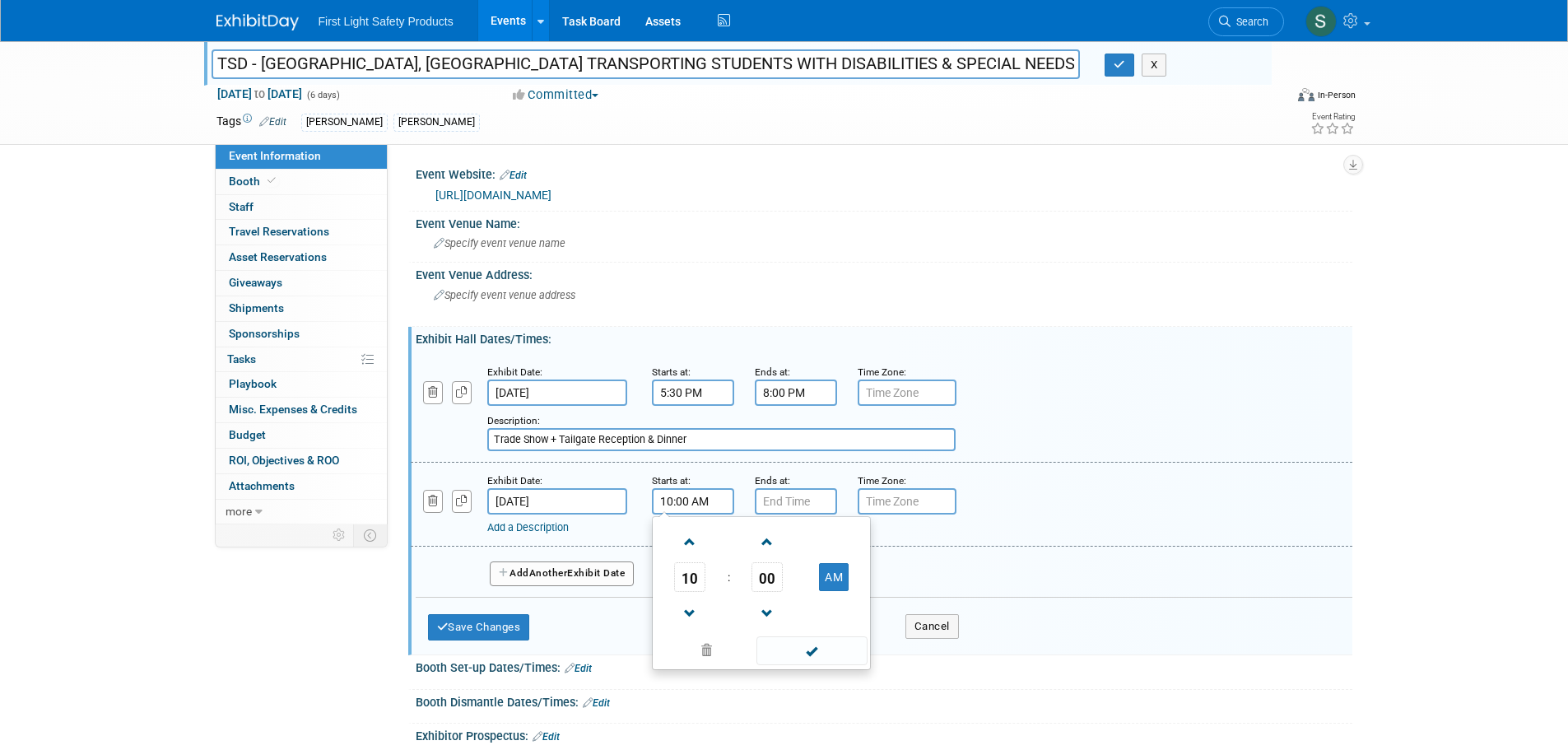
type input "7:00 PM"
click at [665, 500] on input "10:00 AM" at bounding box center [693, 501] width 82 height 27
click at [762, 588] on span "00" at bounding box center [766, 576] width 31 height 30
click at [784, 591] on td "30" at bounding box center [787, 587] width 52 height 45
type input "10:30 AM"
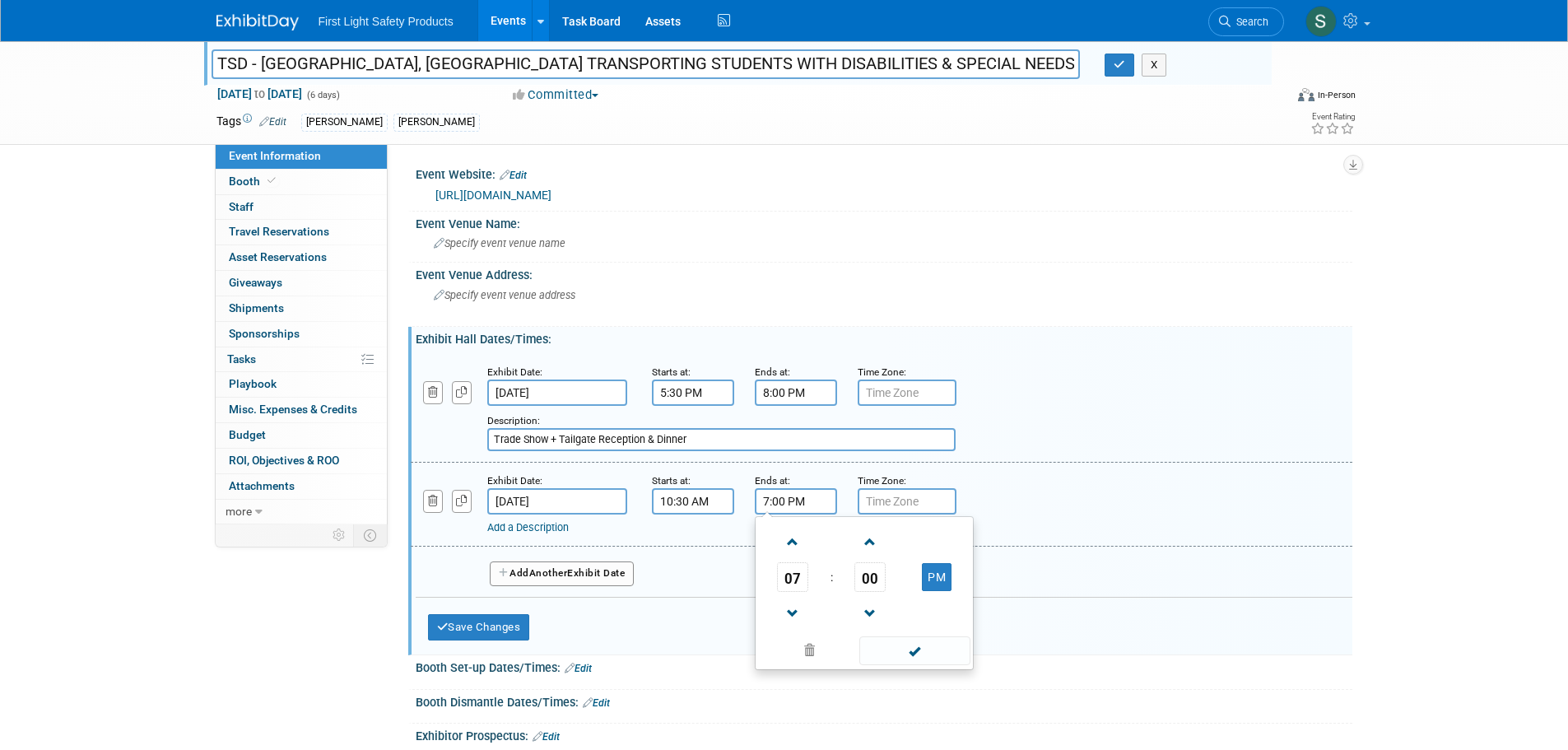
click at [792, 495] on input "7:00 PM" at bounding box center [796, 501] width 82 height 27
click at [811, 580] on td "07" at bounding box center [793, 576] width 69 height 30
click at [809, 580] on td "07" at bounding box center [793, 576] width 69 height 30
click at [807, 580] on span "07" at bounding box center [792, 576] width 31 height 30
click at [819, 540] on td "01" at bounding box center [837, 542] width 52 height 45
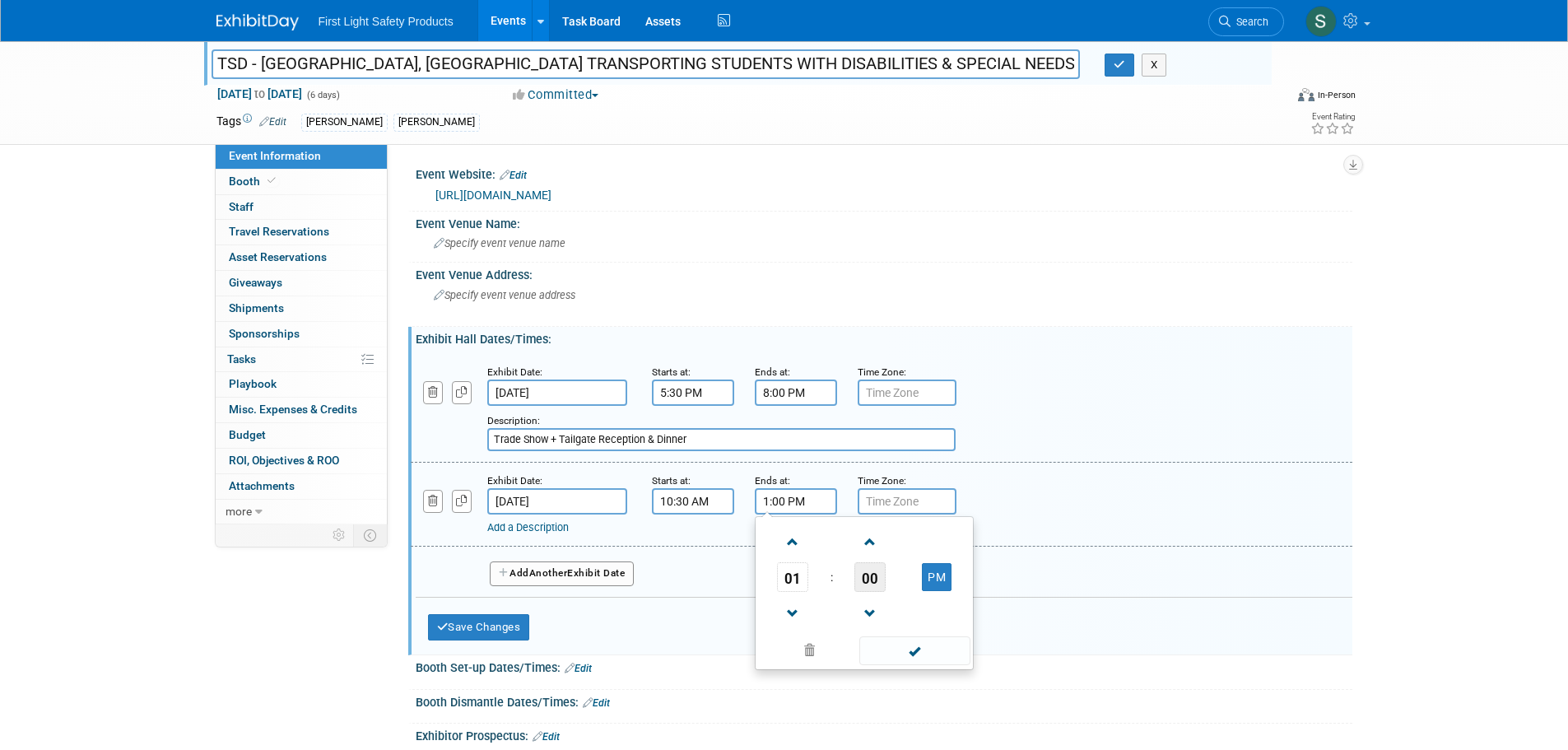
click at [872, 578] on span "00" at bounding box center [869, 576] width 31 height 30
click at [893, 594] on td "30" at bounding box center [889, 587] width 52 height 45
type input "1:30 PM"
click at [1065, 521] on div "Add a Description" at bounding box center [838, 528] width 703 height 15
drag, startPoint x: 690, startPoint y: 433, endPoint x: 420, endPoint y: 451, distance: 270.6
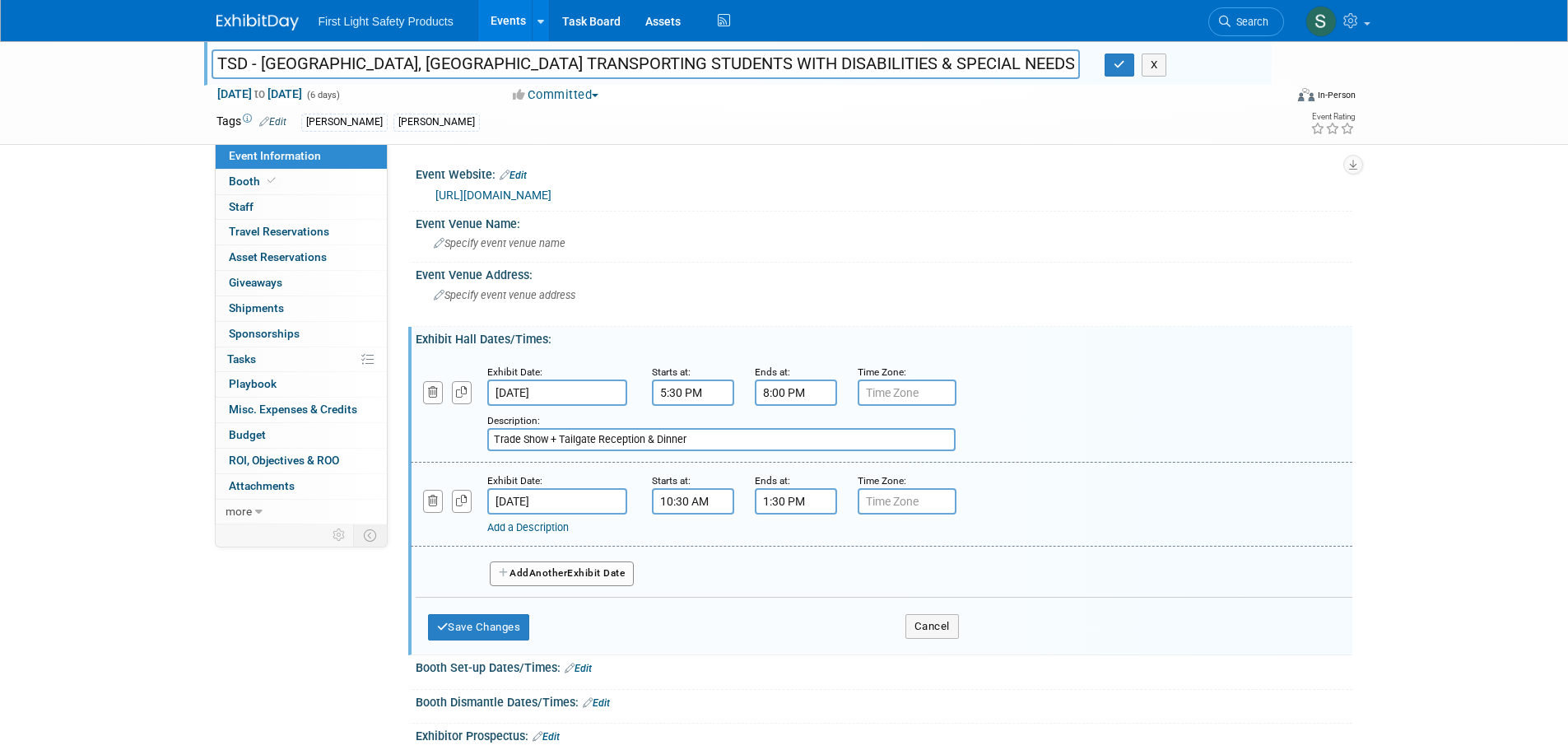
click at [421, 445] on div "Add a Description Description: Trade Show + Tailgate Reception & Dinner" at bounding box center [800, 427] width 805 height 45
click at [534, 519] on div "Add a Description Description:" at bounding box center [838, 525] width 703 height 21
click at [534, 522] on link "Add a Description" at bounding box center [527, 527] width 81 height 12
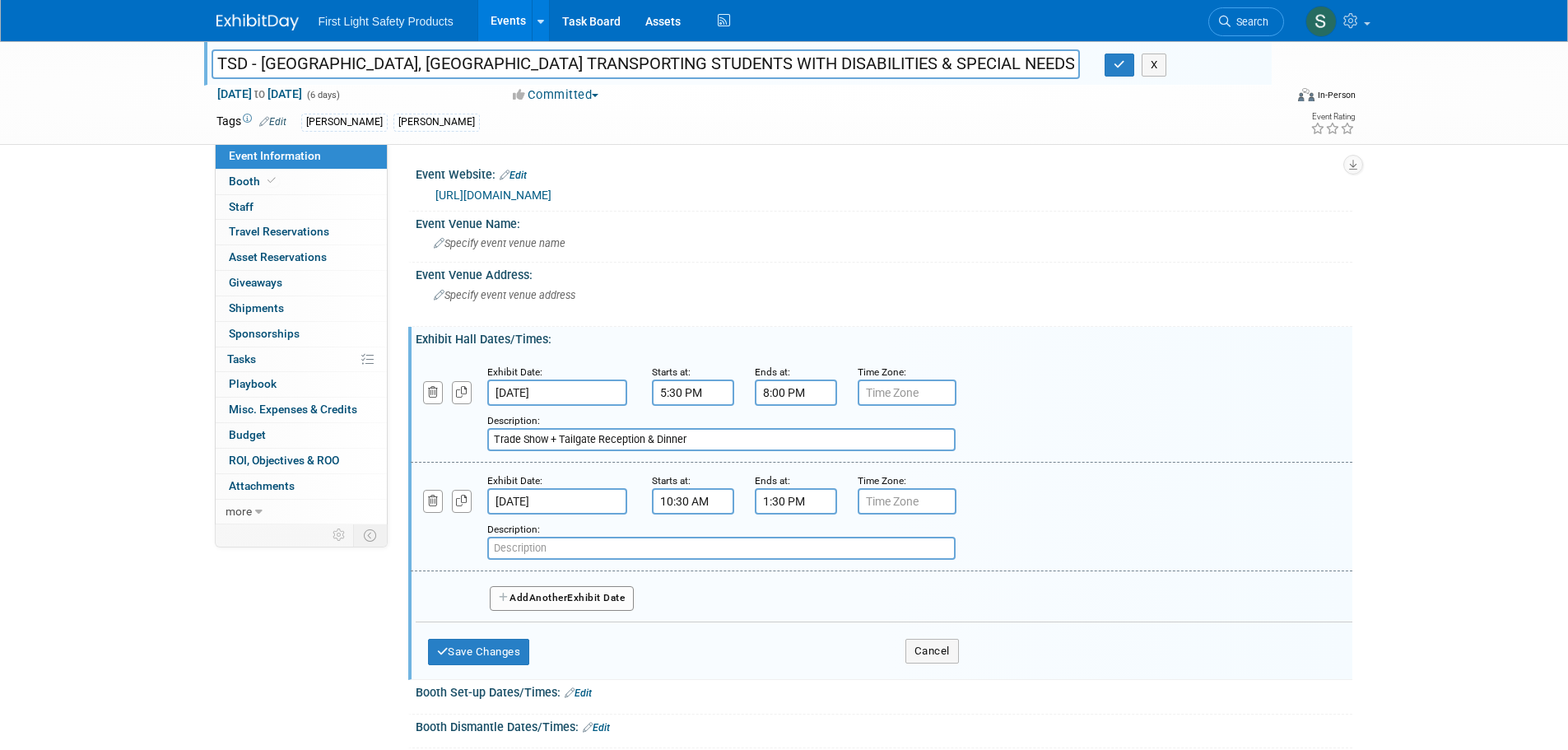
paste input "Trade Show + Tailgate Reception & Dinner"
drag, startPoint x: 575, startPoint y: 542, endPoint x: 562, endPoint y: 547, distance: 13.9
click at [562, 547] on input "Trade Show + Tailgate Reception & Dinner" at bounding box center [721, 548] width 469 height 23
type input "Trade Show + Lunch"
click at [453, 648] on button "Save Changes" at bounding box center [478, 652] width 102 height 27
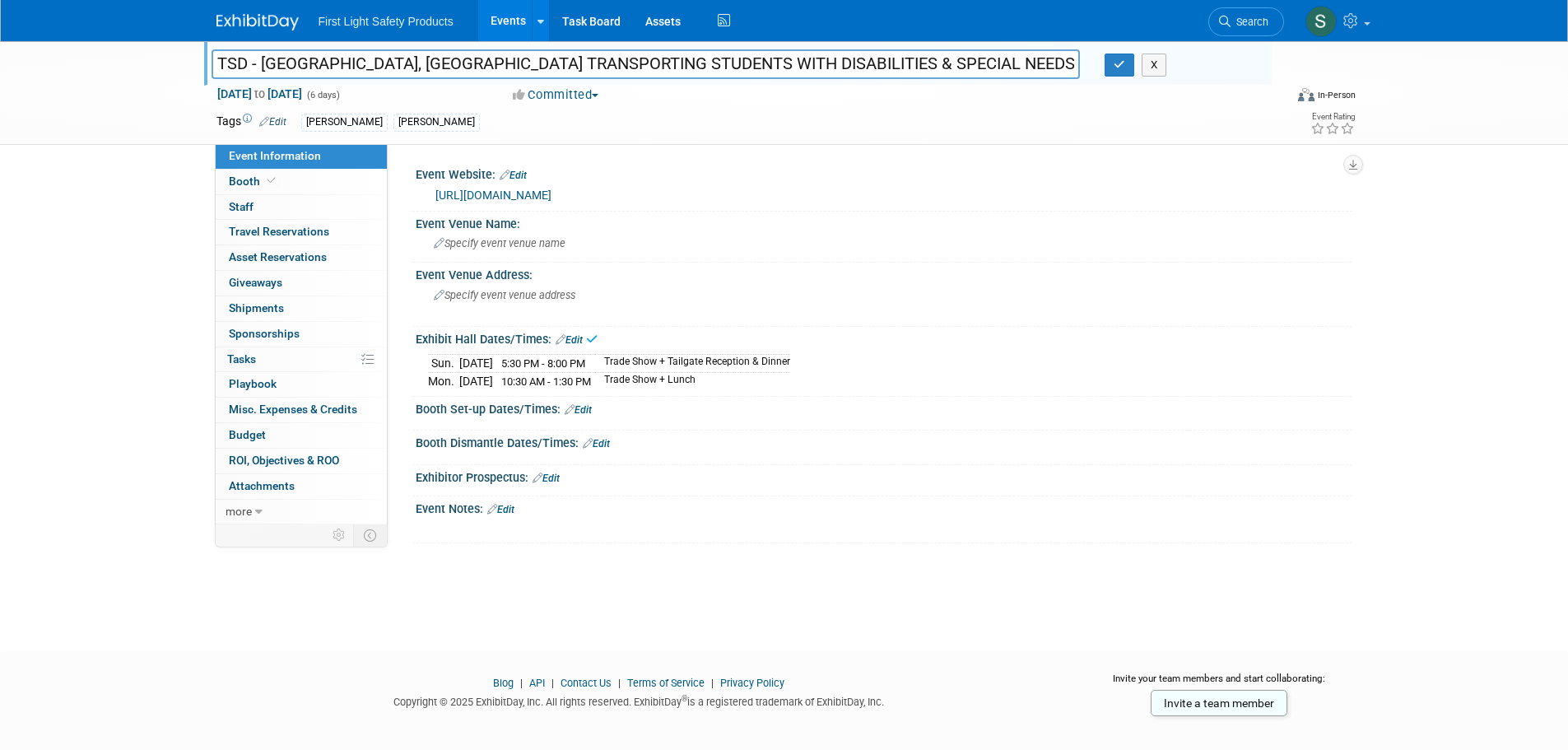
click at [673, 571] on div "TSD - Frisco, TX TRANSPORTING STUDENTS WITH DISABILITIES & SPECIAL NEEDS TSD - …" at bounding box center [784, 331] width 1568 height 580
click at [501, 508] on link "Edit" at bounding box center [500, 510] width 27 height 11
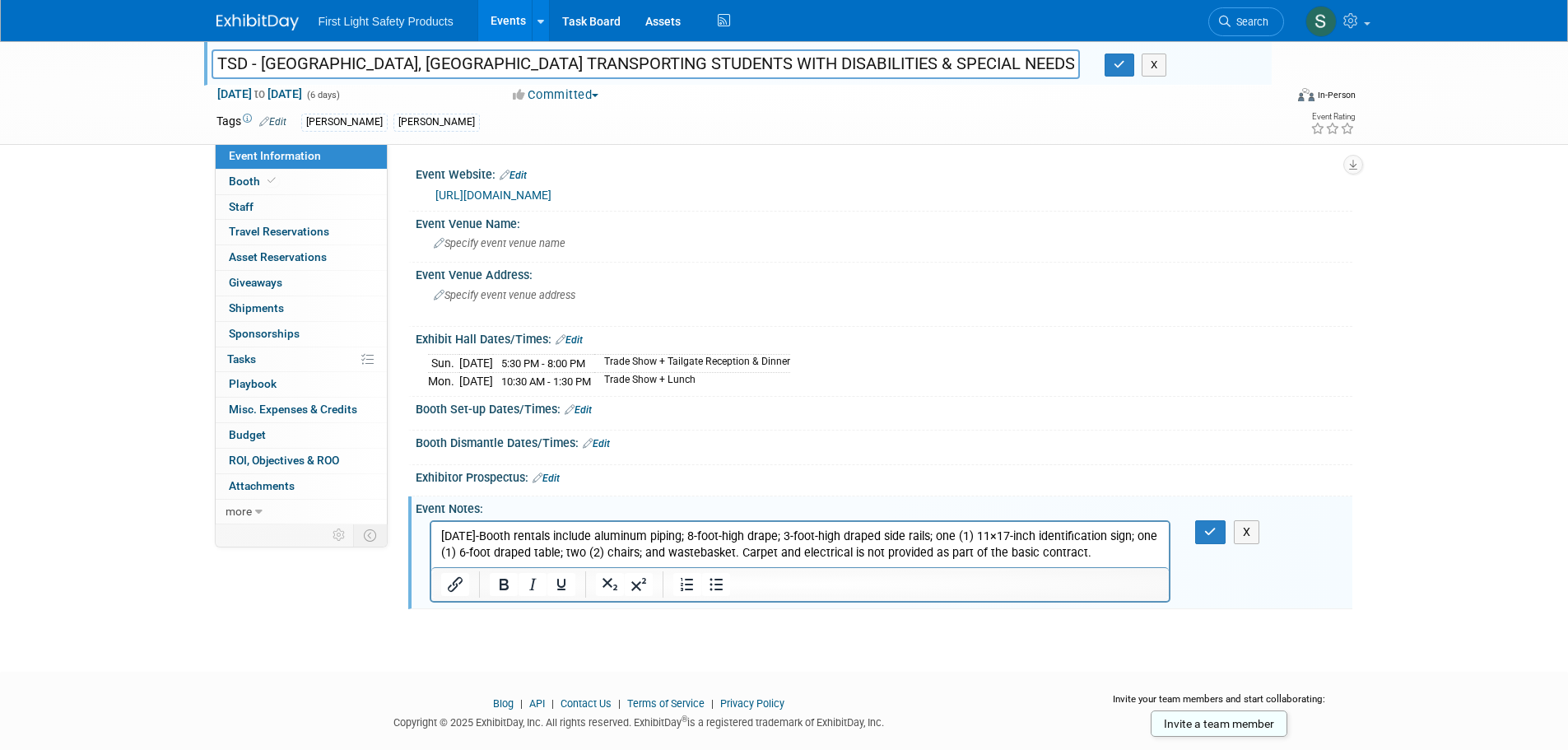
scroll to position [35, 0]
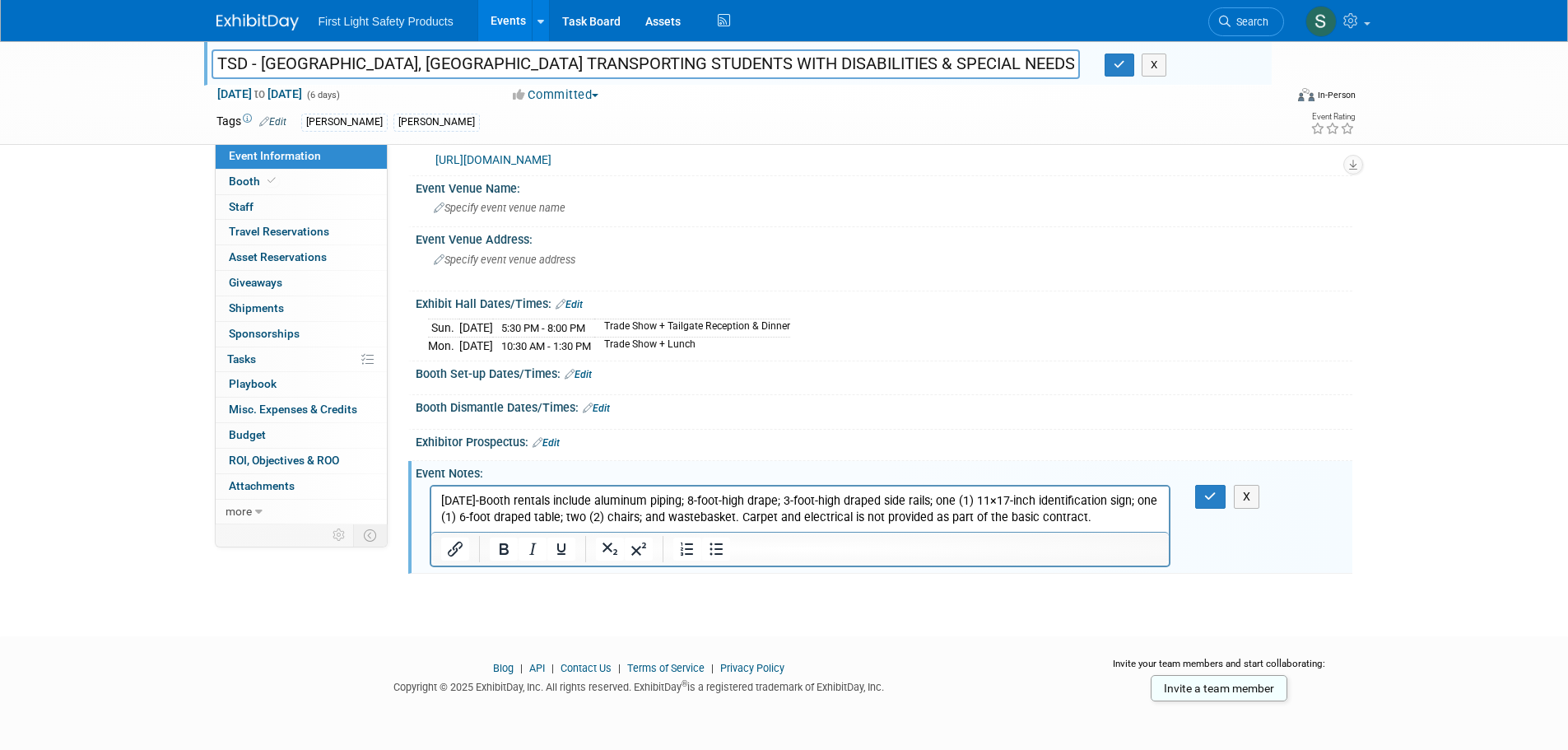
drag, startPoint x: 1103, startPoint y: 523, endPoint x: 1120, endPoint y: 543, distance: 26.2
click at [1120, 525] on html "08.12.25-Booth rentals include aluminum piping; 8-foot-high drape; 3-foot-high …" at bounding box center [799, 505] width 738 height 39
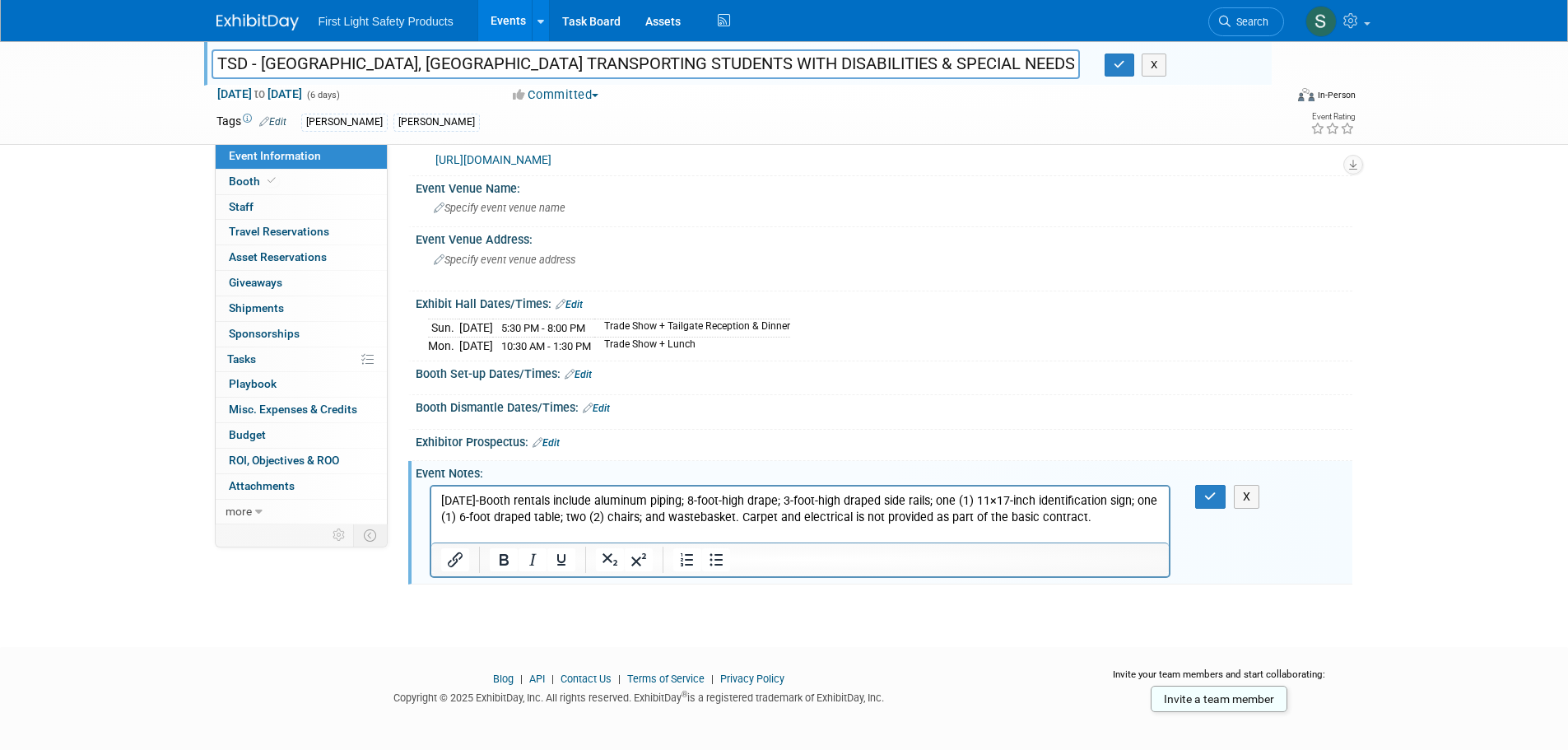
click at [487, 496] on p "08.12.25-Booth rentals include aluminum piping; 8-foot-high drape; 3-foot-high …" at bounding box center [800, 509] width 720 height 32
click at [492, 498] on p "08.12.25-Booth rentals include aluminum piping; 8-foot-high drape; 3-foot-high …" at bounding box center [800, 509] width 720 height 32
click at [712, 558] on icon "Bullet list" at bounding box center [716, 558] width 13 height 12
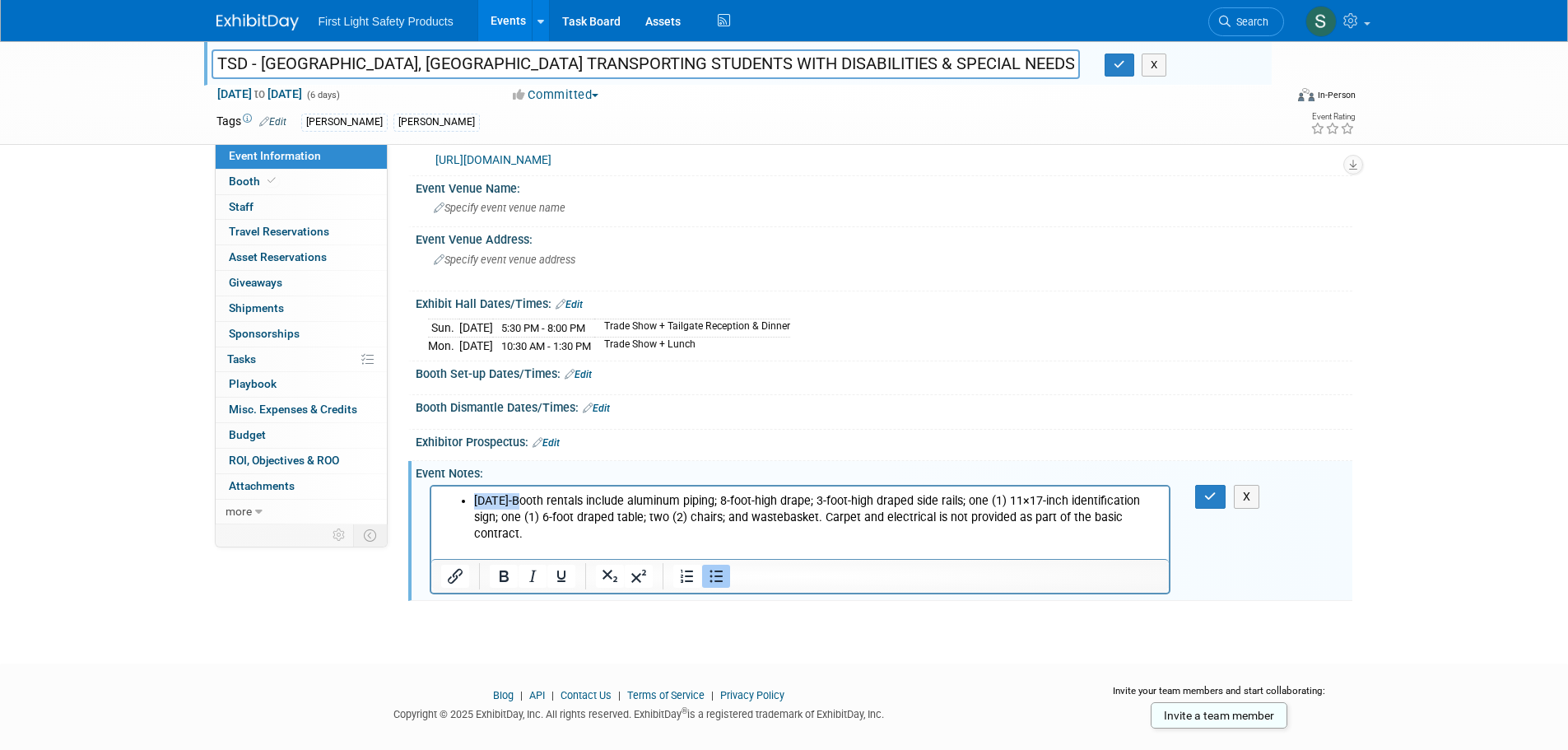
drag, startPoint x: 519, startPoint y: 500, endPoint x: 451, endPoint y: 500, distance: 68.0
click at [451, 500] on ul "08.12.25-Booth rentals include aluminum piping; 8-foot-high drape; 3-foot-high …" at bounding box center [800, 517] width 720 height 50
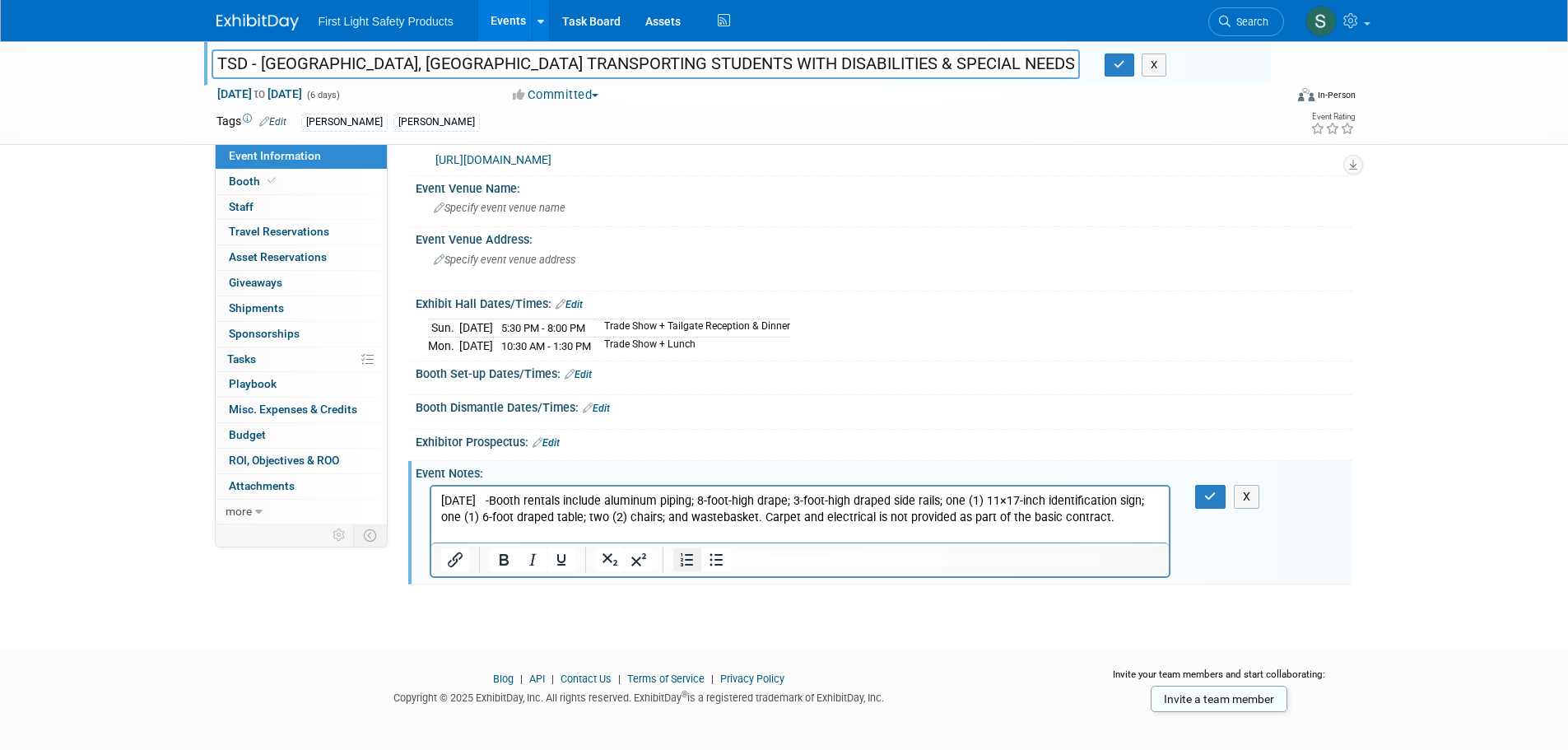
click at [681, 559] on icon "Numbered list" at bounding box center [685, 559] width 12 height 13
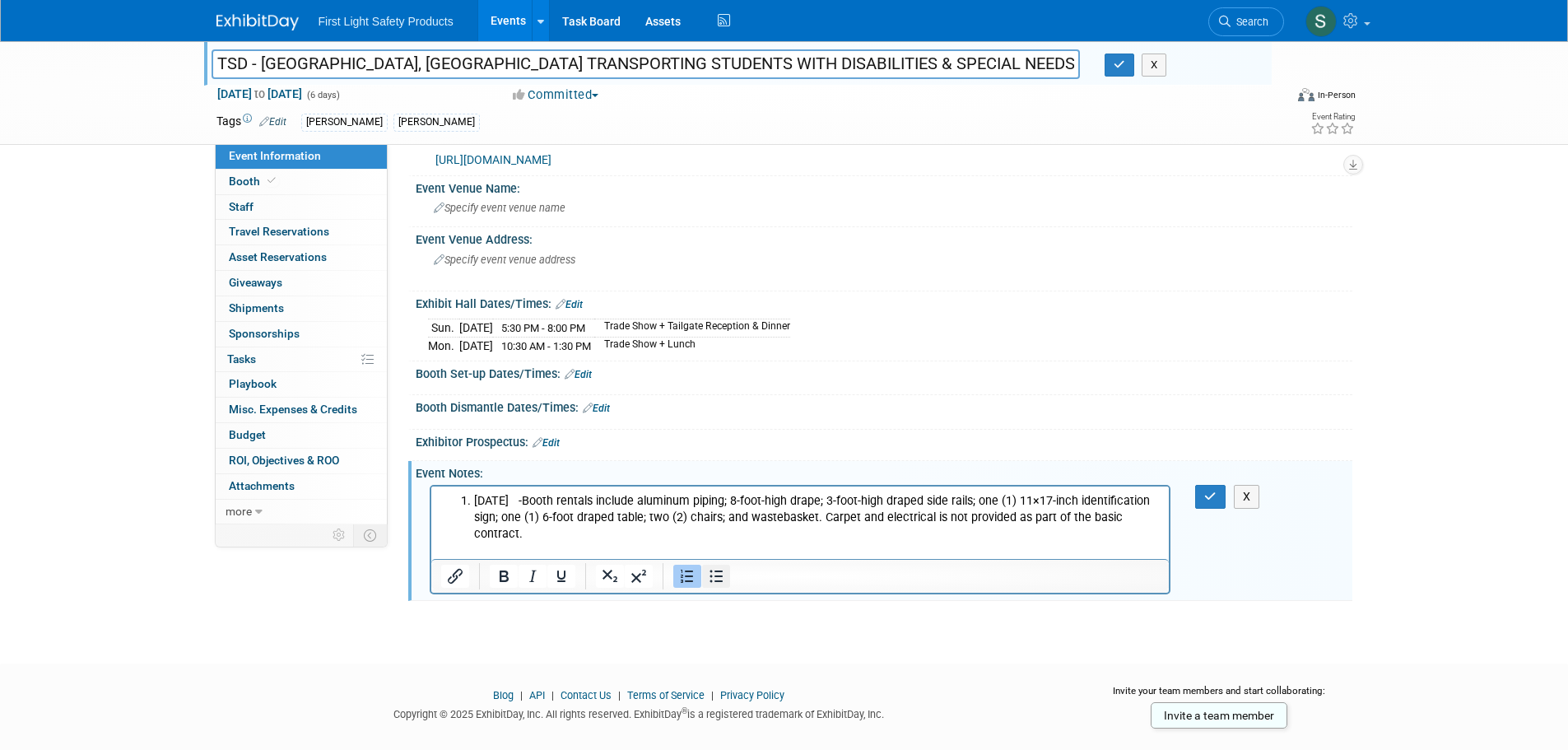
click at [712, 572] on icon "Bullet list" at bounding box center [716, 575] width 20 height 20
drag, startPoint x: 524, startPoint y: 505, endPoint x: 474, endPoint y: 504, distance: 50.0
click at [474, 504] on li "08.12.25 -Booth rentals include aluminum piping; 8-foot-high drape; 3-foot-high…" at bounding box center [816, 517] width 686 height 50
click at [528, 499] on li "08.12.25 -Booth rentals include aluminum piping; 8-foot-high drape; 3-foot-high…" at bounding box center [816, 517] width 686 height 50
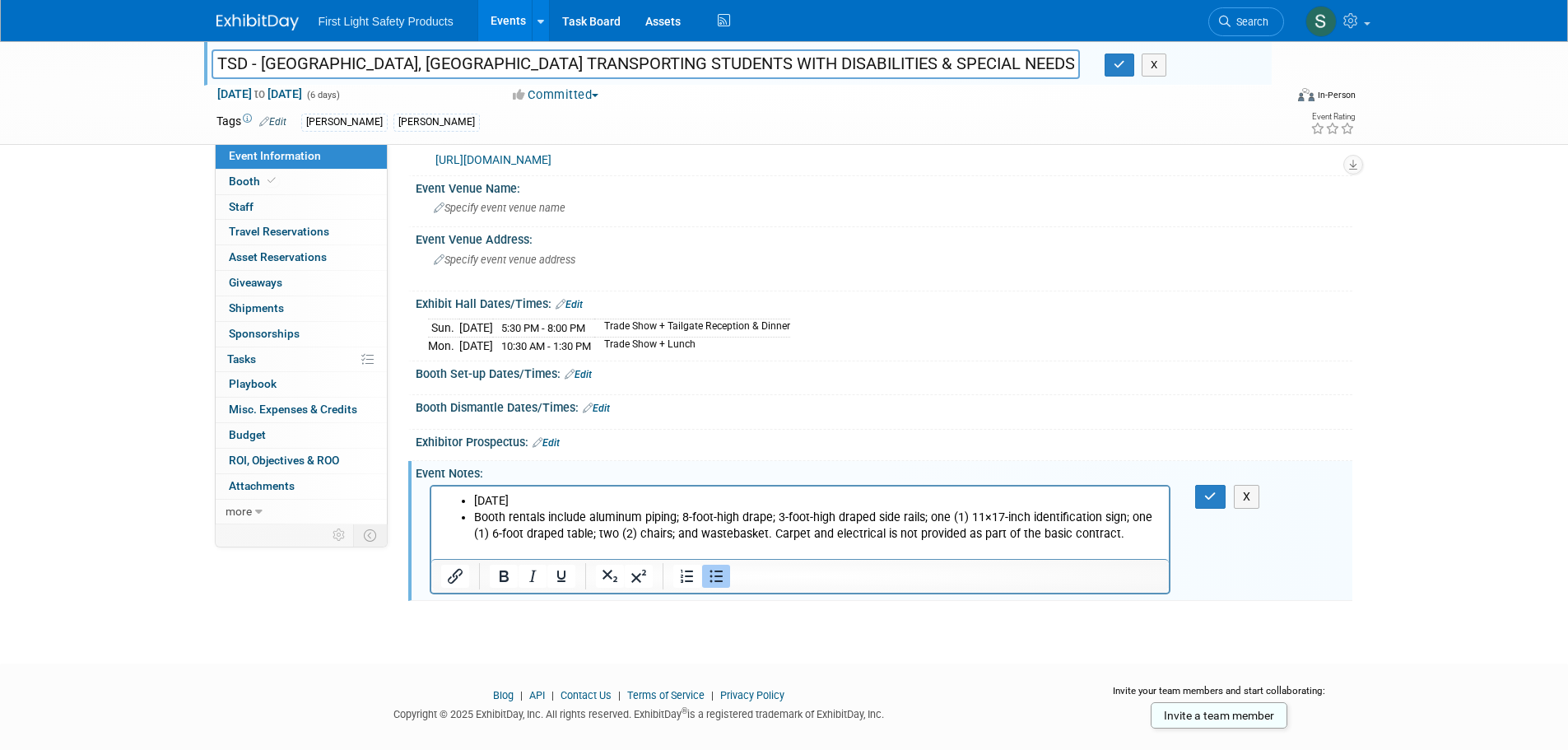
click at [523, 509] on li "Booth rentals include aluminum piping; 8-foot-high drape; 3-foot-high draped si…" at bounding box center [816, 525] width 686 height 32
click at [475, 500] on li "08.12.25" at bounding box center [816, 500] width 686 height 16
click at [1111, 531] on li "Booth rentals include aluminum piping; 8-foot-high drape; 3-foot-high draped si…" at bounding box center [816, 525] width 686 height 32
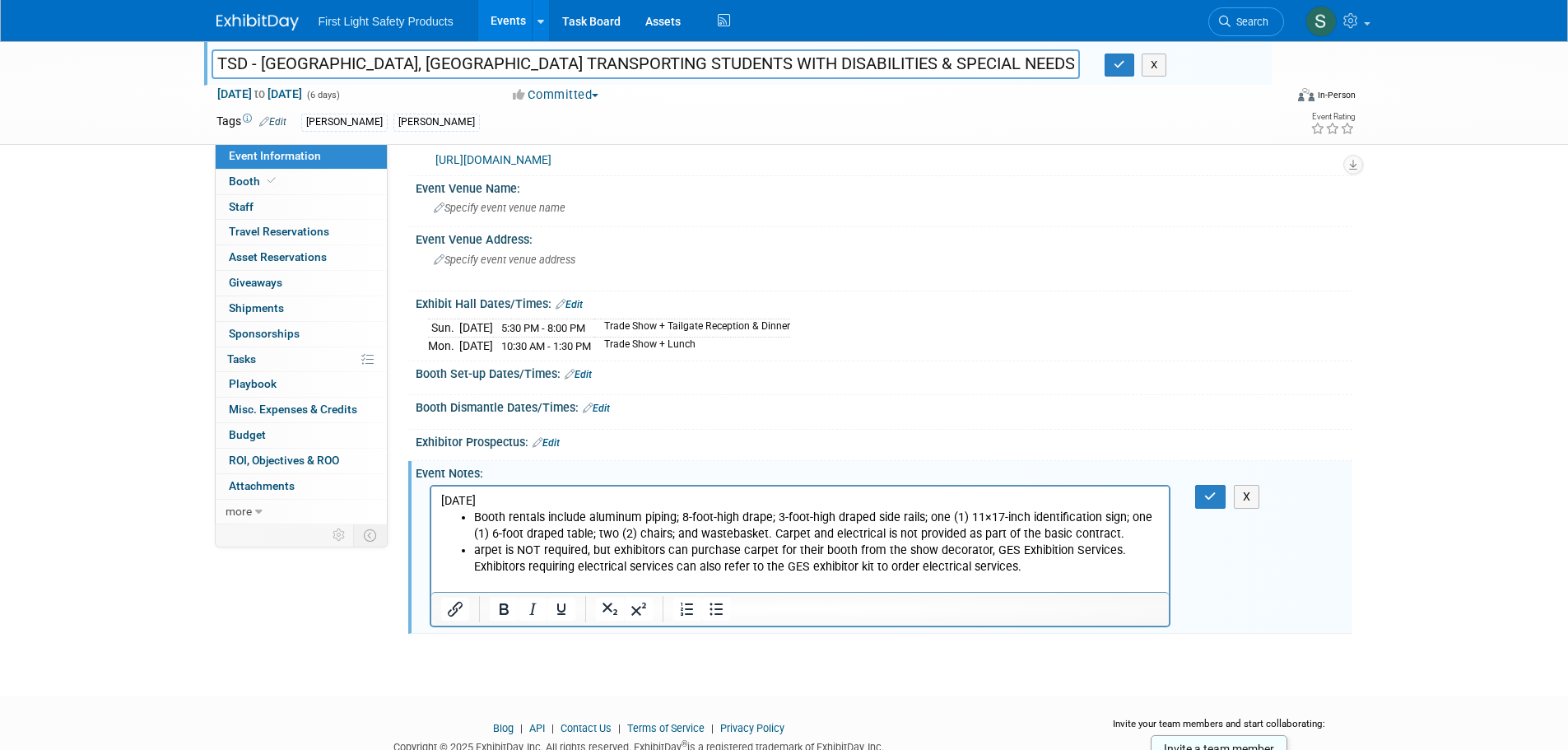
click at [475, 553] on li "arpet is NOT required, but exhibitors can purchase carpet for their booth from …" at bounding box center [816, 557] width 686 height 32
click at [1214, 488] on button "button" at bounding box center [1210, 496] width 31 height 24
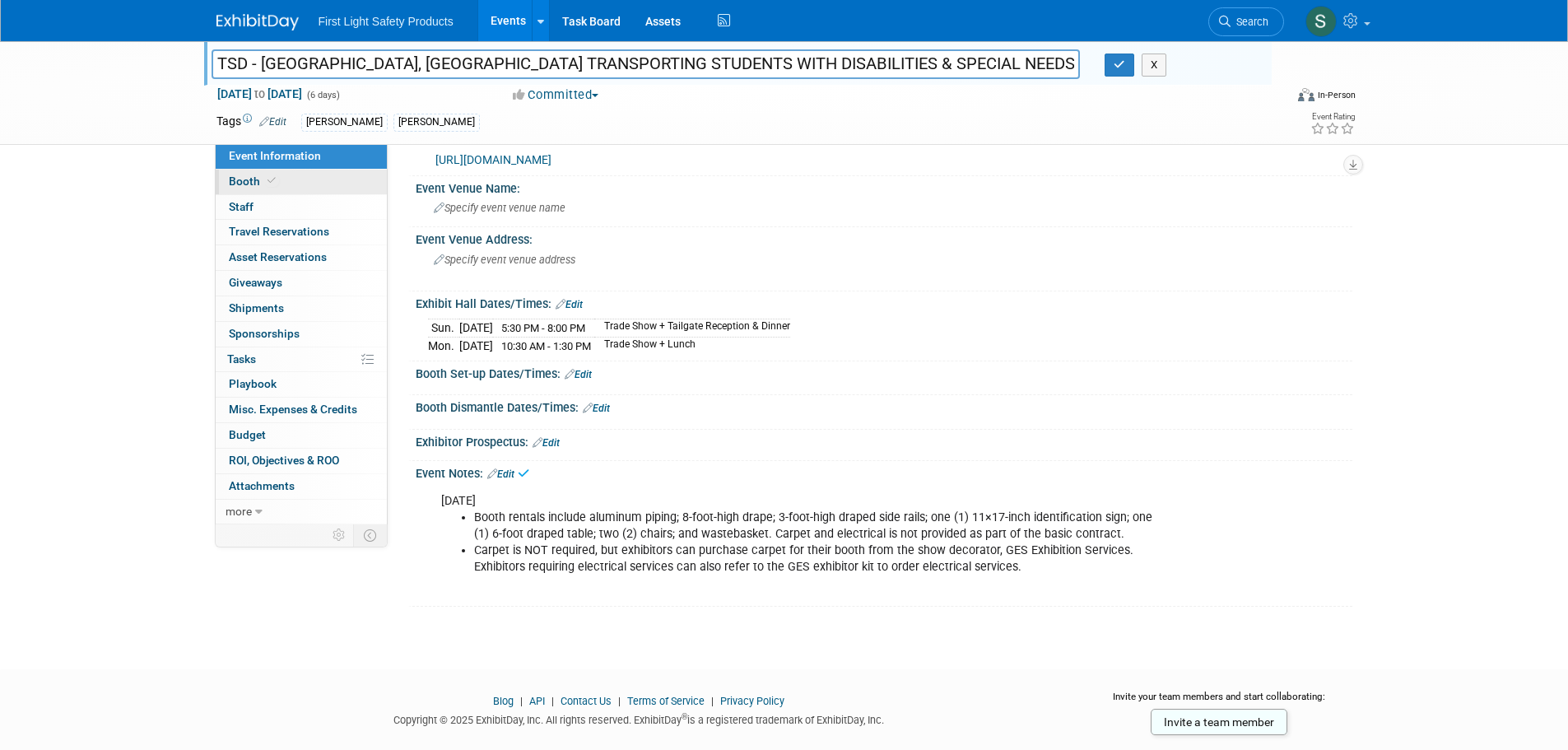
click at [279, 183] on link "Booth" at bounding box center [301, 182] width 171 height 25
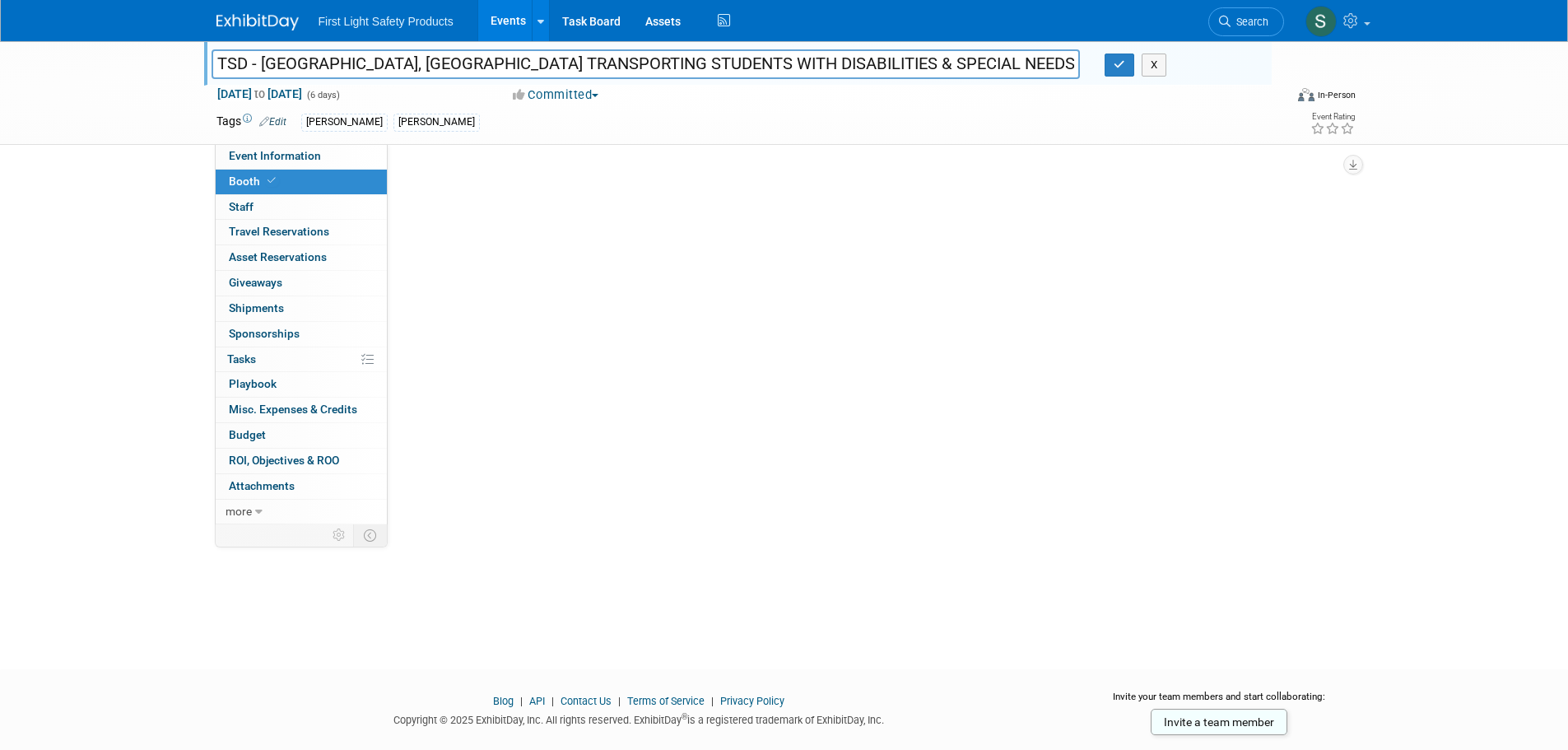
scroll to position [0, 0]
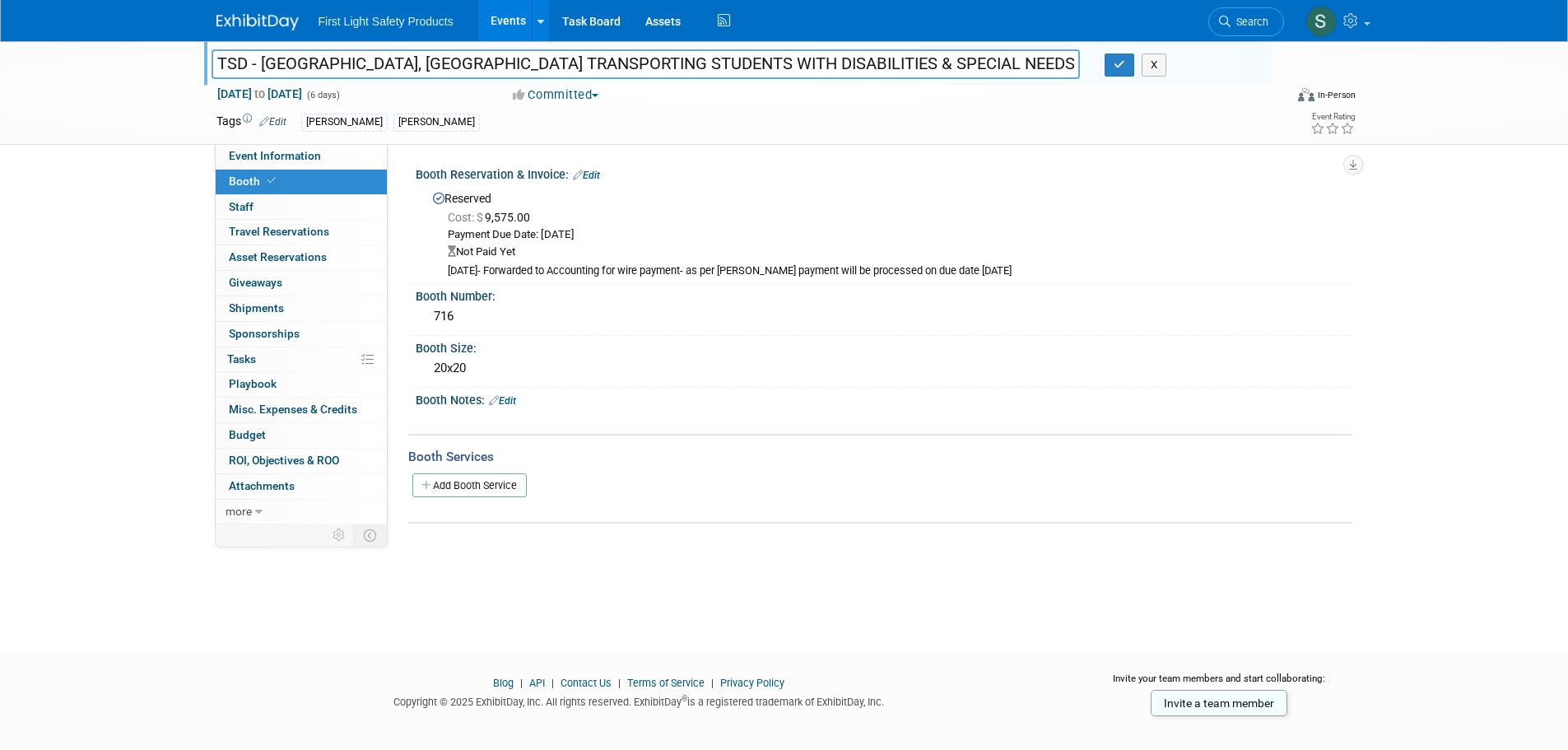
click at [286, 145] on div "TSD - Frisco, TX TRANSPORTING STUDENTS WITH DISABILITIES & SPECIAL NEEDS TSD - …" at bounding box center [784, 93] width 1568 height 104
click at [307, 160] on span "Event Information" at bounding box center [275, 156] width 93 height 13
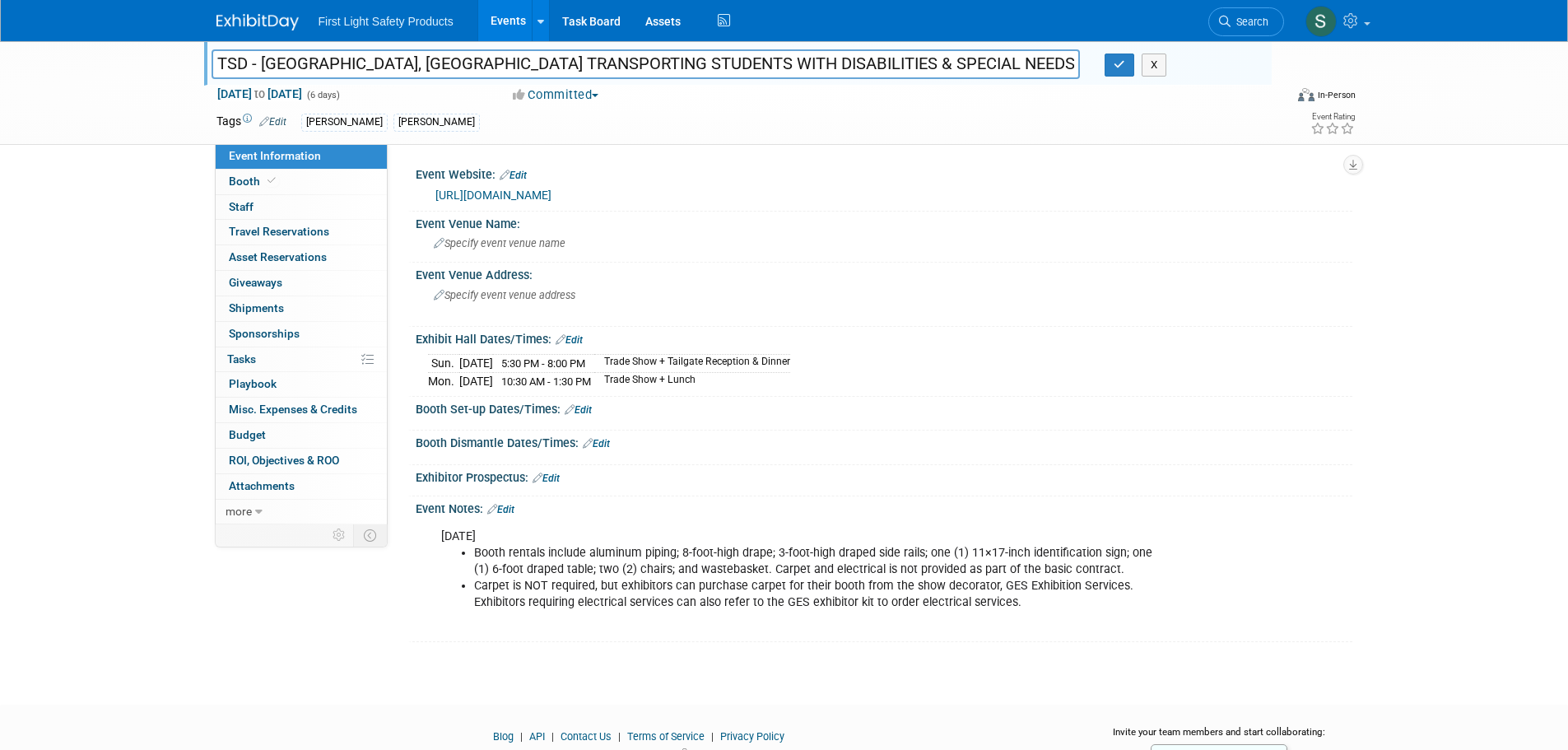
click at [1035, 607] on li "Carpet is NOT required, but exhibitors can purchase carpet for their booth from…" at bounding box center [818, 594] width 687 height 32
click at [514, 510] on link "Edit" at bounding box center [500, 510] width 27 height 11
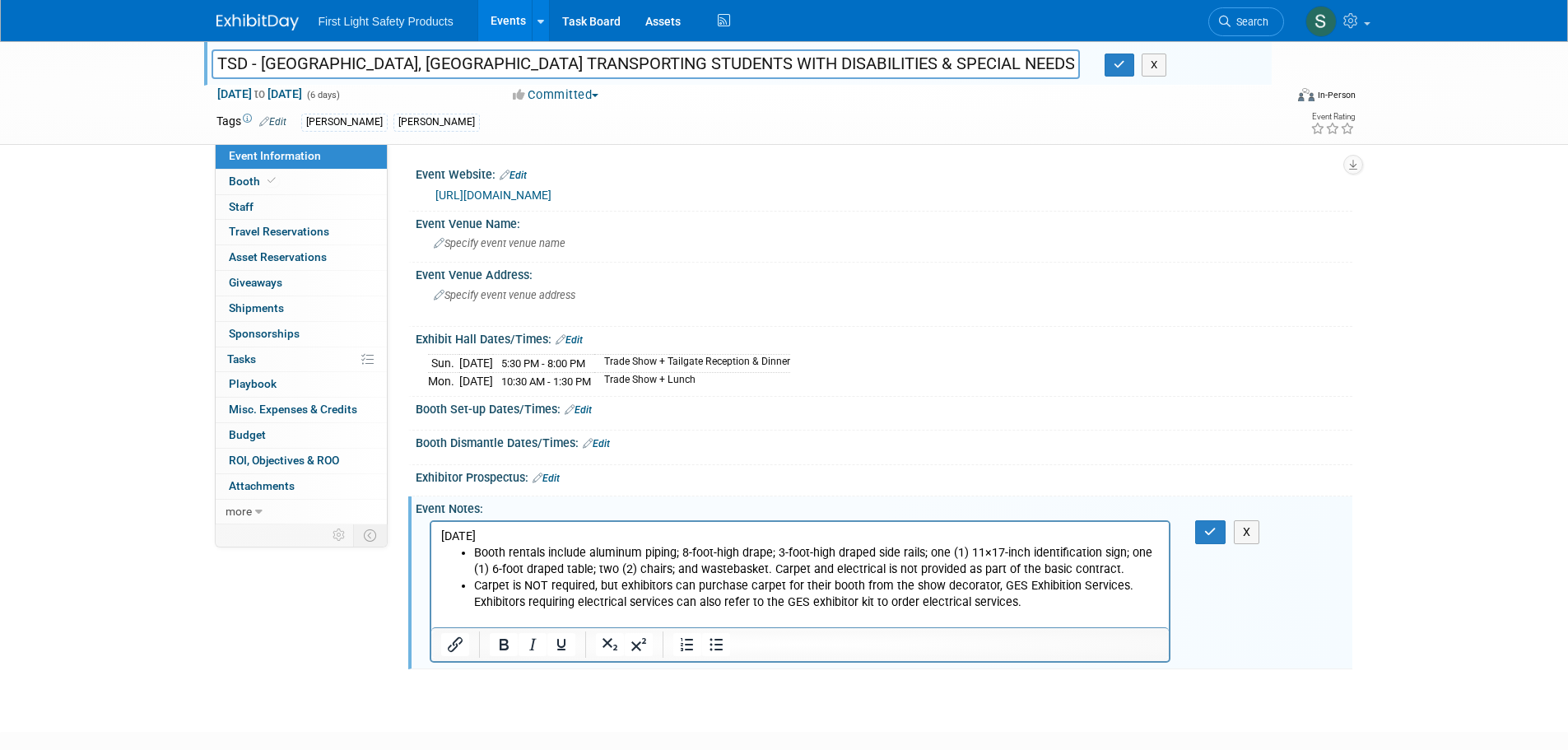
click at [1031, 602] on li "Carpet is NOT required, but exhibitors can purchase carpet for their booth from…" at bounding box center [816, 593] width 686 height 32
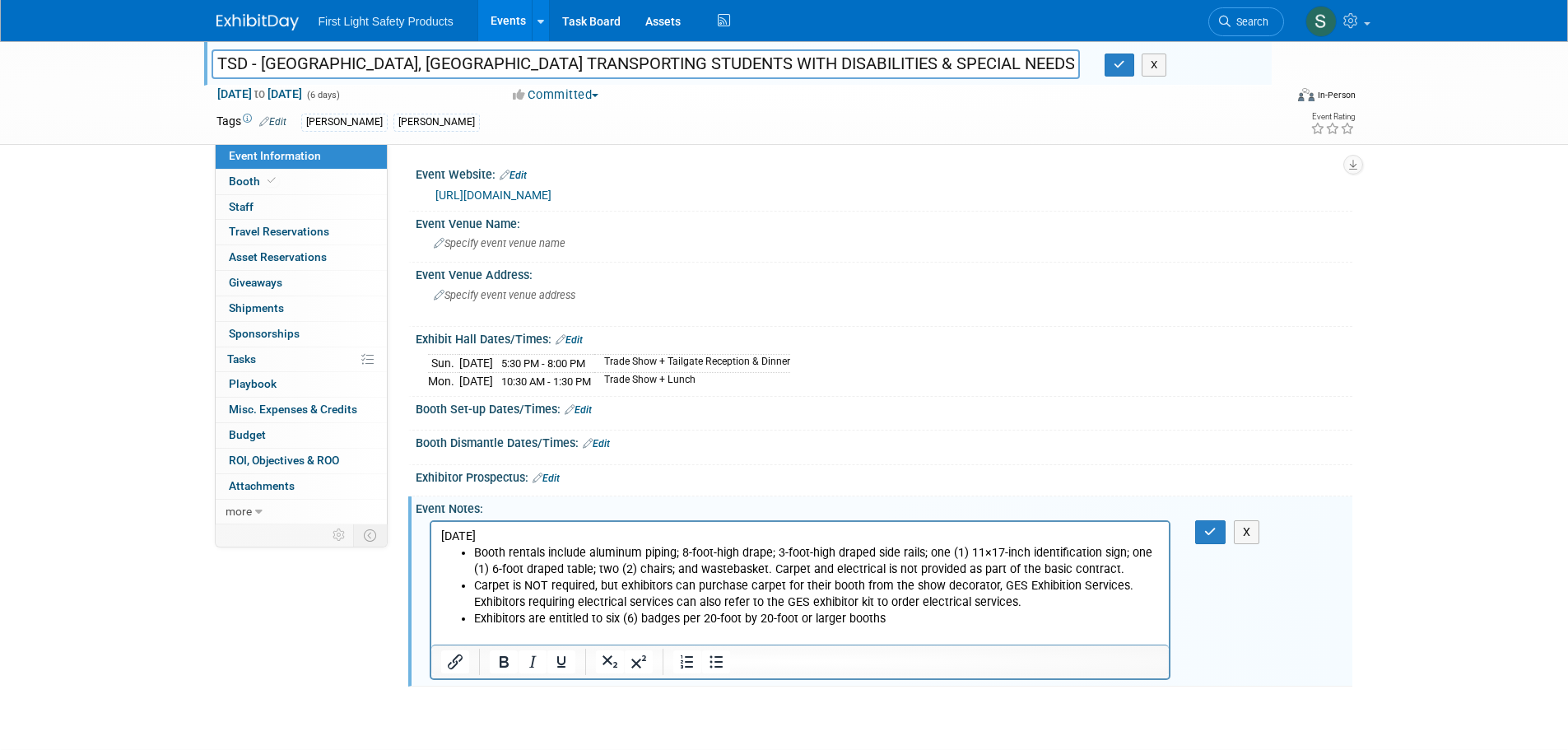
click at [900, 624] on li "Exhibitors are entitled to six (6) badges per 20-foot by 20-foot or larger boot…" at bounding box center [816, 617] width 686 height 16
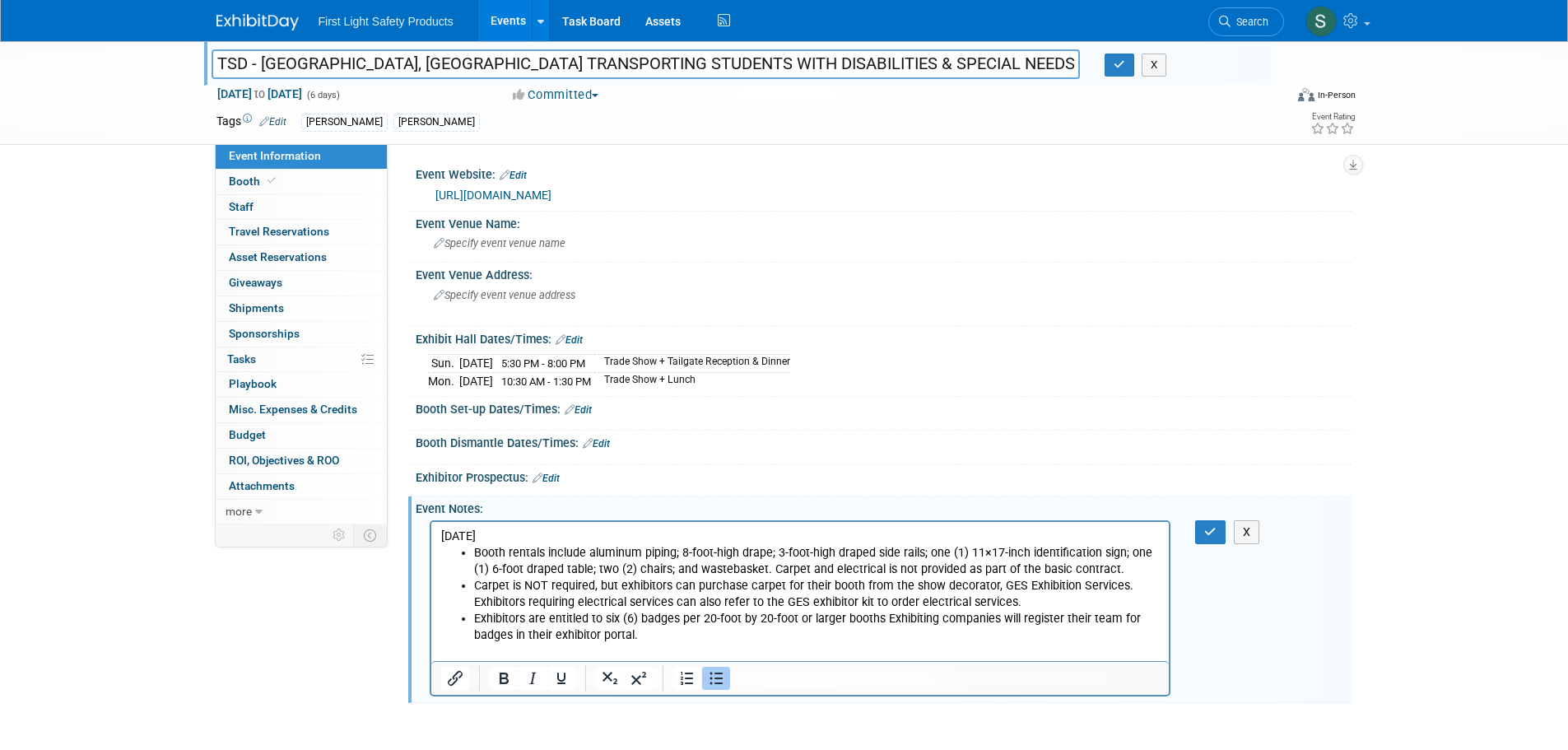
click at [889, 615] on li "Exhibitors are entitled to six (6) badges per 20-foot by 20-foot or larger boot…" at bounding box center [816, 626] width 686 height 32
drag, startPoint x: 886, startPoint y: 615, endPoint x: 1041, endPoint y: 1186, distance: 591.7
click at [642, 644] on body "08.12.25 Booth rentals include aluminum piping; 8-foot-high drape; 3-foot-high …" at bounding box center [799, 594] width 721 height 133
drag, startPoint x: 509, startPoint y: 678, endPoint x: 527, endPoint y: 662, distance: 24.1
click at [508, 678] on icon "Bold" at bounding box center [503, 677] width 20 height 20
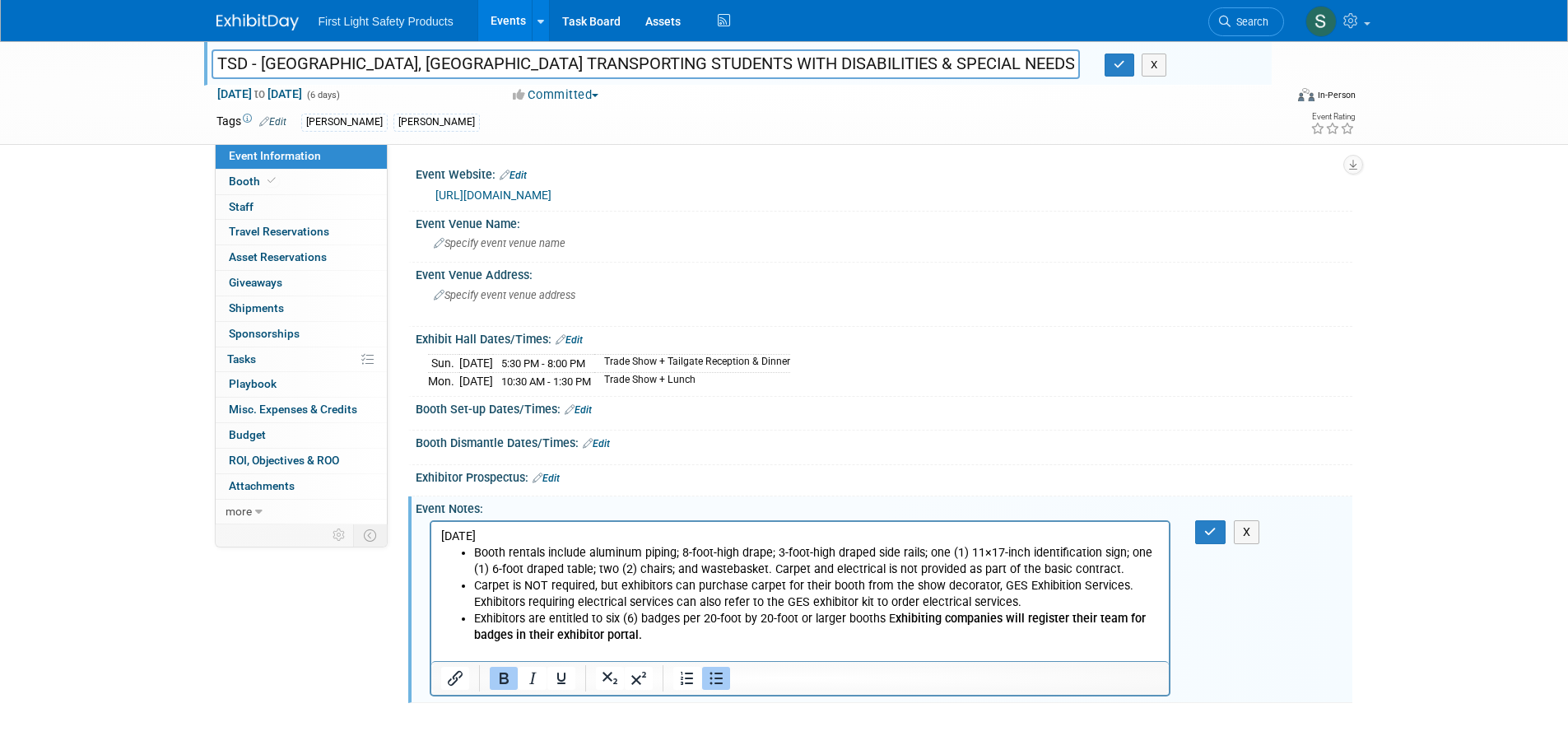
click at [719, 551] on li "Booth rentals include aluminum piping; 8-foot-high drape; 3-foot-high draped si…" at bounding box center [816, 560] width 686 height 32
click at [890, 616] on li "Exhibitors are entitled to six (6) badges per 20-foot by 20-foot or larger boot…" at bounding box center [816, 626] width 686 height 32
click at [497, 678] on icon "Bold" at bounding box center [503, 677] width 20 height 20
click at [690, 583] on li "Carpet is NOT required, but exhibitors can purchase carpet for their booth from…" at bounding box center [816, 593] width 686 height 32
drag, startPoint x: 1115, startPoint y: 570, endPoint x: 771, endPoint y: 565, distance: 344.0
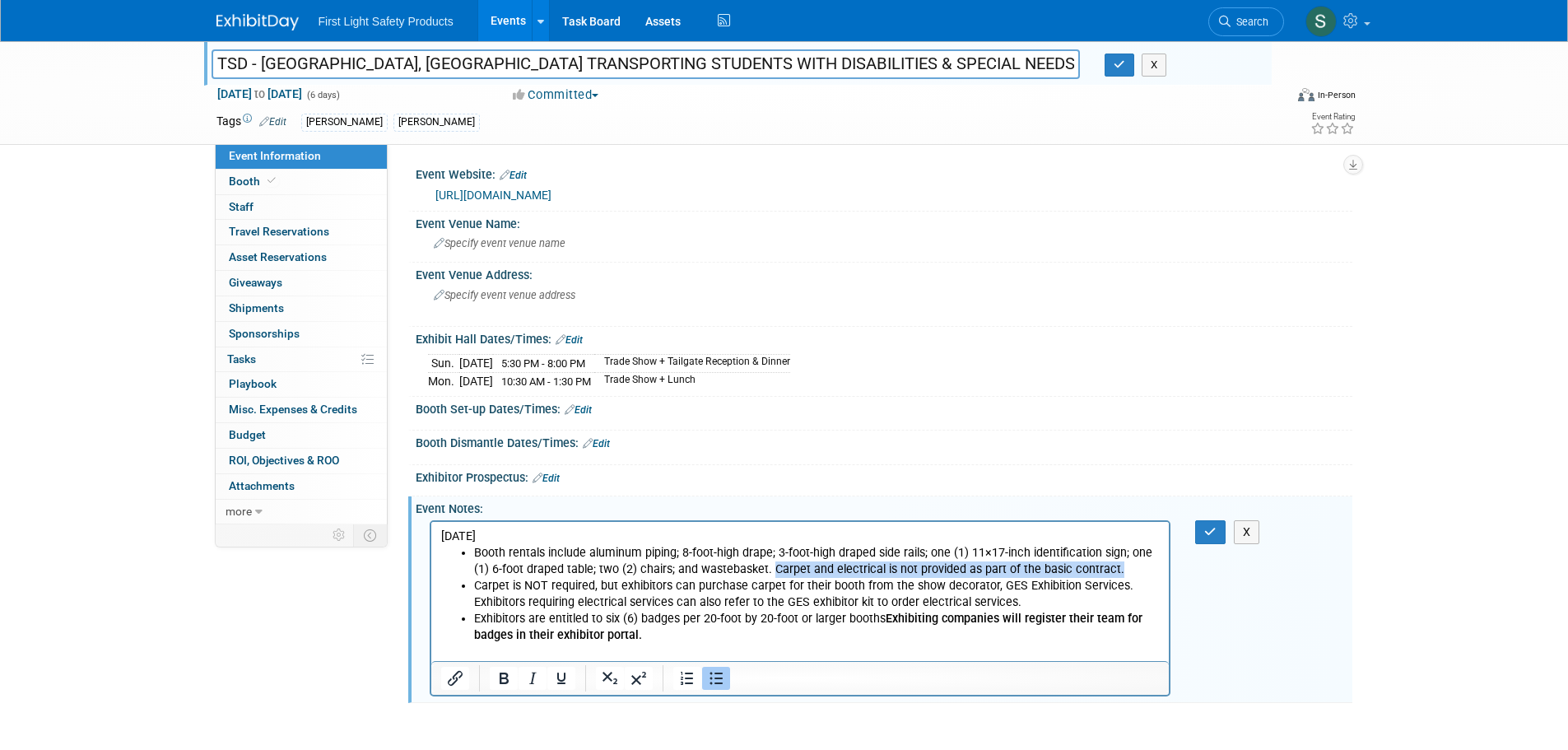
click at [771, 565] on li "Booth rentals include aluminum piping; 8-foot-high drape; 3-foot-high draped si…" at bounding box center [816, 560] width 686 height 32
click at [511, 678] on icon "Bold" at bounding box center [503, 677] width 20 height 20
click at [827, 607] on li "Carpet is NOT required, but exhibitors can purchase carpet for their booth from…" at bounding box center [816, 593] width 686 height 32
click at [1203, 534] on button "button" at bounding box center [1210, 531] width 31 height 24
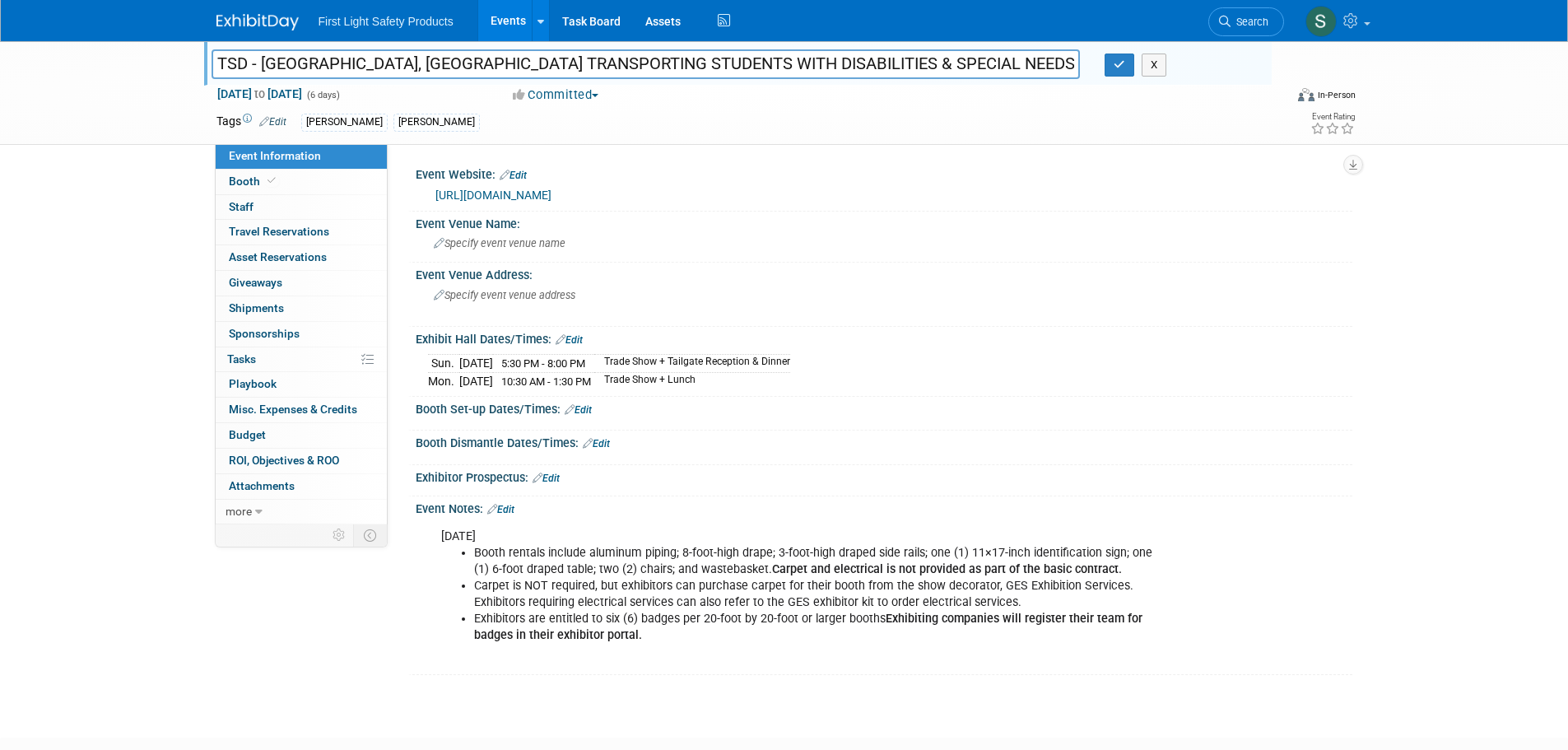
click at [580, 409] on link "Edit" at bounding box center [578, 409] width 27 height 11
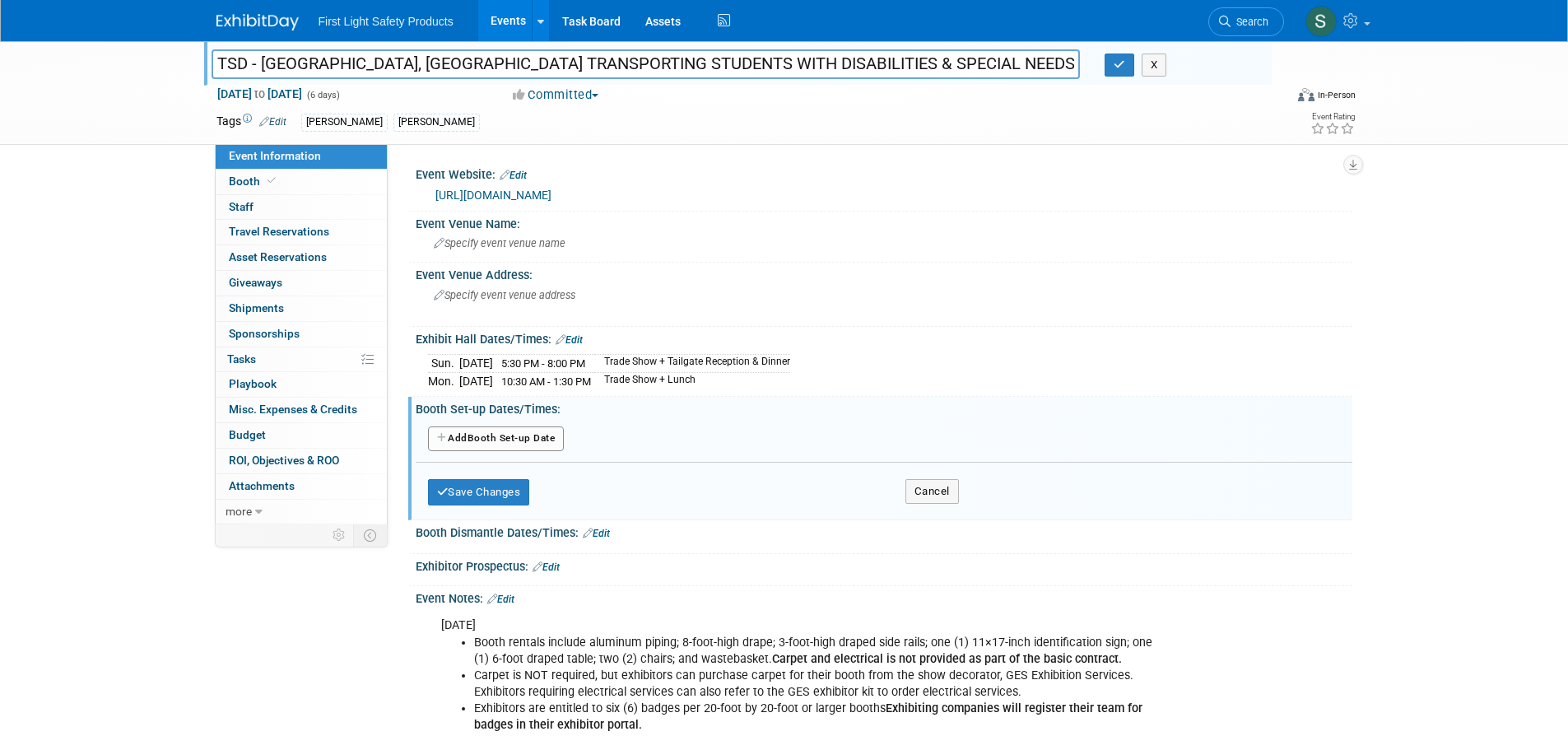
click at [523, 434] on button "Add Another Booth Set-up Date" at bounding box center [495, 439] width 136 height 25
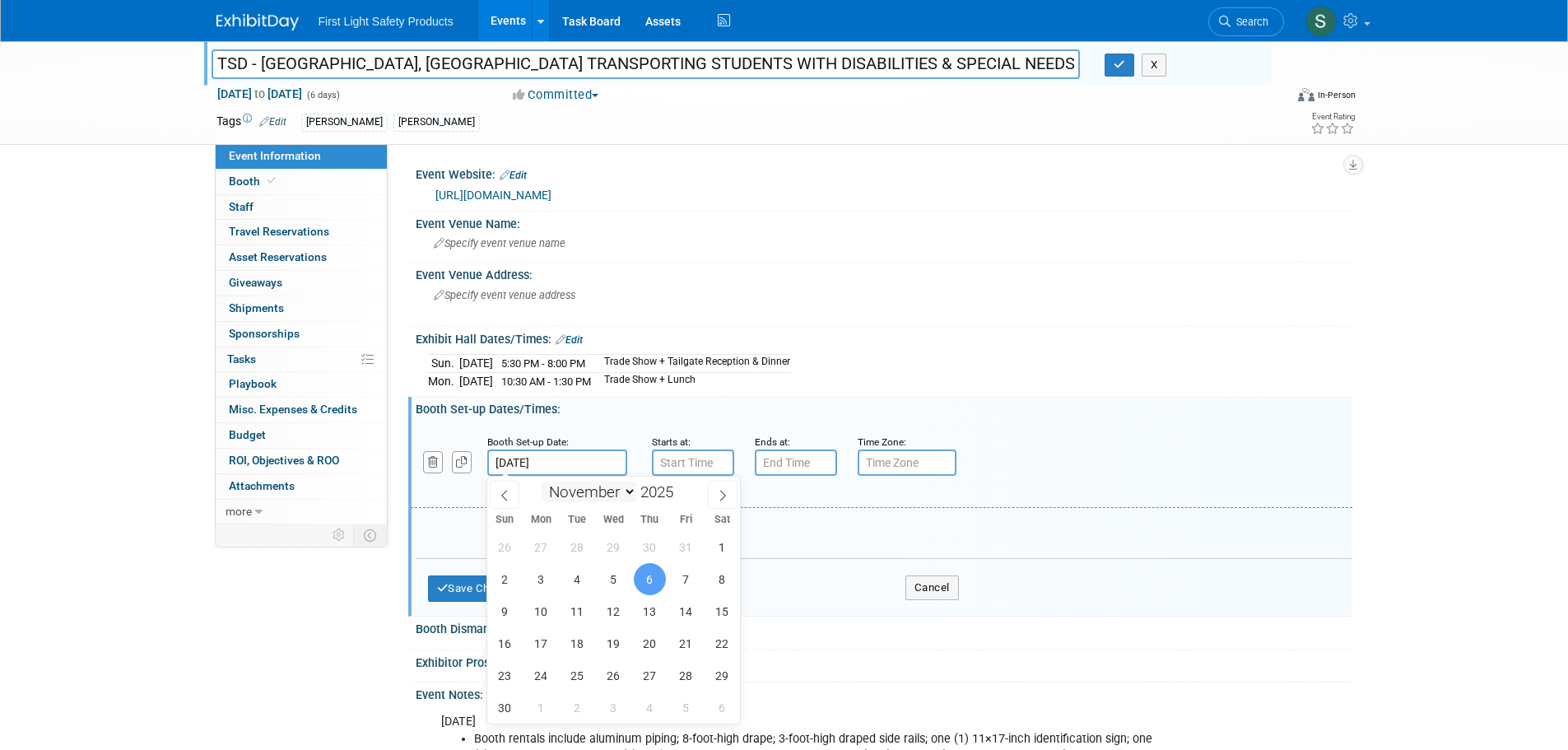
click at [553, 465] on input "Nov 6, 2025" at bounding box center [556, 463] width 140 height 27
click at [721, 573] on span "8" at bounding box center [722, 579] width 32 height 32
type input "Nov 8, 2025"
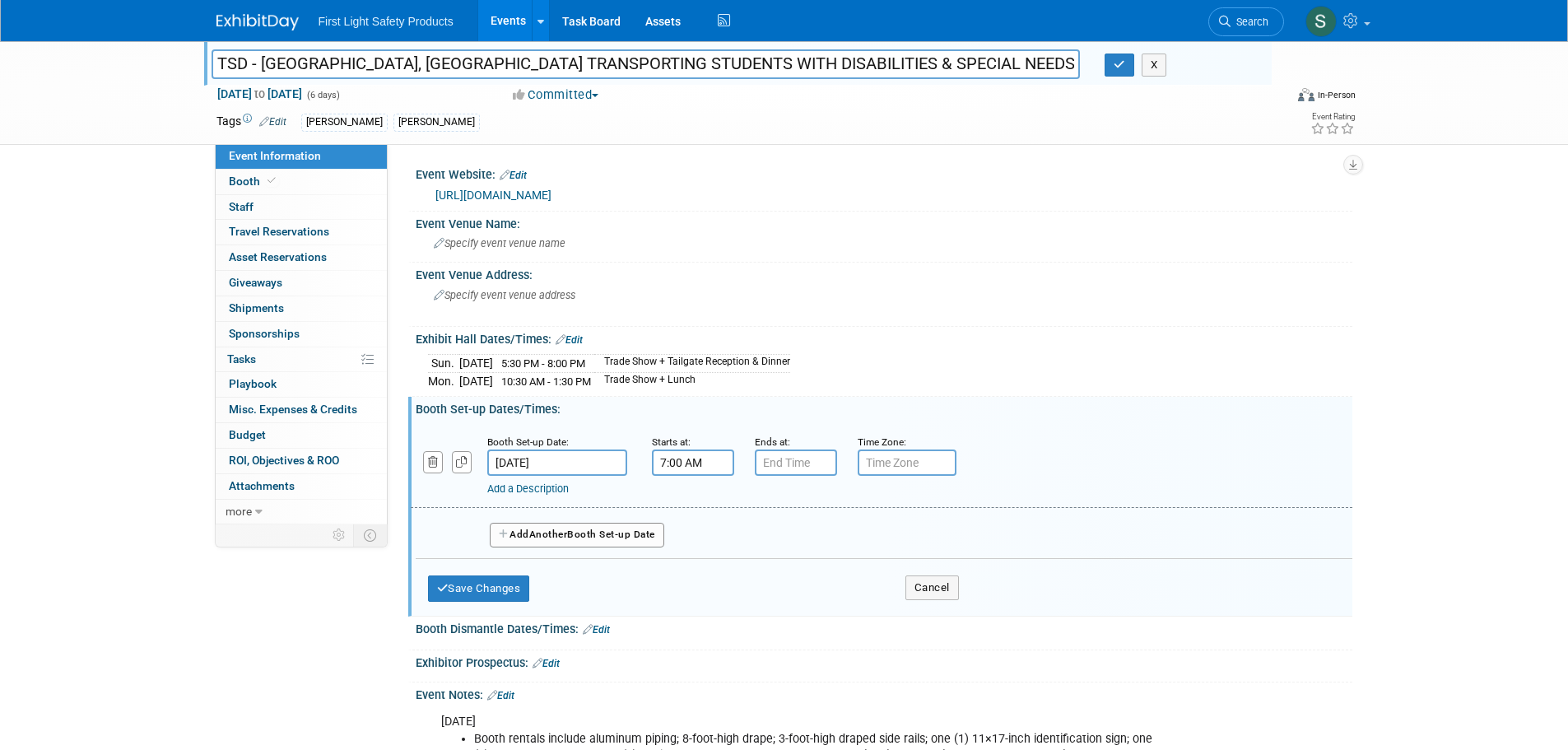
click at [690, 462] on input "7:00 AM" at bounding box center [693, 463] width 82 height 27
click at [689, 544] on span "07" at bounding box center [689, 537] width 31 height 30
click at [685, 510] on td "12" at bounding box center [681, 503] width 52 height 45
drag, startPoint x: 830, startPoint y: 534, endPoint x: 801, endPoint y: 482, distance: 59.5
click at [831, 534] on button "AM" at bounding box center [833, 537] width 30 height 28
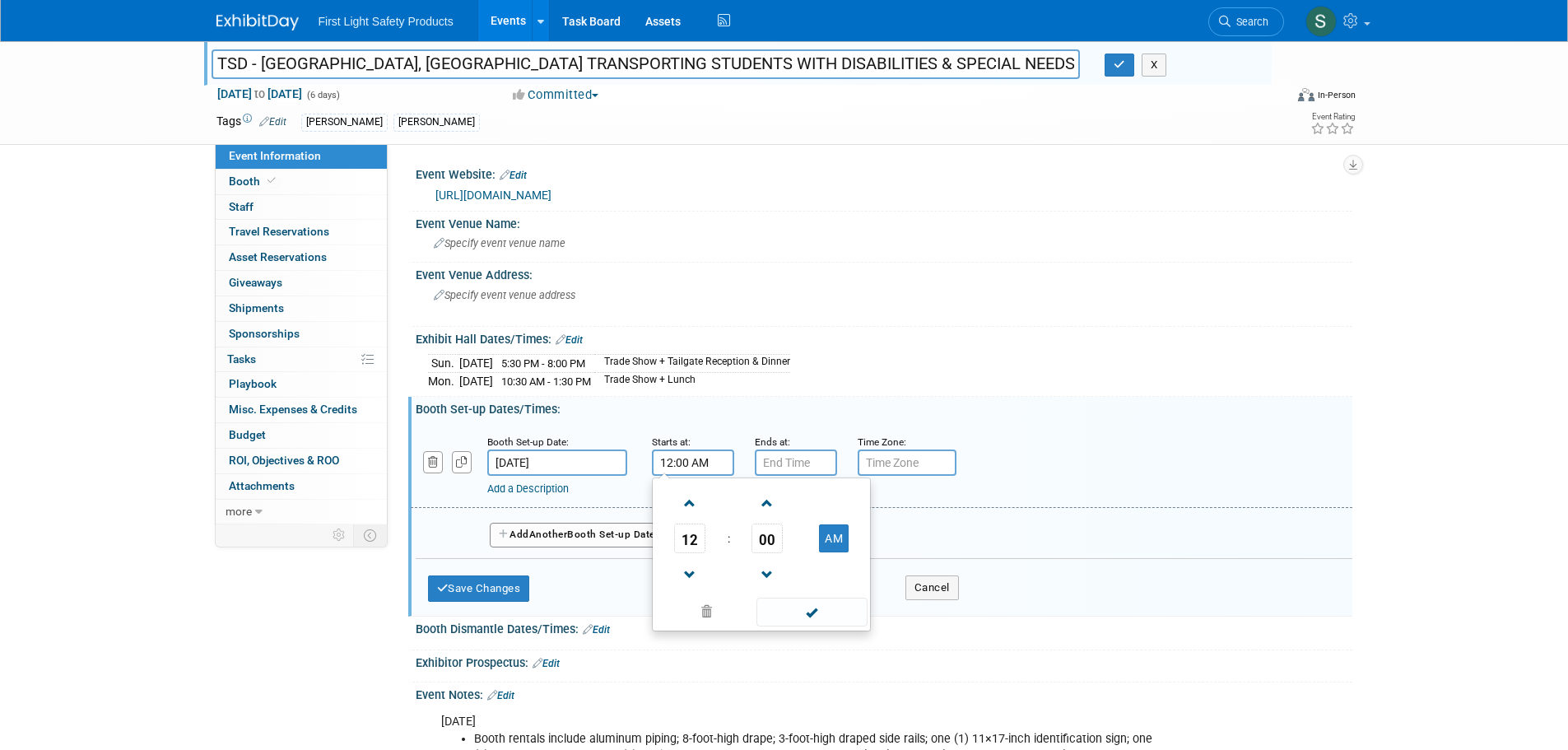
type input "12:00 PM"
click at [799, 469] on input "7:00 PM" at bounding box center [796, 463] width 82 height 27
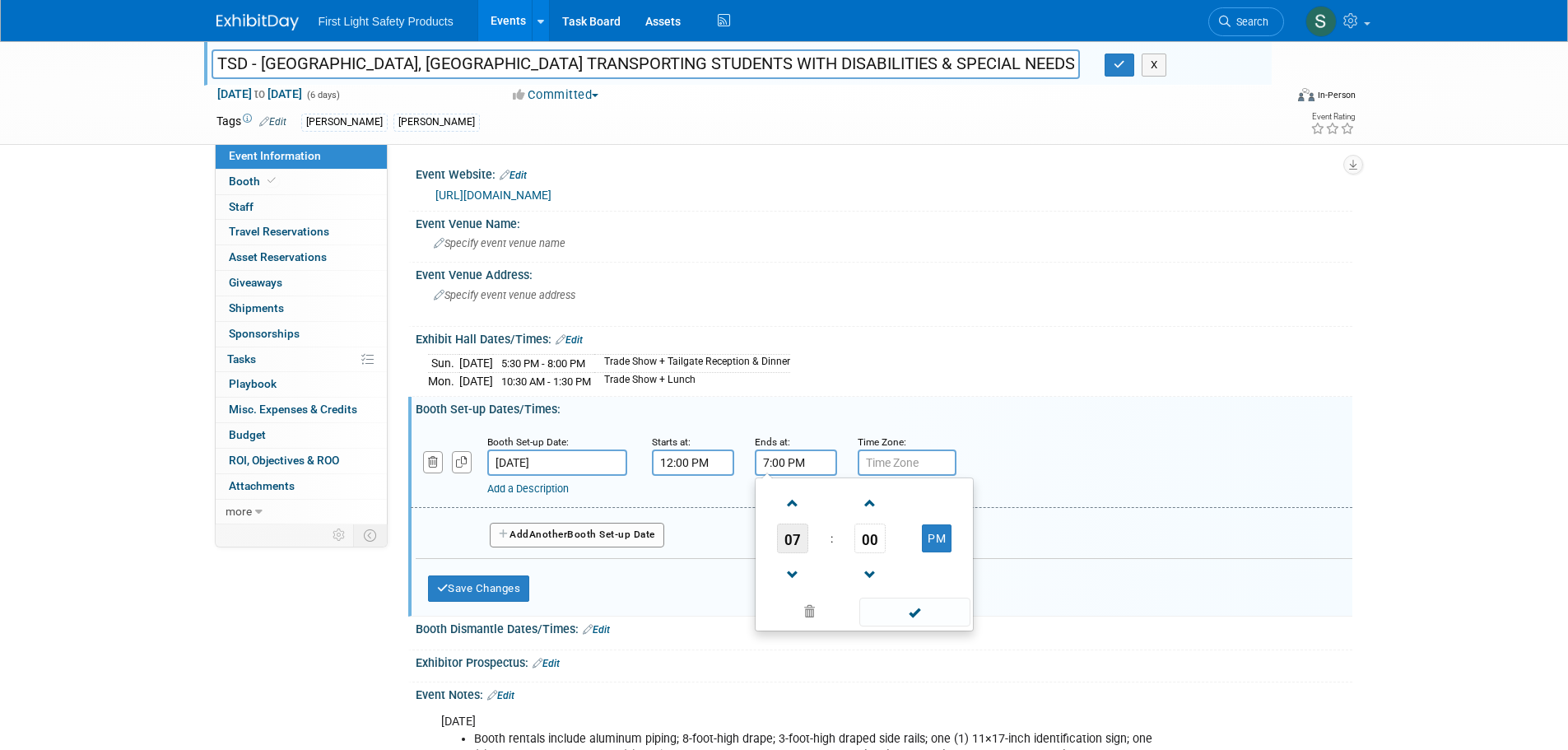
click at [791, 545] on span "07" at bounding box center [792, 537] width 31 height 30
click at [798, 555] on td "04" at bounding box center [784, 548] width 52 height 45
type input "4:00 PM"
click at [891, 464] on input "text" at bounding box center [906, 463] width 98 height 27
click at [538, 486] on link "Add a Description" at bounding box center [527, 488] width 81 height 12
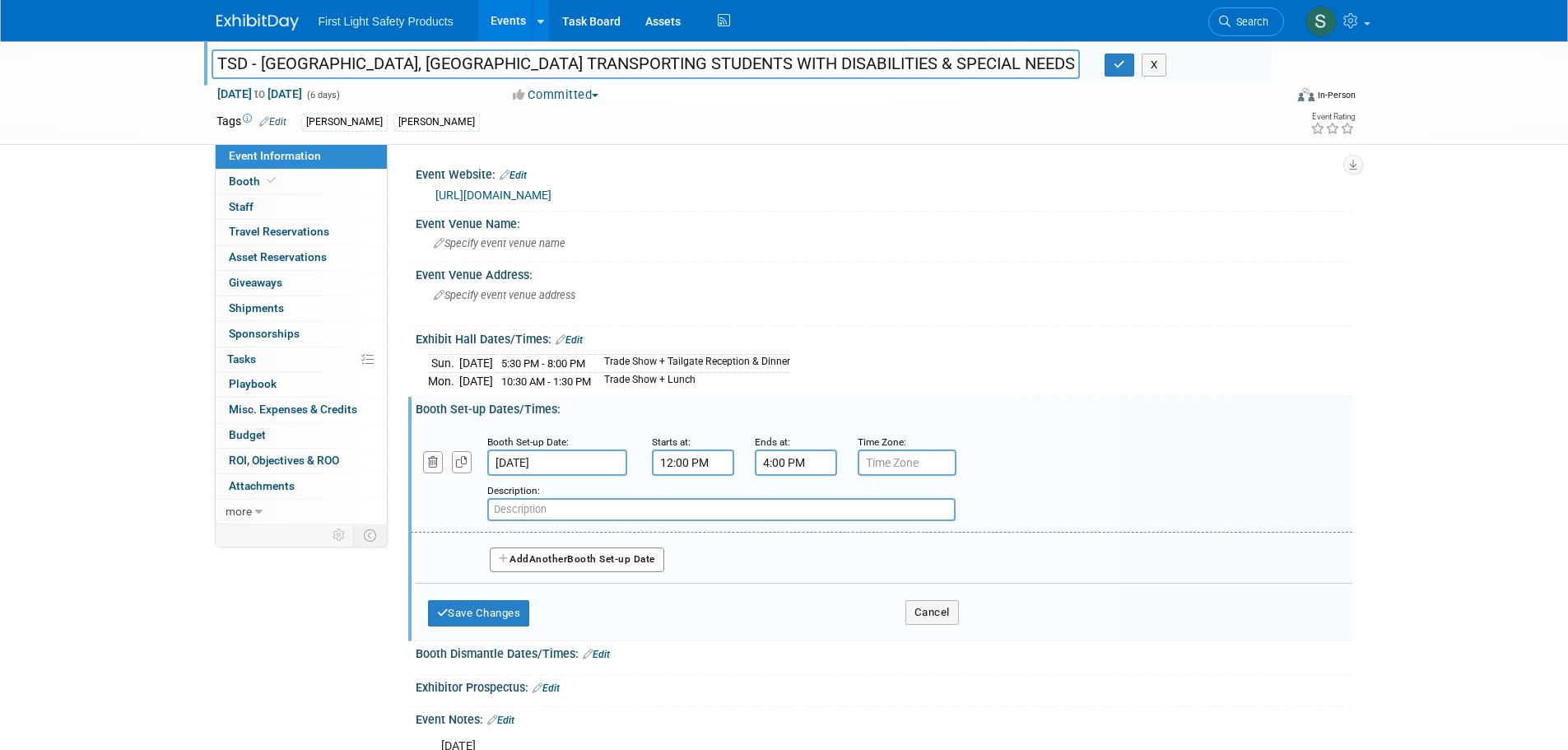
click at [530, 509] on input "text" at bounding box center [721, 510] width 469 height 23
type input "Booth Set Up Times"
click at [615, 557] on button "Add Another Booth Set-up Date" at bounding box center [576, 559] width 175 height 25
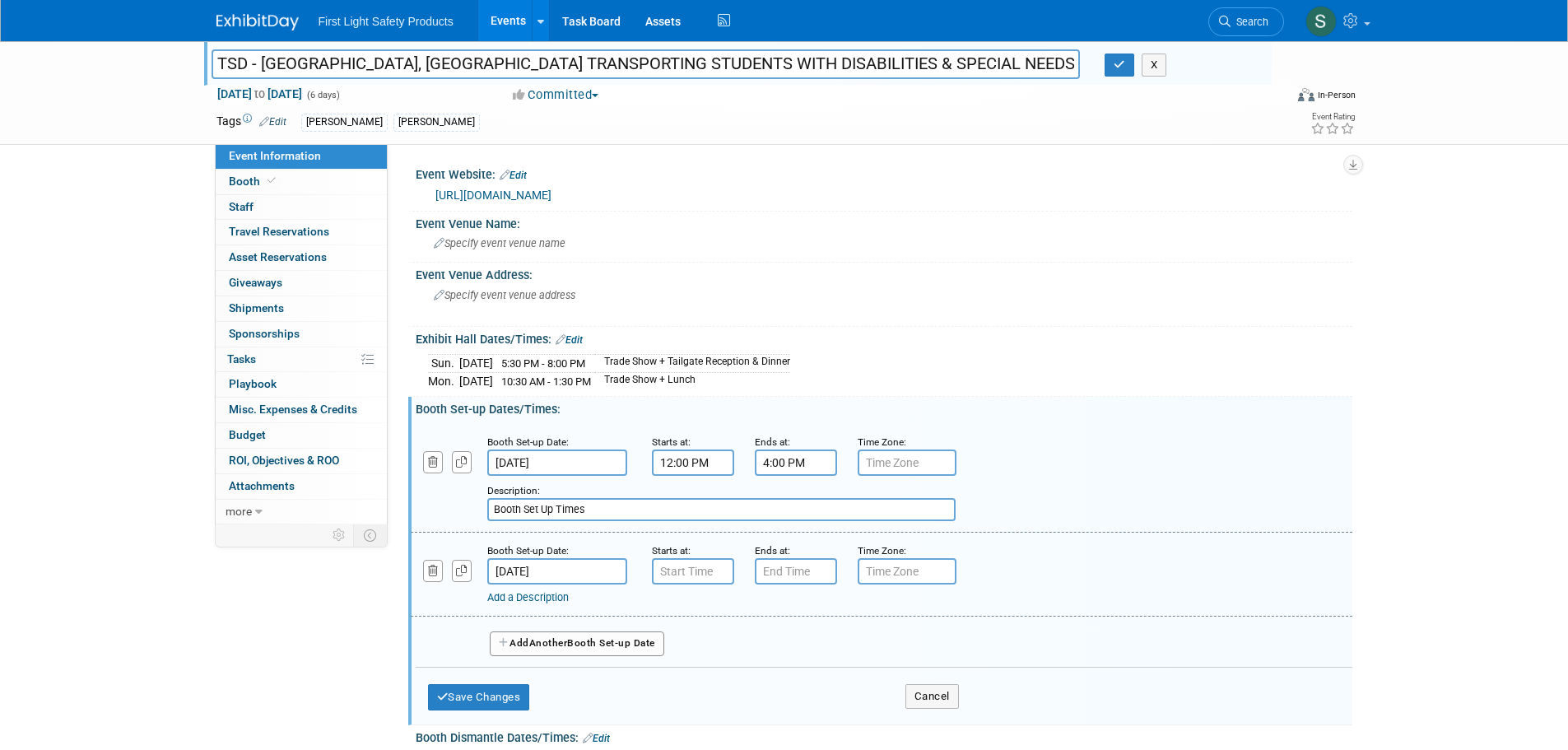
click at [567, 569] on input "Nov 9, 2025" at bounding box center [556, 572] width 140 height 27
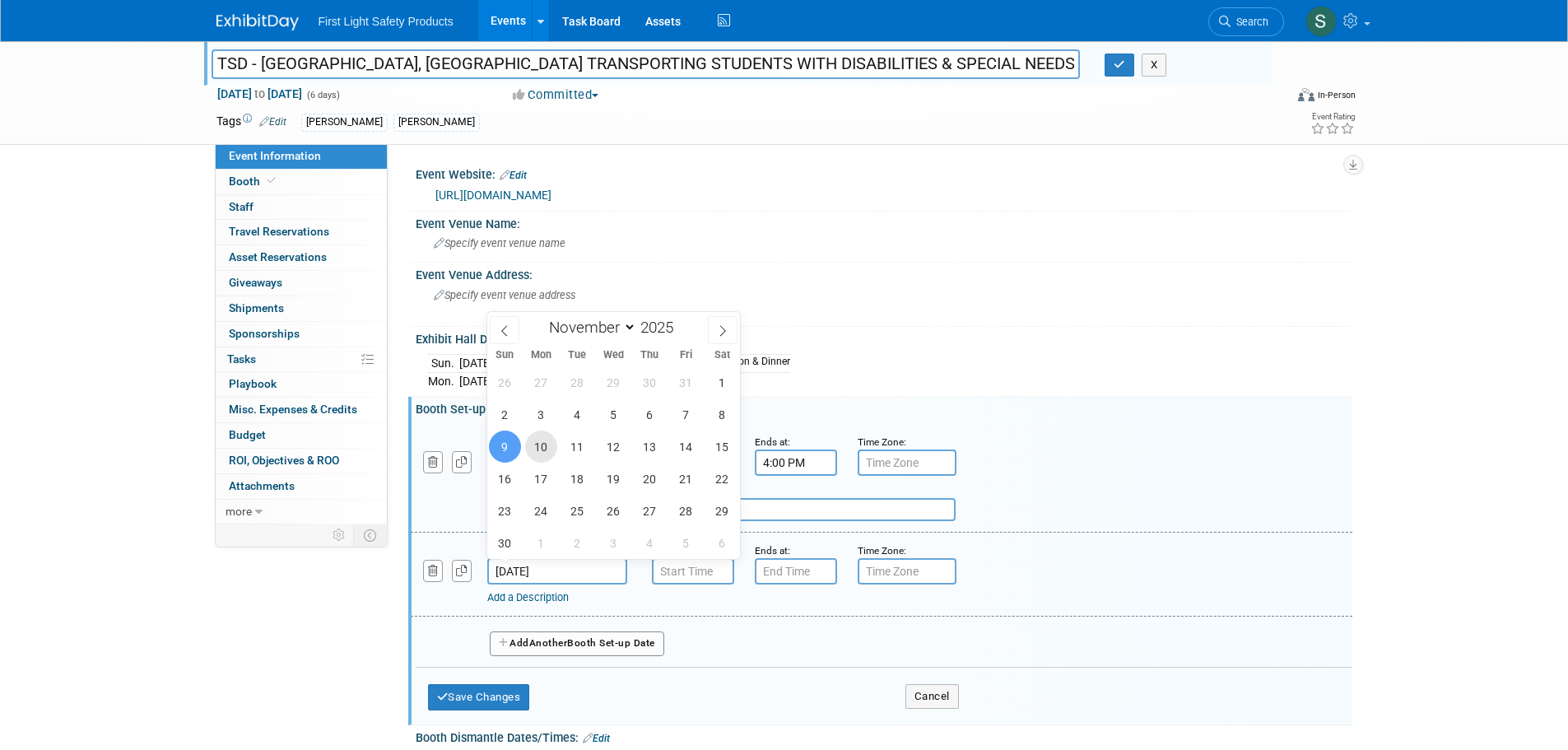
click at [552, 445] on span "10" at bounding box center [541, 447] width 32 height 32
type input "Nov 10, 2025"
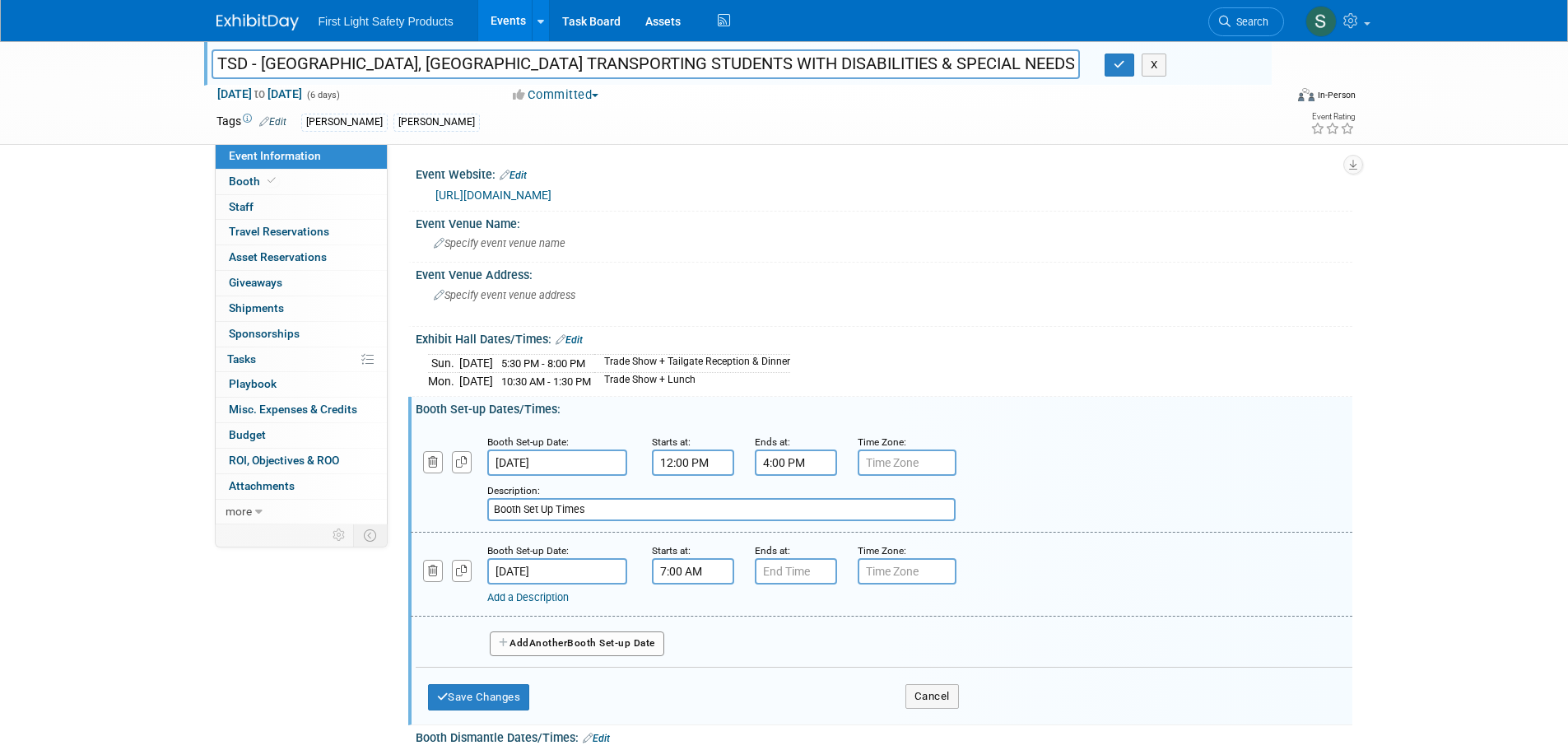
click at [702, 576] on input "7:00 AM" at bounding box center [693, 572] width 82 height 27
click at [690, 641] on span "07" at bounding box center [689, 646] width 31 height 30
click at [712, 571] on input "7:00 AM" at bounding box center [693, 572] width 82 height 27
click at [678, 571] on input "7:00 AM" at bounding box center [693, 572] width 82 height 27
click at [788, 613] on td "02" at bounding box center [787, 612] width 52 height 45
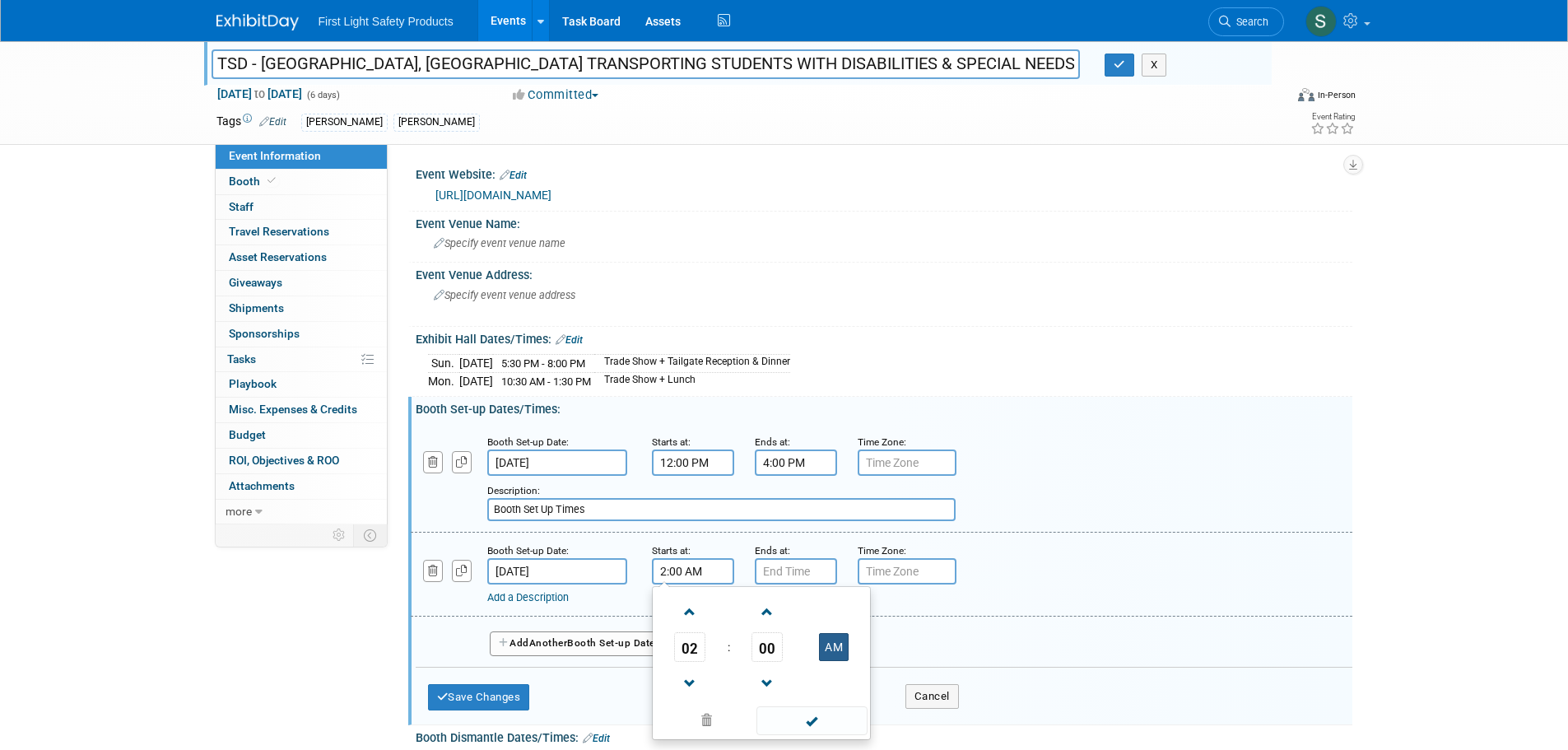
click at [827, 640] on button "AM" at bounding box center [833, 646] width 30 height 28
type input "2:00 PM"
click at [805, 577] on input "7:00 PM" at bounding box center [796, 572] width 82 height 27
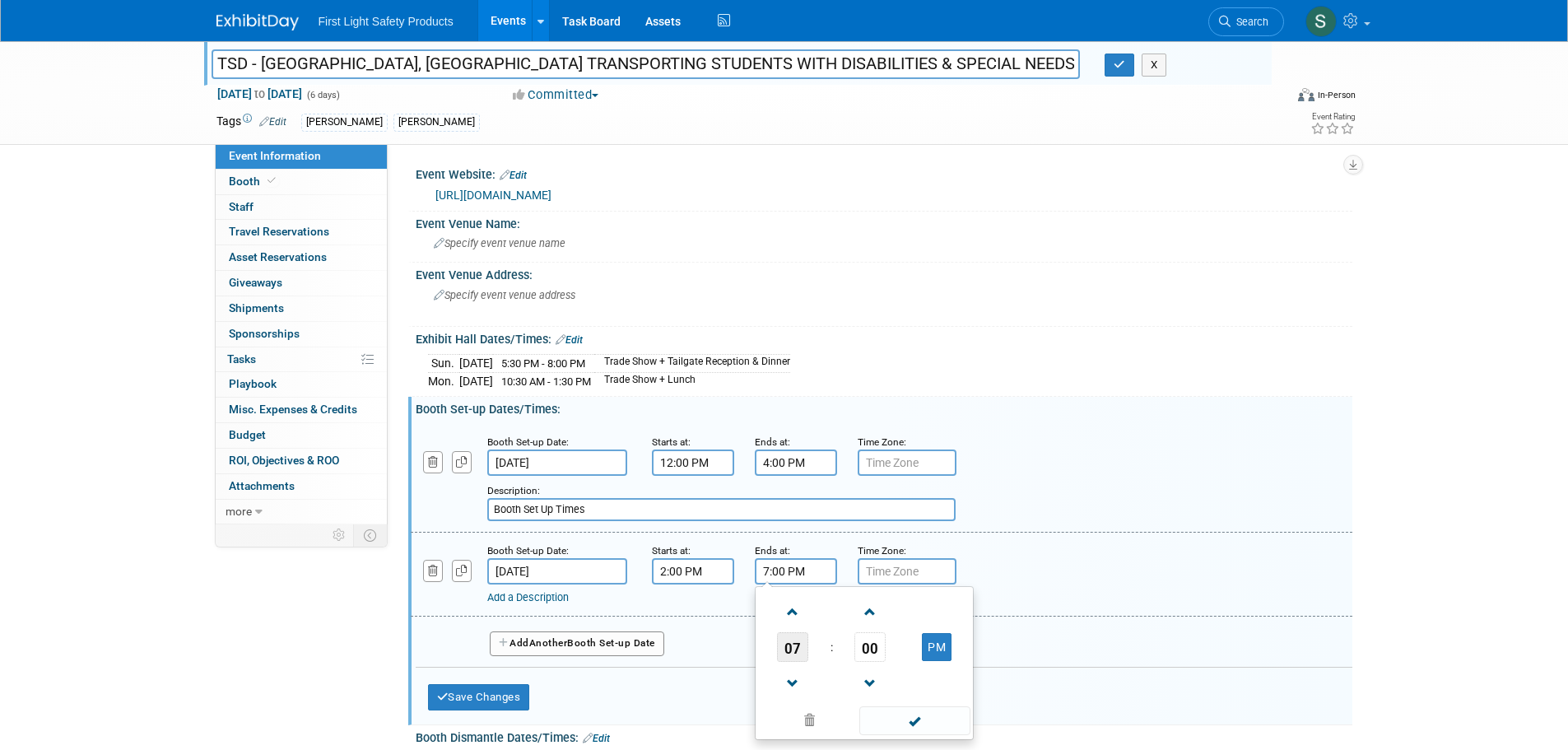
click at [789, 656] on span "07" at bounding box center [792, 646] width 31 height 30
click at [795, 696] on td "08" at bounding box center [784, 700] width 52 height 45
type input "8:00 PM"
click at [1077, 582] on div "Add a Description Description:" at bounding box center [881, 573] width 966 height 63
click at [552, 601] on link "Add a Description" at bounding box center [527, 596] width 81 height 12
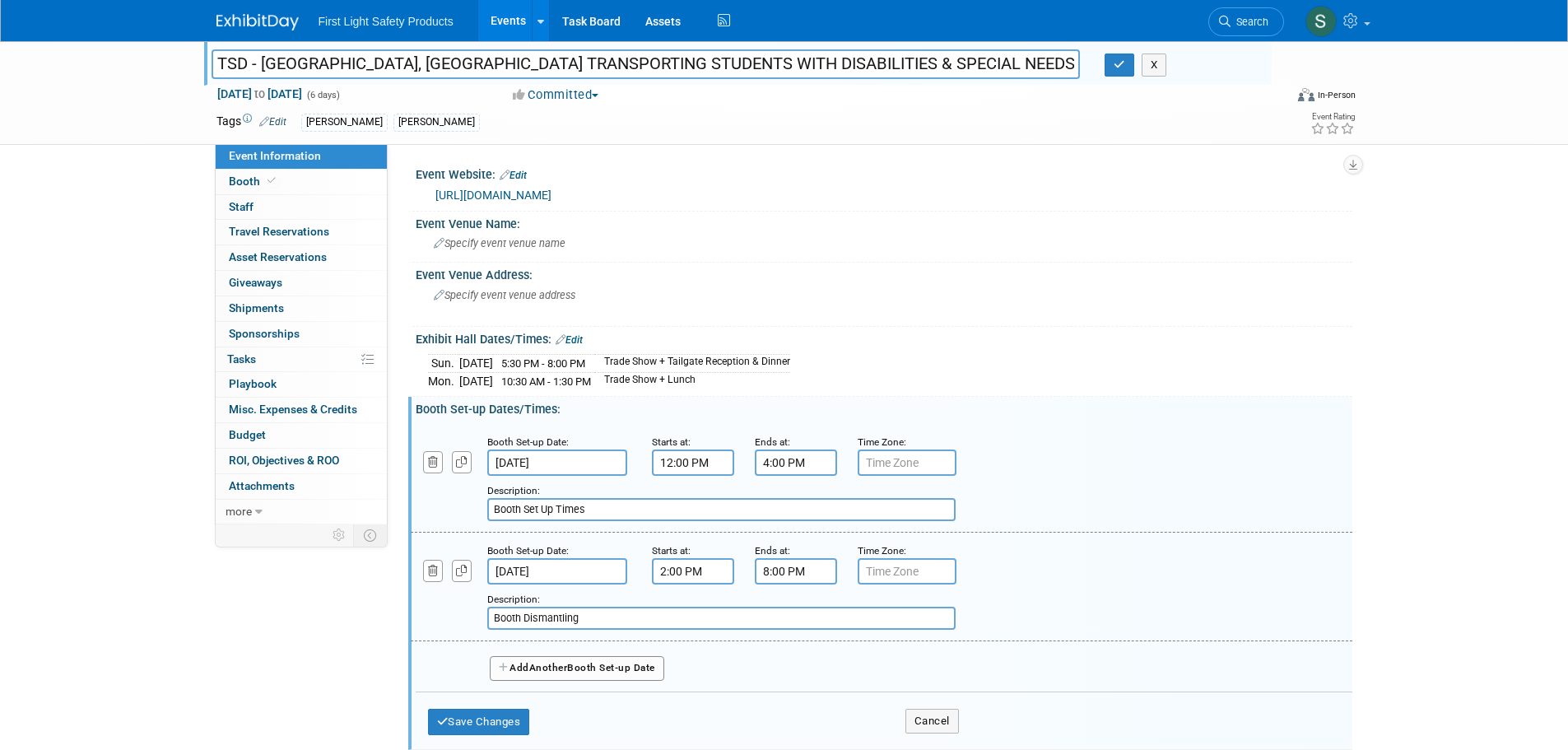
type input "Booth Dismantling"
click at [295, 639] on div "Event Information Event Info Booth Booth 0 Staff 0 Staff 0 Travel Reservations …" at bounding box center [784, 517] width 1160 height 953
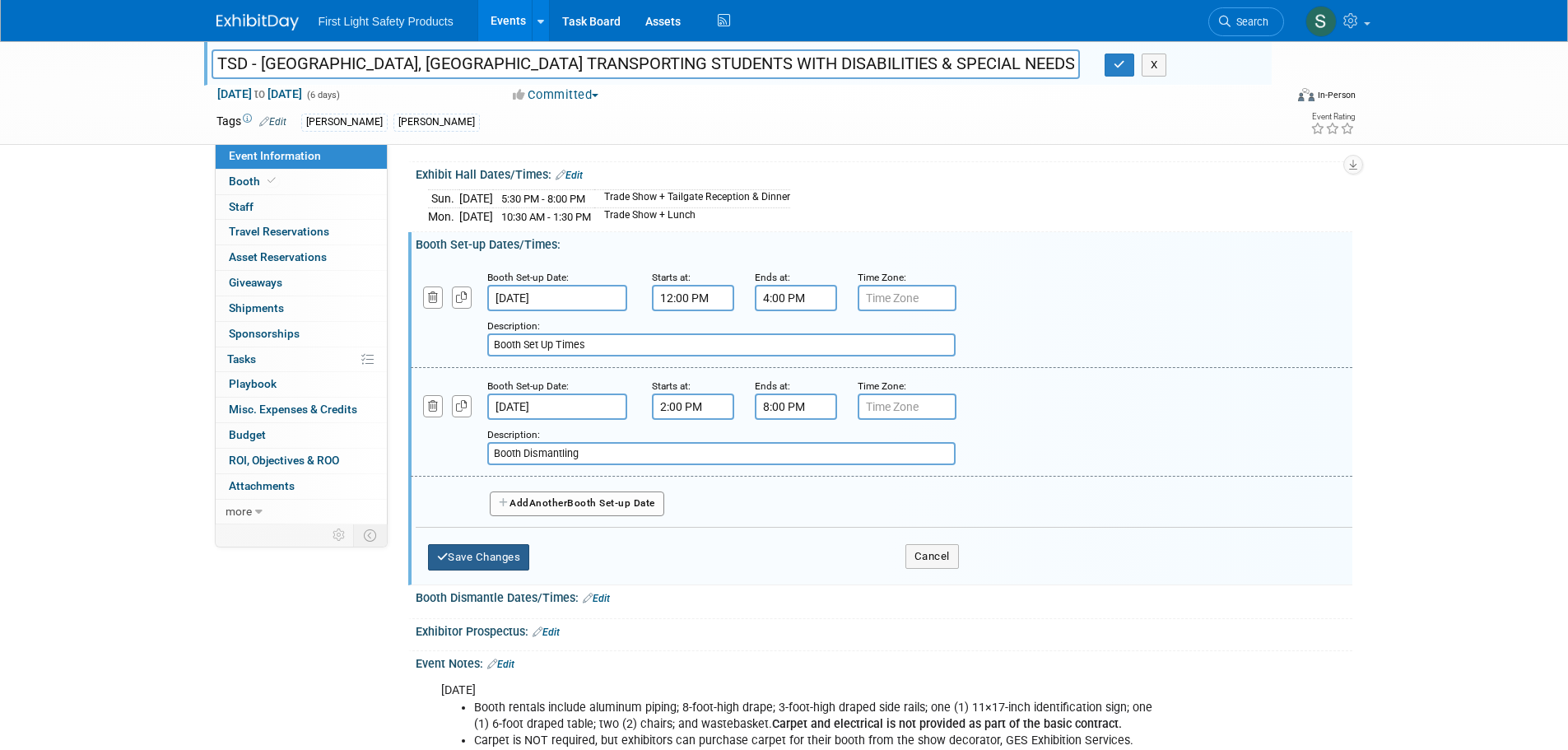
click at [497, 566] on button "Save Changes" at bounding box center [478, 557] width 102 height 27
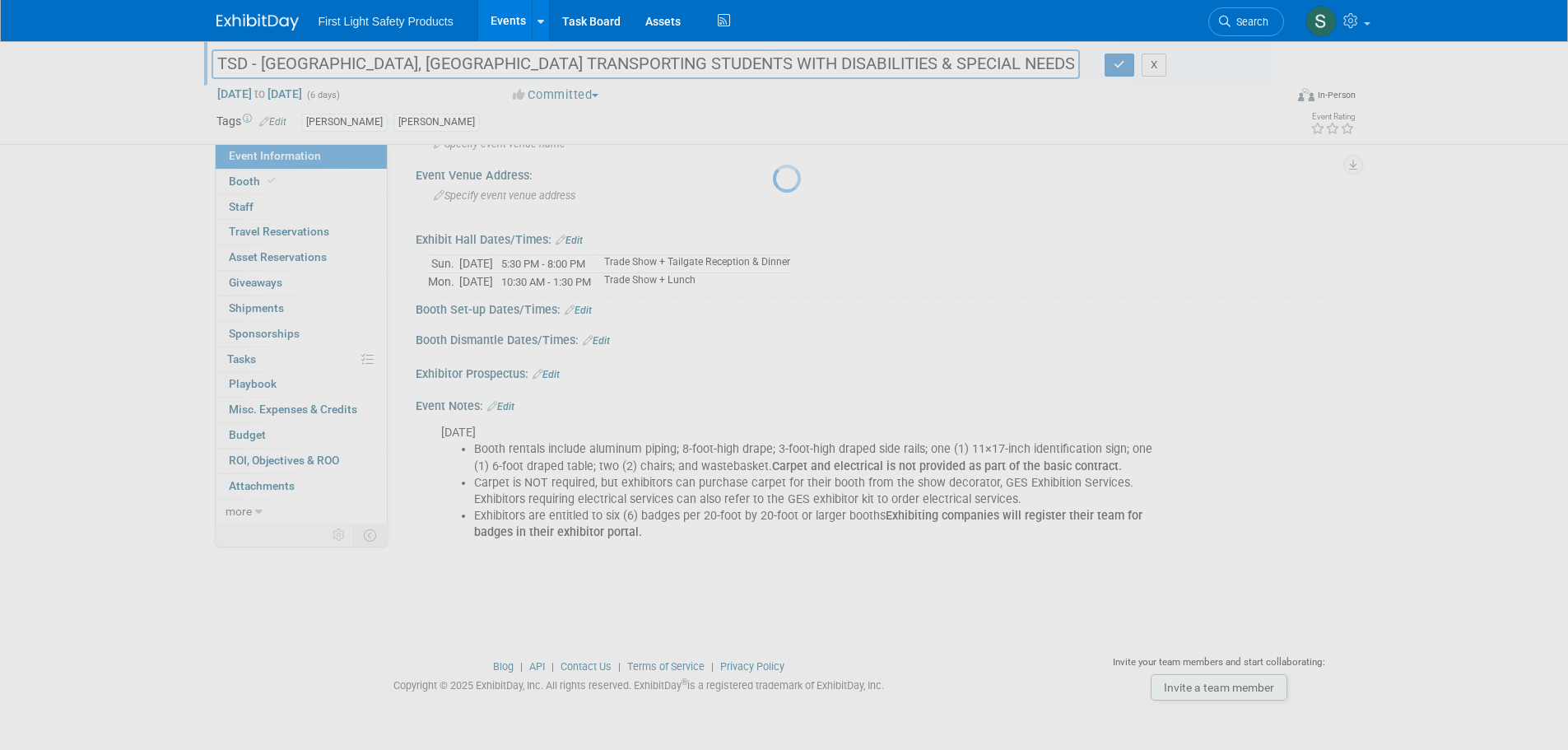
scroll to position [98, 0]
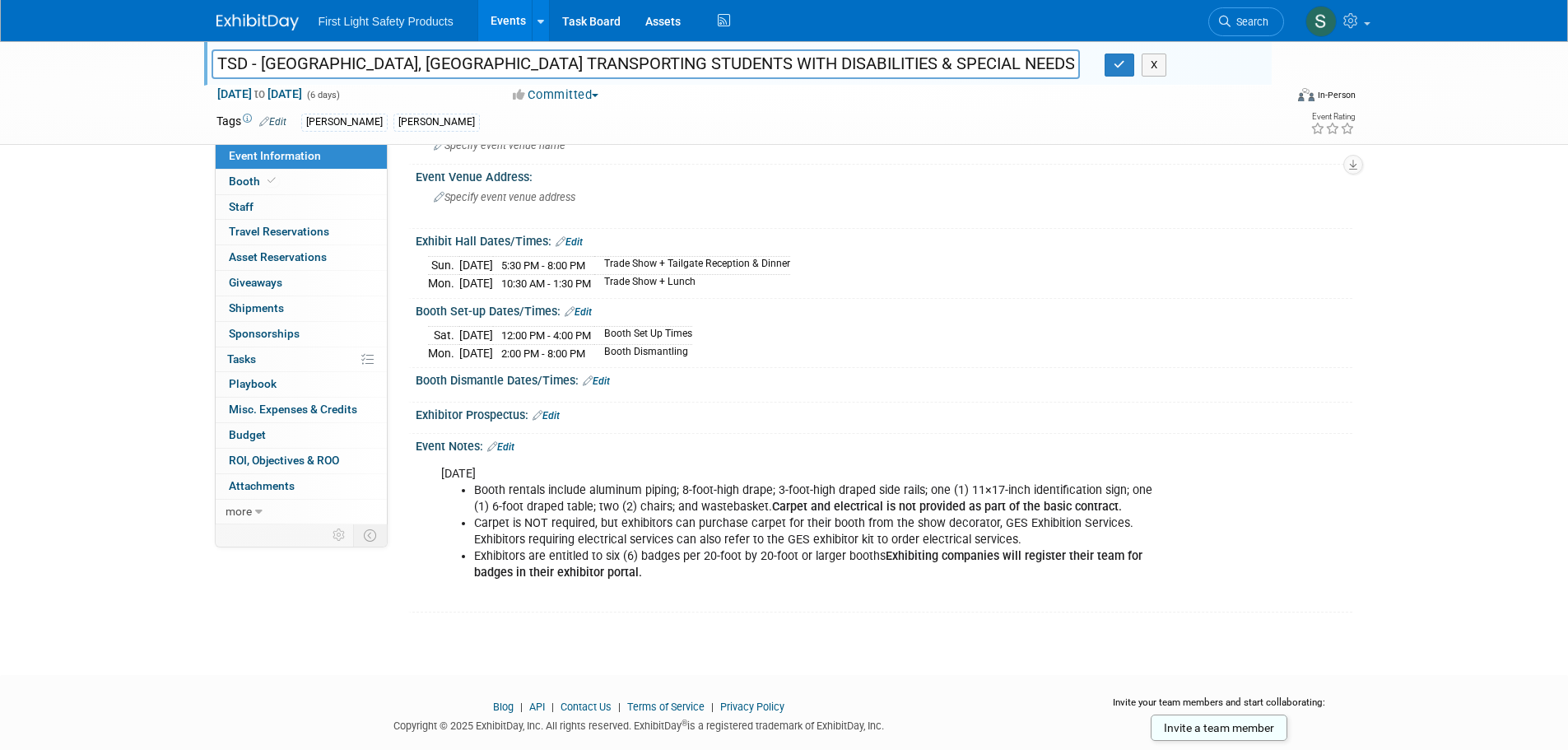
drag, startPoint x: 718, startPoint y: 350, endPoint x: 428, endPoint y: 335, distance: 290.4
click at [428, 335] on div "Sat. Nov 8, 2025 12:00 PM - 4:00 PM Booth Set Up Times Mon. Nov 10, 2025 2:00 P…" at bounding box center [883, 341] width 911 height 39
copy table
click at [575, 306] on link "Edit" at bounding box center [578, 312] width 27 height 11
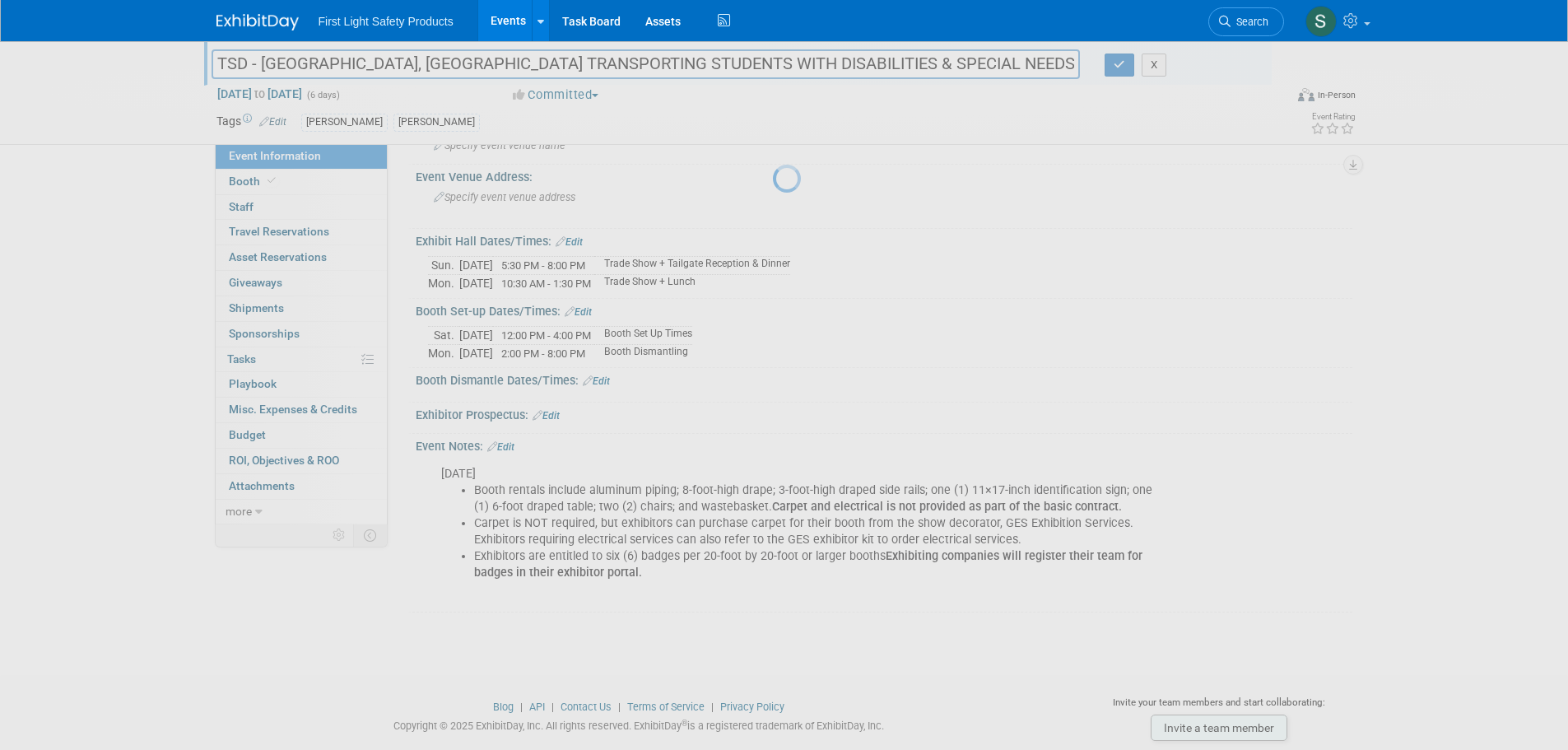
select select "10"
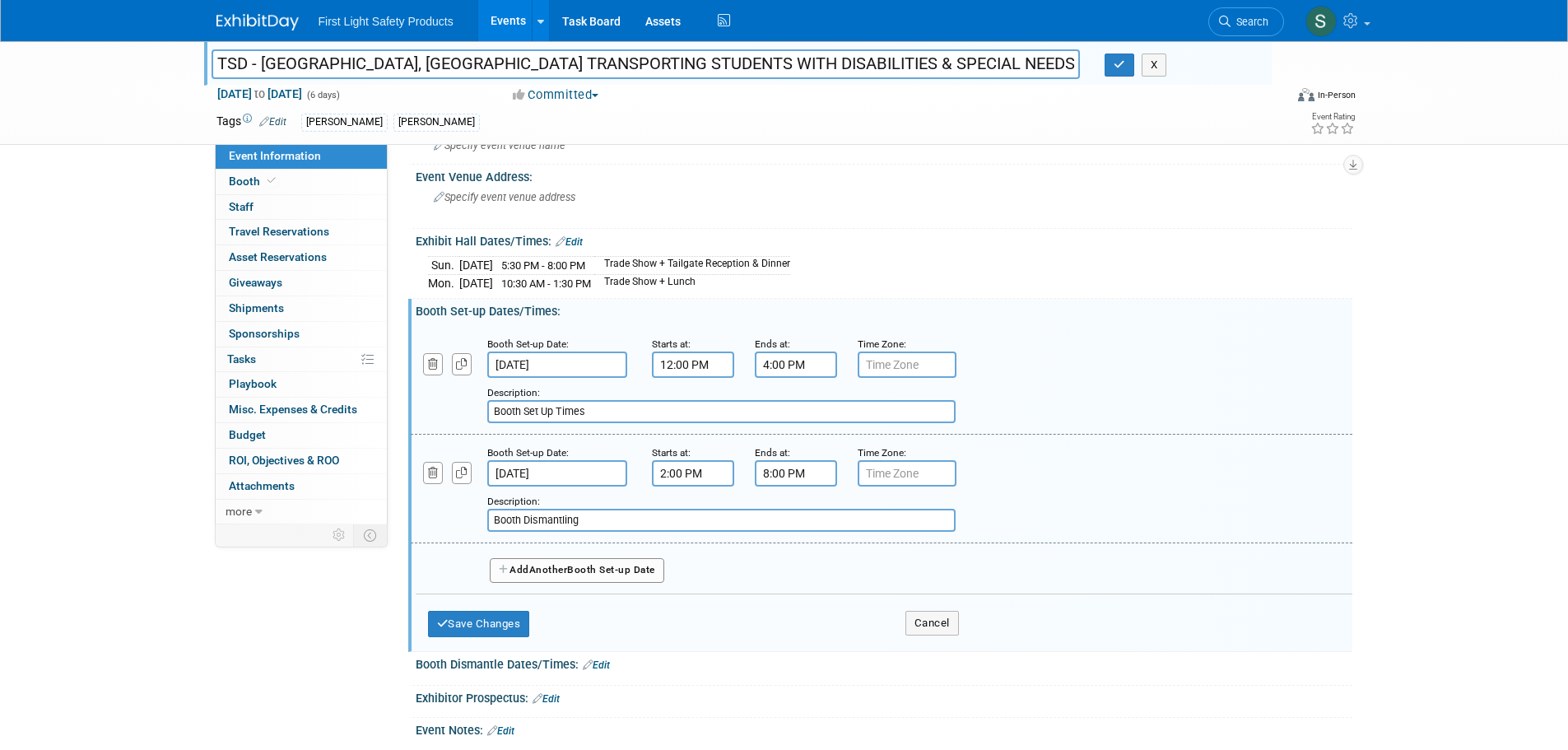
click at [534, 355] on input "Nov 8, 2025" at bounding box center [556, 365] width 140 height 27
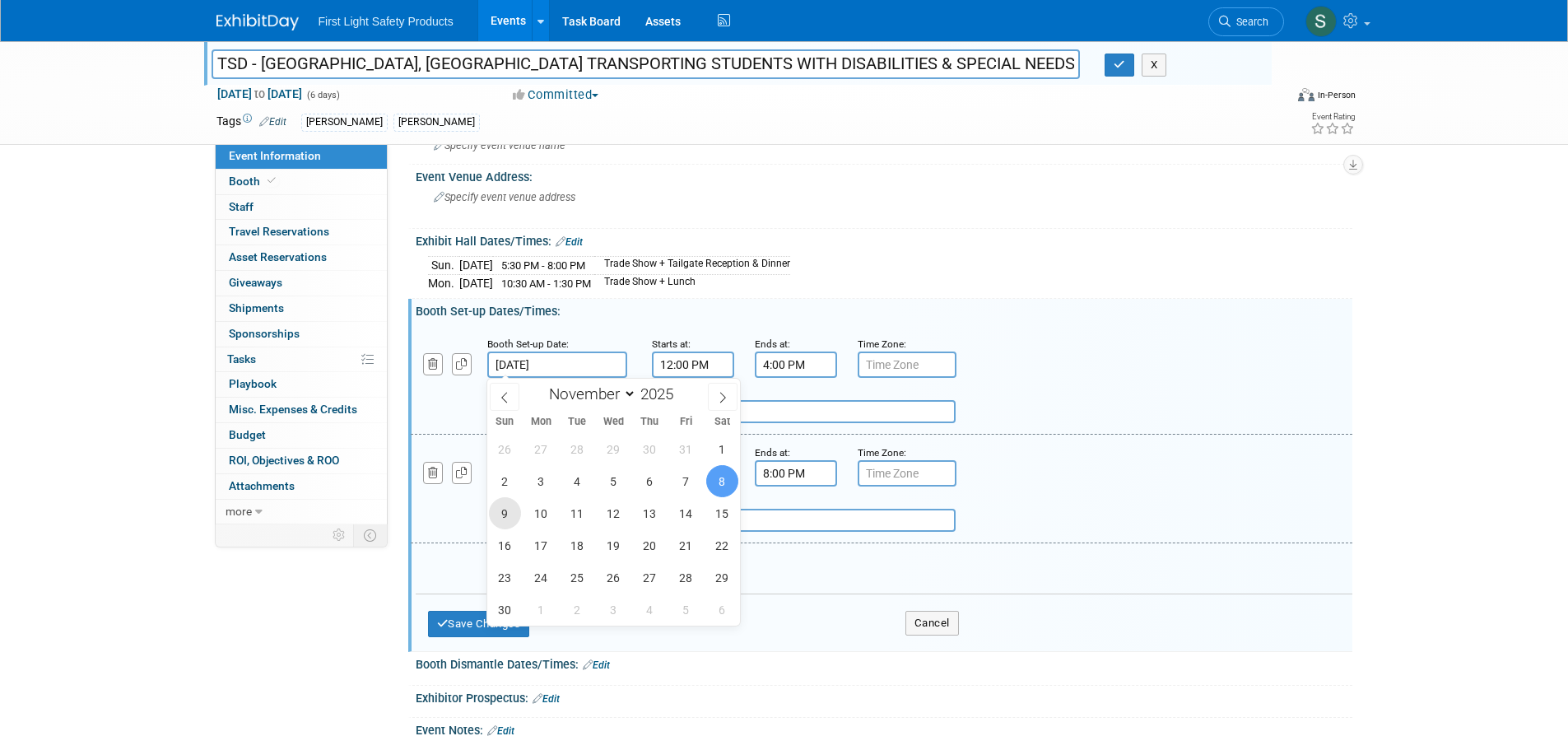
drag, startPoint x: 507, startPoint y: 516, endPoint x: 722, endPoint y: 367, distance: 261.6
click at [506, 516] on span "9" at bounding box center [505, 513] width 32 height 32
type input "Nov 9, 2025"
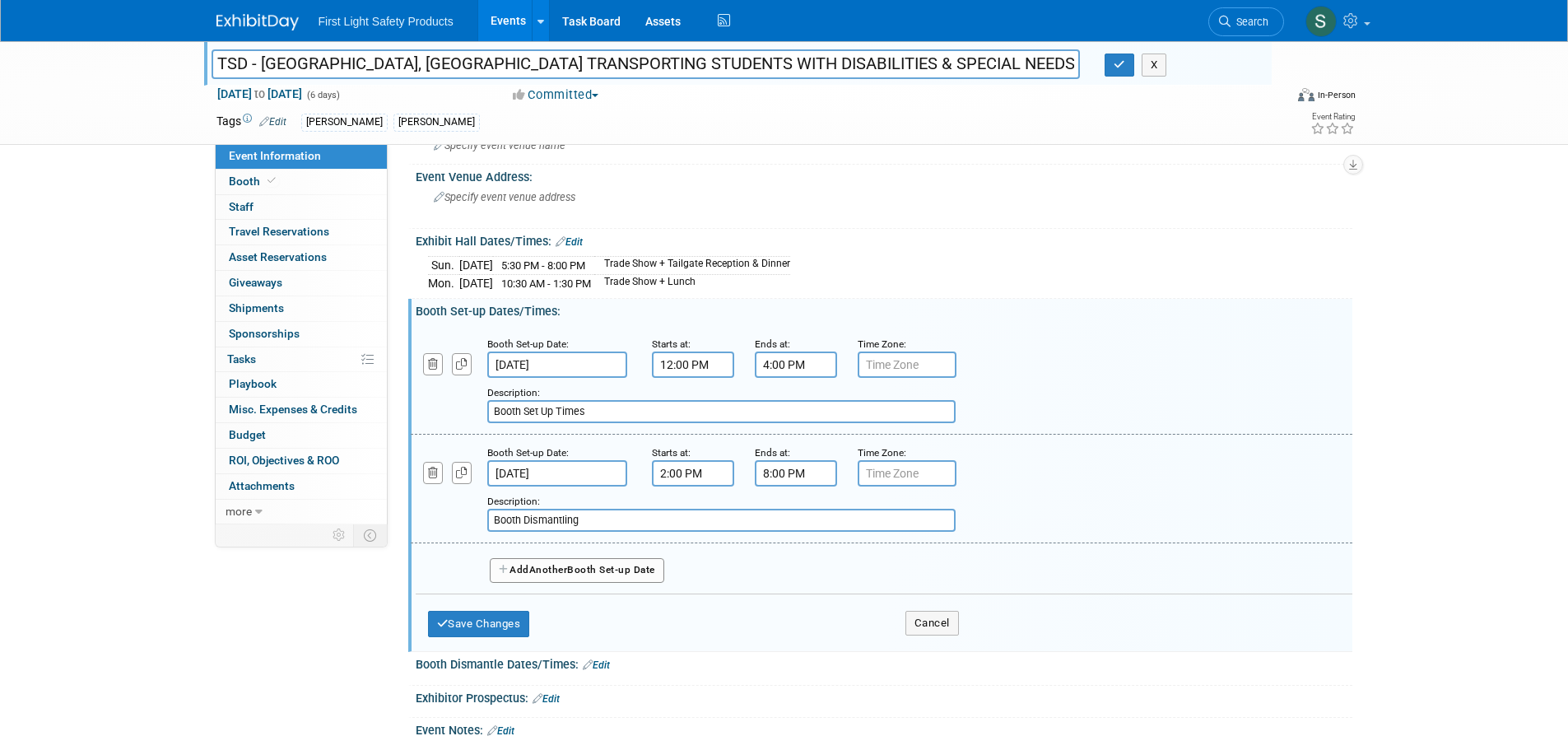
click at [706, 362] on input "12:00 PM" at bounding box center [693, 365] width 82 height 27
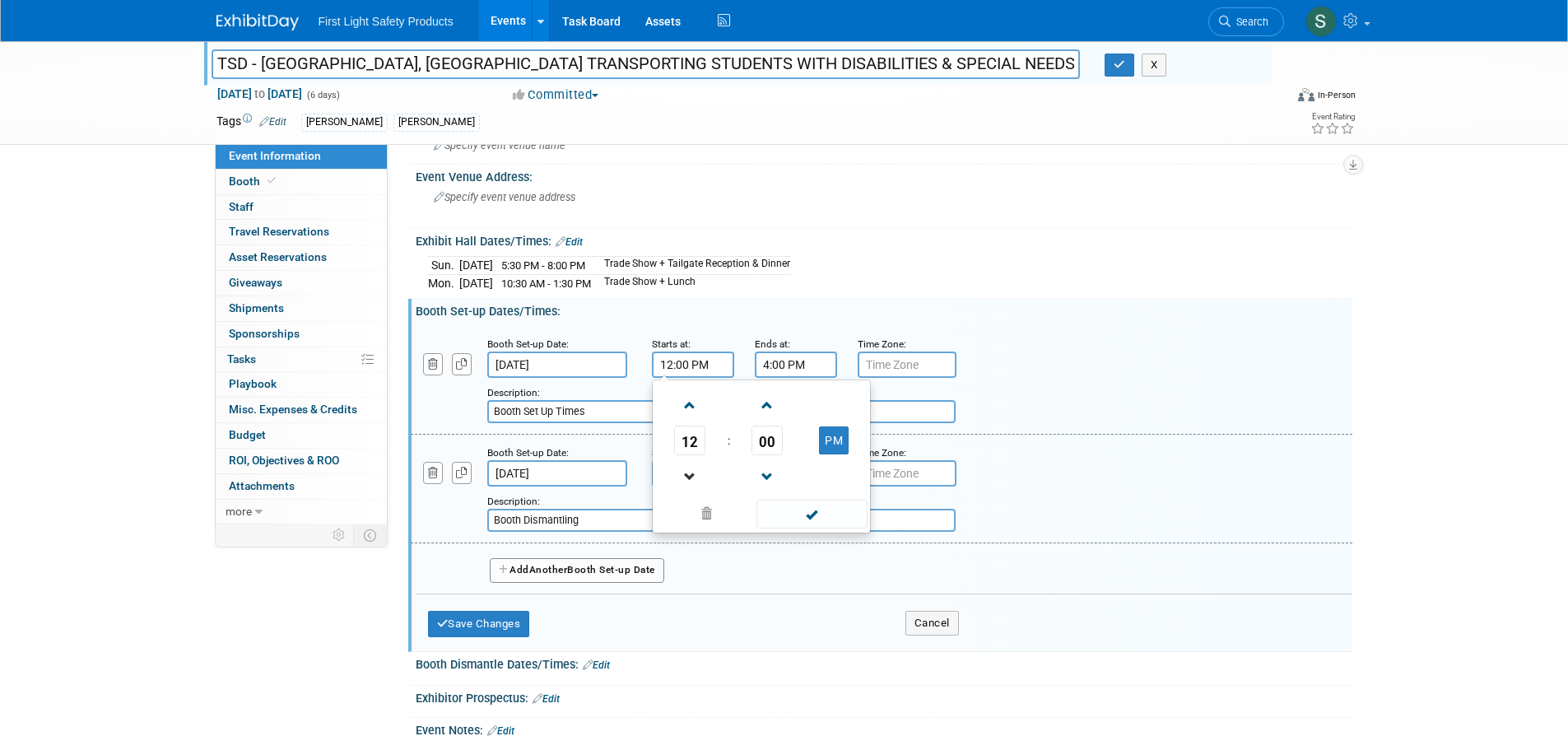
click at [688, 455] on link at bounding box center [689, 476] width 31 height 42
click at [688, 447] on span "11" at bounding box center [689, 440] width 31 height 30
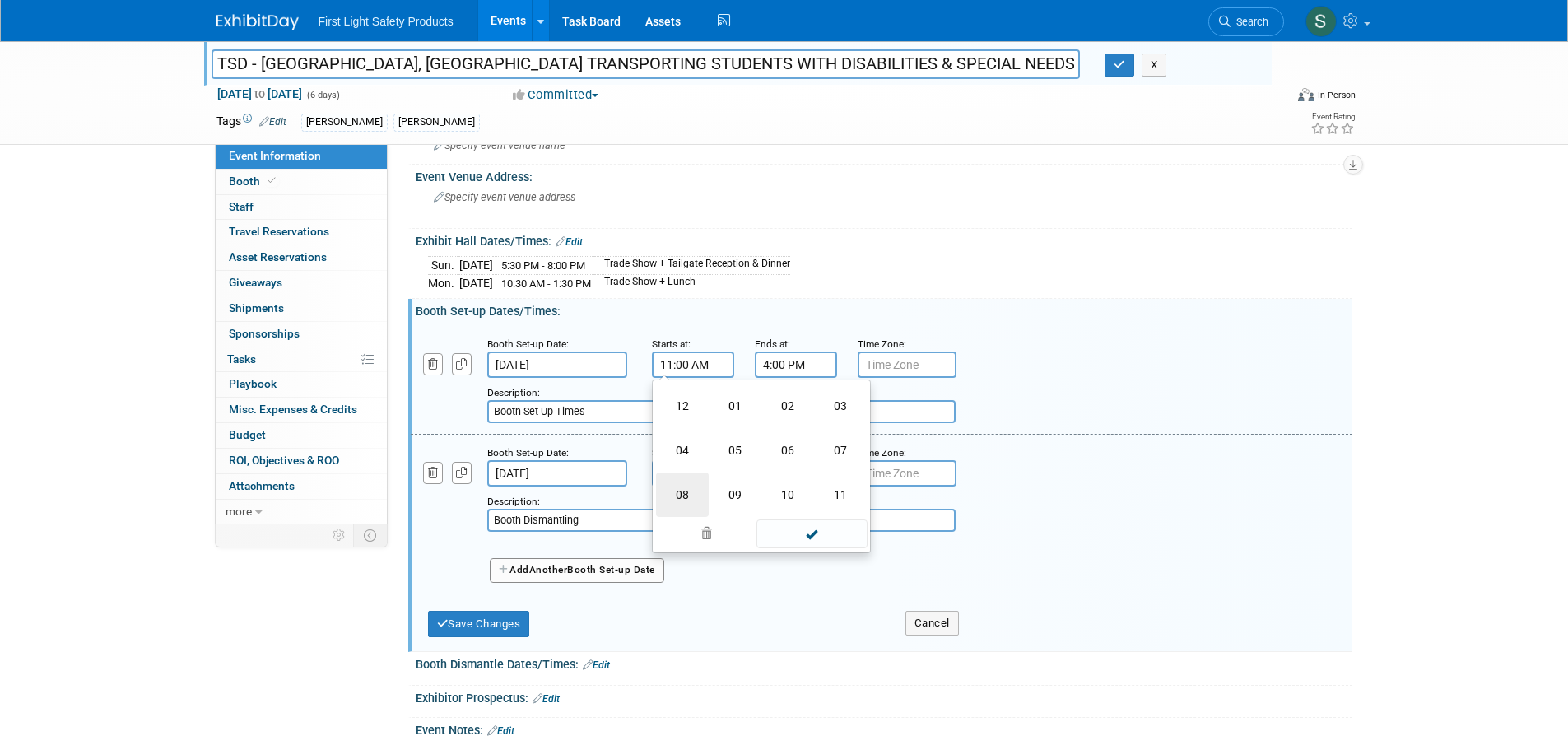
click at [679, 481] on td "08" at bounding box center [681, 494] width 52 height 45
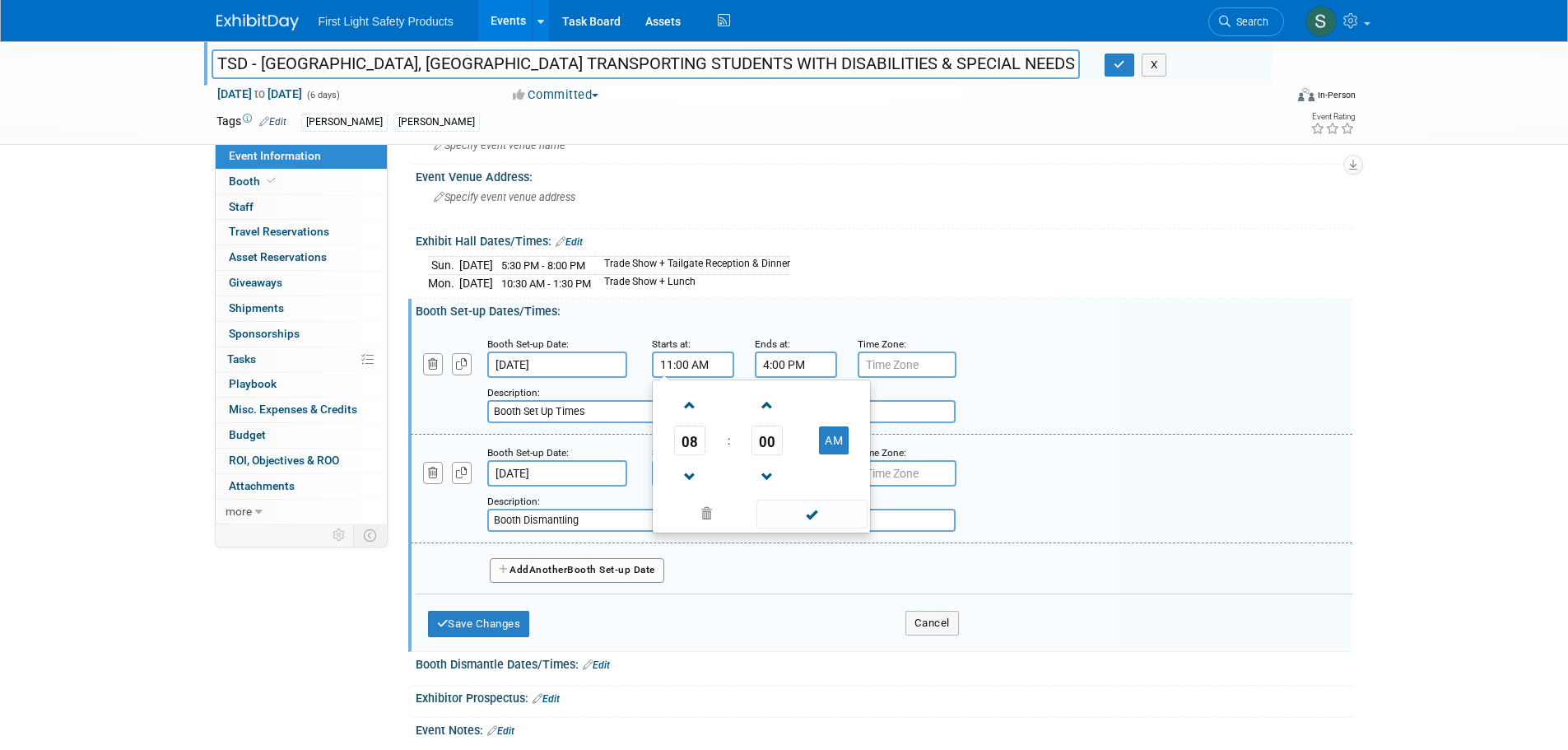
type input "8:00 AM"
click at [792, 354] on input "4:00 PM" at bounding box center [796, 365] width 82 height 27
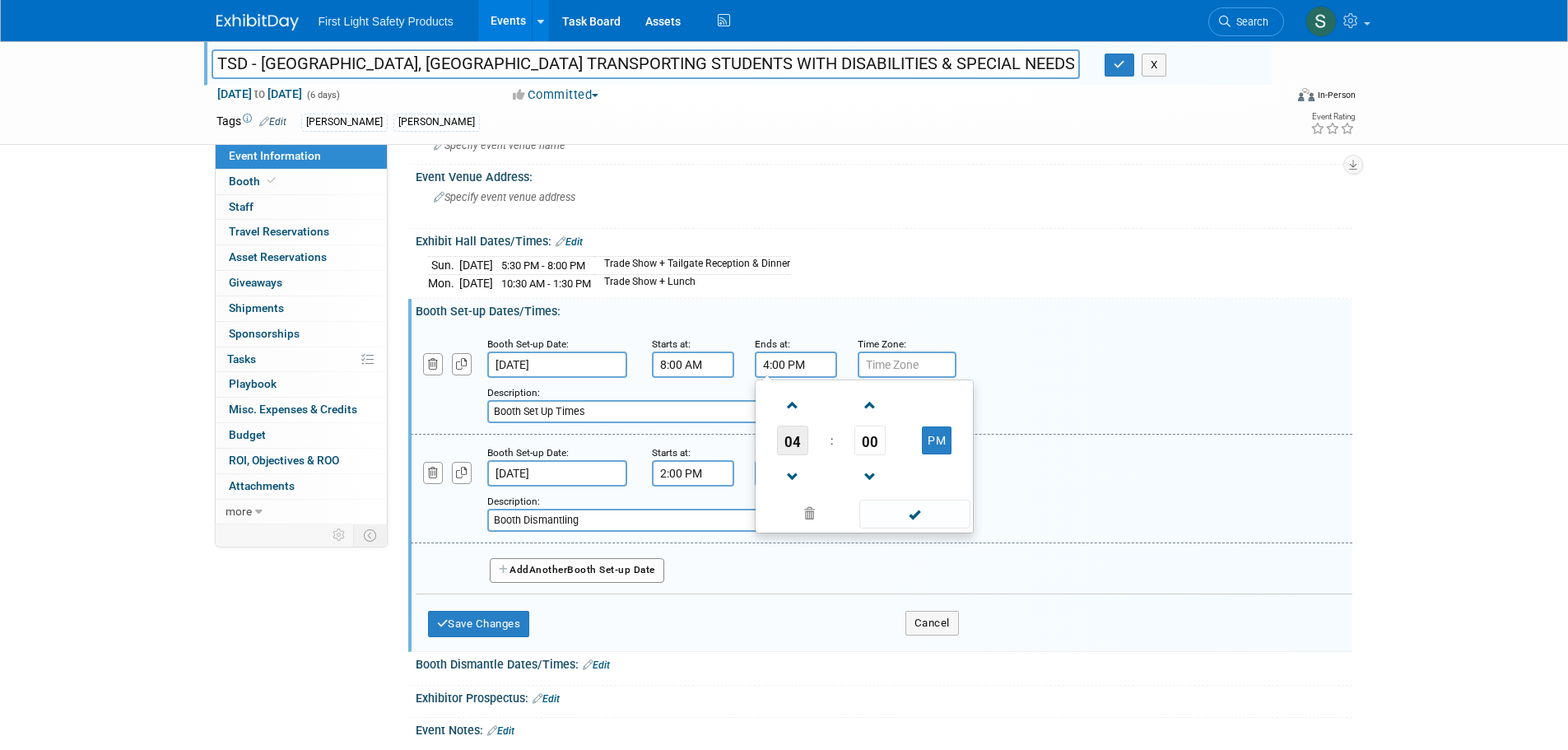
click at [803, 441] on span "04" at bounding box center [792, 440] width 31 height 30
click at [844, 462] on td "05" at bounding box center [837, 449] width 52 height 45
type input "5:00 PM"
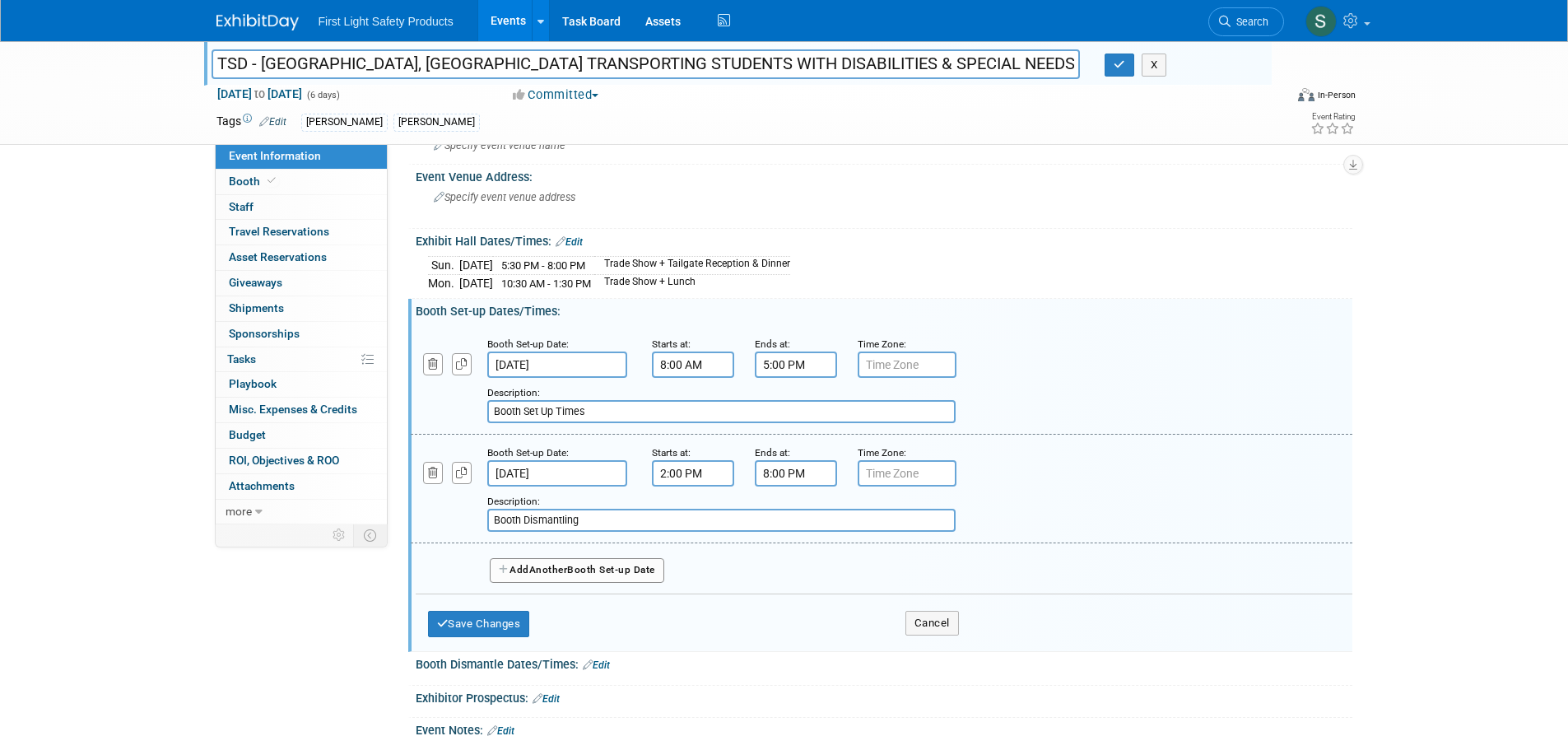
click at [1061, 402] on div "Description: Booth Set Up Times" at bounding box center [838, 403] width 703 height 39
click at [1045, 388] on div "Description: Booth Set Up Times" at bounding box center [838, 403] width 703 height 39
click at [455, 618] on button "Save Changes" at bounding box center [478, 624] width 102 height 27
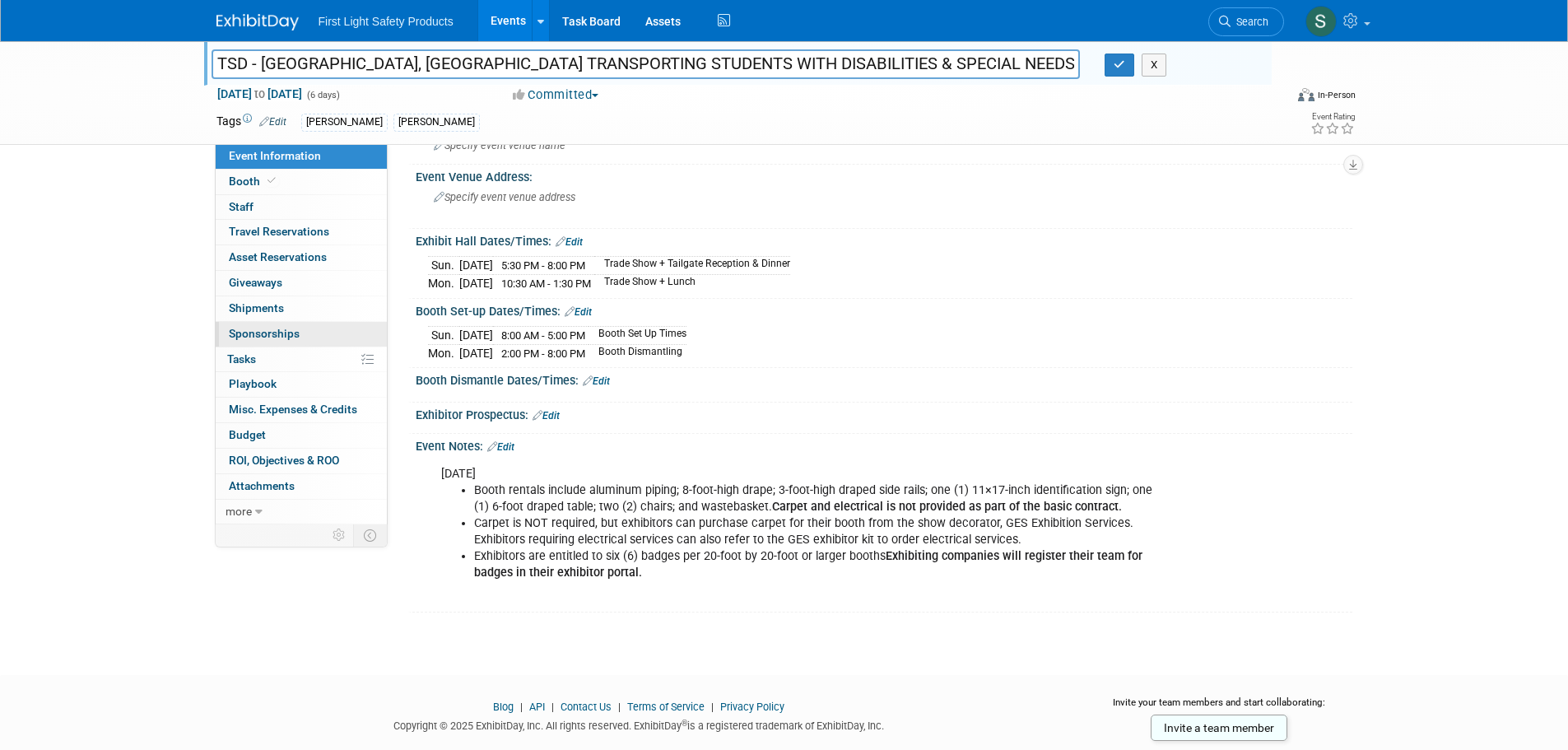
click at [299, 326] on link "0 Sponsorships 0" at bounding box center [301, 334] width 171 height 25
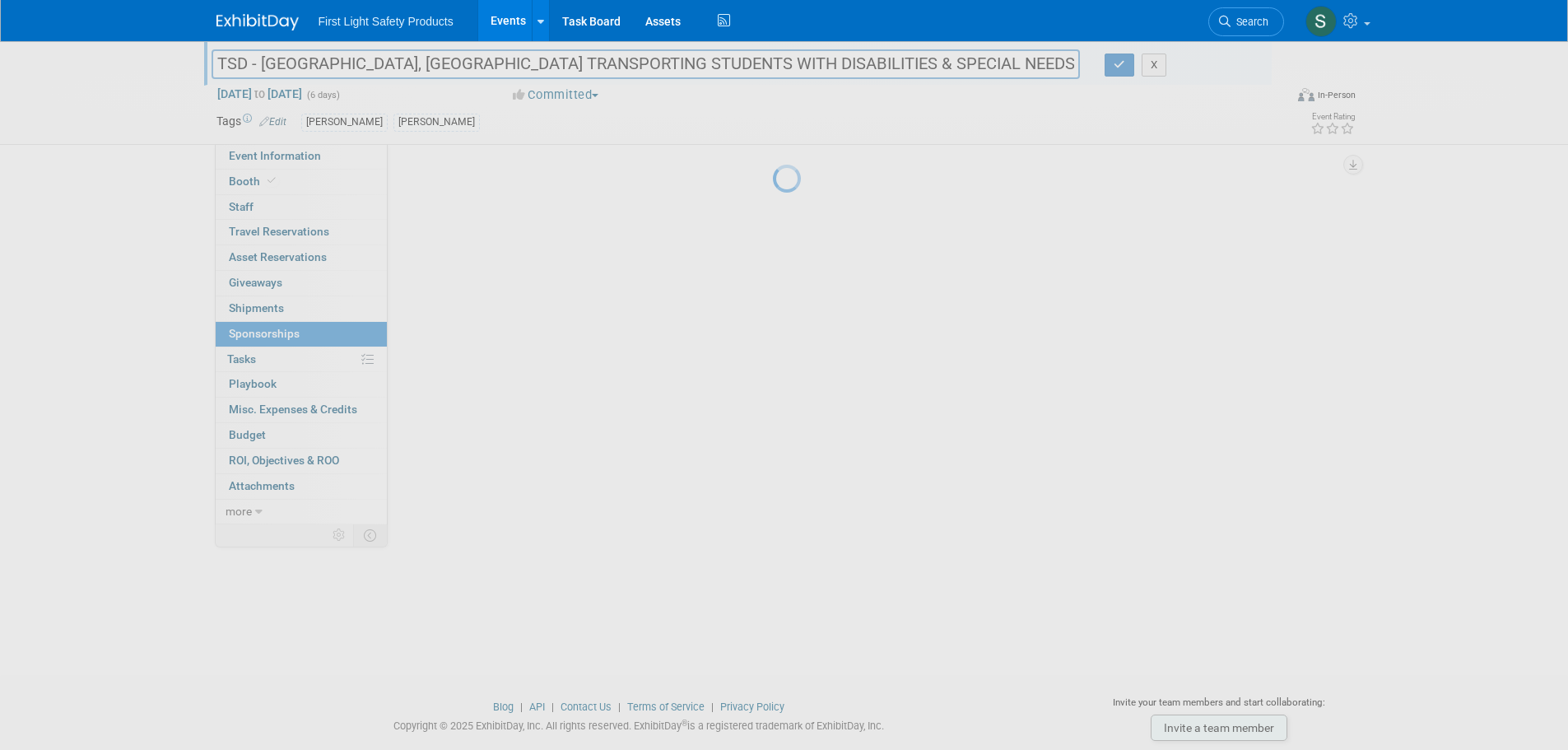
scroll to position [0, 0]
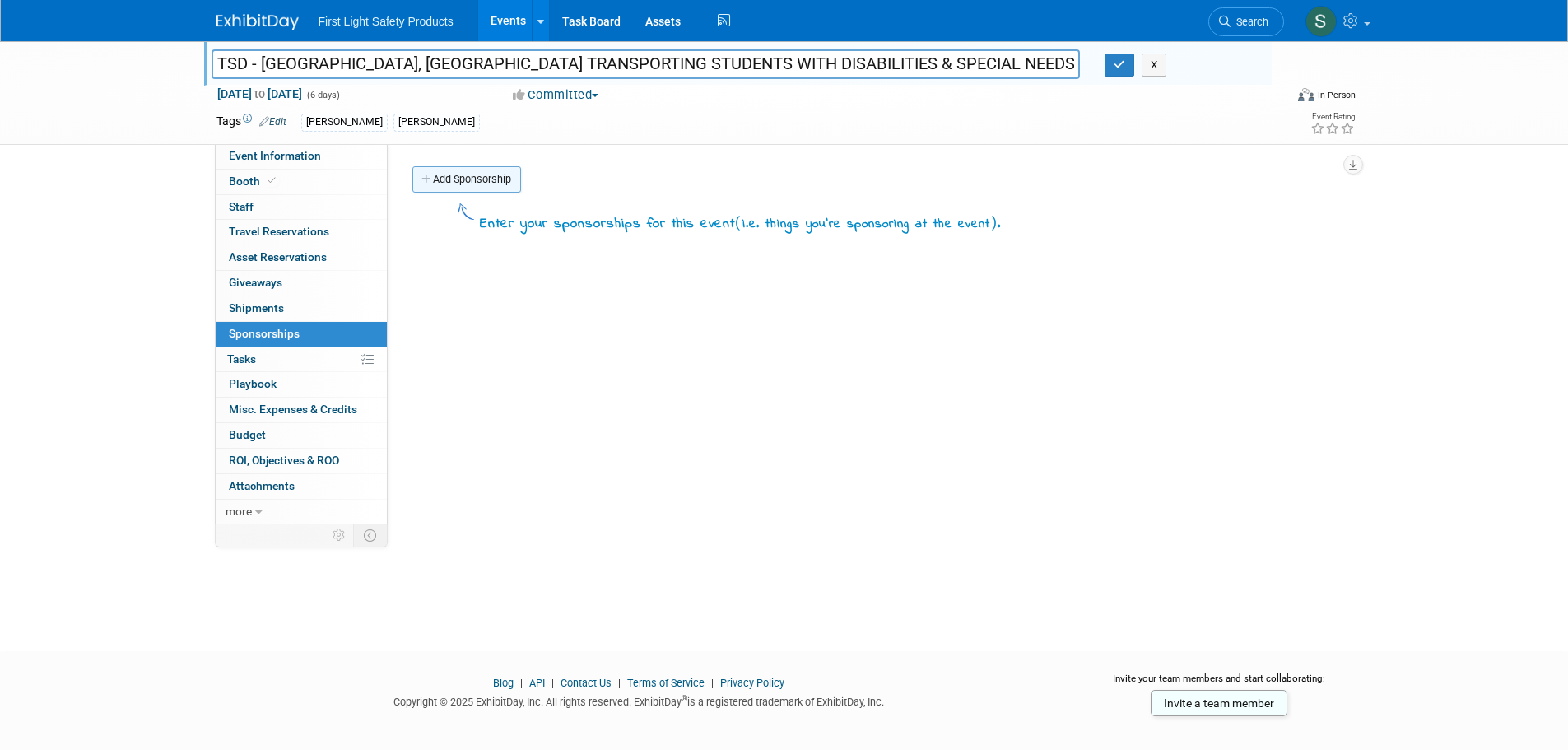
click at [458, 177] on link "Add Sponsorship" at bounding box center [467, 179] width 109 height 27
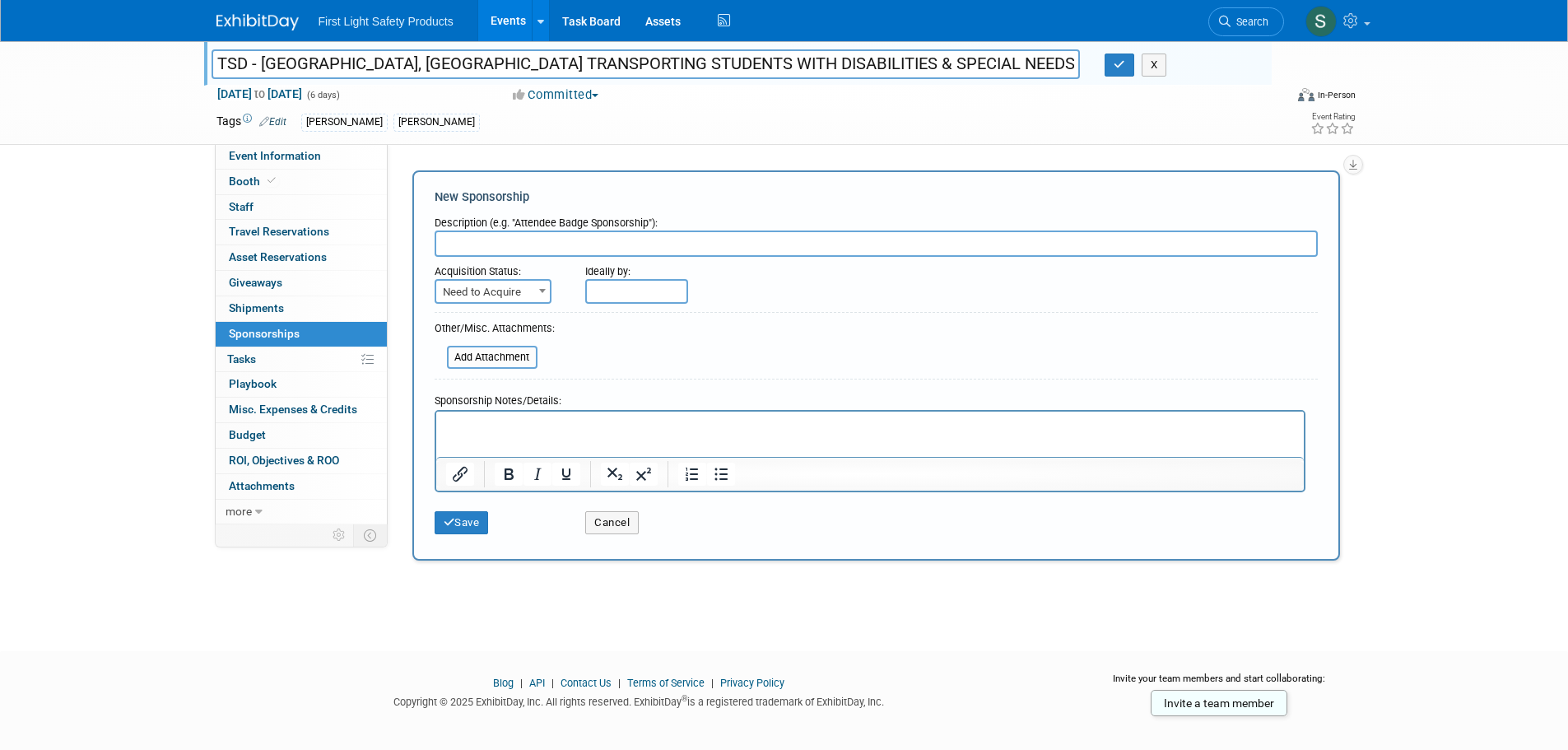
click at [495, 429] on p "Rich Text Area. Press ALT-0 for help." at bounding box center [868, 425] width 848 height 16
paste body "Rich Text Area. Press ALT-0 for help."
click at [853, 422] on p "https://indd.adobe.com/view/26c07c86-e8cc-4956-acf8-685c1c0b6255" at bounding box center [868, 425] width 848 height 16
click at [517, 240] on input "text" at bounding box center [875, 243] width 883 height 27
type input "Sponsorship"
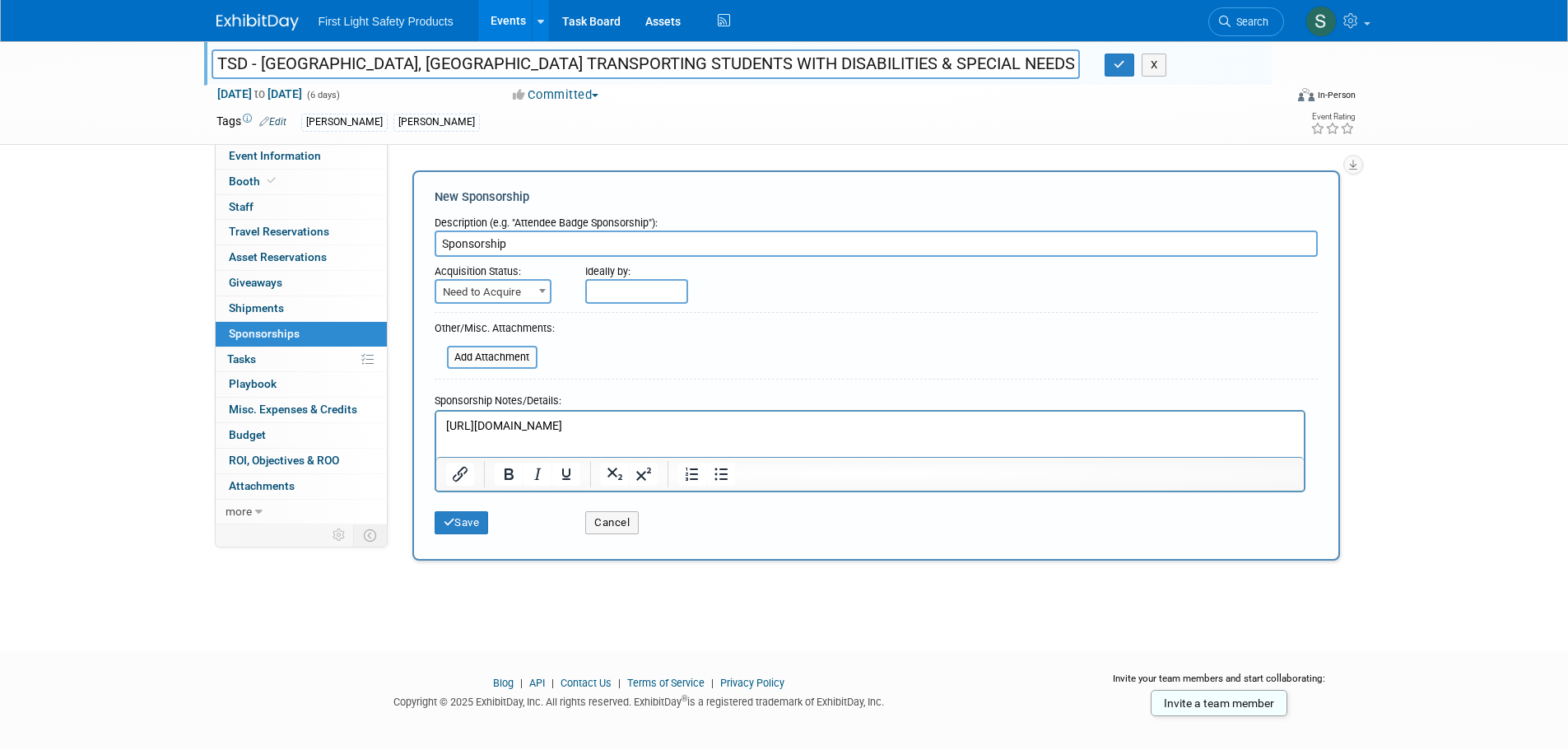
click at [508, 303] on form "Description (e.g. "Attendee Badge Sponsorship"): Sponsorship Acquisition Status…" at bounding box center [875, 375] width 883 height 334
click at [508, 297] on span "Need to Acquire" at bounding box center [492, 292] width 114 height 23
click at [758, 338] on form "Description (e.g. "Attendee Badge Sponsorship"): Sponsorship Acquisition Status…" at bounding box center [875, 375] width 883 height 334
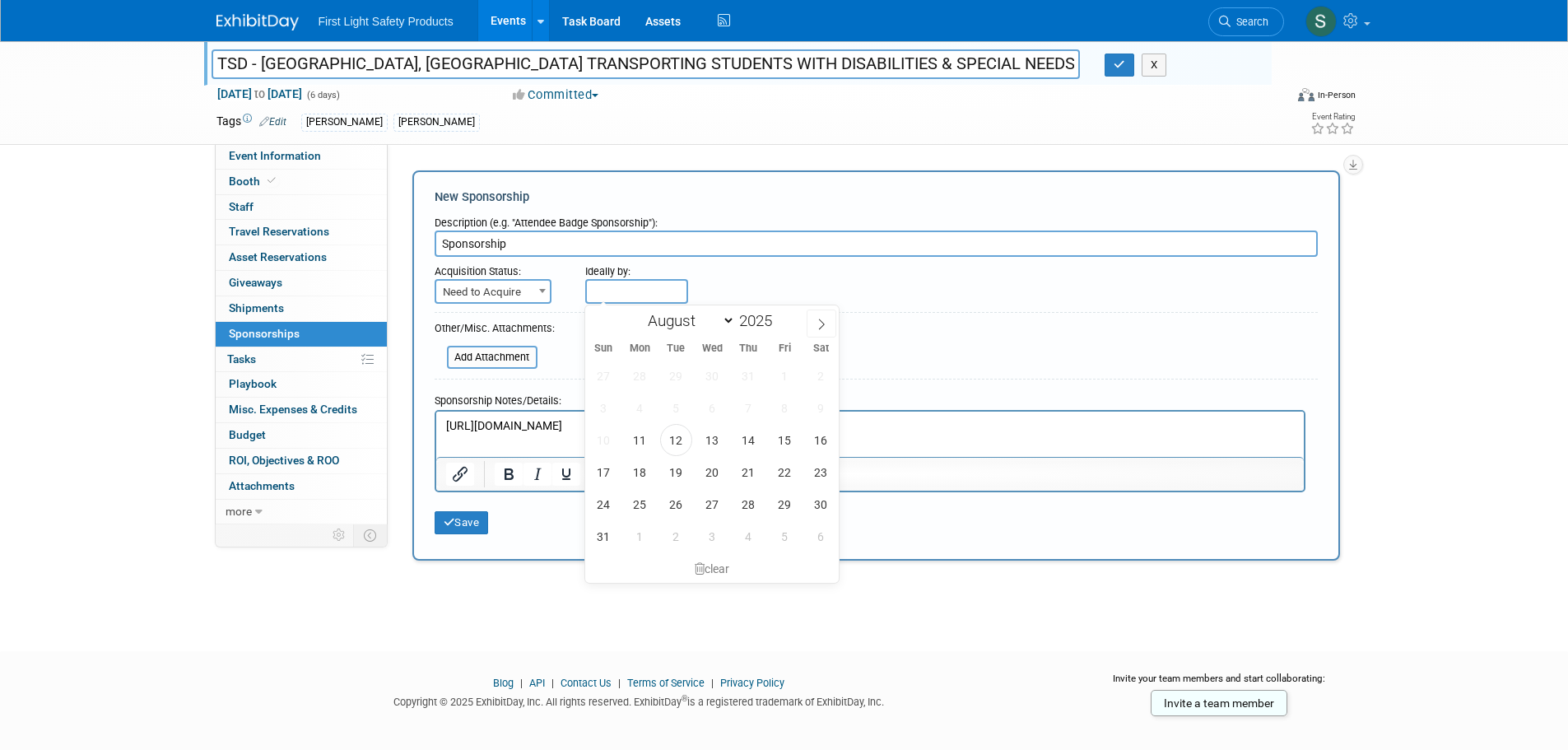
click at [633, 290] on input "text" at bounding box center [637, 291] width 103 height 25
click at [969, 302] on div "Ideally by:" at bounding box center [912, 280] width 656 height 47
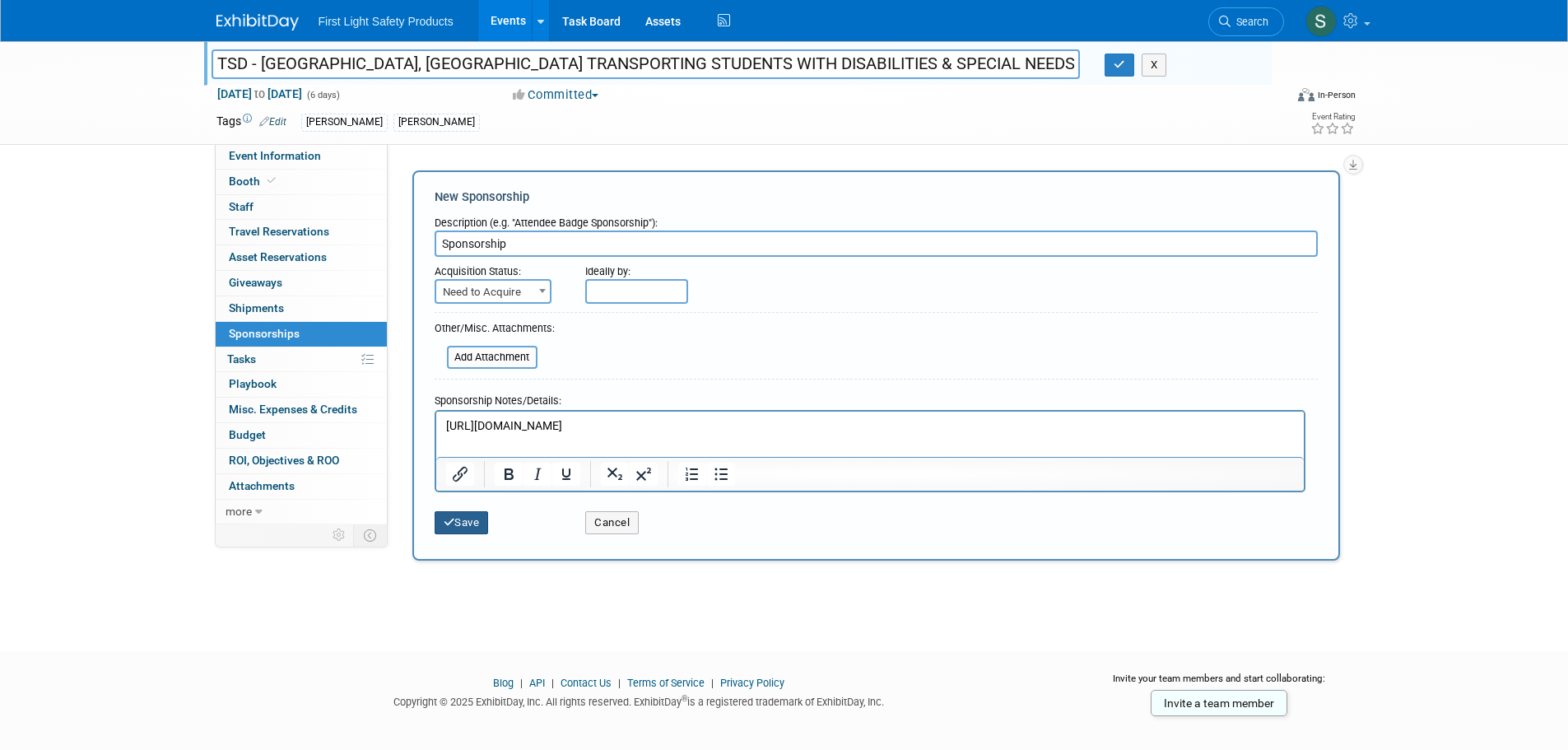
click at [481, 517] on button "Save" at bounding box center [461, 522] width 54 height 23
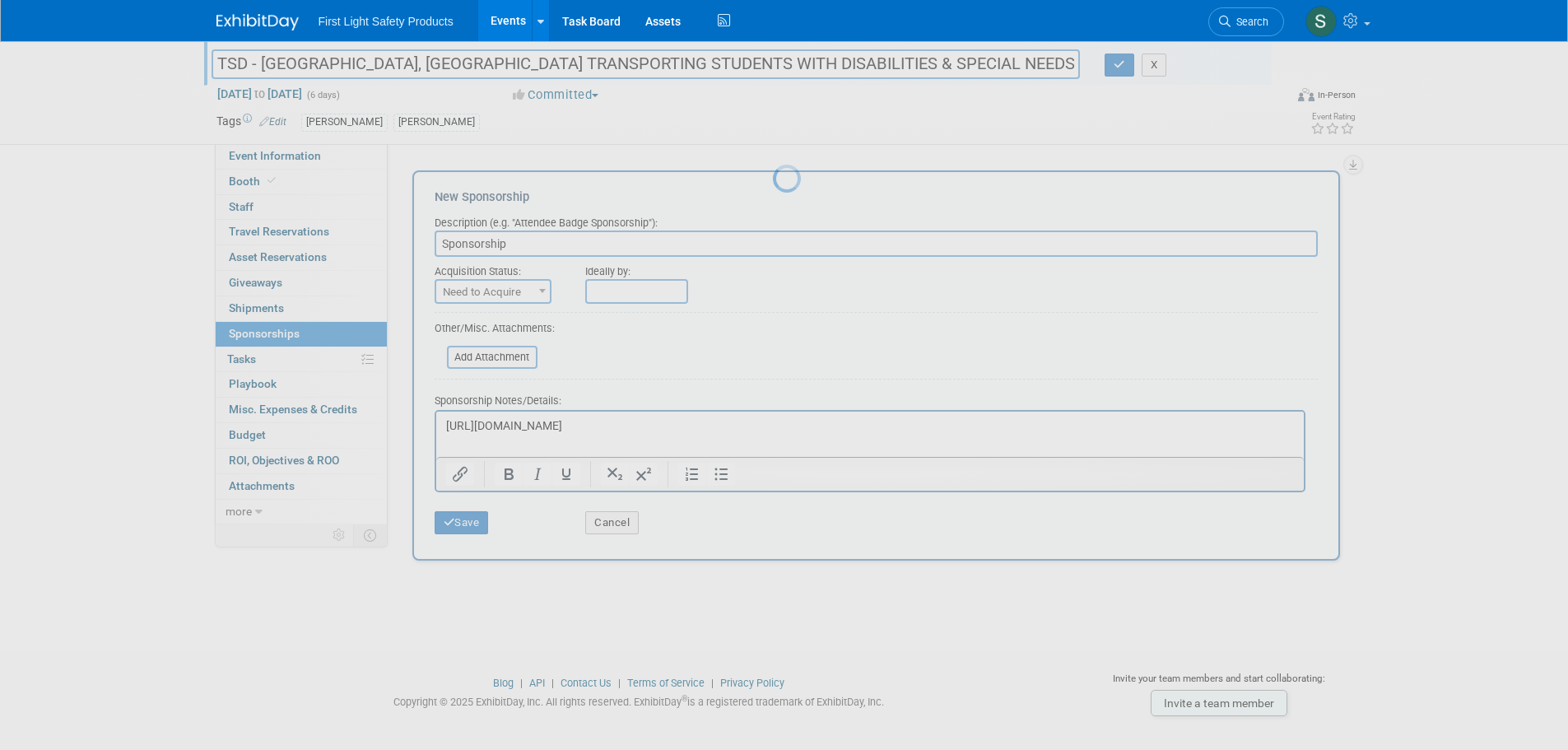
scroll to position [16, 0]
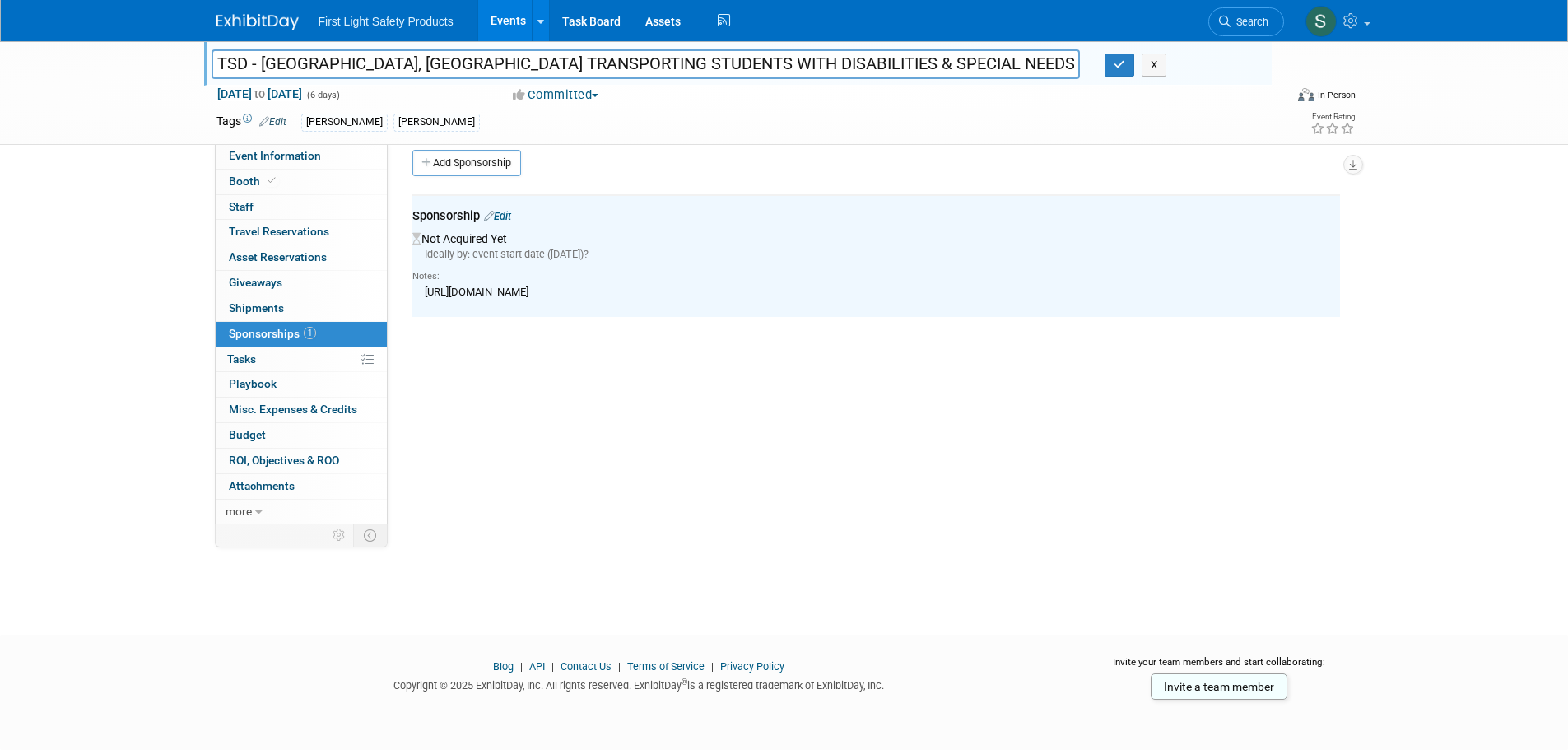
click at [487, 428] on div "Event Website: Edit https://tsdconference.com/ Event Venue Name: Specify event …" at bounding box center [869, 318] width 965 height 380
click at [505, 303] on div "Notes: https://indd.adobe.com/view/26c07c86-e8cc-4956-acf8-685c1c0b6255" at bounding box center [876, 283] width 928 height 44
click at [565, 279] on div "Notes:" at bounding box center [876, 277] width 928 height 13
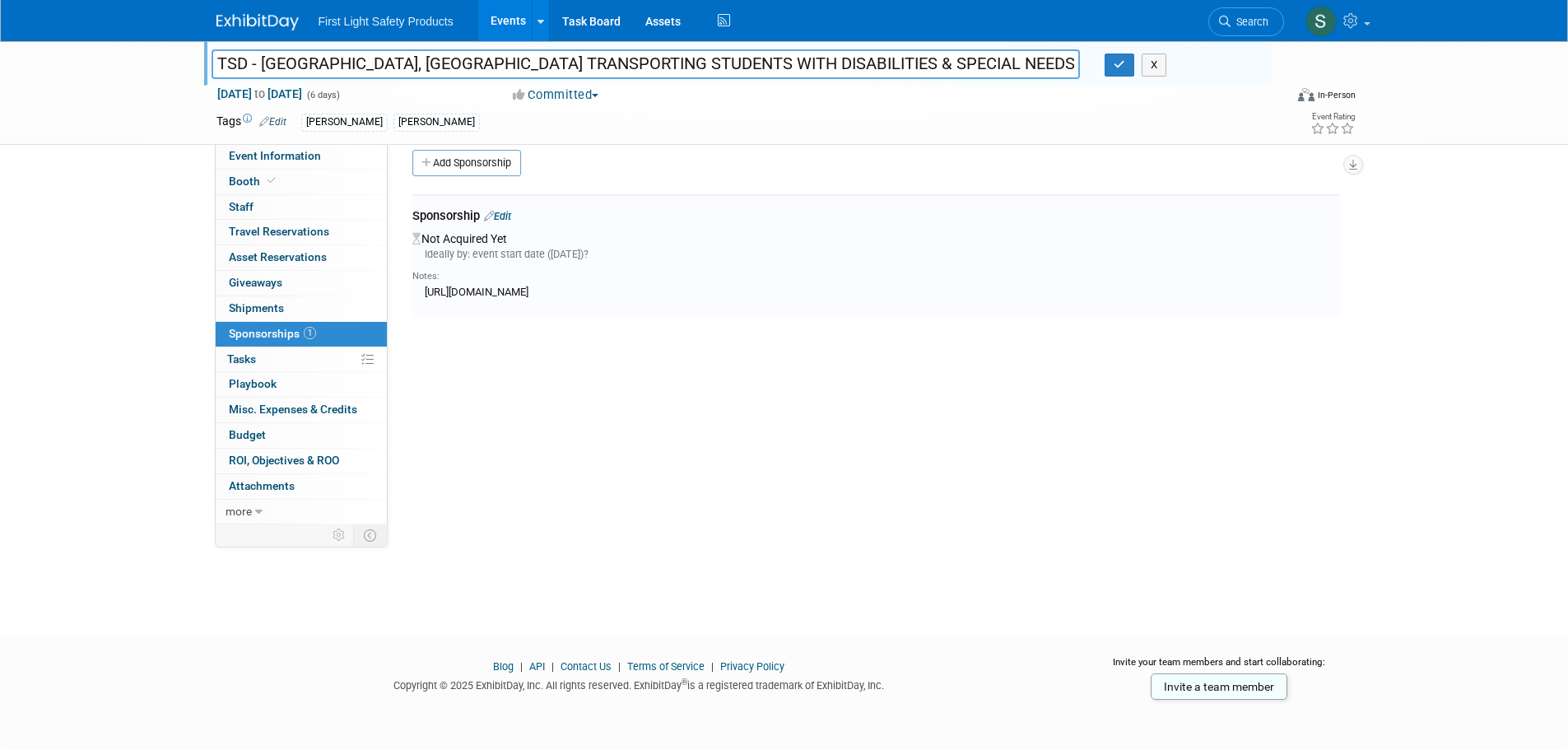
click at [565, 279] on div "Notes:" at bounding box center [876, 277] width 928 height 13
click at [553, 296] on div "https://indd.adobe.com/view/26c07c86-e8cc-4956-acf8-685c1c0b6255" at bounding box center [876, 292] width 928 height 17
copy div "https://indd.adobe.com/view/26c07c86-e8cc-4956-acf8-685c1c0b6255 Add Miscellane…"
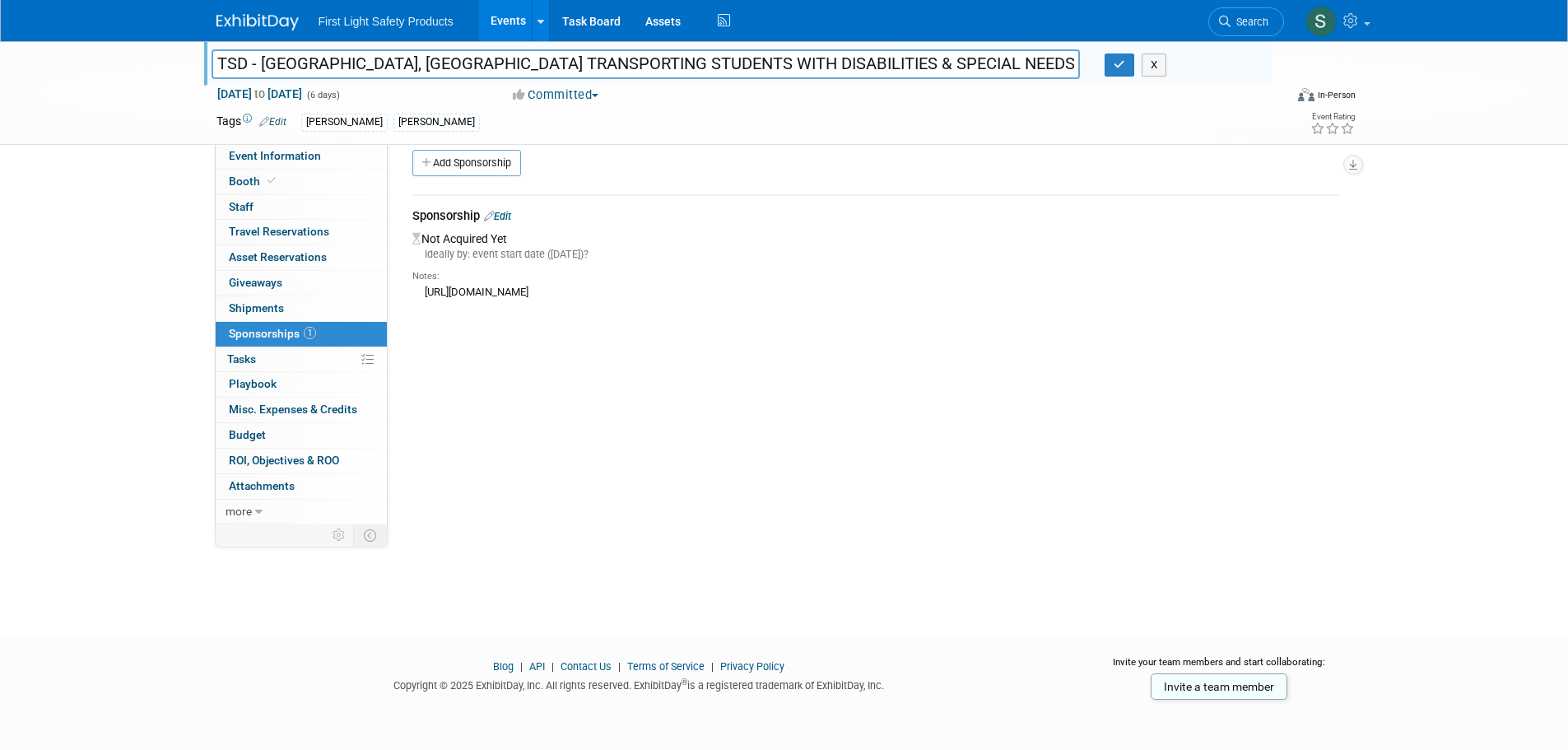
click at [806, 507] on div "Event Website: Edit https://tsdconference.com/ Event Venue Name: Specify event …" at bounding box center [869, 318] width 965 height 380
click at [505, 23] on link "Events" at bounding box center [508, 20] width 60 height 41
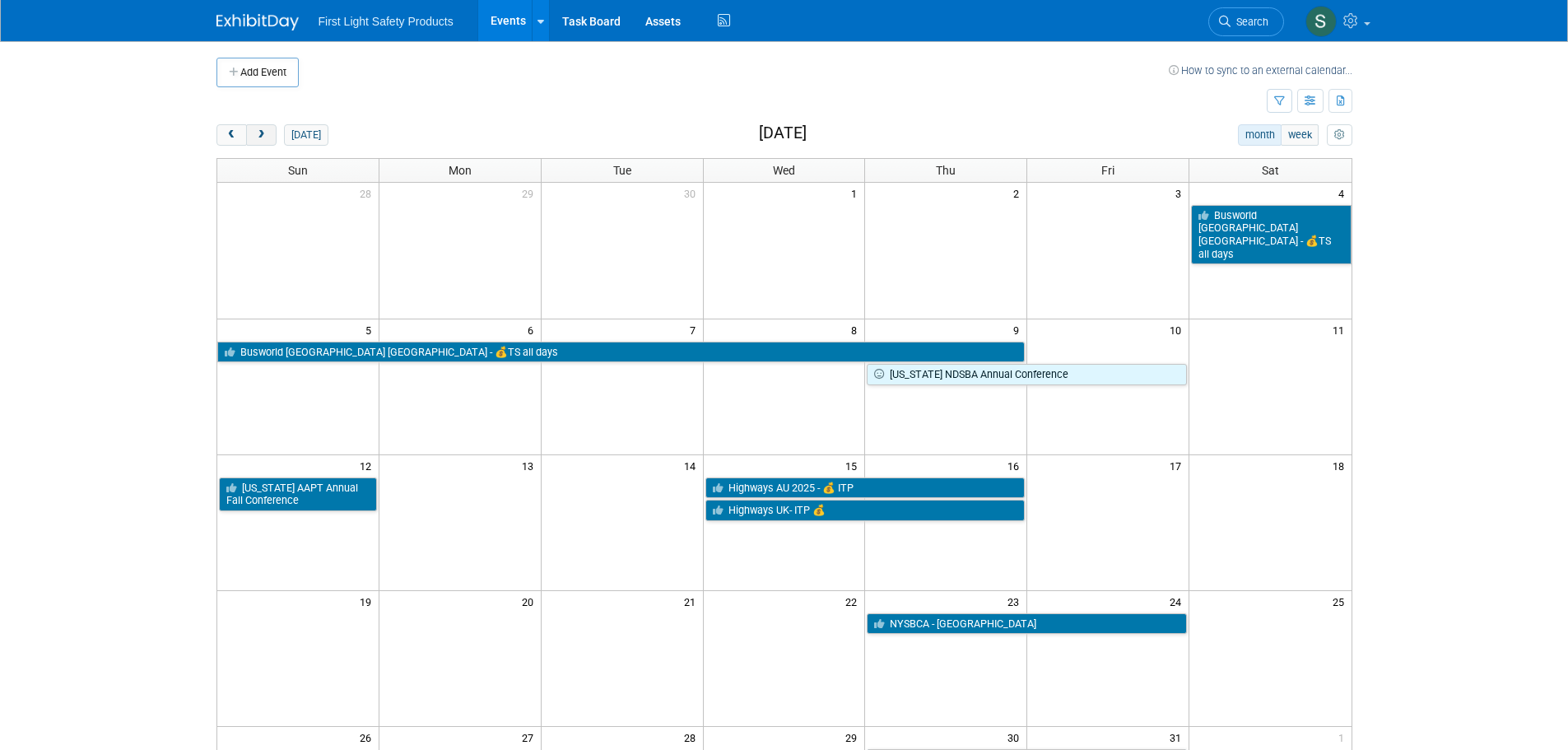
click at [271, 134] on button "next" at bounding box center [261, 135] width 31 height 21
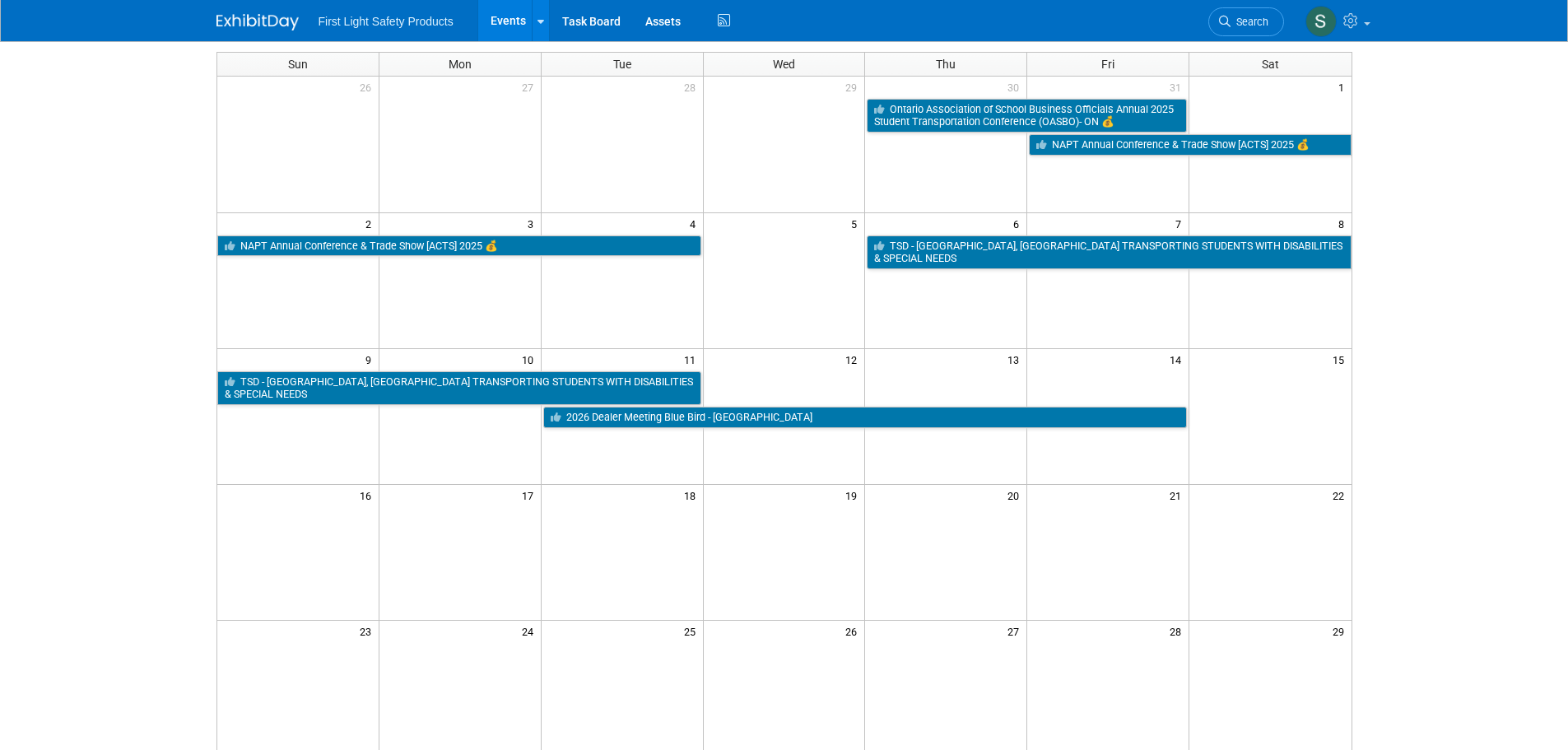
scroll to position [247, 0]
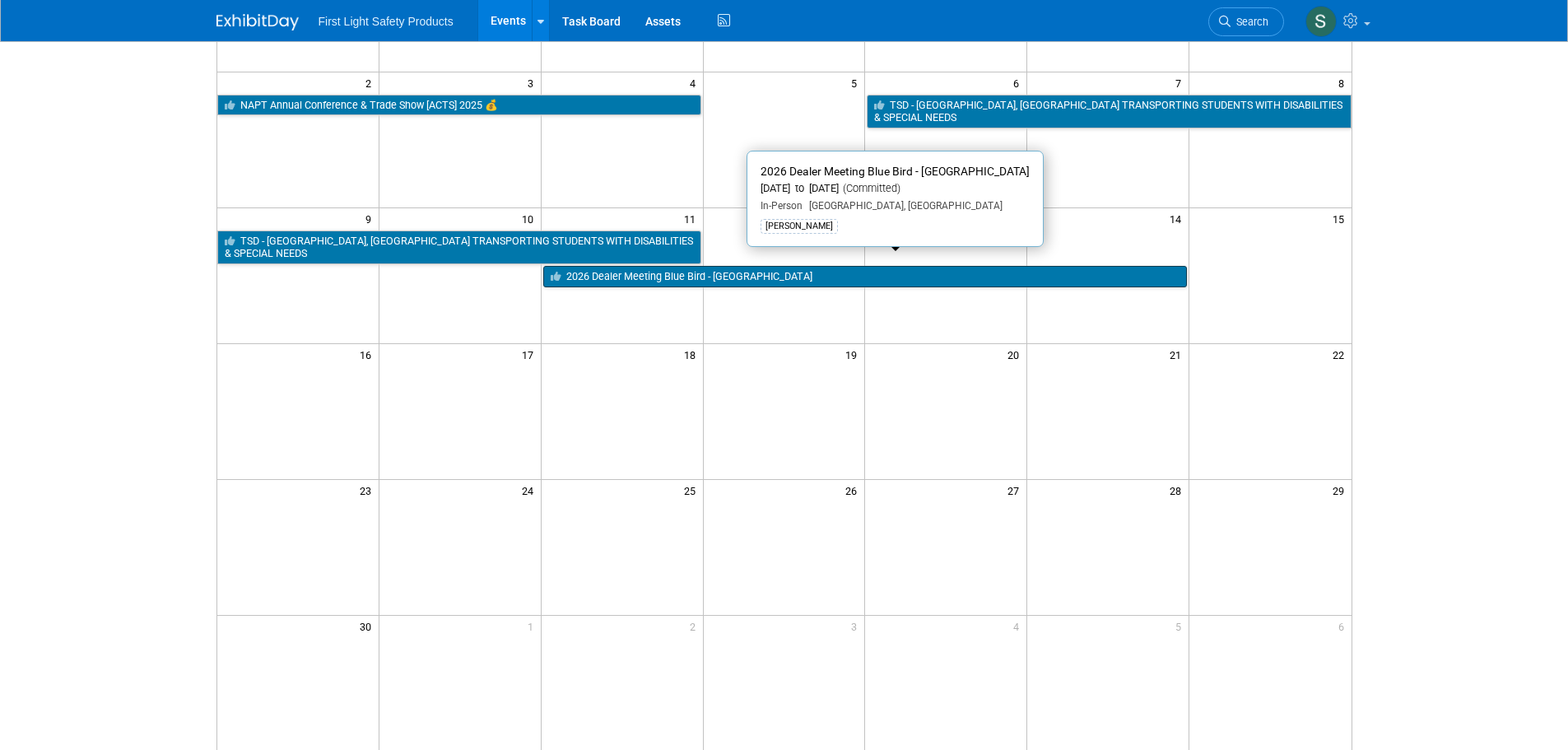
click at [664, 266] on link "2026 Dealer Meeting Blue Bird - [GEOGRAPHIC_DATA]" at bounding box center [865, 277] width 643 height 21
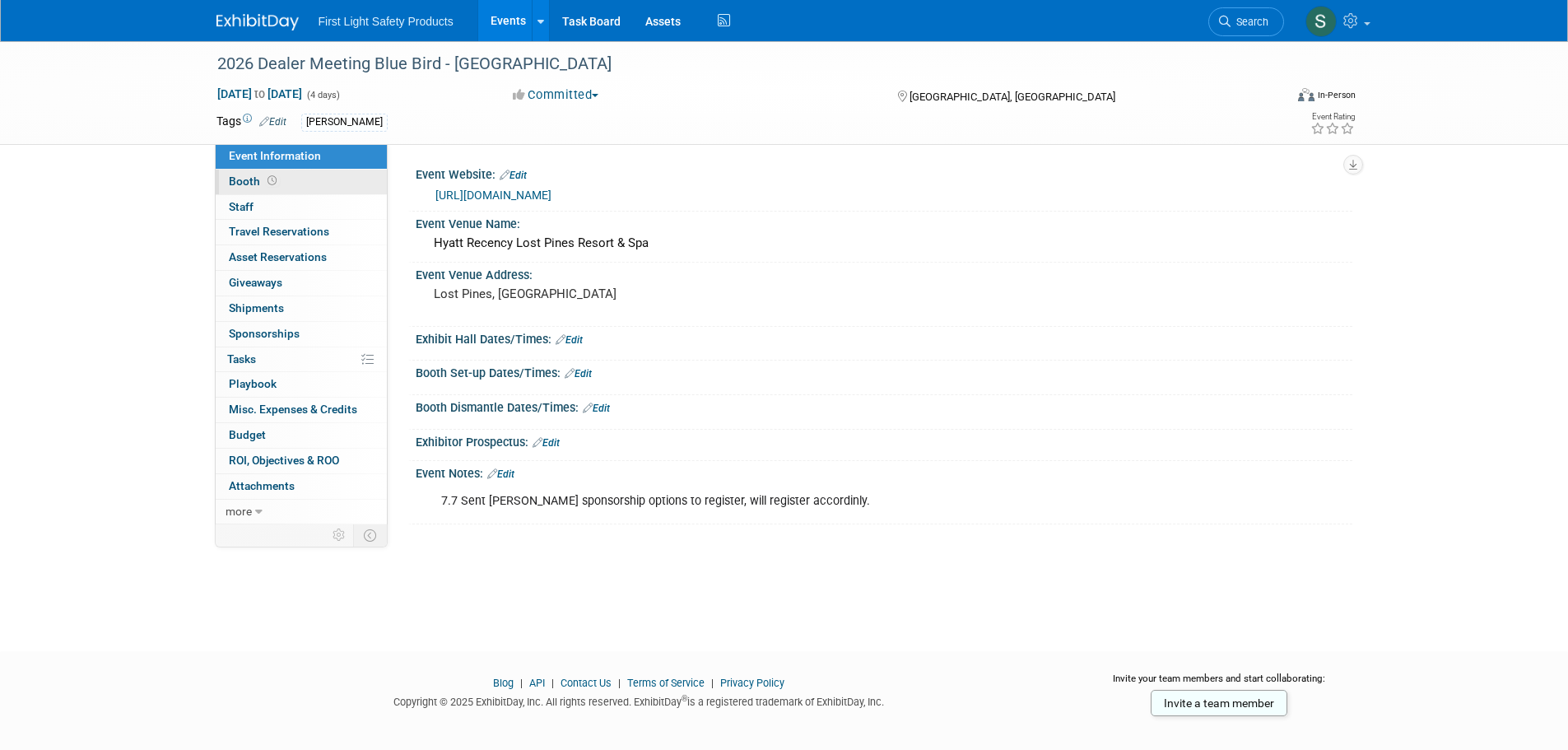
click at [289, 188] on link "Booth" at bounding box center [301, 182] width 171 height 25
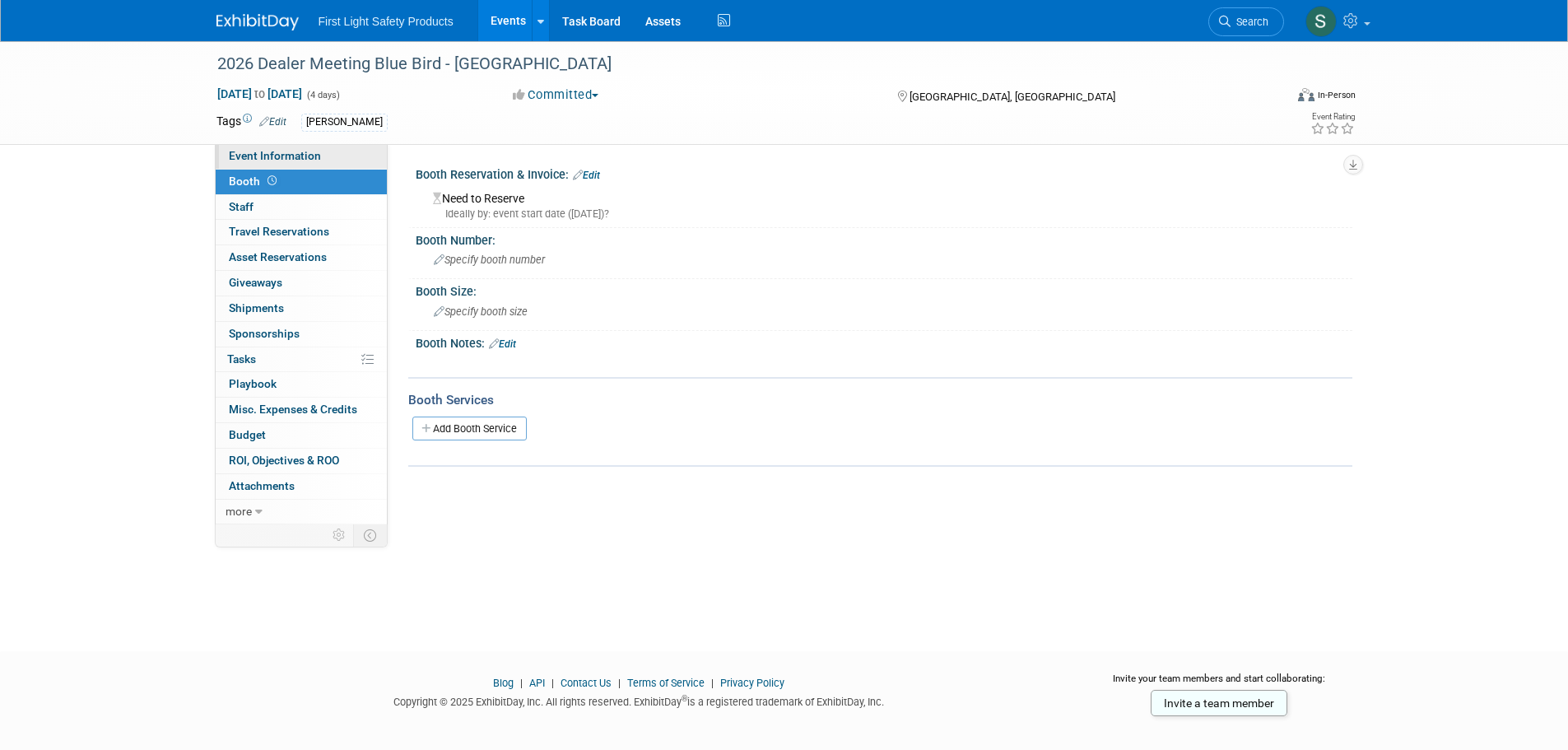
click at [305, 158] on span "Event Information" at bounding box center [275, 156] width 93 height 13
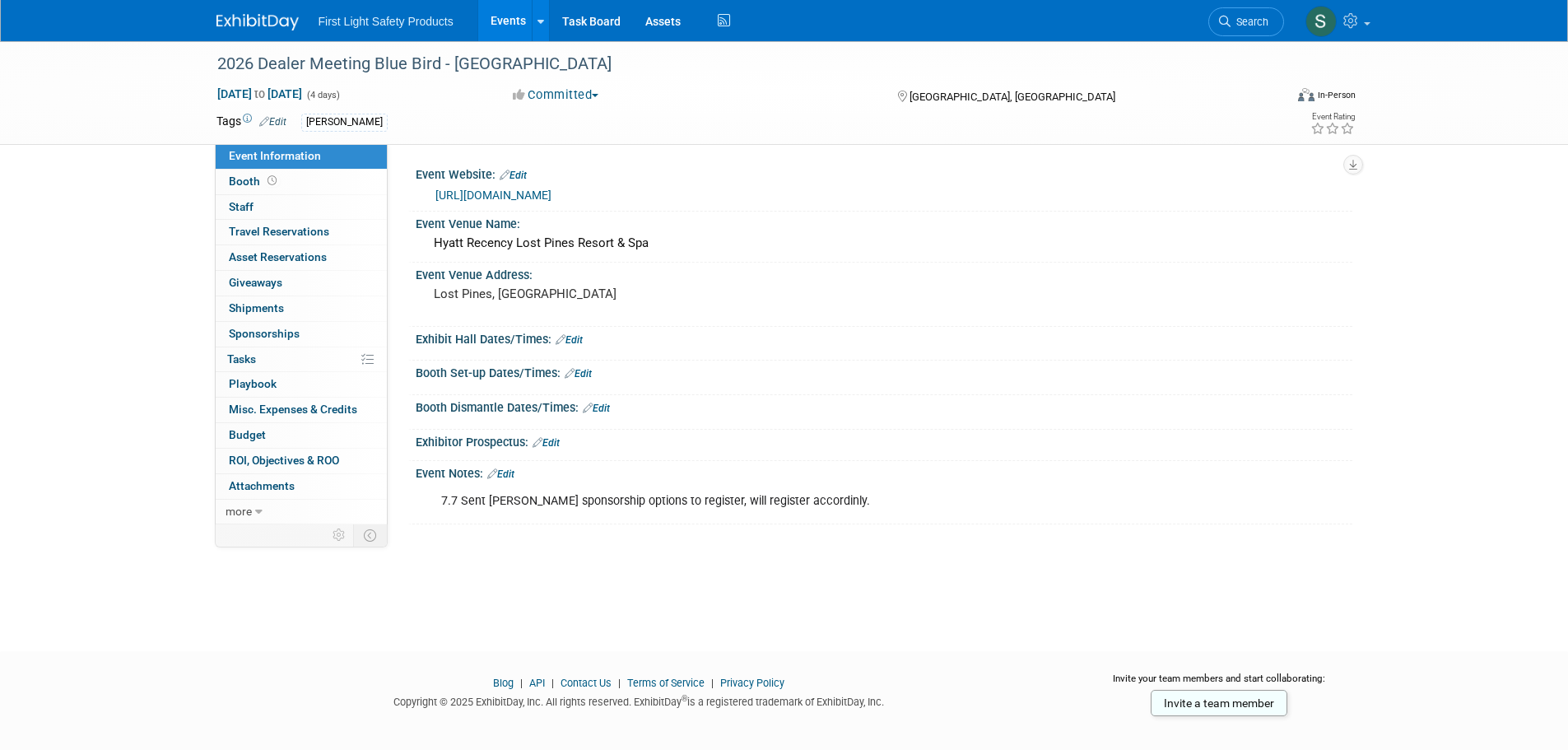
drag, startPoint x: 873, startPoint y: 191, endPoint x: 422, endPoint y: 200, distance: 451.1
click at [422, 200] on div "[URL][DOMAIN_NAME]" at bounding box center [883, 195] width 936 height 25
drag, startPoint x: 608, startPoint y: 242, endPoint x: 425, endPoint y: 250, distance: 183.2
click at [425, 250] on div "Hyatt Recency Lost Pines Resort & Spa" at bounding box center [883, 243] width 936 height 27
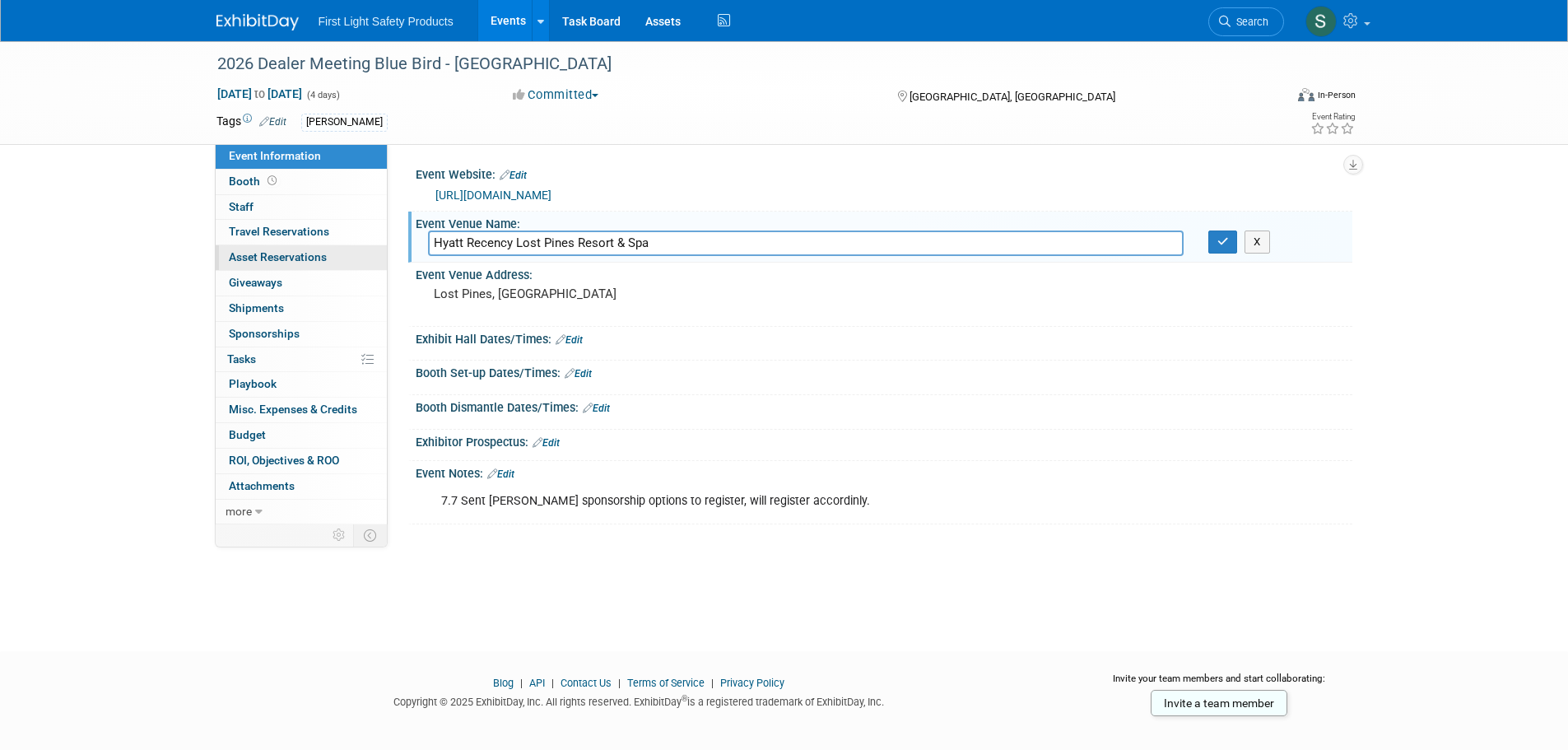
drag, startPoint x: 654, startPoint y: 242, endPoint x: 284, endPoint y: 263, distance: 370.6
click at [284, 263] on div "Event Information Event Info Booth Booth 0 Staff 0 Staff 0 Travel Reservations …" at bounding box center [784, 282] width 1160 height 483
click at [561, 294] on pre "Lost Pines, [GEOGRAPHIC_DATA]" at bounding box center [610, 294] width 354 height 15
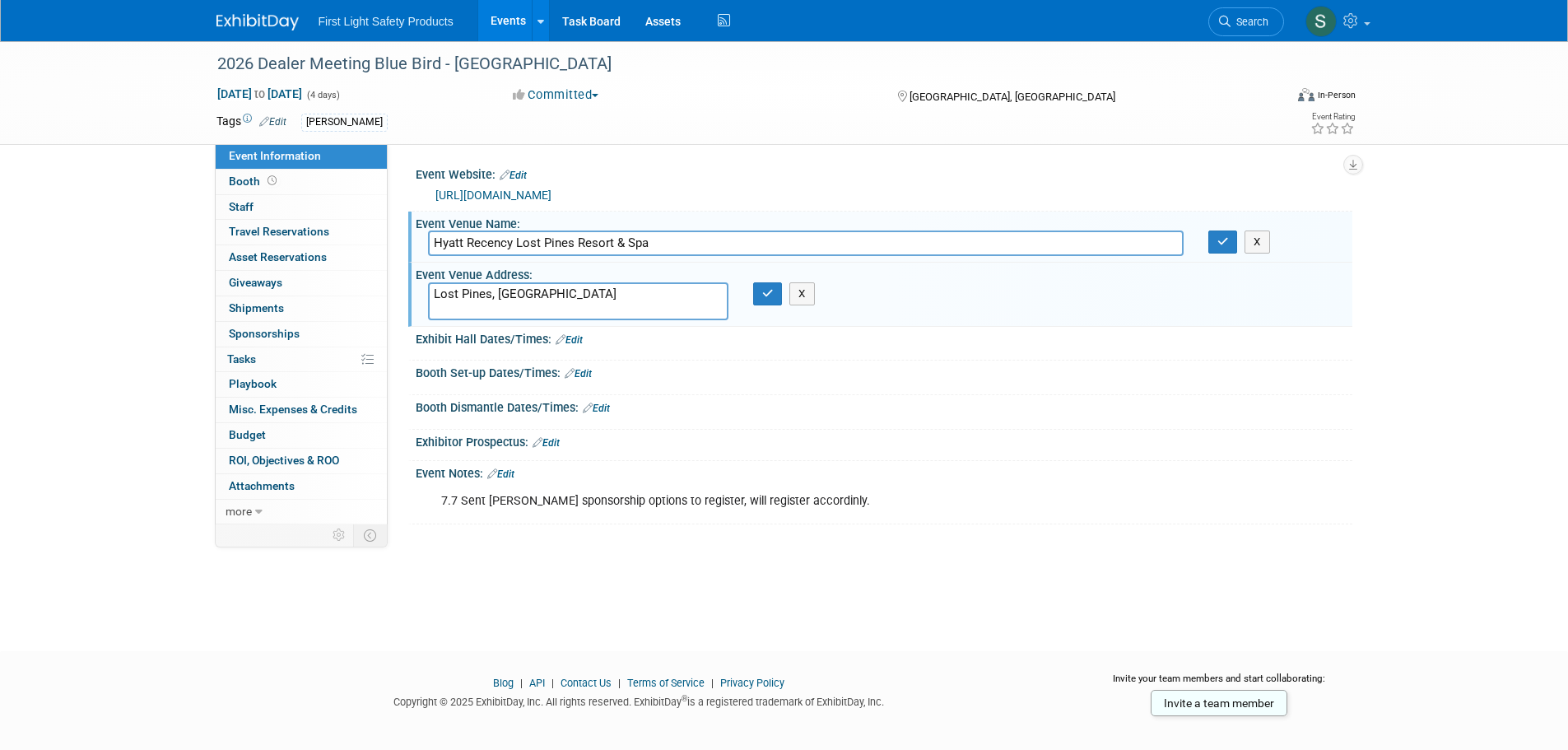
drag, startPoint x: 527, startPoint y: 300, endPoint x: 431, endPoint y: 305, distance: 96.1
click at [431, 305] on textarea "Lost Pines, [GEOGRAPHIC_DATA]" at bounding box center [577, 302] width 301 height 38
click at [918, 436] on div "Exhibitor Prospectus: Edit" at bounding box center [883, 440] width 936 height 21
click at [645, 570] on div "2026 Dealer Meeting Blue Bird - [GEOGRAPHIC_DATA] [DATE] to [DATE] (4 days) [DA…" at bounding box center [784, 331] width 1568 height 580
click at [779, 296] on button "button" at bounding box center [767, 294] width 30 height 23
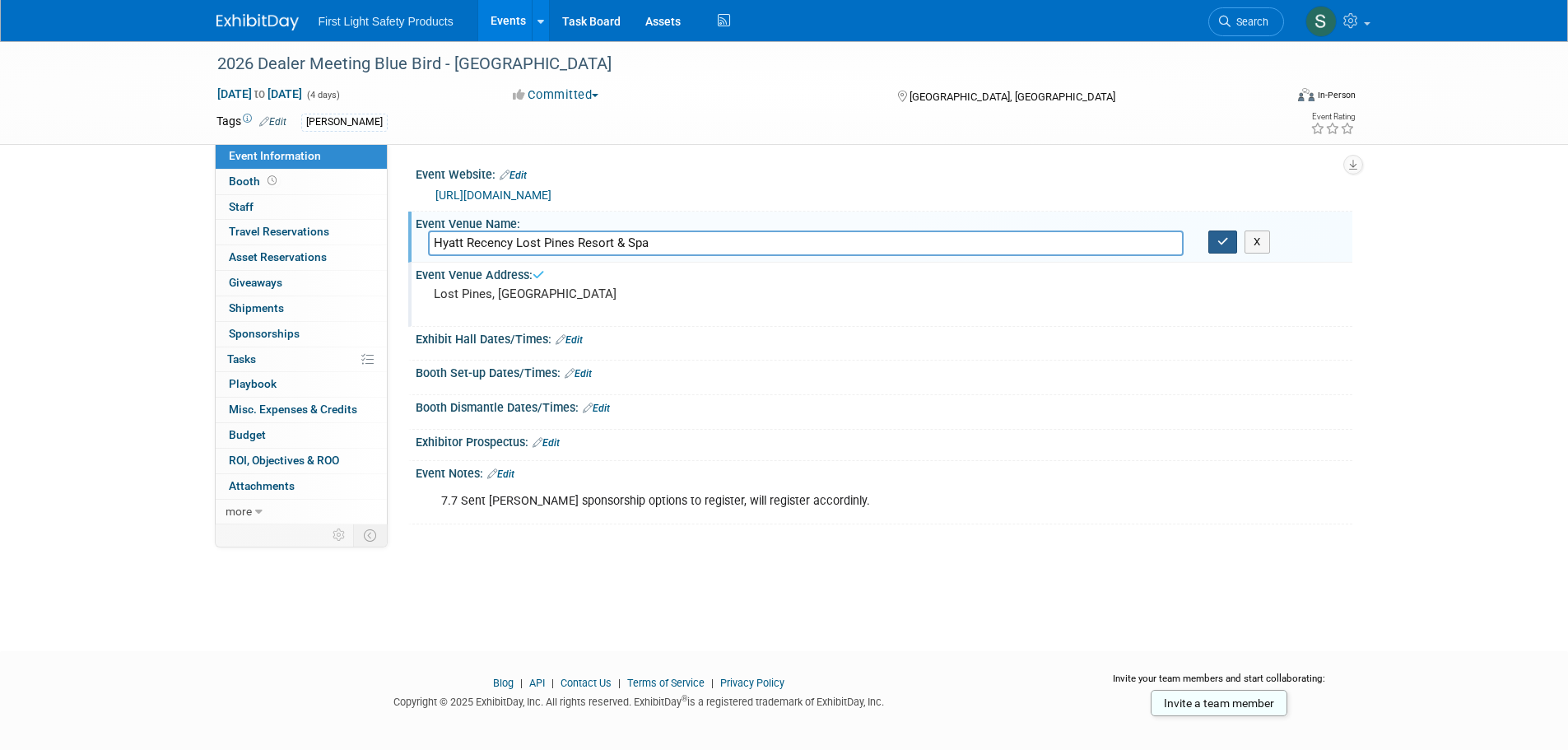
click at [1216, 243] on button "button" at bounding box center [1223, 241] width 30 height 23
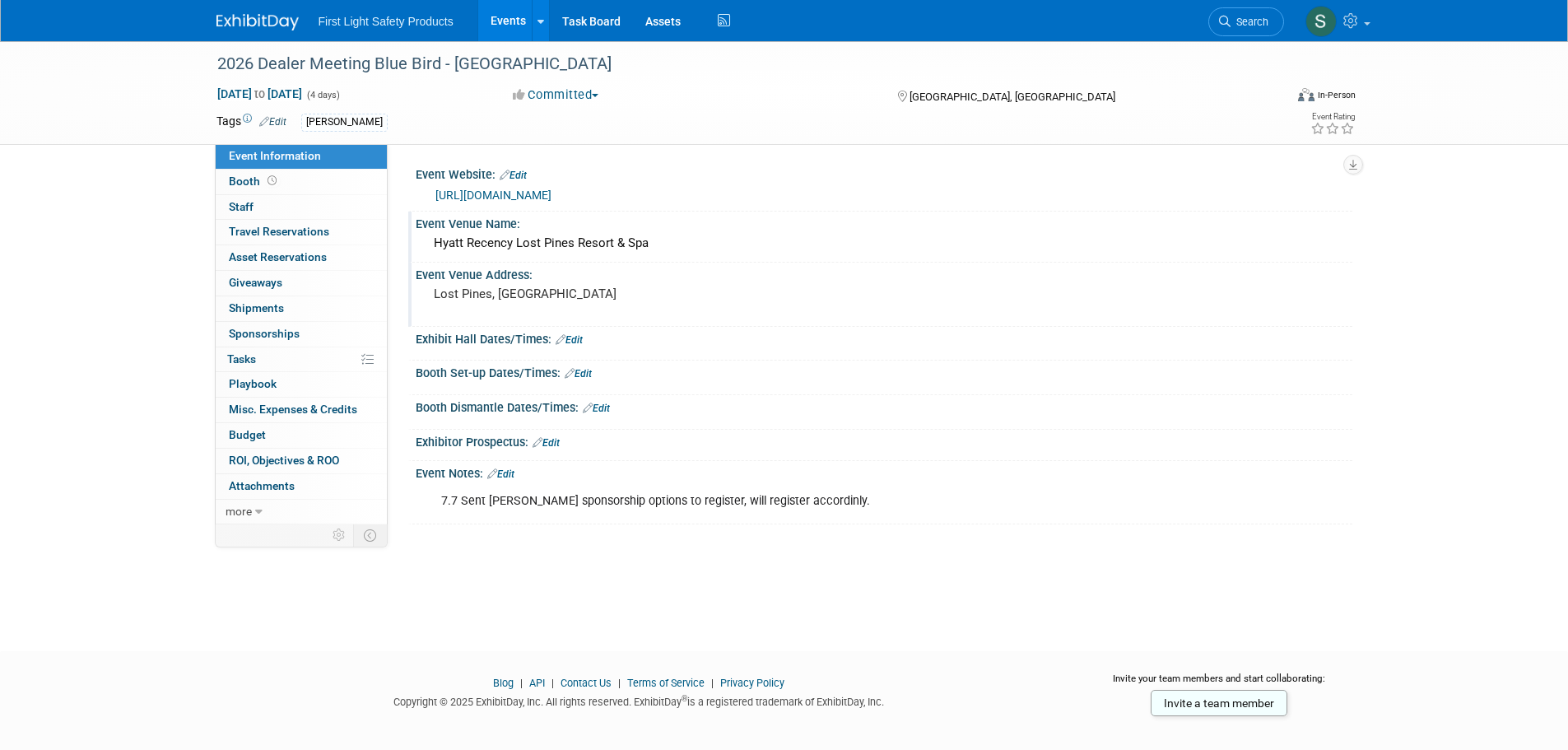
click at [552, 188] on link "[URL][DOMAIN_NAME]" at bounding box center [493, 195] width 116 height 13
click at [259, 182] on span "Booth" at bounding box center [254, 181] width 51 height 13
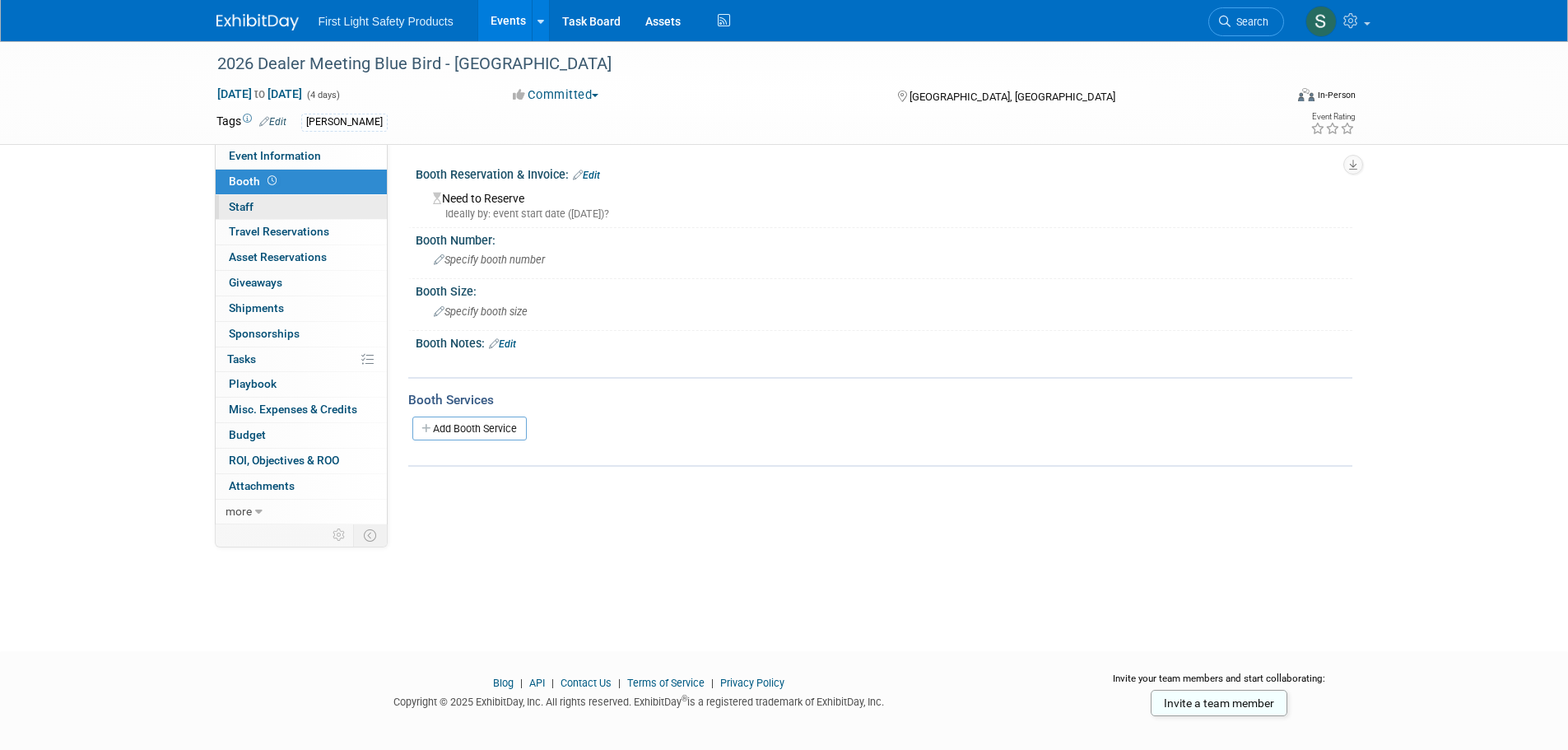
click at [264, 204] on link "0 Staff 0" at bounding box center [301, 207] width 171 height 25
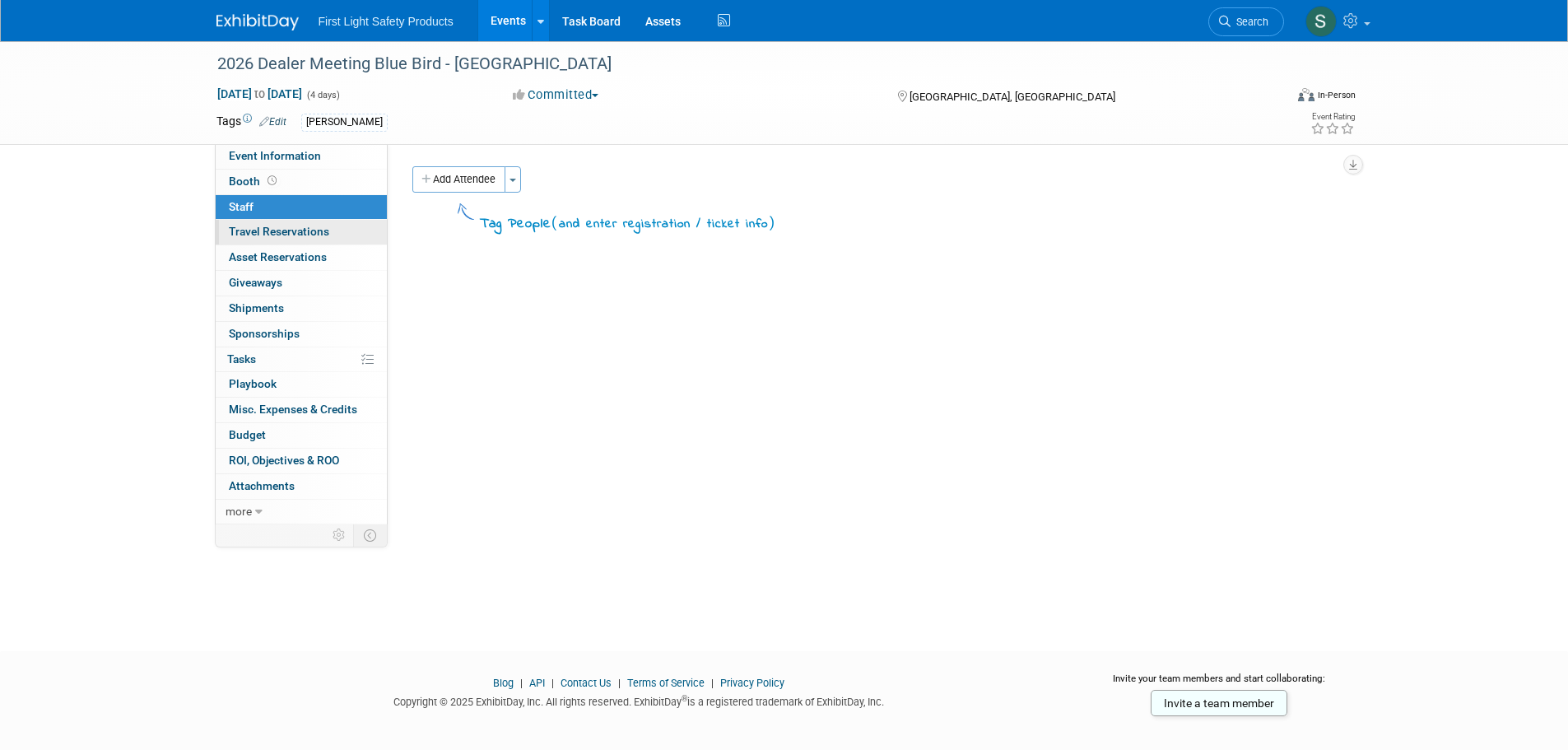
click at [293, 231] on span "Travel Reservations 0" at bounding box center [279, 231] width 100 height 13
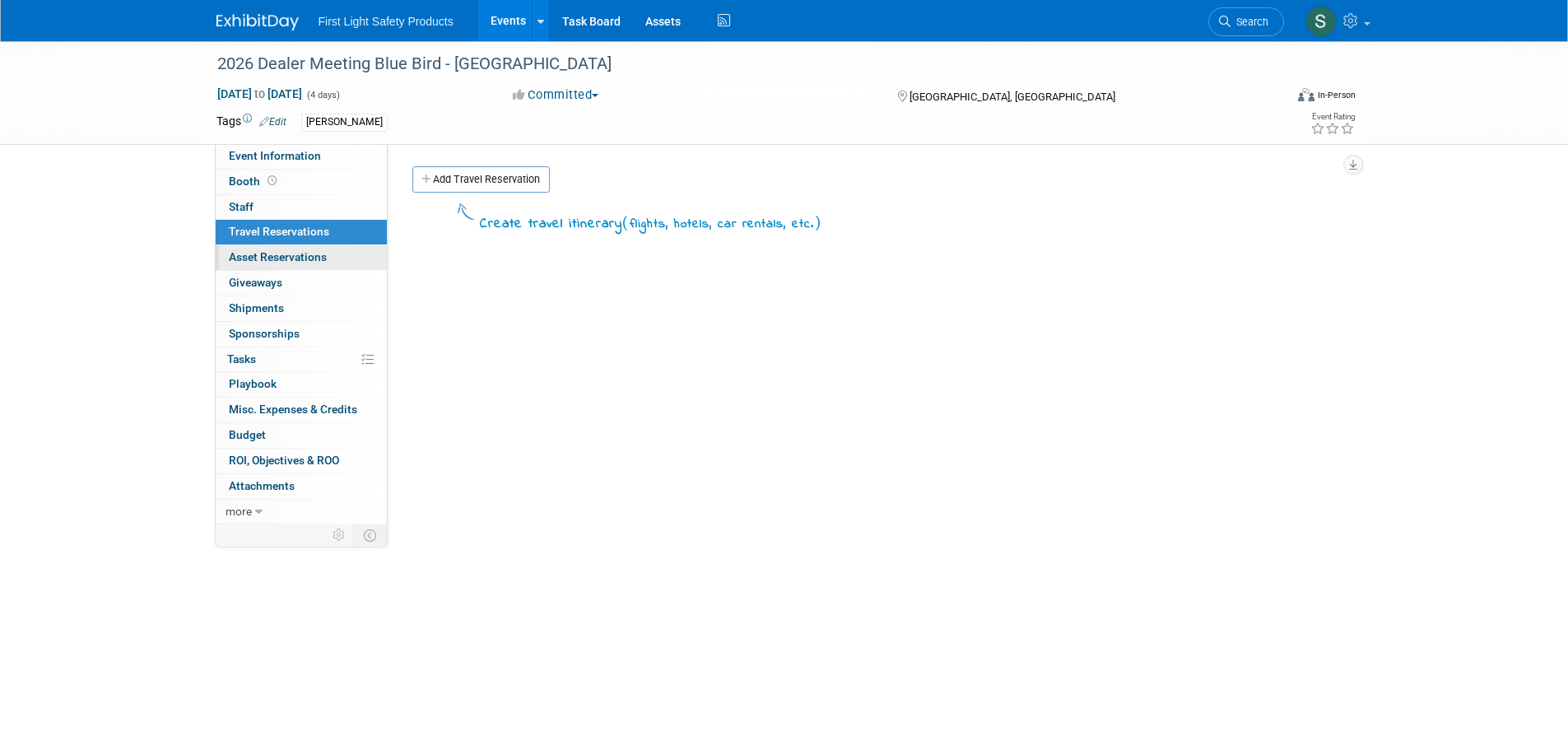
click at [298, 251] on span "Asset Reservations 0" at bounding box center [278, 257] width 98 height 13
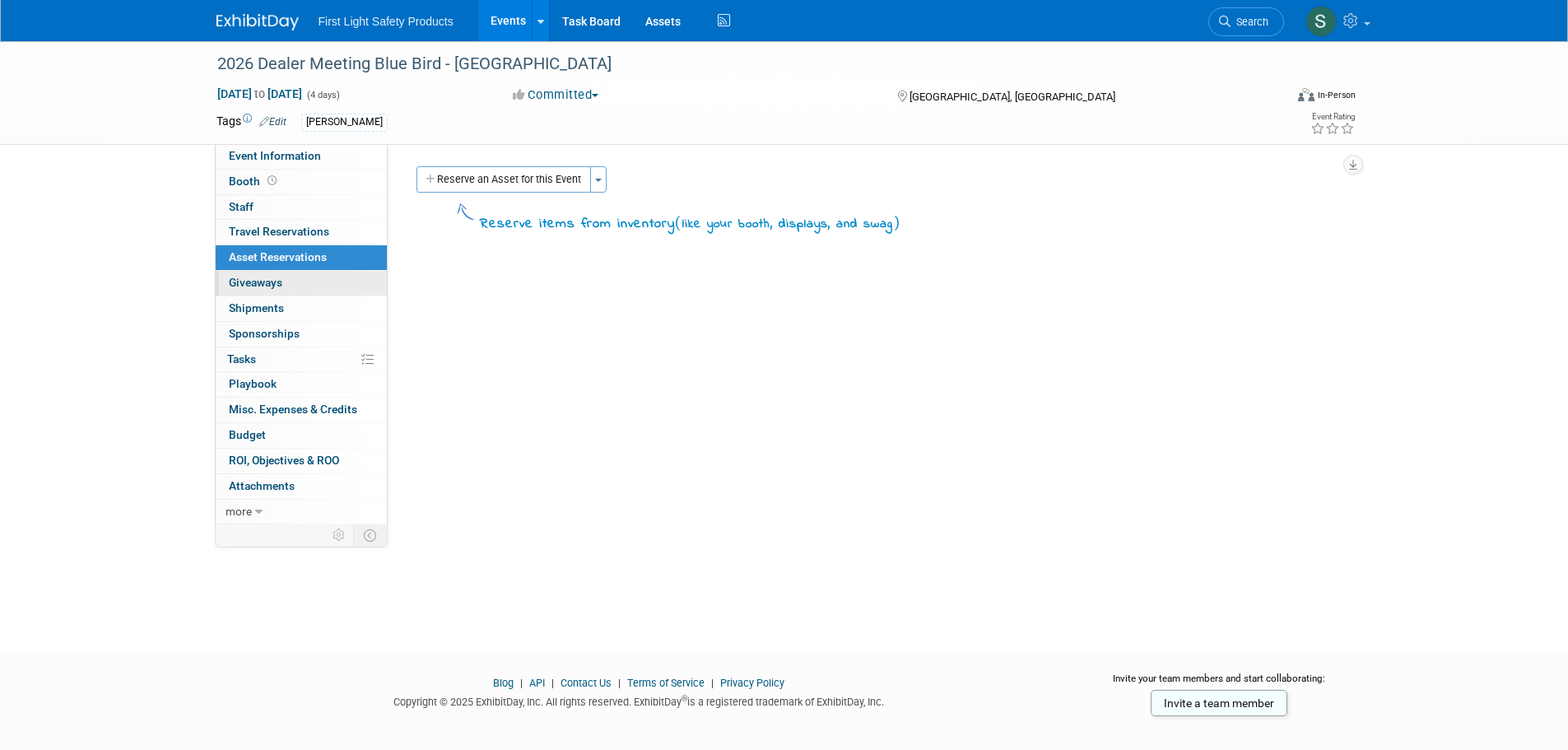
click at [312, 286] on link "0 Giveaways 0" at bounding box center [301, 283] width 171 height 25
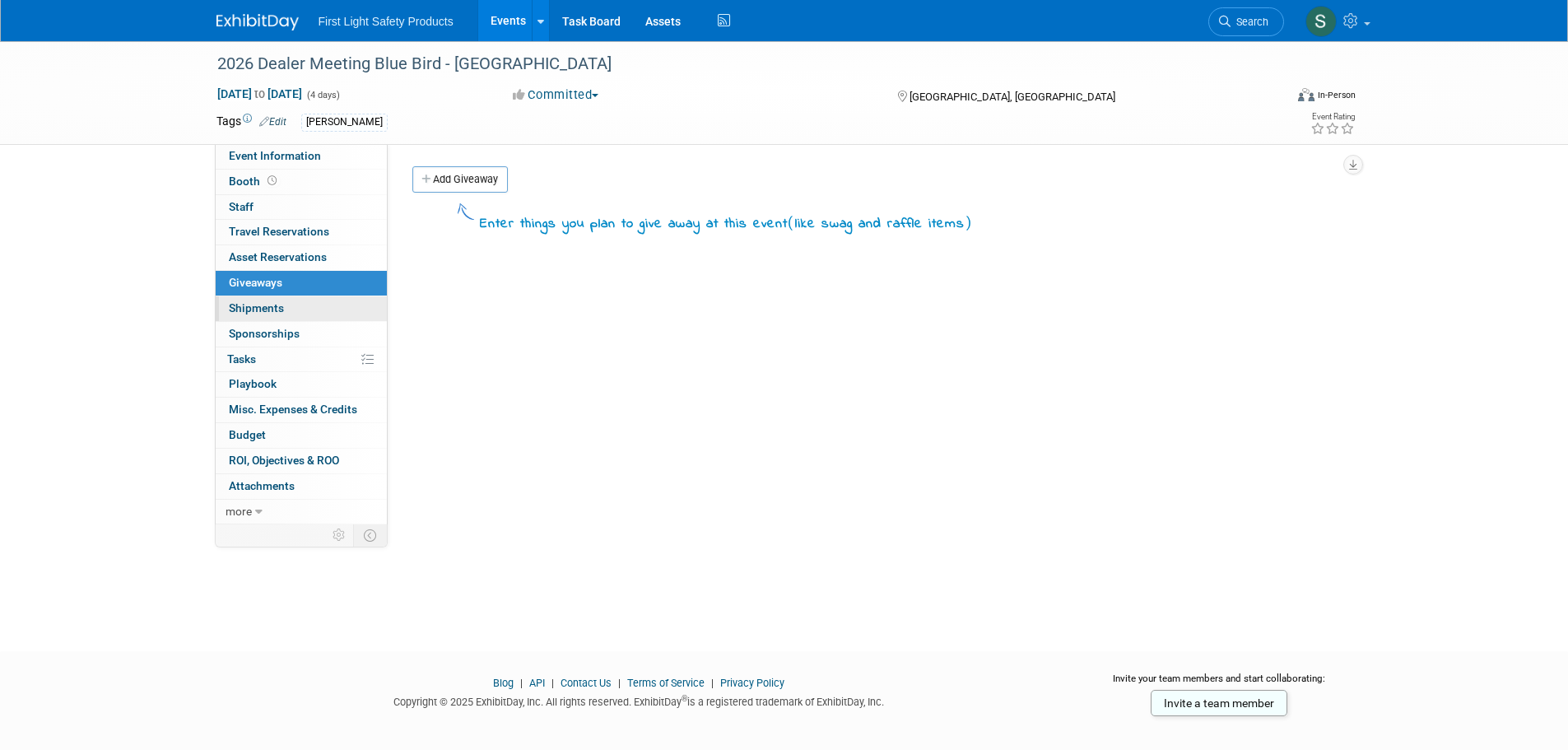
click at [309, 310] on link "0 Shipments 0" at bounding box center [301, 308] width 171 height 25
click at [310, 320] on link "0 Shipments 0" at bounding box center [301, 308] width 171 height 25
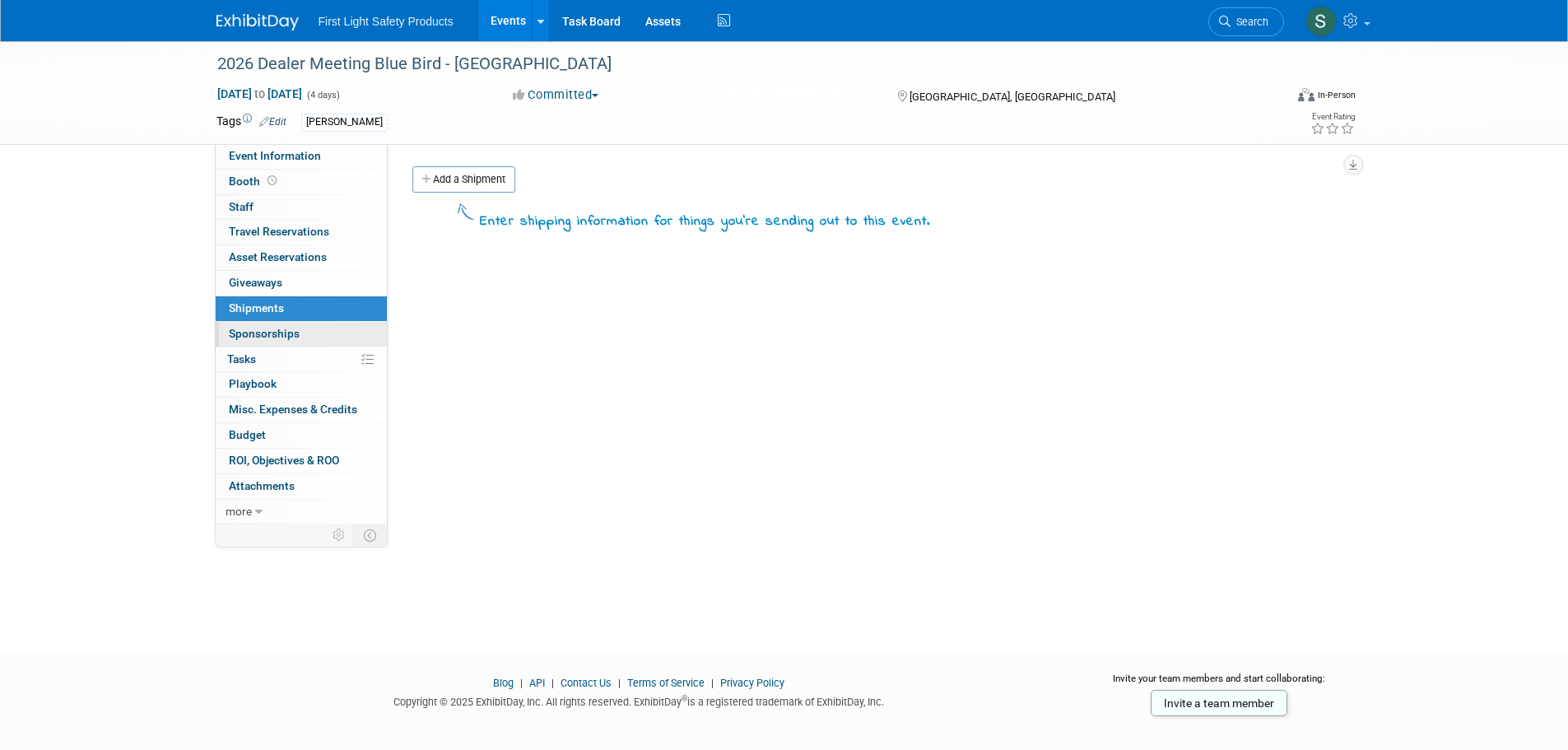
click at [311, 326] on link "0 Sponsorships 0" at bounding box center [301, 334] width 171 height 25
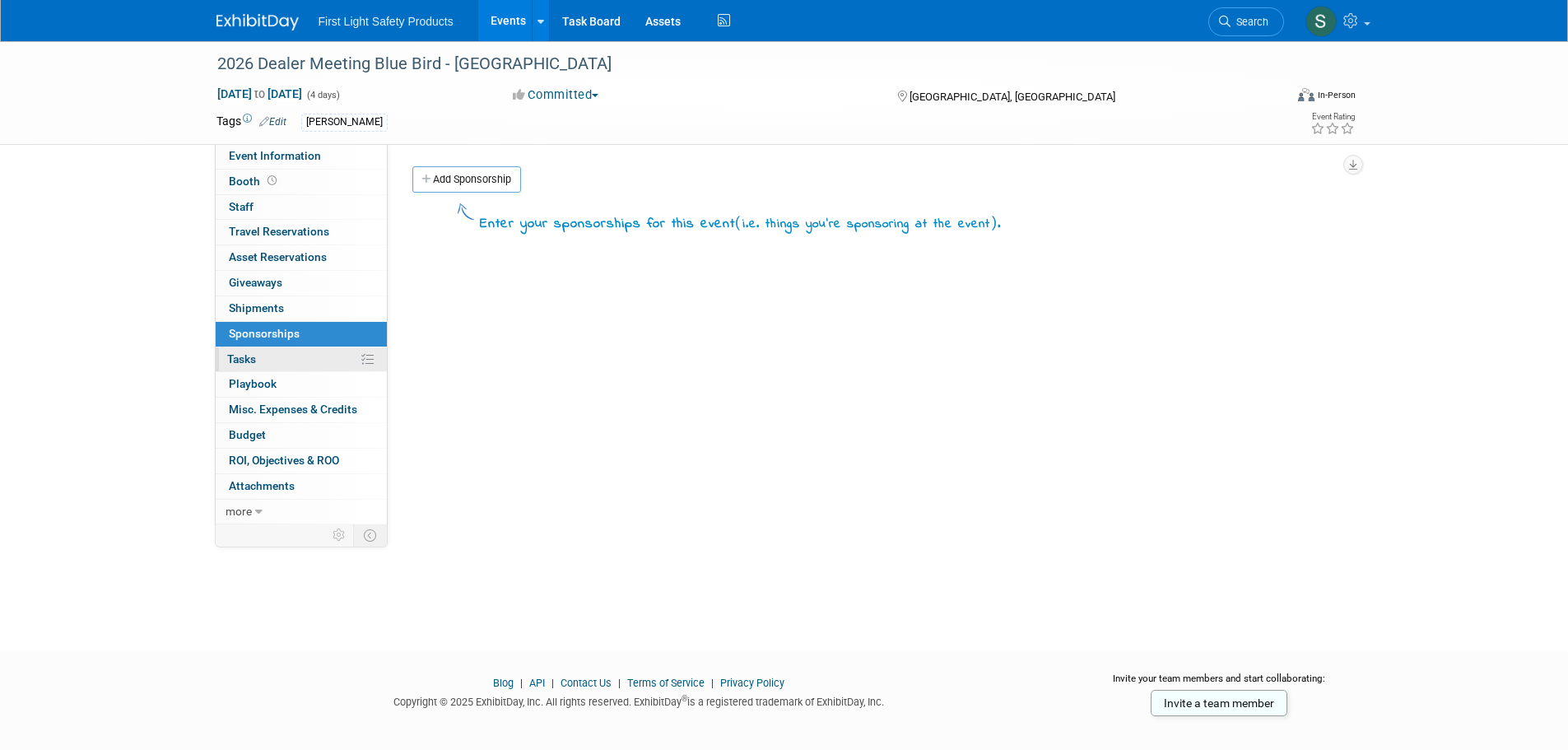
click at [287, 354] on link "0% Tasks 0%" at bounding box center [301, 360] width 171 height 25
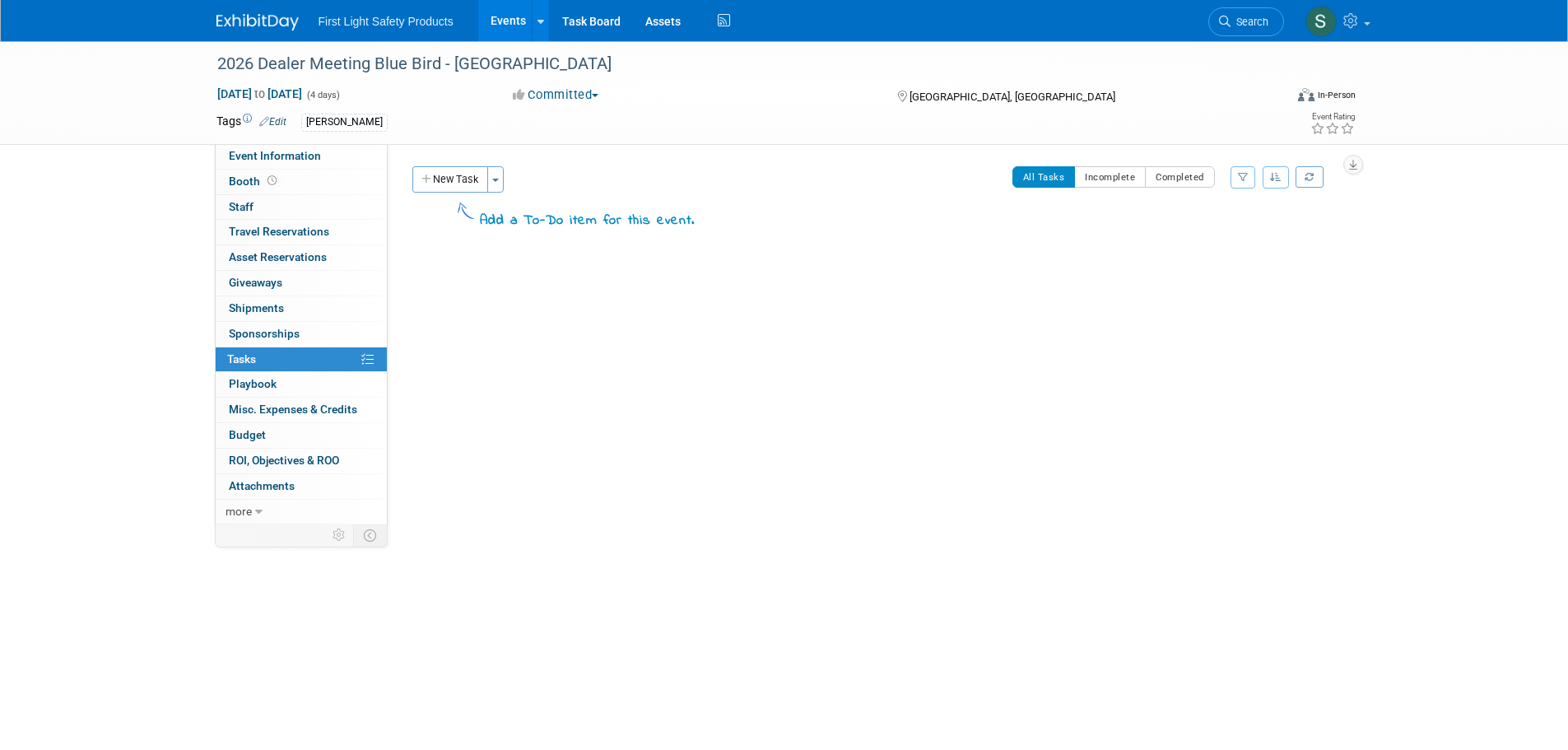
click at [506, 18] on link "Events" at bounding box center [508, 20] width 60 height 41
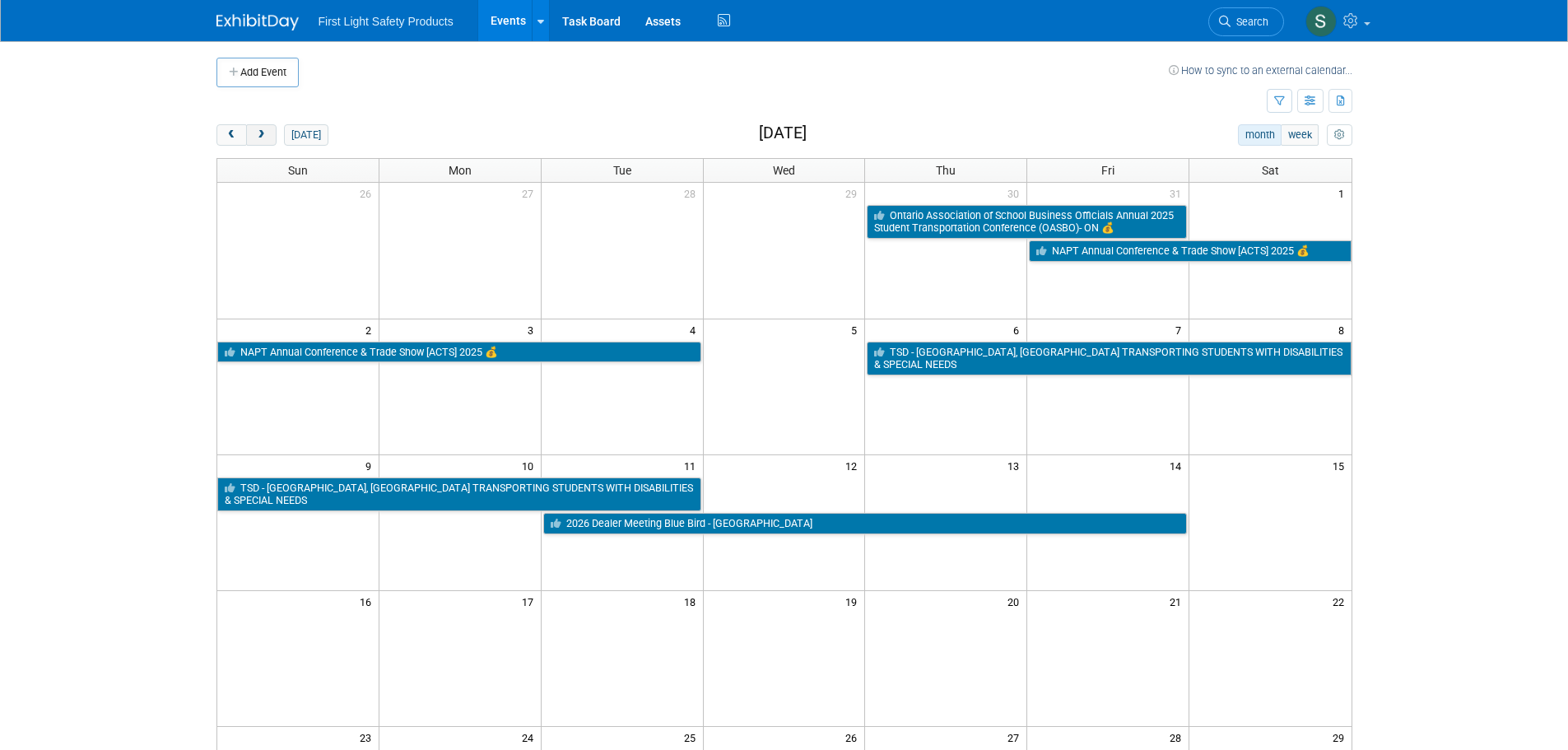
click at [262, 135] on span "next" at bounding box center [261, 135] width 12 height 10
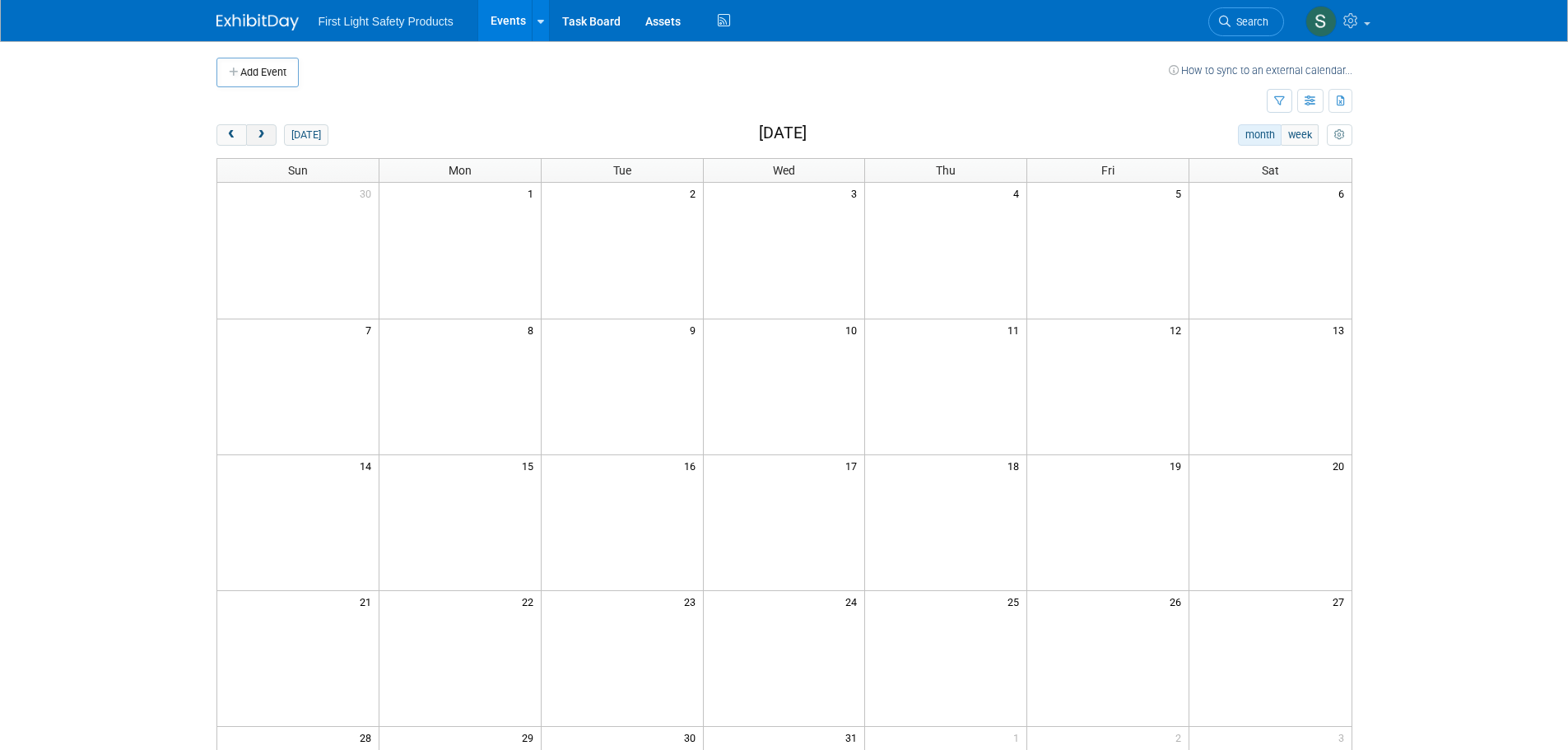
click at [270, 135] on button "next" at bounding box center [261, 135] width 31 height 21
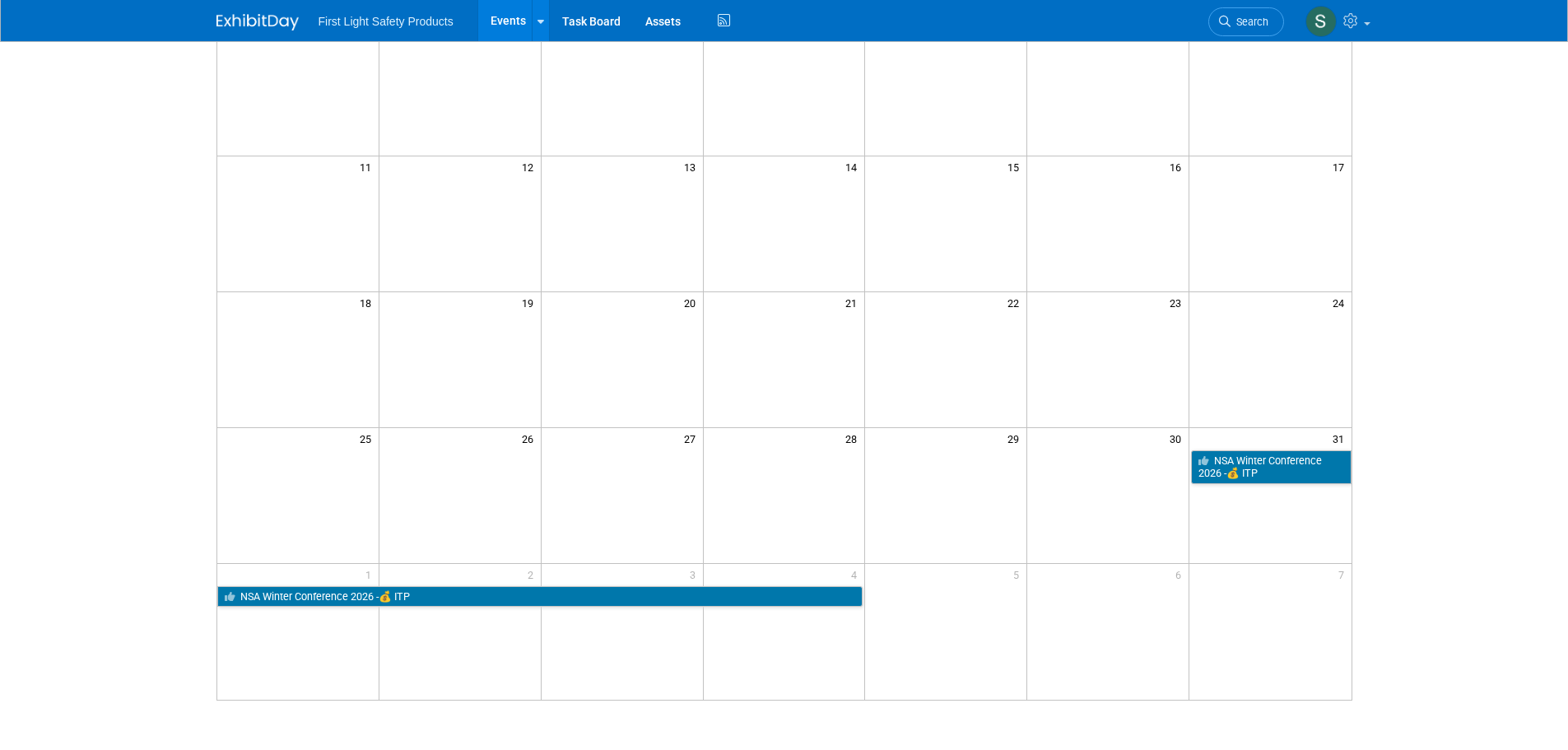
scroll to position [411, 0]
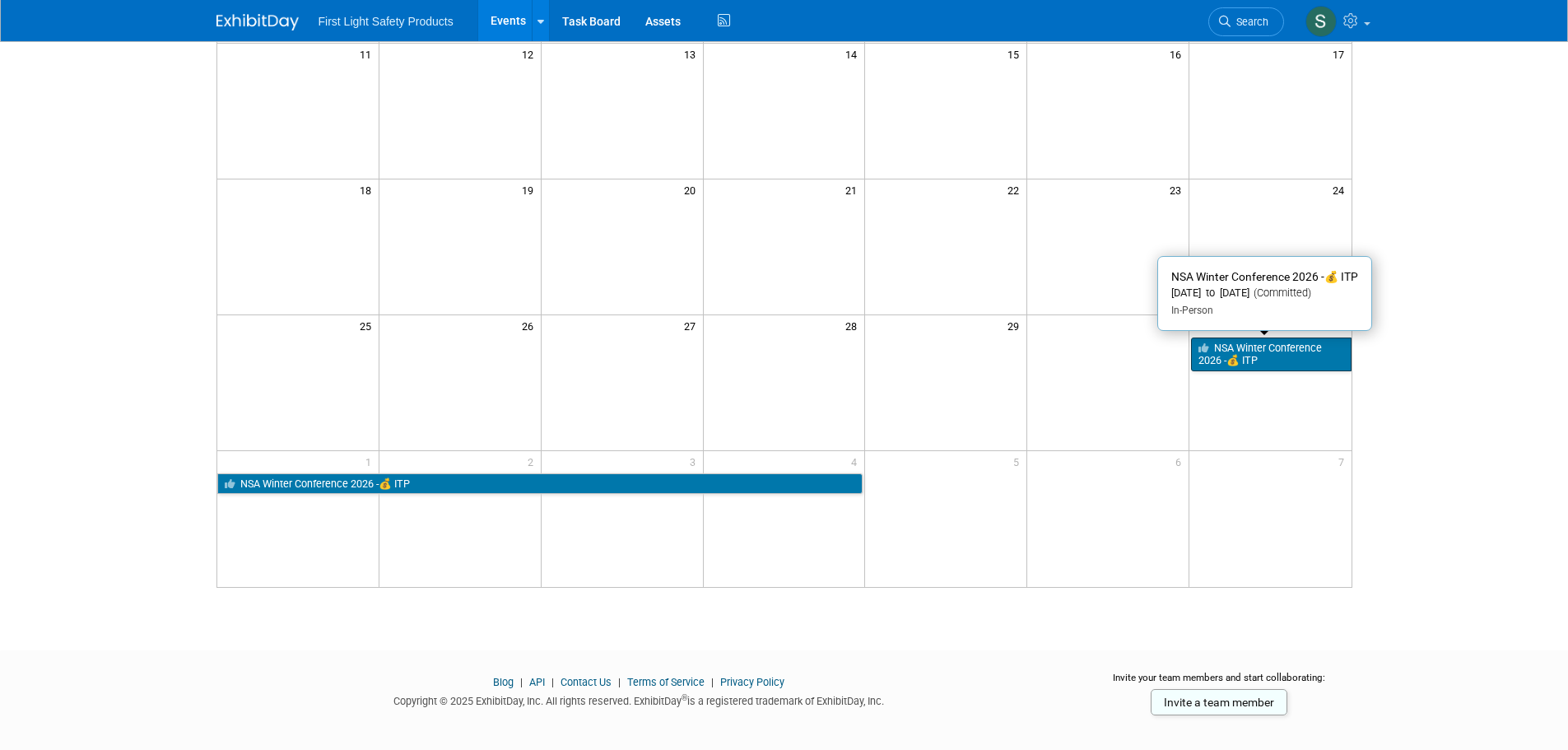
click at [1270, 363] on link "NSA Winter Conference 2026 -💰 ITP" at bounding box center [1270, 354] width 159 height 33
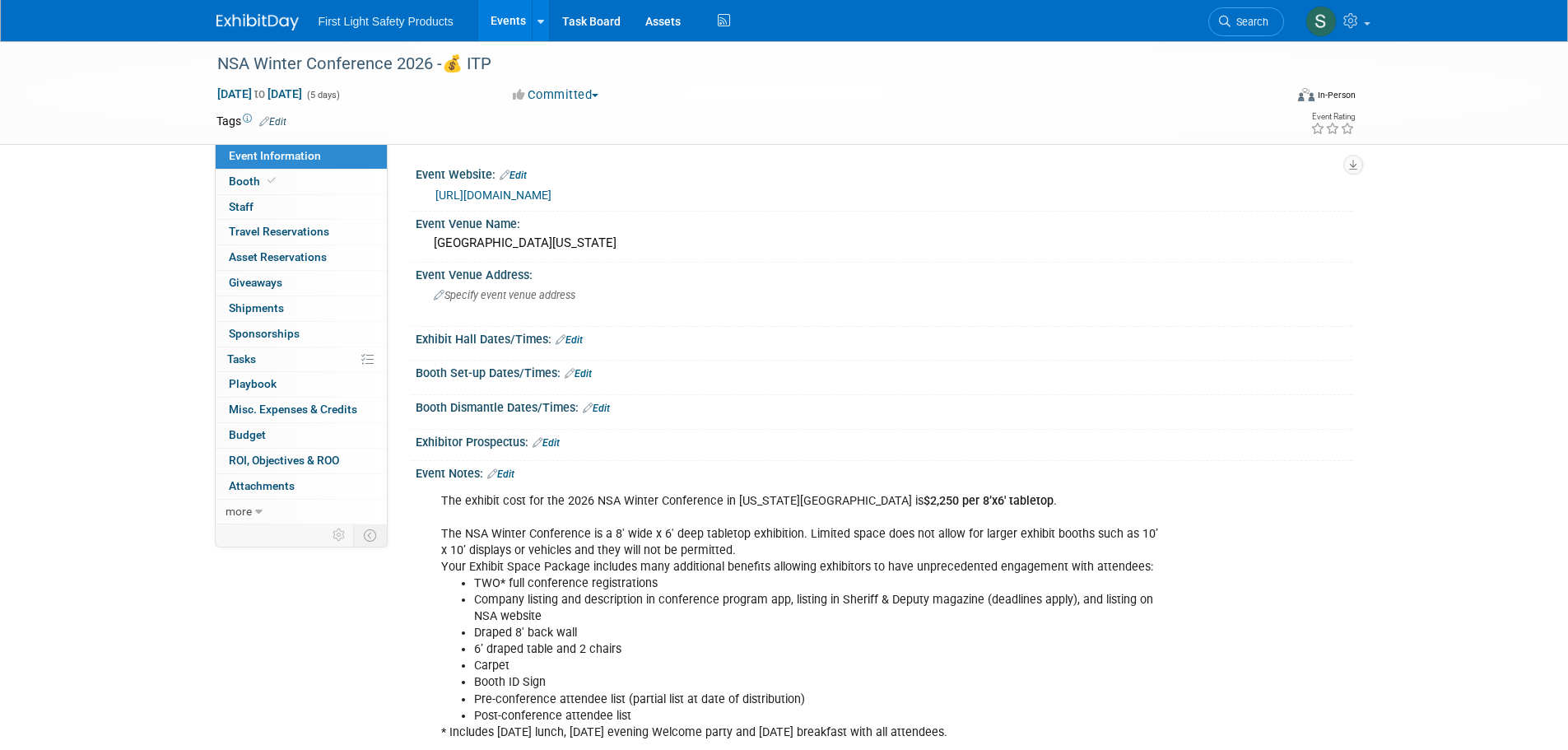
drag, startPoint x: 1174, startPoint y: 441, endPoint x: 1146, endPoint y: 433, distance: 29.1
click at [1174, 441] on div "Exhibitor Prospectus: Edit" at bounding box center [883, 440] width 936 height 21
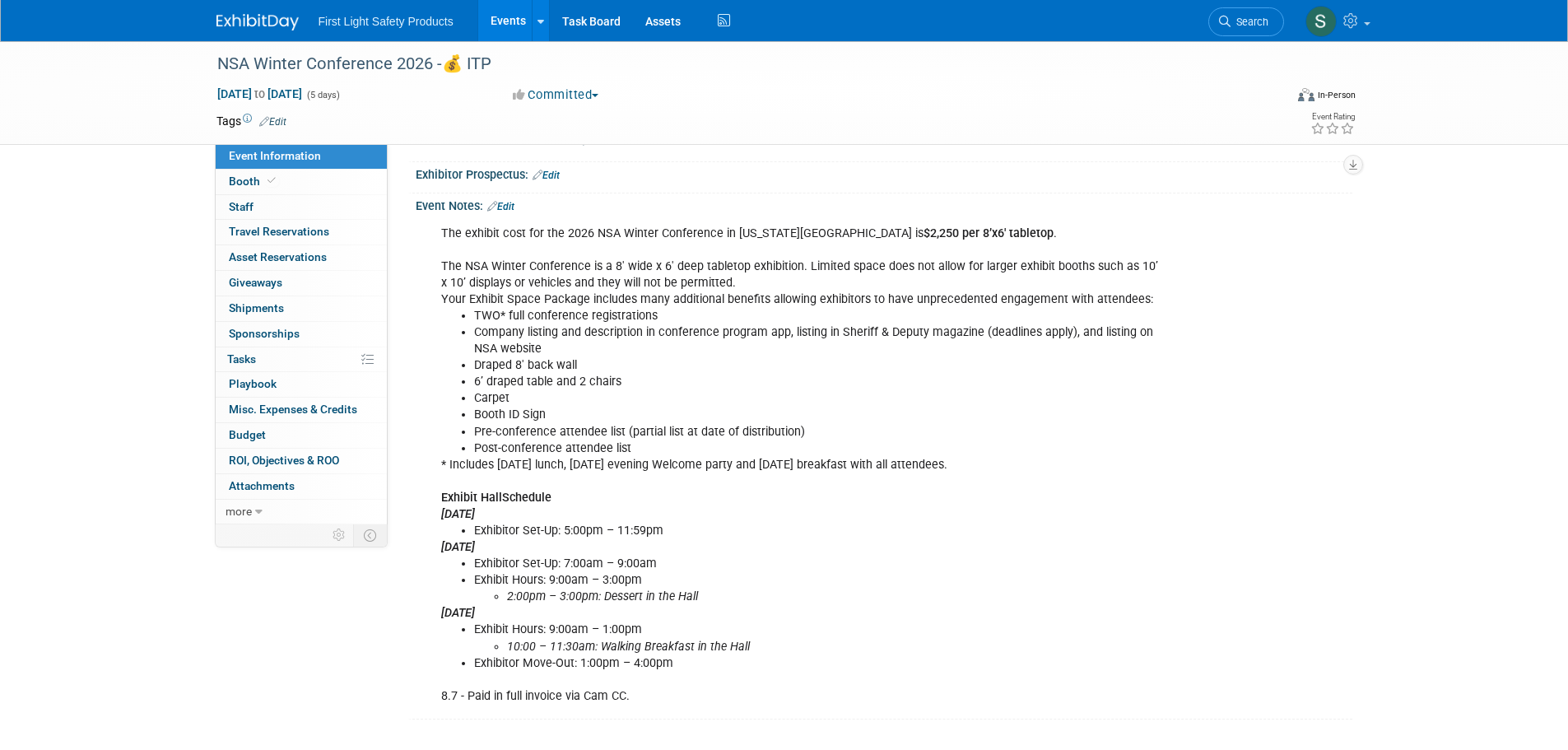
scroll to position [329, 0]
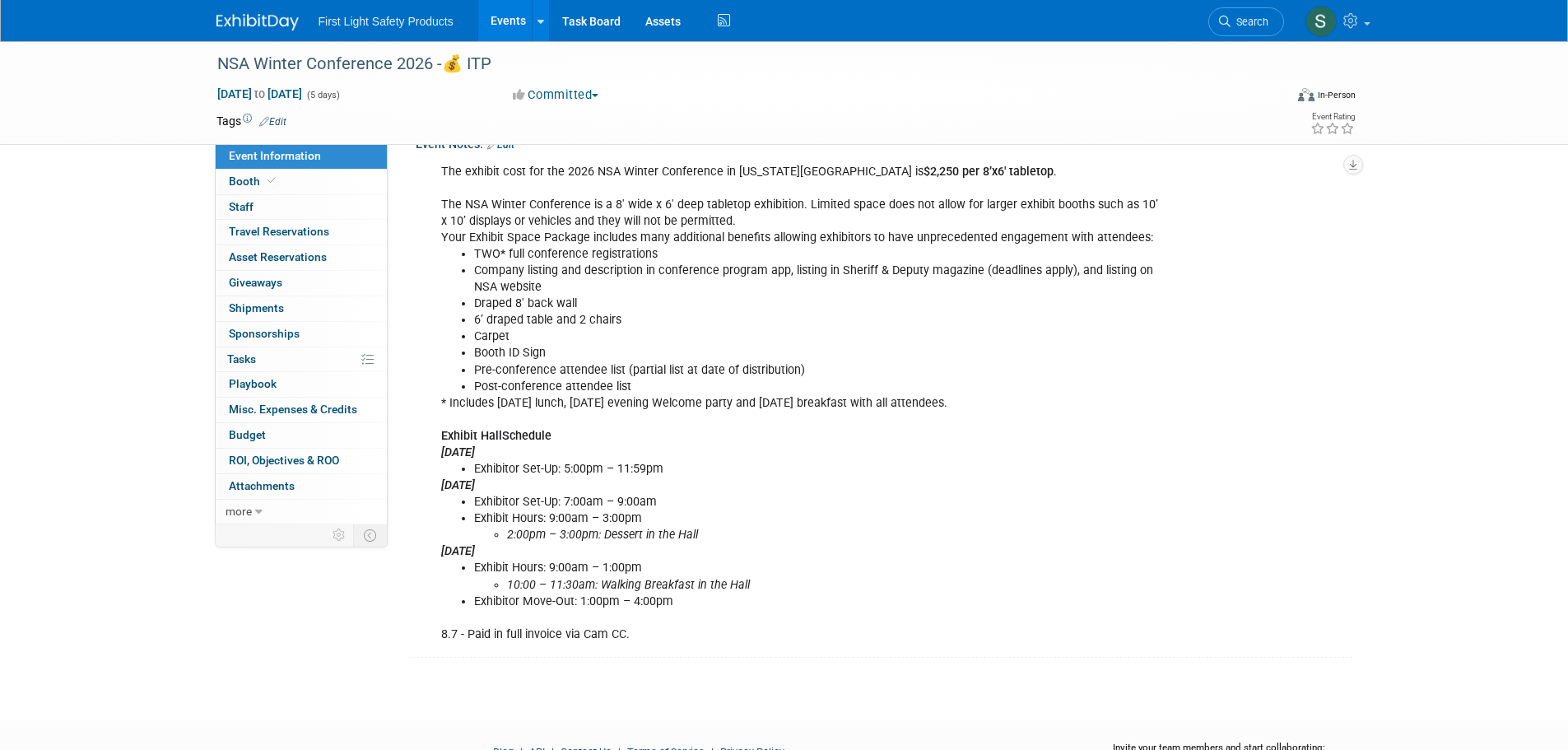
drag, startPoint x: 635, startPoint y: 635, endPoint x: 440, endPoint y: 633, distance: 195.0
click at [440, 633] on div "The exhibit cost for the 2026 NSA Winter Conference in [US_STATE][GEOGRAPHIC_DA…" at bounding box center [800, 403] width 742 height 495
copy div "8.7 - Paid in full invoice via Cam CC."
click at [882, 493] on li "Exhibitor Set-Up: 7:00am – 9:00am" at bounding box center [818, 501] width 687 height 16
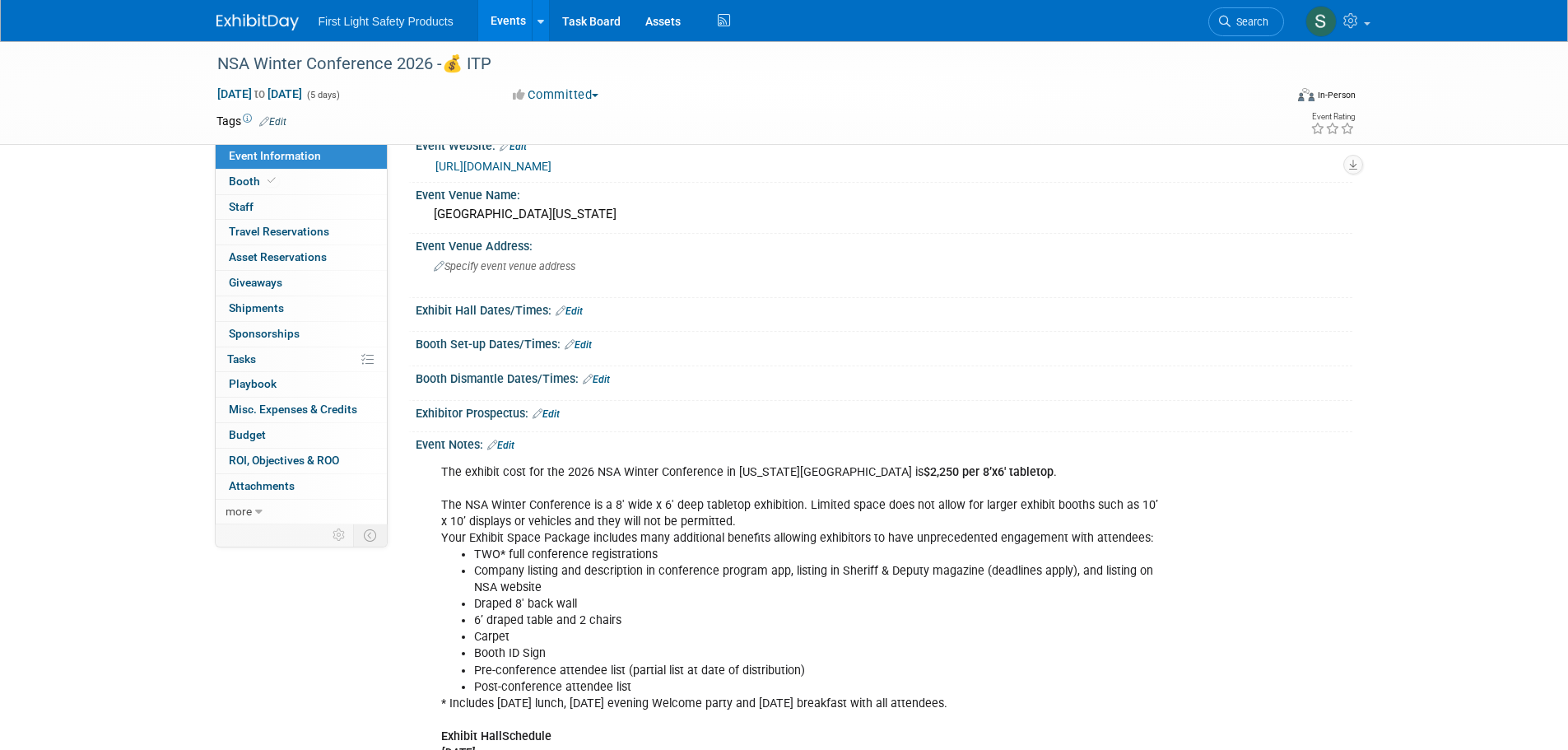
scroll to position [0, 0]
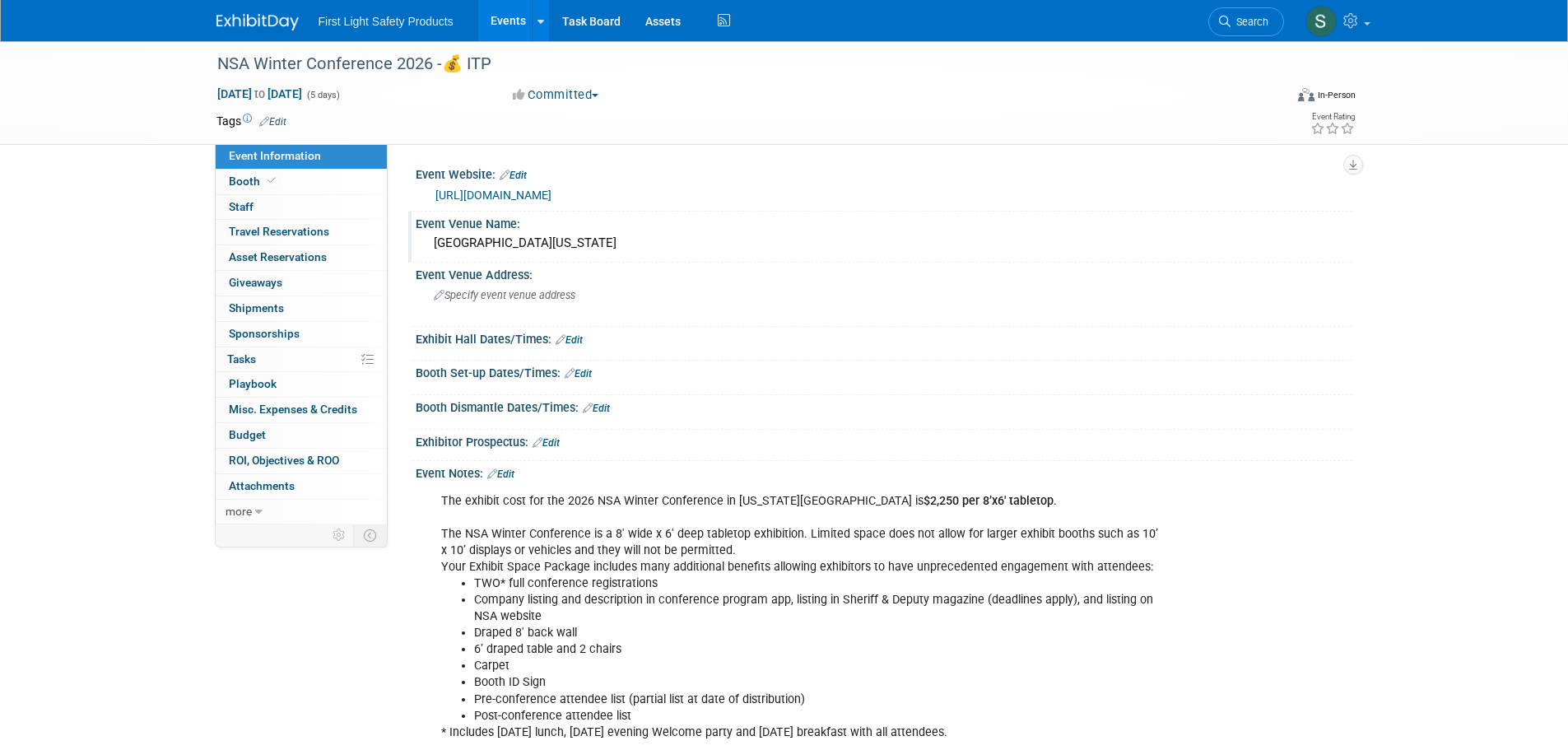
drag, startPoint x: 631, startPoint y: 246, endPoint x: 436, endPoint y: 246, distance: 195.0
click at [436, 246] on div "[GEOGRAPHIC_DATA][US_STATE]" at bounding box center [883, 242] width 911 height 26
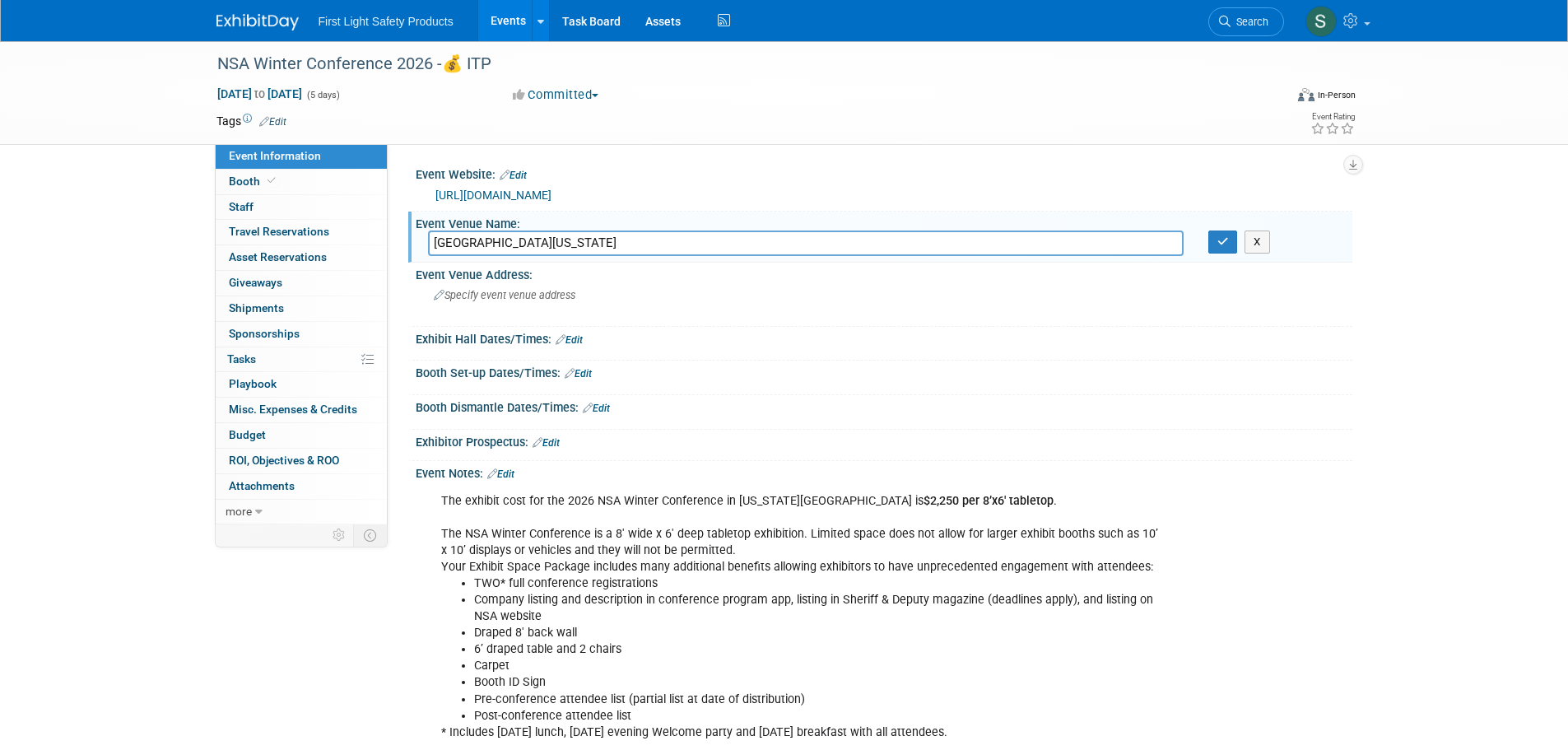
drag, startPoint x: 602, startPoint y: 243, endPoint x: 58, endPoint y: 241, distance: 544.0
click at [204, 238] on div "Event Information Event Info Booth Booth 0 Staff 0 Staff 0 Travel Reservations …" at bounding box center [784, 513] width 1160 height 946
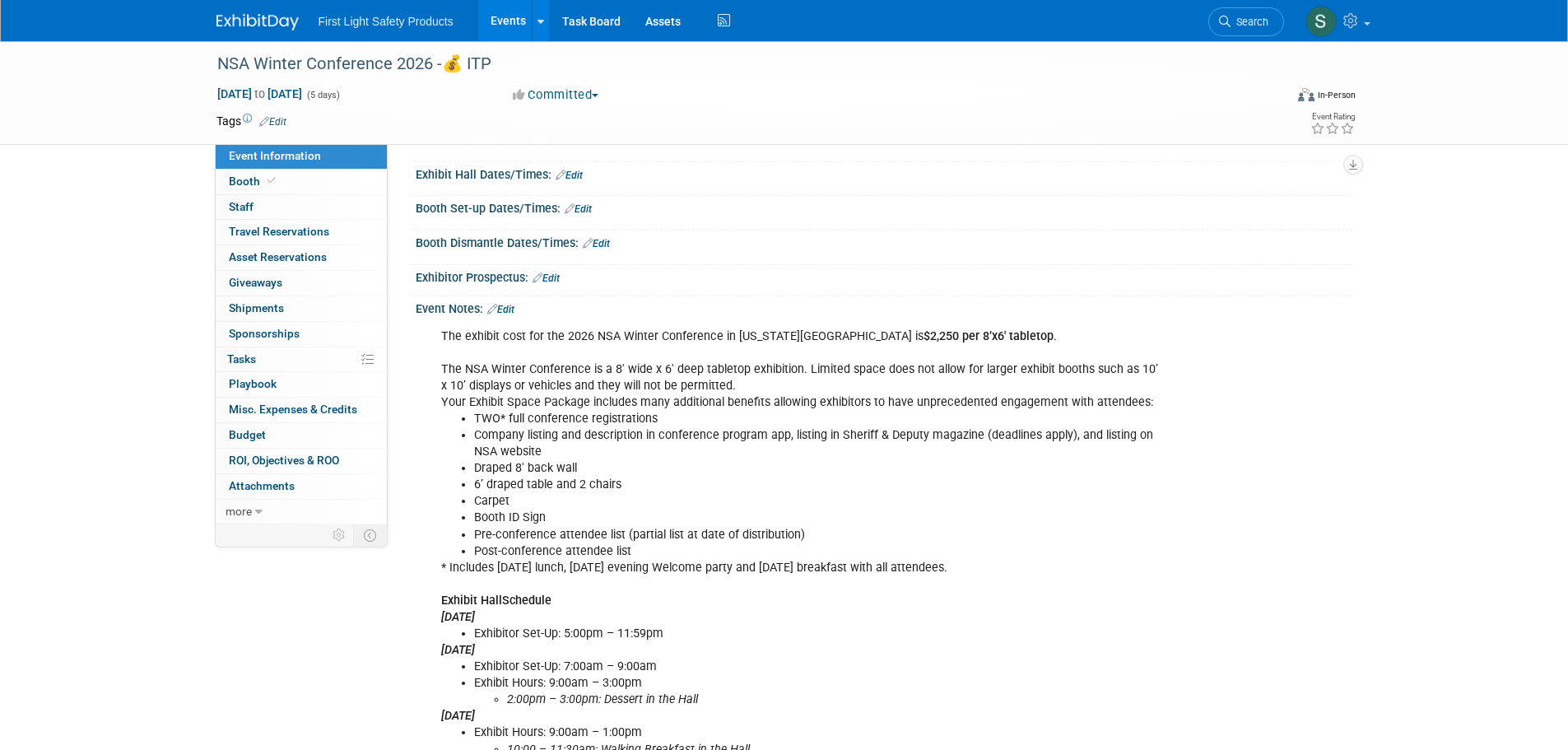
scroll to position [247, 0]
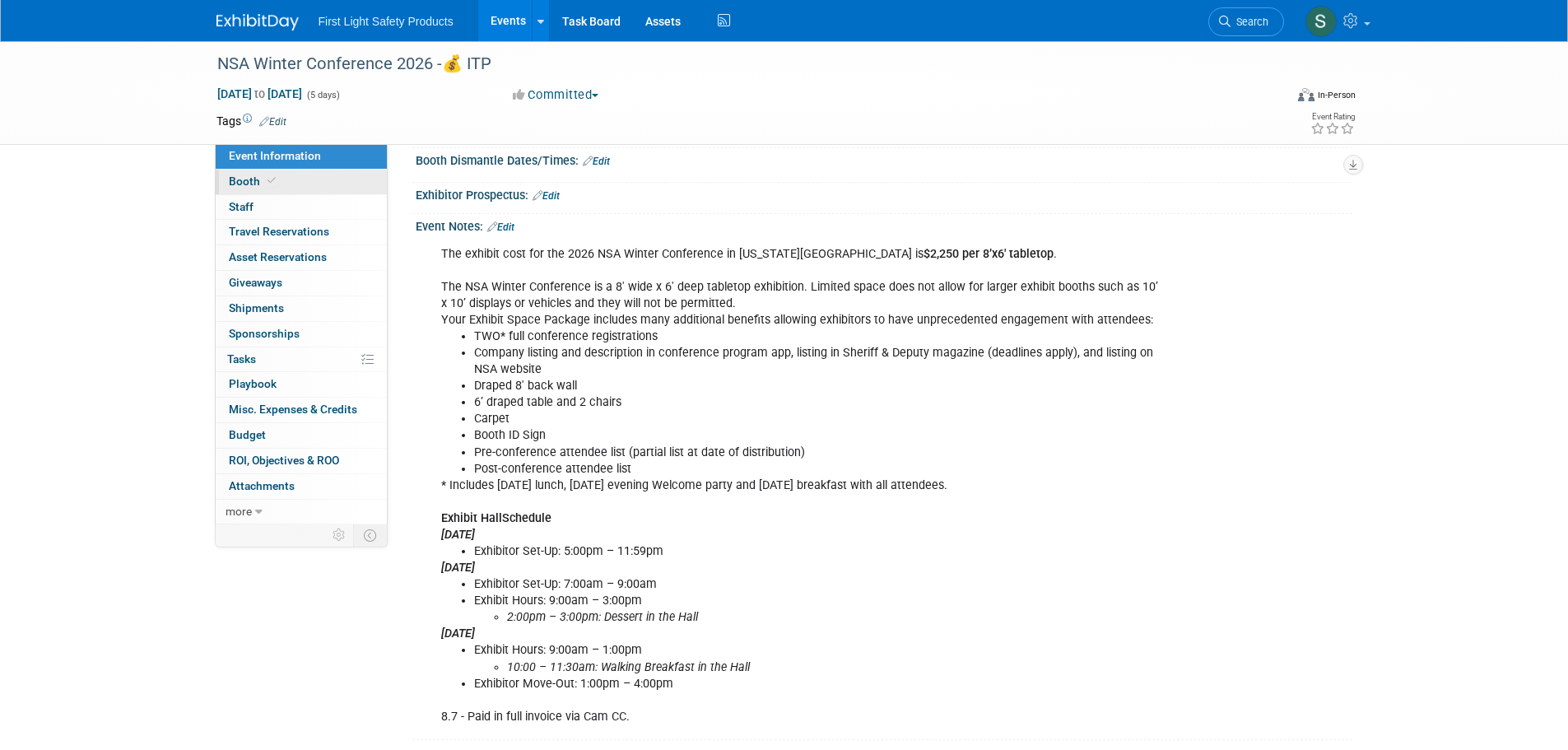
click at [270, 183] on icon at bounding box center [271, 180] width 9 height 9
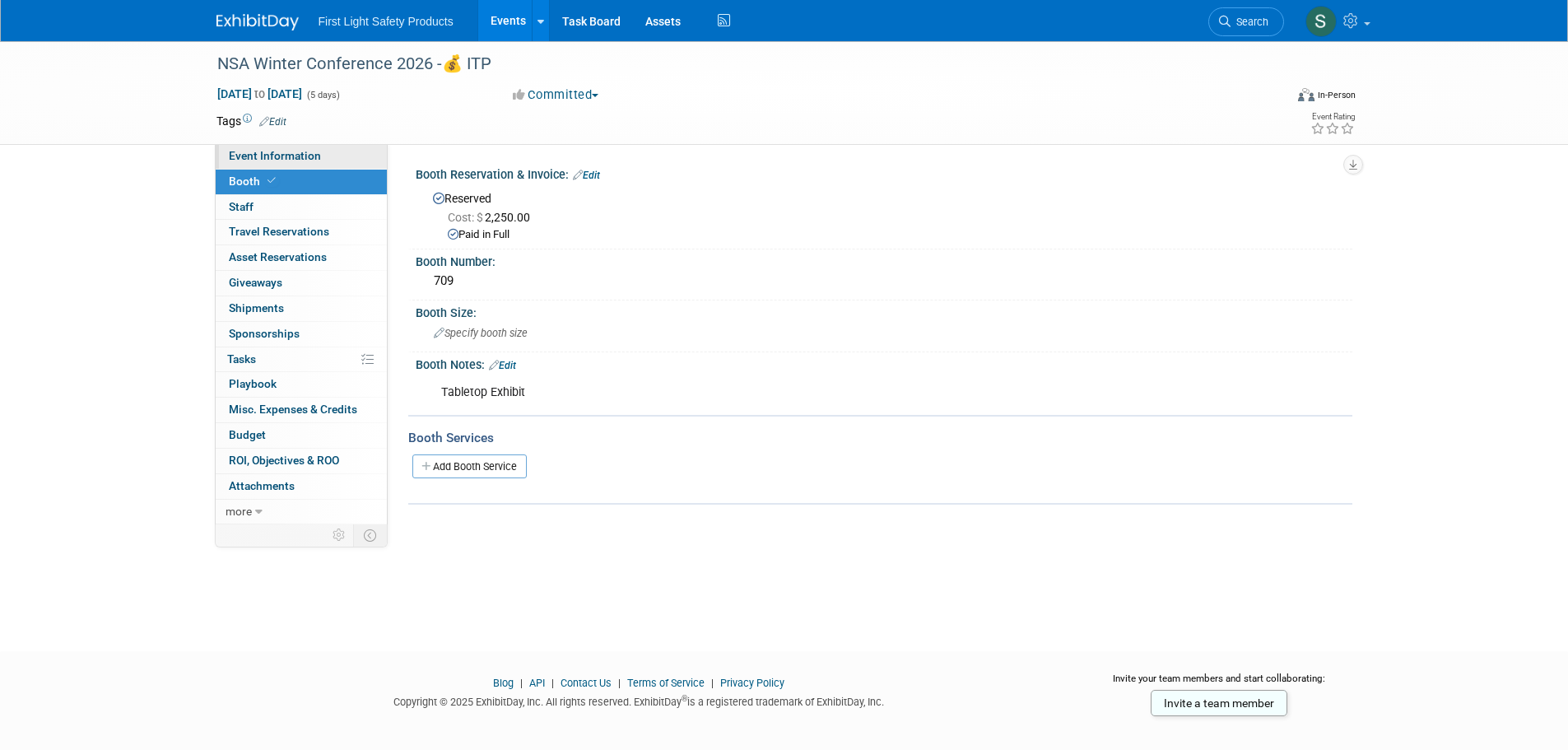
click at [257, 154] on span "Event Information" at bounding box center [275, 156] width 93 height 13
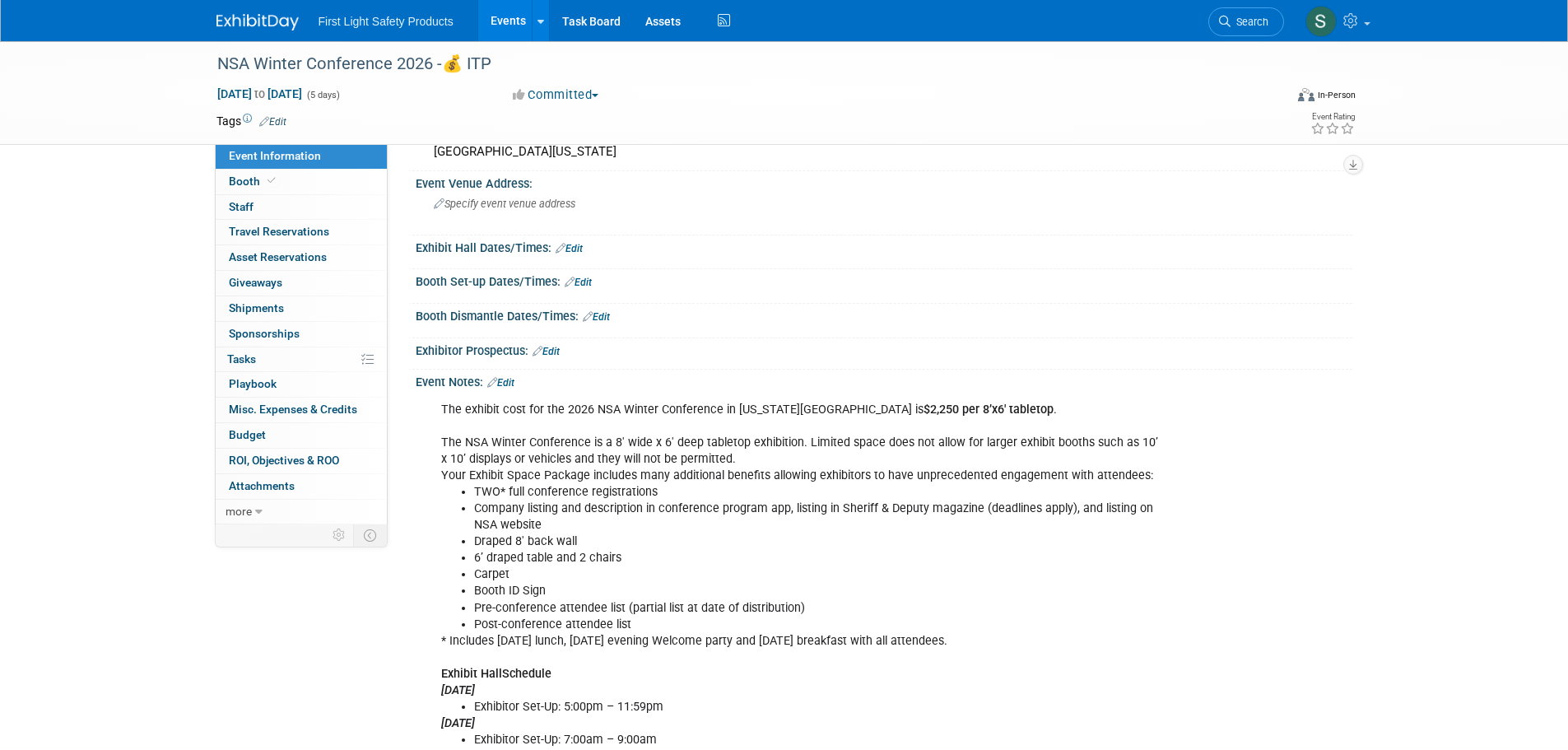
scroll to position [164, 0]
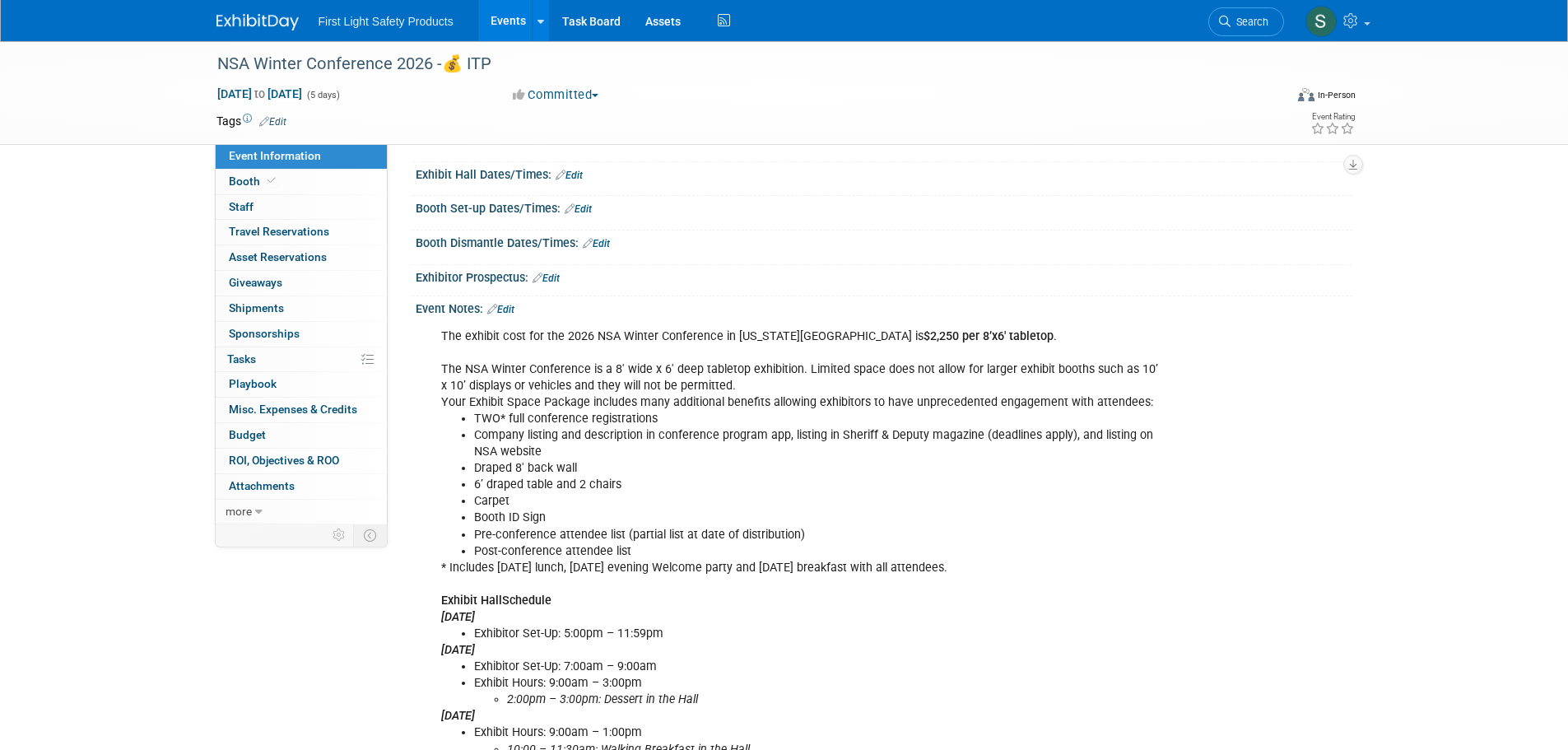
click at [802, 639] on li "Exhibitor Set-Up: 5:00pm – 11:59pm" at bounding box center [818, 633] width 687 height 16
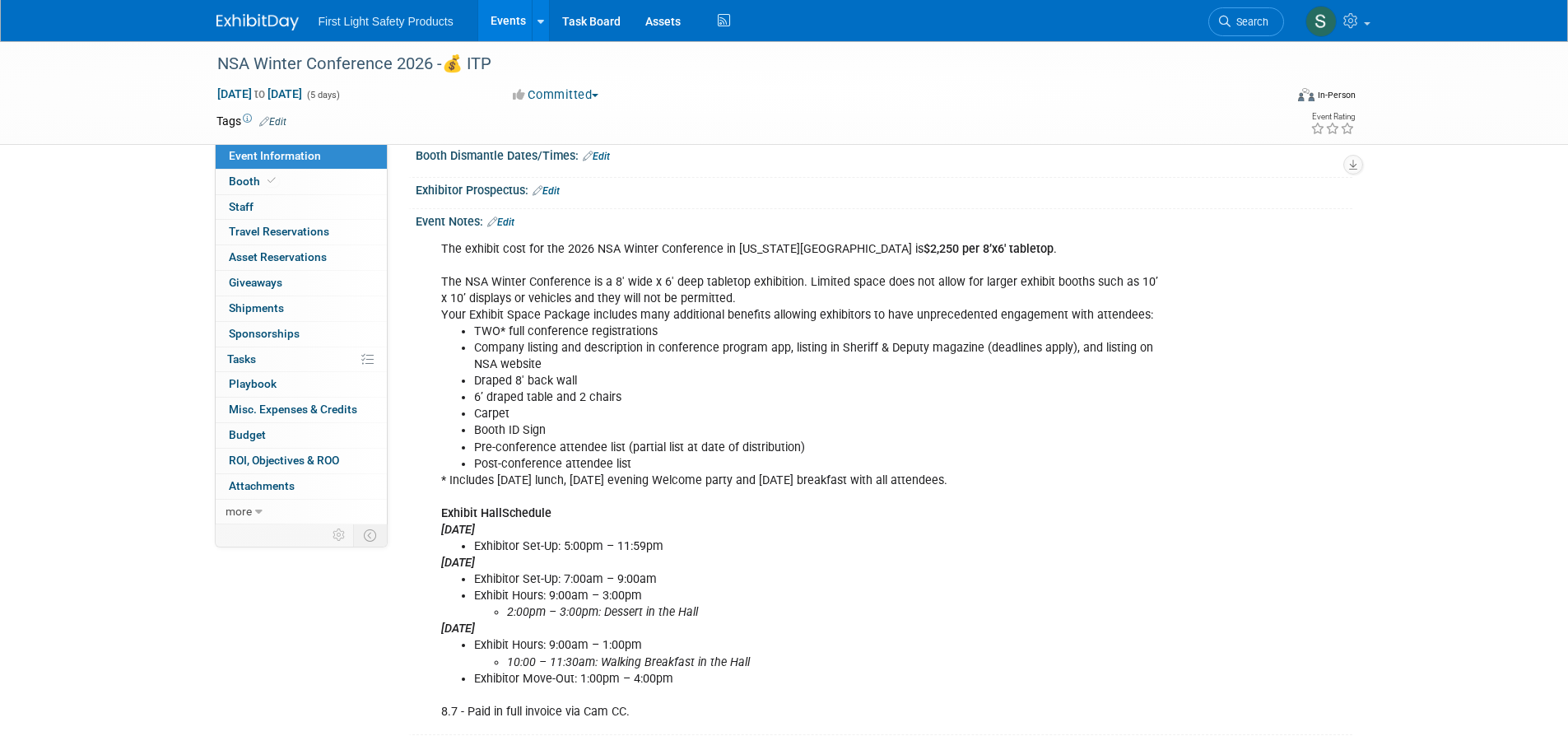
scroll to position [329, 0]
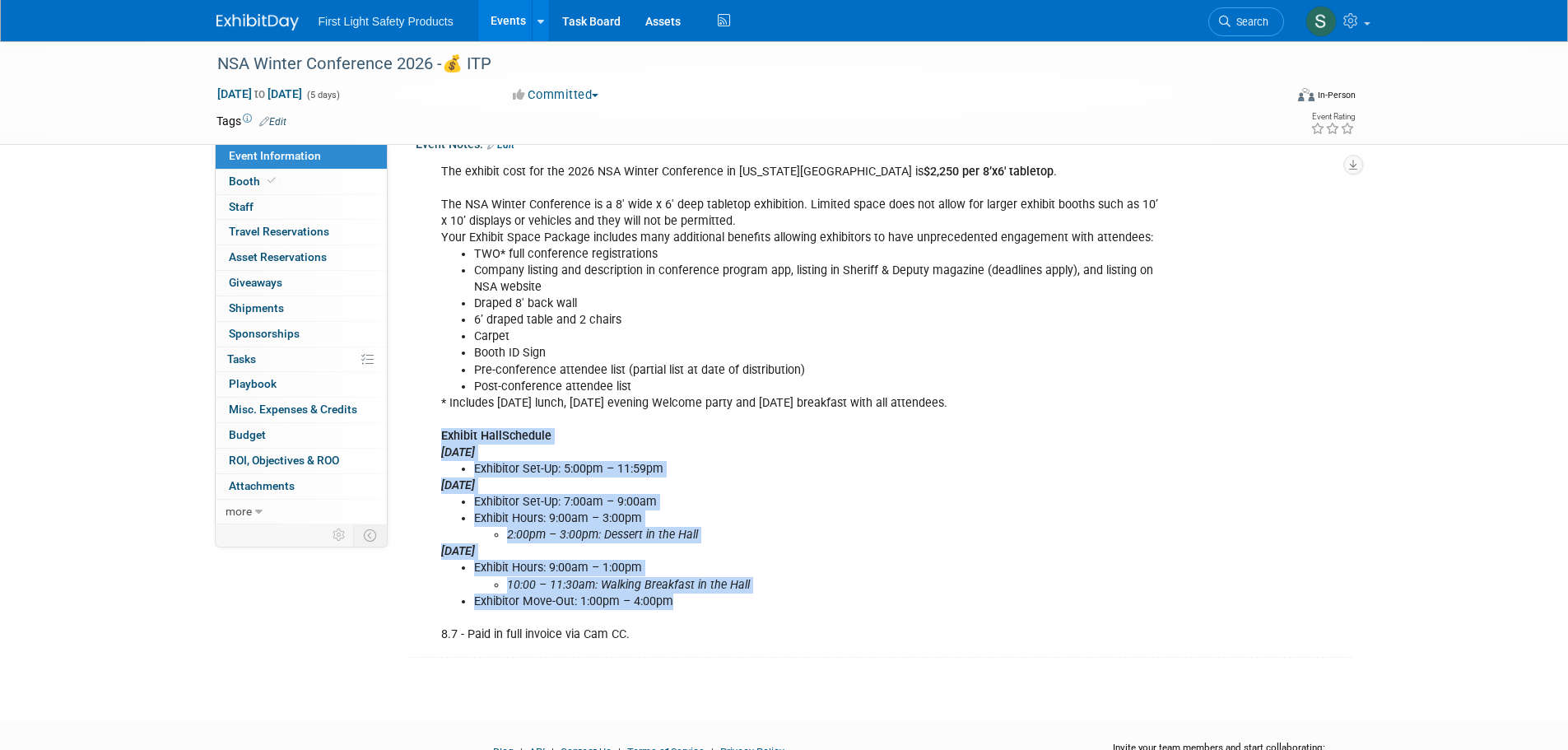
drag, startPoint x: 683, startPoint y: 606, endPoint x: 441, endPoint y: 439, distance: 294.0
click at [441, 439] on div "The exhibit cost for the 2026 NSA Winter Conference in [US_STATE][GEOGRAPHIC_DA…" at bounding box center [800, 403] width 742 height 495
copy div "Exhibit Hall Schedule [DATE] Exhibitor Set-Up: 5:00pm – 11:59pm [DATE] Exhibito…"
click at [866, 544] on div "The exhibit cost for the 2026 NSA Winter Conference in [US_STATE][GEOGRAPHIC_DA…" at bounding box center [800, 403] width 742 height 495
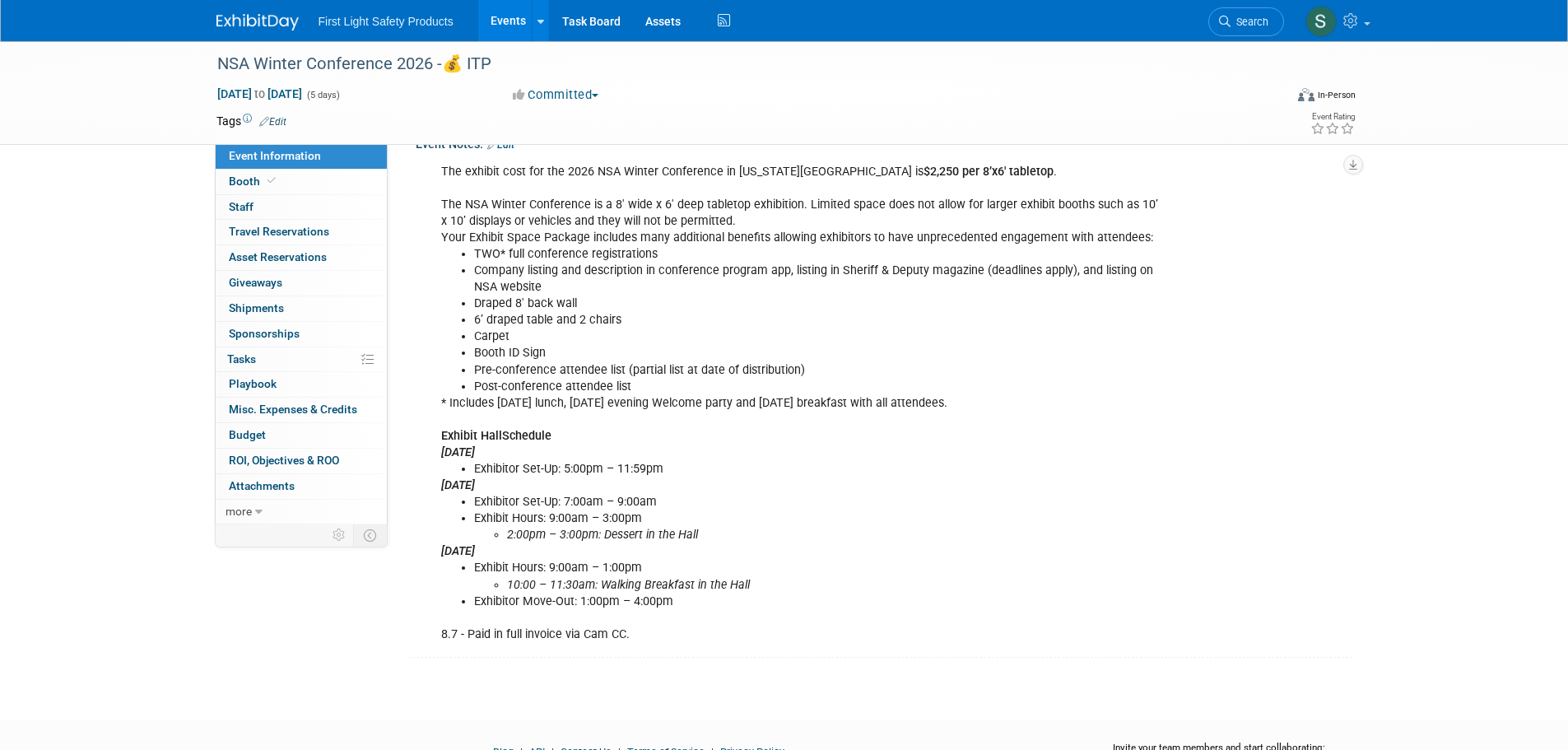
scroll to position [247, 0]
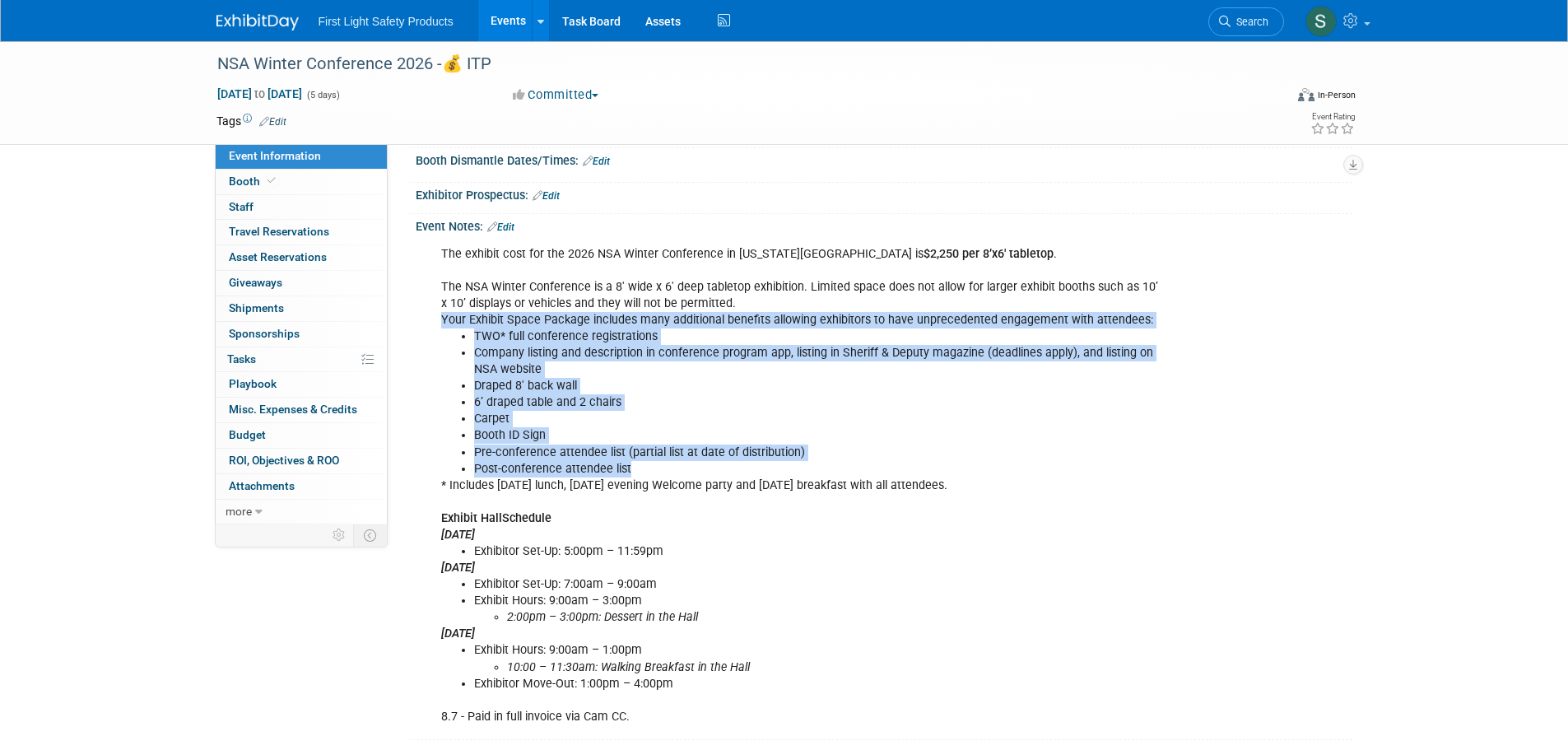
drag, startPoint x: 660, startPoint y: 471, endPoint x: 444, endPoint y: 327, distance: 259.6
click at [444, 327] on div "The exhibit cost for the 2026 NSA Winter Conference in [US_STATE][GEOGRAPHIC_DA…" at bounding box center [800, 485] width 742 height 495
copy div "Your Exhibit Space Package includes many additional benefits allowing exhibitor…"
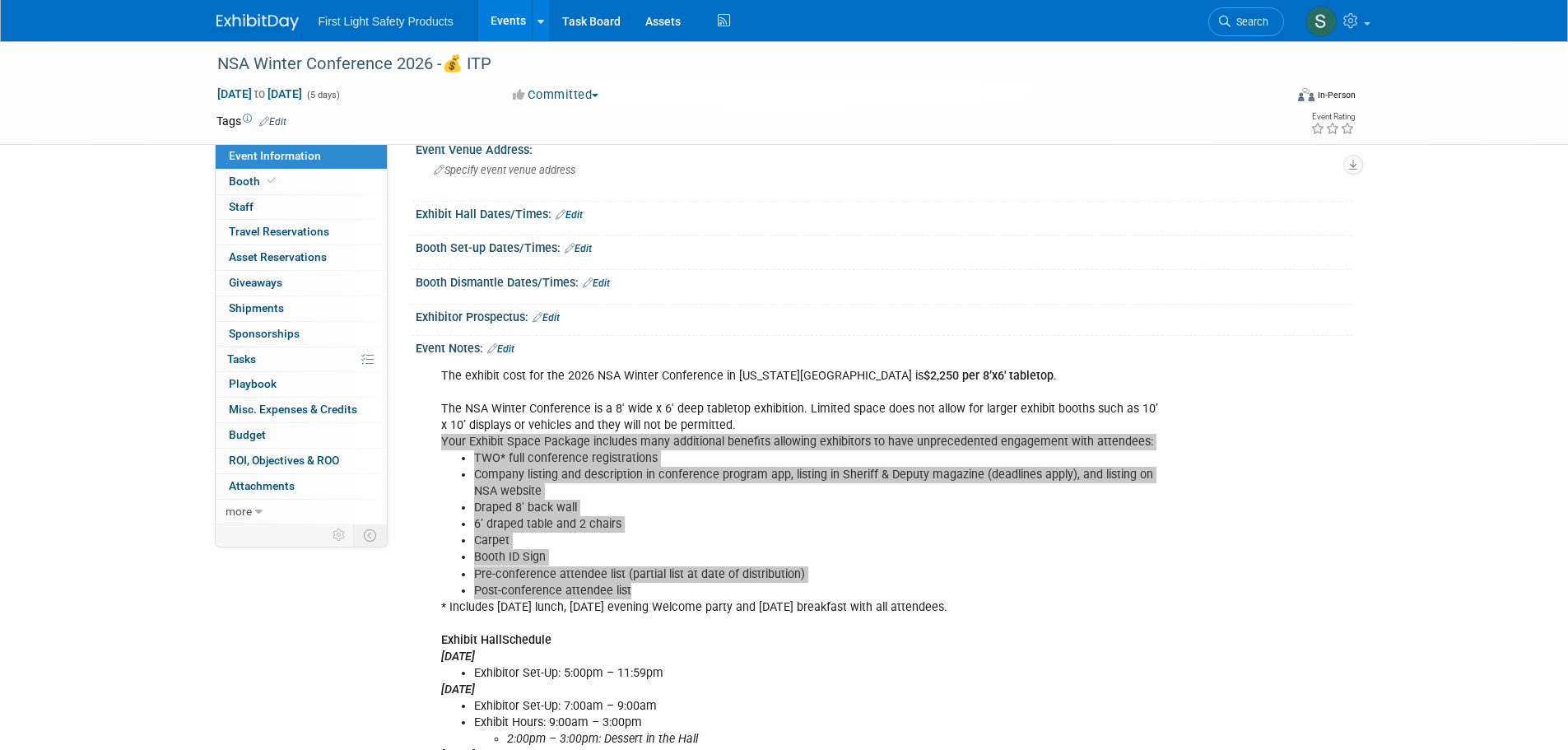
scroll to position [0, 0]
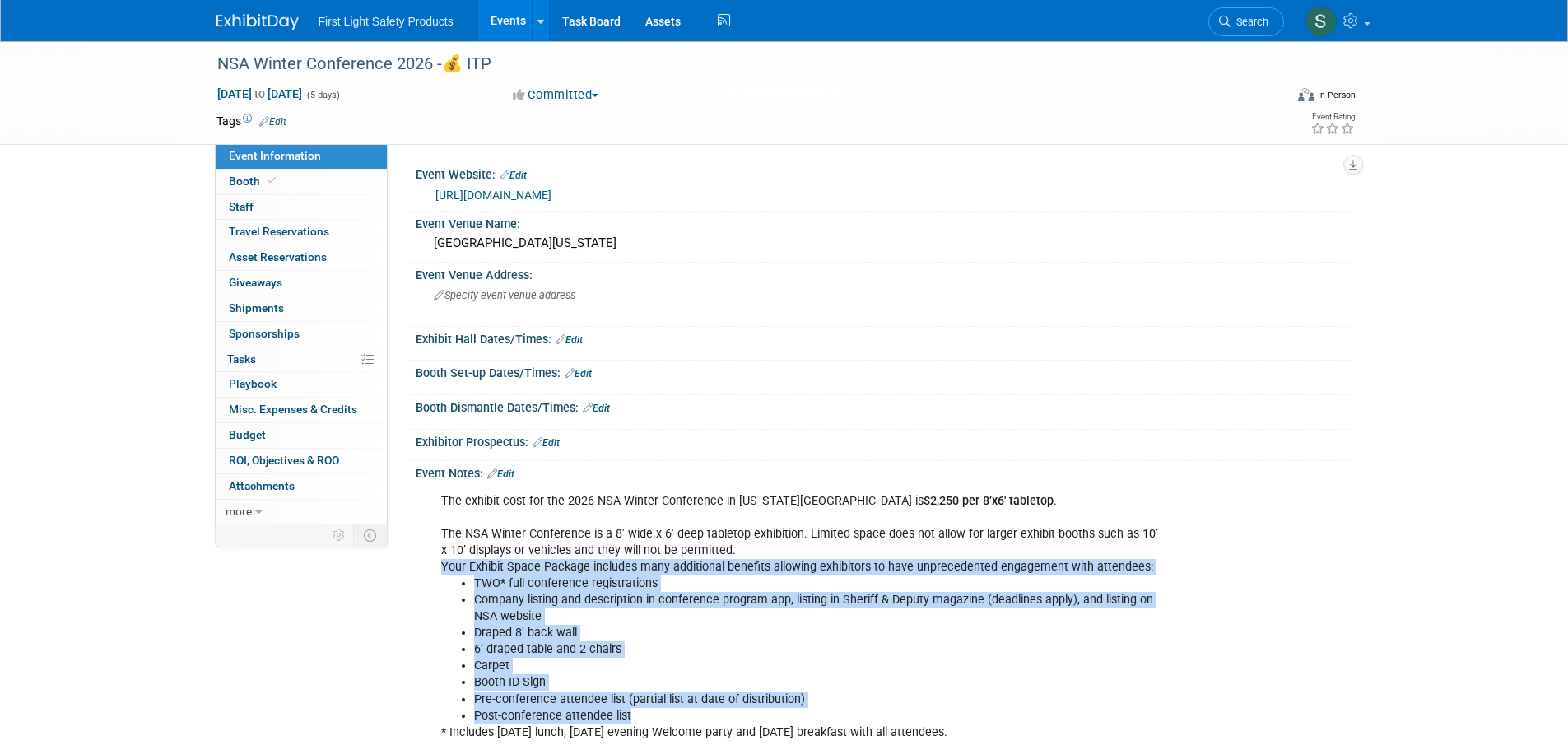
drag, startPoint x: 595, startPoint y: 191, endPoint x: 431, endPoint y: 197, distance: 164.1
click at [431, 197] on div "[URL][DOMAIN_NAME]" at bounding box center [883, 194] width 911 height 23
copy link "[URL][DOMAIN_NAME]"
click at [532, 194] on link "[URL][DOMAIN_NAME]" at bounding box center [493, 195] width 116 height 13
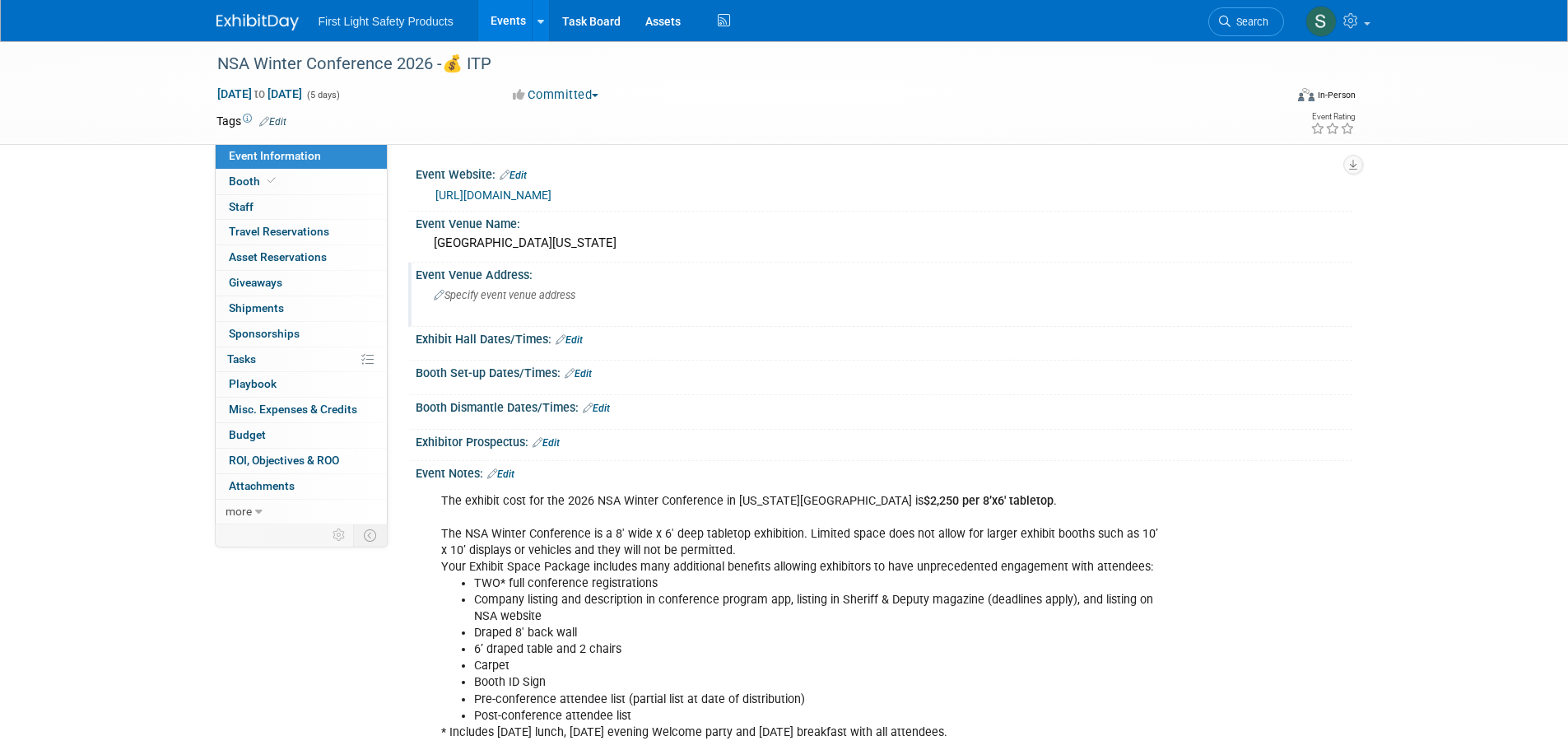
click at [489, 294] on span "Specify event venue address" at bounding box center [504, 295] width 141 height 12
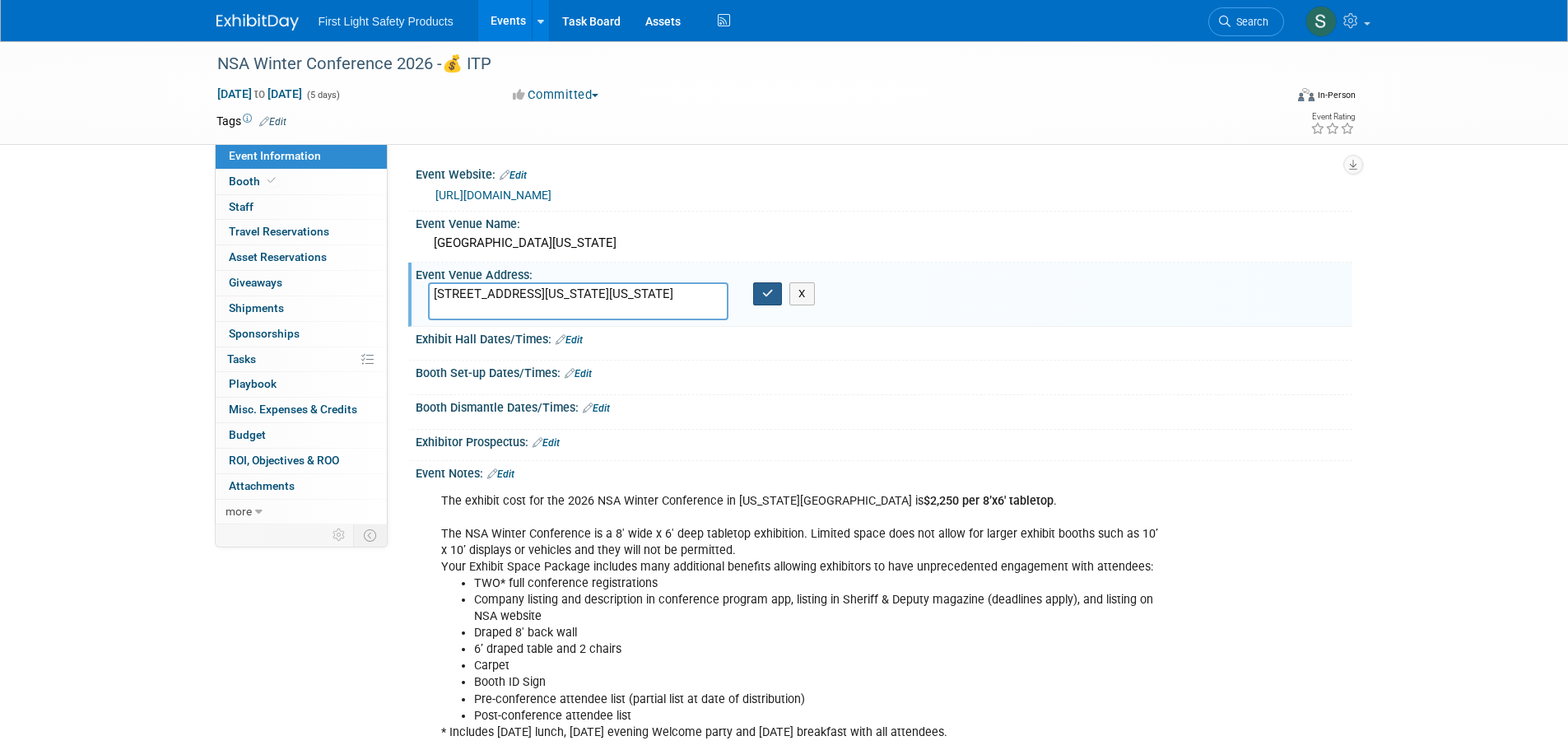
type textarea "[STREET_ADDRESS][US_STATE][US_STATE]"
click at [766, 296] on icon "button" at bounding box center [767, 293] width 11 height 10
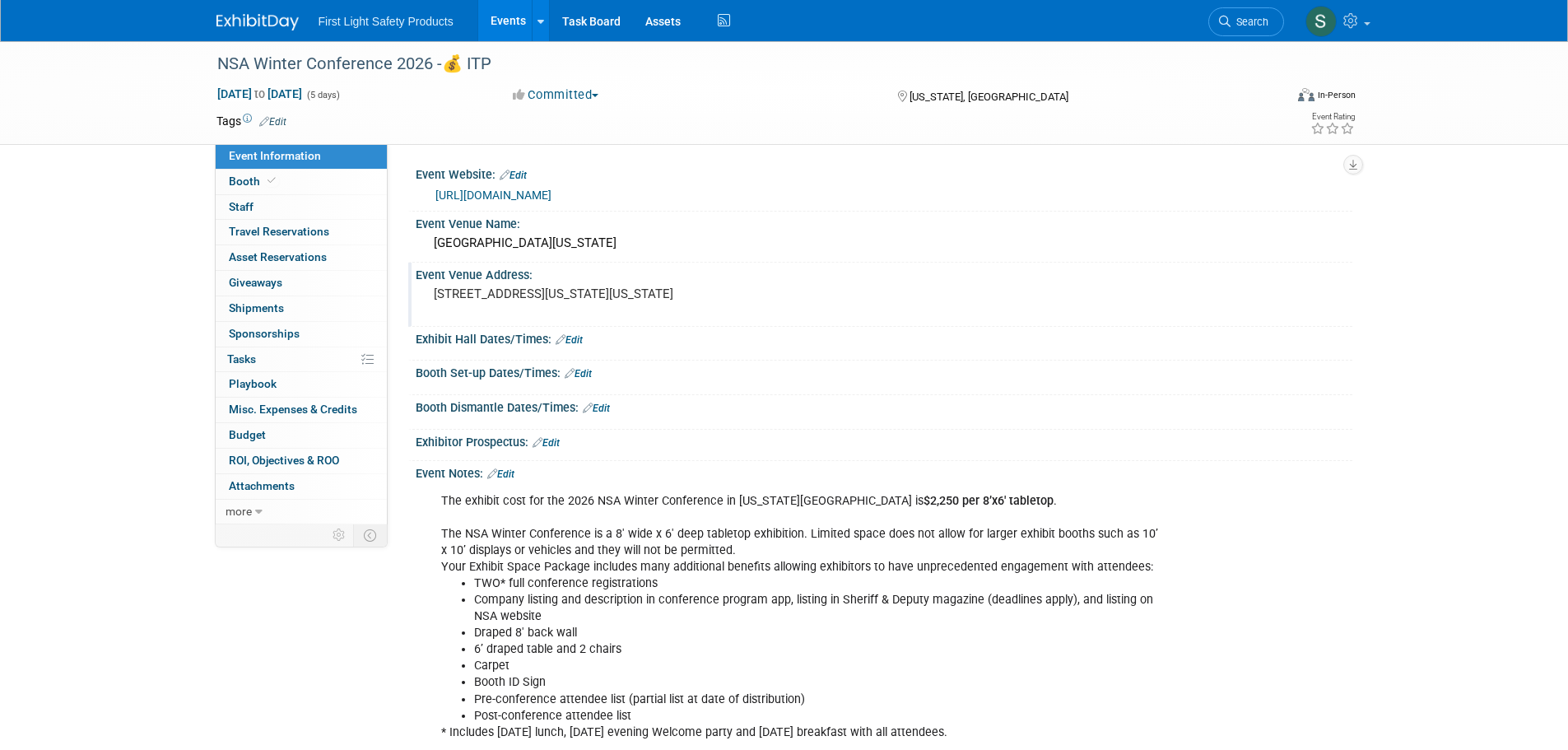
click at [571, 336] on link "Edit" at bounding box center [569, 340] width 27 height 11
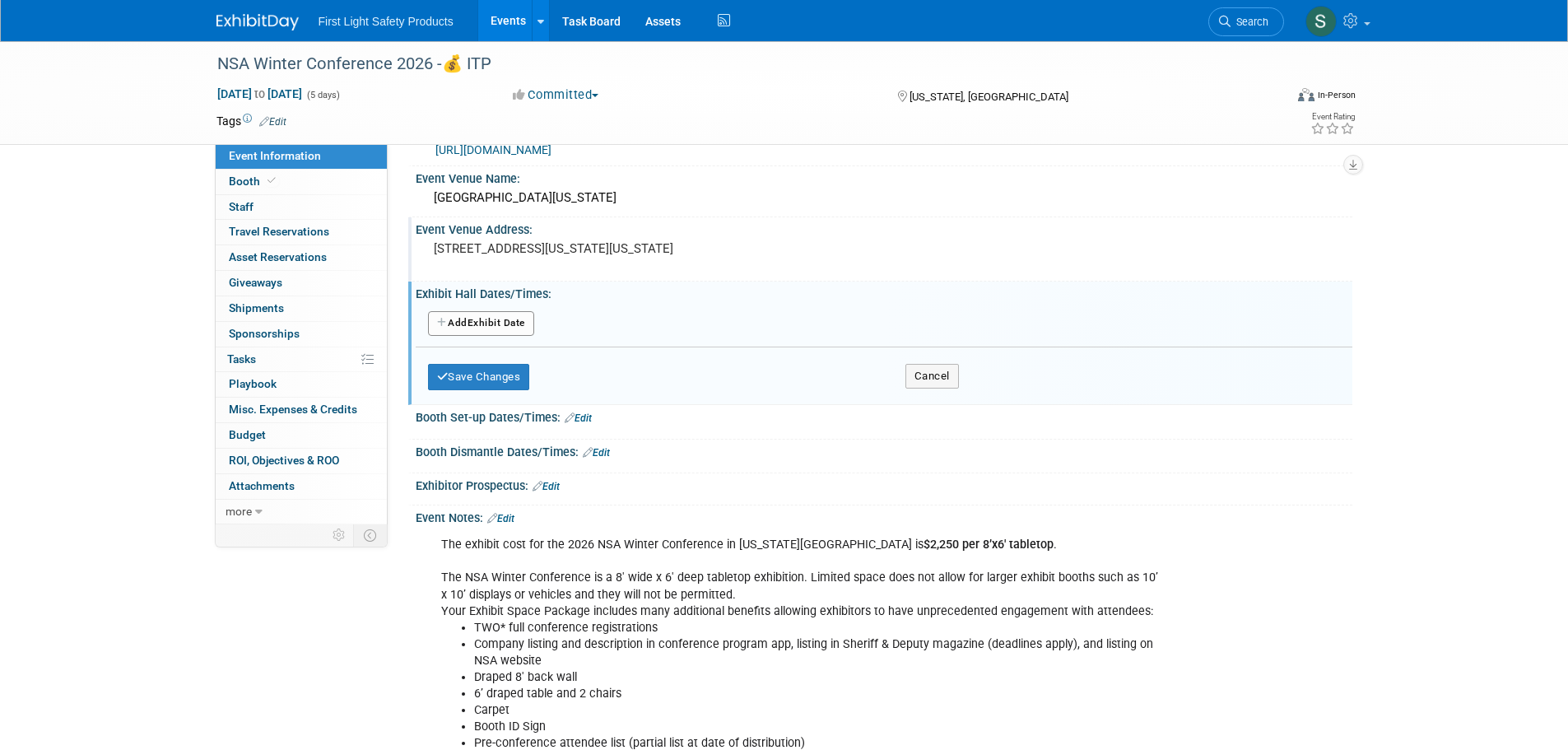
scroll to position [82, 0]
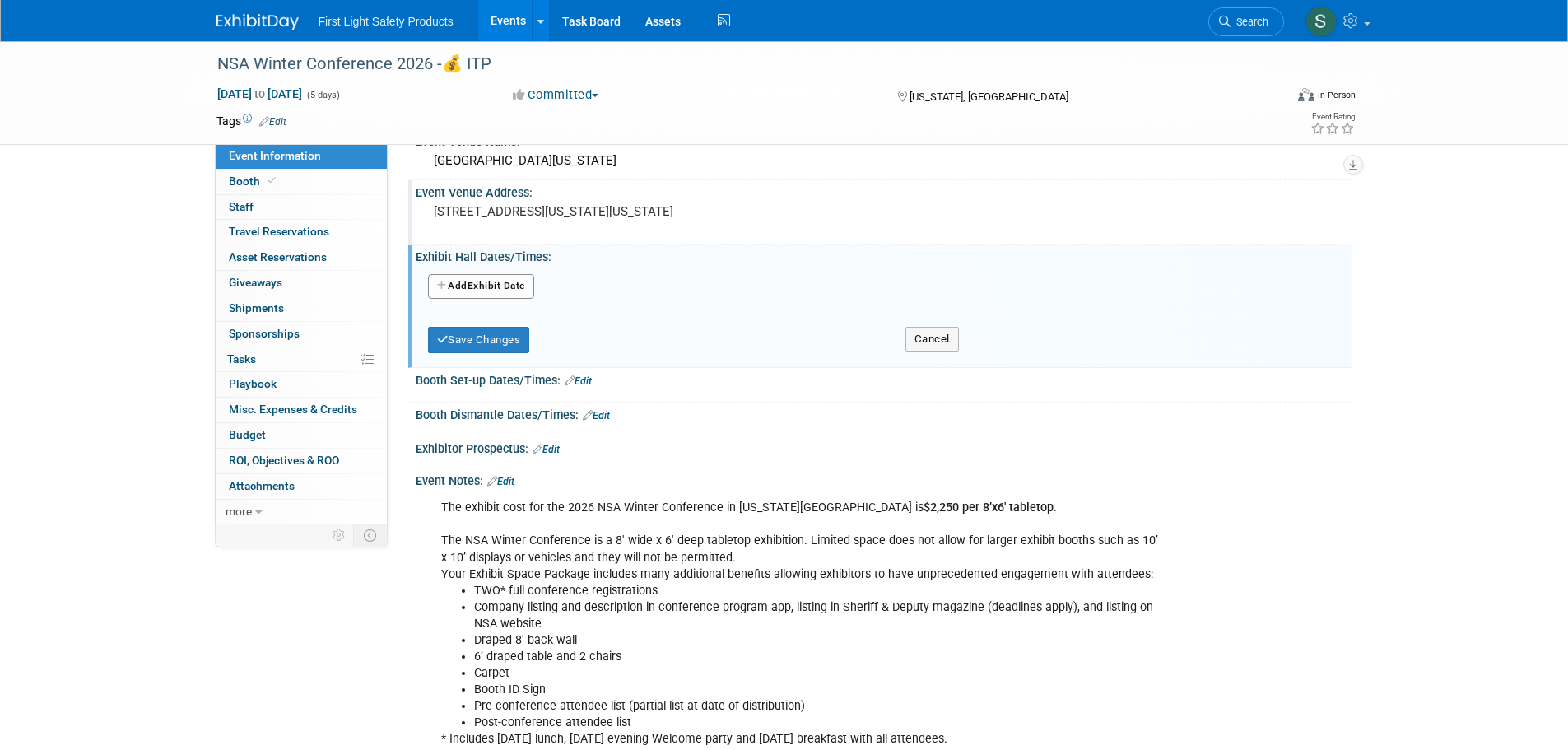
click at [490, 288] on button "Add Another Exhibit Date" at bounding box center [480, 286] width 106 height 25
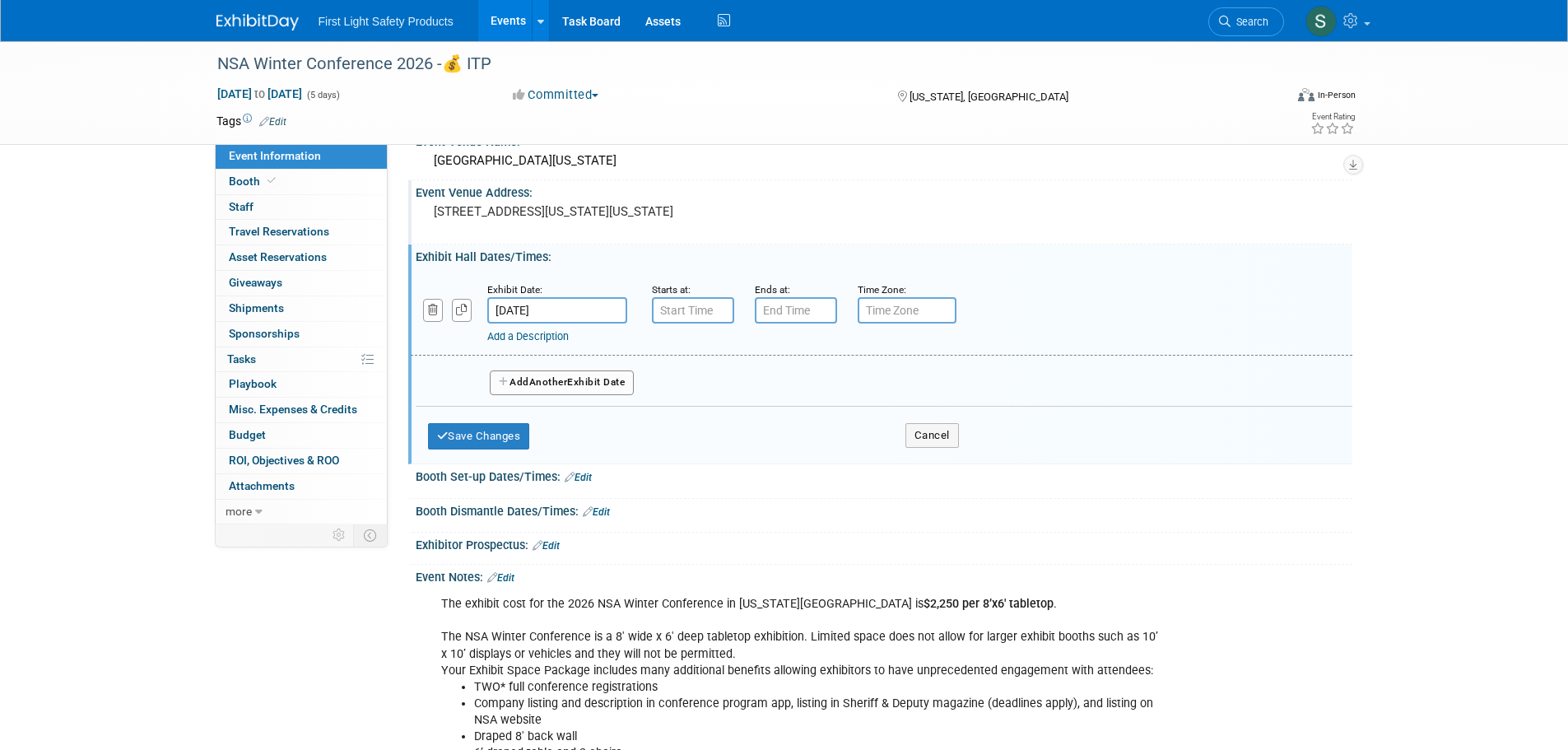
click at [571, 310] on input "[DATE]" at bounding box center [556, 310] width 140 height 27
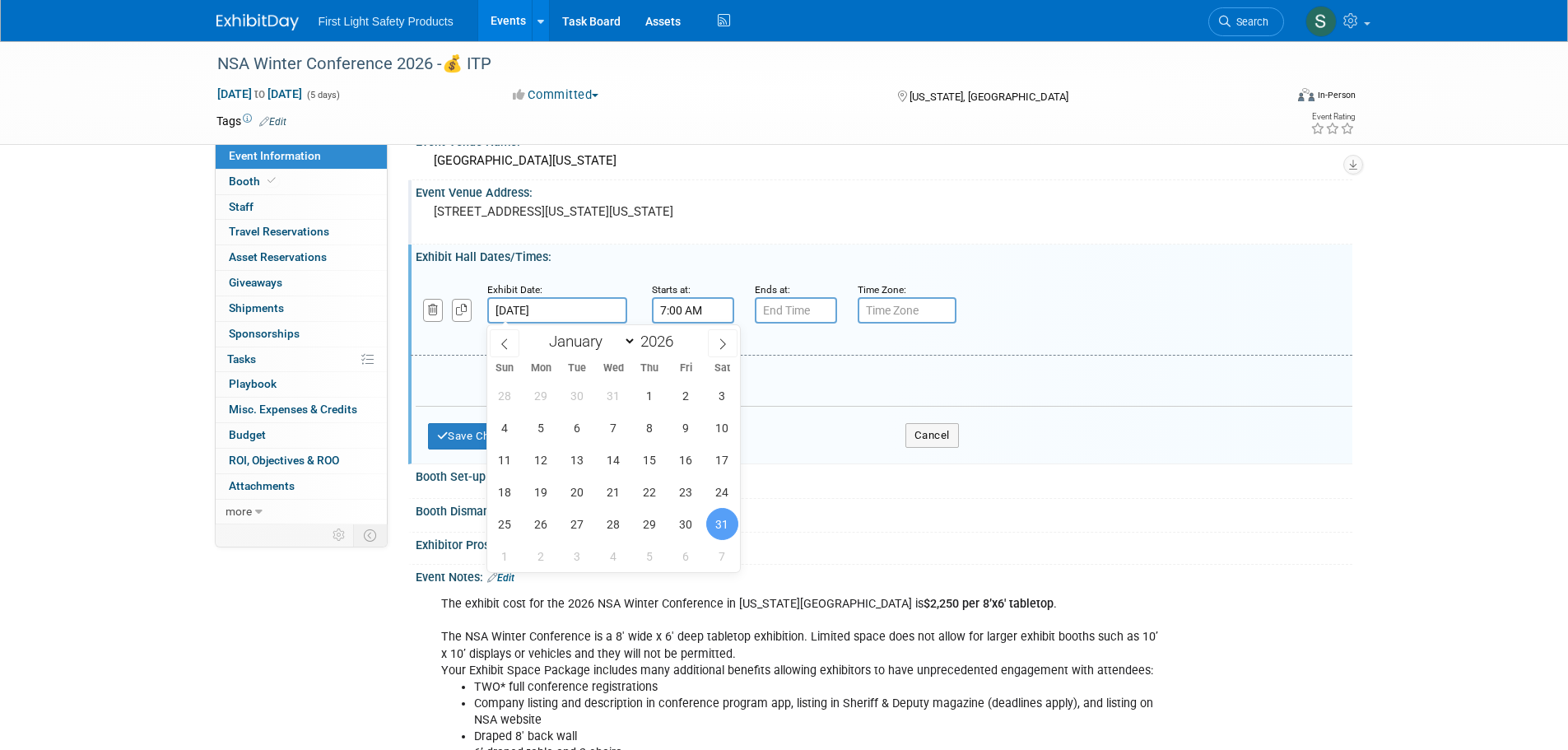
click at [691, 308] on input "7:00 AM" at bounding box center [693, 310] width 82 height 27
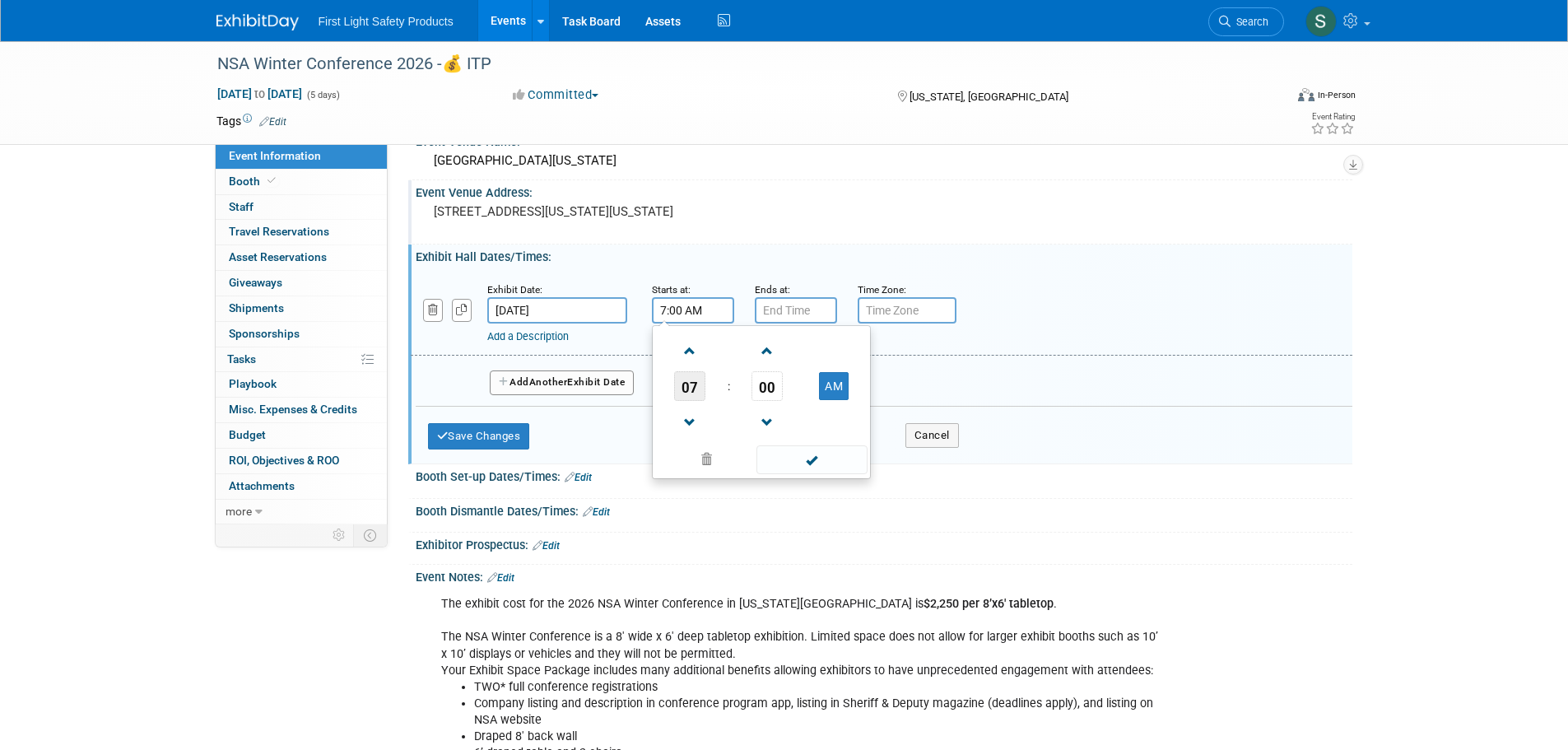
click at [693, 390] on span "07" at bounding box center [689, 385] width 31 height 30
click at [742, 404] on td "05" at bounding box center [734, 395] width 52 height 45
click at [824, 387] on button "AM" at bounding box center [833, 385] width 30 height 28
type input "5:00 PM"
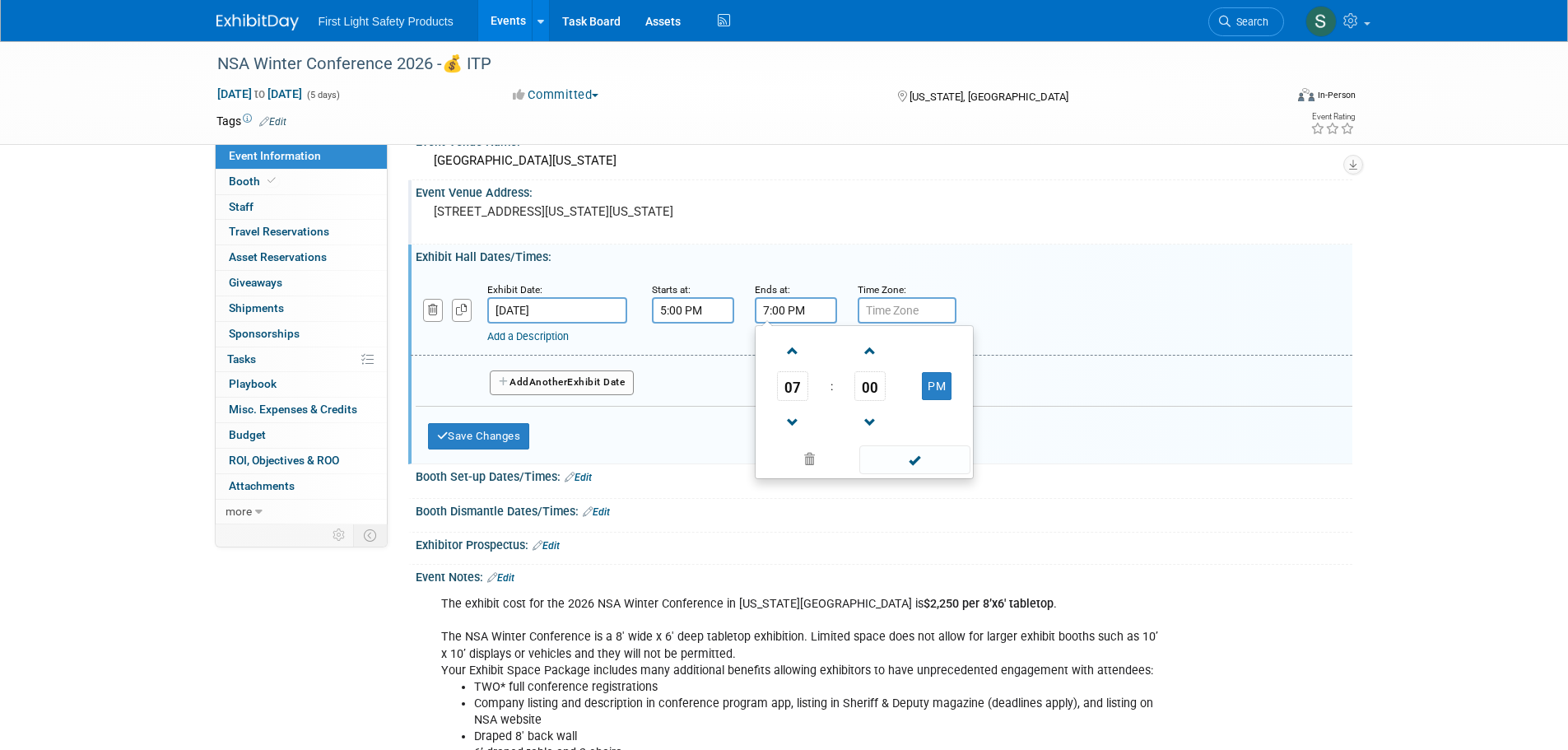
click at [811, 311] on input "7:00 PM" at bounding box center [796, 310] width 82 height 27
click at [787, 394] on span "07" at bounding box center [792, 385] width 31 height 30
click at [794, 366] on td "12" at bounding box center [784, 351] width 52 height 45
click at [936, 384] on button "PM" at bounding box center [936, 385] width 30 height 28
type input "12:00 AM"
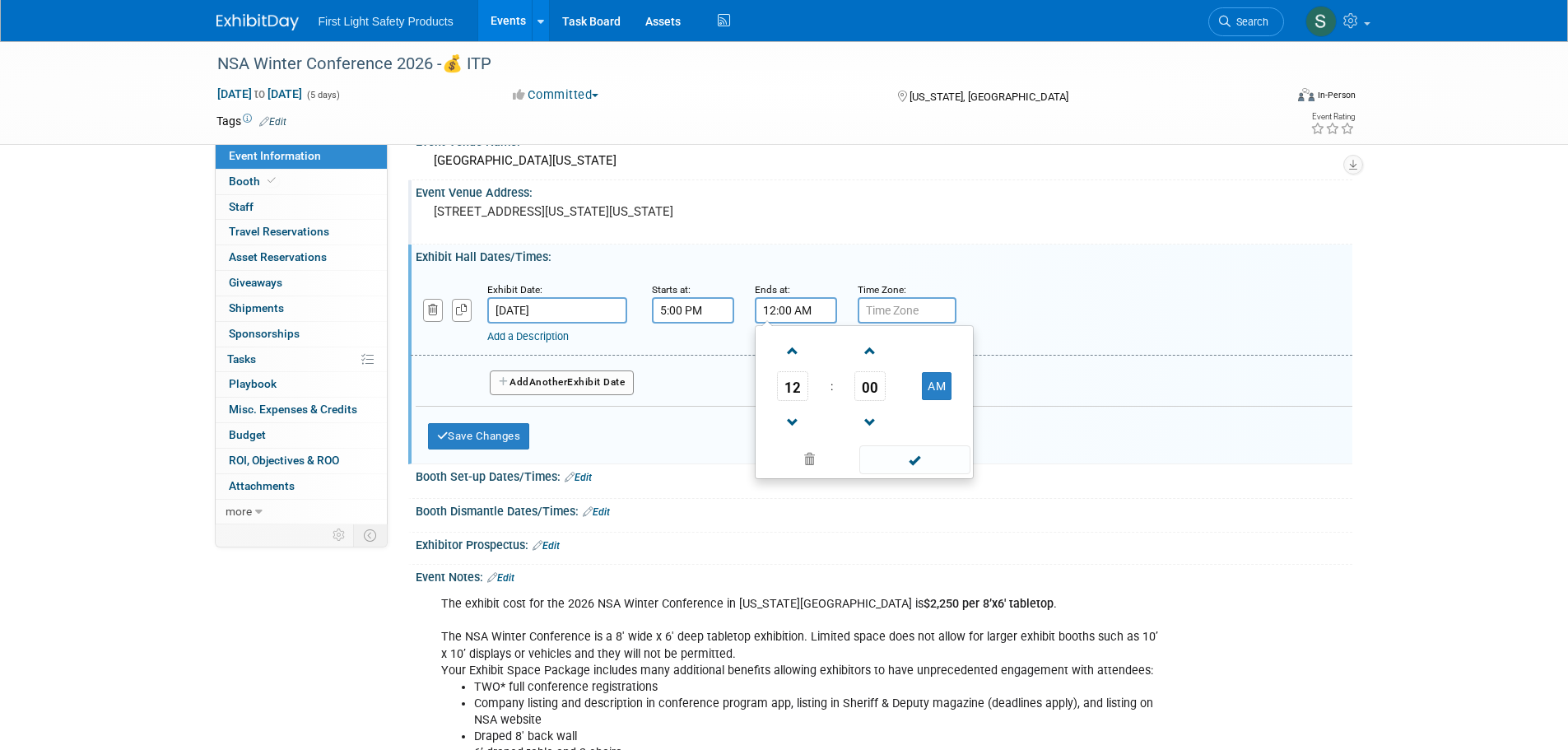
click at [894, 296] on div "Time Zone: Apply to all" at bounding box center [896, 288] width 78 height 16
click at [550, 340] on link "Add a Description" at bounding box center [527, 336] width 81 height 12
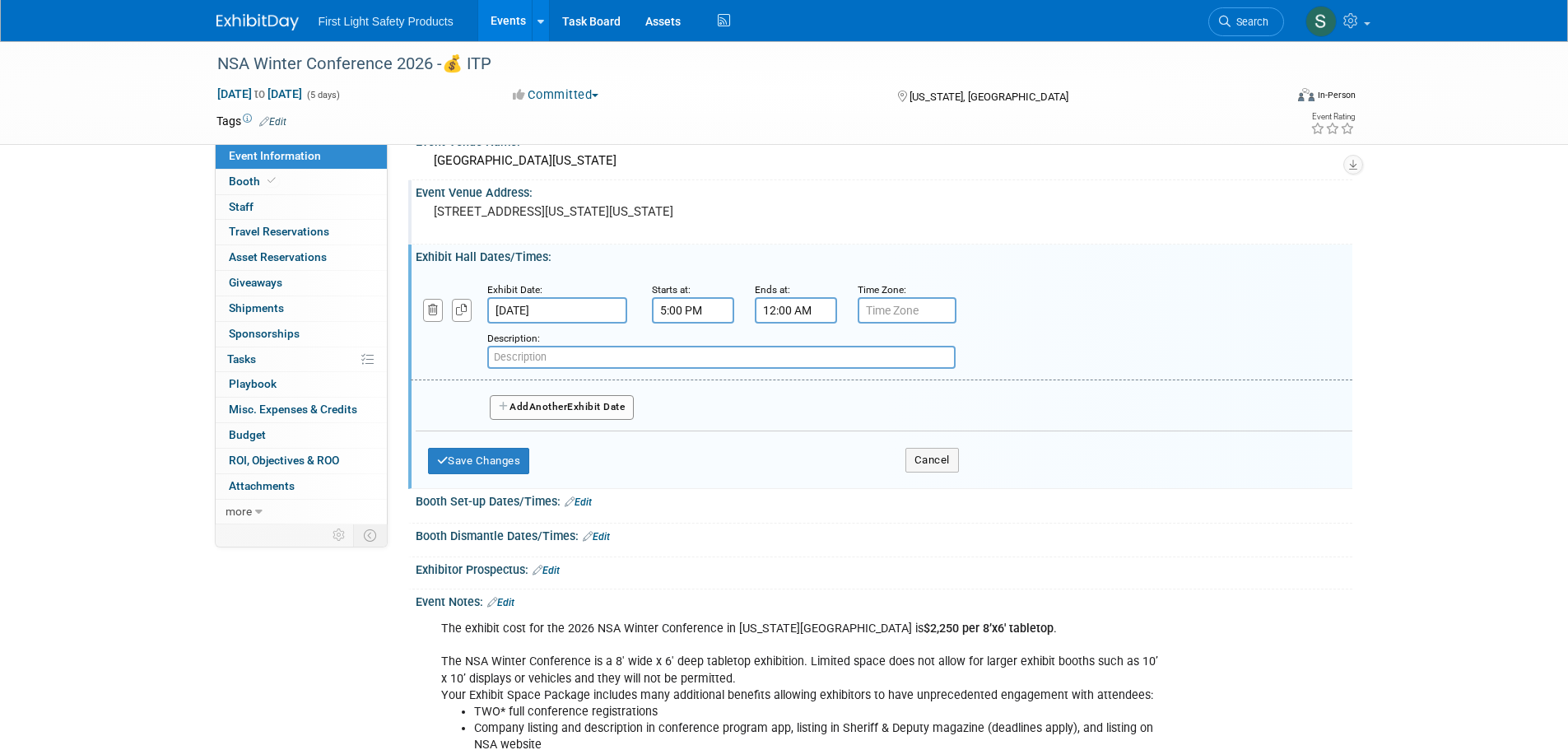
click at [512, 360] on input "text" at bounding box center [721, 357] width 469 height 23
paste input "Exhibitor Set-Up"
type input "Exhibitor Set-Up"
click at [551, 408] on span "Another" at bounding box center [548, 406] width 39 height 11
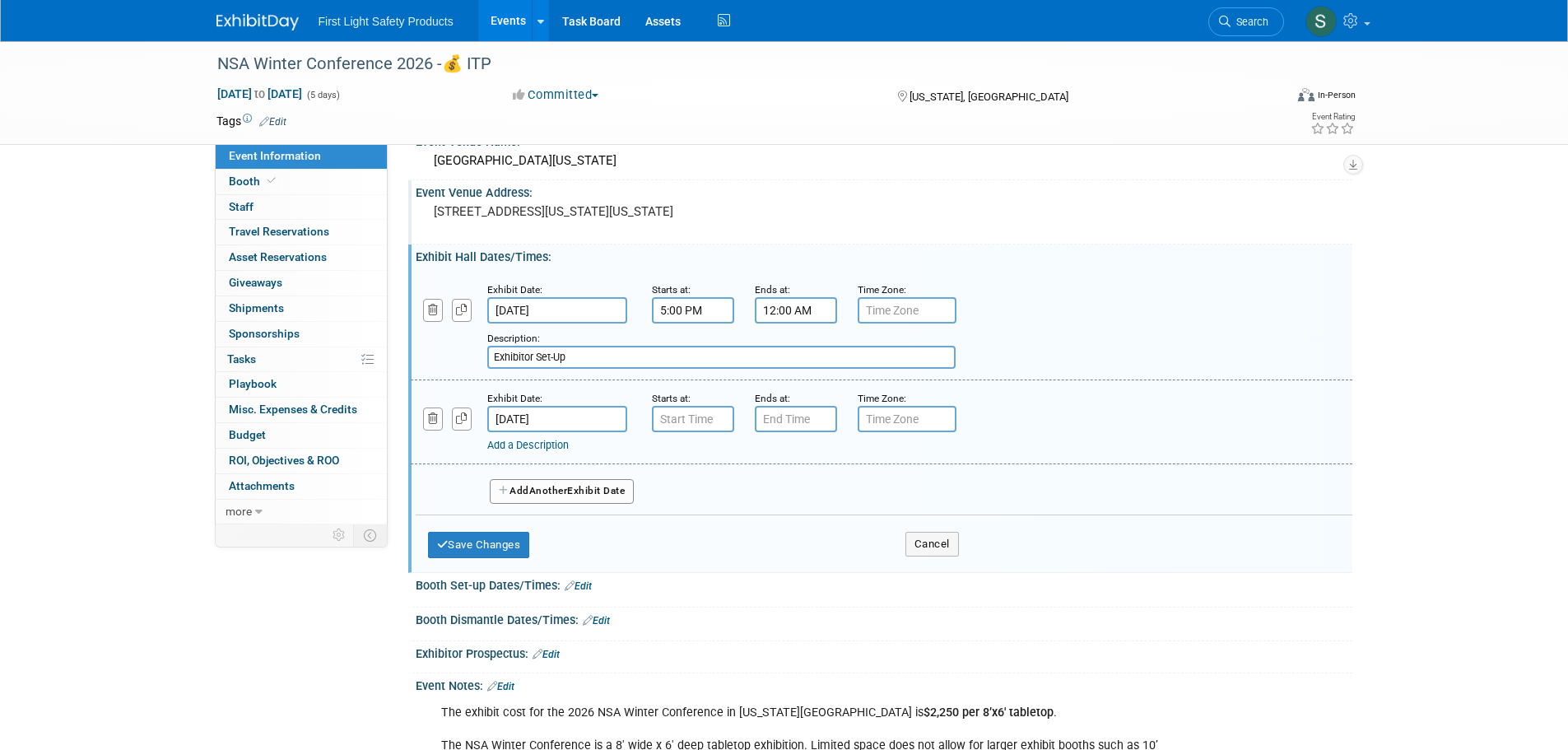
type input "7:00 AM"
click at [718, 424] on input "7:00 AM" at bounding box center [693, 419] width 82 height 27
click at [798, 427] on input "7:00 PM" at bounding box center [796, 419] width 82 height 27
click at [795, 494] on span "07" at bounding box center [792, 494] width 31 height 30
click at [828, 547] on td "09" at bounding box center [837, 549] width 52 height 45
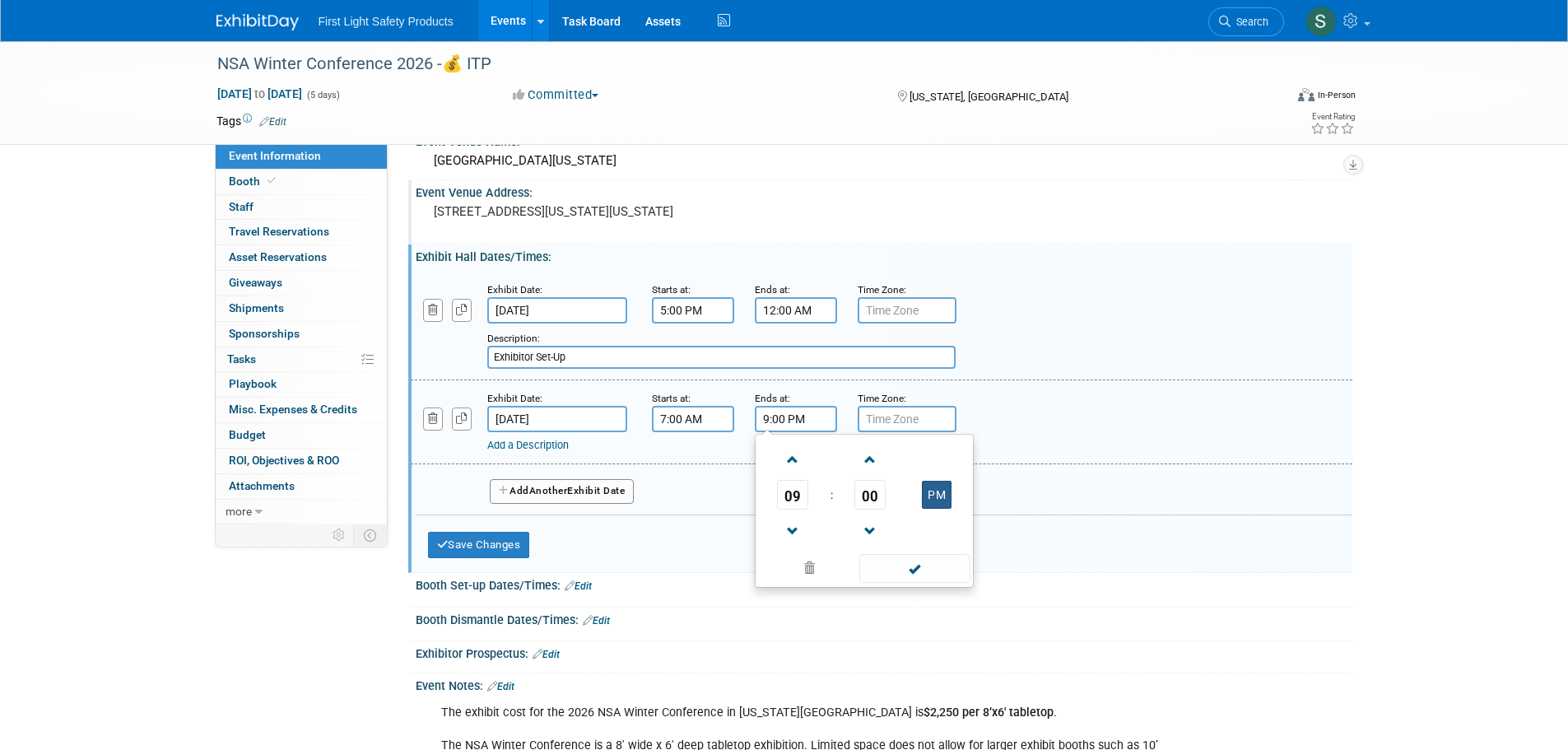
click at [950, 493] on button "PM" at bounding box center [936, 494] width 30 height 28
type input "9:00 AM"
drag, startPoint x: 580, startPoint y: 359, endPoint x: 470, endPoint y: 358, distance: 110.0
click at [470, 358] on div "Add a Description Description: Exhibitor Set-Up" at bounding box center [800, 345] width 805 height 45
click at [536, 448] on link "Add a Description" at bounding box center [527, 445] width 81 height 12
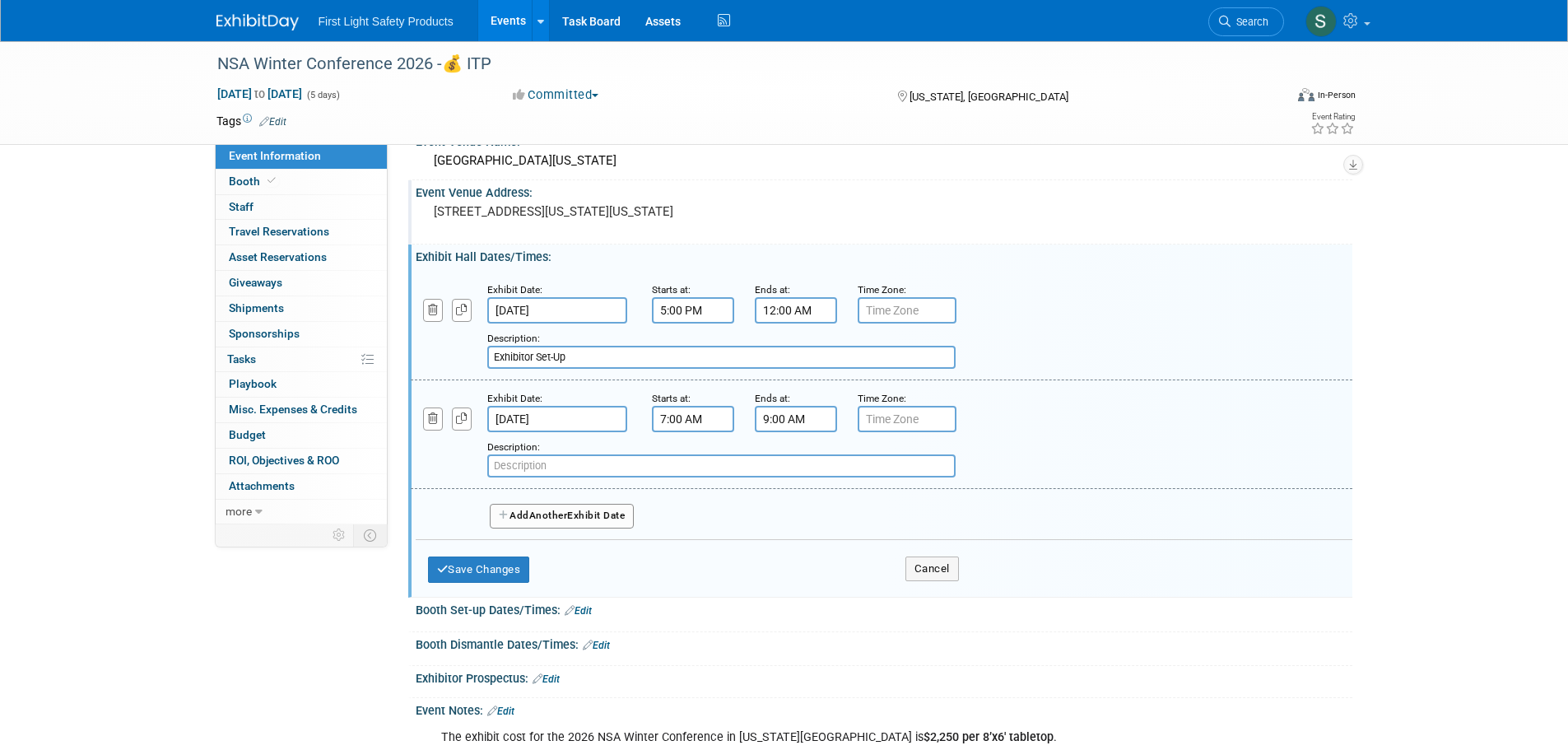
paste input "Exhibitor Set-Up"
type input "Exhibitor Set-Up"
click at [523, 576] on button "Save Changes" at bounding box center [478, 570] width 102 height 27
